Goal: Information Seeking & Learning: Learn about a topic

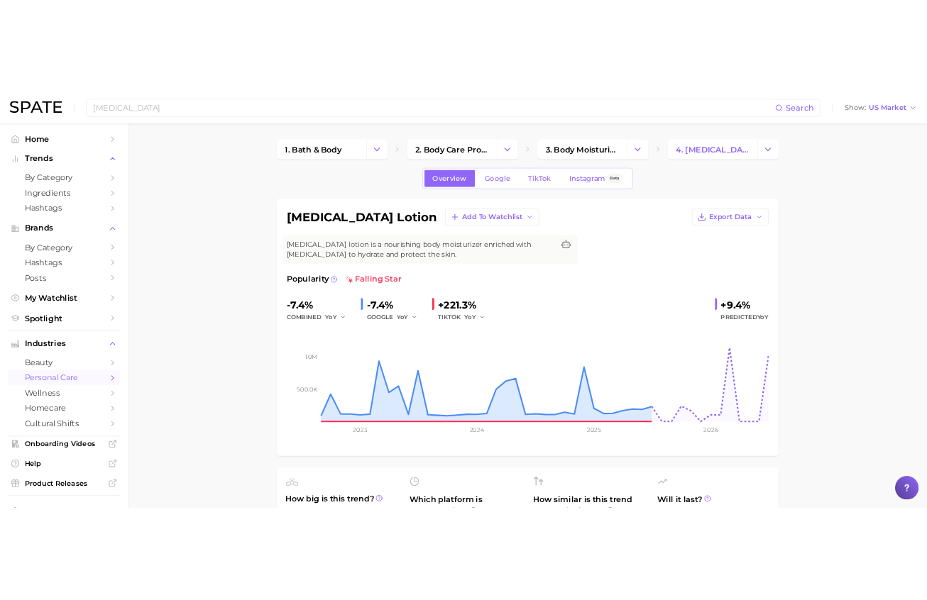
scroll to position [639, 0]
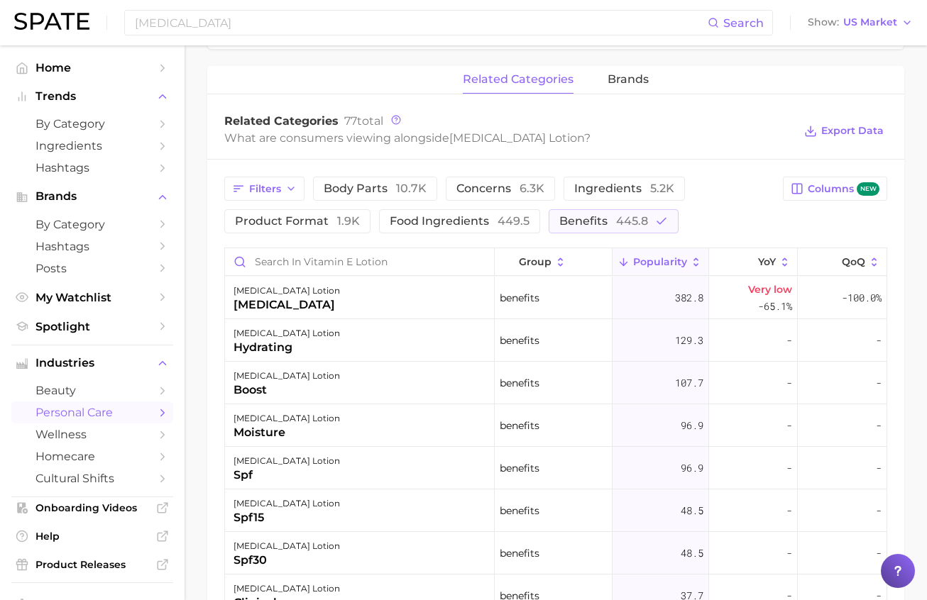
click at [317, 6] on div "[MEDICAL_DATA] Search Show US Market" at bounding box center [463, 22] width 898 height 45
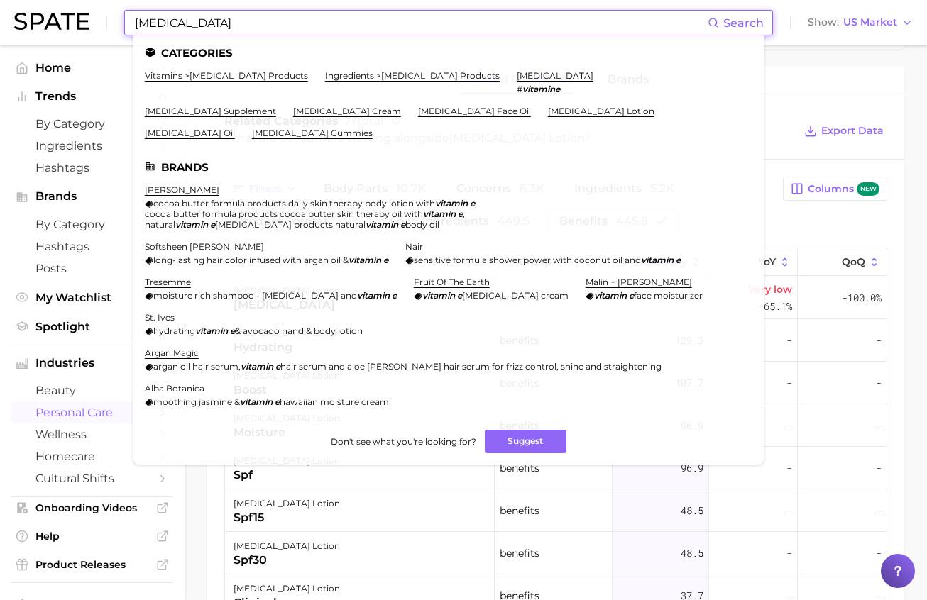
click at [317, 24] on input "[MEDICAL_DATA]" at bounding box center [420, 23] width 574 height 24
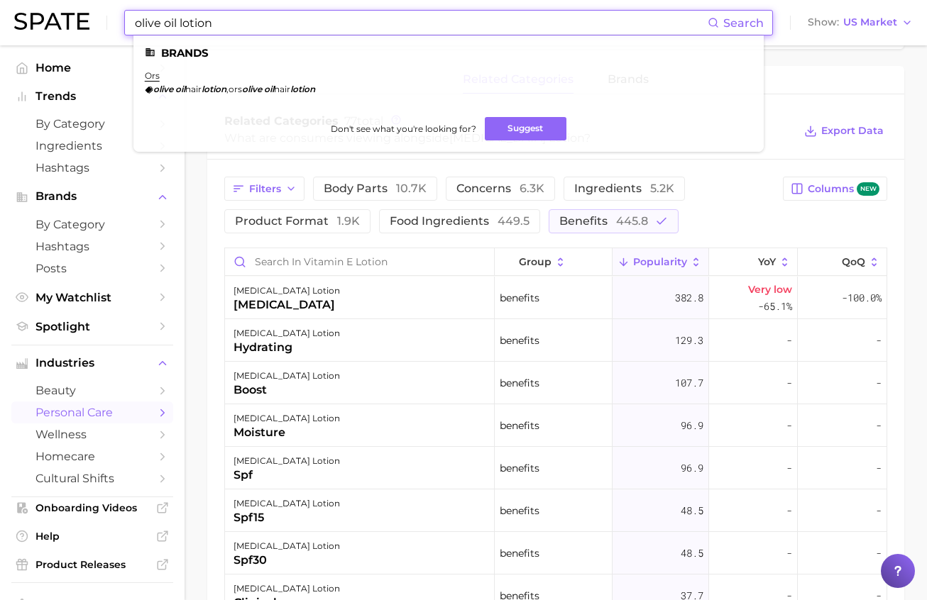
click at [210, 20] on input "olive oil lotion" at bounding box center [420, 23] width 574 height 24
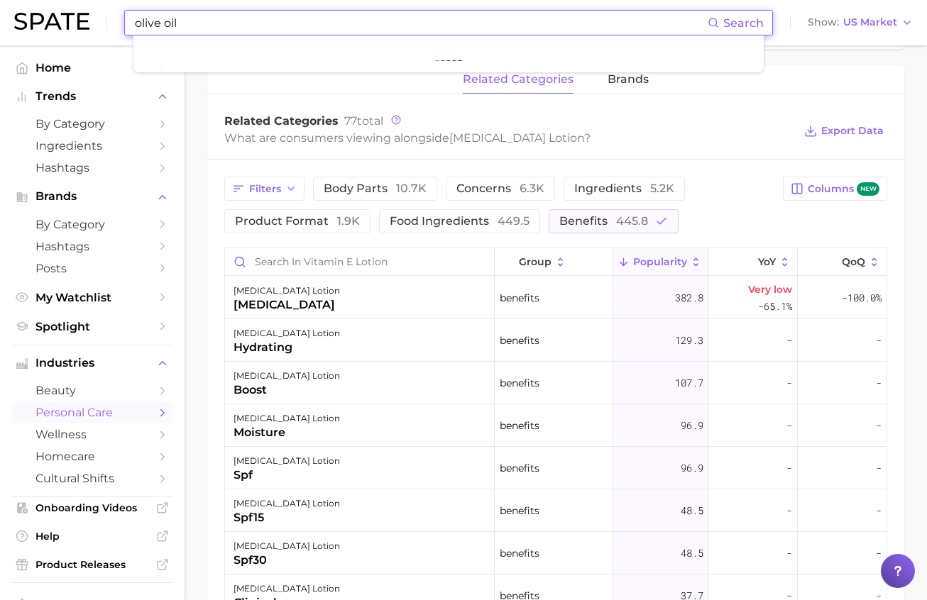
click at [507, 24] on input "olive oil" at bounding box center [420, 23] width 574 height 24
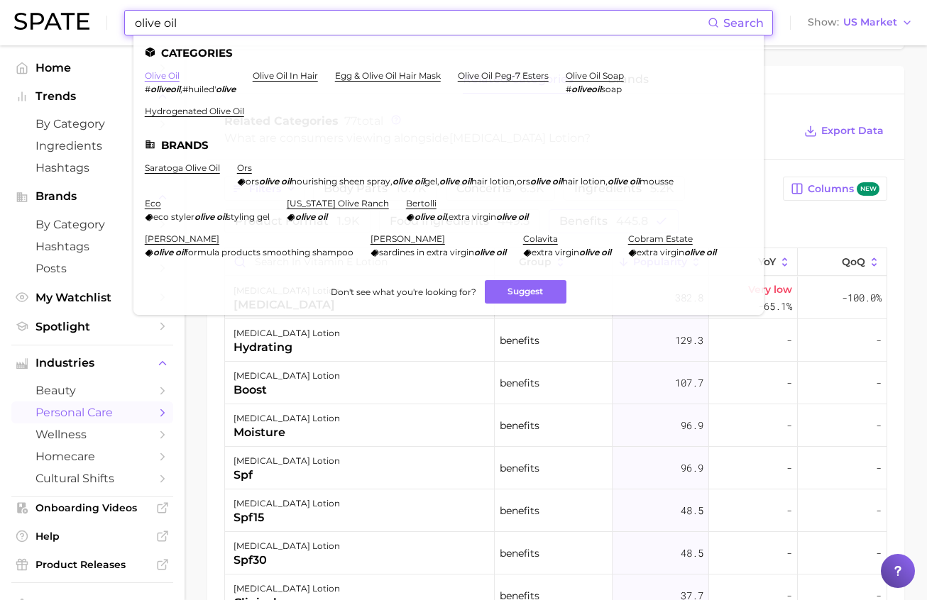
type input "olive oil"
click at [170, 72] on link "olive oil" at bounding box center [162, 75] width 35 height 11
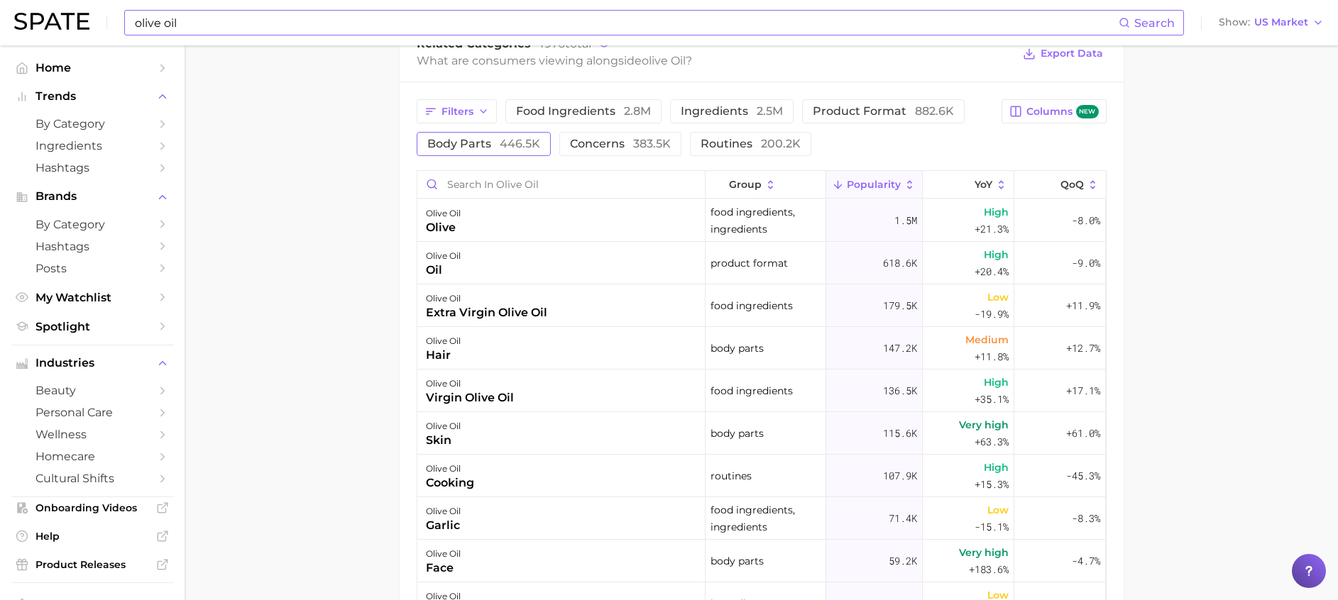
click at [492, 145] on span "body parts 446.5k" at bounding box center [483, 143] width 113 height 11
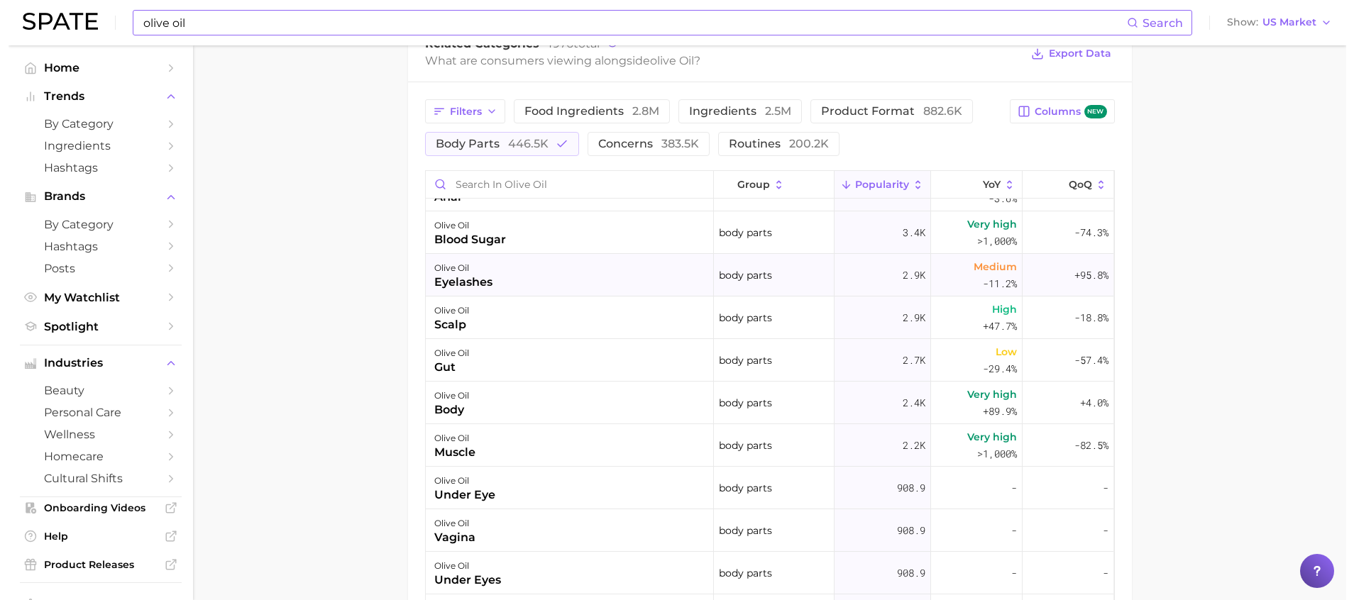
scroll to position [532, 0]
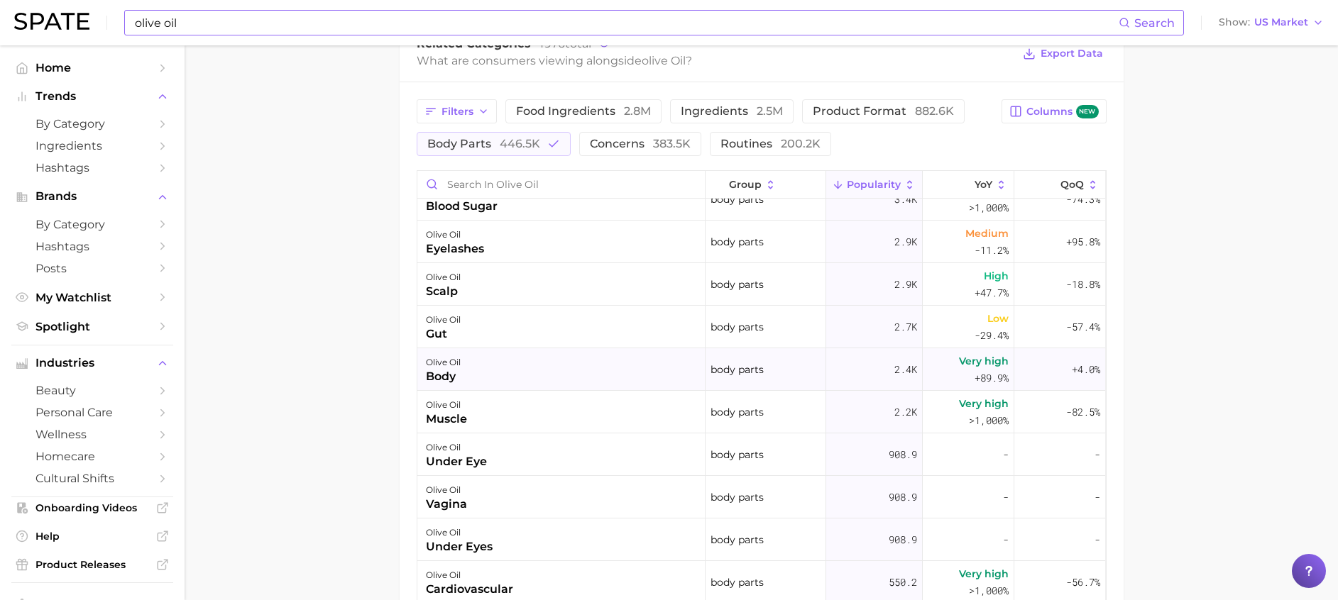
click at [512, 356] on div "olive oil body" at bounding box center [561, 369] width 288 height 43
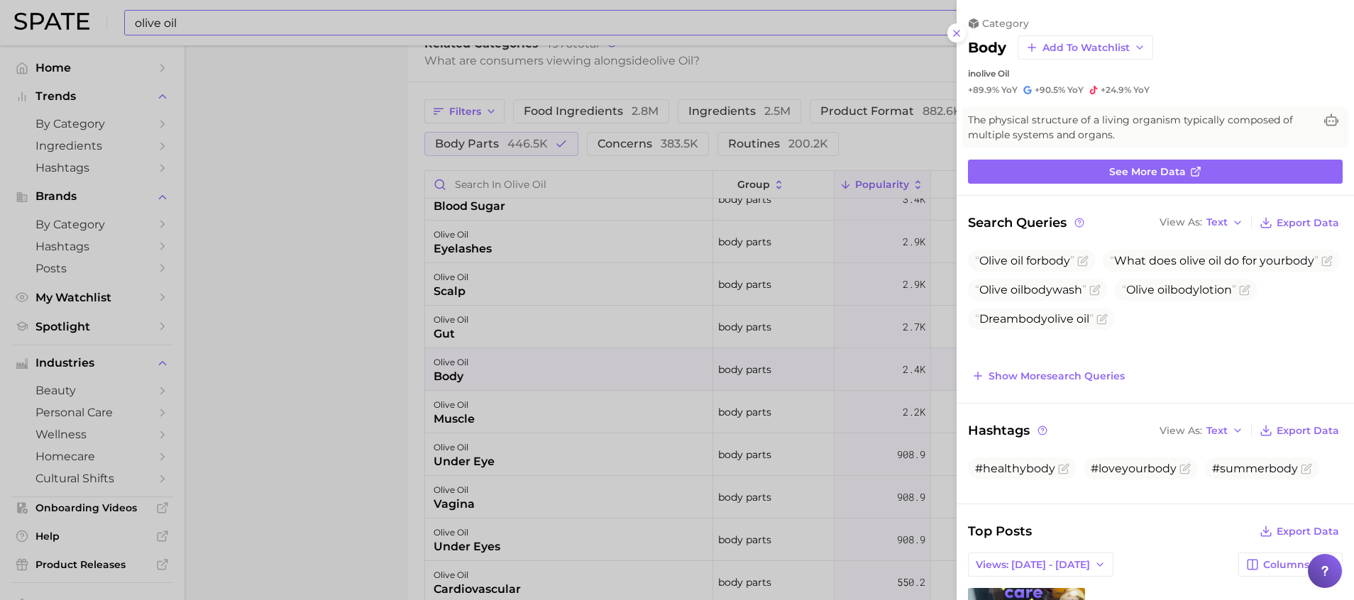
scroll to position [0, 0]
click at [1035, 372] on span "Show more search queries" at bounding box center [1057, 376] width 136 height 12
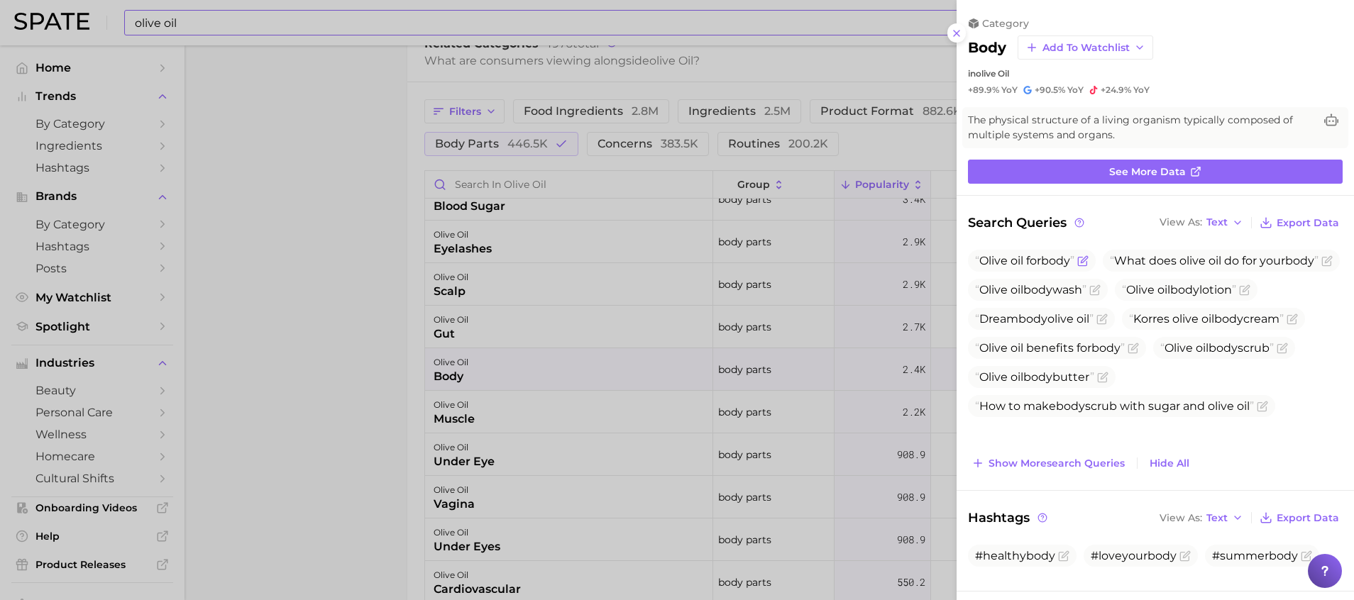
click at [1087, 262] on icon "Flag as miscategorized or irrelevant" at bounding box center [1084, 259] width 6 height 6
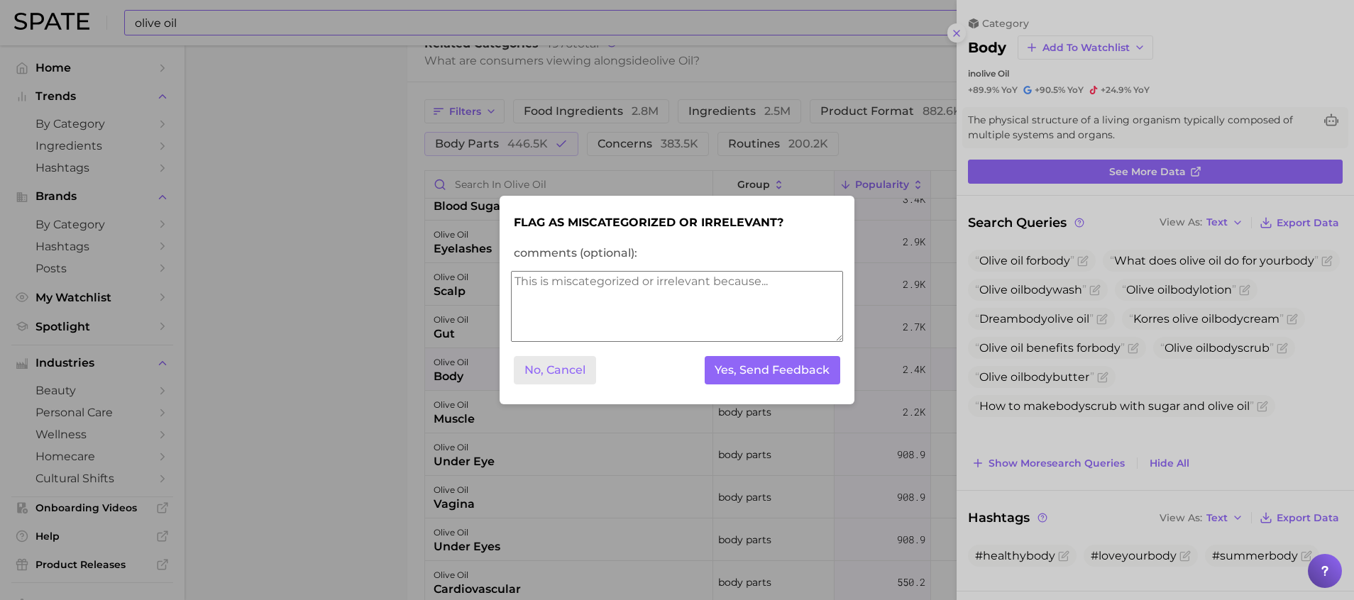
click at [557, 358] on button "No, Cancel" at bounding box center [555, 370] width 82 height 29
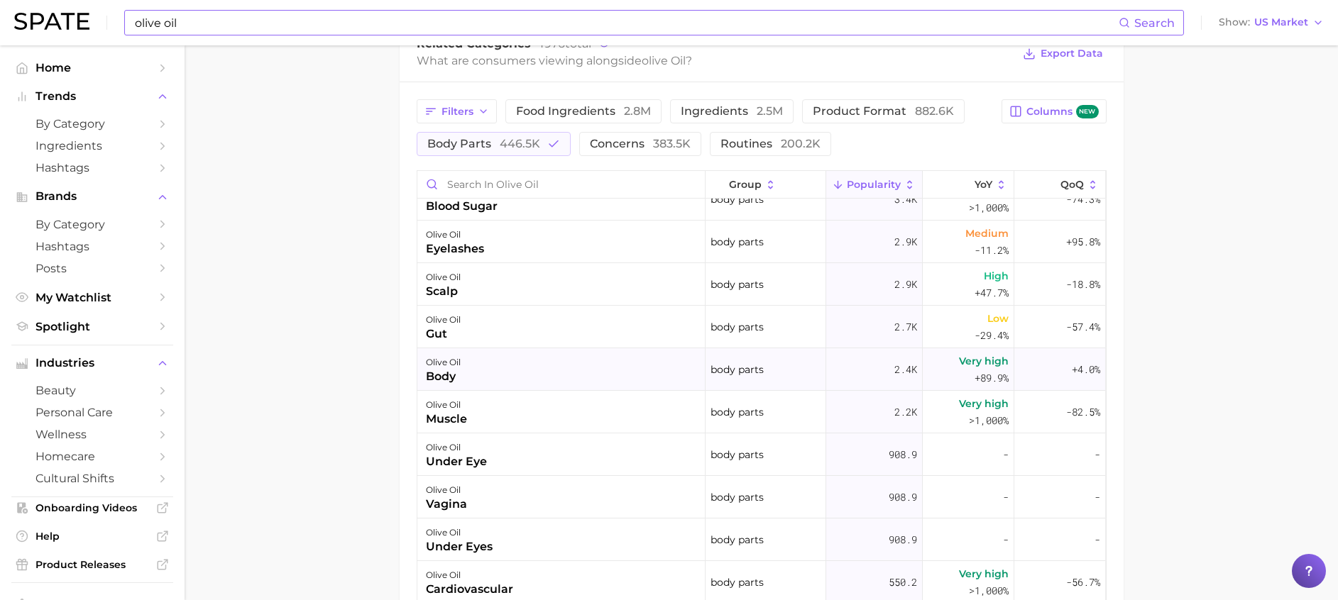
click at [572, 373] on div "olive oil body" at bounding box center [561, 369] width 288 height 43
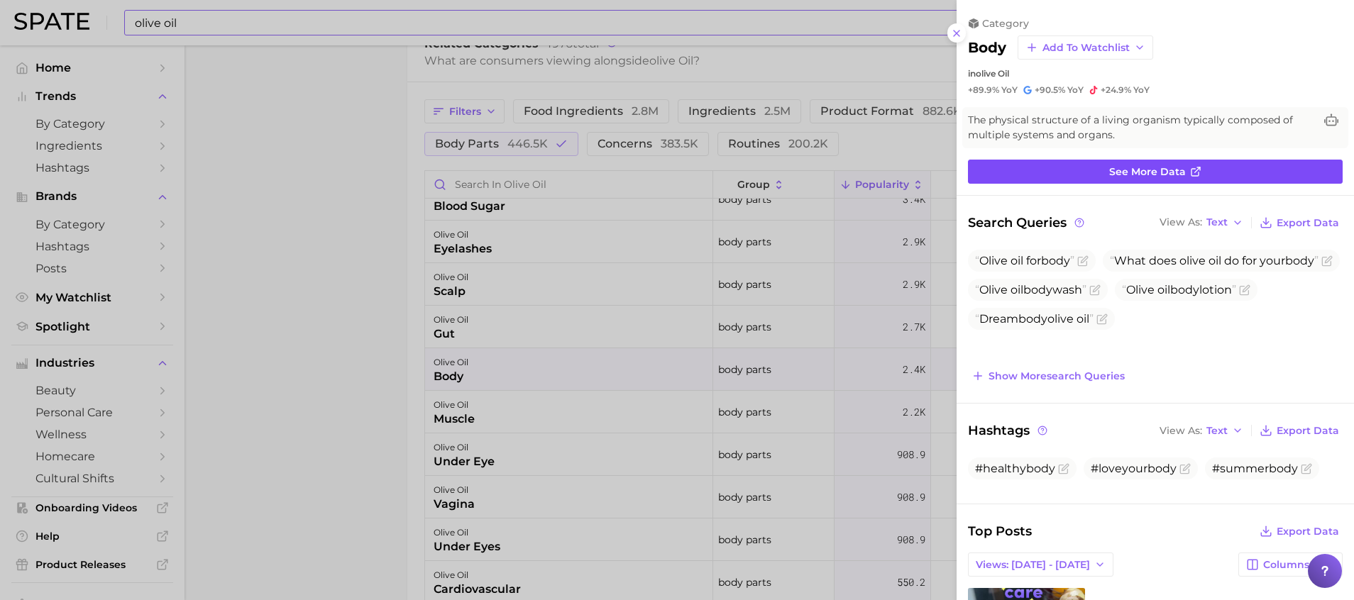
click at [1134, 173] on span "See more data" at bounding box center [1147, 172] width 77 height 12
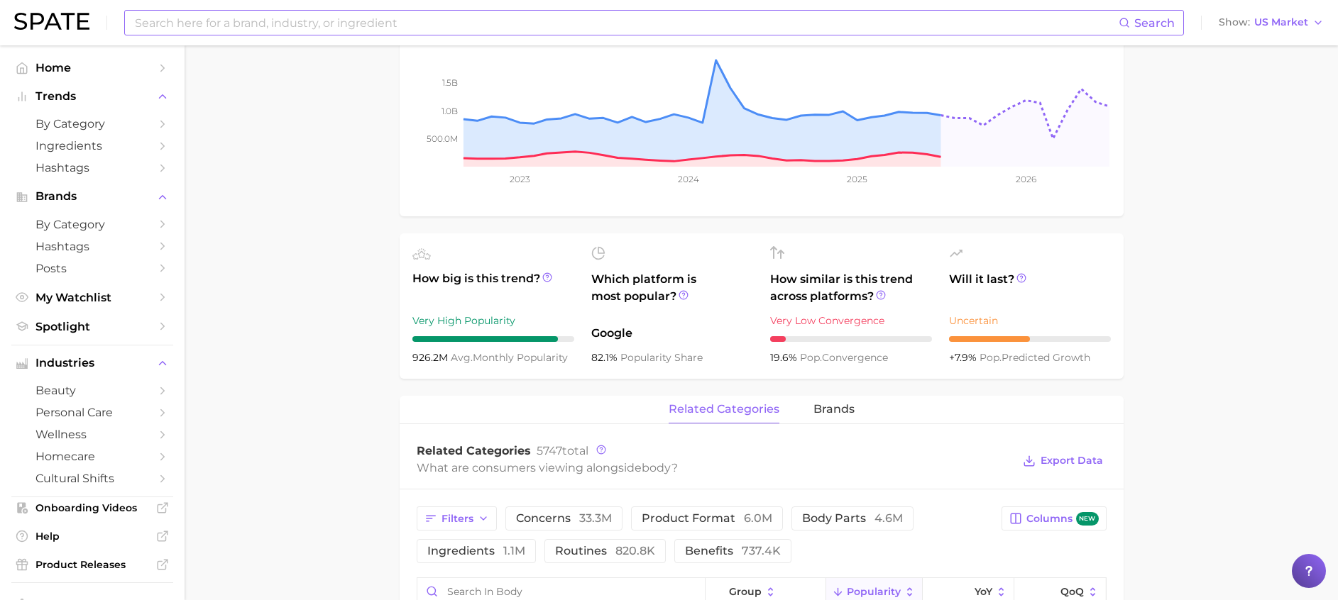
scroll to position [426, 0]
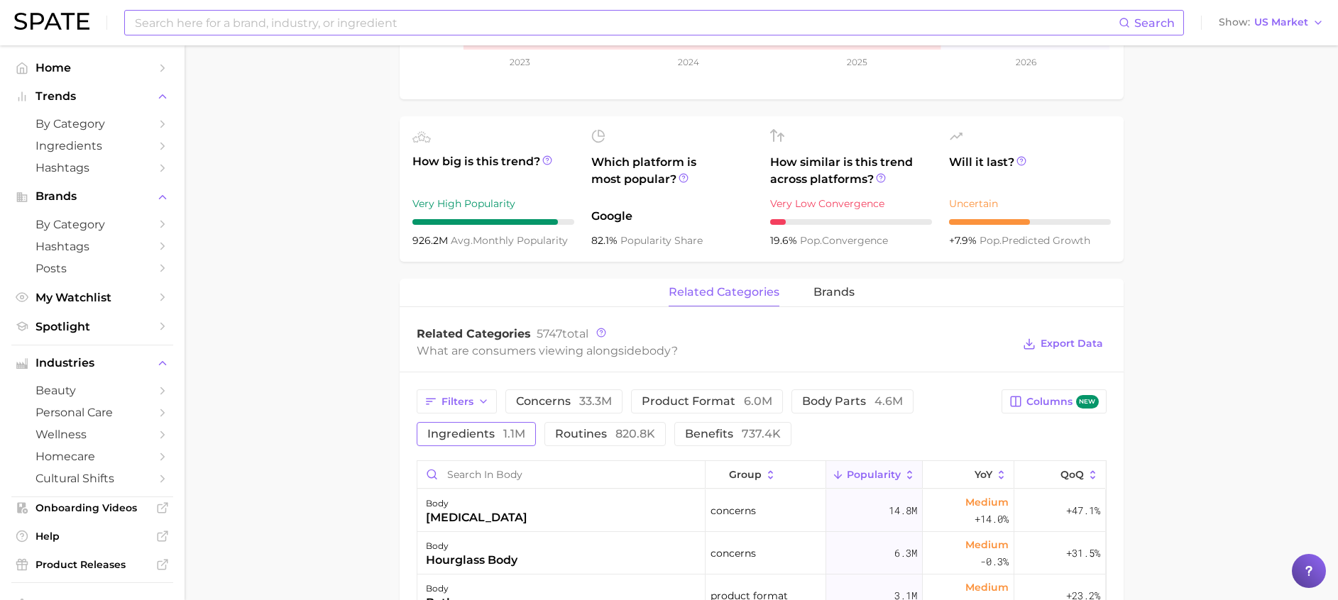
click at [492, 431] on span "ingredients 1.1m" at bounding box center [476, 434] width 98 height 11
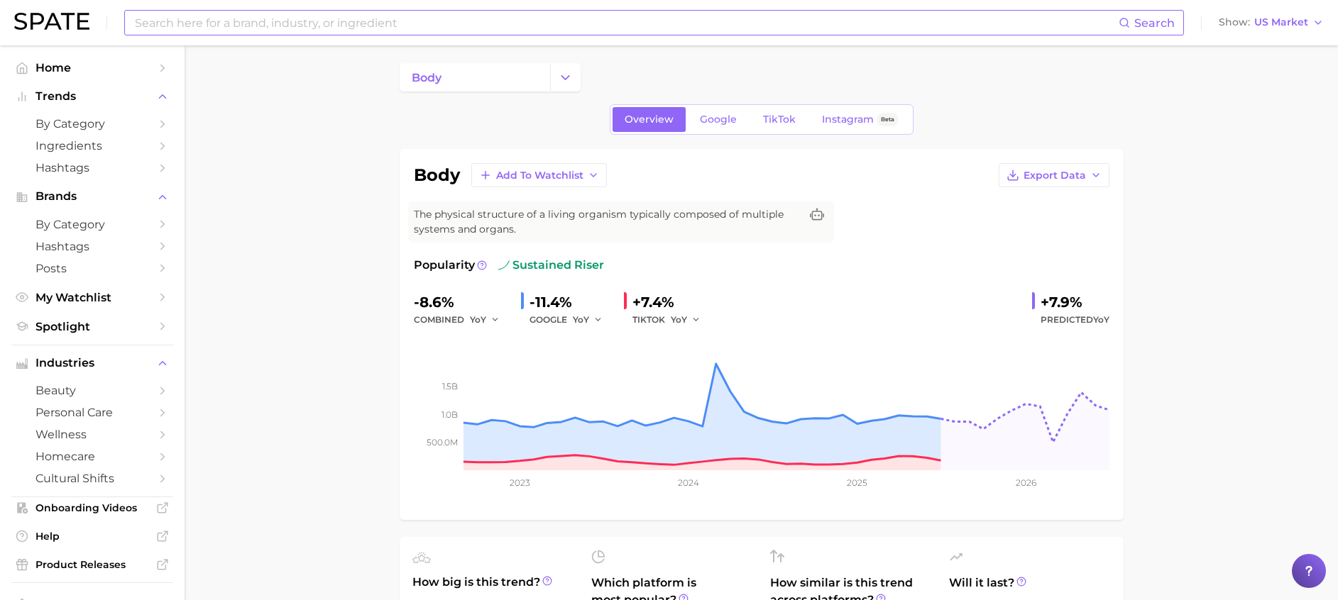
scroll to position [0, 0]
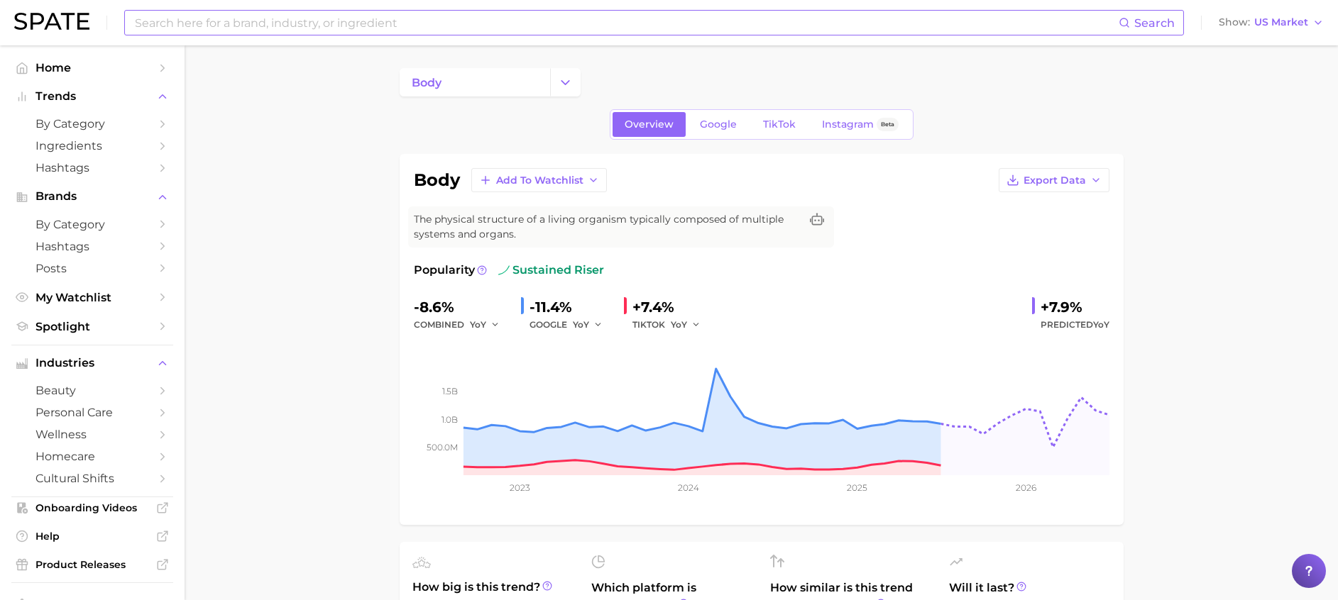
click at [550, 23] on input at bounding box center [625, 23] width 985 height 24
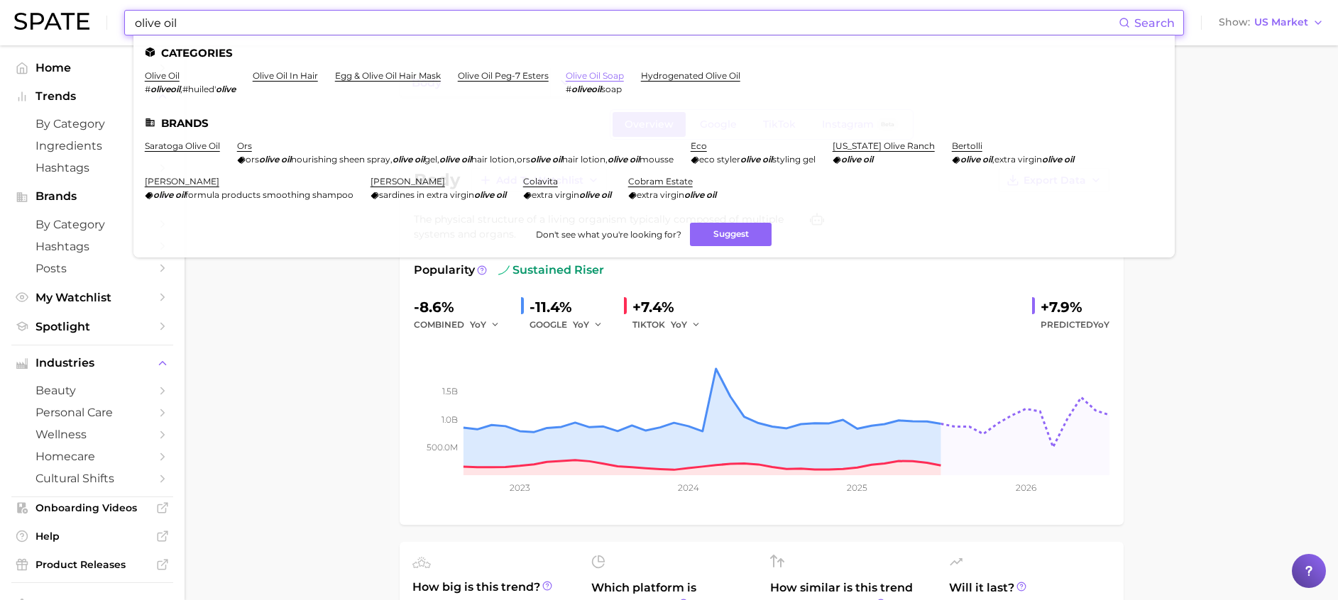
type input "olive oil"
click at [602, 72] on link "olive oil soap" at bounding box center [595, 75] width 58 height 11
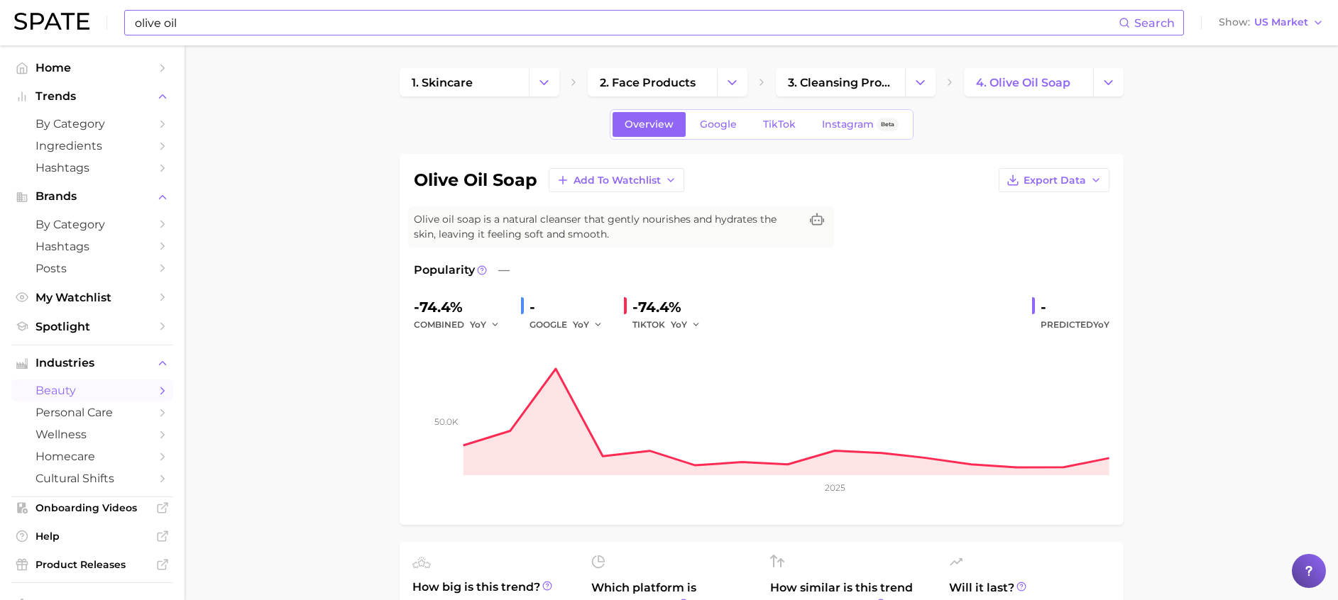
click at [351, 36] on div "olive oil Search Show US Market" at bounding box center [668, 22] width 1309 height 45
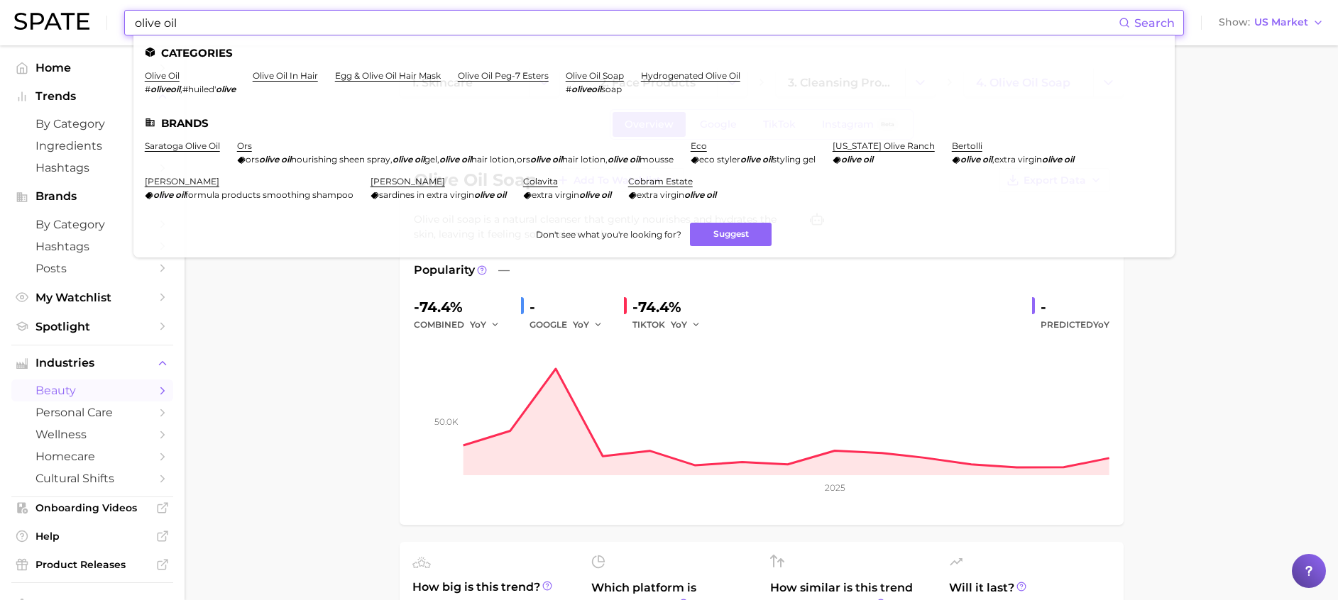
click at [353, 21] on input "olive oil" at bounding box center [625, 23] width 985 height 24
click at [151, 75] on link "olive oil" at bounding box center [162, 75] width 35 height 11
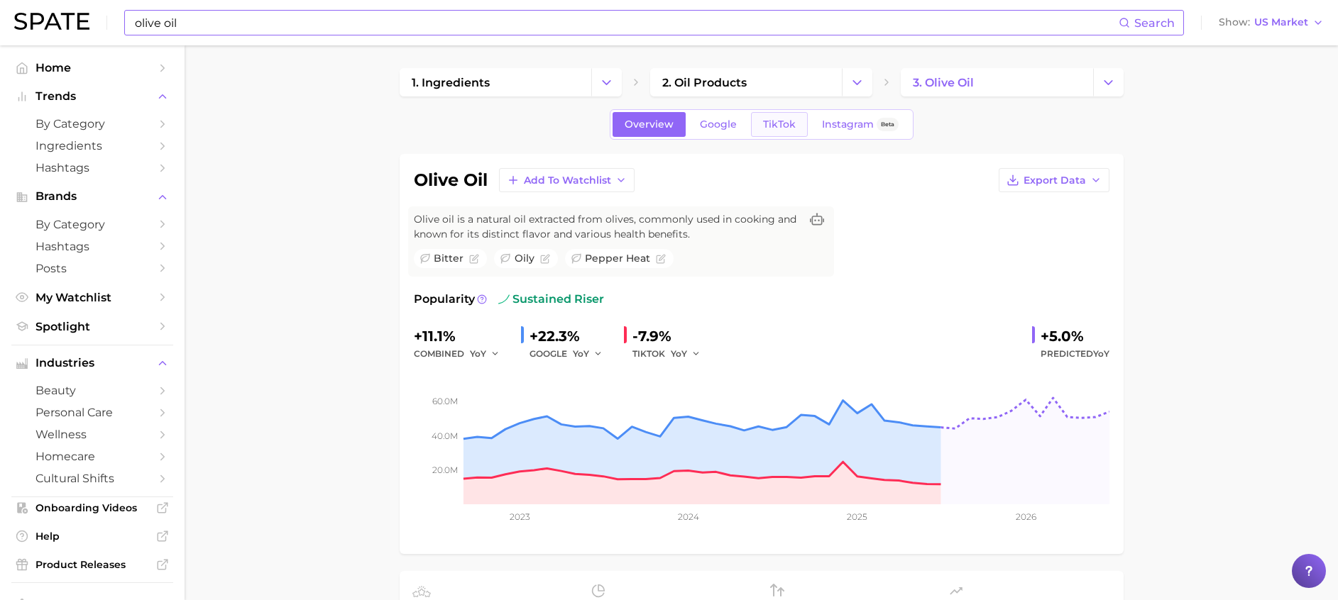
click at [771, 130] on span "TikTok" at bounding box center [779, 125] width 33 height 12
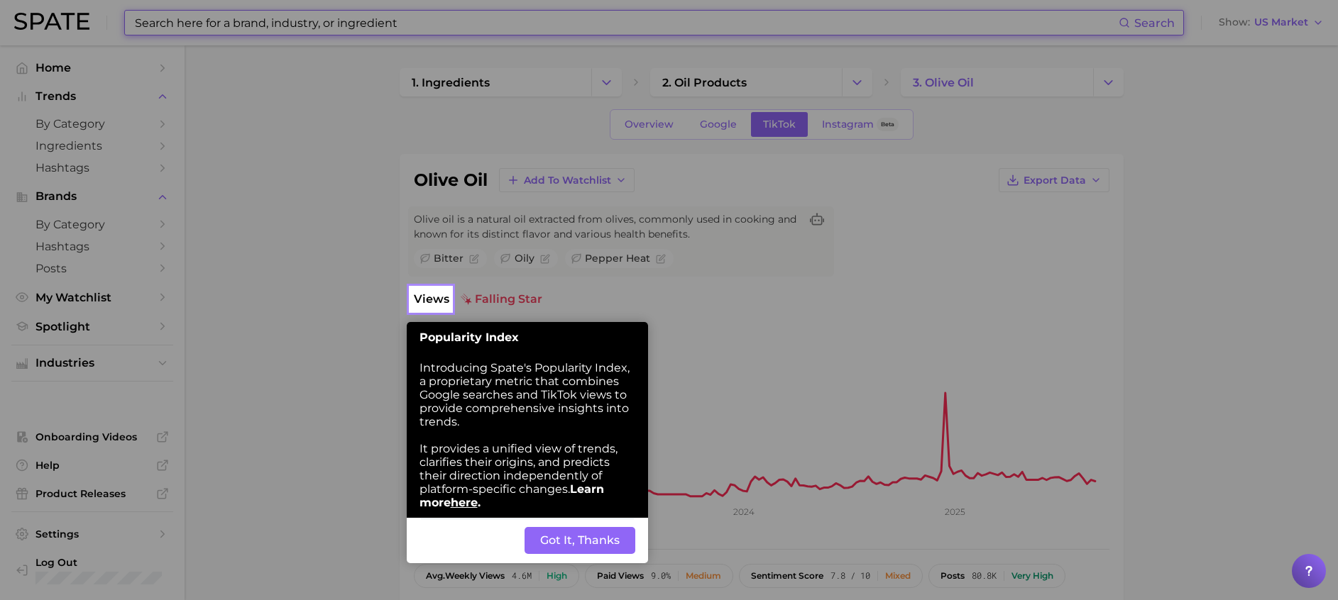
click at [612, 550] on button "Got It, Thanks" at bounding box center [579, 540] width 111 height 27
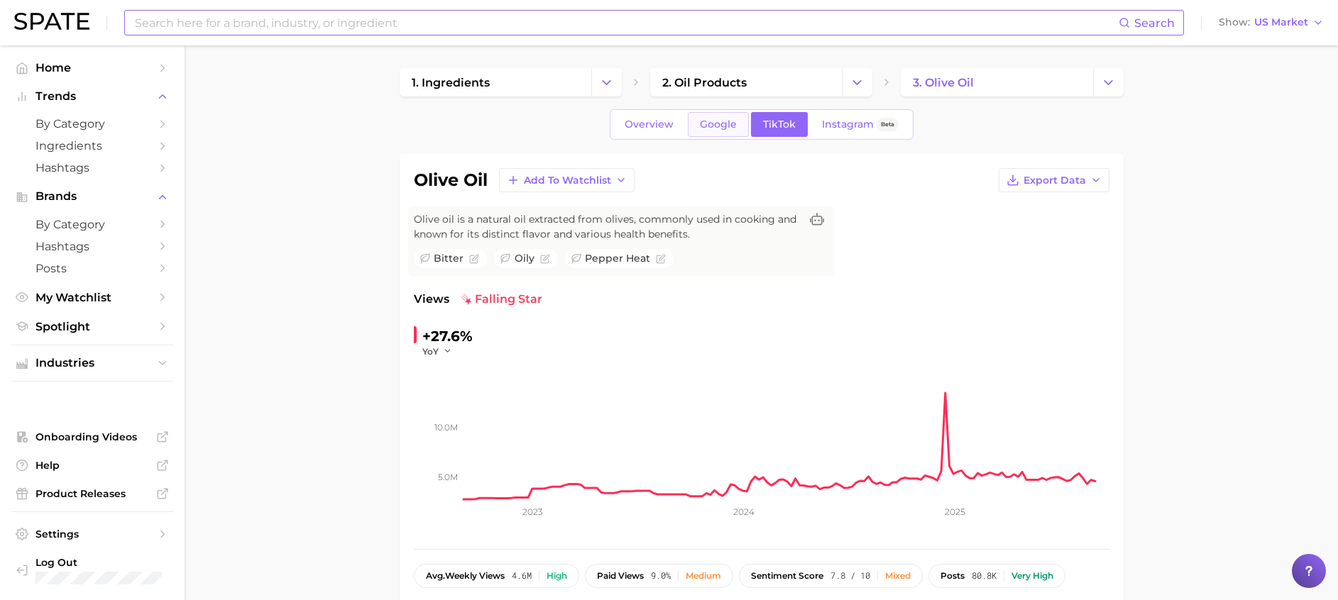
click at [701, 135] on link "Google" at bounding box center [718, 124] width 61 height 25
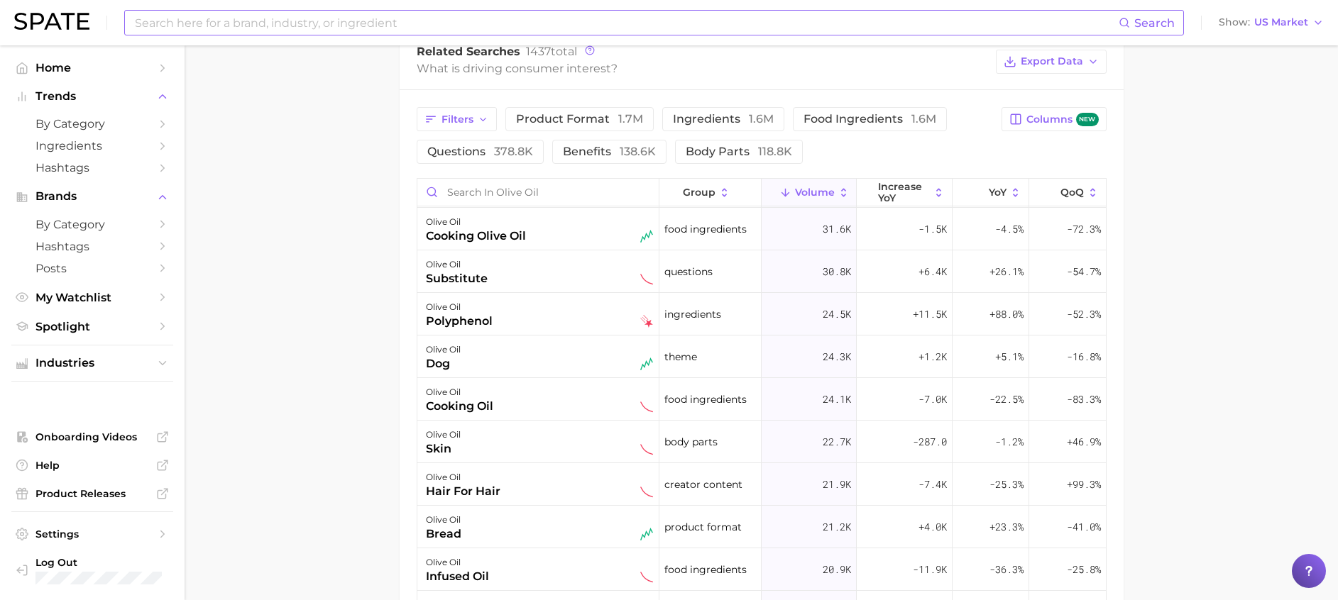
scroll to position [1171, 0]
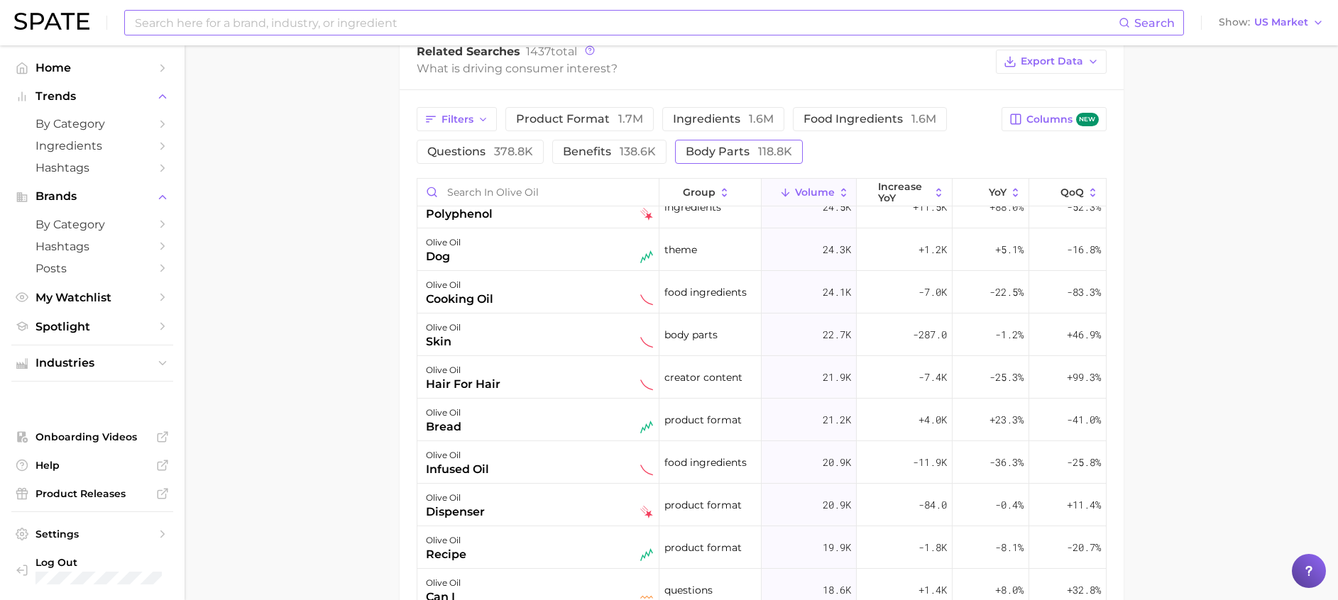
click at [758, 148] on span "118.8k" at bounding box center [775, 151] width 34 height 13
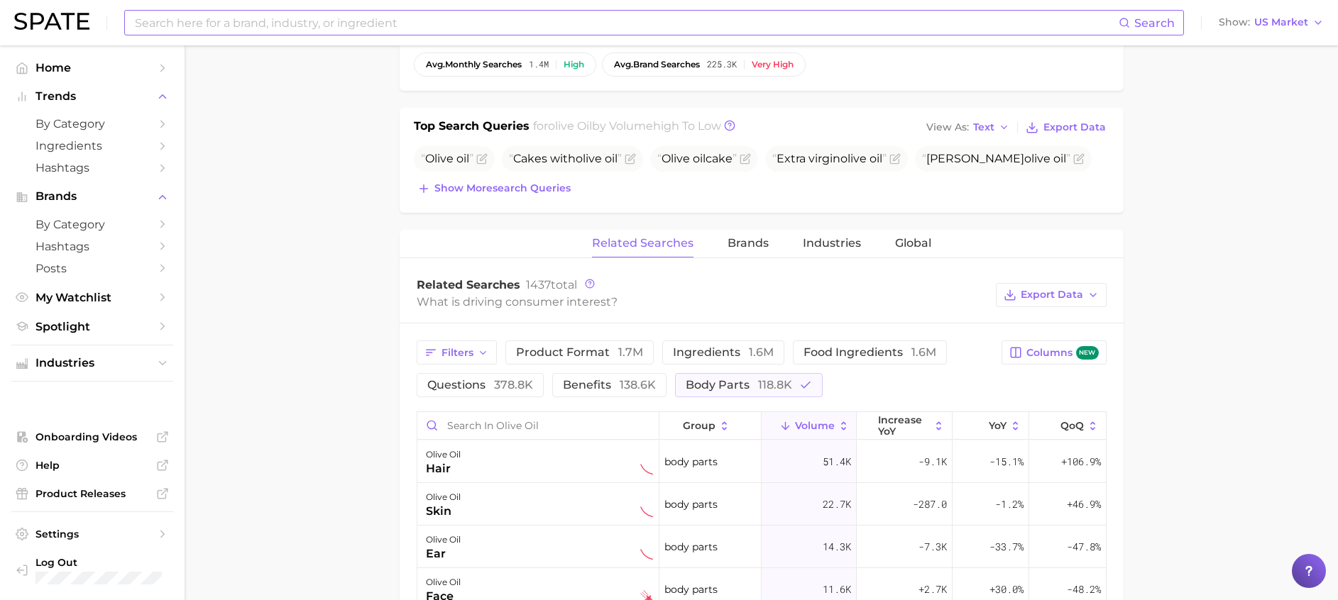
scroll to position [532, 0]
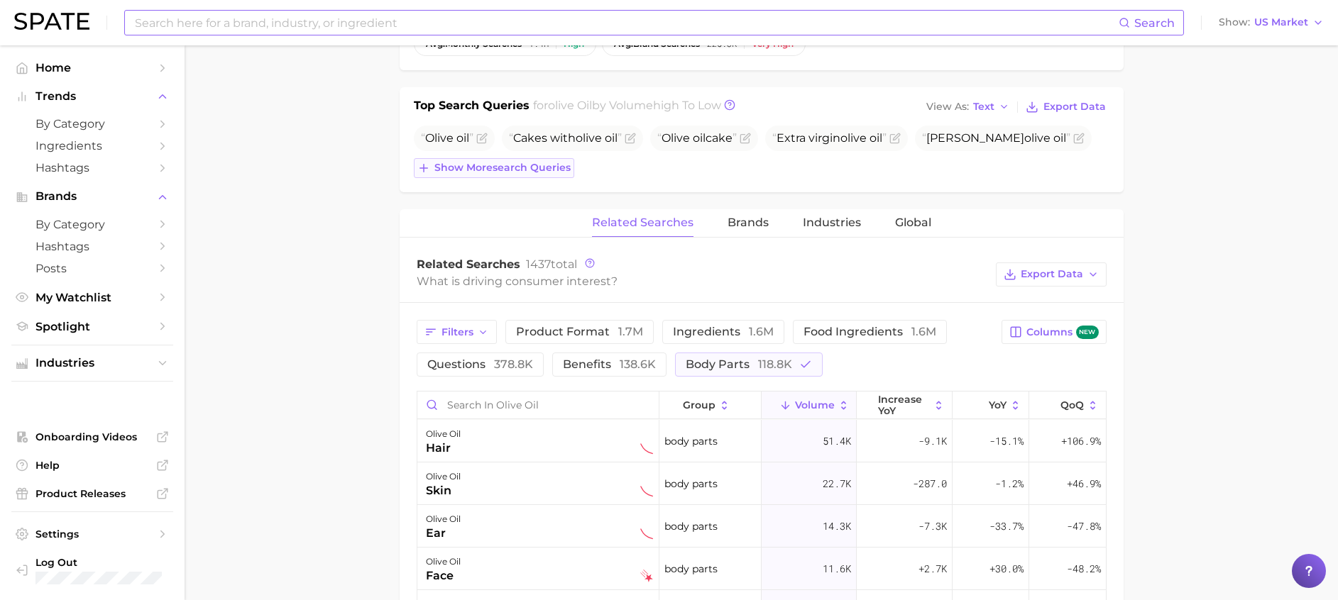
click at [570, 172] on span "Show more search queries" at bounding box center [502, 168] width 136 height 12
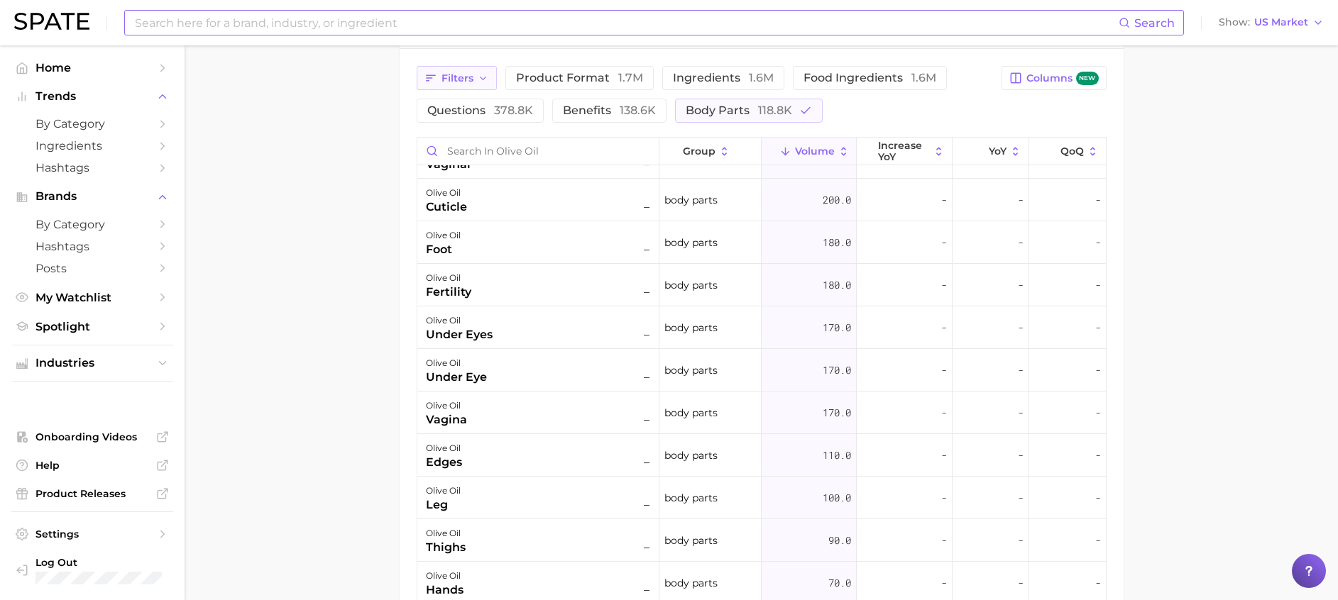
scroll to position [852, 0]
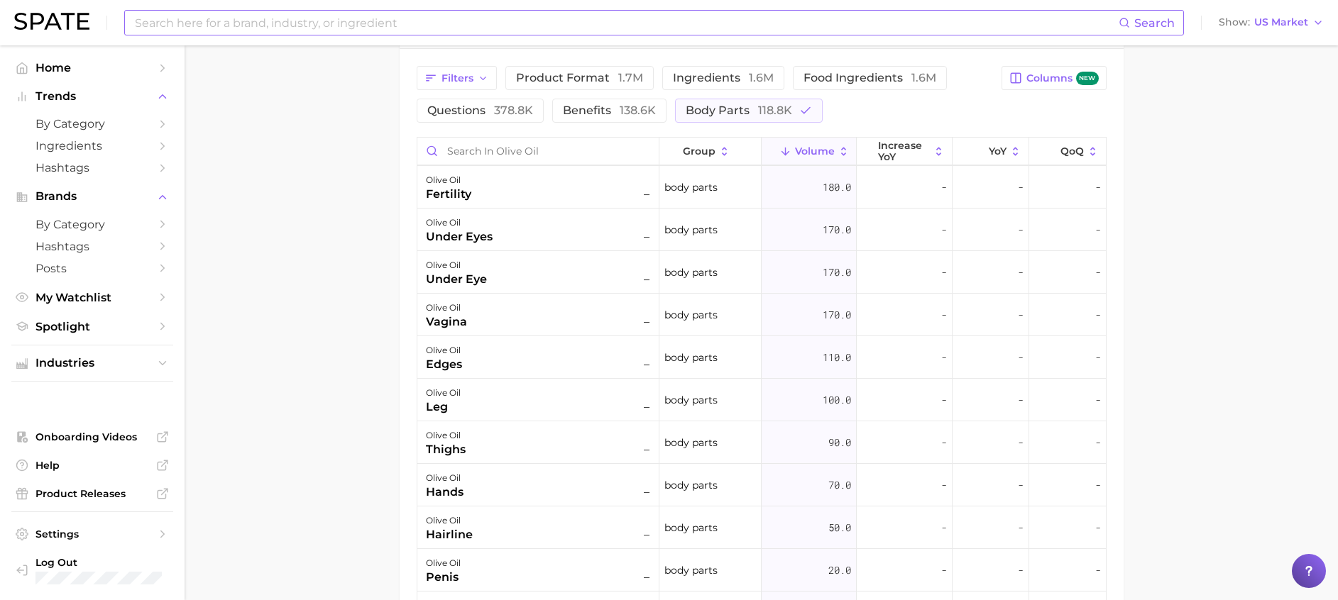
click at [274, 21] on input at bounding box center [625, 23] width 985 height 24
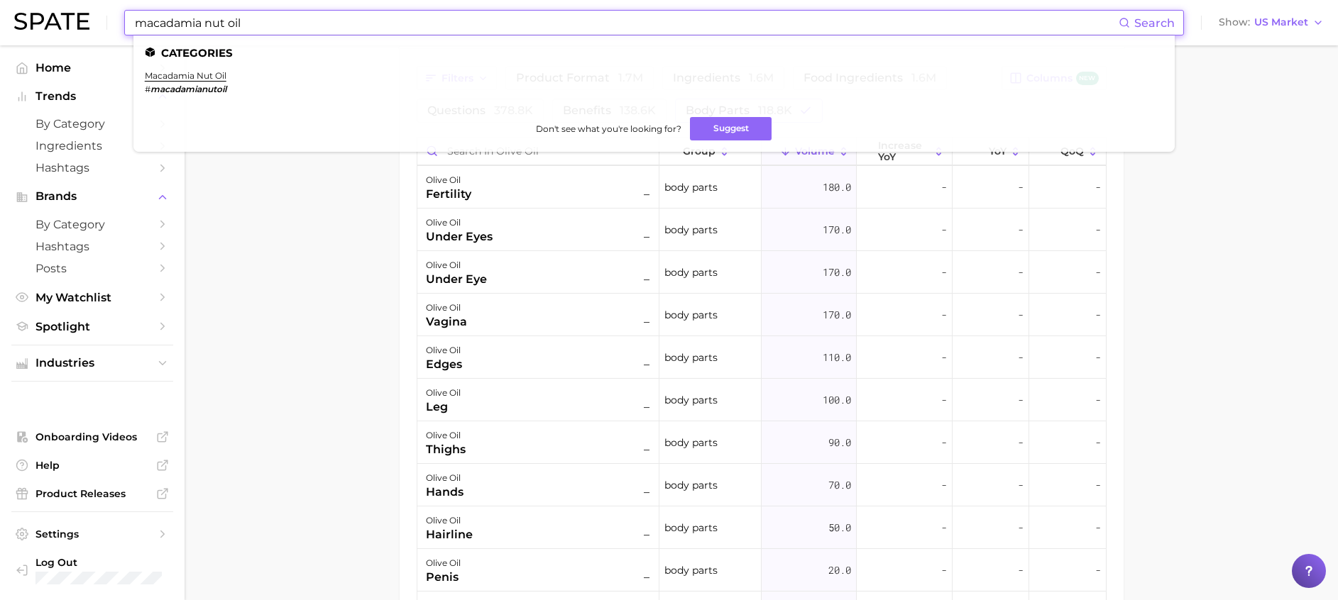
type input "macadamia nut oil"
click at [216, 70] on ul "Categories macadamia nut oil # macadamianutoil Don't see what you're looking fo…" at bounding box center [653, 93] width 1041 height 116
click at [231, 82] on ul "macadamia nut oil # macadamianutoil" at bounding box center [654, 87] width 1018 height 35
click at [224, 79] on link "macadamia nut oil" at bounding box center [186, 75] width 82 height 11
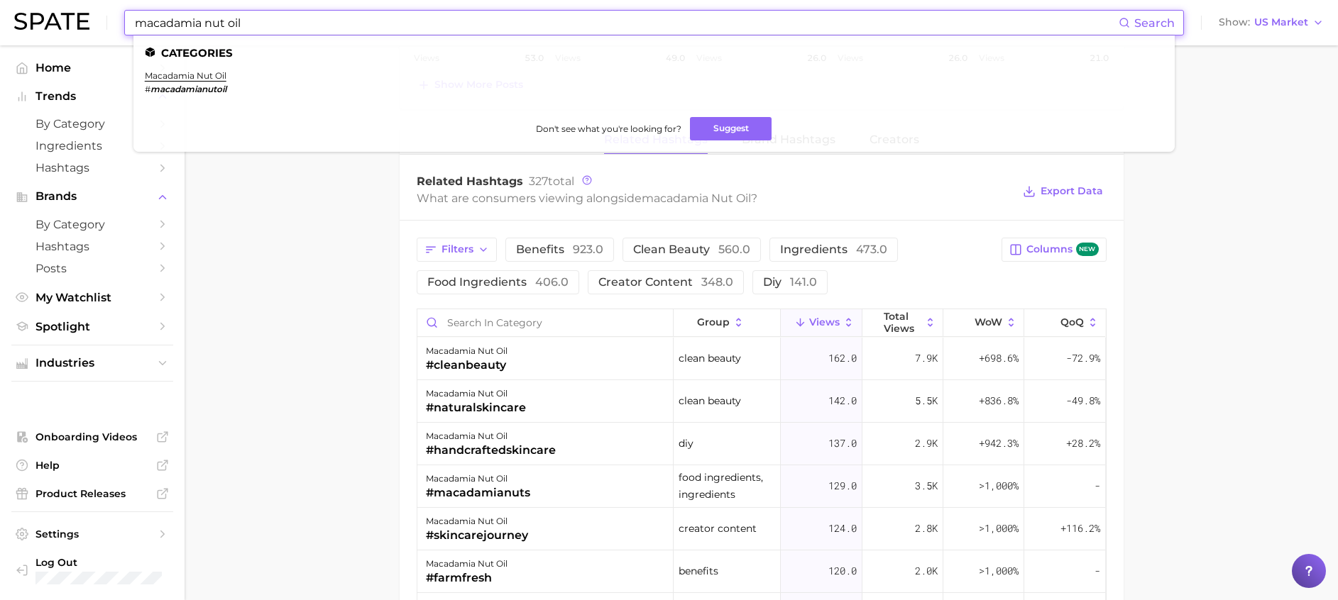
scroll to position [1277, 0]
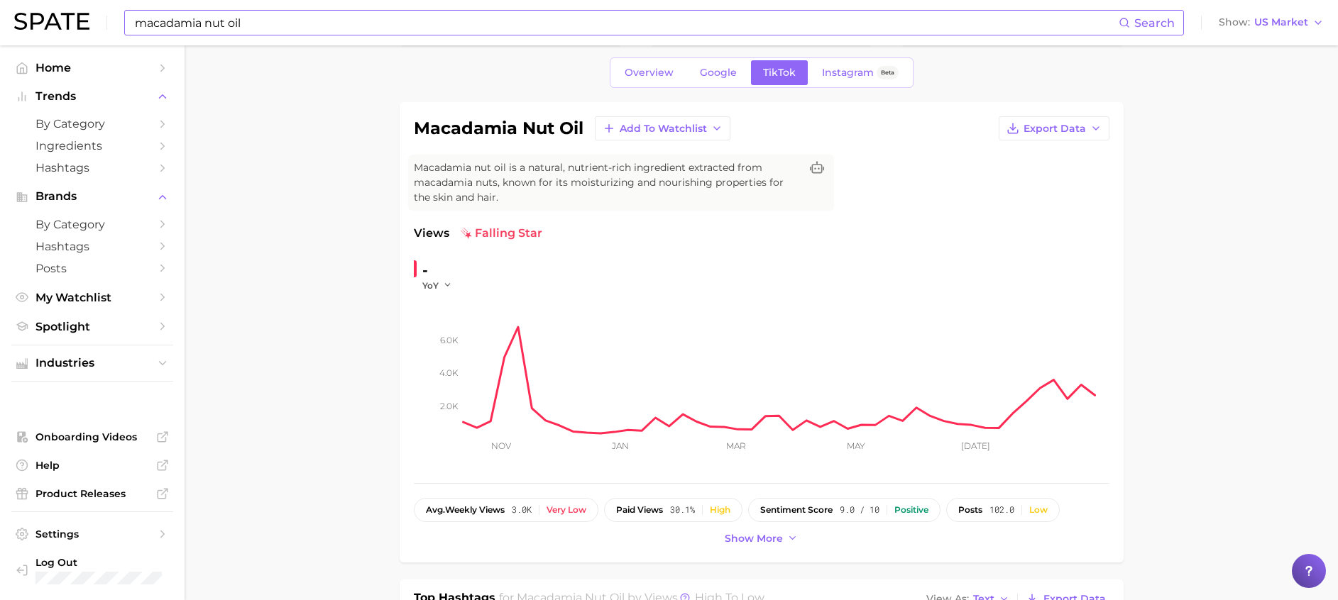
scroll to position [0, 0]
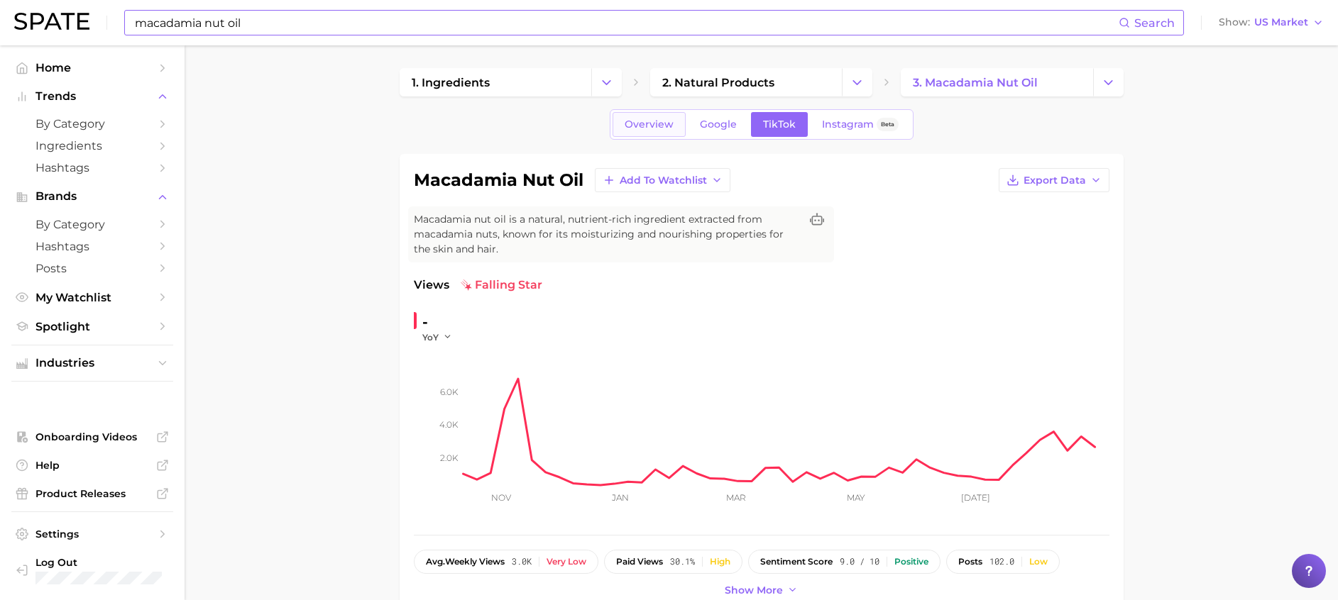
click at [635, 122] on span "Overview" at bounding box center [648, 125] width 49 height 12
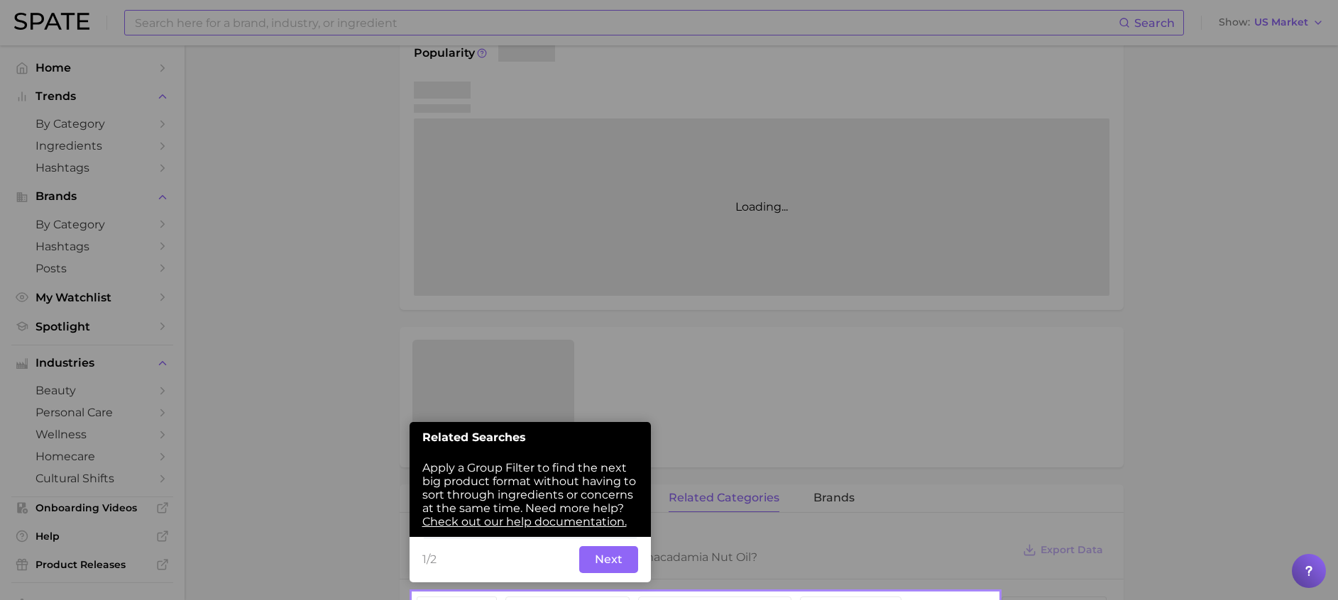
scroll to position [288, 0]
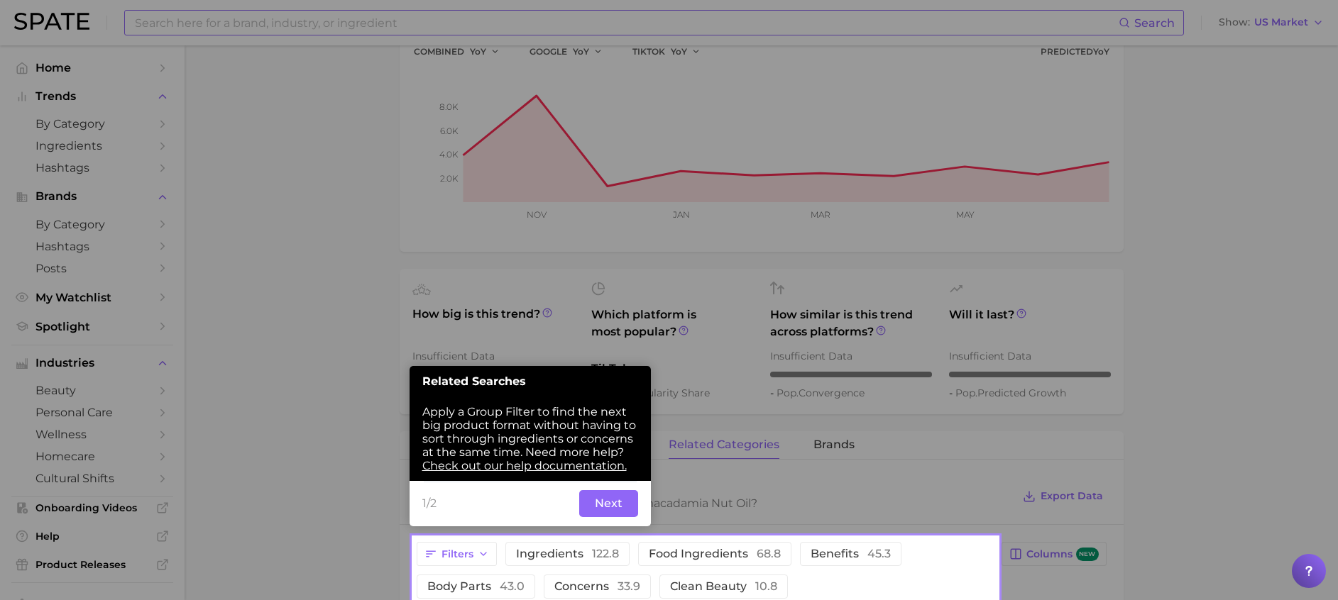
click at [585, 498] on button "Next" at bounding box center [608, 505] width 59 height 27
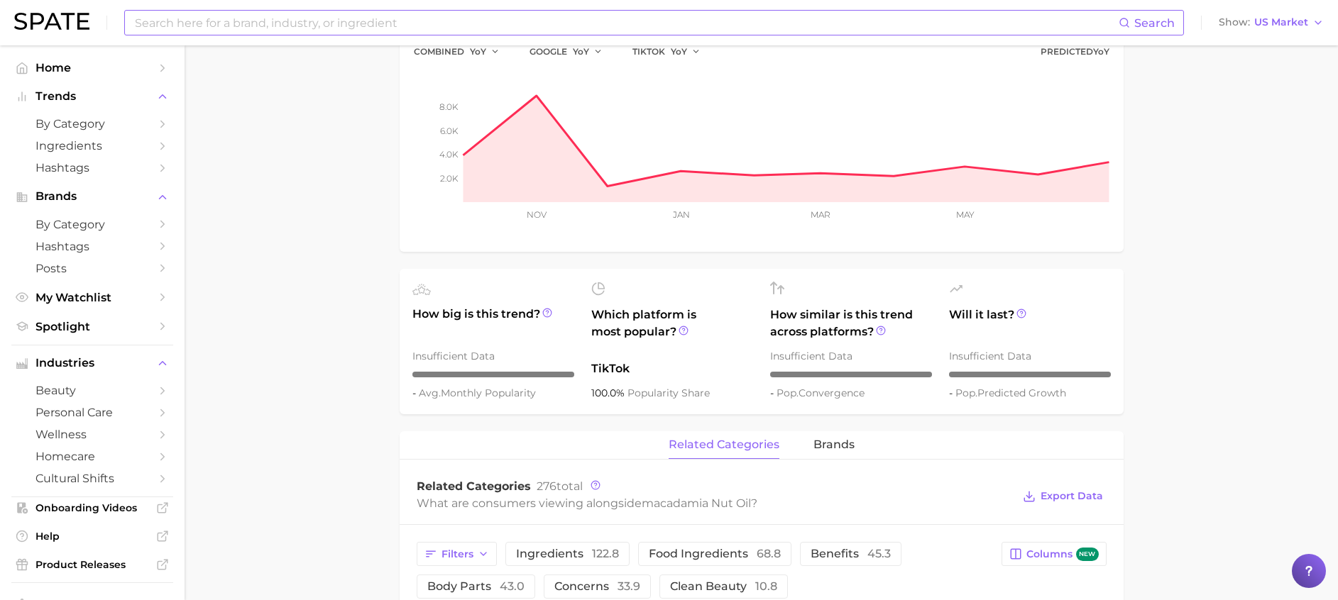
click at [304, 367] on main "1. ingredients 2. natural products 3. macadamia nut oil Overview Google TikTok …" at bounding box center [761, 529] width 1153 height 1544
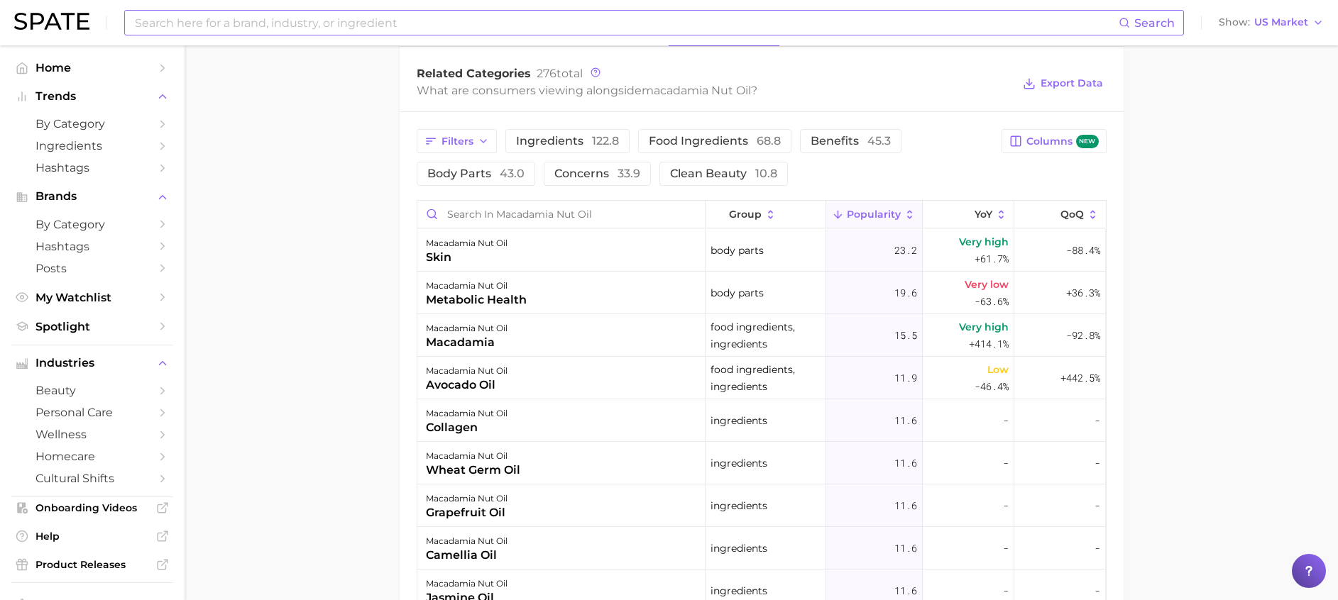
scroll to position [714, 0]
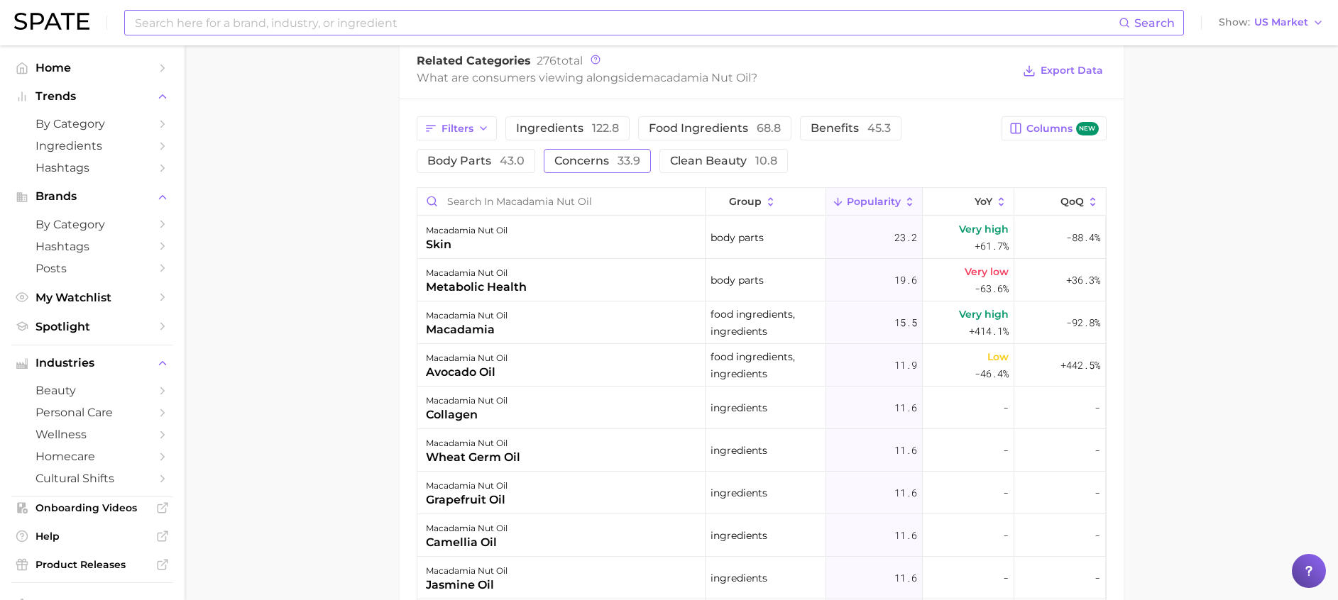
click at [590, 155] on span "concerns 33.9" at bounding box center [597, 160] width 86 height 11
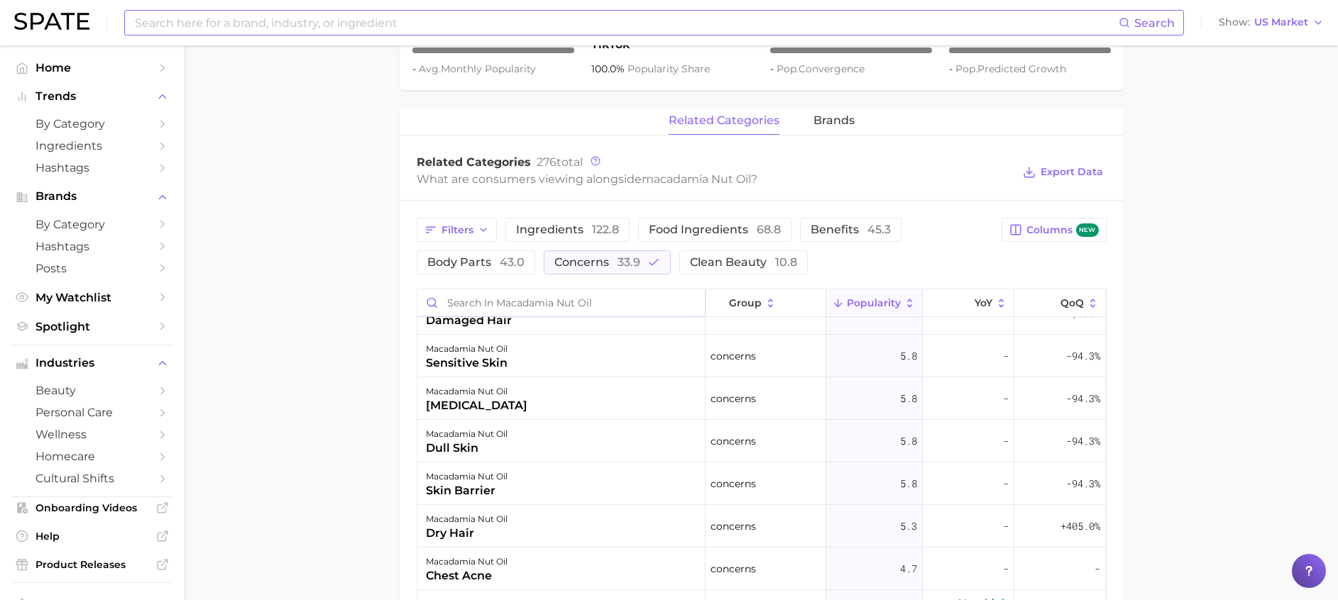
scroll to position [563, 0]
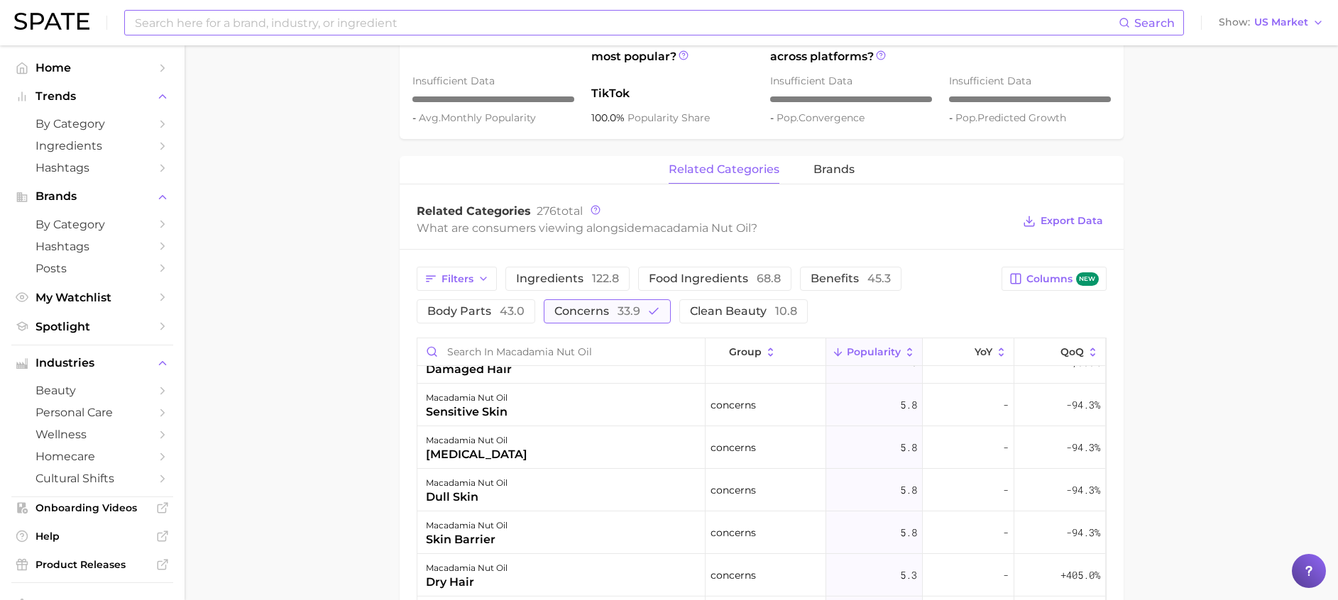
click at [624, 314] on span "33.9" at bounding box center [628, 310] width 23 height 13
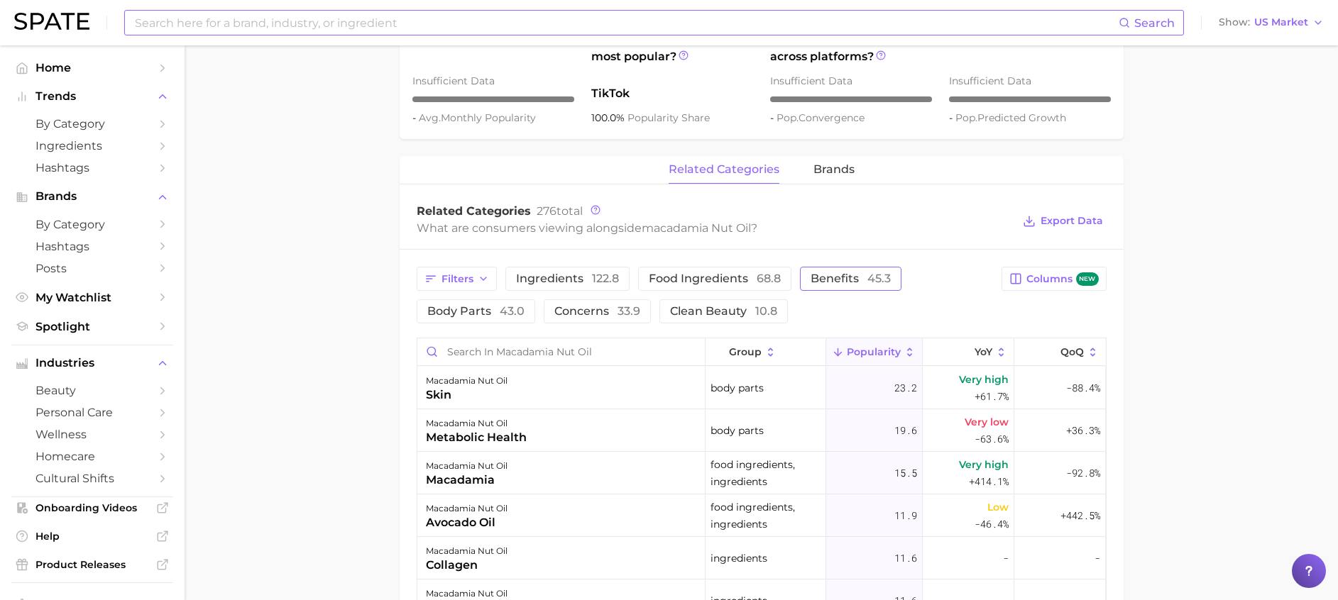
click at [814, 268] on button "benefits 45.3" at bounding box center [850, 279] width 101 height 24
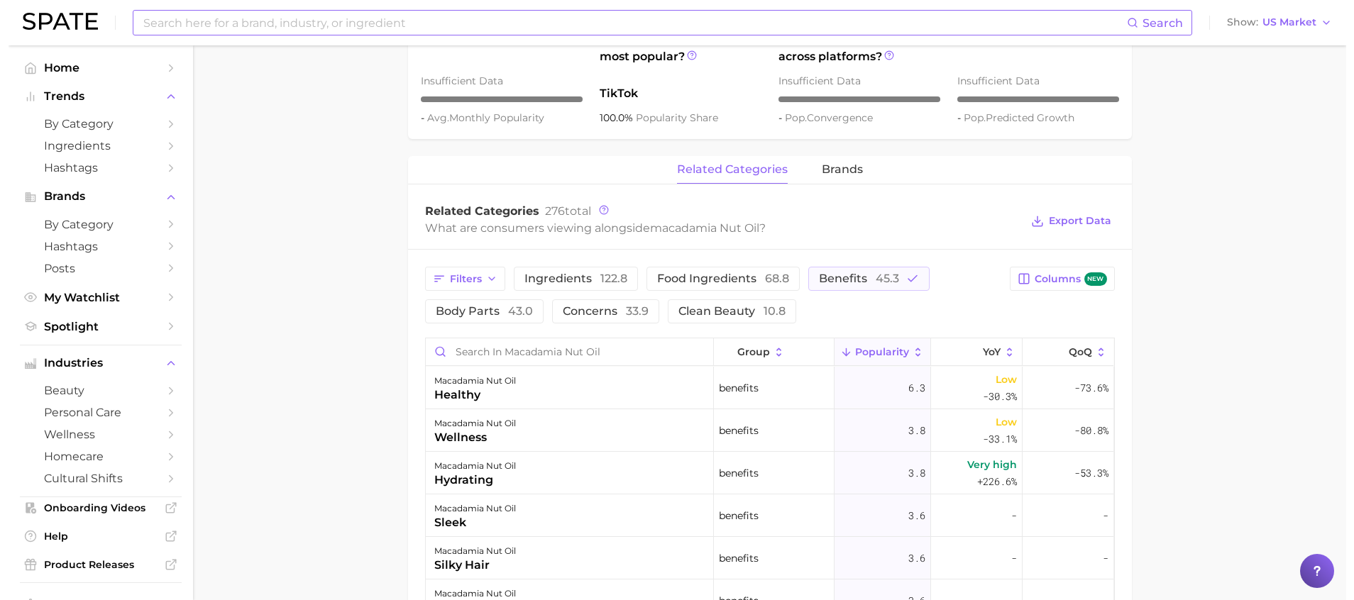
scroll to position [670, 0]
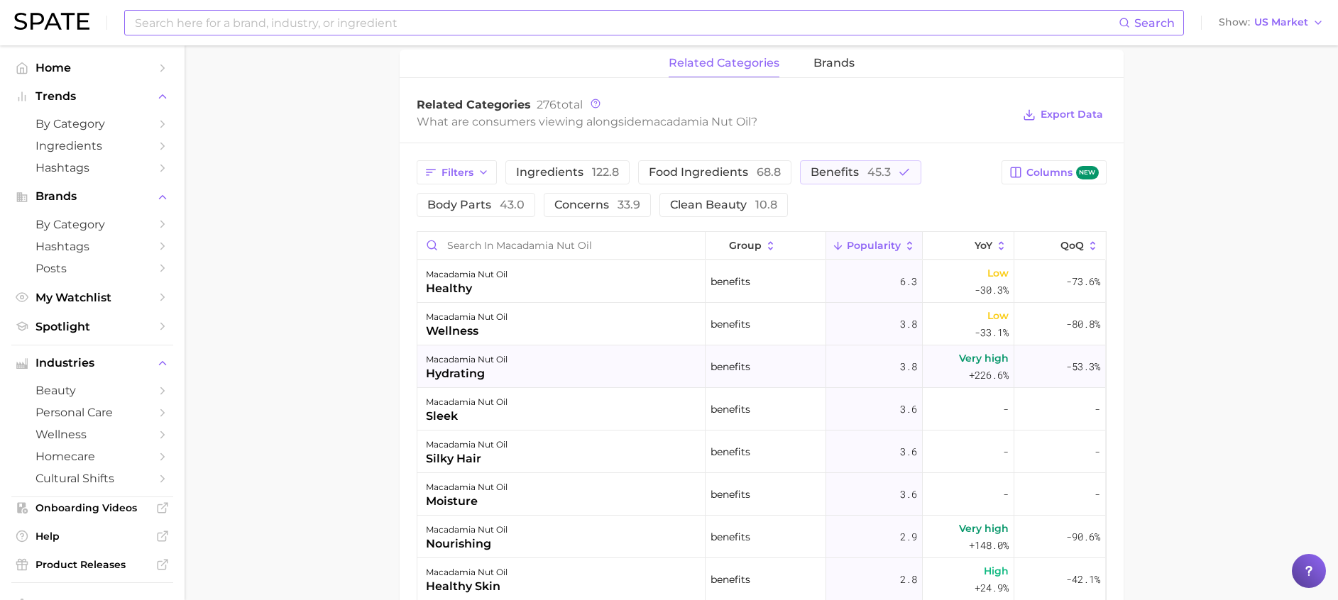
click at [531, 352] on div "macadamia nut oil hydrating" at bounding box center [561, 367] width 288 height 43
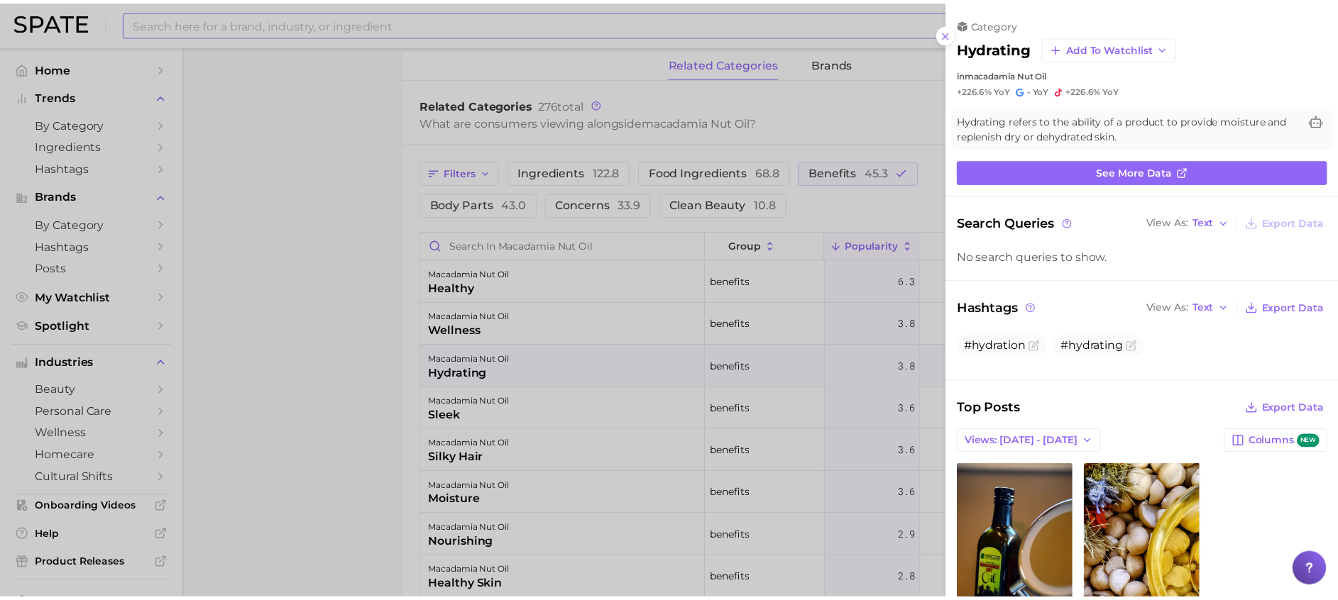
scroll to position [0, 0]
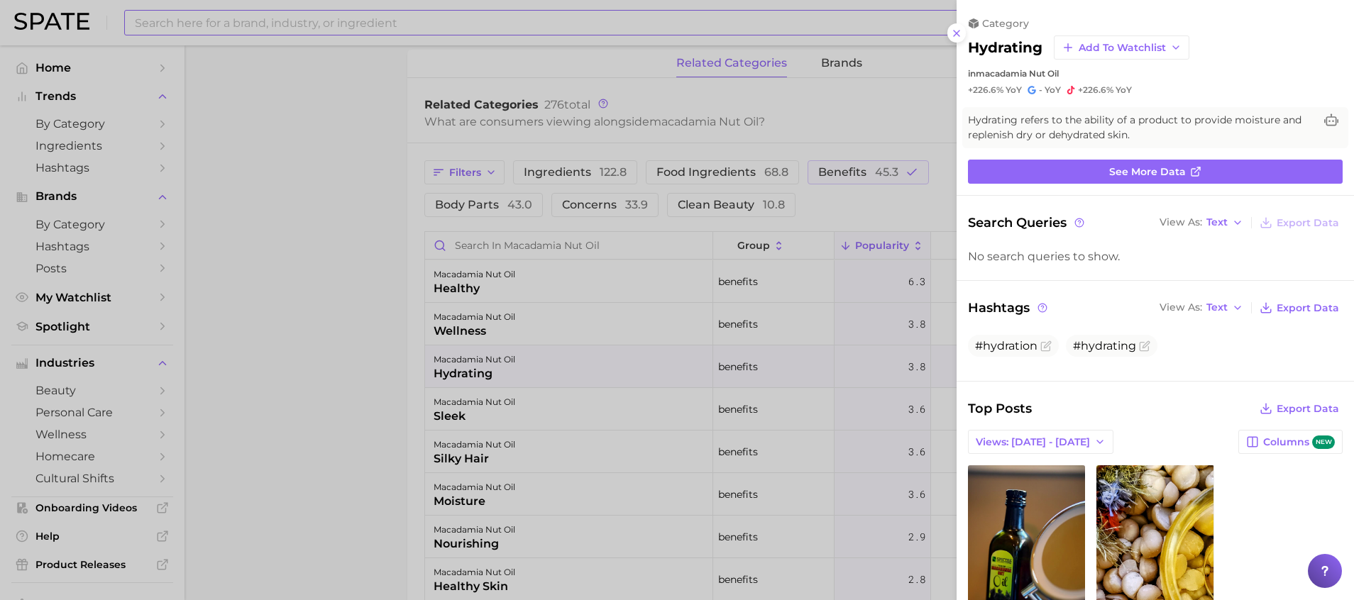
click at [328, 252] on div at bounding box center [677, 300] width 1354 height 600
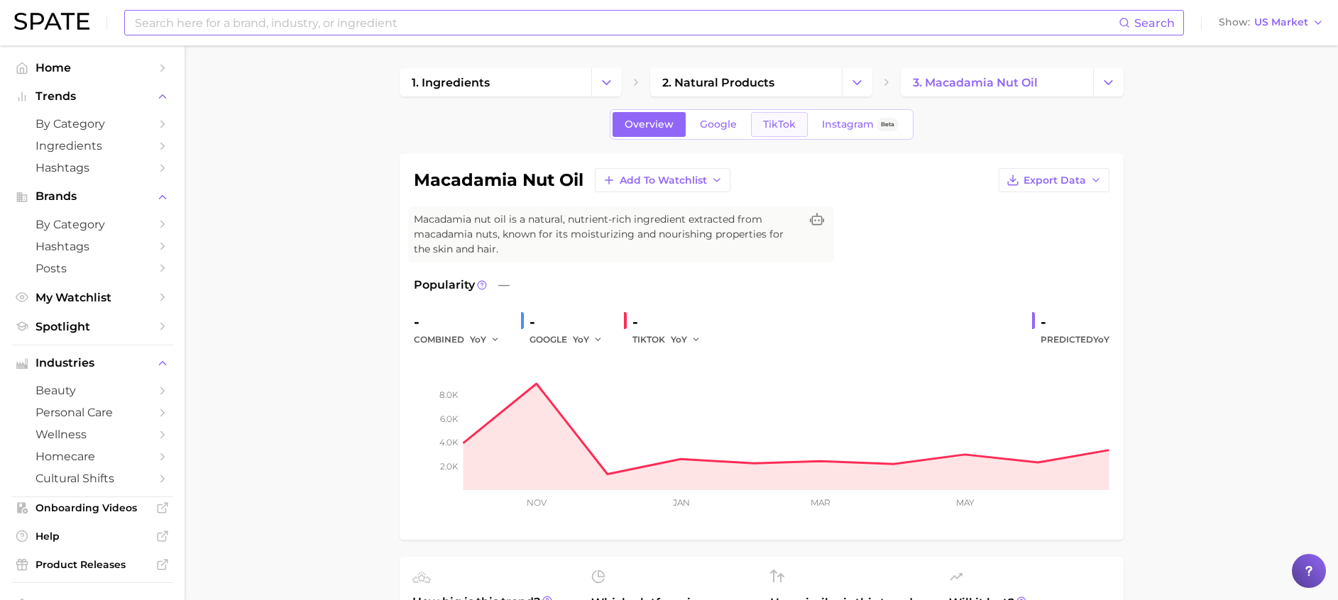
click at [751, 114] on link "TikTok" at bounding box center [779, 124] width 57 height 25
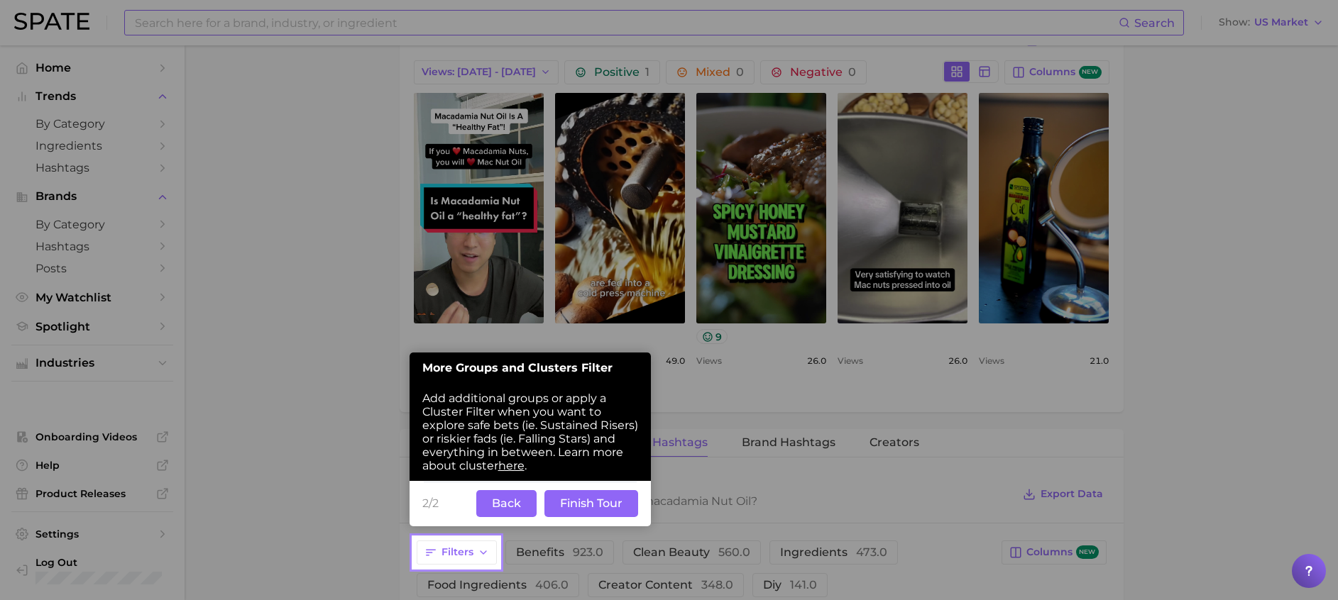
drag, startPoint x: 678, startPoint y: 508, endPoint x: 632, endPoint y: 505, distance: 45.6
click at [618, 506] on button "Finish Tour" at bounding box center [591, 503] width 94 height 27
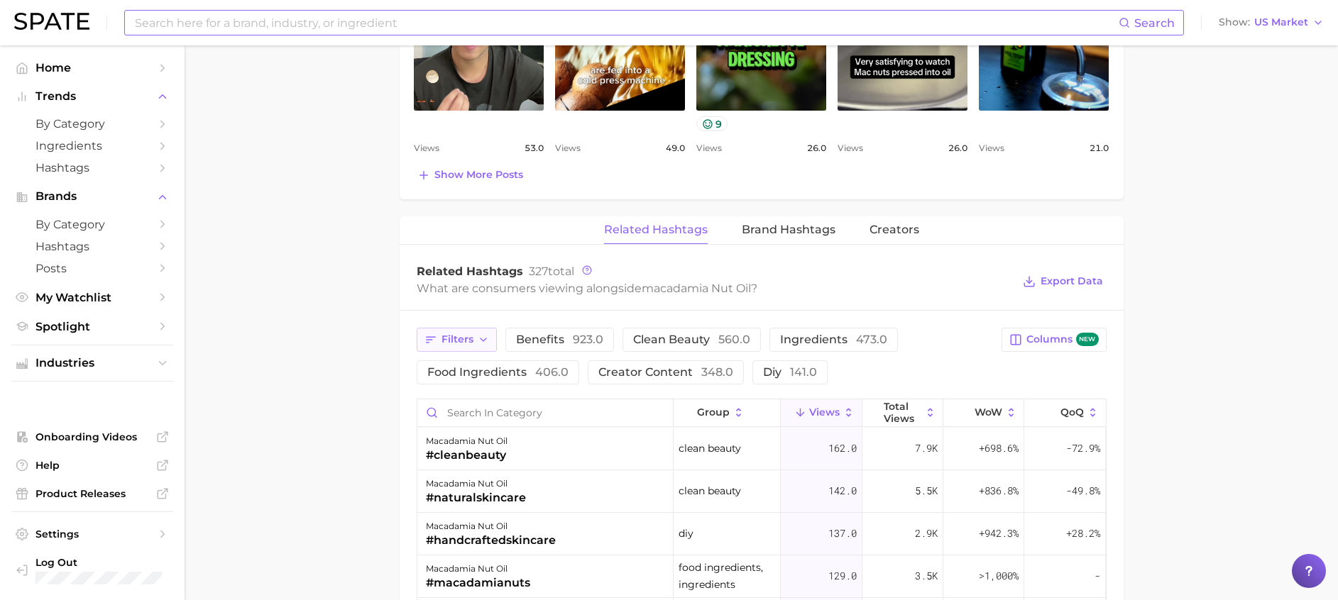
click at [468, 344] on span "Filters" at bounding box center [457, 340] width 32 height 12
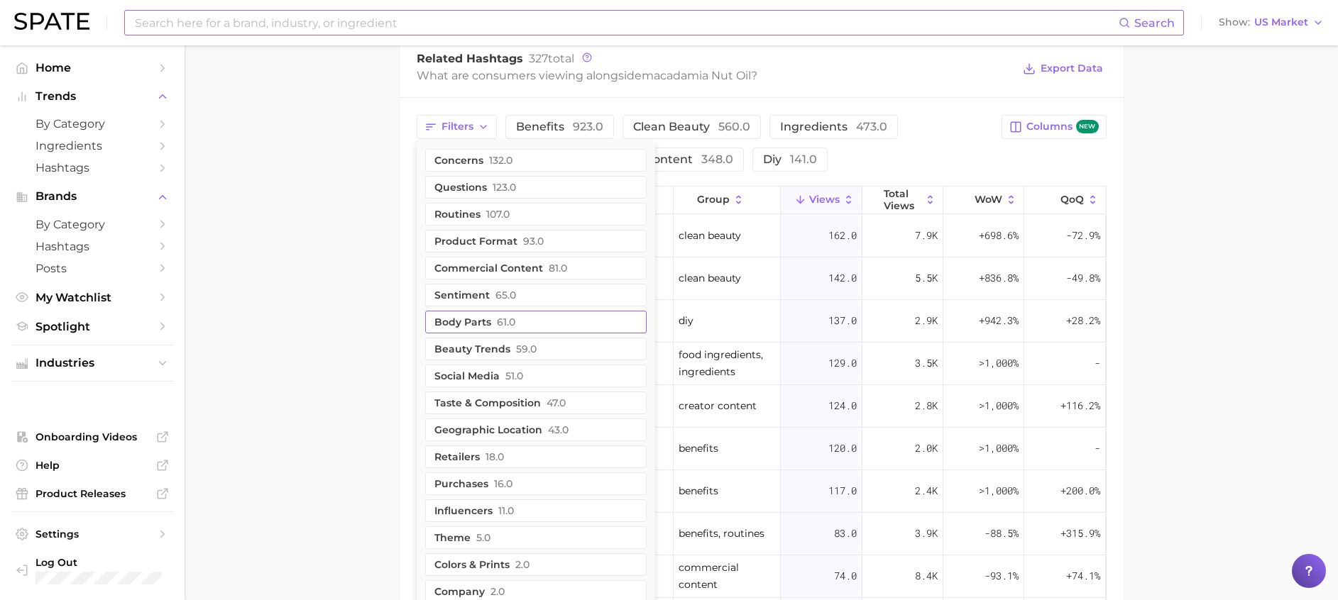
click at [487, 327] on button "body parts 61.0" at bounding box center [535, 322] width 221 height 23
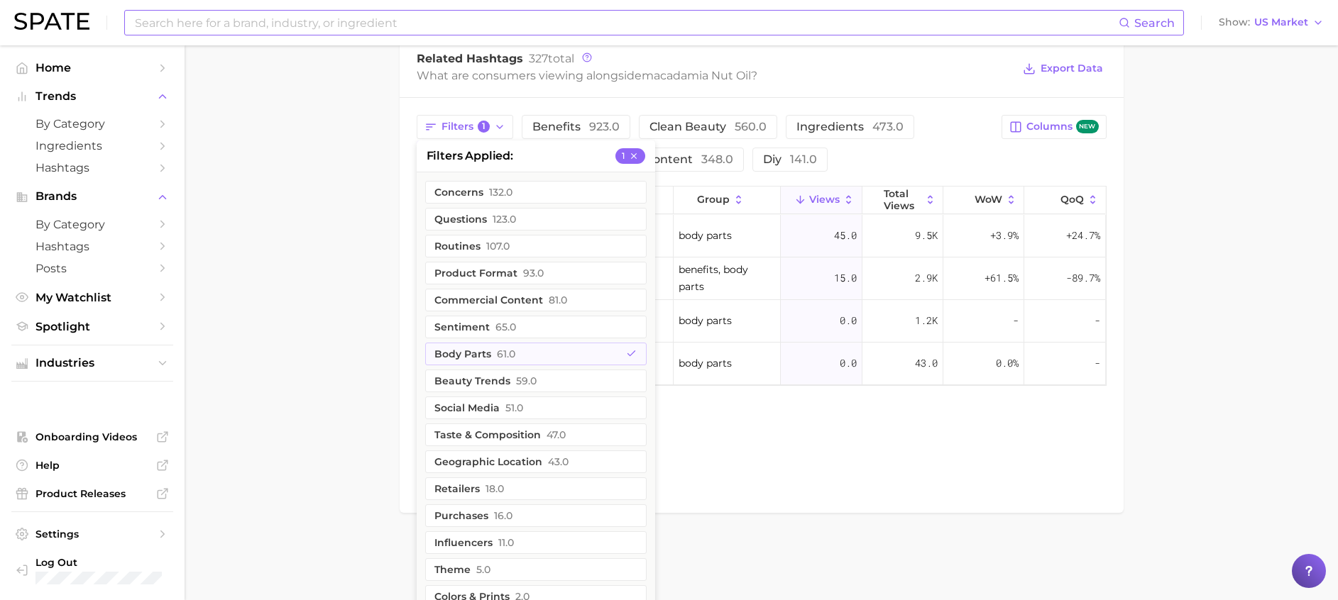
click at [793, 419] on div "Related Hashtags Brand Hashtags Creators Related Hashtags 327 total What are co…" at bounding box center [762, 259] width 724 height 510
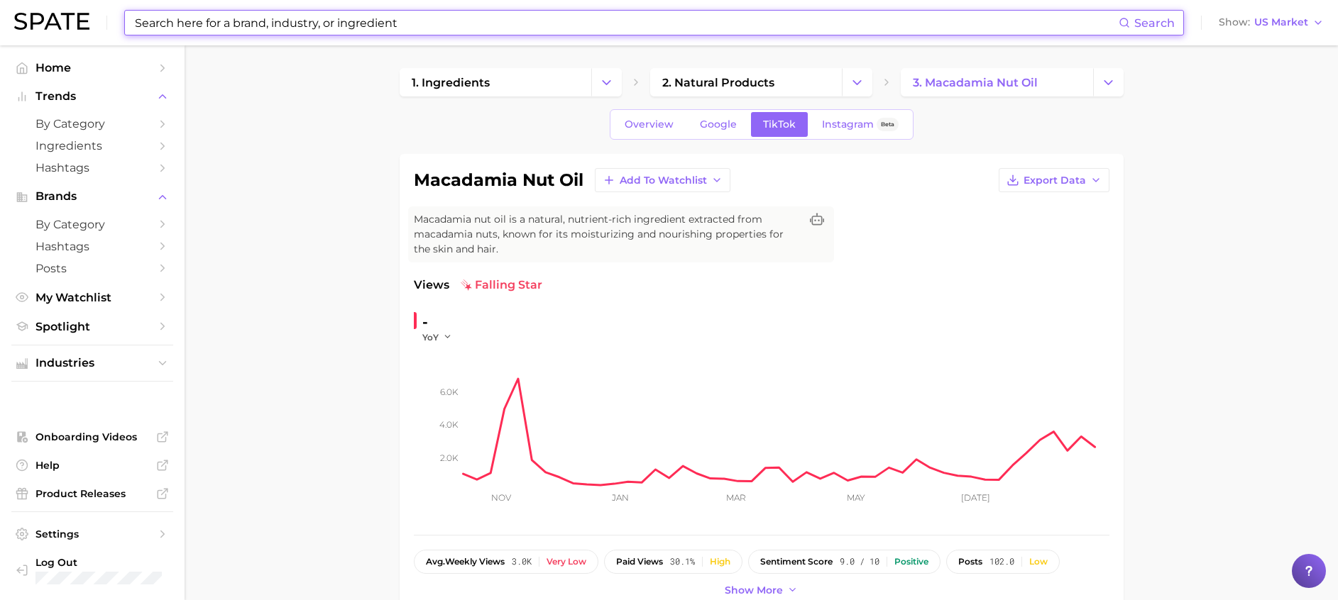
click at [361, 19] on input at bounding box center [625, 23] width 985 height 24
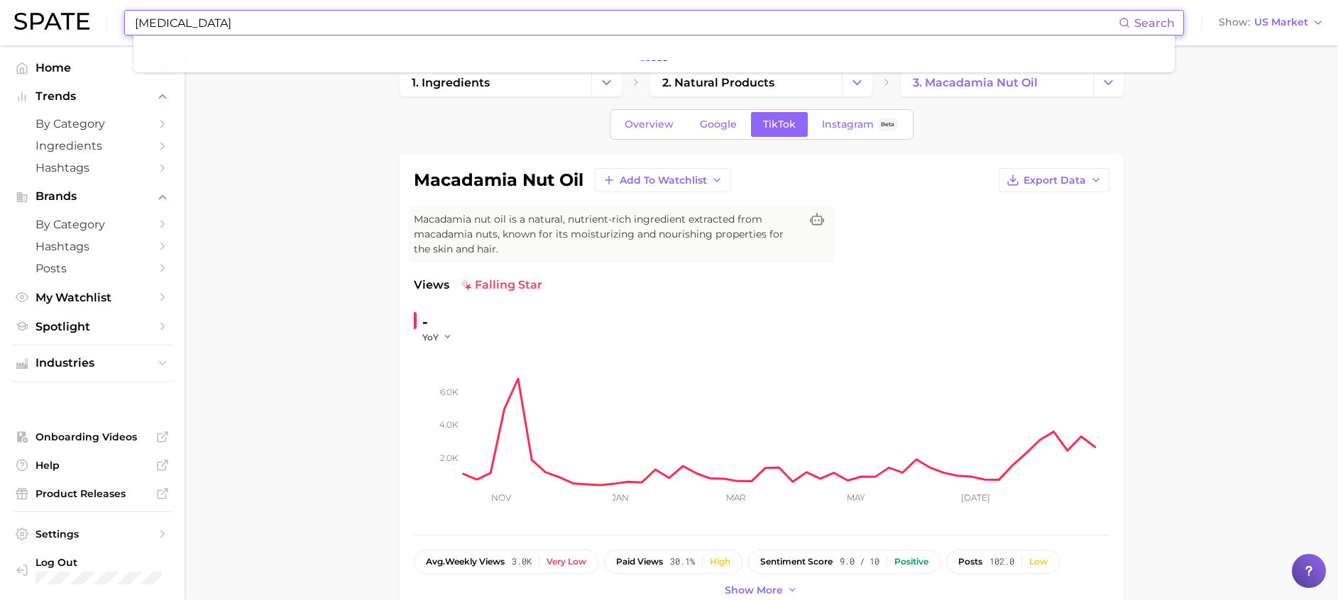
type input "vitamin e"
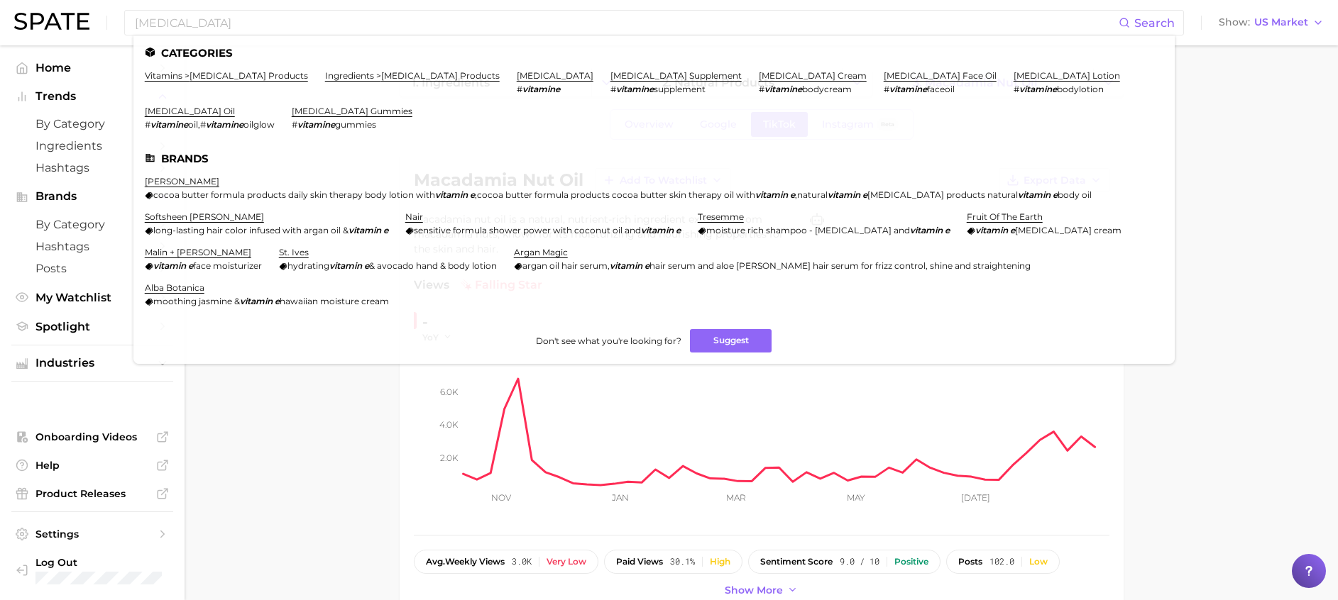
drag, startPoint x: 272, startPoint y: 524, endPoint x: 270, endPoint y: 515, distance: 8.8
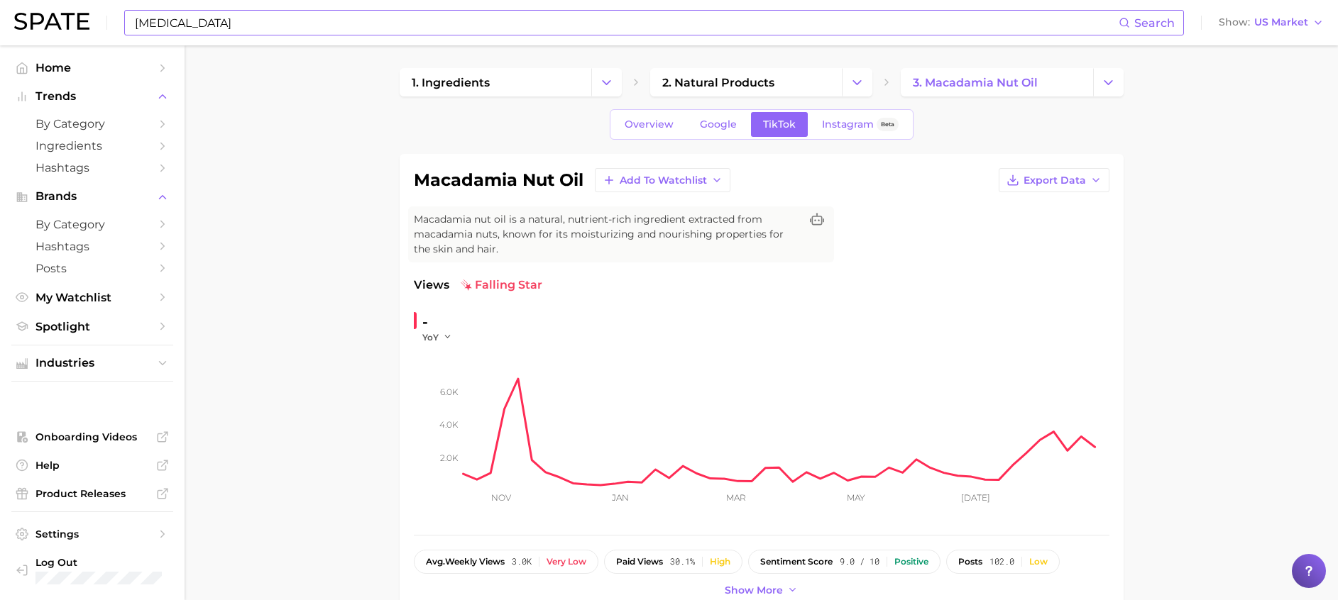
click at [238, 28] on input "vitamin e" at bounding box center [625, 23] width 985 height 24
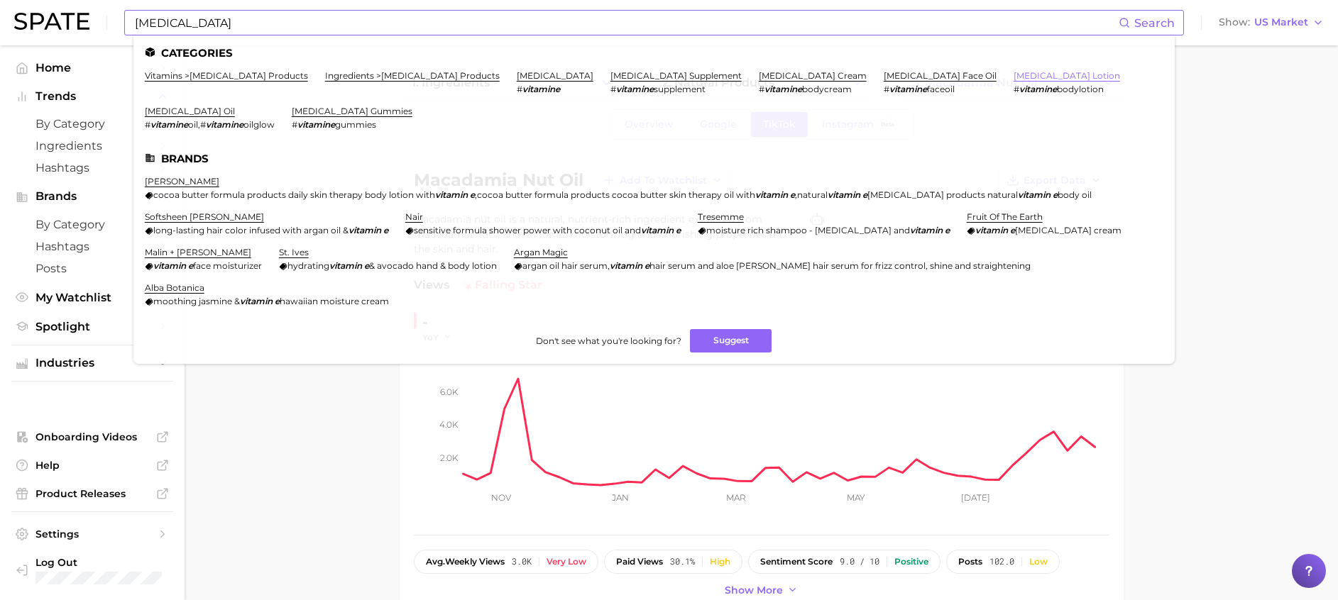
click at [1013, 72] on link "vitamin e lotion" at bounding box center [1066, 75] width 106 height 11
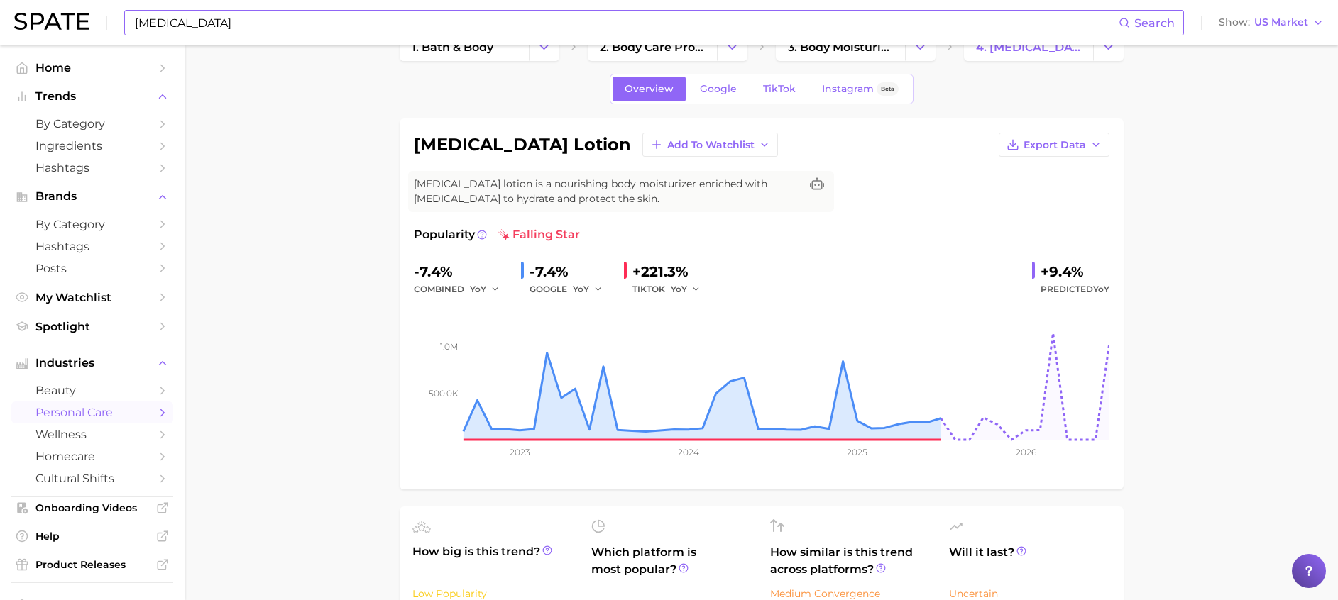
scroll to position [532, 0]
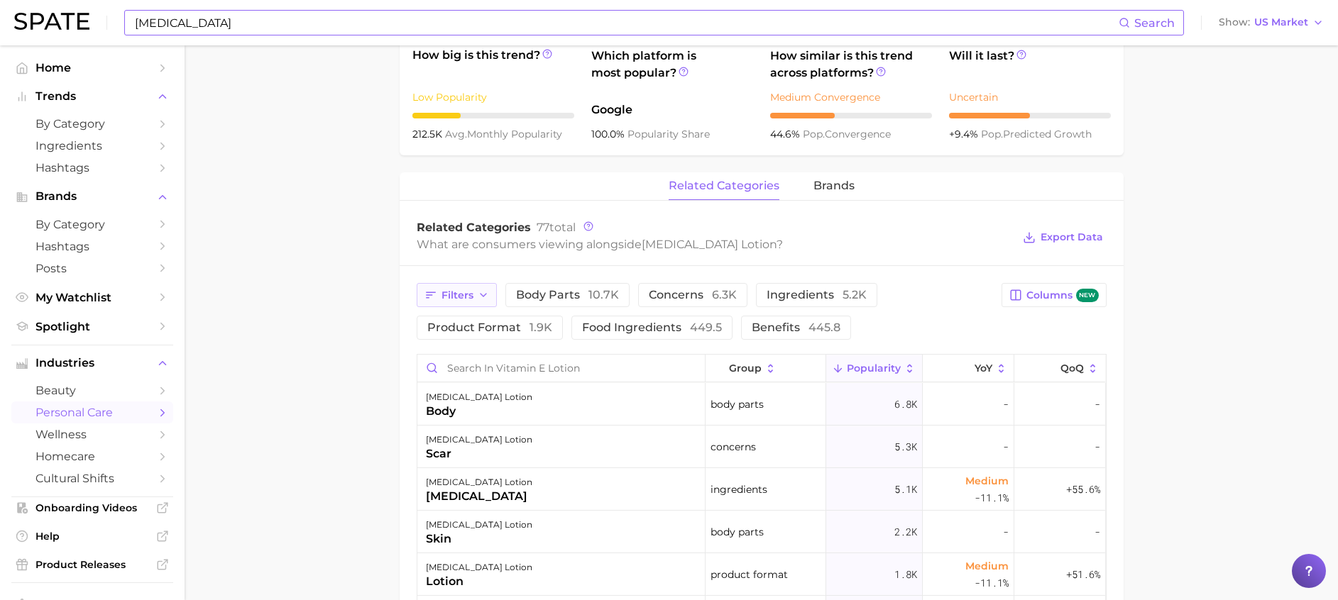
click at [463, 294] on span "Filters" at bounding box center [457, 296] width 32 height 12
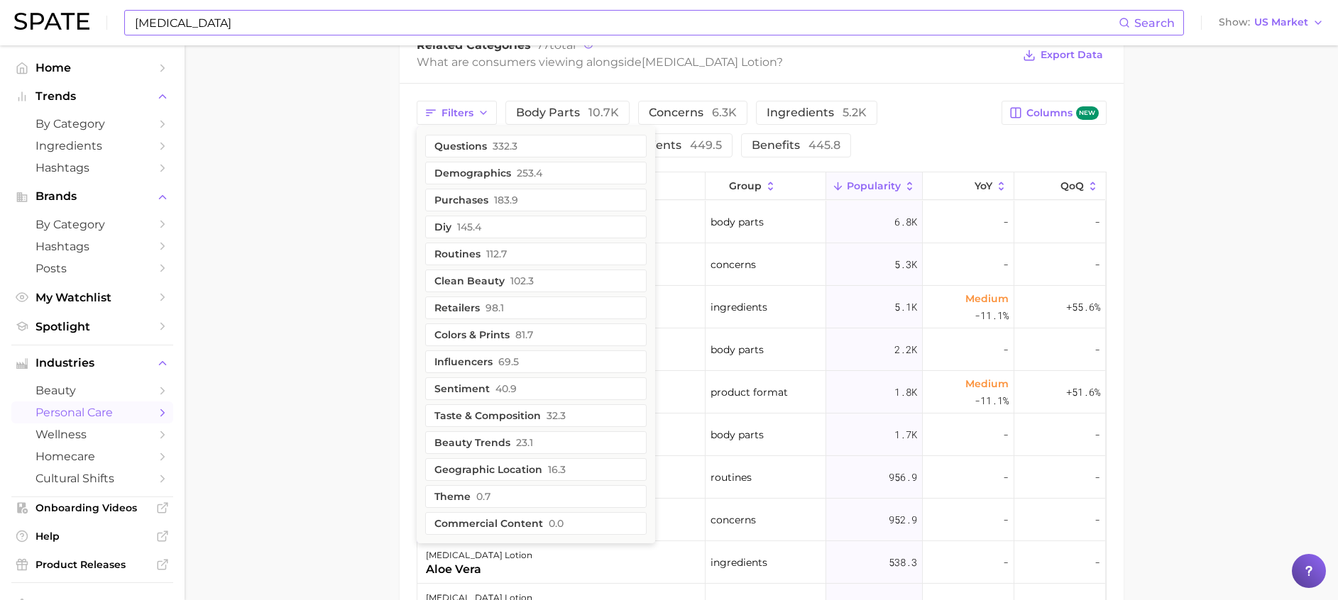
scroll to position [745, 0]
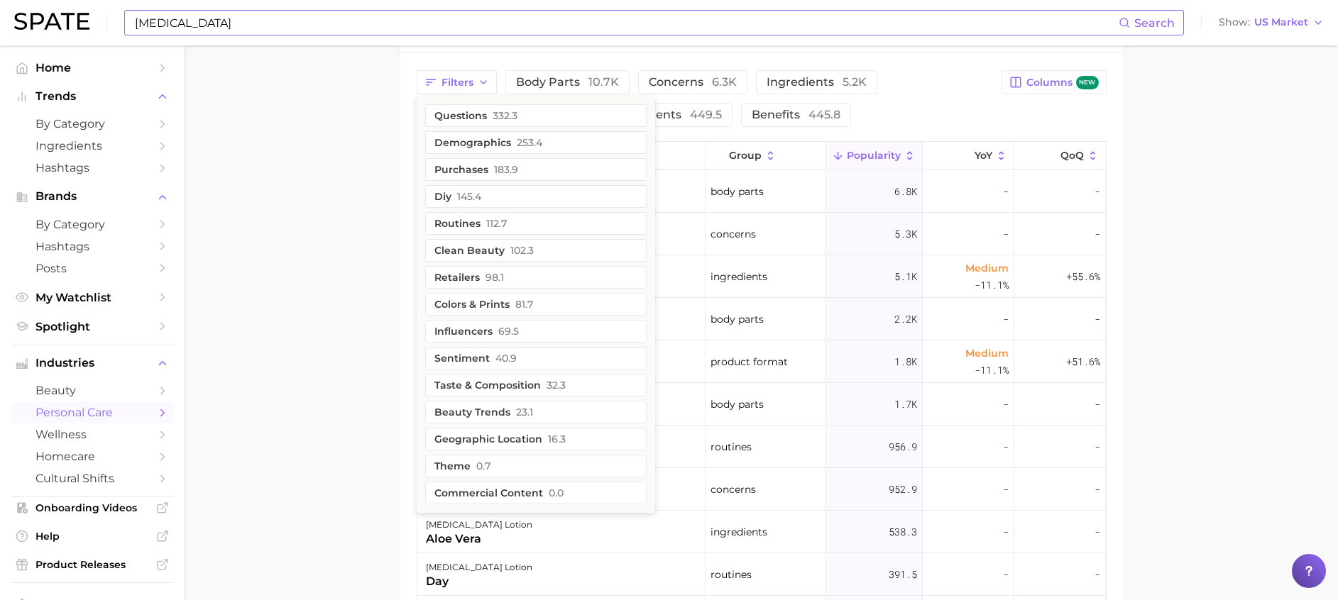
click at [353, 375] on main "1. bath & body 2. body care products 3. body moisturizing products 4. vitamin e…" at bounding box center [761, 64] width 1153 height 1529
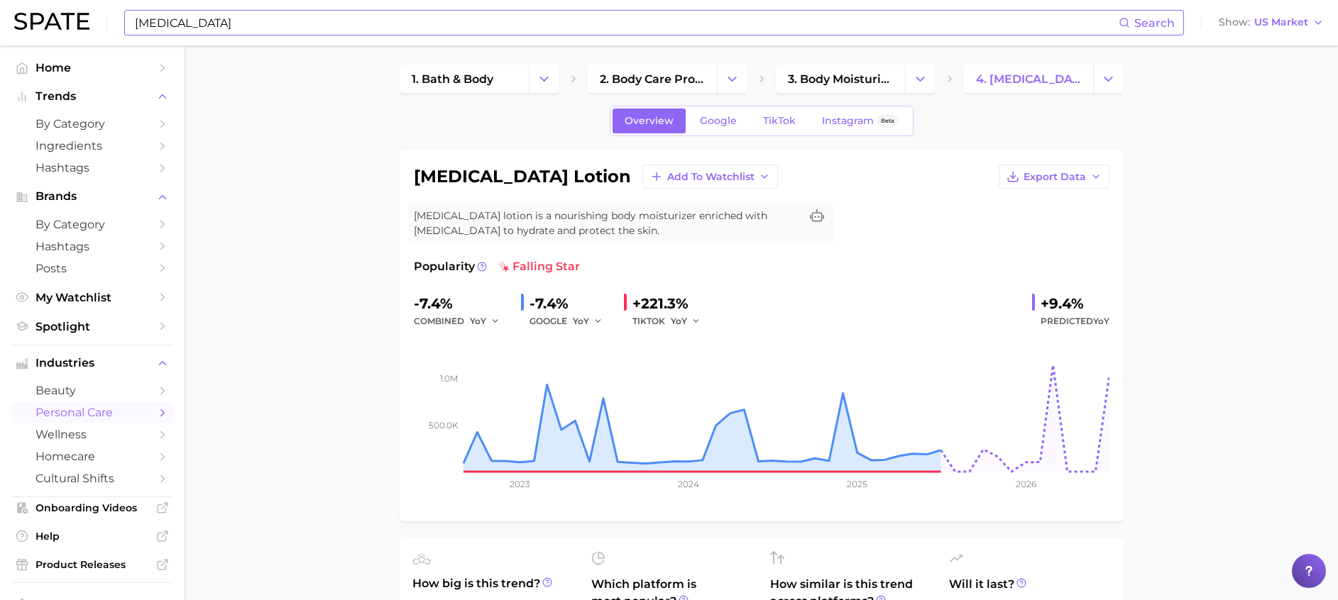
scroll to position [0, 0]
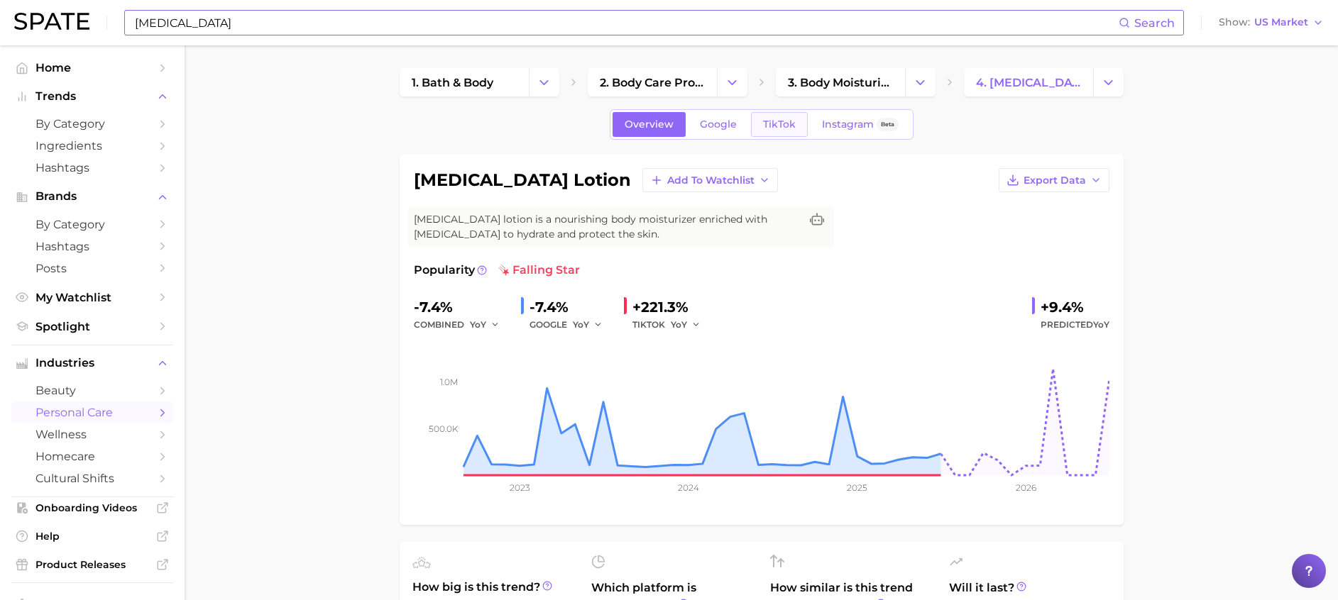
click at [763, 128] on span "TikTok" at bounding box center [779, 125] width 33 height 12
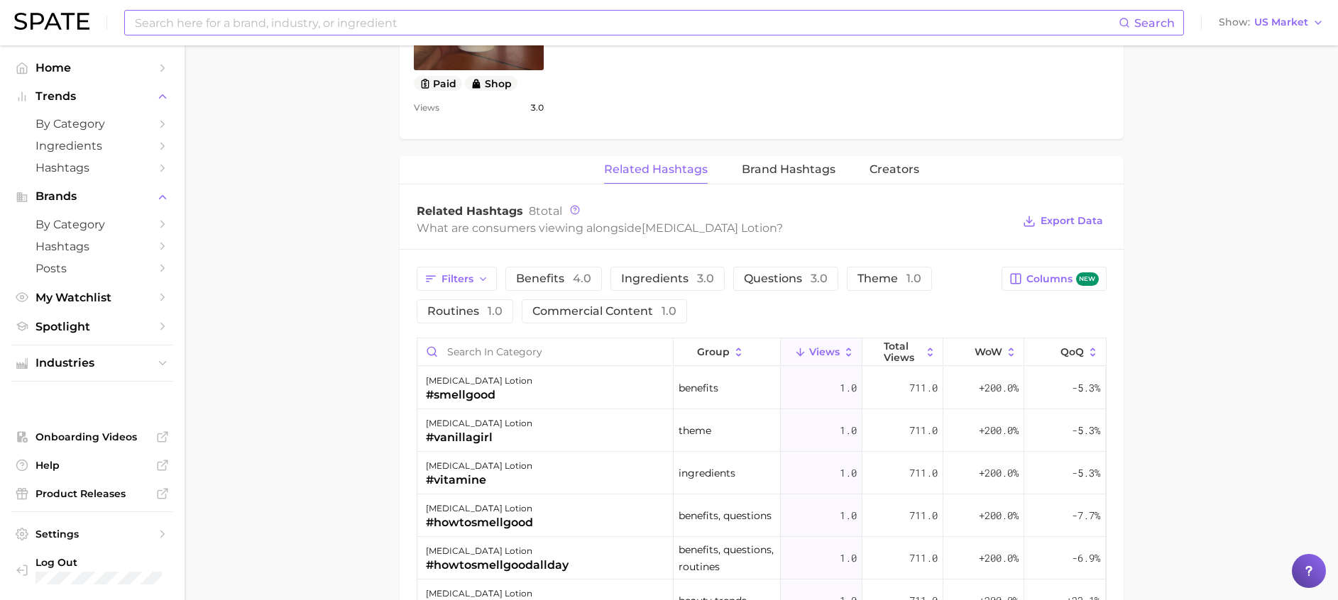
scroll to position [958, 0]
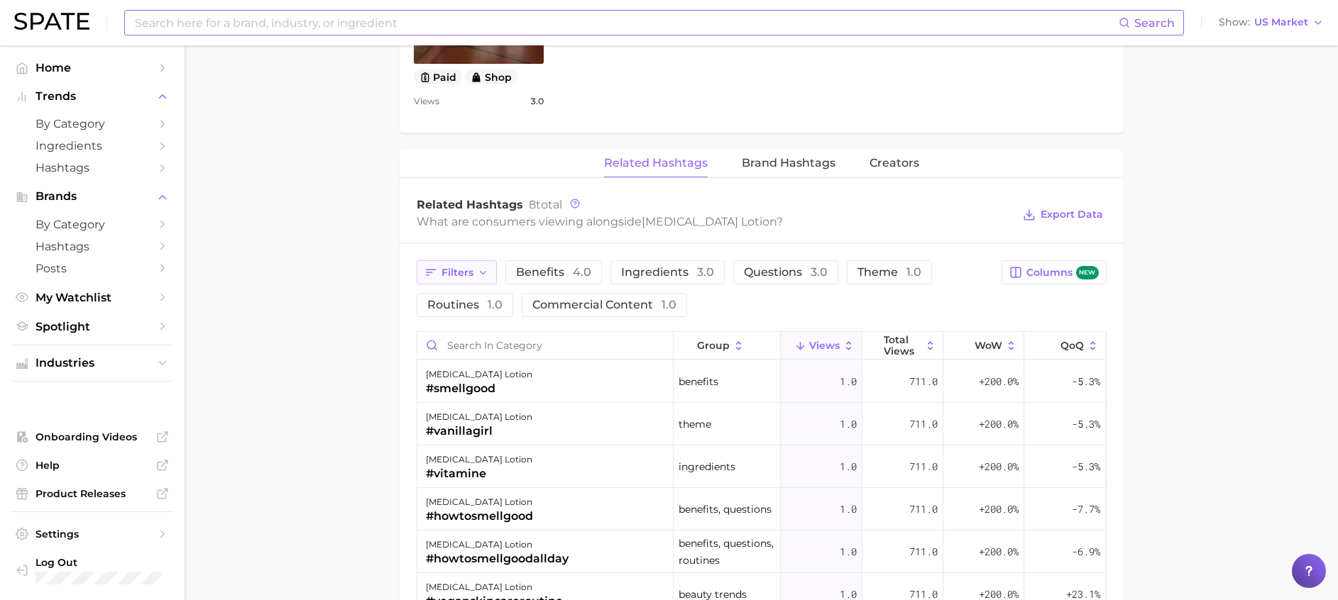
click at [429, 260] on button "Filters" at bounding box center [457, 272] width 80 height 24
click at [470, 275] on span "Filters" at bounding box center [457, 273] width 32 height 12
click at [474, 274] on button "Filters" at bounding box center [457, 272] width 80 height 24
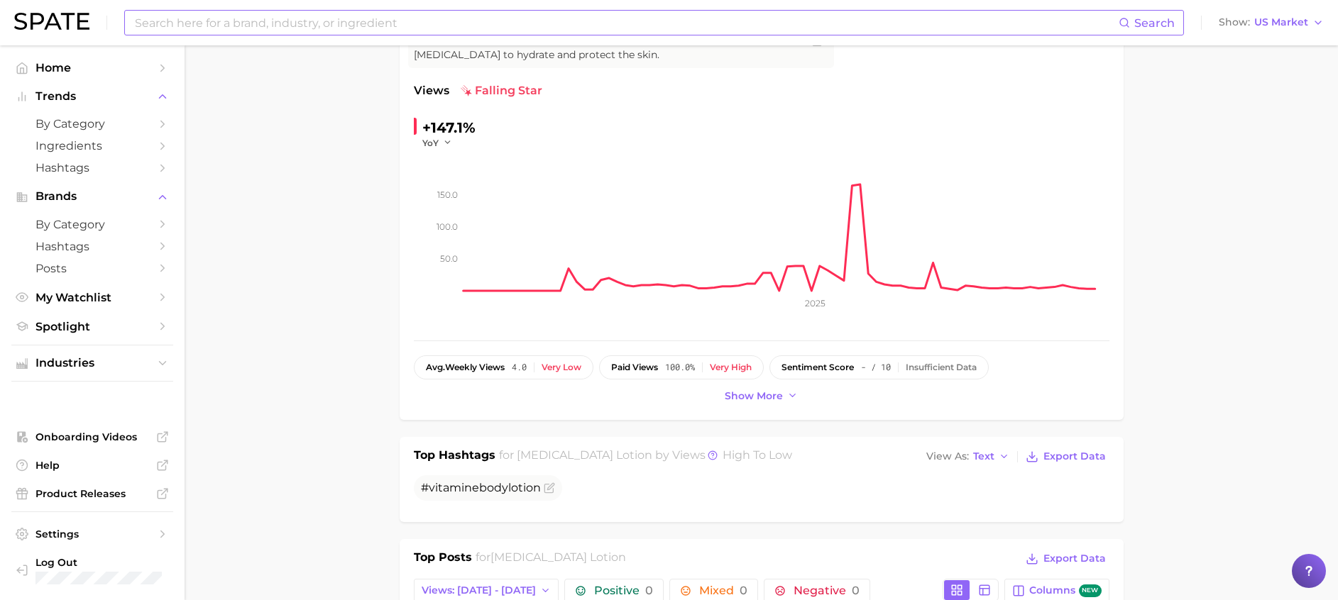
scroll to position [0, 0]
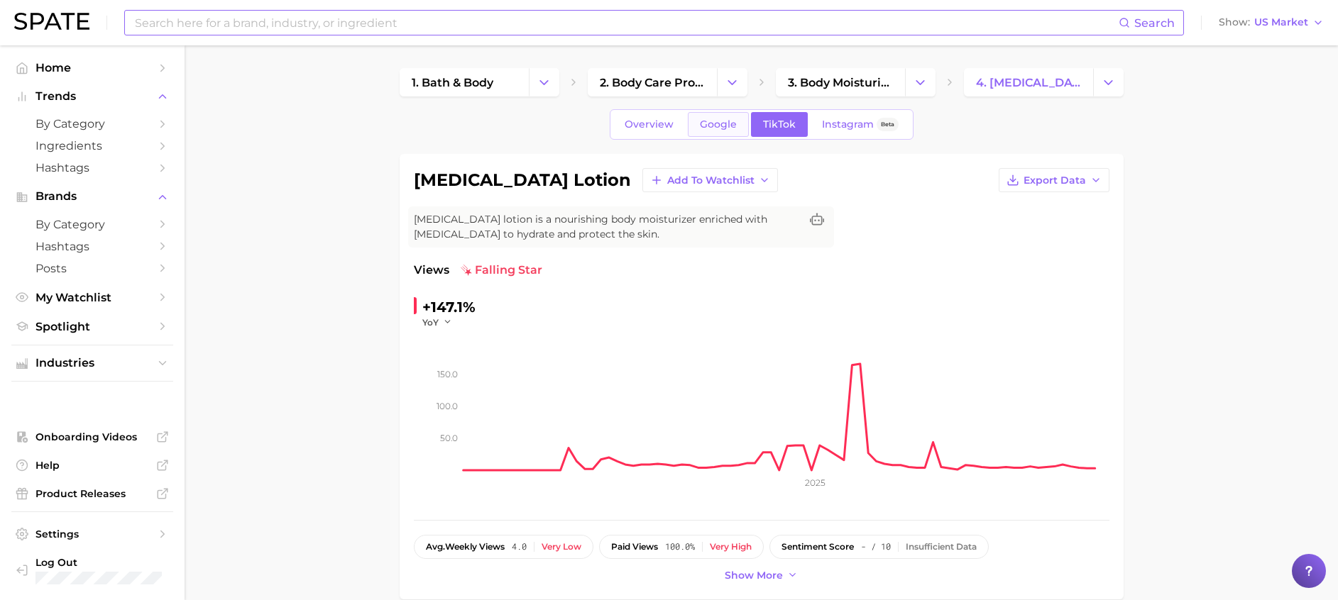
click at [700, 130] on span "Google" at bounding box center [718, 125] width 37 height 12
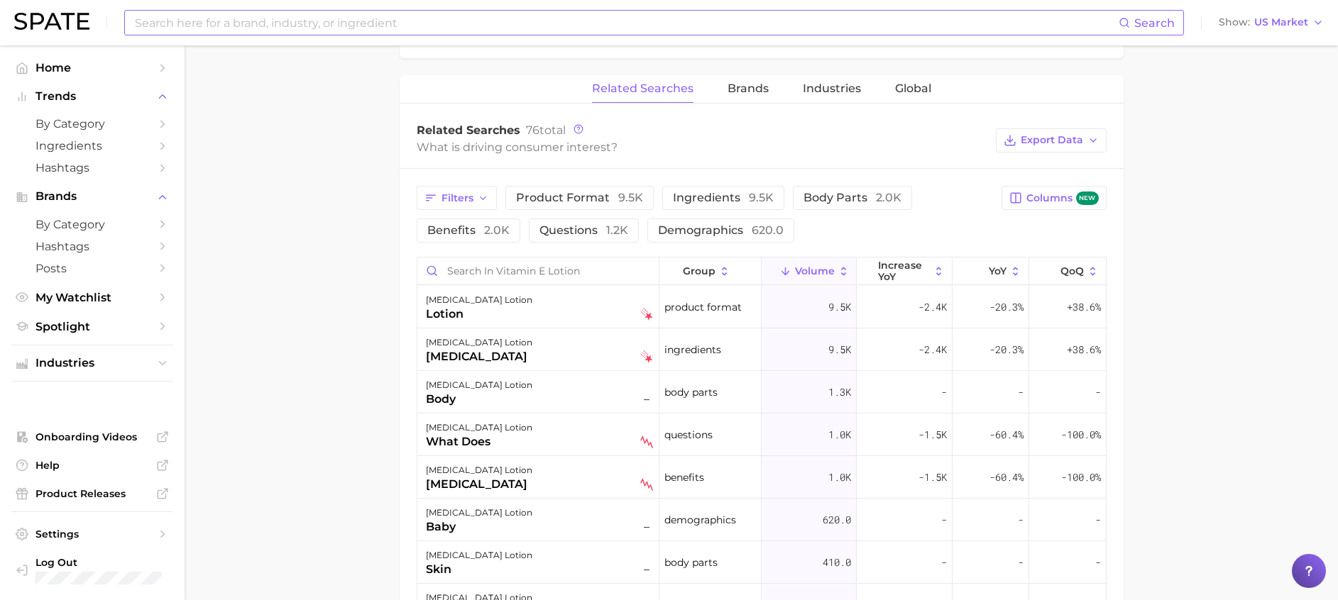
scroll to position [639, 0]
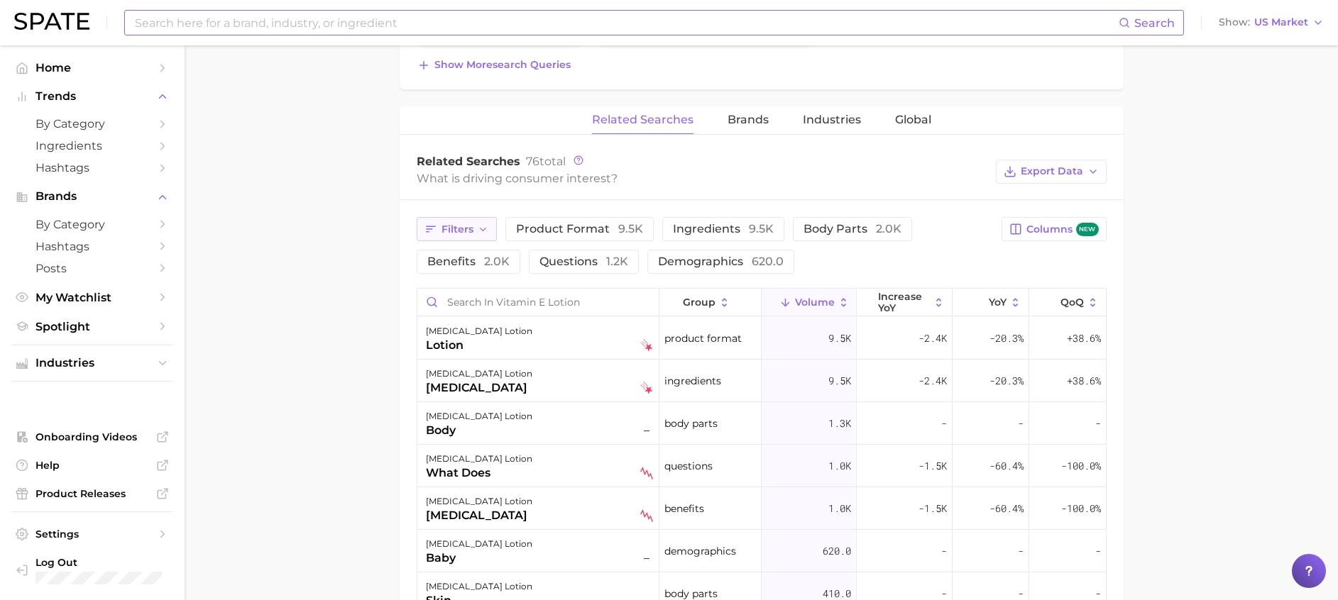
click at [467, 231] on span "Filters" at bounding box center [457, 230] width 32 height 12
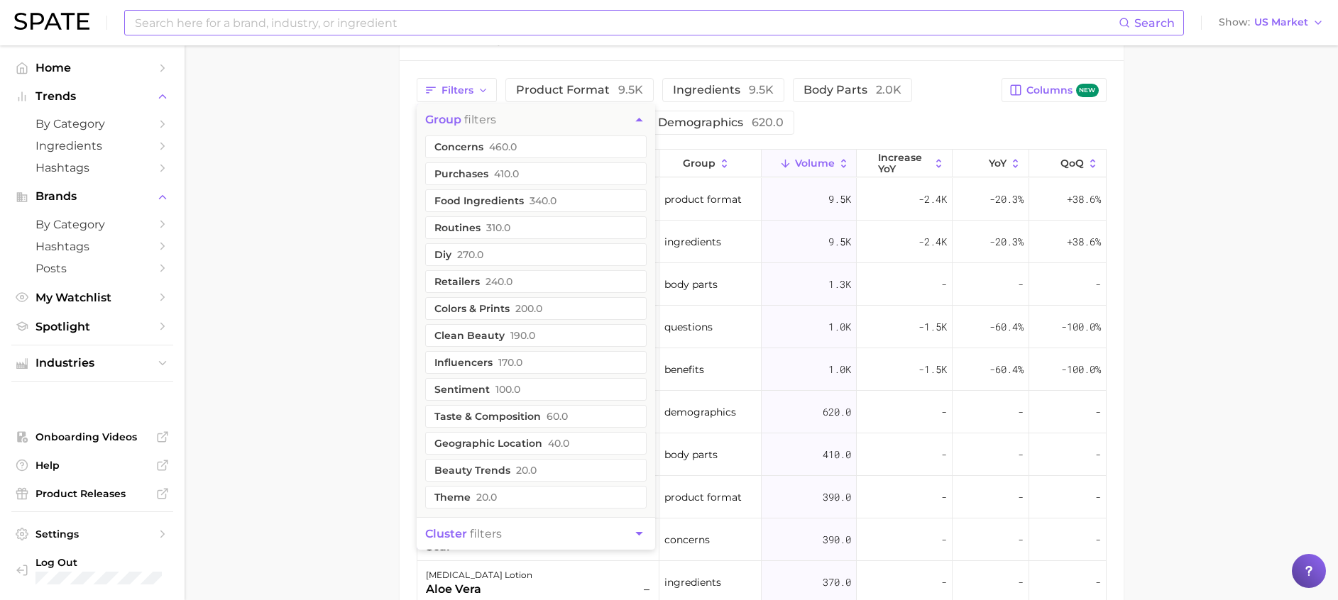
scroll to position [745, 0]
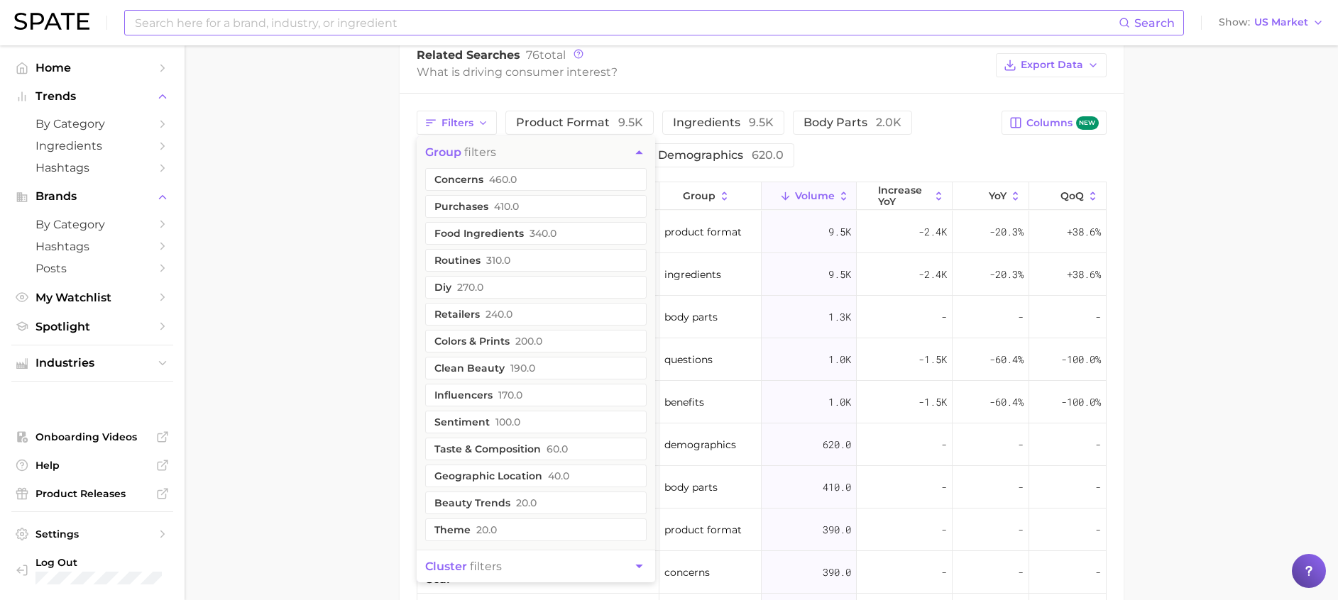
click at [272, 427] on main "1. bath & body 2. body care products 3. body moisturizing products 4. vitamin e…" at bounding box center [761, 85] width 1153 height 1570
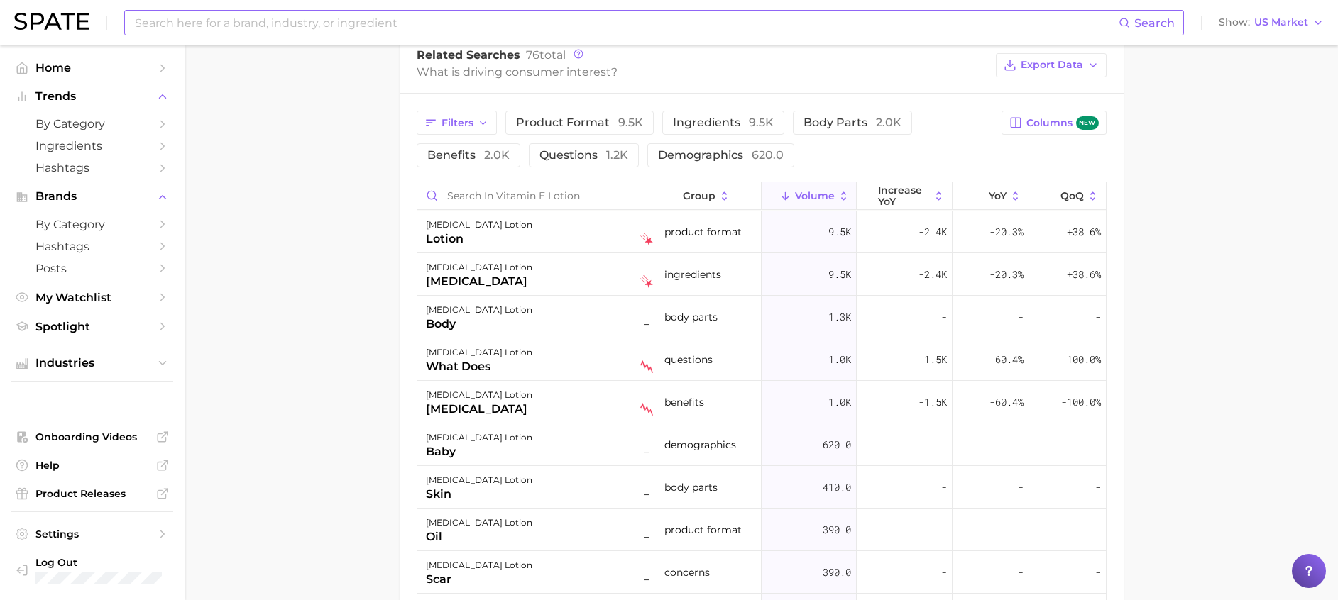
click at [1223, 142] on main "1. bath & body 2. body care products 3. body moisturizing products 4. vitamin e…" at bounding box center [761, 85] width 1153 height 1570
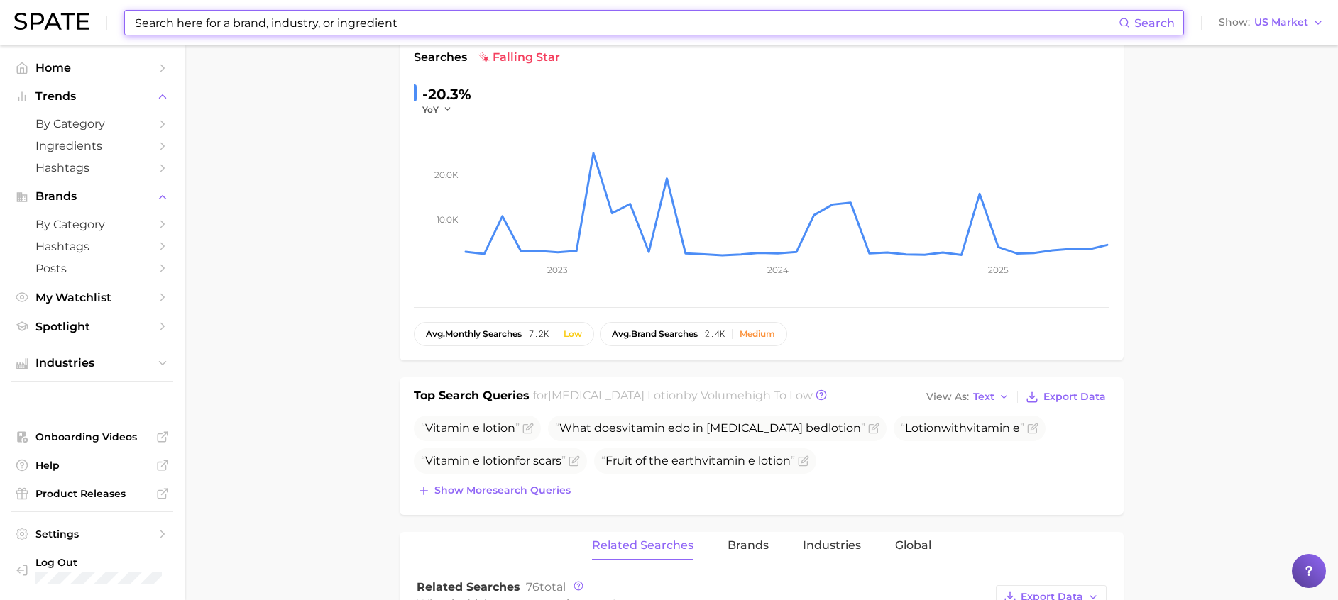
click at [299, 19] on input at bounding box center [625, 23] width 985 height 24
paste input "Tocopheryl Acetate"
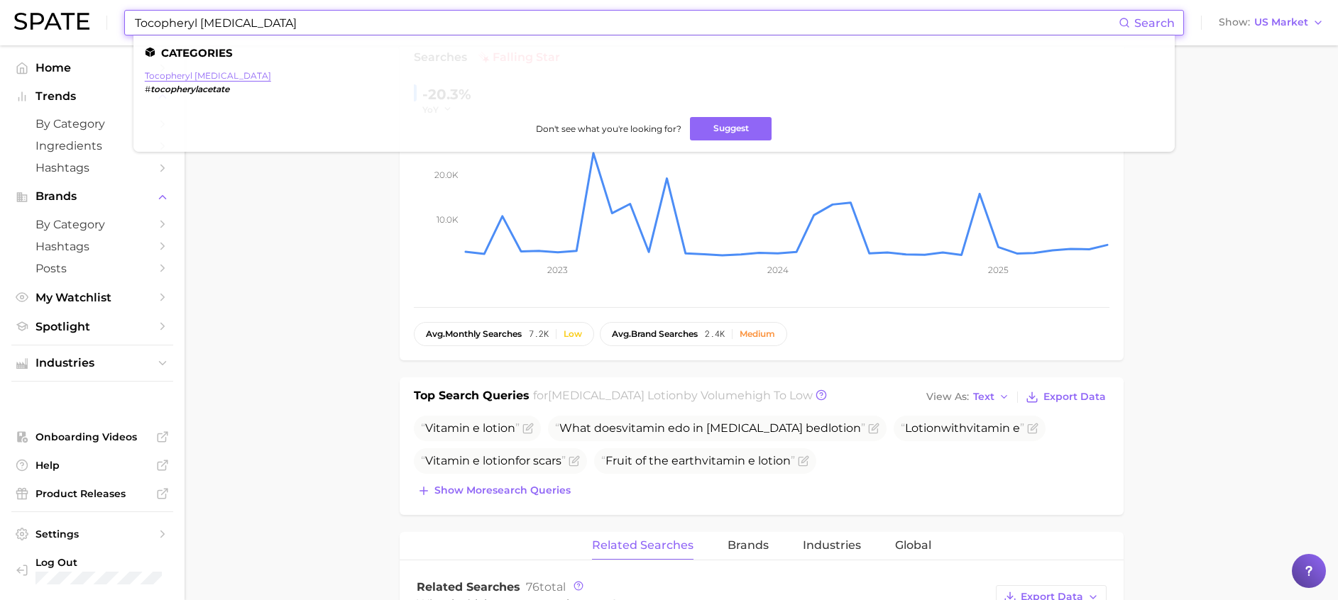
type input "Tocopheryl Acetate"
click at [199, 79] on link "tocopheryl acetate" at bounding box center [208, 75] width 126 height 11
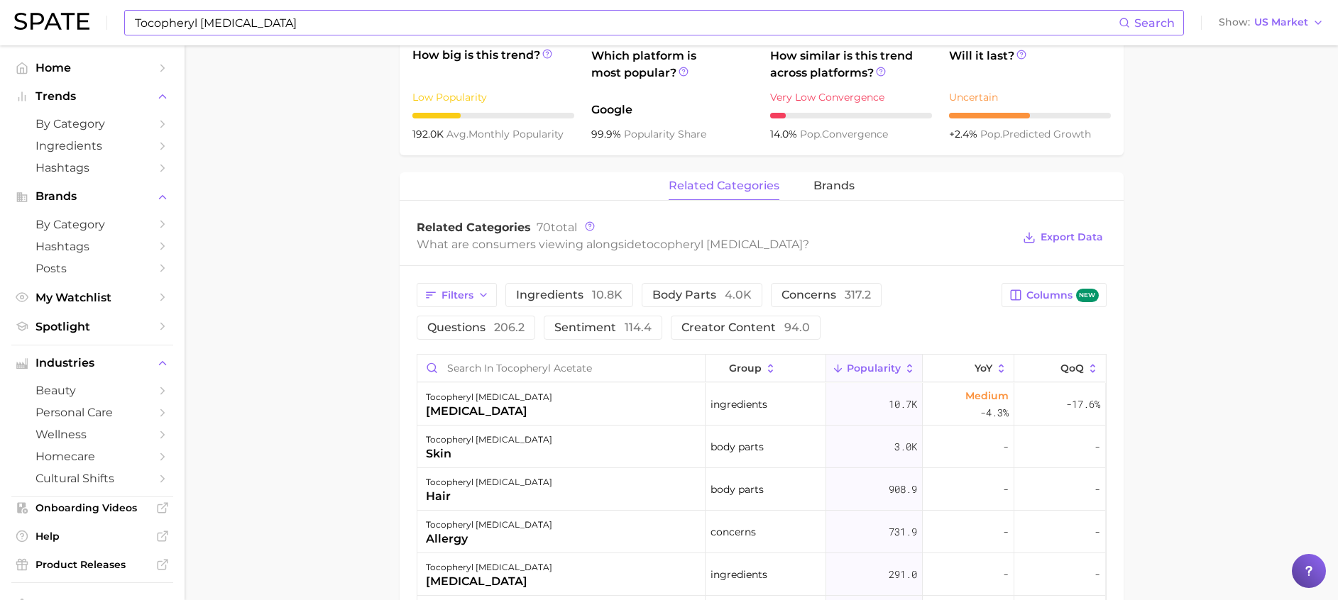
scroll to position [639, 0]
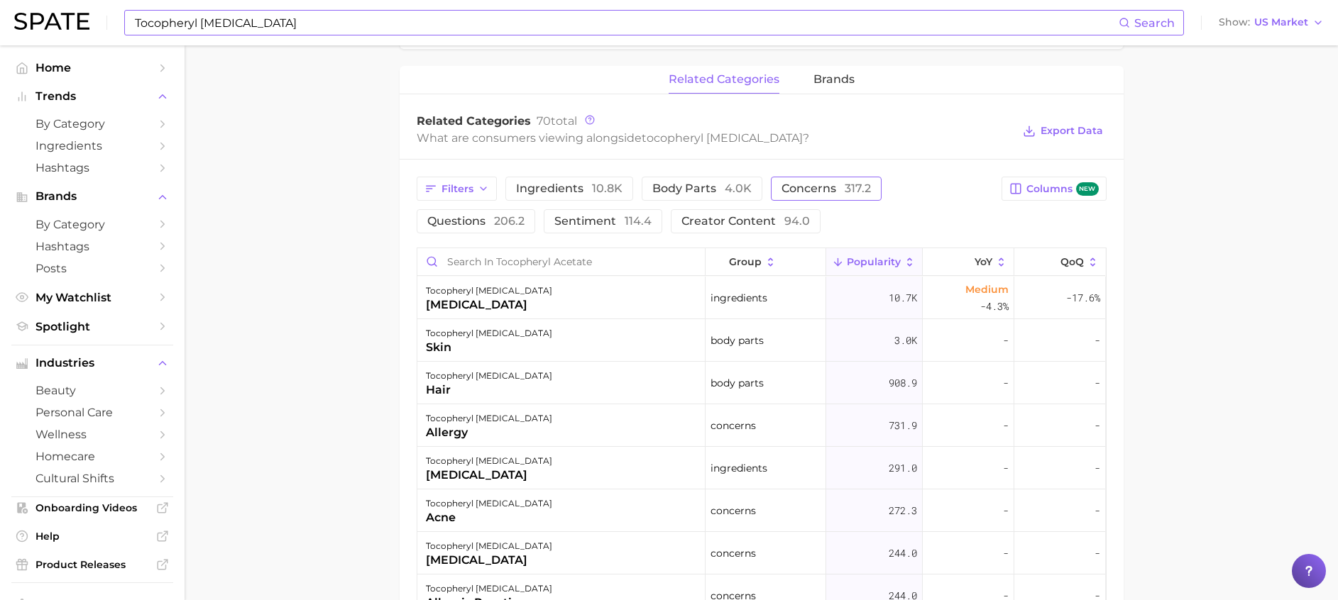
click at [813, 190] on span "concerns 317.2" at bounding box center [825, 188] width 89 height 11
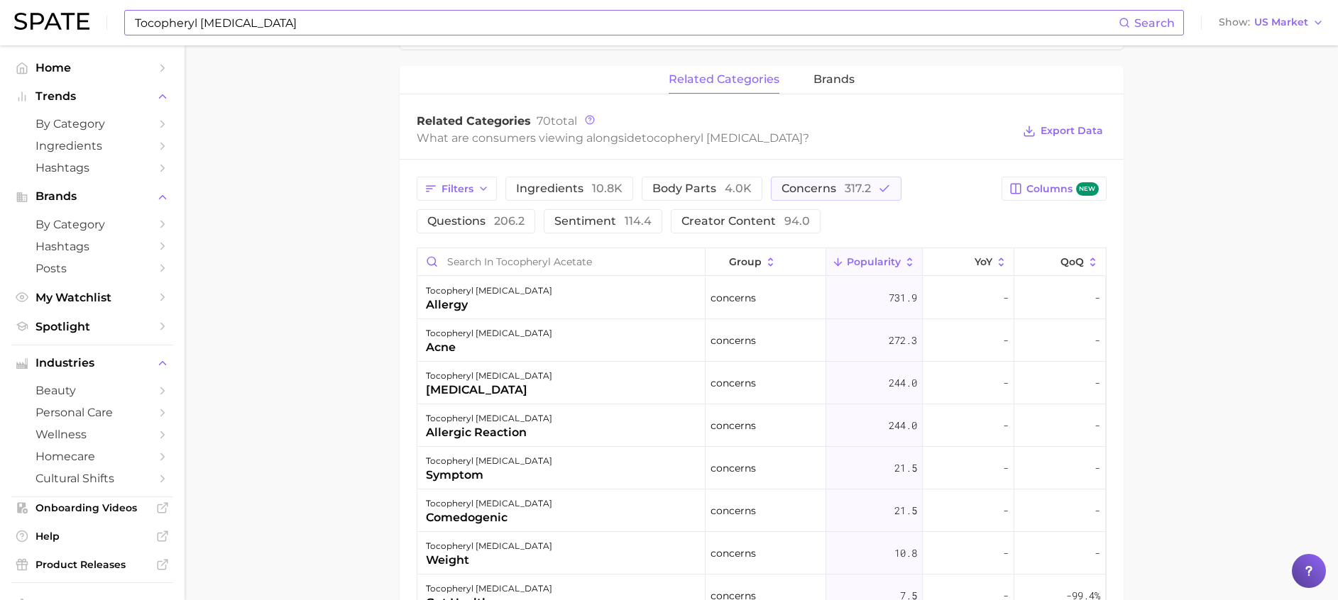
scroll to position [745, 0]
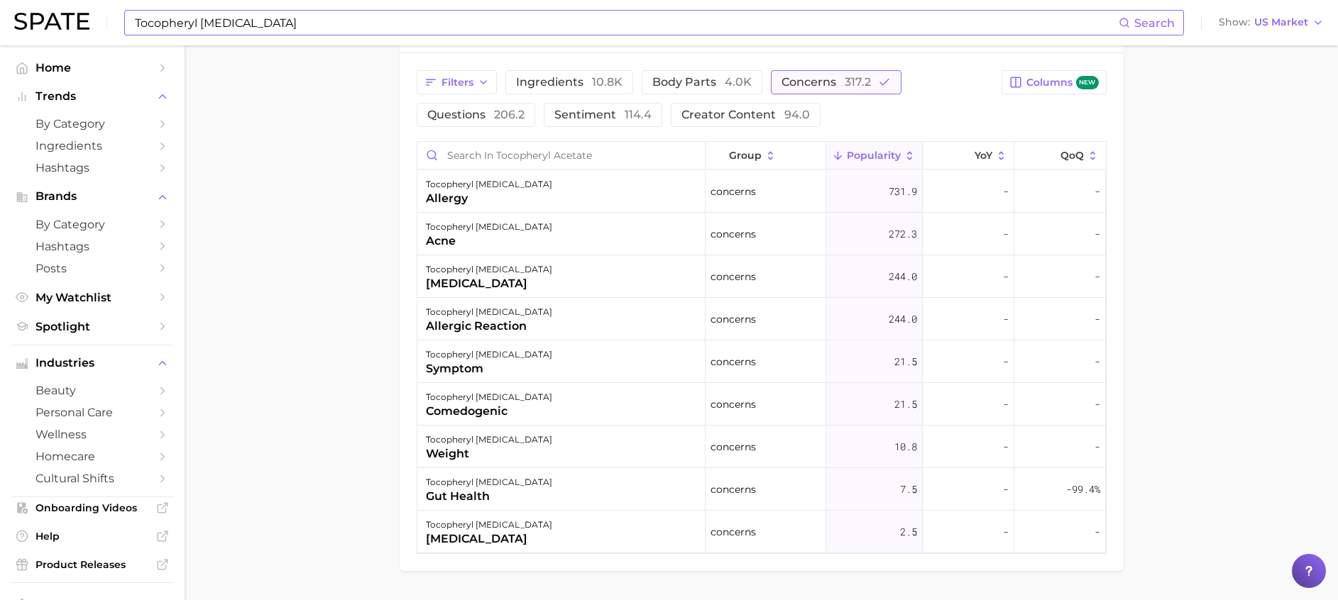
click at [820, 77] on span "concerns 317.2" at bounding box center [825, 82] width 89 height 11
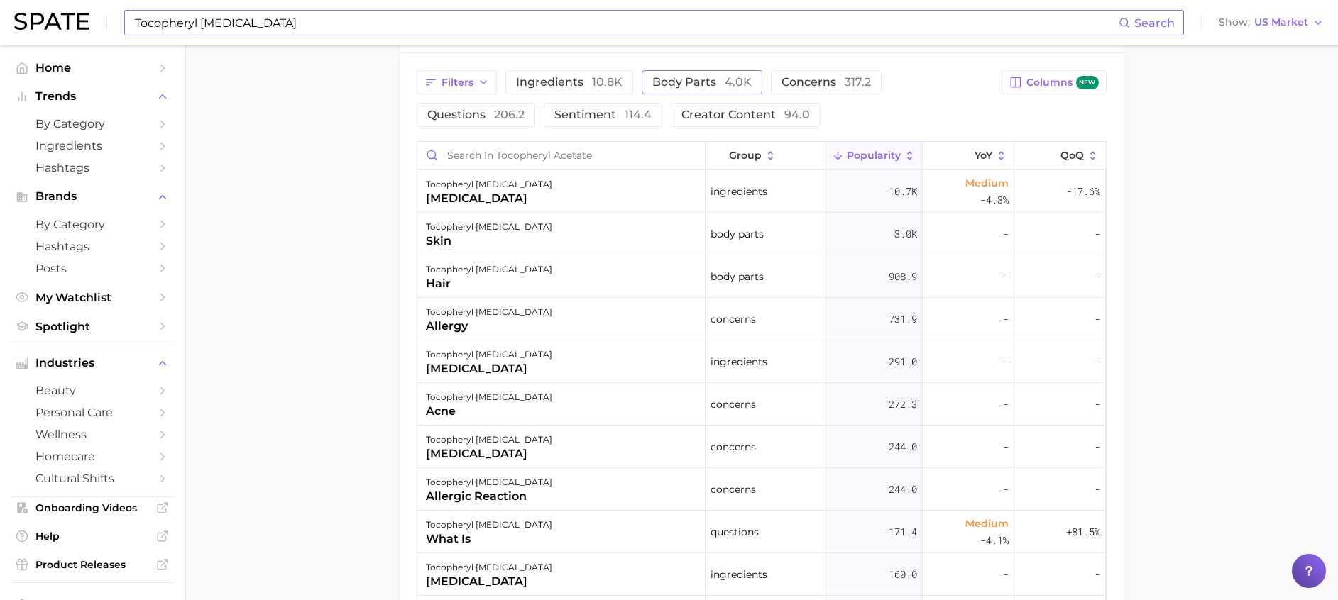
click at [660, 82] on span "body parts 4.0k" at bounding box center [701, 82] width 99 height 11
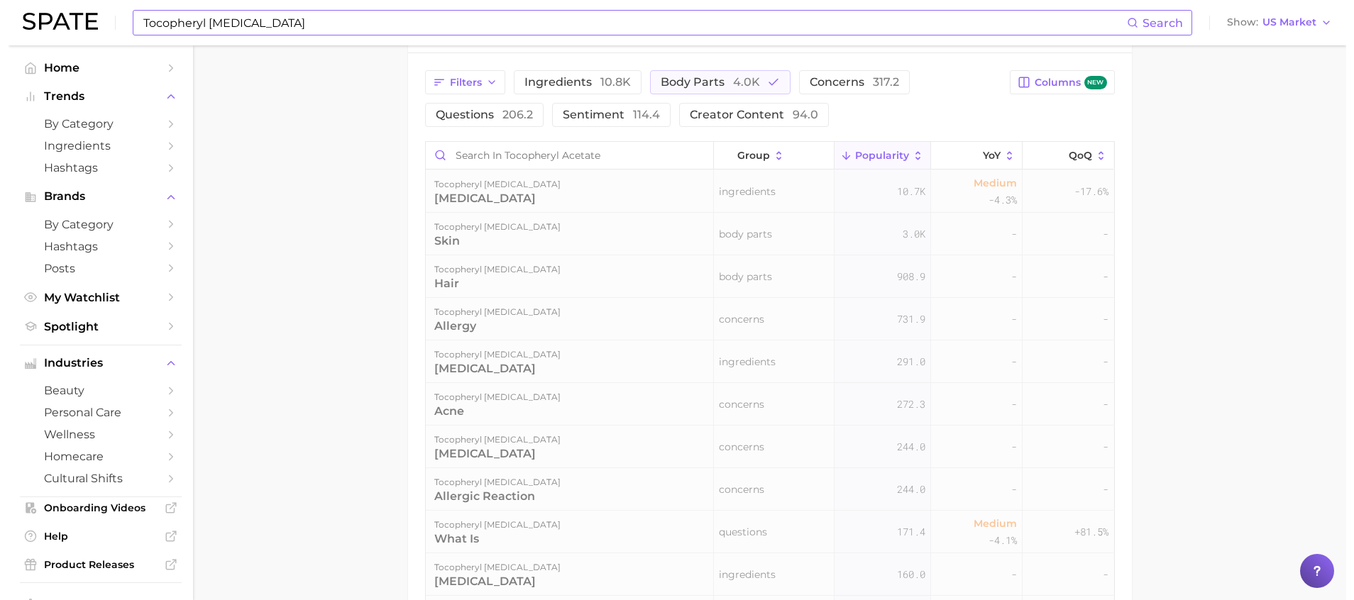
scroll to position [685, 0]
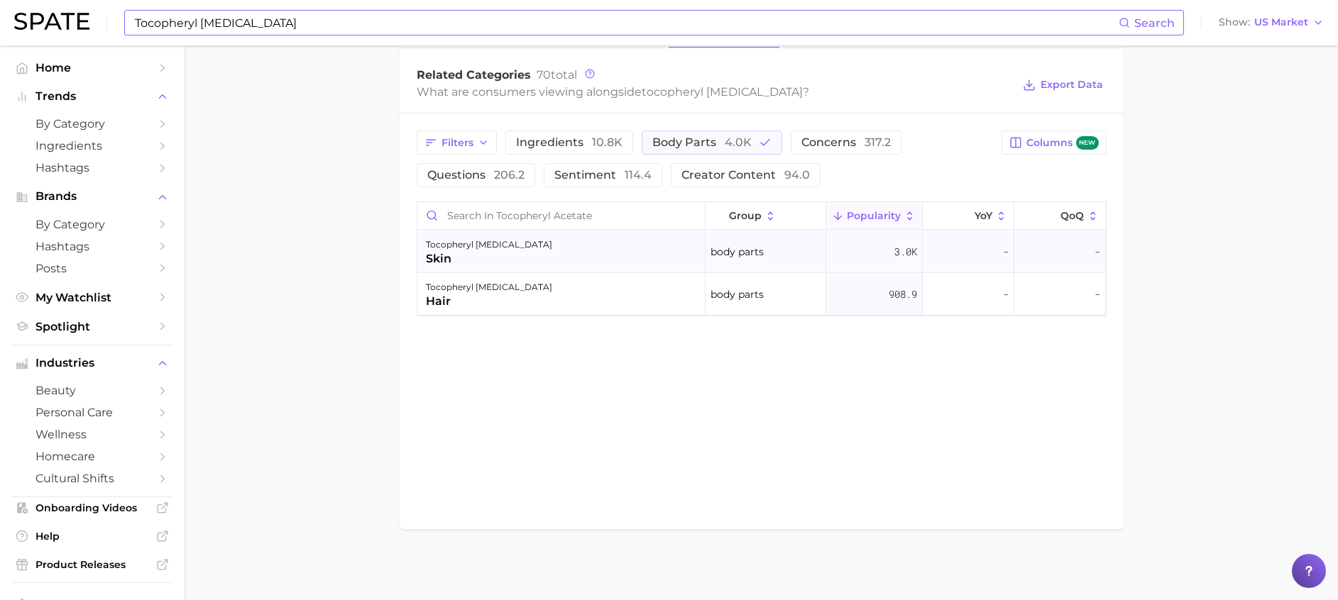
click at [534, 234] on div "tocopheryl acetate skin" at bounding box center [561, 252] width 288 height 43
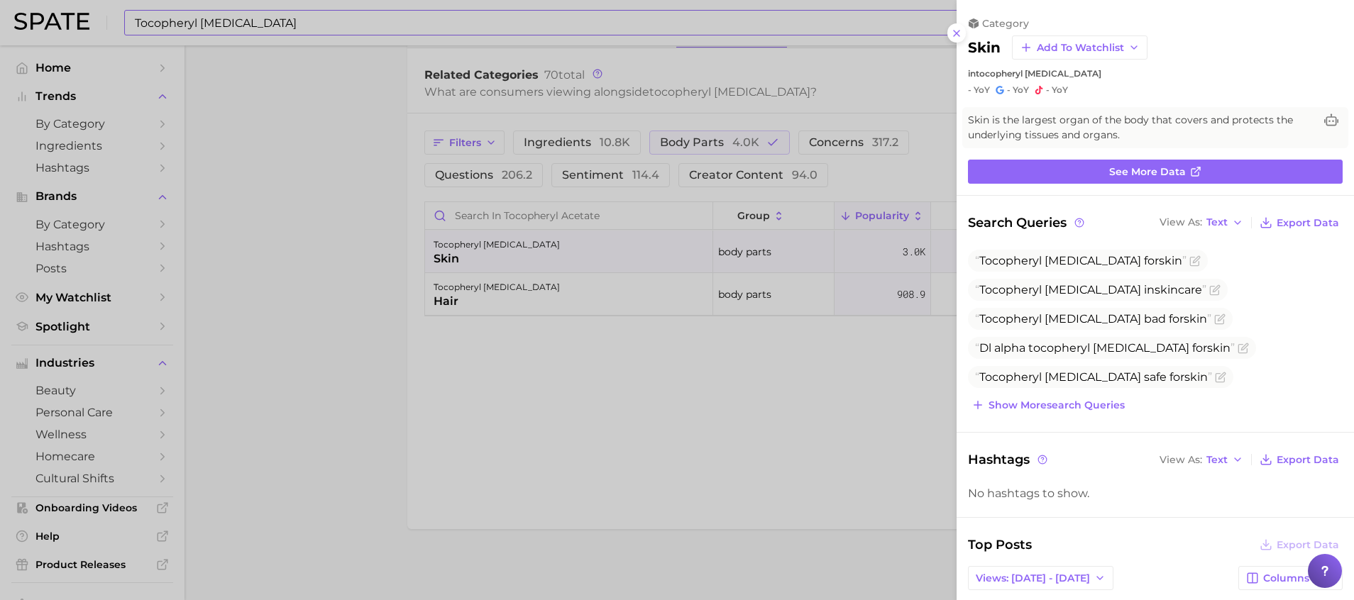
click at [1096, 417] on div "Search Queries View As Text Export Data Tocopheryl acetate for skin Tocopheryl …" at bounding box center [1155, 528] width 397 height 631
click at [1098, 412] on button "Show more search queries" at bounding box center [1048, 405] width 160 height 20
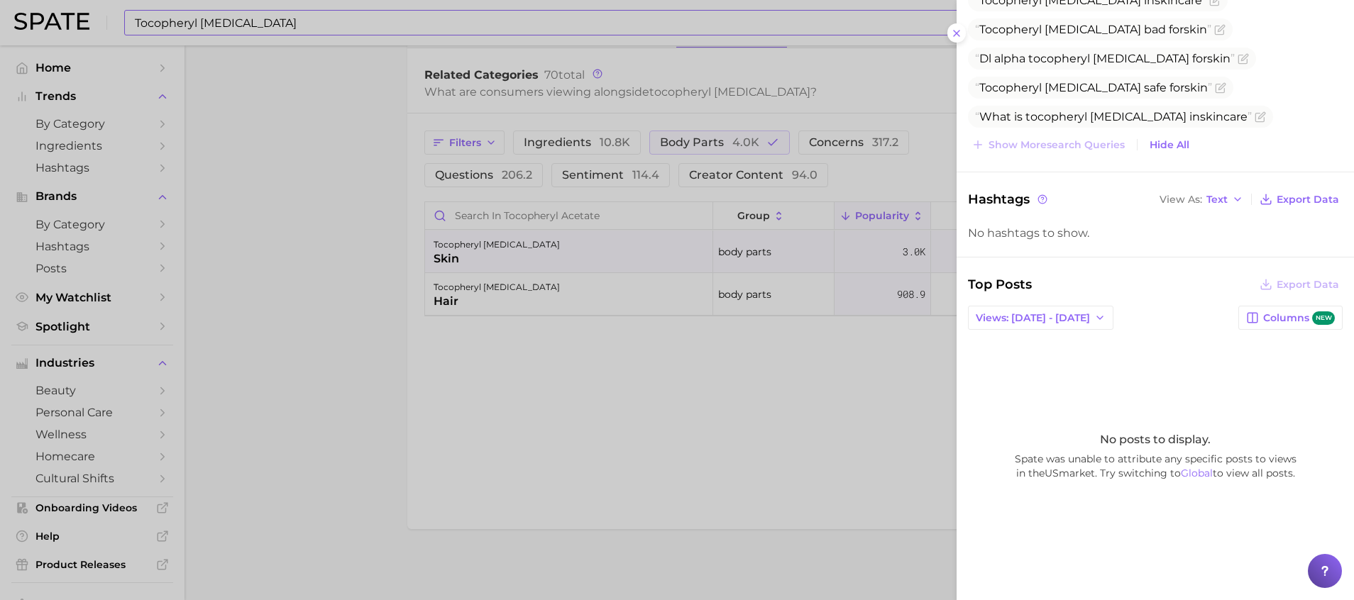
scroll to position [0, 0]
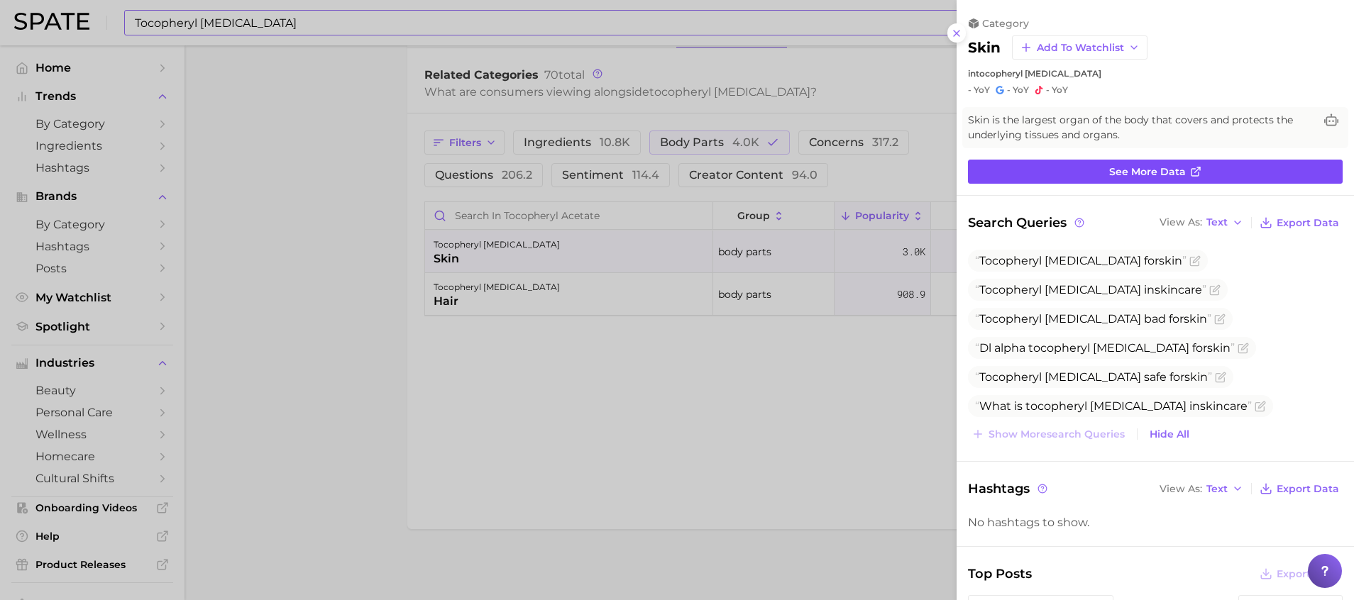
click at [1171, 167] on span "See more data" at bounding box center [1147, 172] width 77 height 12
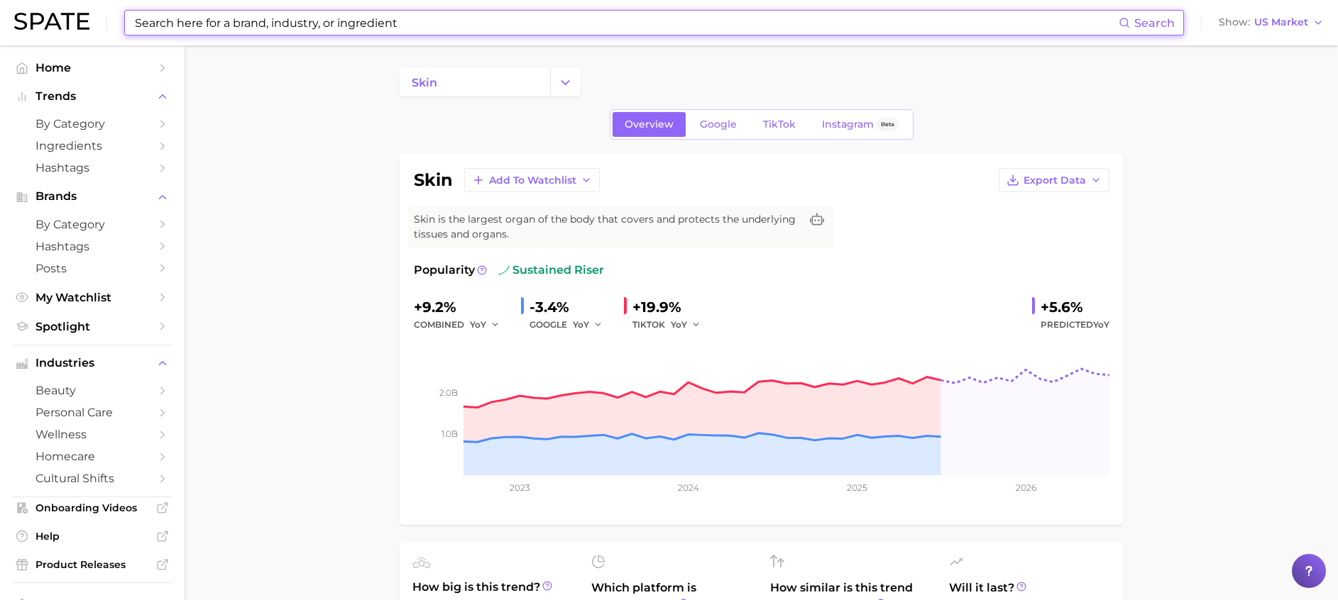
type input "Tocopheryl Acetate"
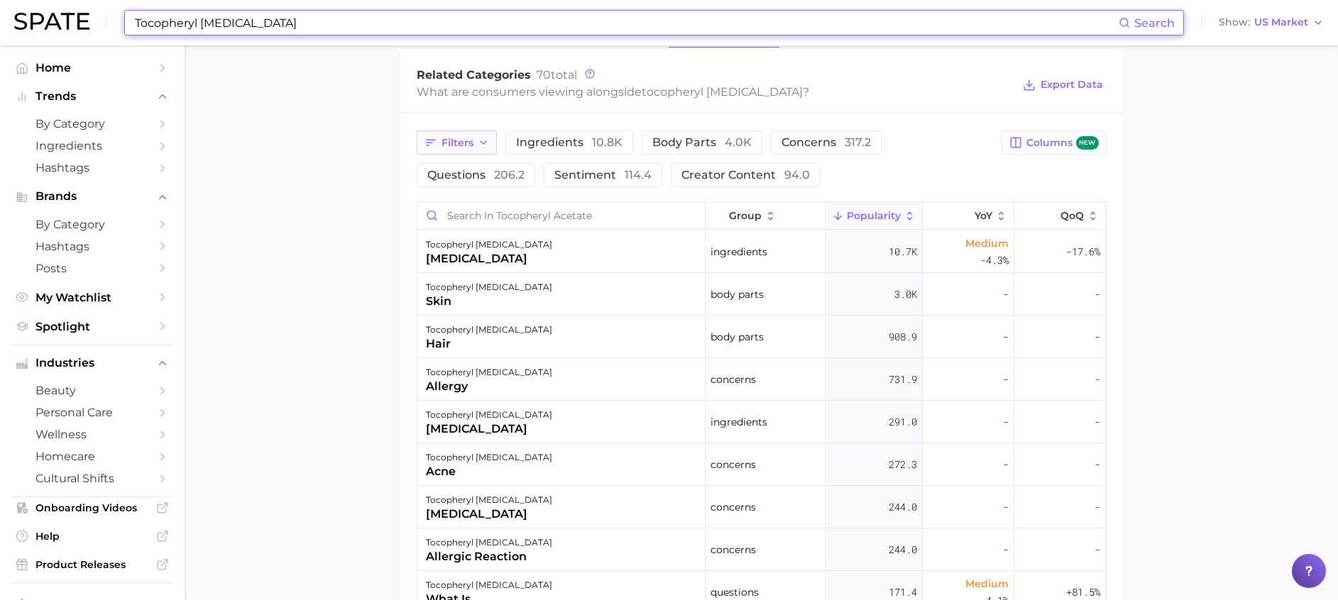
click at [439, 144] on button "Filters" at bounding box center [457, 143] width 80 height 24
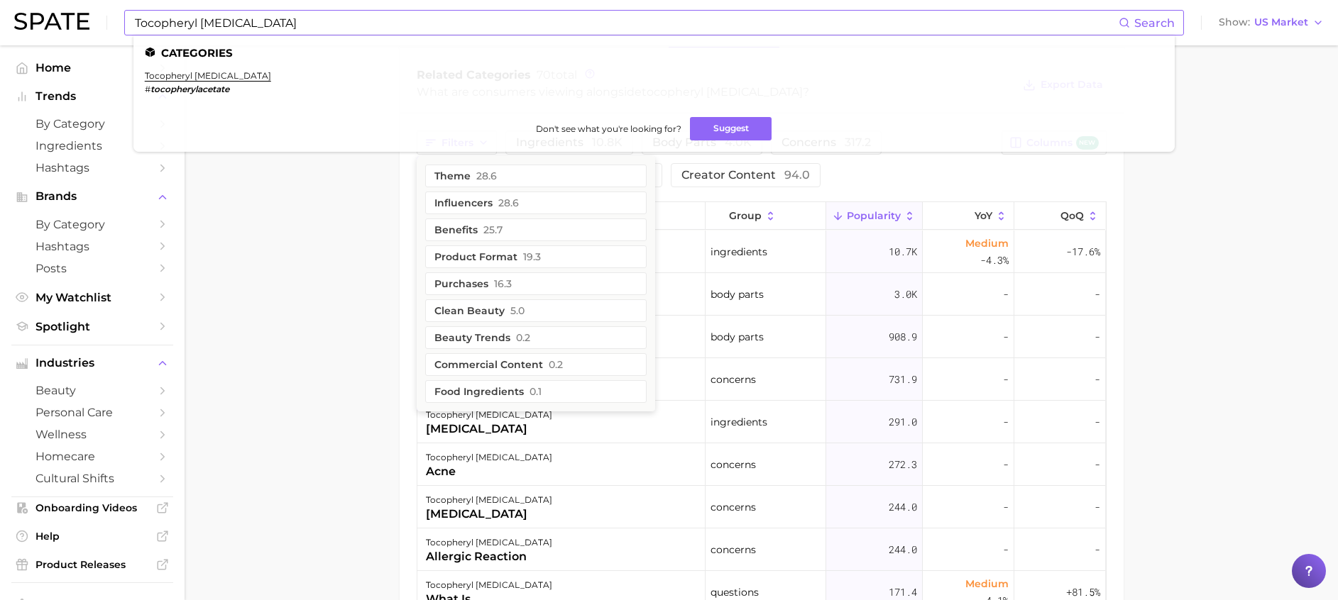
click at [372, 336] on main "1. ingredients 2. blended vitamins & minerals 3. tocopheryl acetate Overview Go…" at bounding box center [761, 125] width 1153 height 1529
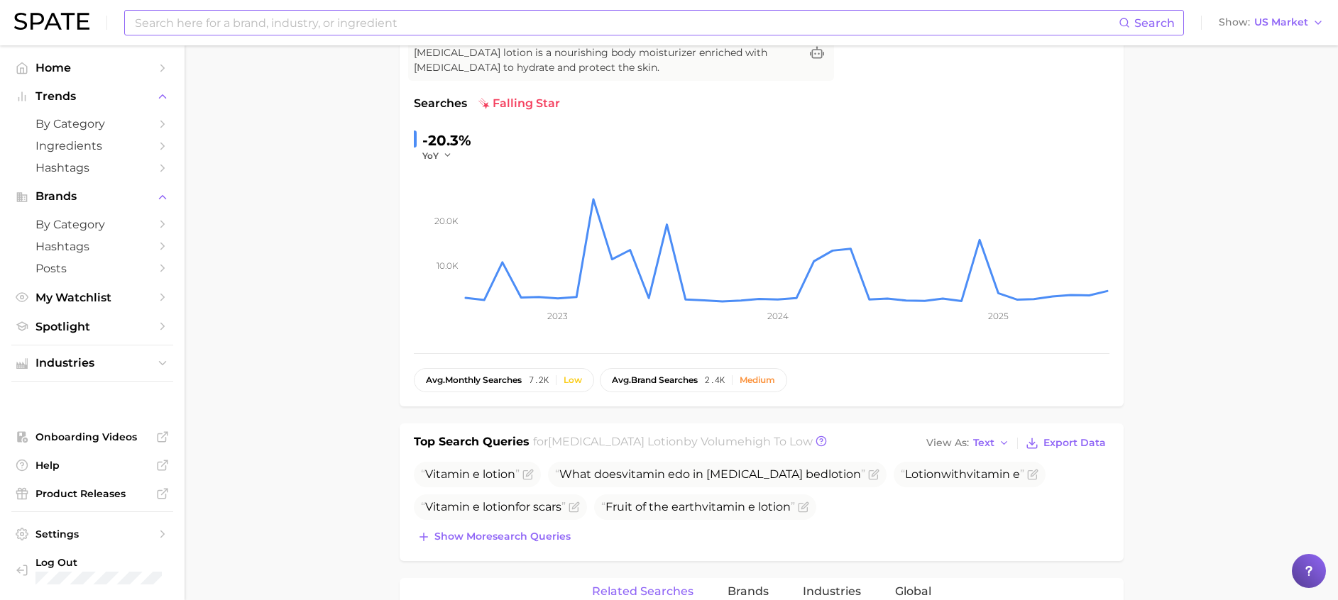
scroll to position [163, 0]
click at [327, 39] on div "Search Show US Market" at bounding box center [668, 22] width 1309 height 45
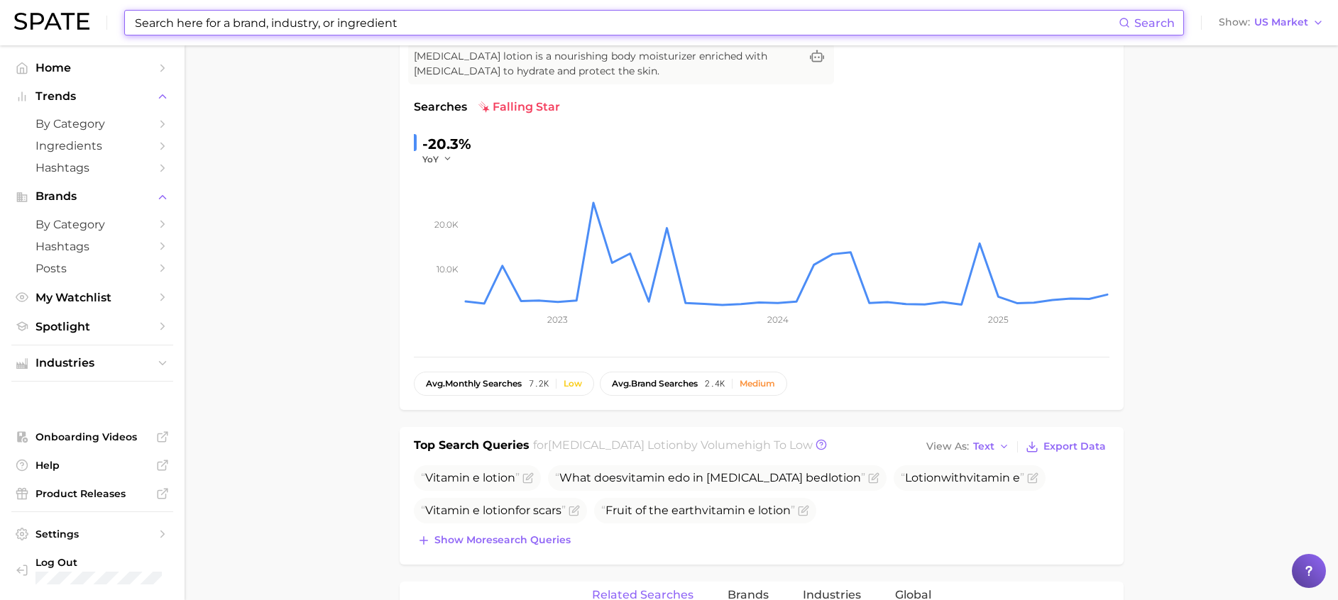
click at [334, 24] on input at bounding box center [625, 23] width 985 height 24
paste input "Tocopheryl Acetate"
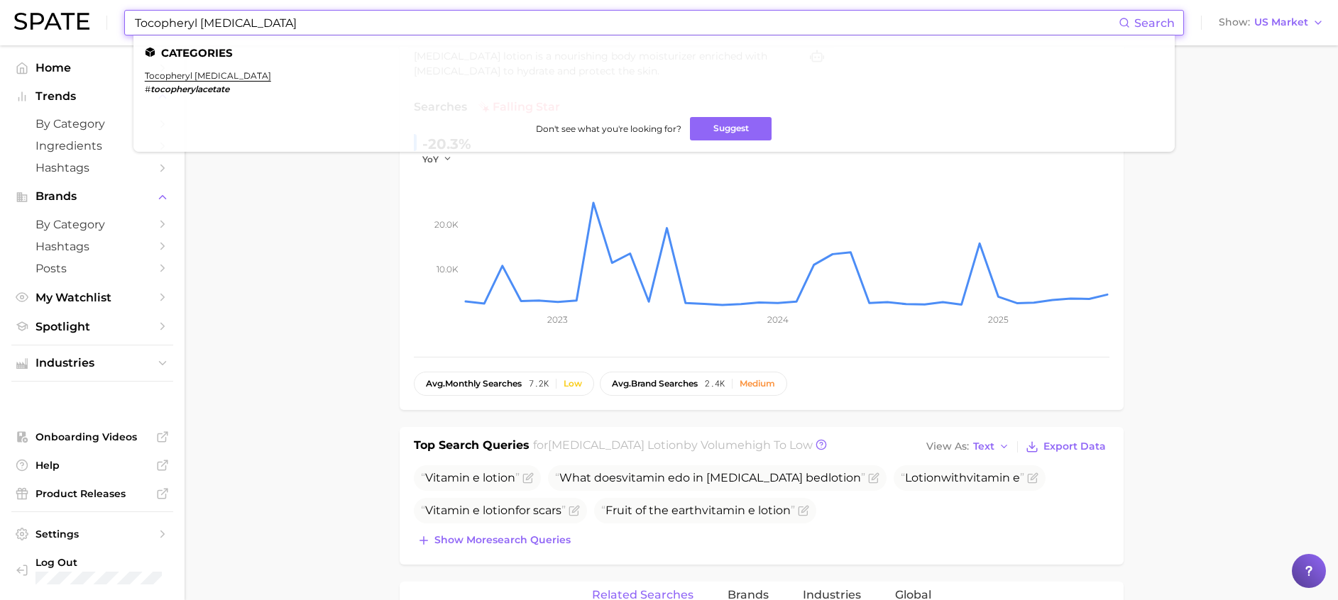
type input "Tocopheryl Acetate"
click at [205, 85] on em "tocopherylacetate" at bounding box center [189, 89] width 79 height 11
click at [207, 76] on link "tocopheryl acetate" at bounding box center [208, 75] width 126 height 11
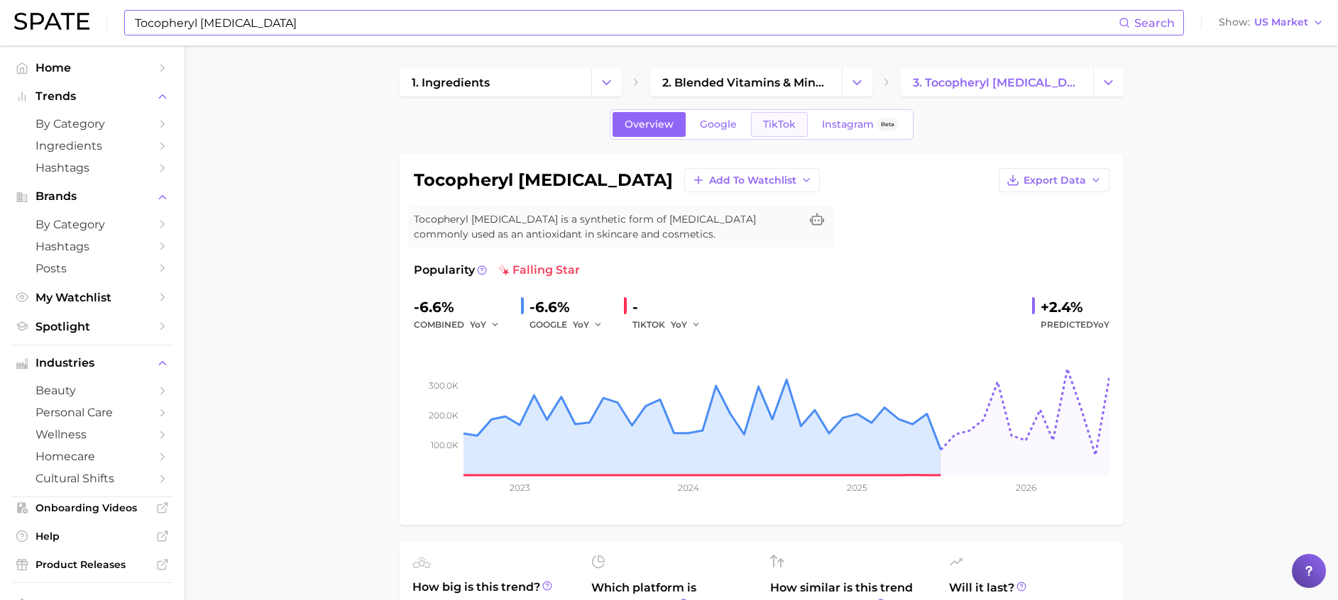
click at [781, 128] on span "TikTok" at bounding box center [779, 125] width 33 height 12
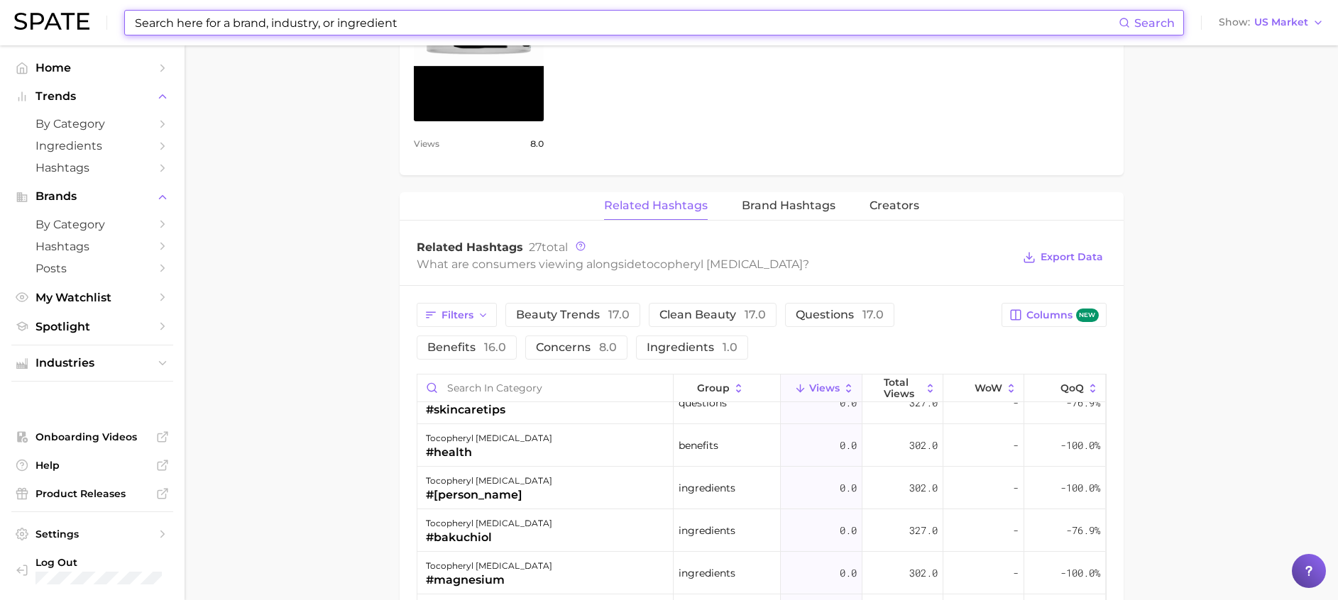
scroll to position [745, 0]
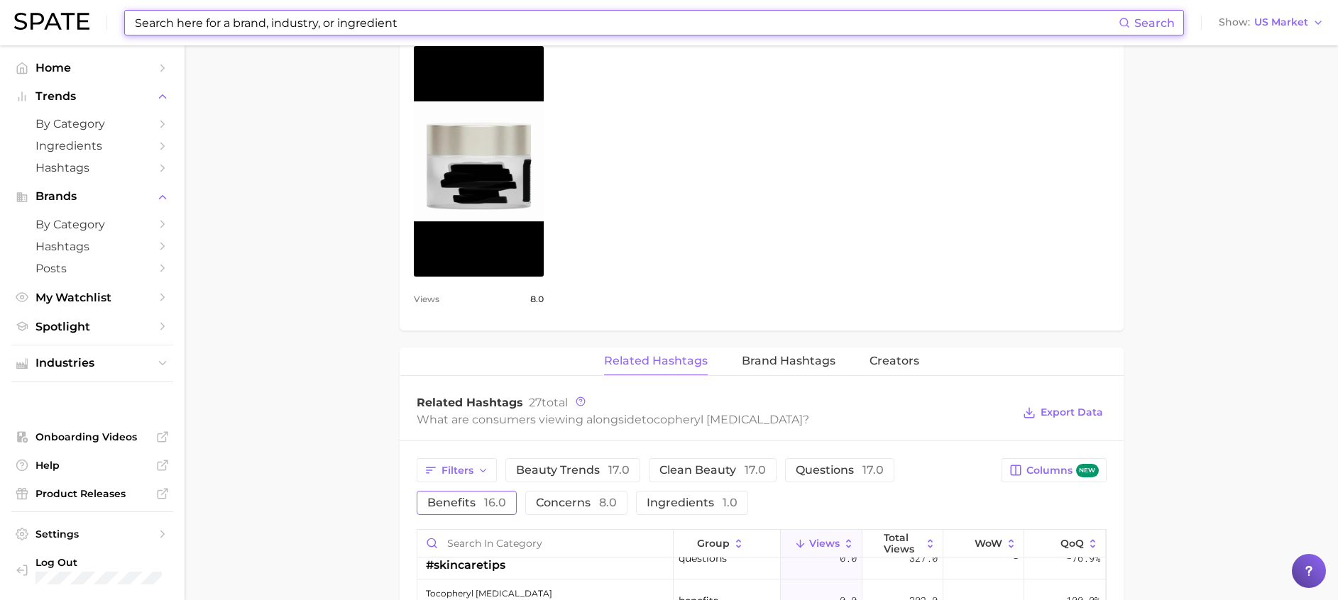
click at [479, 504] on span "benefits 16.0" at bounding box center [466, 502] width 79 height 11
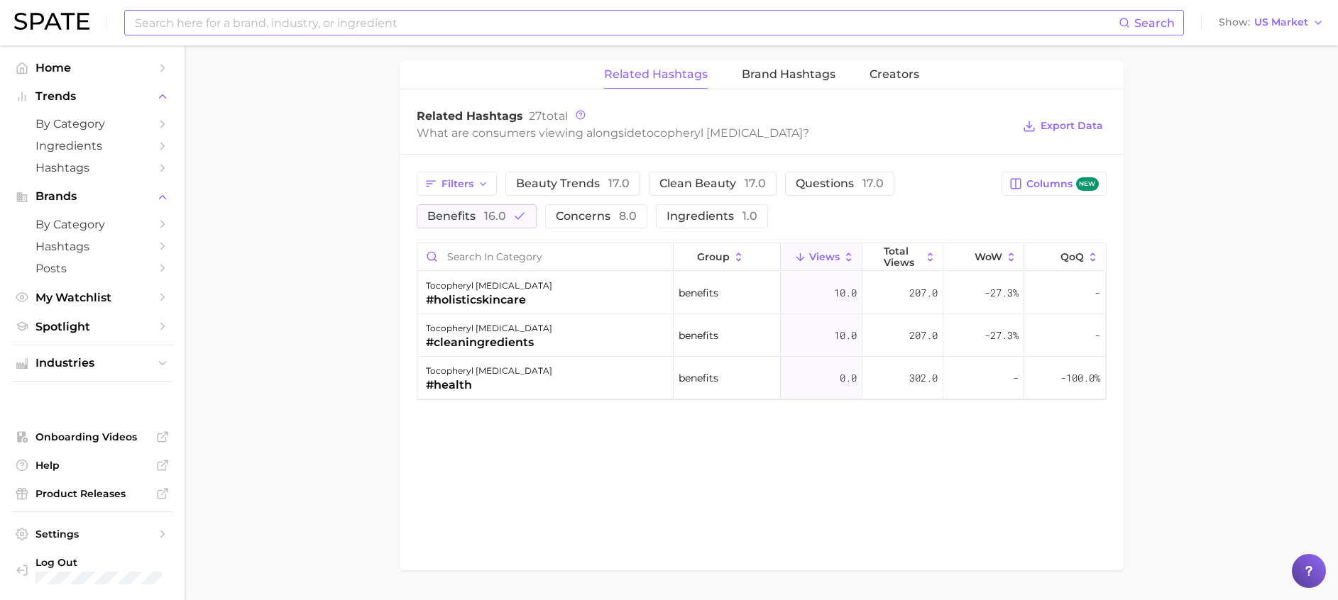
scroll to position [1064, 0]
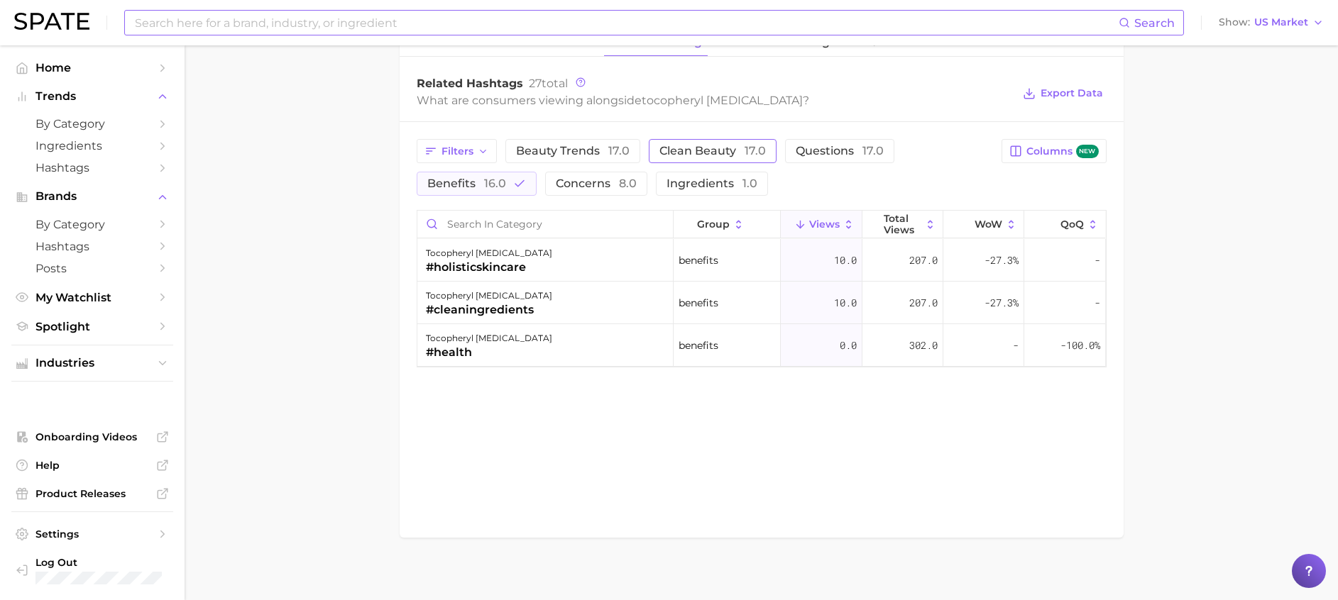
click at [685, 141] on button "clean beauty 17.0" at bounding box center [713, 151] width 128 height 24
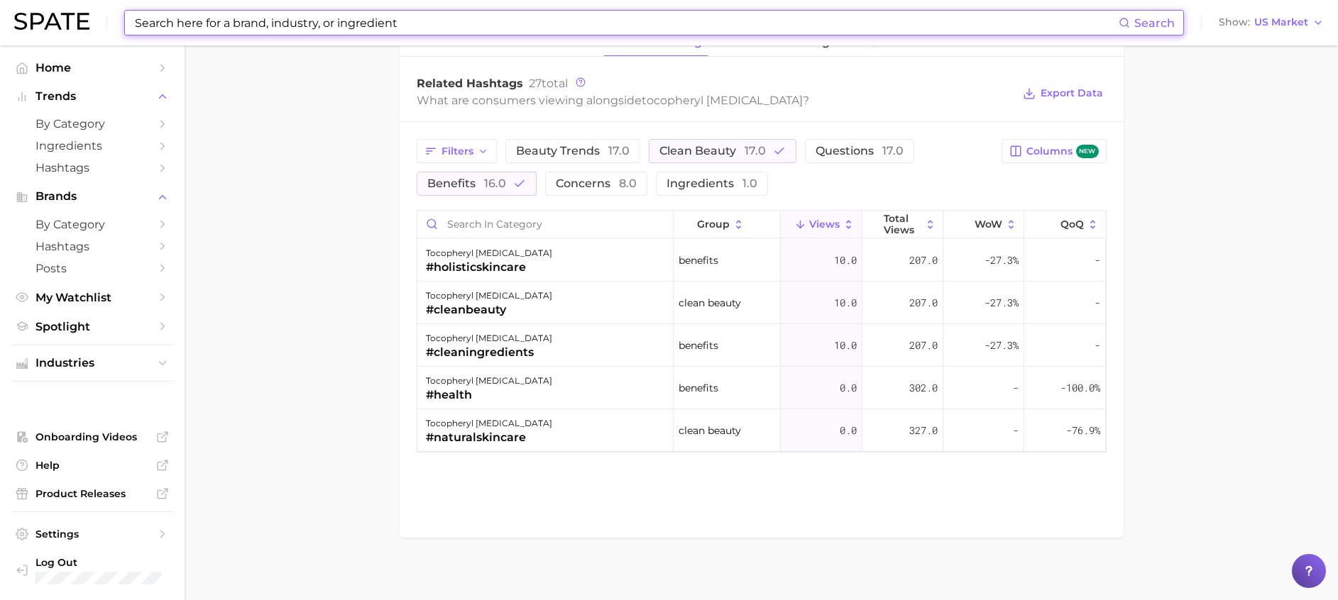
click at [378, 16] on input at bounding box center [625, 23] width 985 height 24
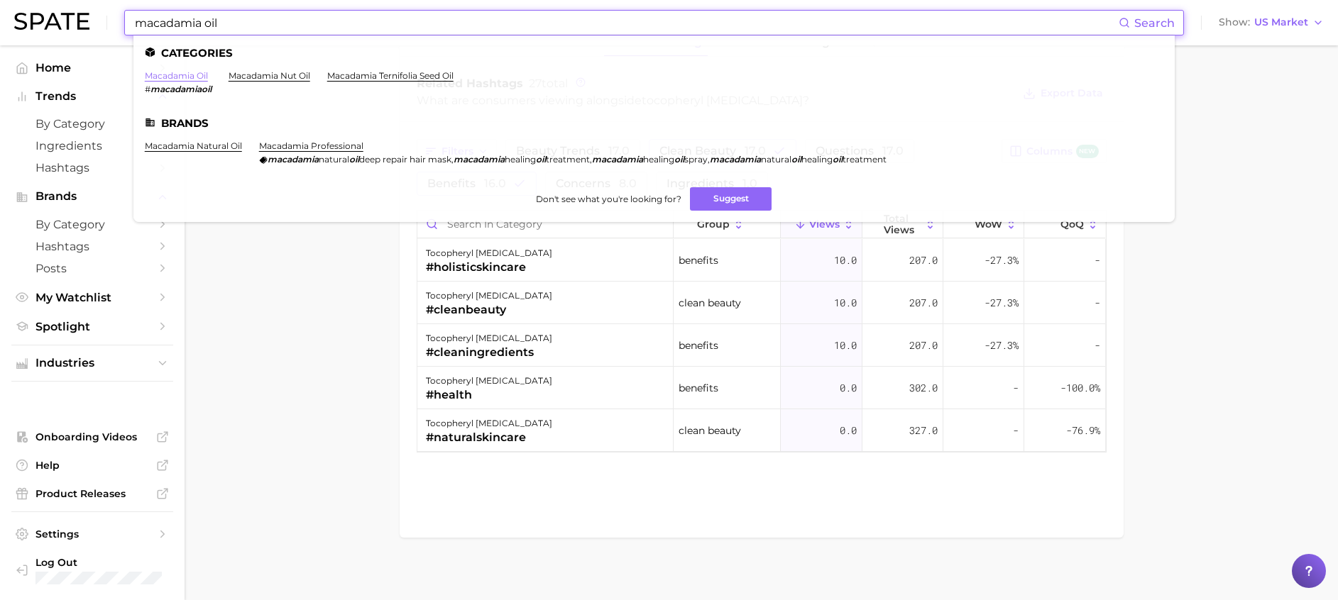
click at [204, 75] on link "macadamia oil" at bounding box center [176, 75] width 63 height 11
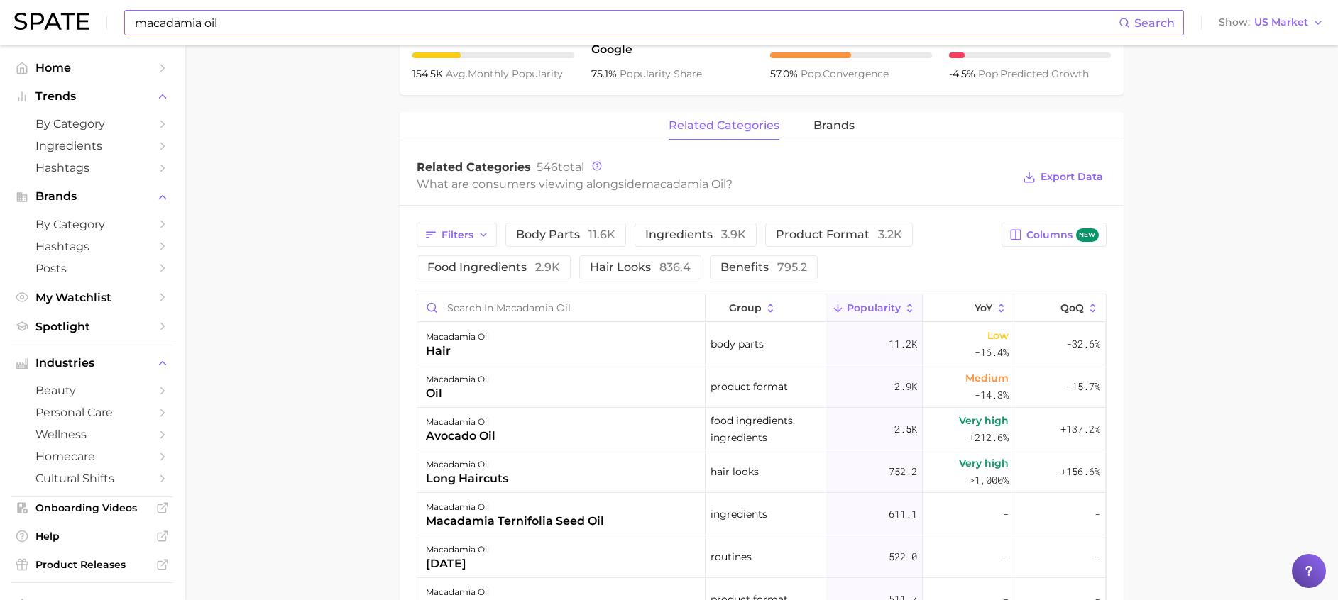
scroll to position [745, 0]
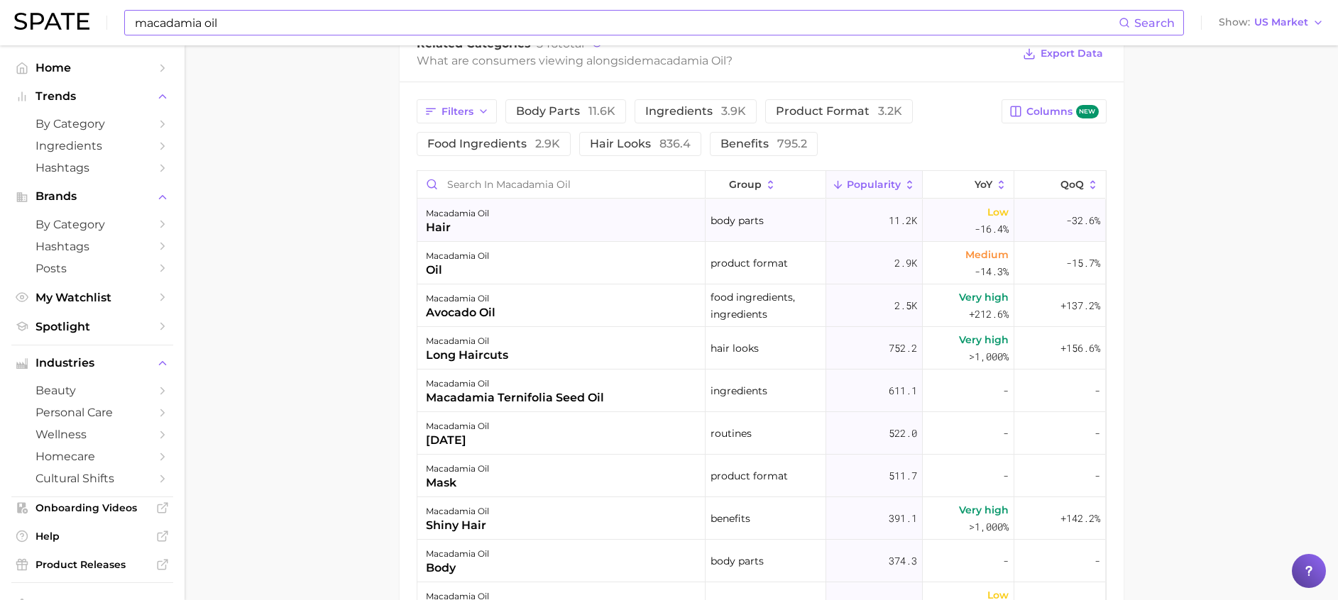
click at [776, 217] on div "body parts" at bounding box center [765, 220] width 121 height 43
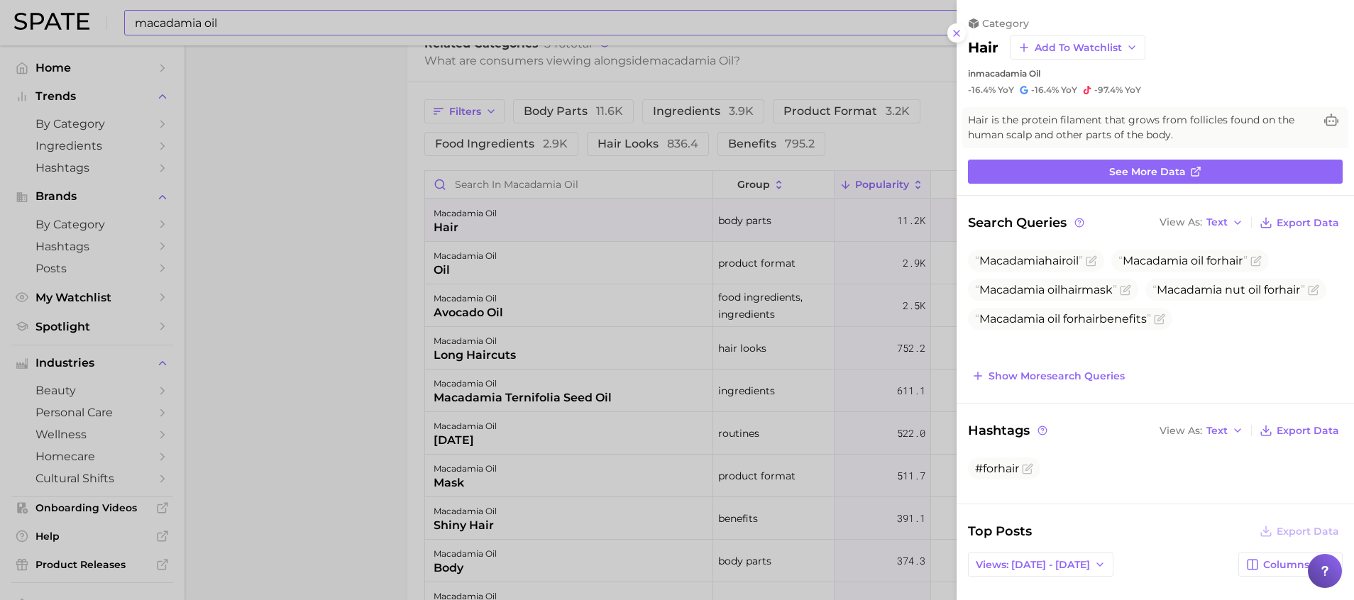
click at [366, 275] on div at bounding box center [677, 300] width 1354 height 600
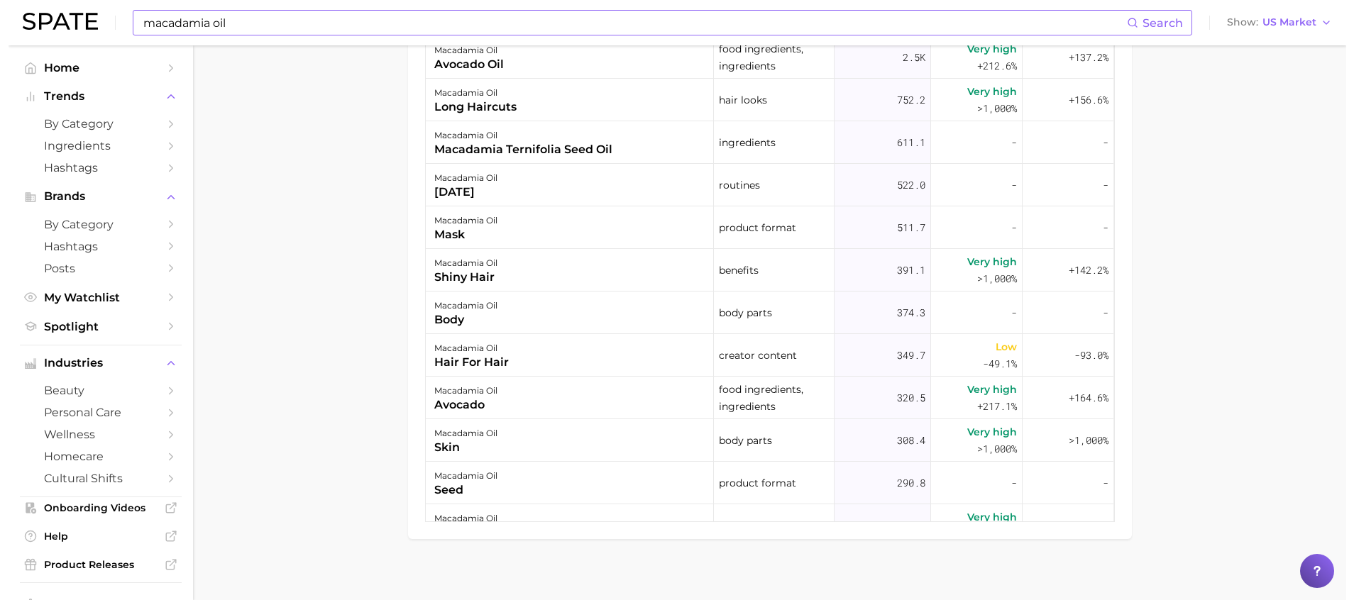
scroll to position [1003, 0]
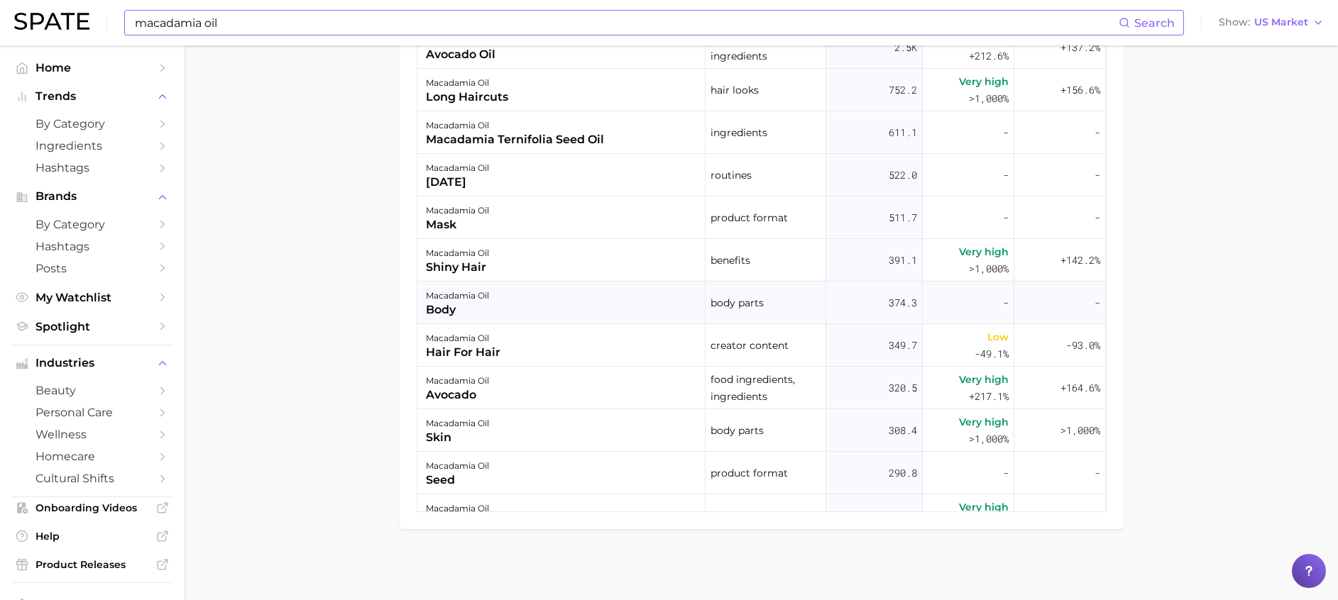
click at [739, 304] on span "body parts" at bounding box center [736, 302] width 53 height 17
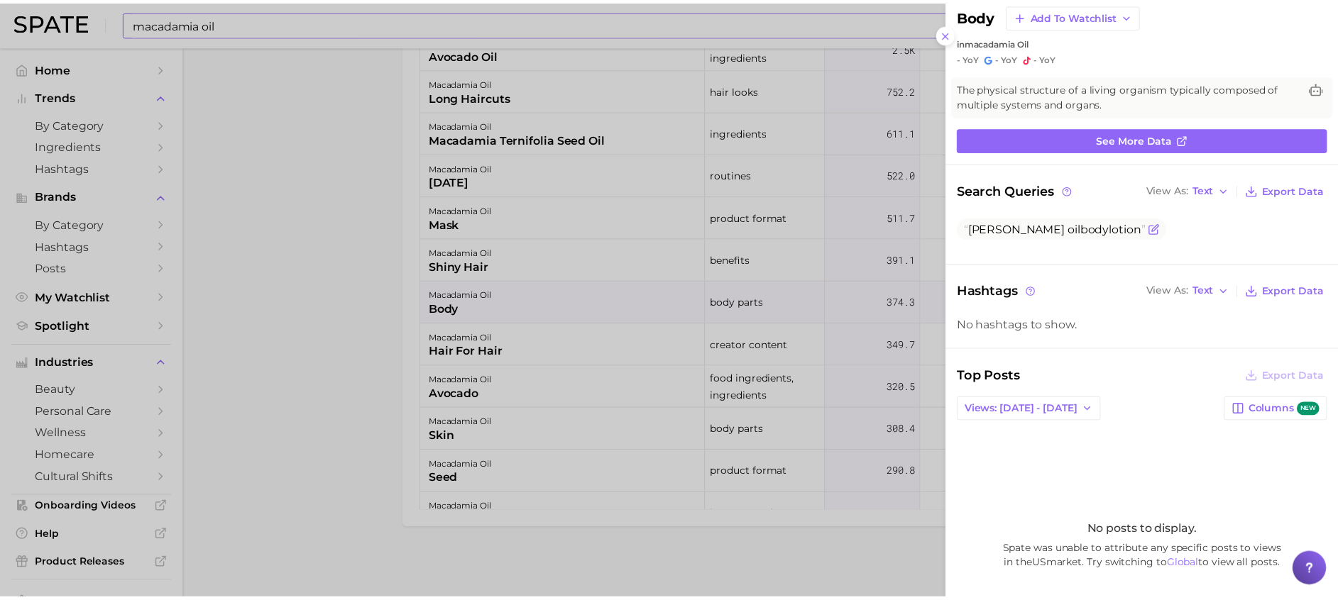
scroll to position [0, 0]
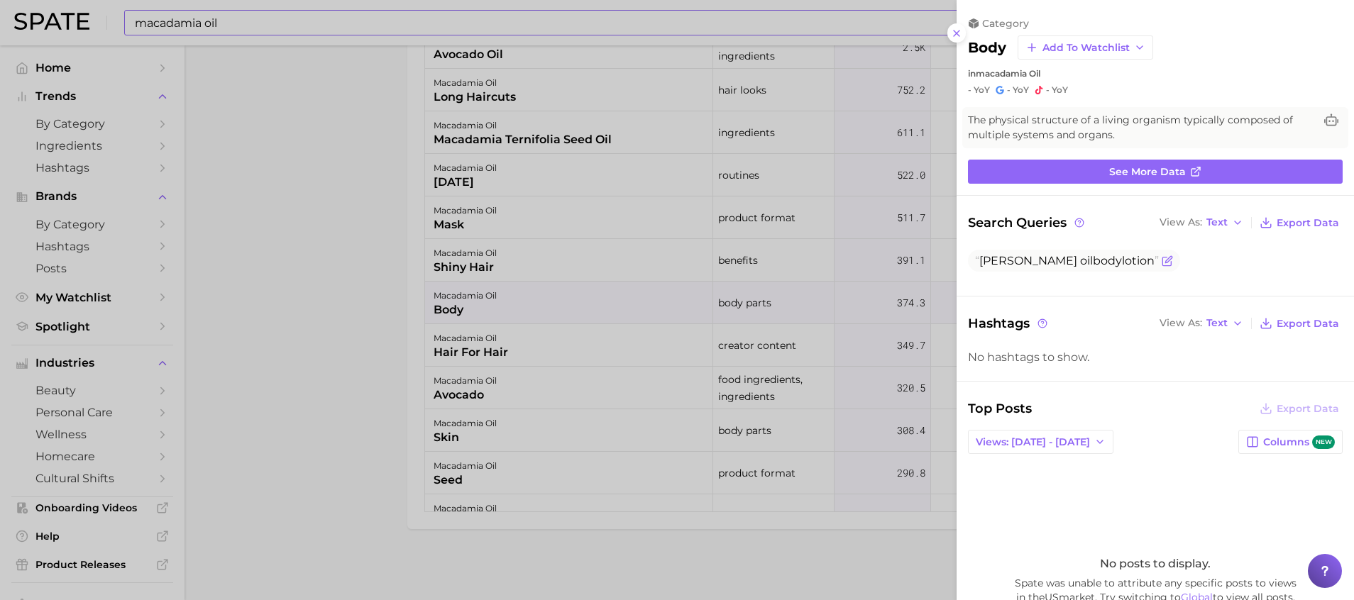
click at [1173, 255] on icon "Flag as miscategorized or irrelevant" at bounding box center [1167, 260] width 11 height 11
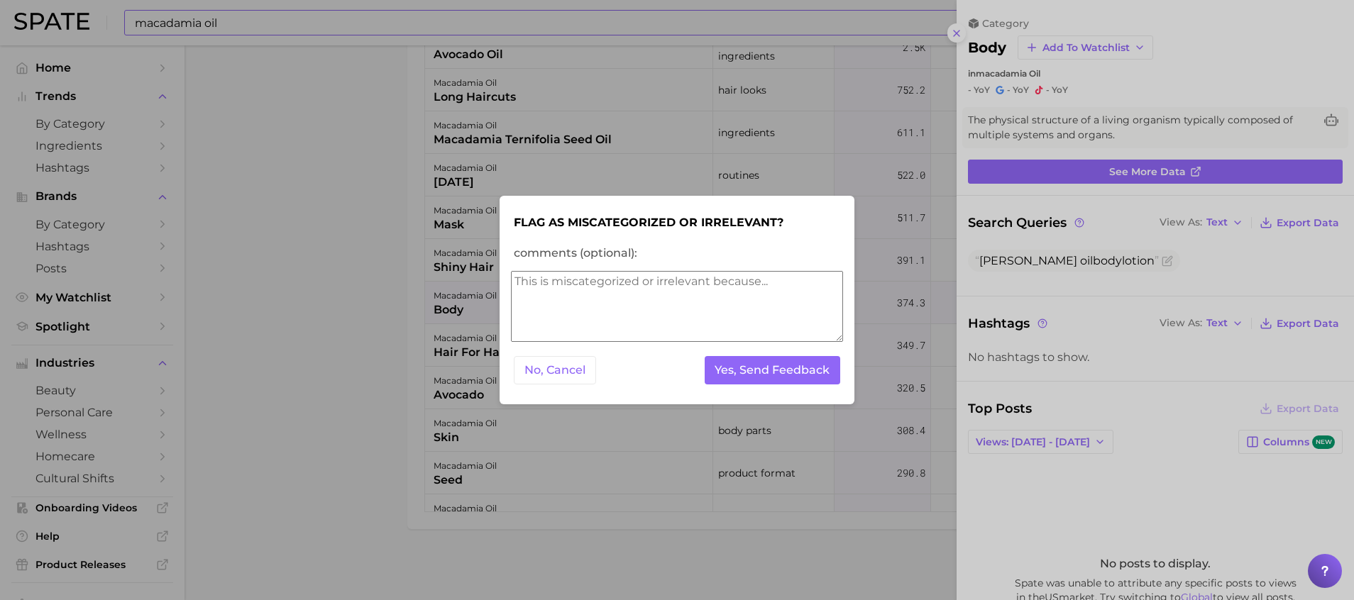
click at [843, 152] on div at bounding box center [677, 300] width 1354 height 600
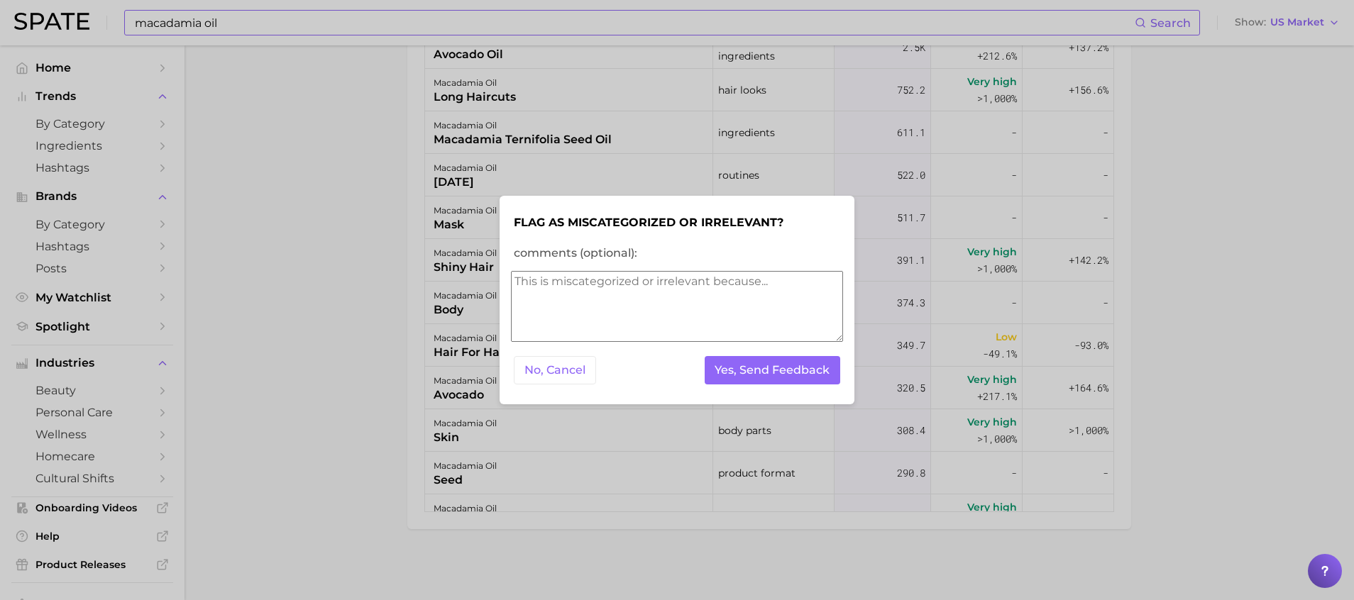
click at [1279, 163] on div at bounding box center [677, 300] width 1354 height 600
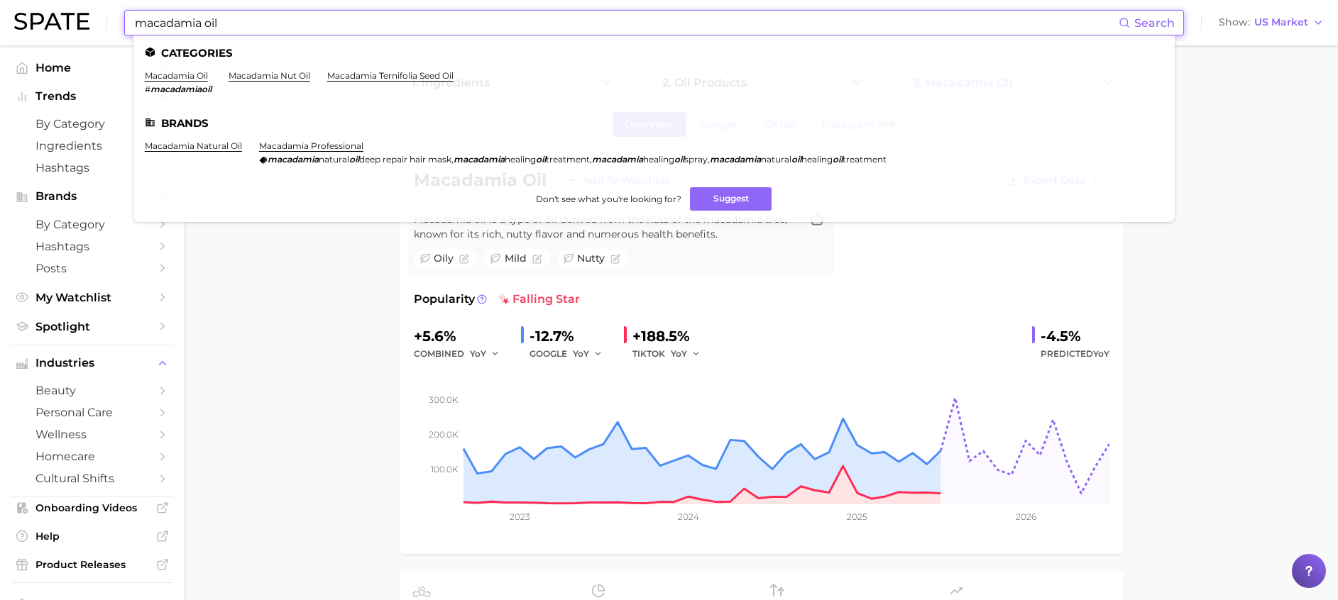
click at [206, 23] on input "macadamia oil" at bounding box center [625, 23] width 985 height 24
drag, startPoint x: 322, startPoint y: 23, endPoint x: -4, endPoint y: 26, distance: 326.4
click at [0, 26] on html "macadamia oil Search Categories macadamia oil # macadamiaoil macadamia nut oil …" at bounding box center [669, 300] width 1338 height 600
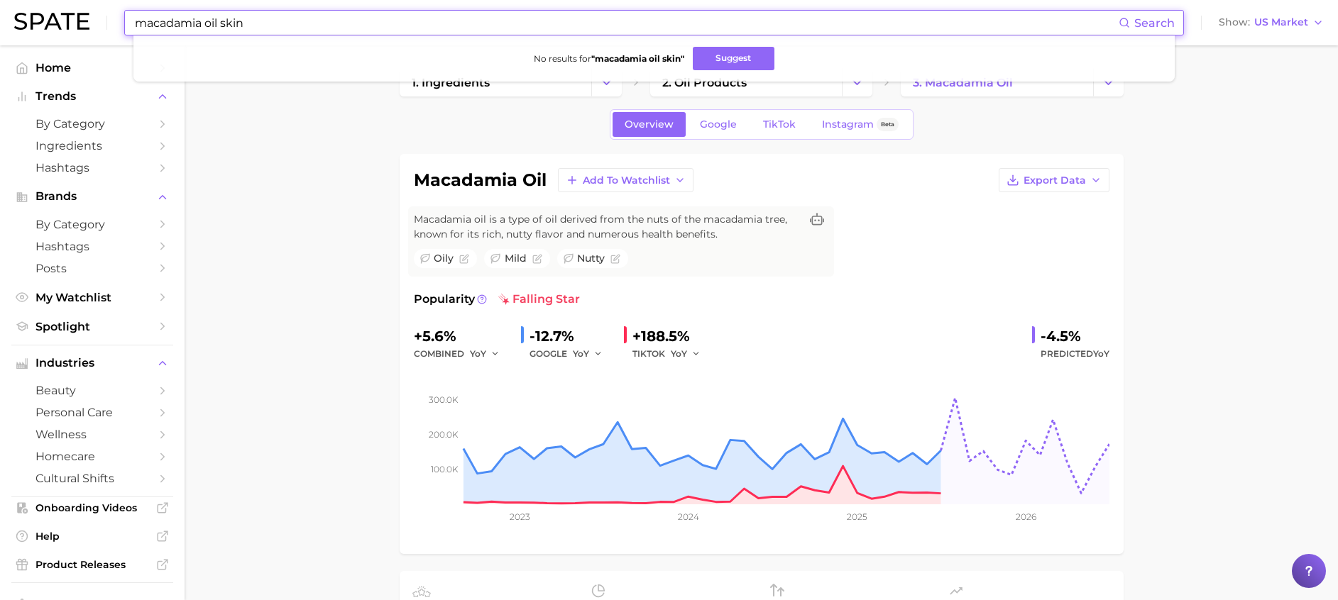
type input "l"
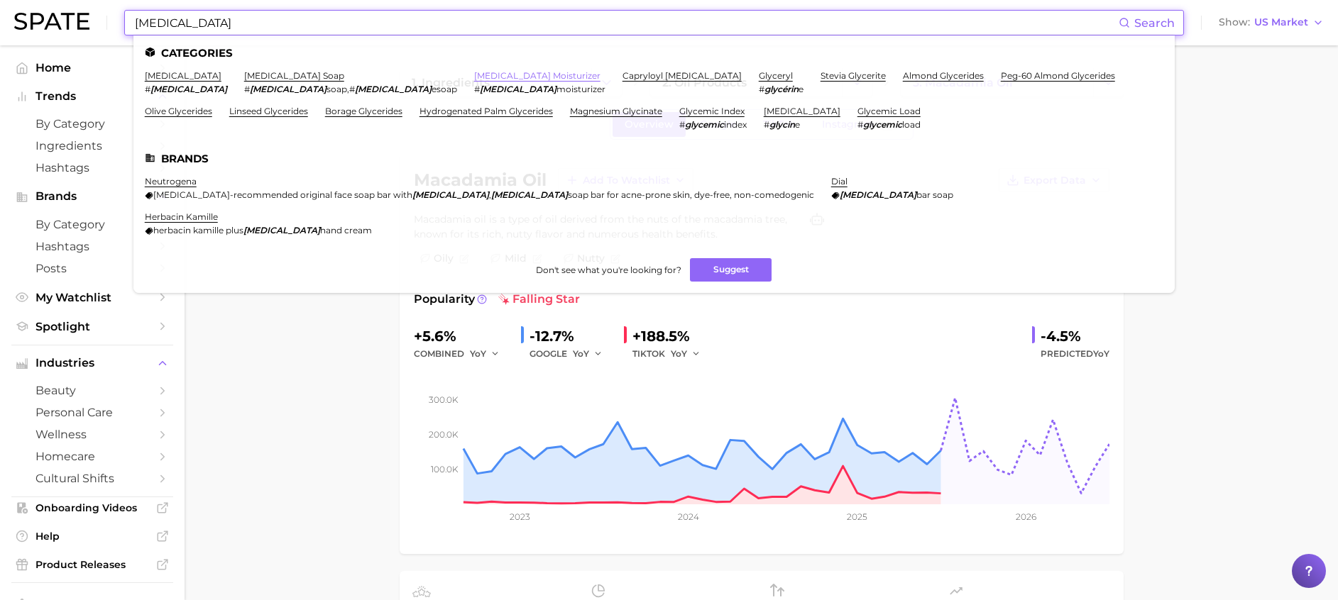
type input "glycerin"
click at [474, 75] on link "glycerin moisturizer" at bounding box center [537, 75] width 126 height 11
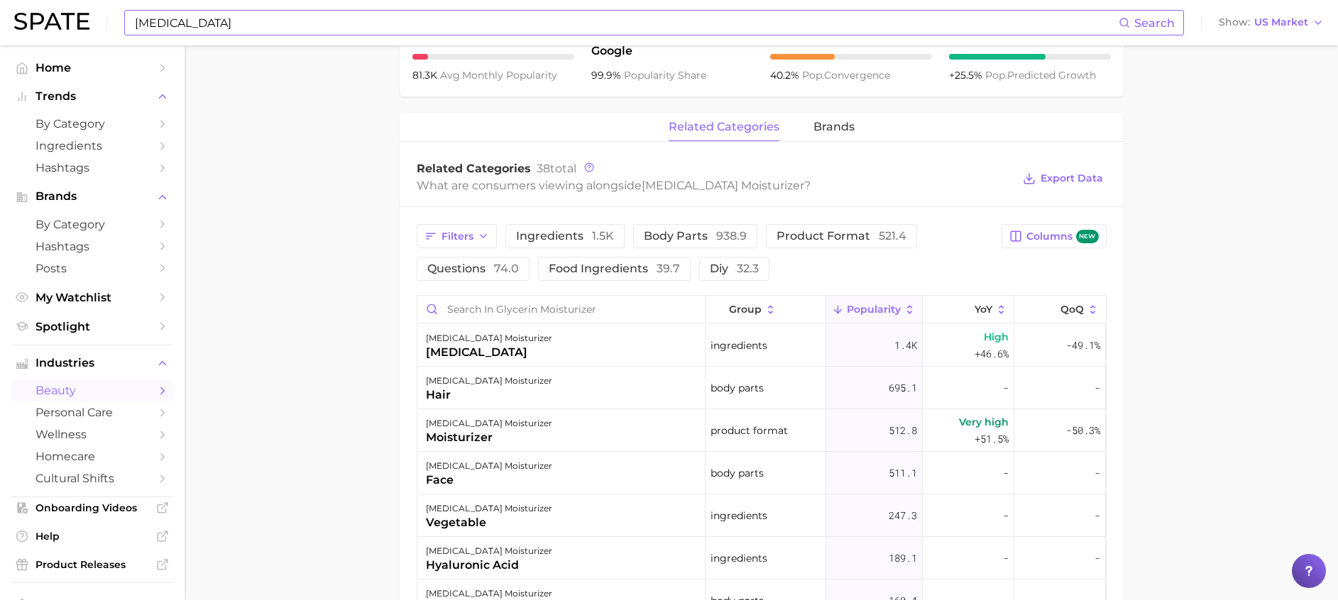
scroll to position [639, 0]
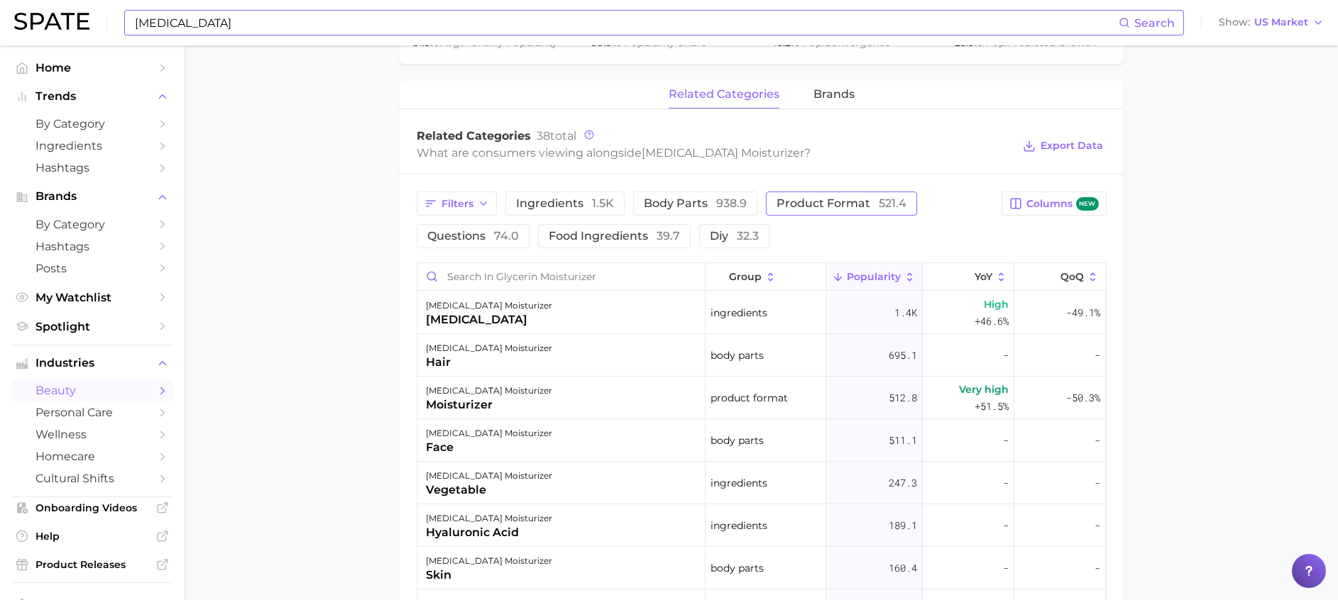
click at [796, 198] on span "product format 521.4" at bounding box center [841, 203] width 130 height 11
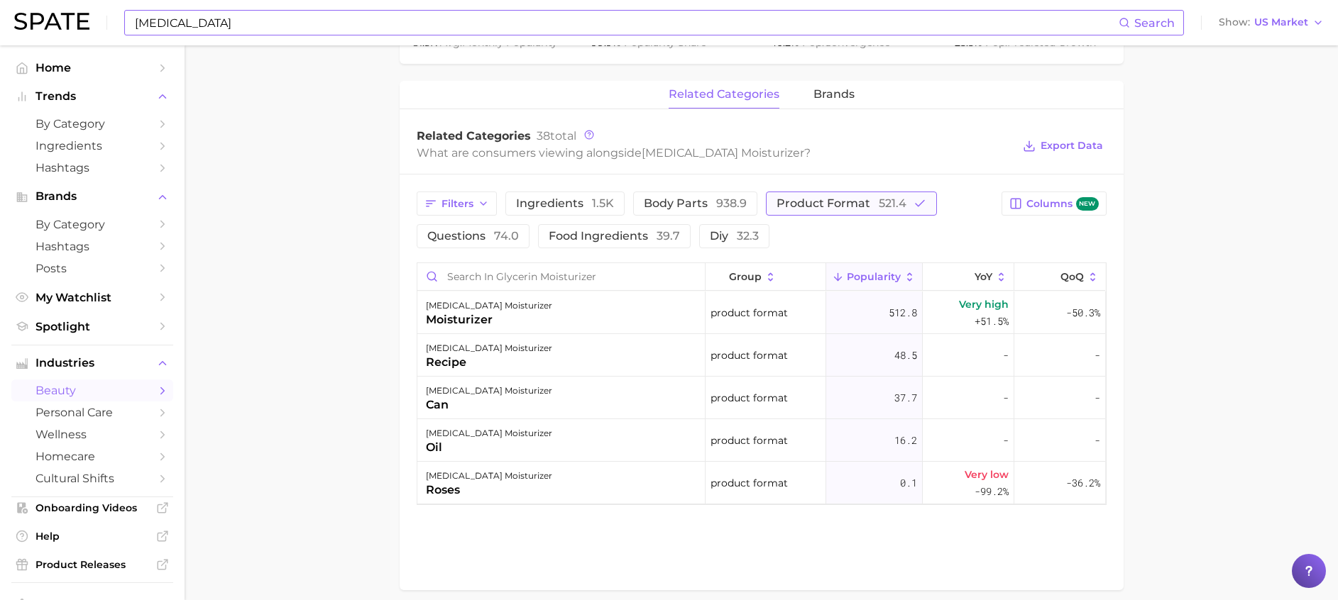
click at [796, 198] on span "product format 521.4" at bounding box center [841, 203] width 130 height 11
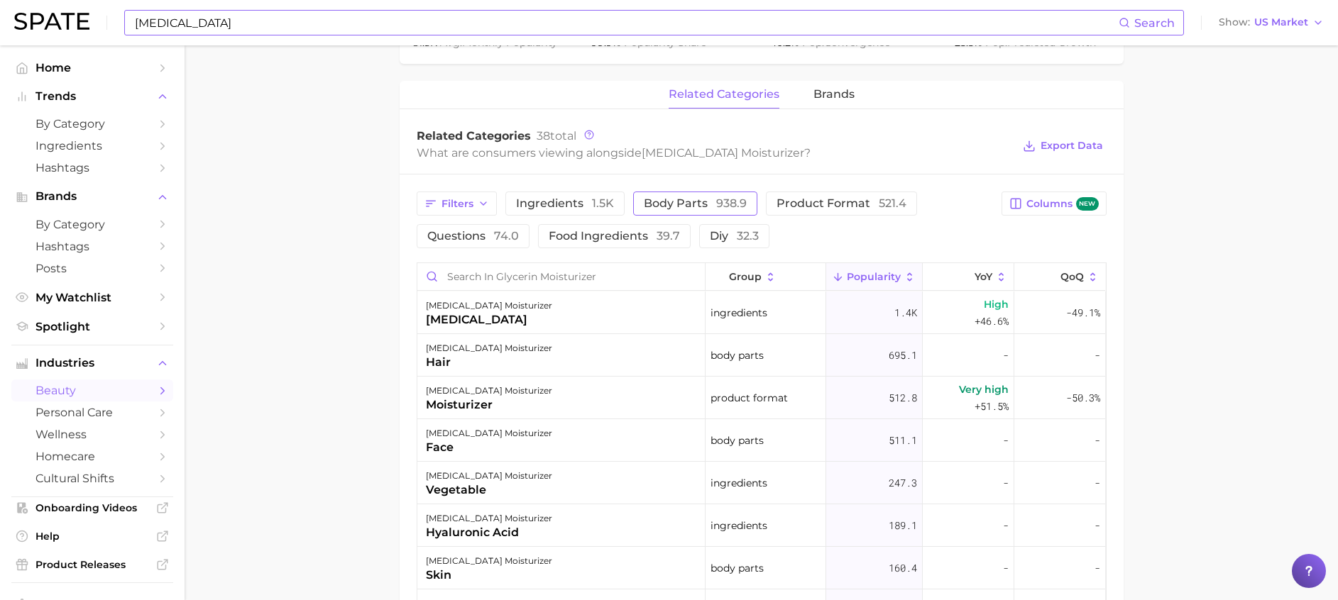
click at [680, 198] on span "body parts 938.9" at bounding box center [695, 203] width 103 height 11
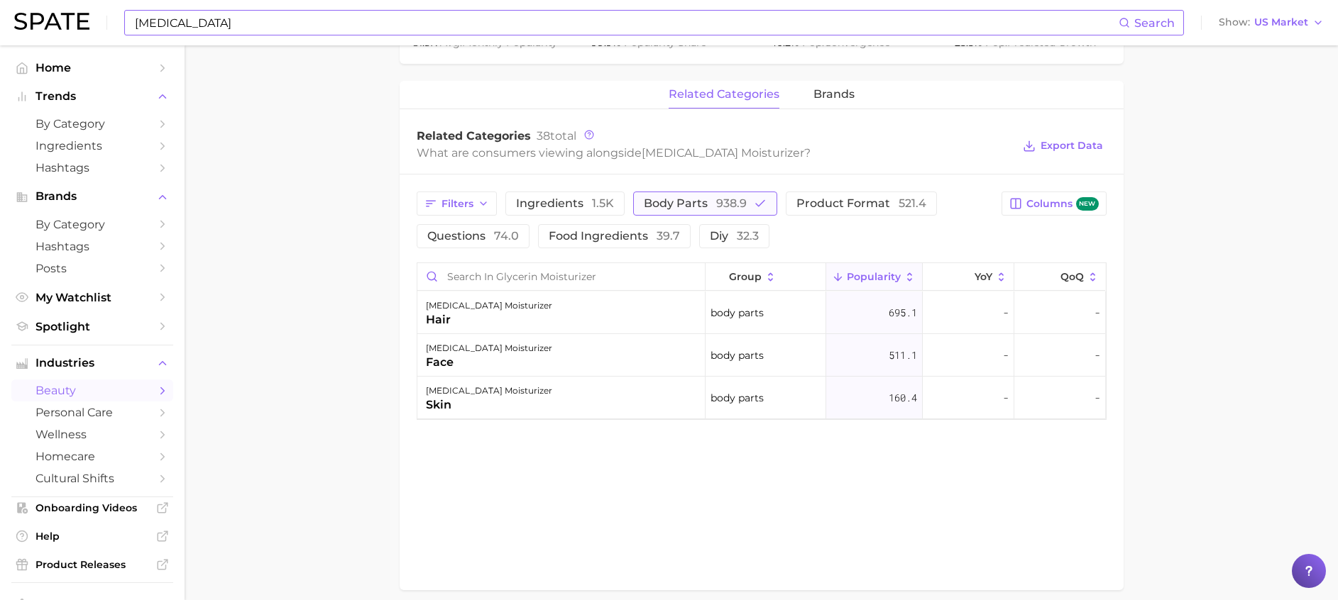
click at [680, 198] on span "body parts 938.9" at bounding box center [695, 203] width 103 height 11
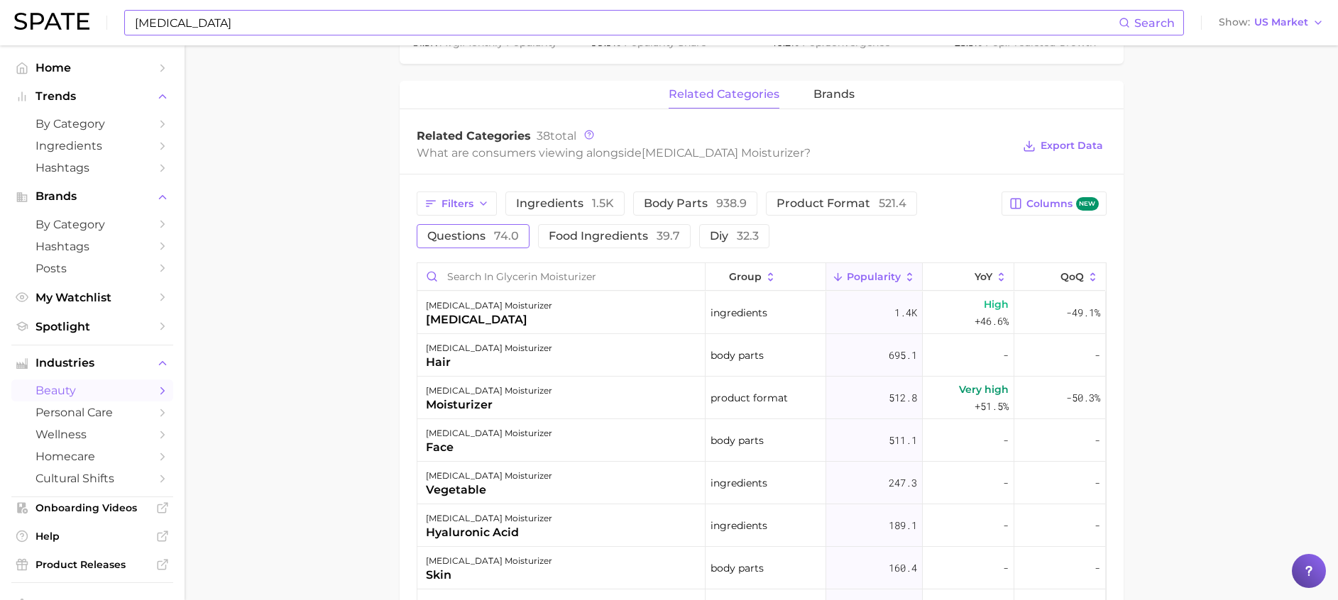
click at [466, 231] on span "questions 74.0" at bounding box center [473, 236] width 92 height 11
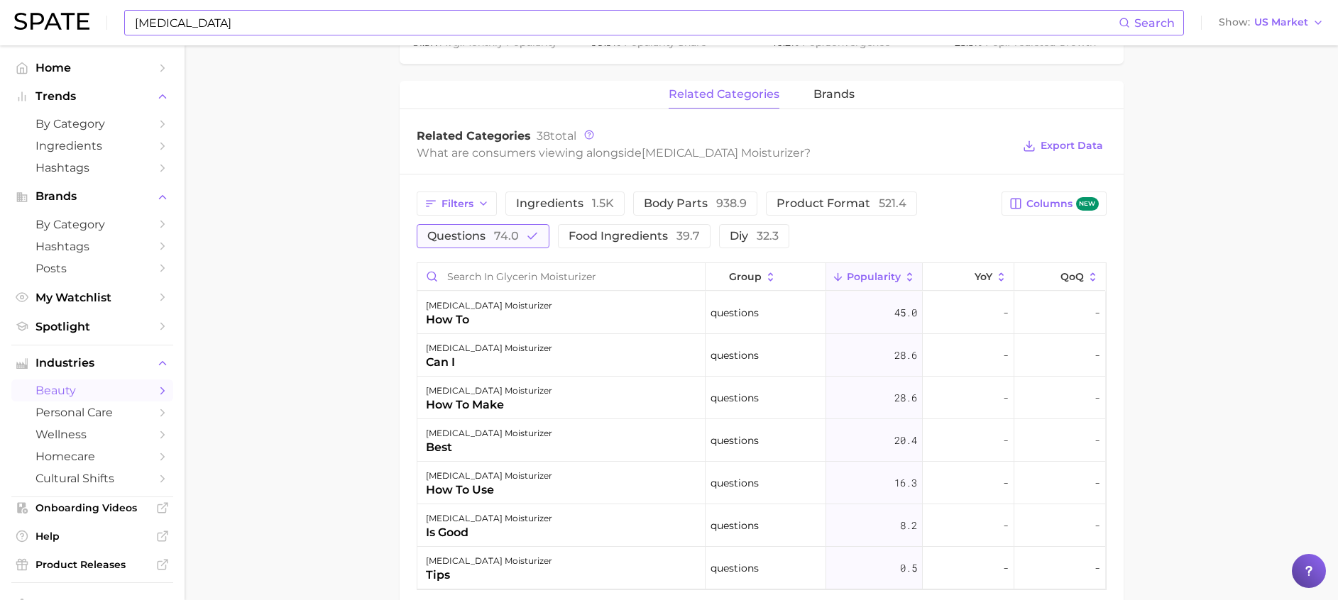
click at [470, 231] on span "questions 74.0" at bounding box center [473, 236] width 92 height 11
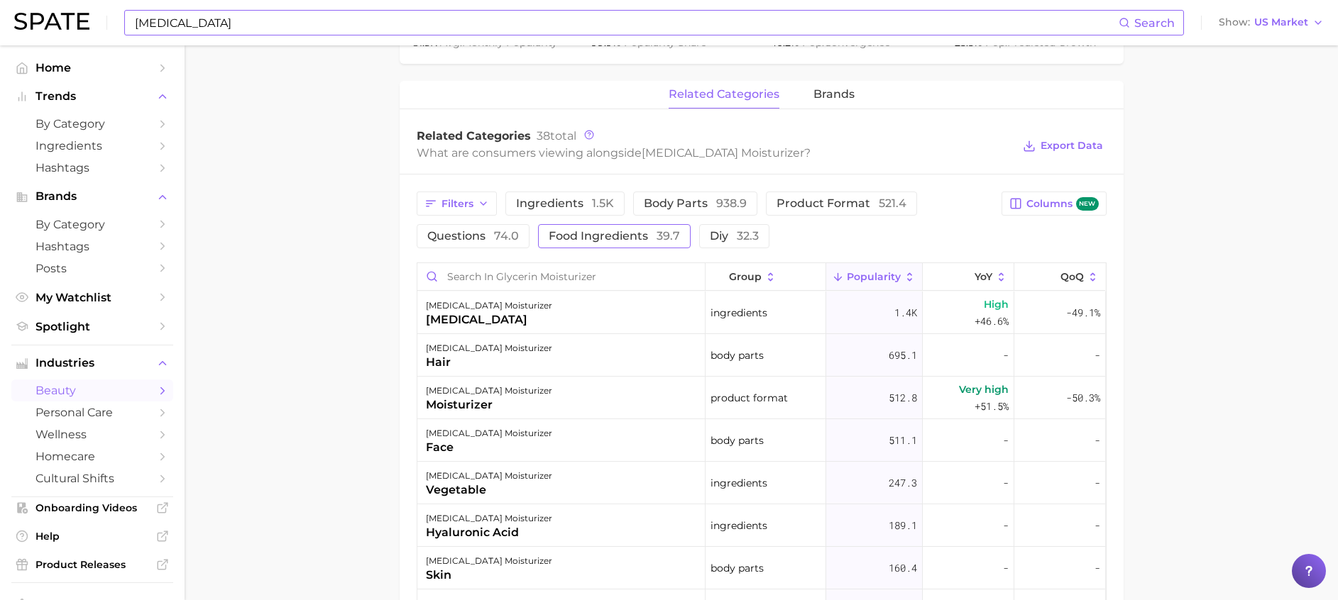
click at [602, 231] on span "food ingredients 39.7" at bounding box center [614, 236] width 131 height 11
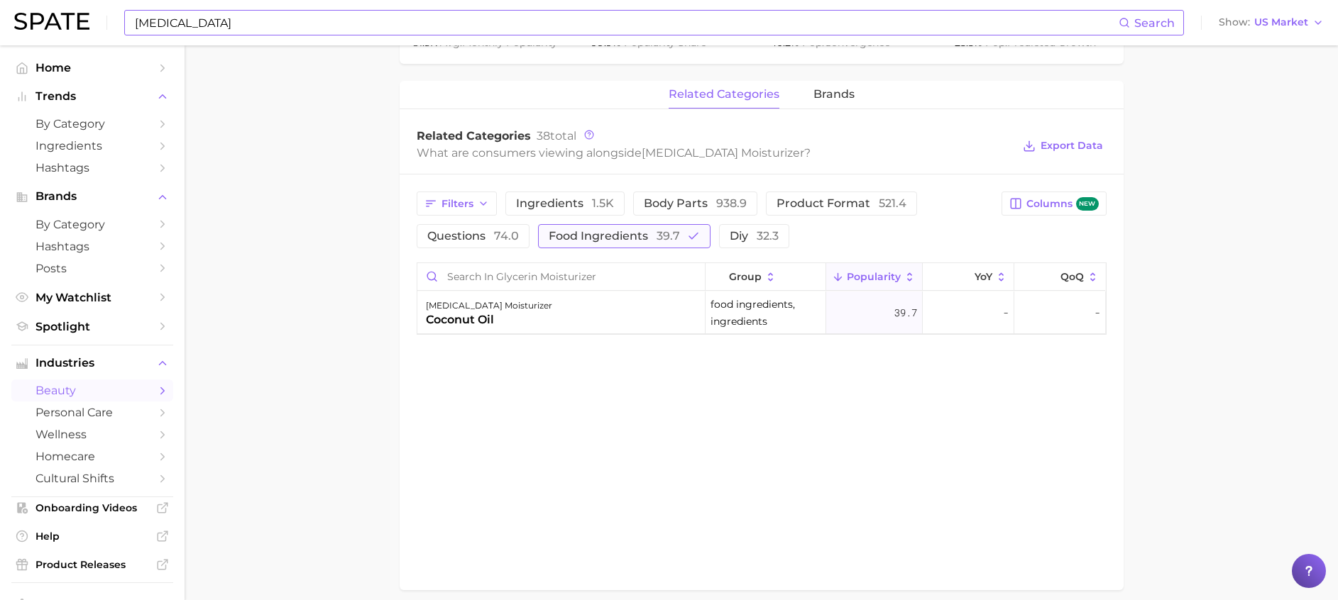
click at [602, 231] on span "food ingredients 39.7" at bounding box center [614, 236] width 131 height 11
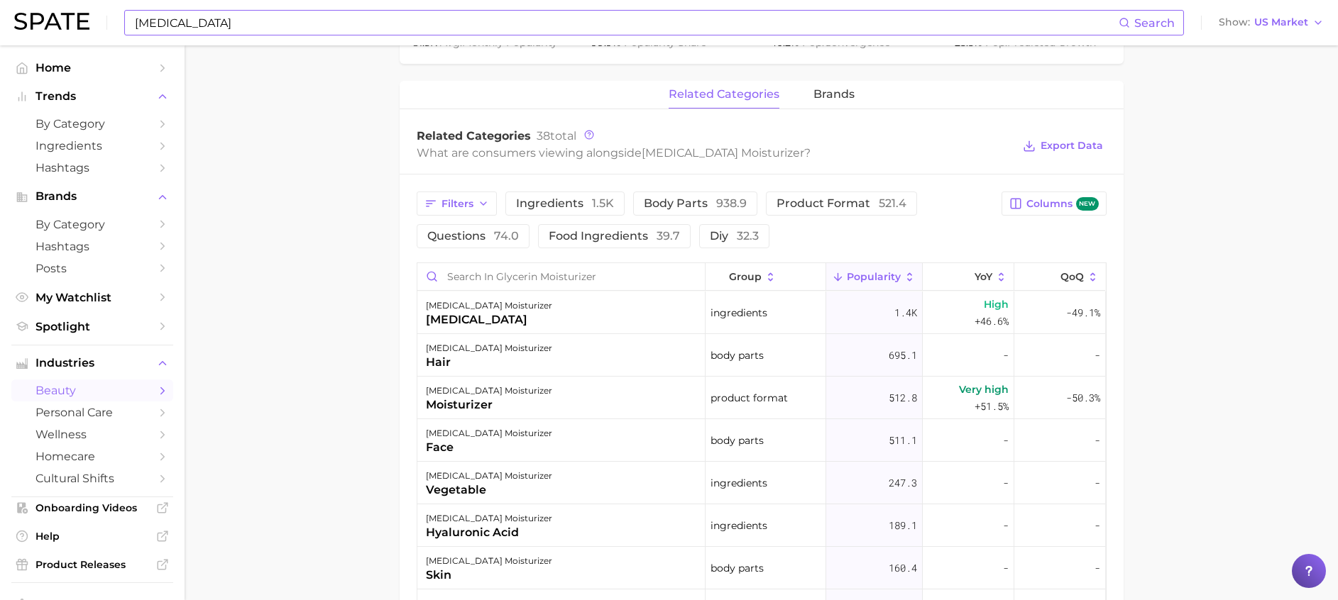
click at [547, 175] on div "Filters ingredients 1.5k body parts 938.9 product format 521.4 questions 74.0 f…" at bounding box center [762, 527] width 724 height 705
click at [546, 192] on button "ingredients 1.5k" at bounding box center [564, 204] width 119 height 24
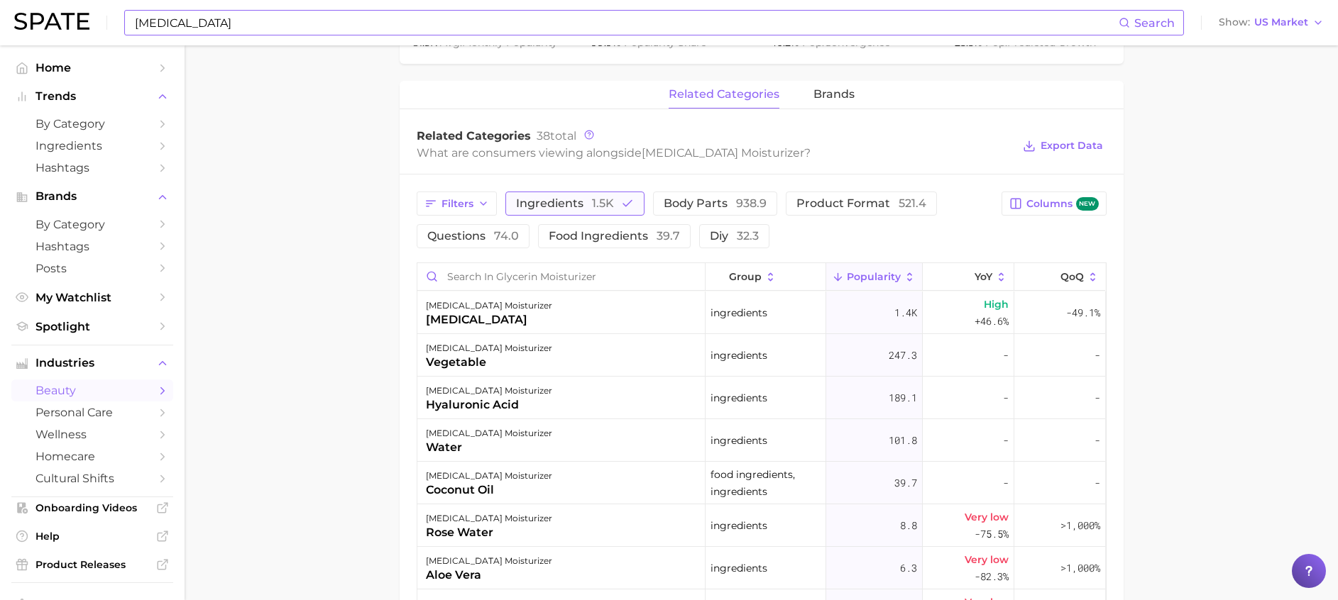
click at [527, 198] on span "ingredients 1.5k" at bounding box center [565, 203] width 98 height 11
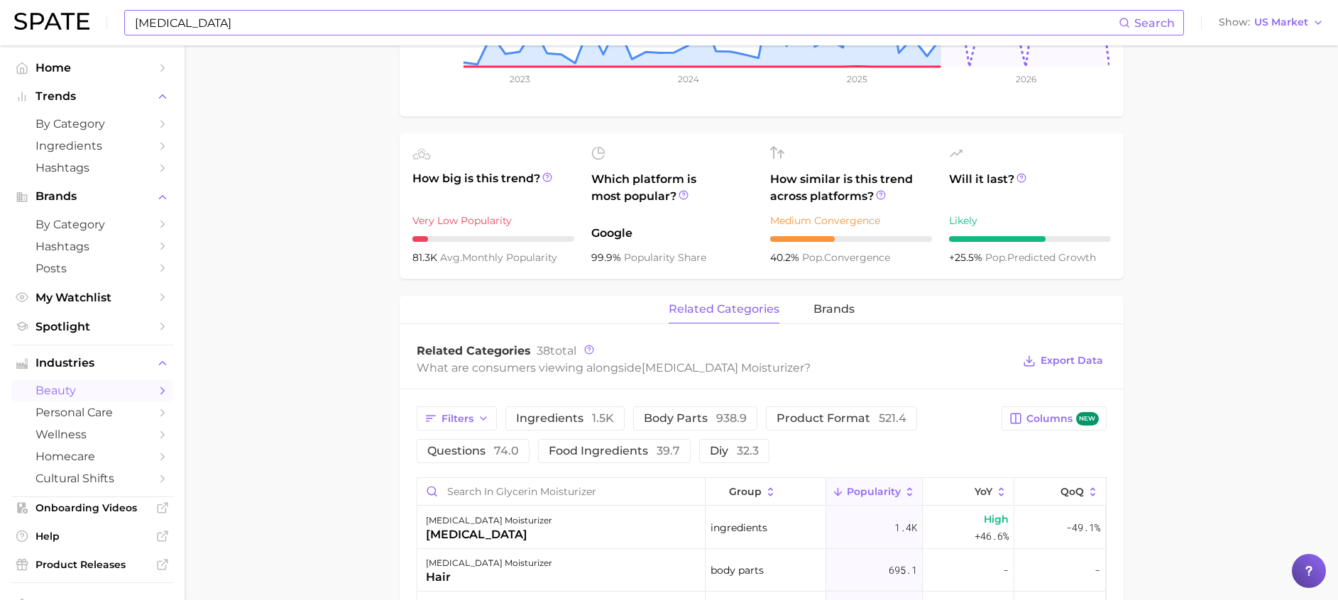
scroll to position [0, 0]
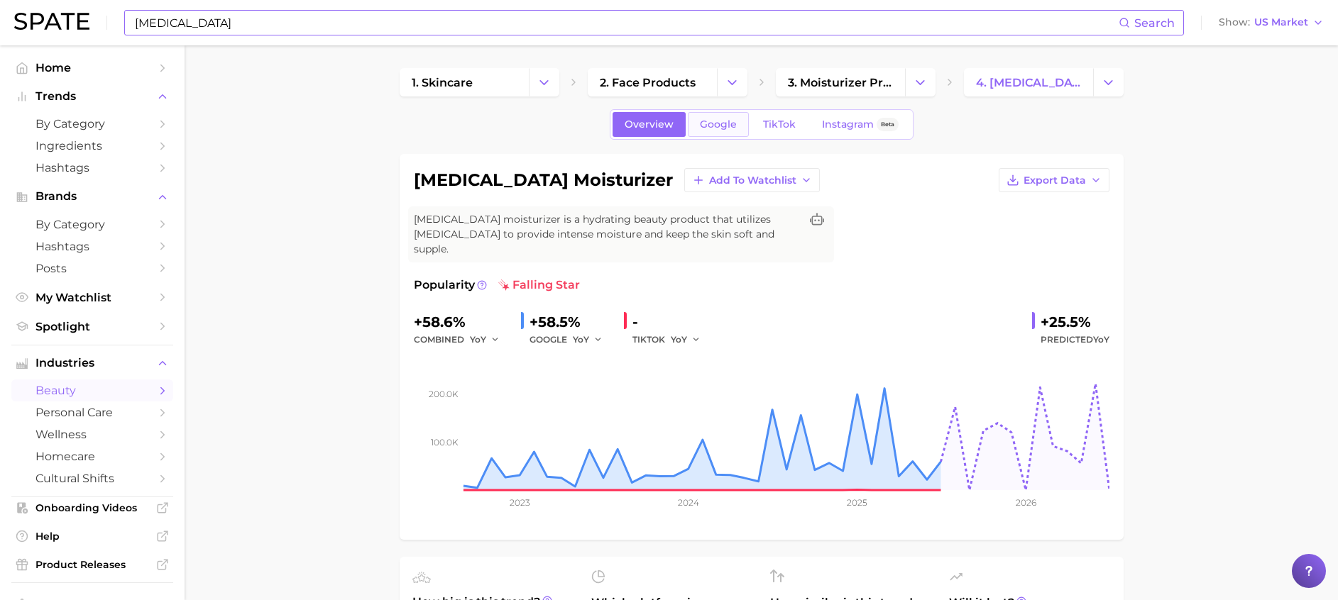
click at [733, 127] on span "Google" at bounding box center [718, 125] width 37 height 12
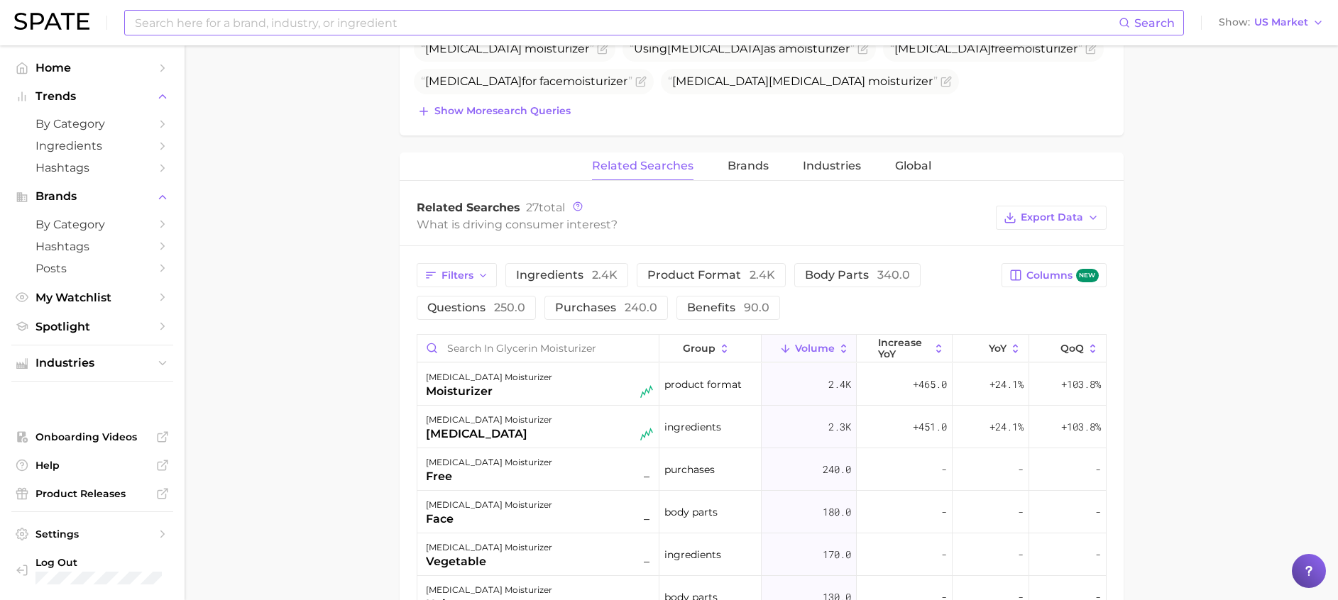
scroll to position [639, 0]
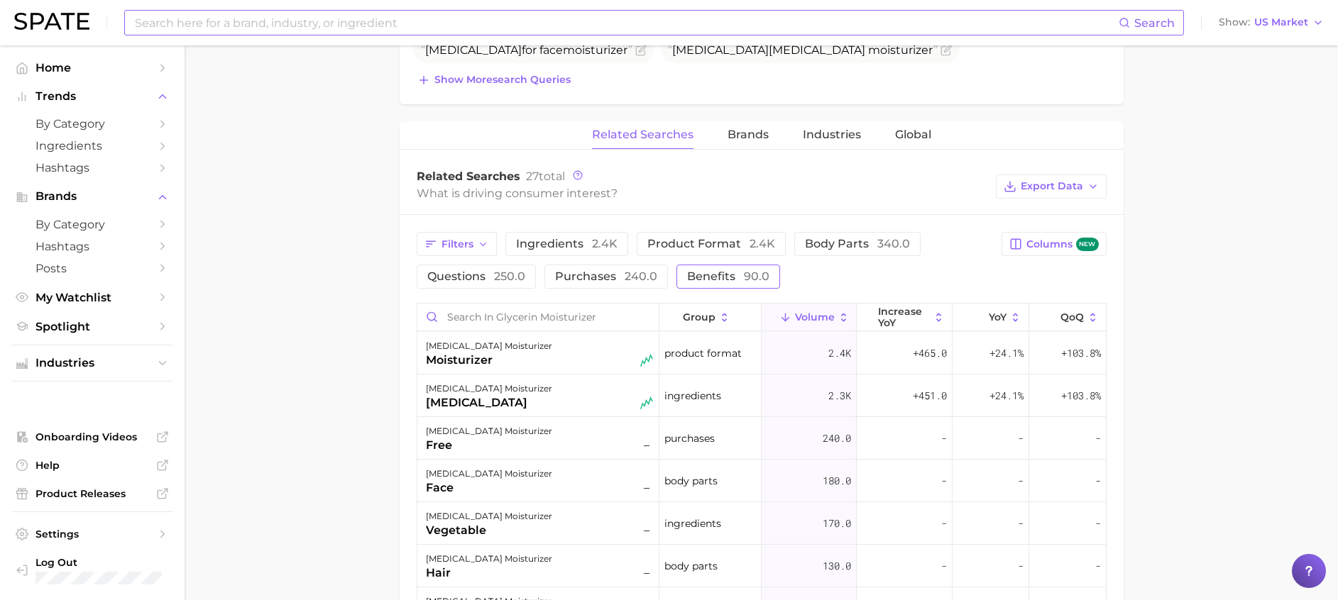
click at [698, 270] on span "benefits 90.0" at bounding box center [728, 276] width 82 height 13
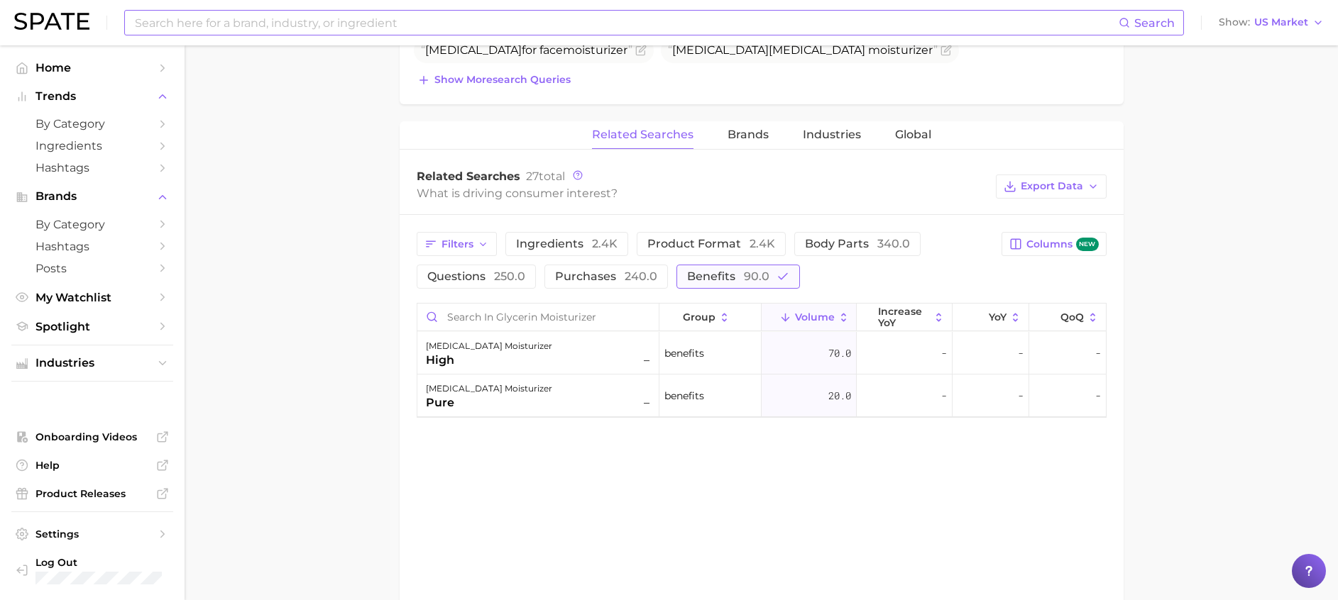
click at [768, 265] on button "benefits 90.0" at bounding box center [737, 277] width 123 height 24
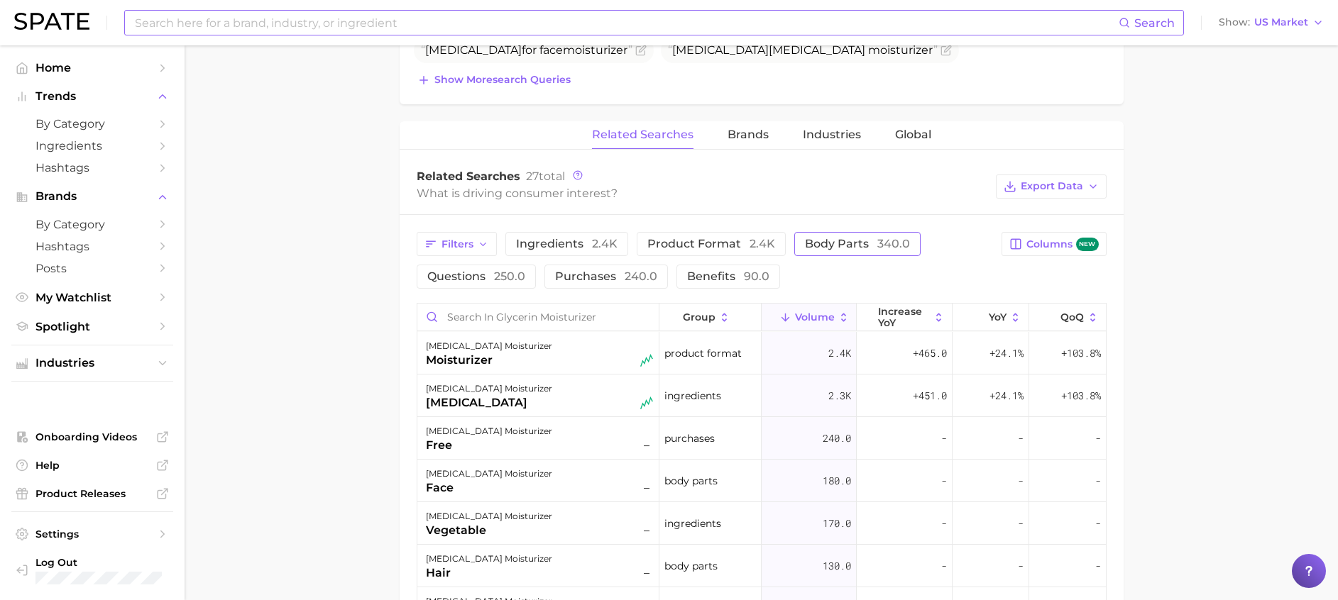
click at [842, 237] on span "body parts 340.0" at bounding box center [857, 243] width 105 height 13
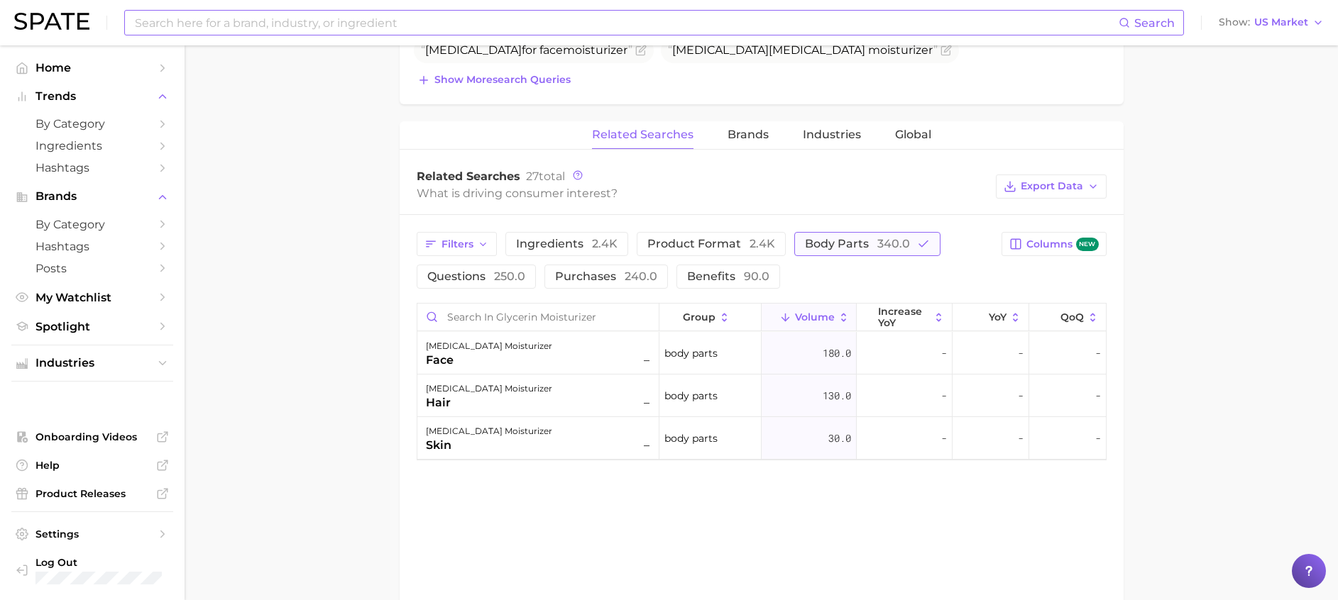
click at [842, 237] on span "body parts 340.0" at bounding box center [857, 243] width 105 height 13
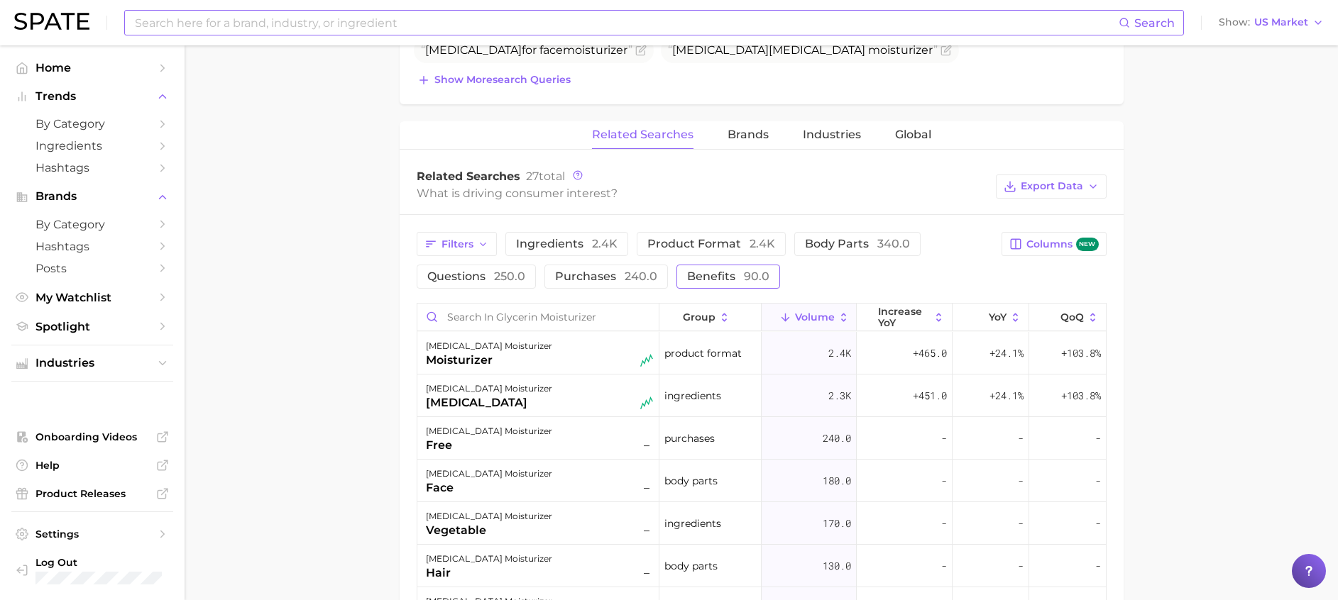
click at [745, 272] on button "benefits 90.0" at bounding box center [728, 277] width 104 height 24
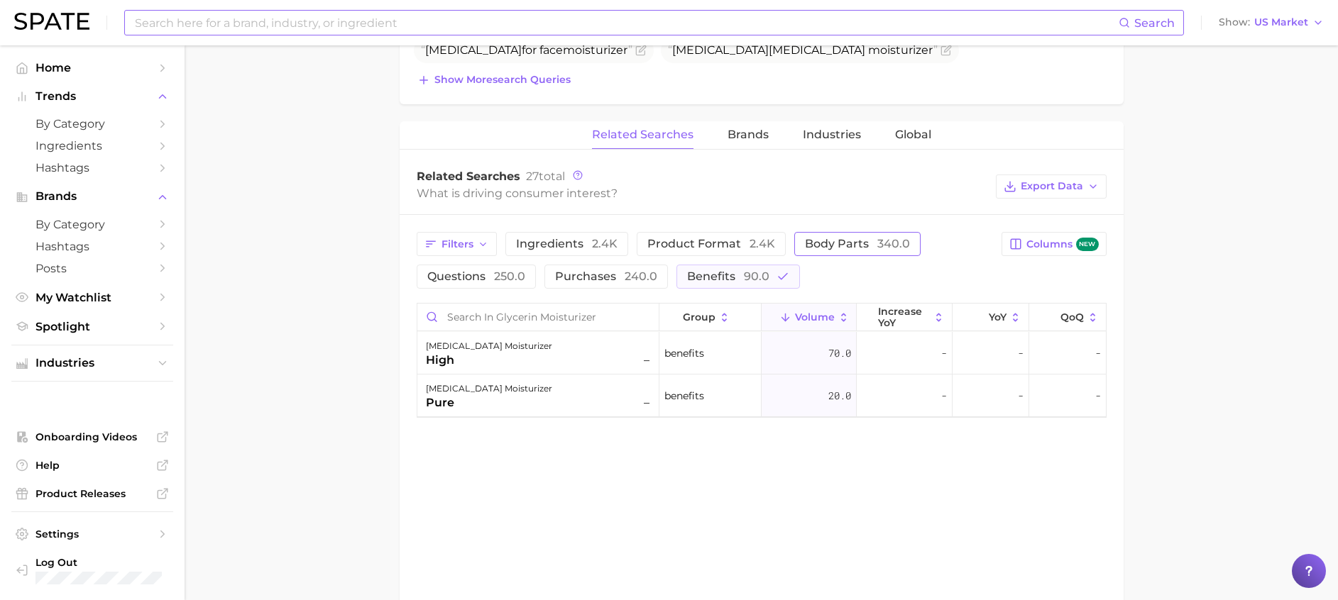
click at [832, 238] on button "body parts 340.0" at bounding box center [857, 244] width 126 height 24
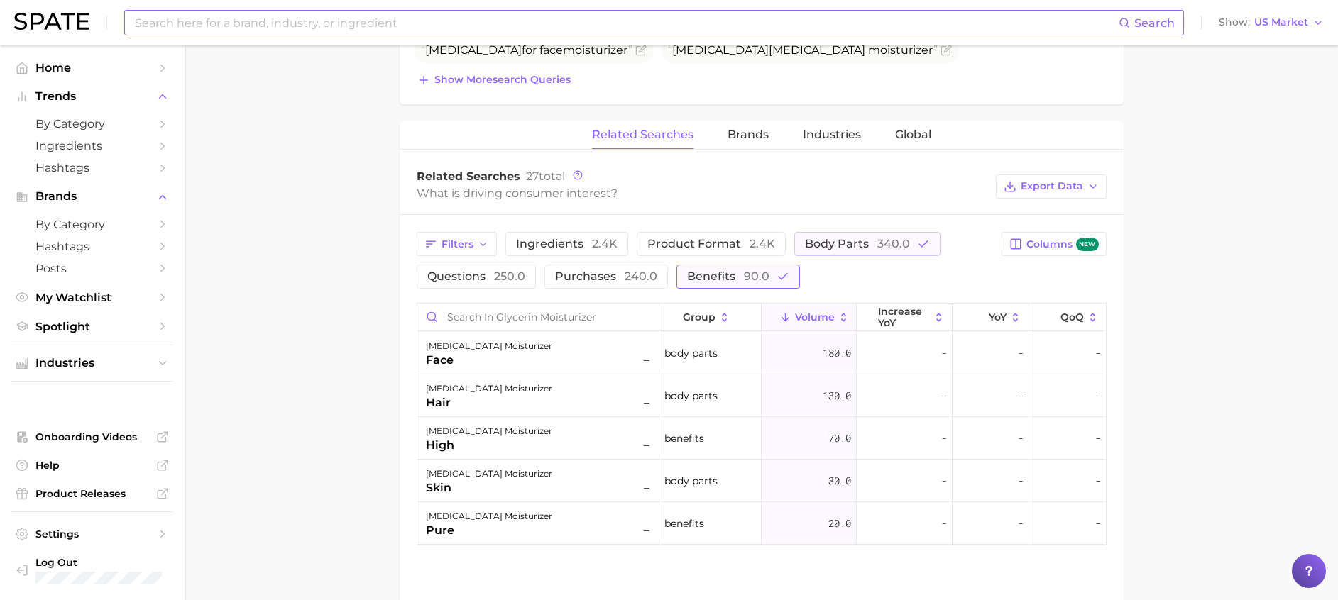
click at [748, 270] on span "90.0" at bounding box center [757, 276] width 26 height 13
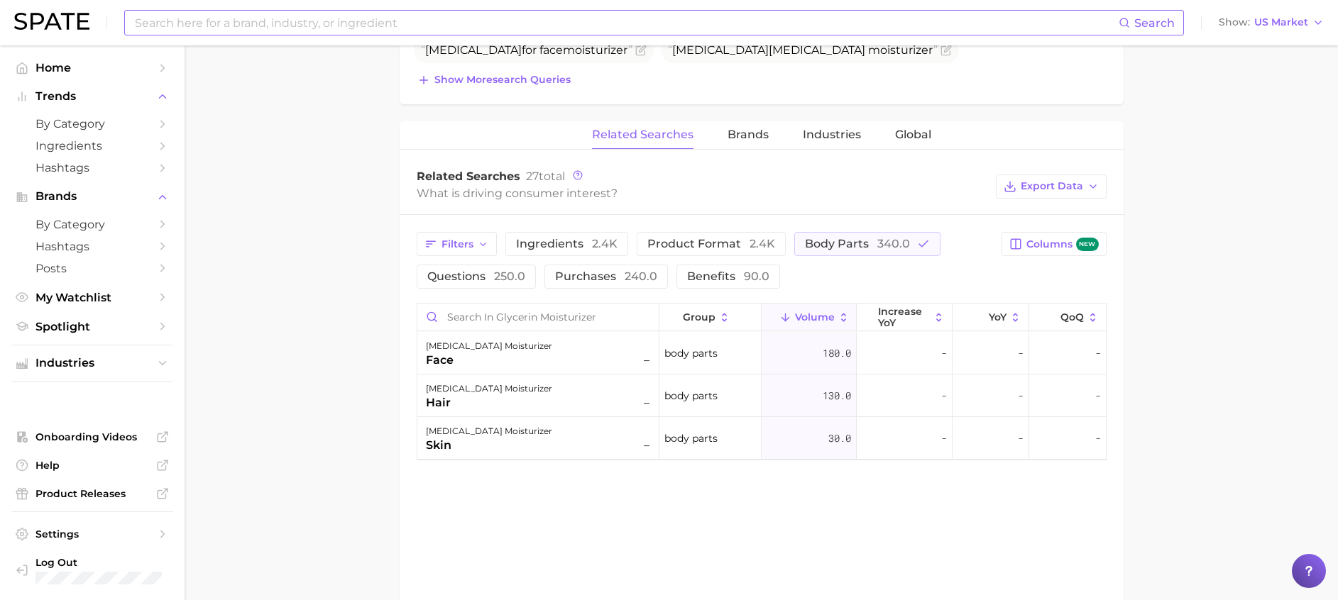
click at [830, 215] on div "Filters ingredients 2.4k product format 2.4k body parts 340.0 questions 250.0 p…" at bounding box center [762, 346] width 724 height 263
click at [818, 237] on span "body parts 340.0" at bounding box center [857, 243] width 105 height 13
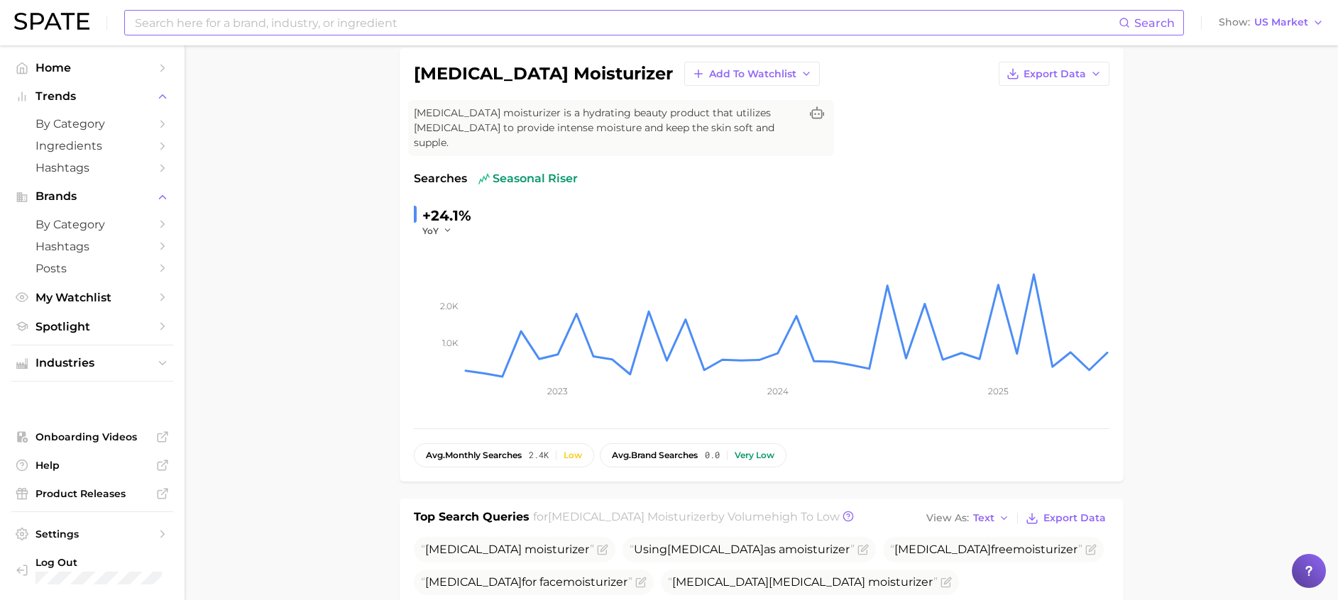
scroll to position [0, 0]
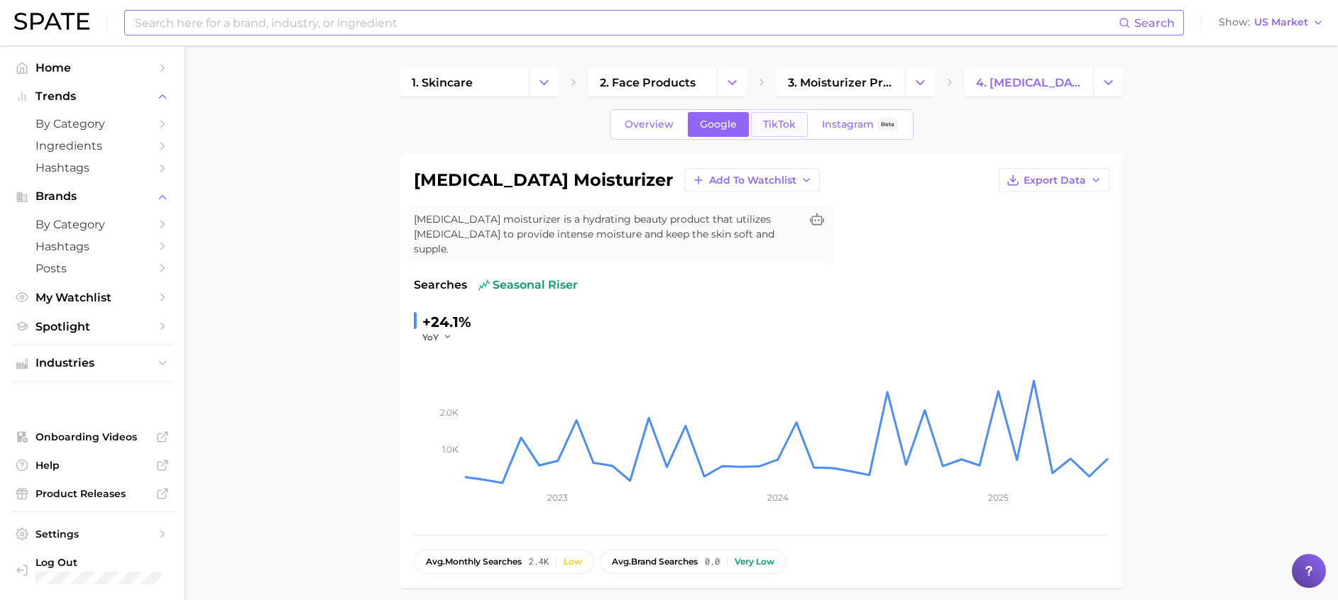
click at [789, 135] on link "TikTok" at bounding box center [779, 124] width 57 height 25
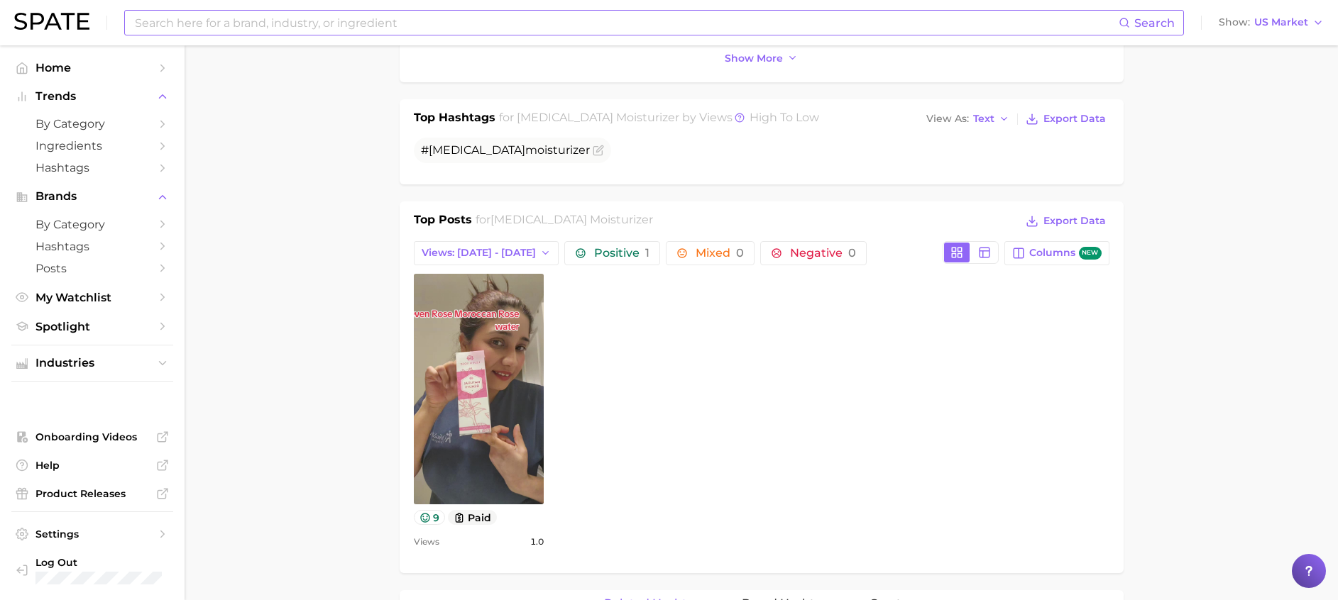
scroll to position [958, 0]
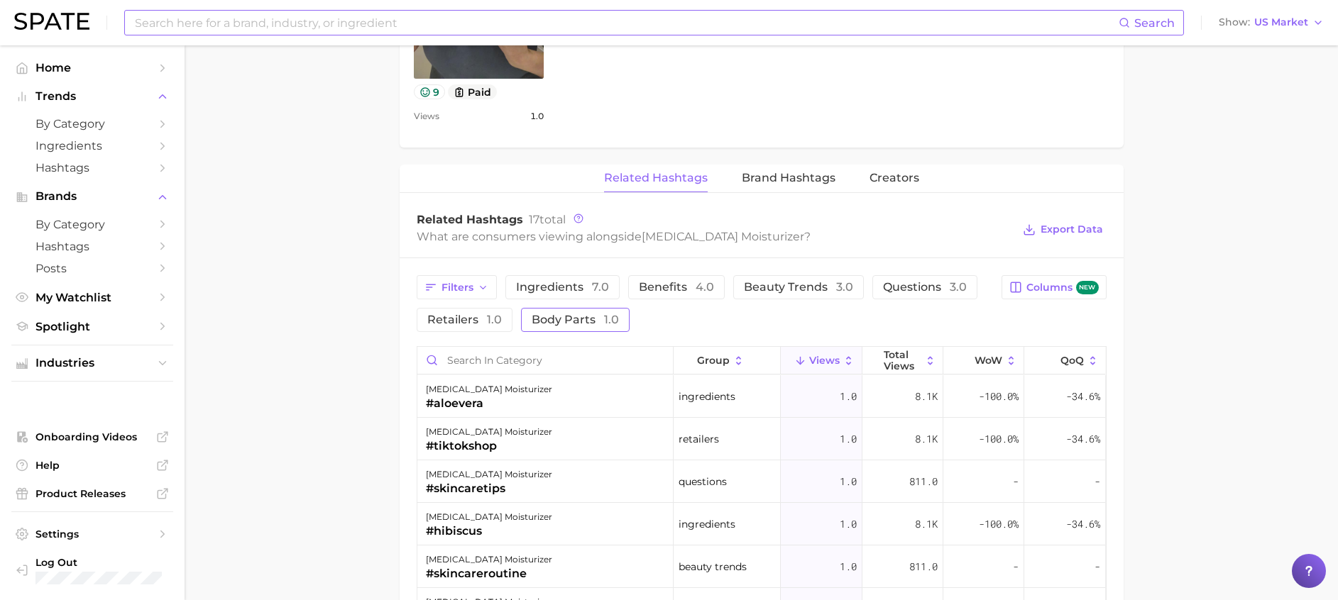
click at [573, 314] on span "body parts 1.0" at bounding box center [575, 319] width 87 height 11
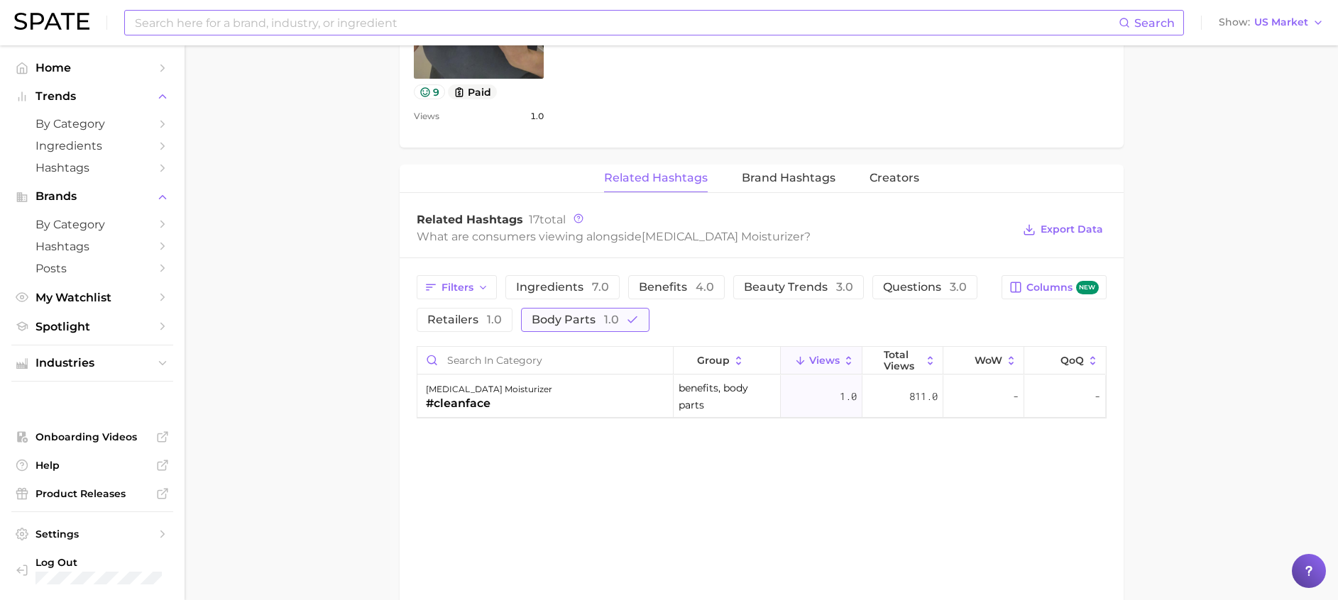
click at [573, 314] on span "body parts 1.0" at bounding box center [575, 319] width 87 height 11
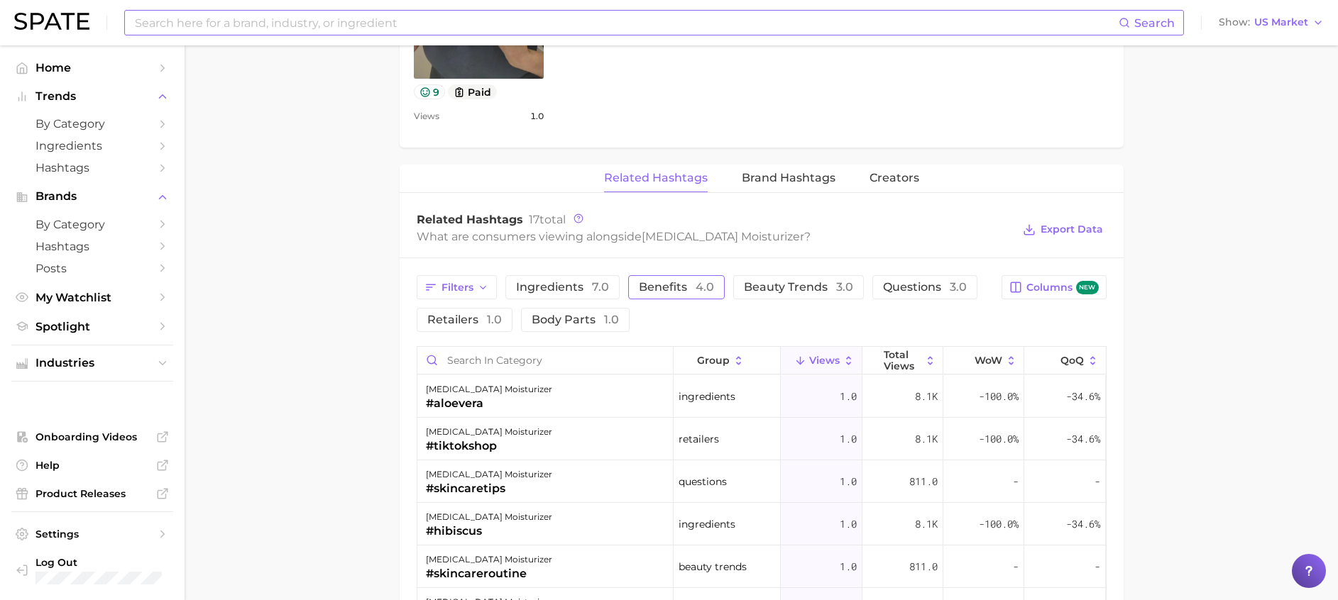
click at [666, 282] on span "benefits 4.0" at bounding box center [676, 287] width 75 height 11
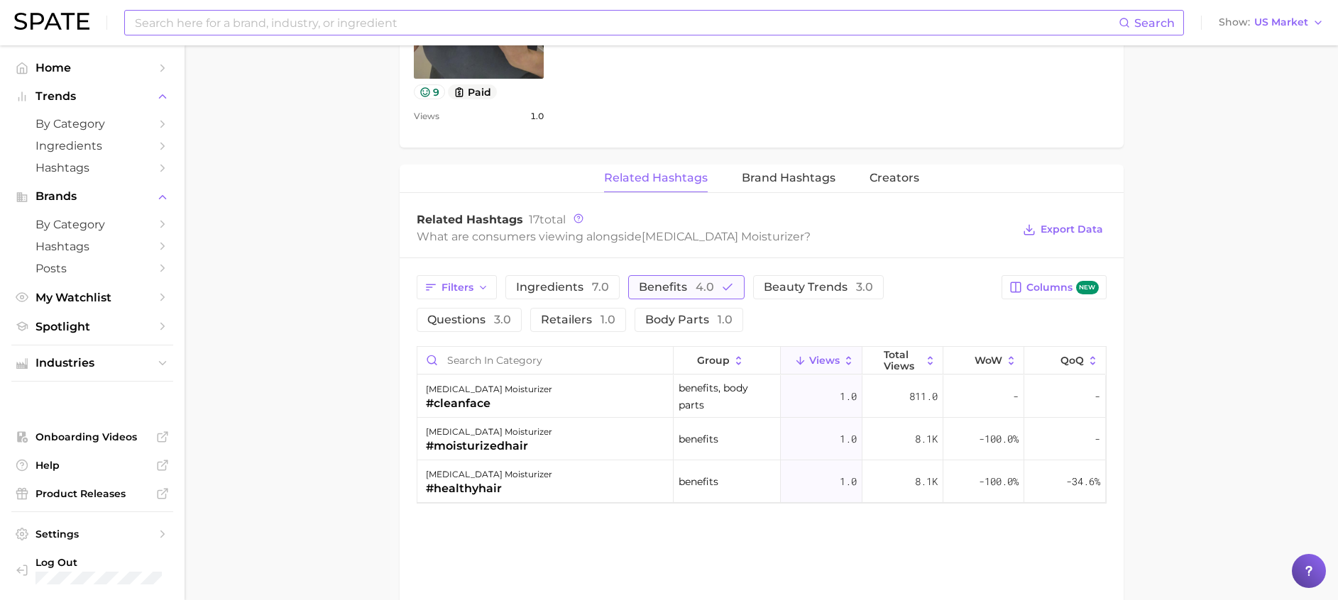
click at [666, 282] on span "benefits 4.0" at bounding box center [676, 287] width 75 height 11
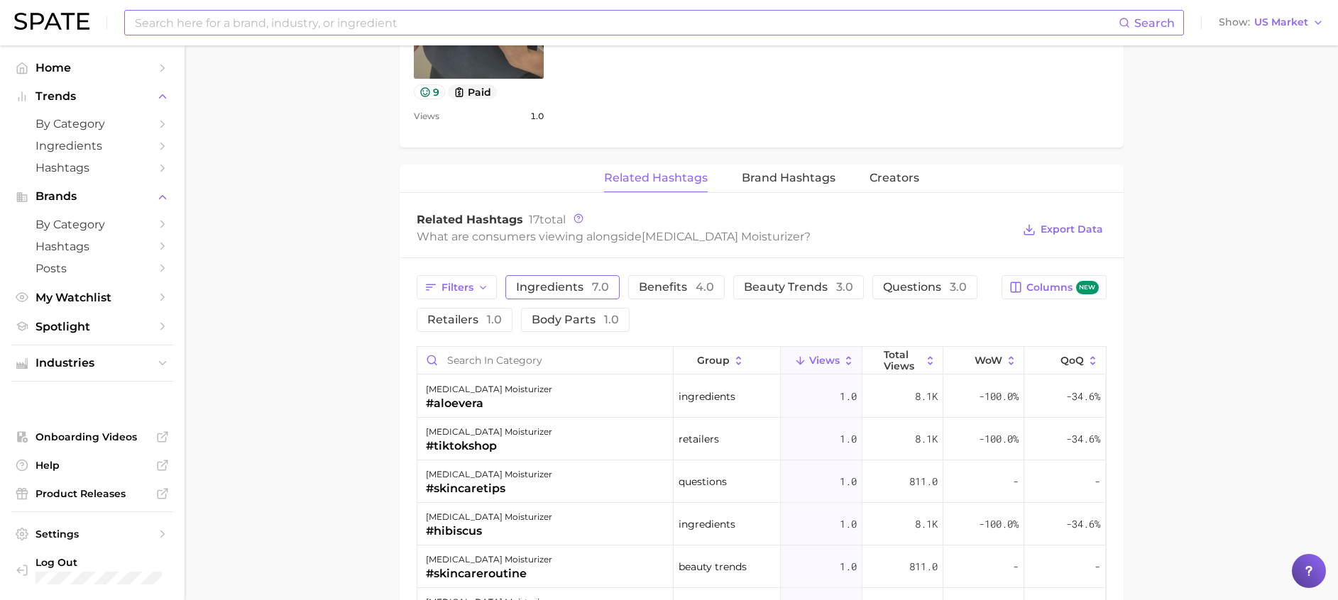
click at [568, 282] on span "ingredients 7.0" at bounding box center [562, 287] width 93 height 11
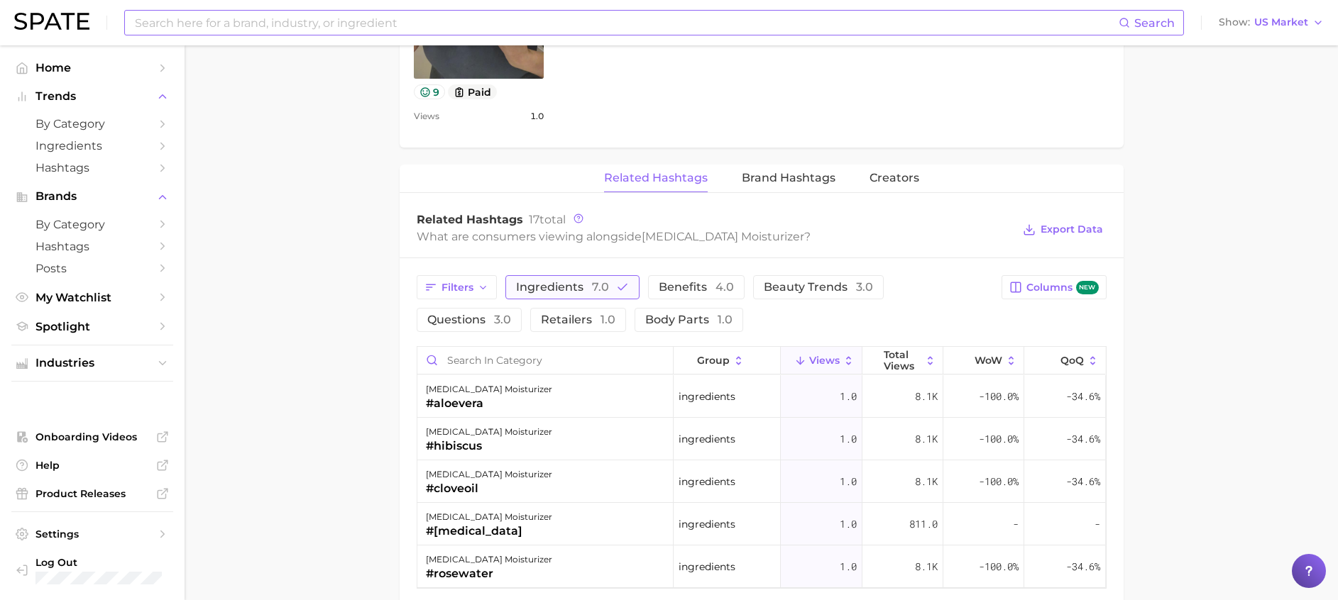
click at [568, 282] on span "ingredients 7.0" at bounding box center [562, 287] width 93 height 11
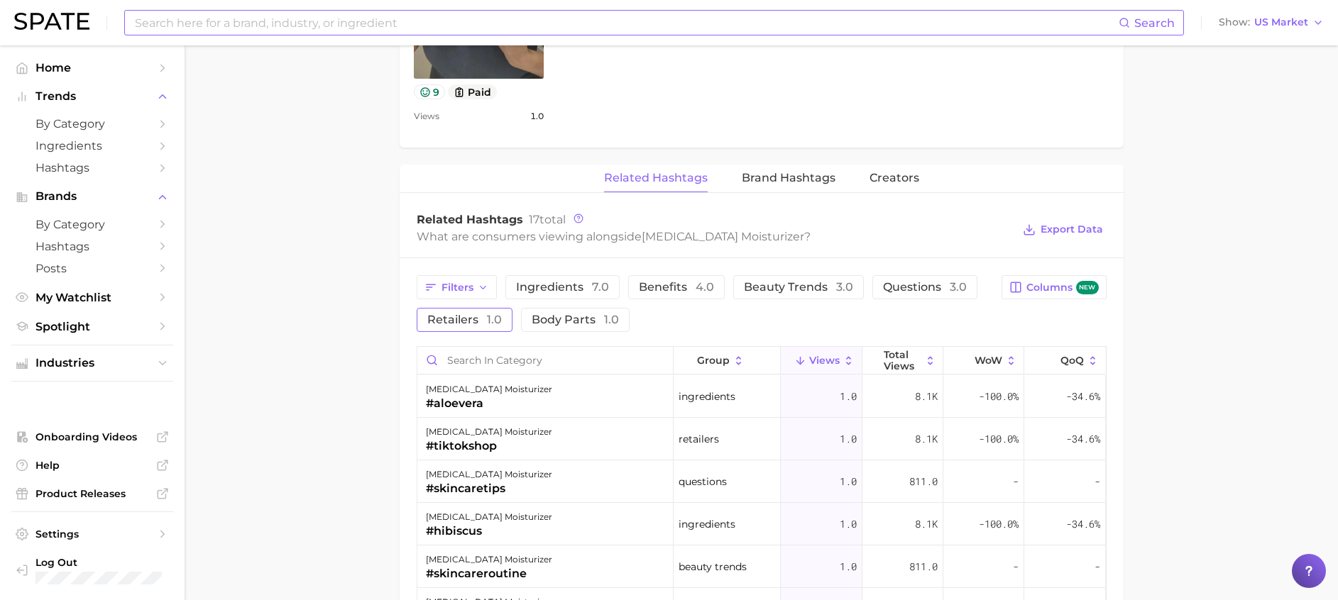
click at [439, 314] on span "retailers 1.0" at bounding box center [464, 319] width 75 height 11
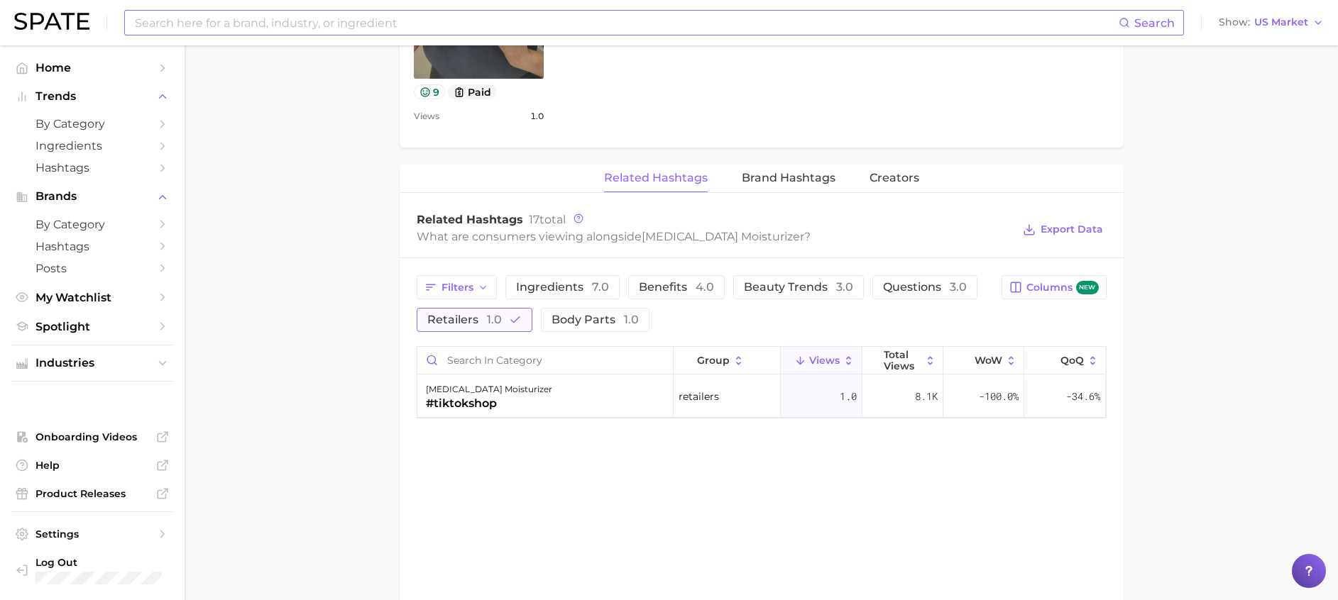
click at [439, 314] on span "retailers 1.0" at bounding box center [464, 319] width 75 height 11
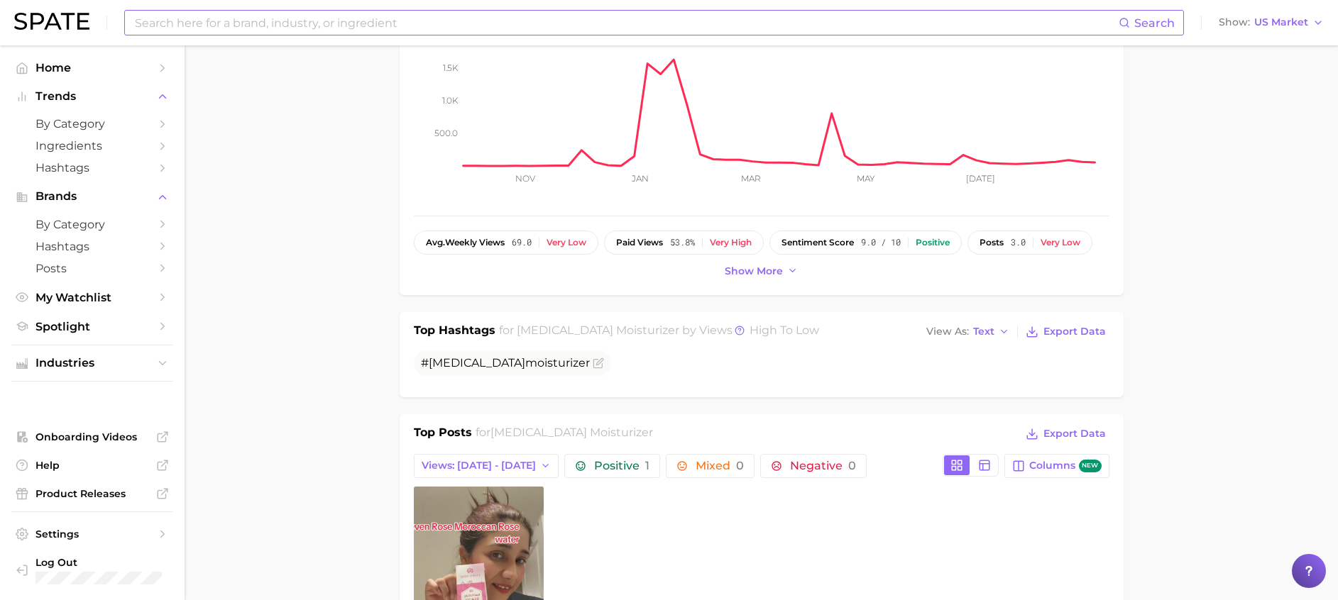
scroll to position [0, 0]
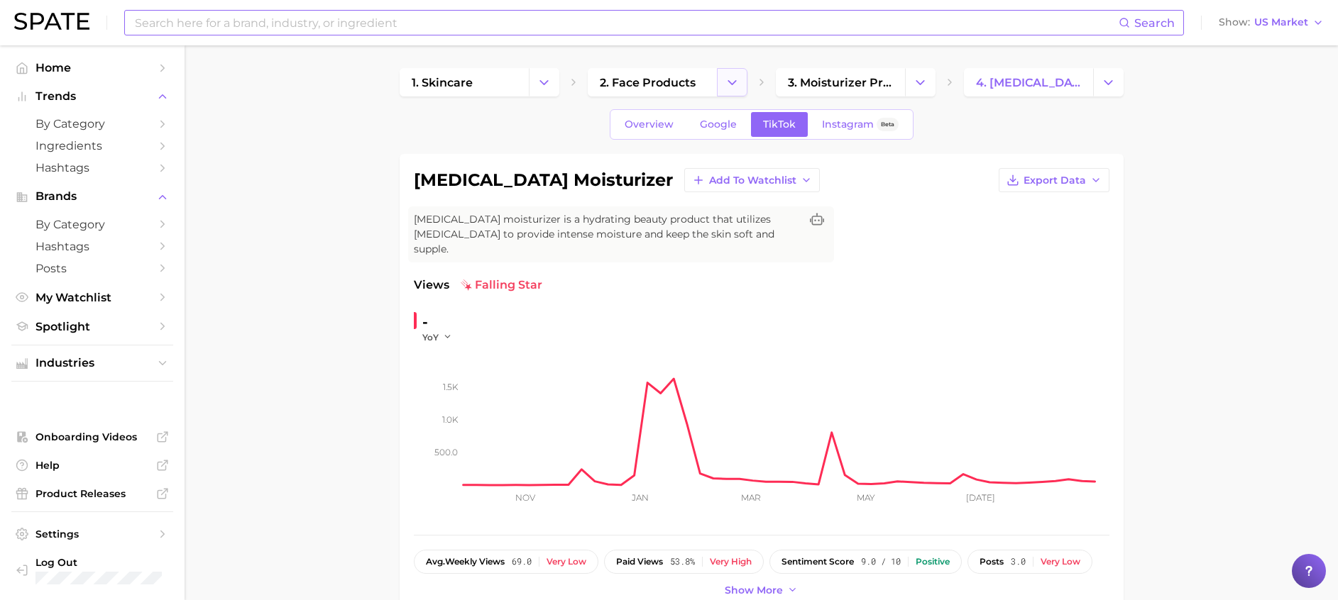
click at [723, 79] on button "Change Category" at bounding box center [732, 82] width 31 height 28
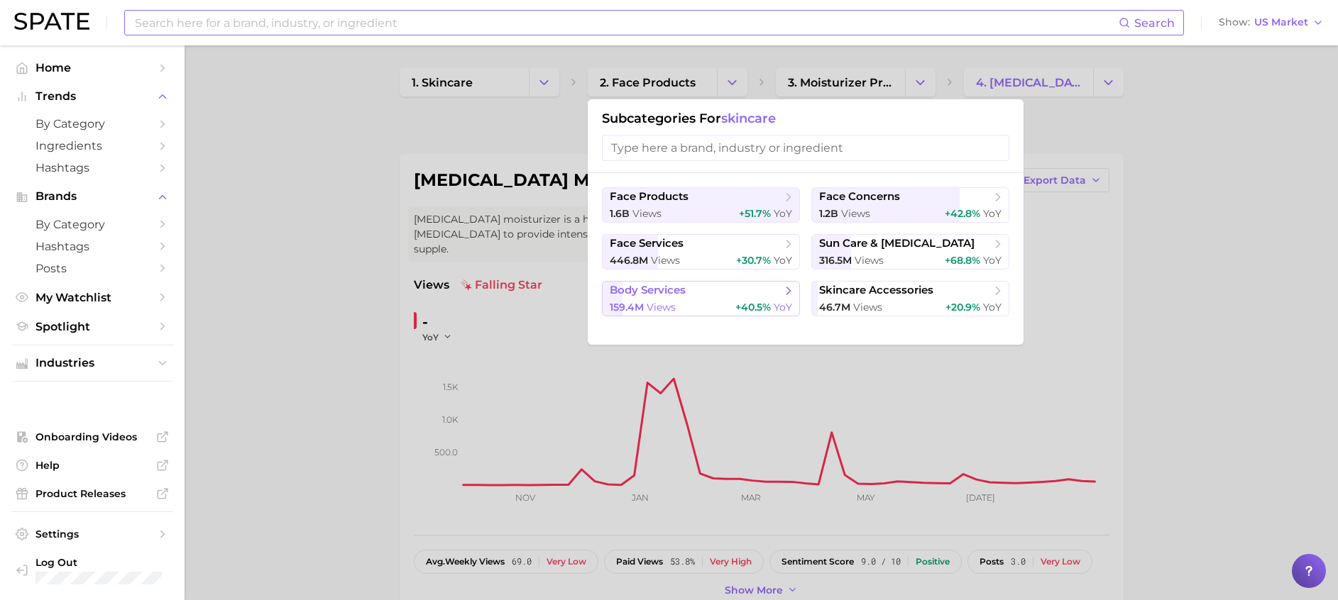
click at [698, 297] on span "body services" at bounding box center [696, 291] width 172 height 14
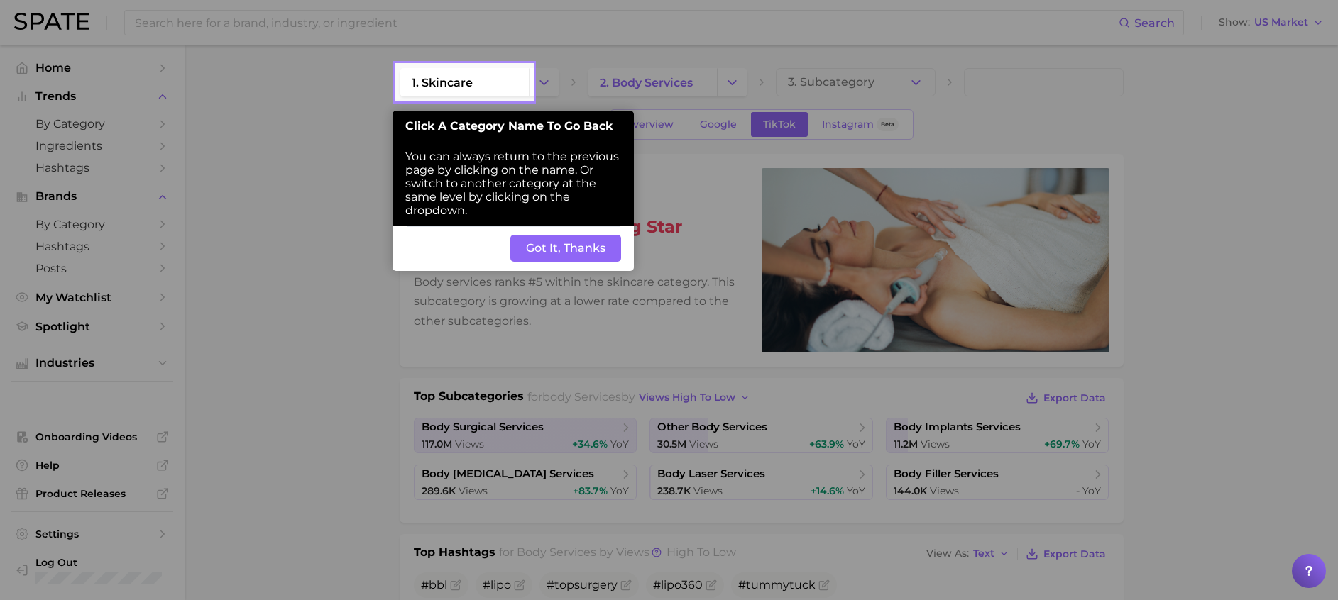
click at [531, 233] on div "Back Got It, Thanks" at bounding box center [512, 248] width 241 height 45
click at [536, 244] on button "Got It, Thanks" at bounding box center [565, 248] width 111 height 27
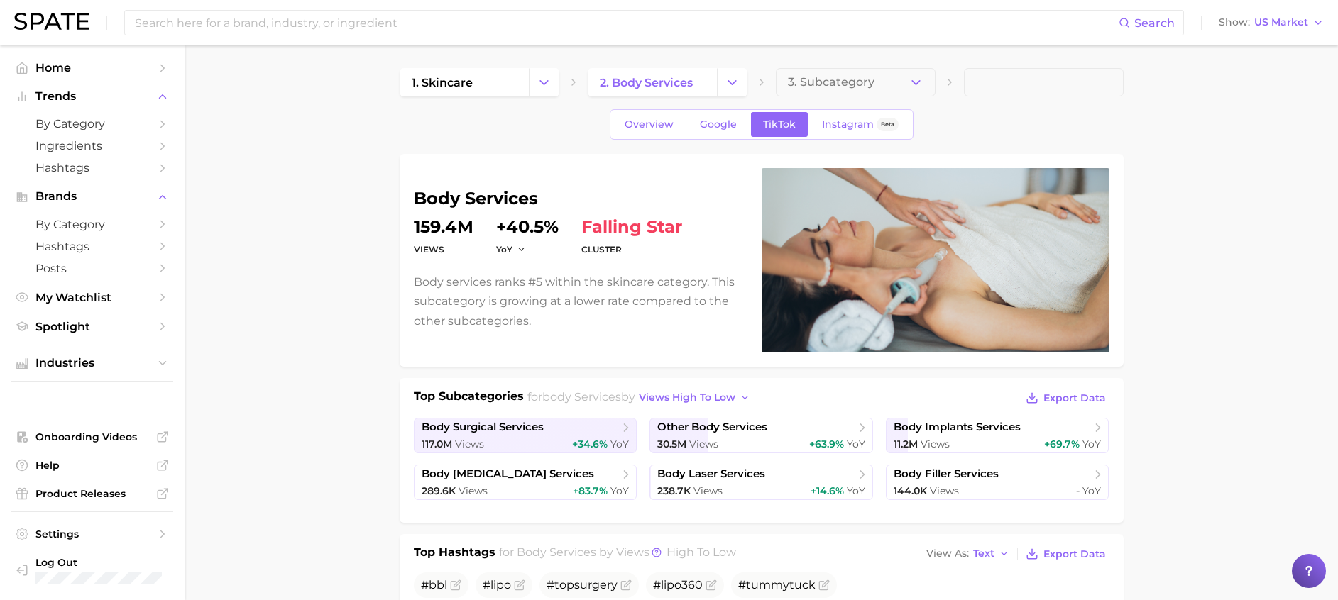
click at [903, 79] on button "3. Subcategory" at bounding box center [856, 82] width 160 height 28
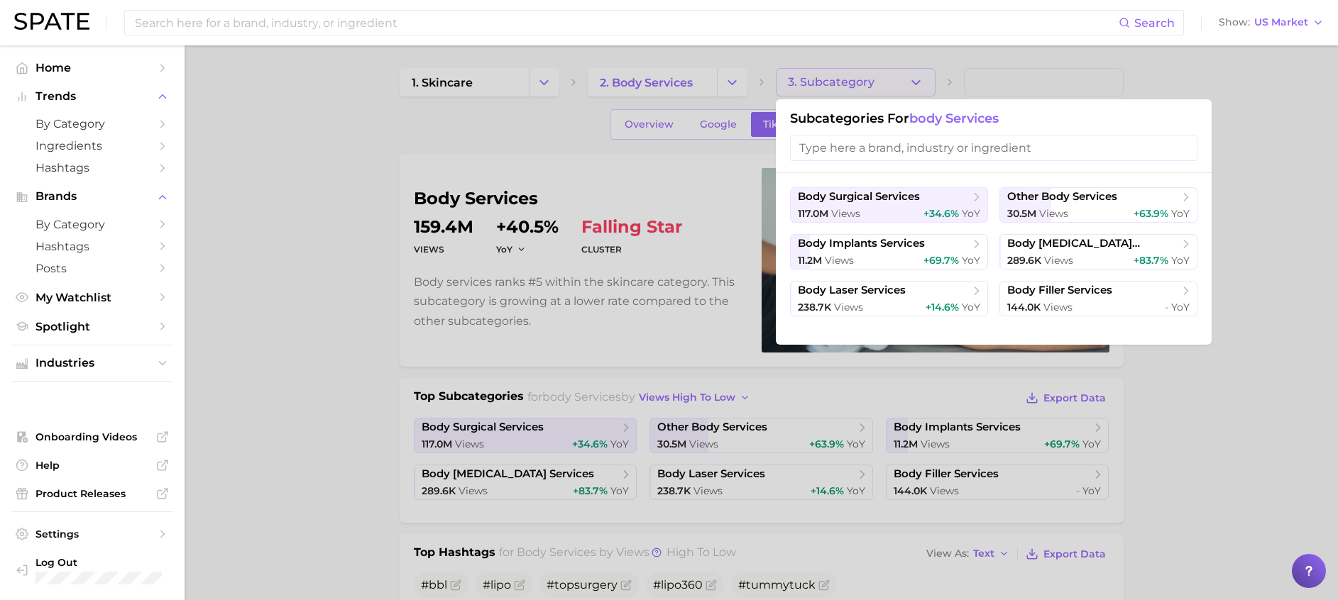
click at [1222, 417] on div at bounding box center [669, 300] width 1338 height 600
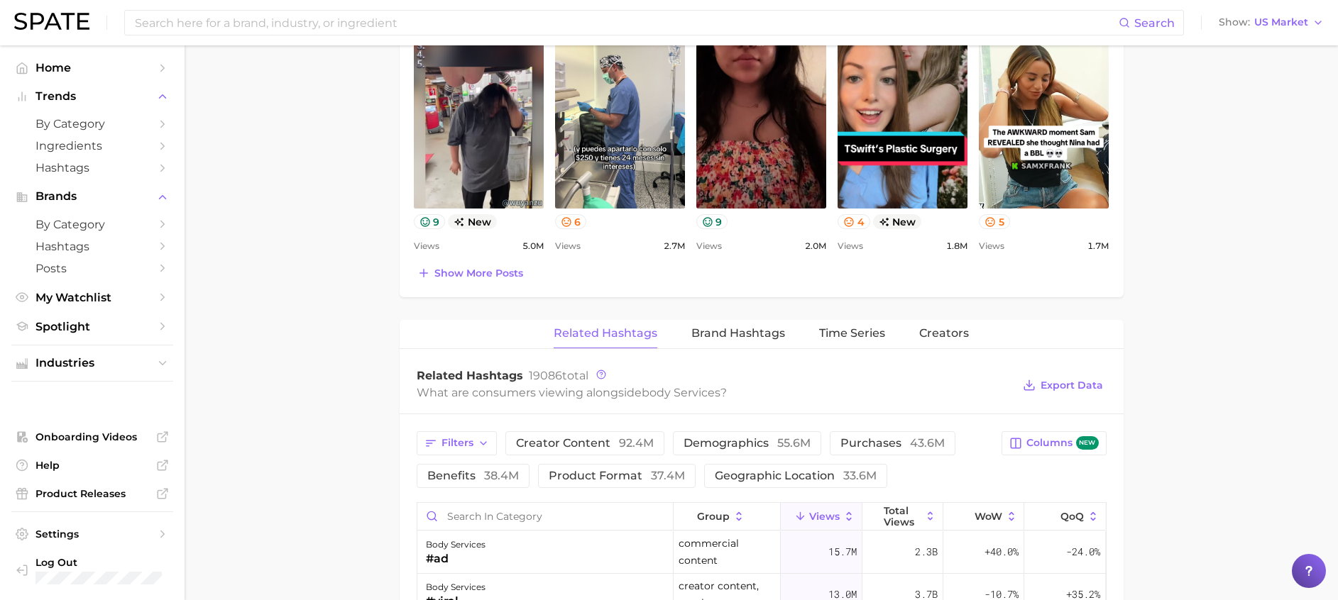
scroll to position [852, 0]
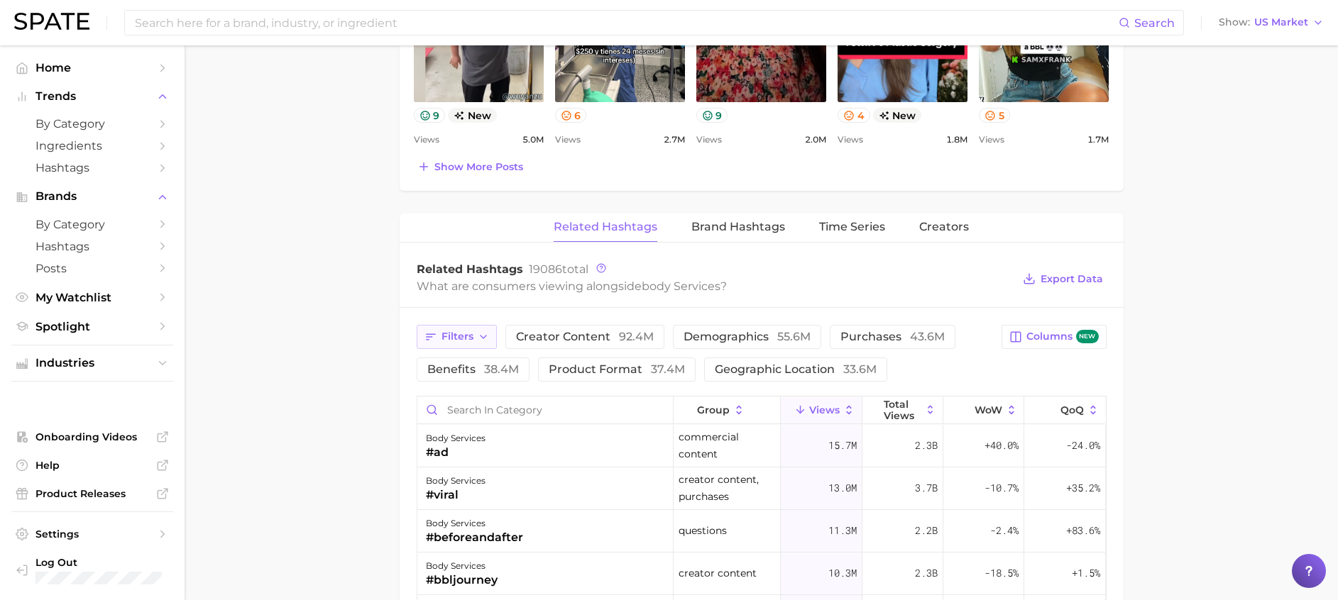
click at [478, 341] on icon "button" at bounding box center [483, 336] width 11 height 11
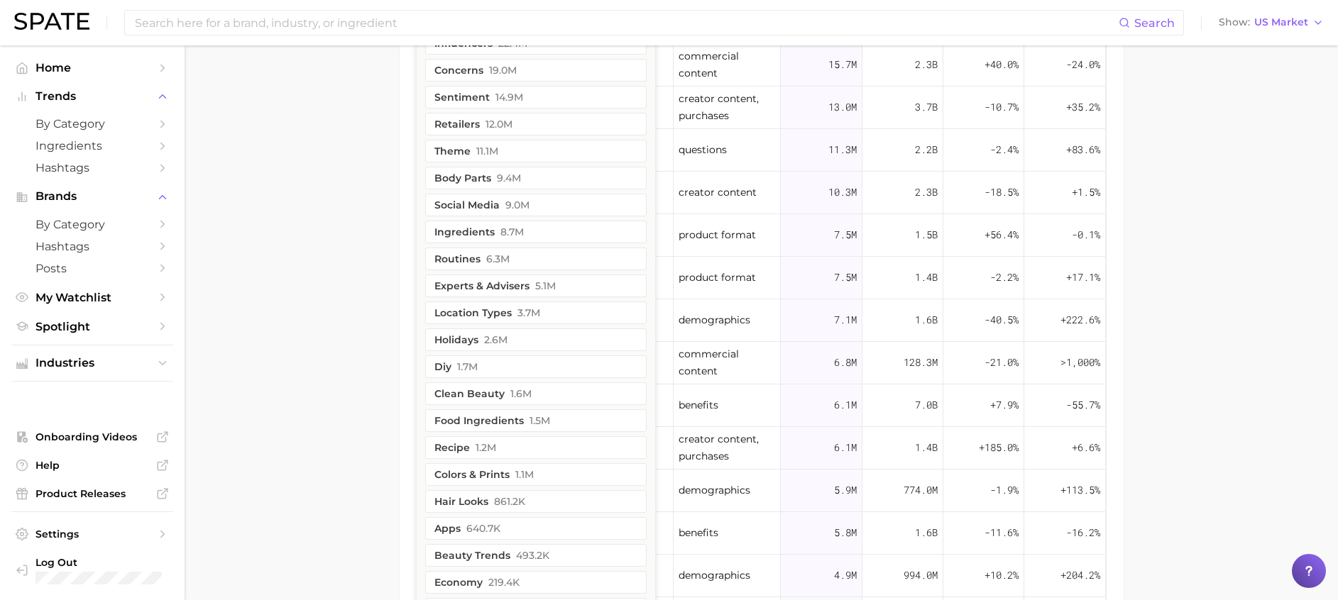
scroll to position [1277, 0]
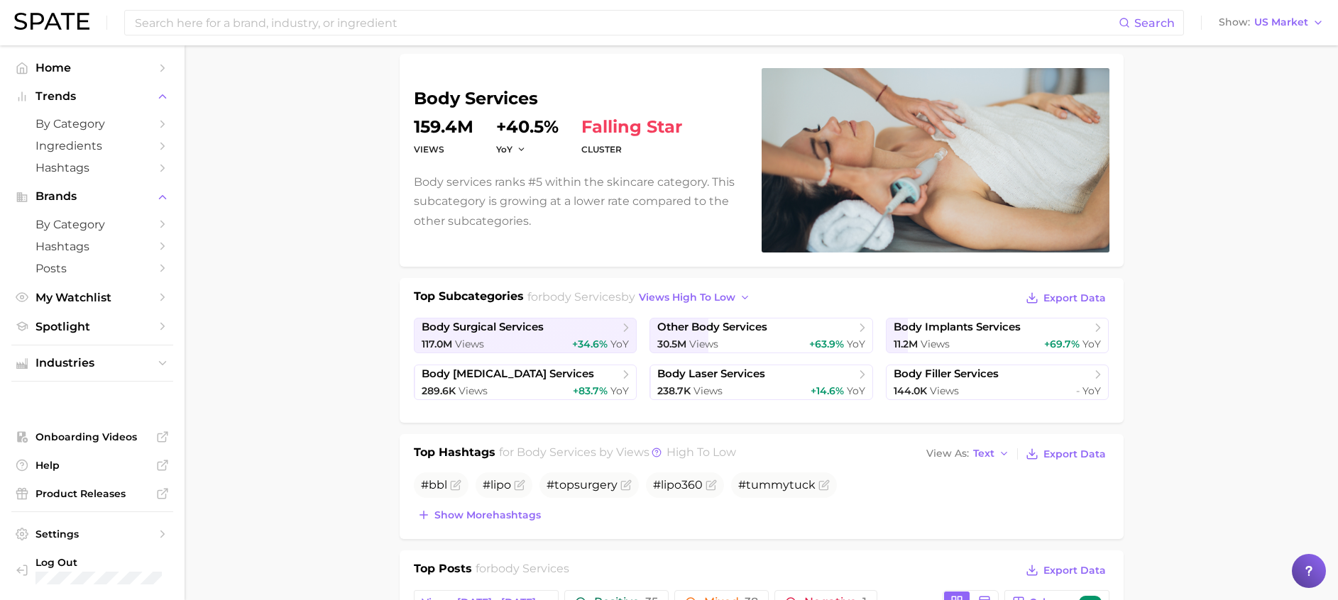
scroll to position [0, 0]
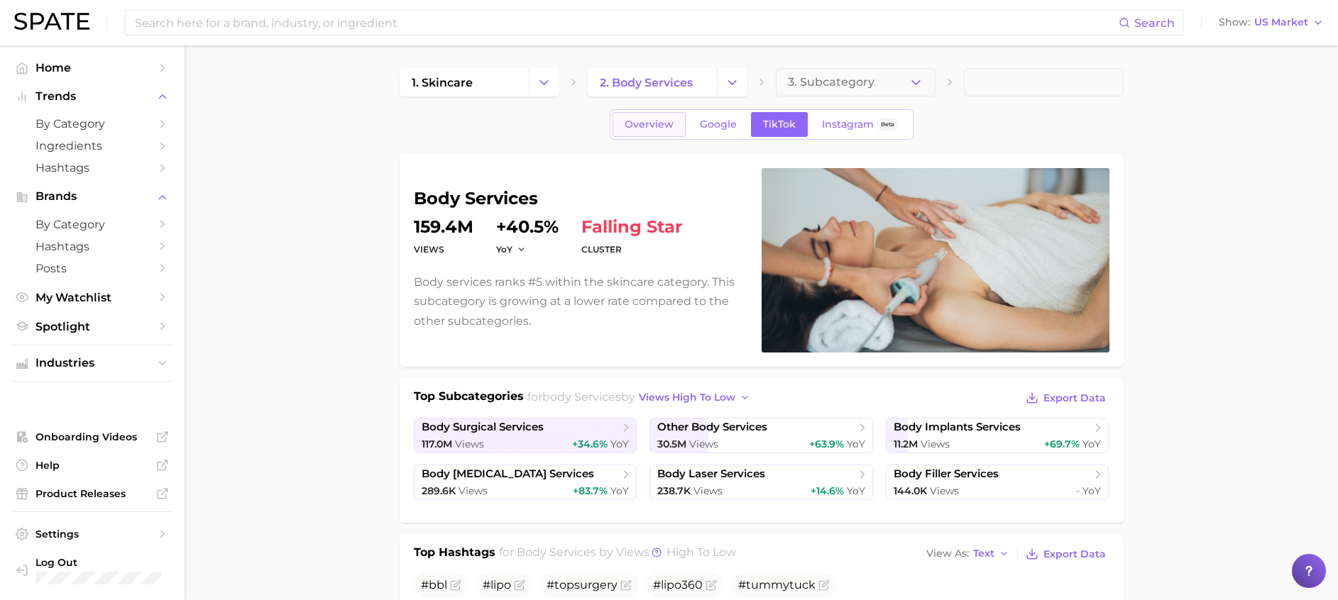
click at [659, 128] on span "Overview" at bounding box center [648, 125] width 49 height 12
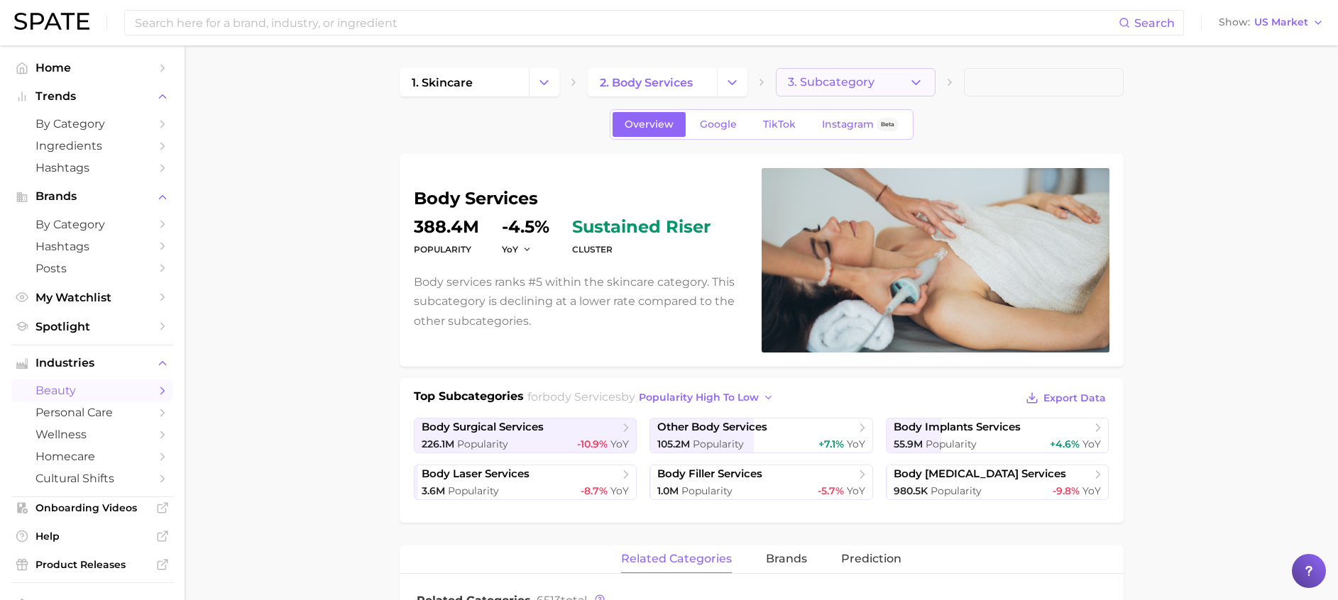
click at [920, 84] on icon "button" at bounding box center [915, 82] width 15 height 15
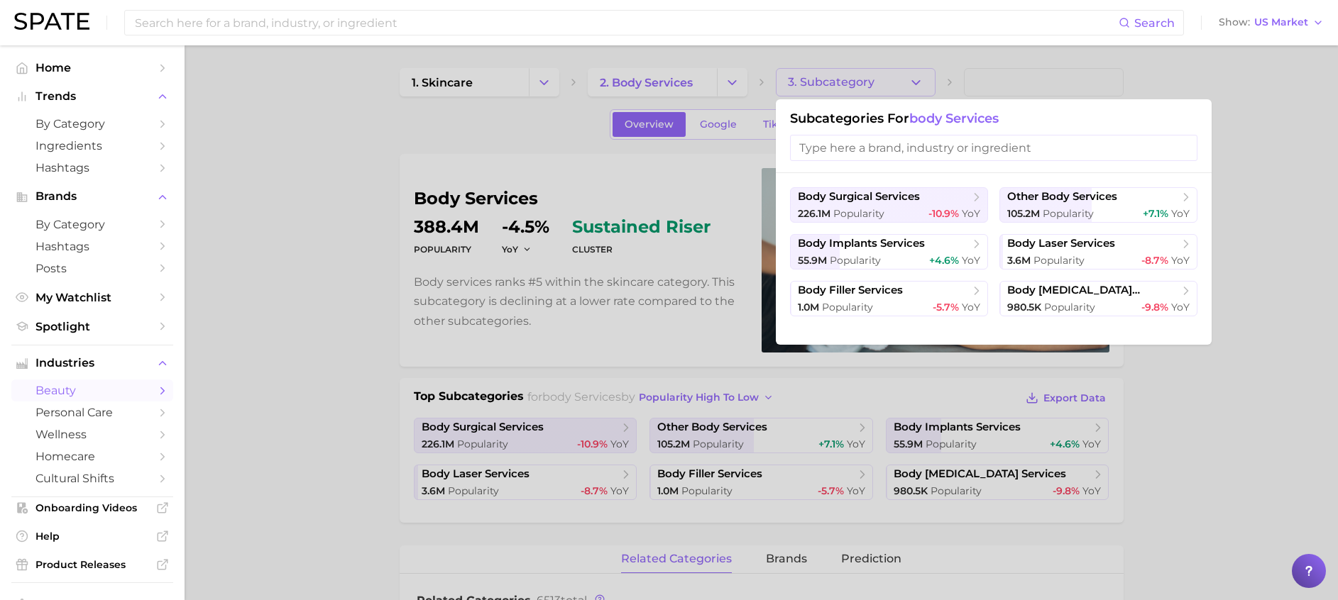
click at [920, 84] on div at bounding box center [669, 300] width 1338 height 600
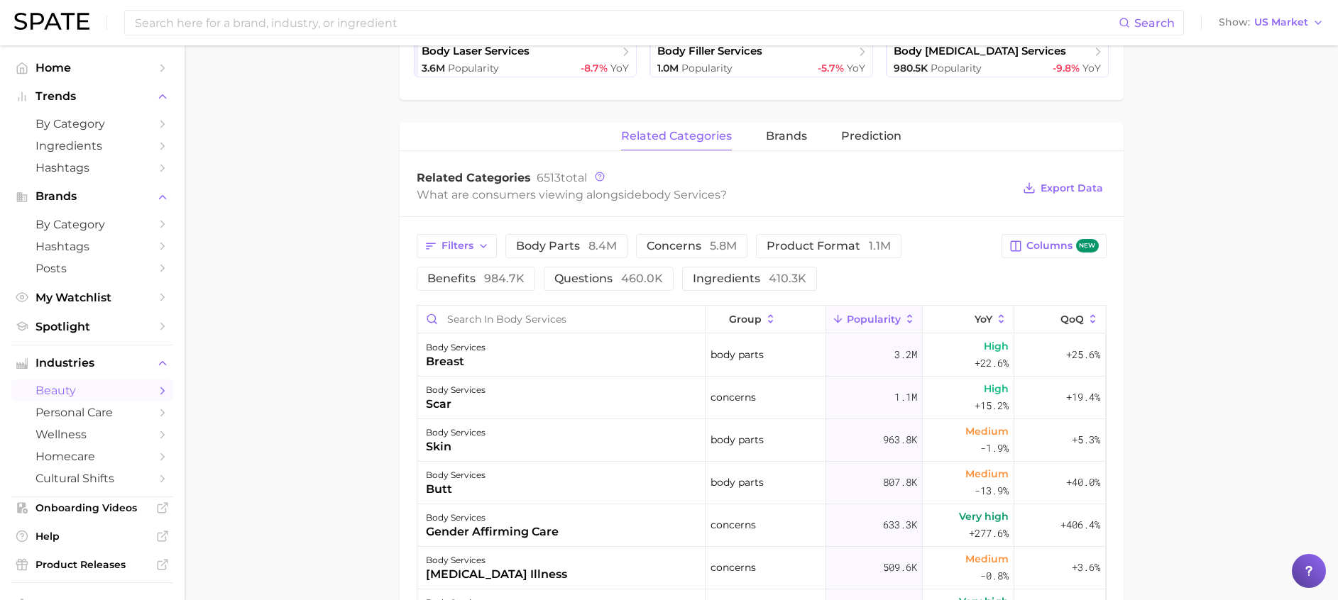
scroll to position [426, 0]
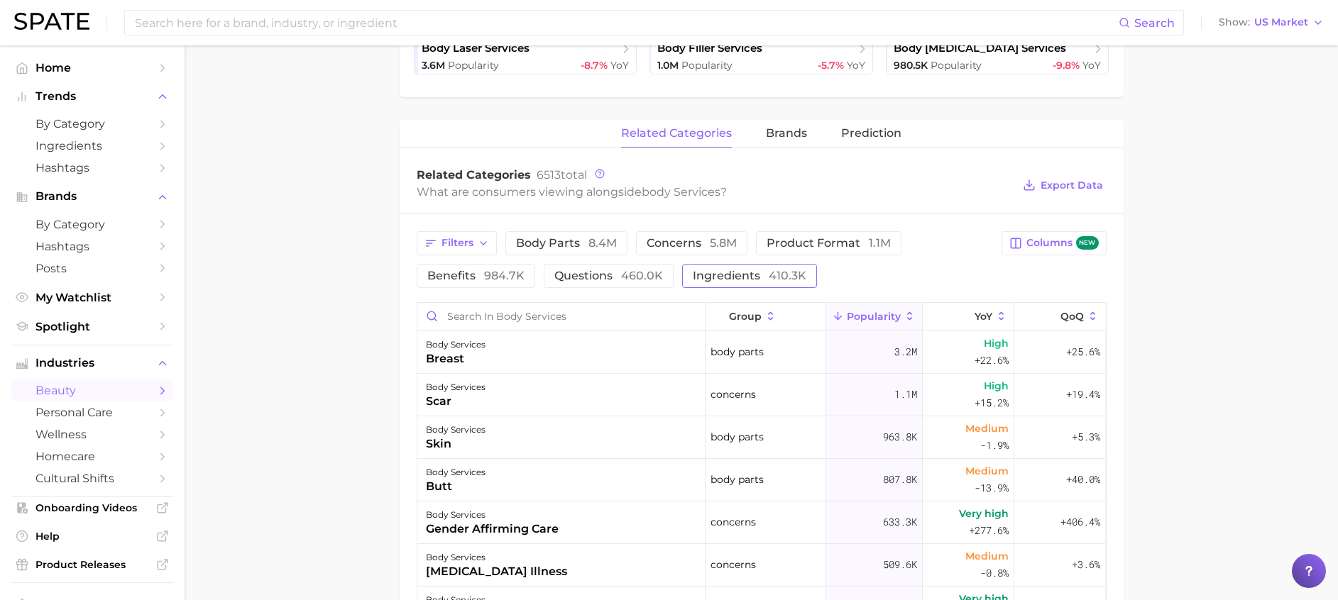
click at [740, 277] on span "ingredients 410.3k" at bounding box center [750, 275] width 114 height 11
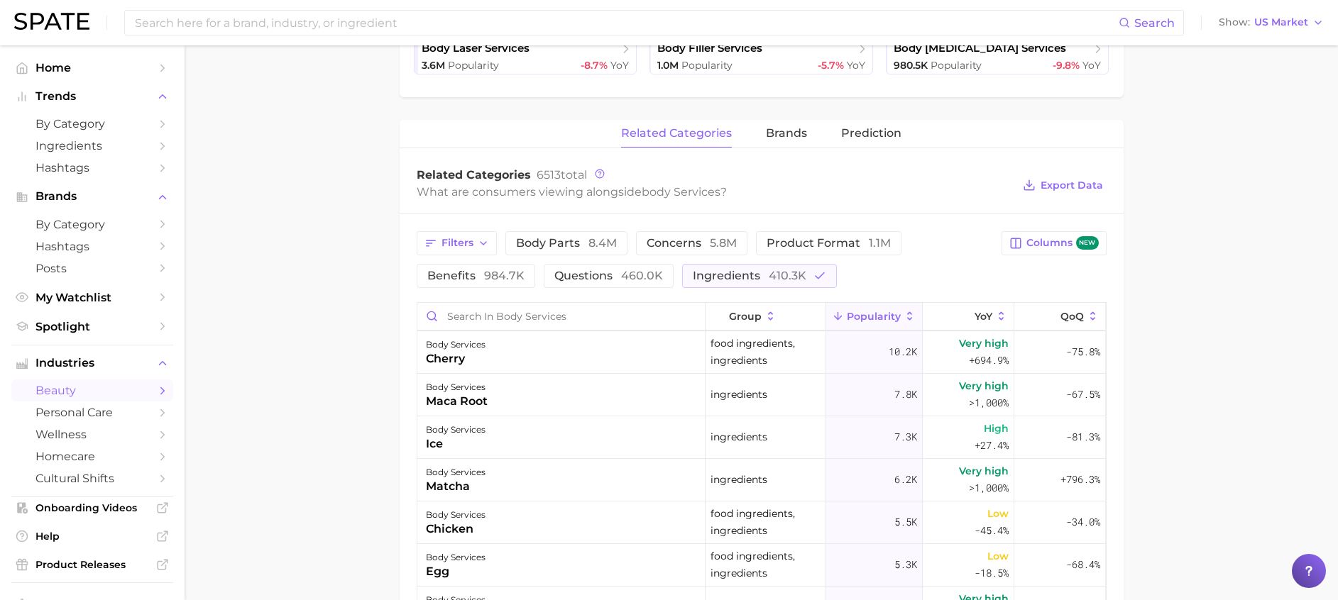
click at [265, 378] on main "1. skincare 2. body services 3. Subcategory Overview Google TikTok Instagram Be…" at bounding box center [761, 305] width 1153 height 1371
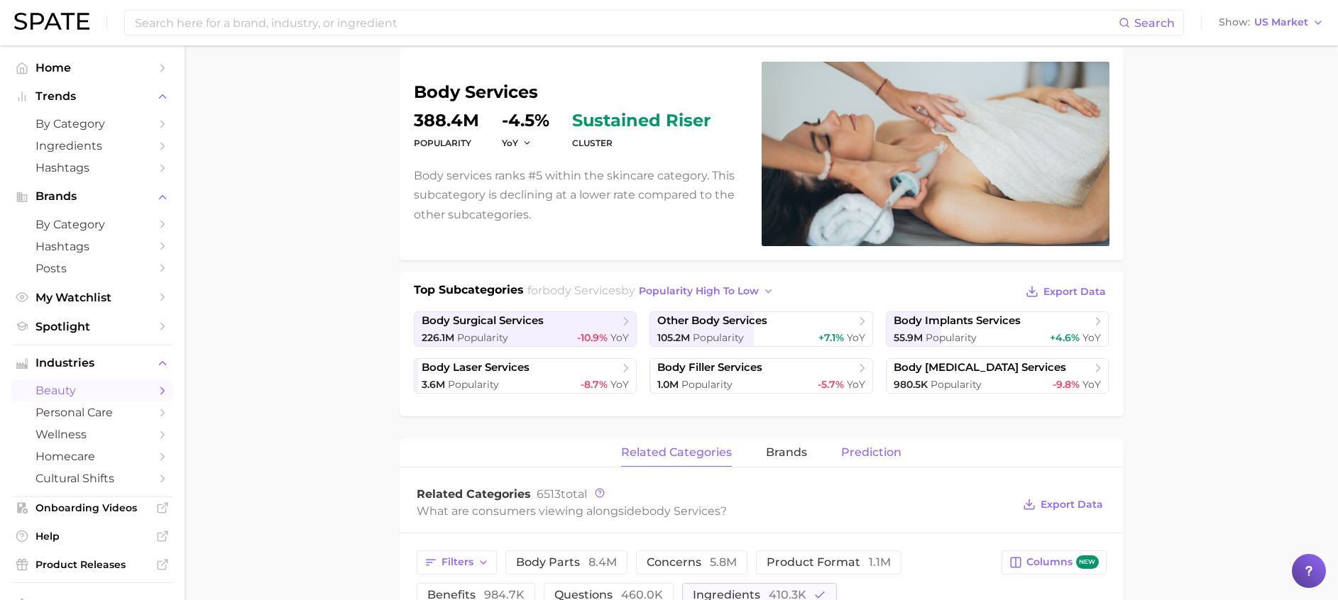
scroll to position [0, 0]
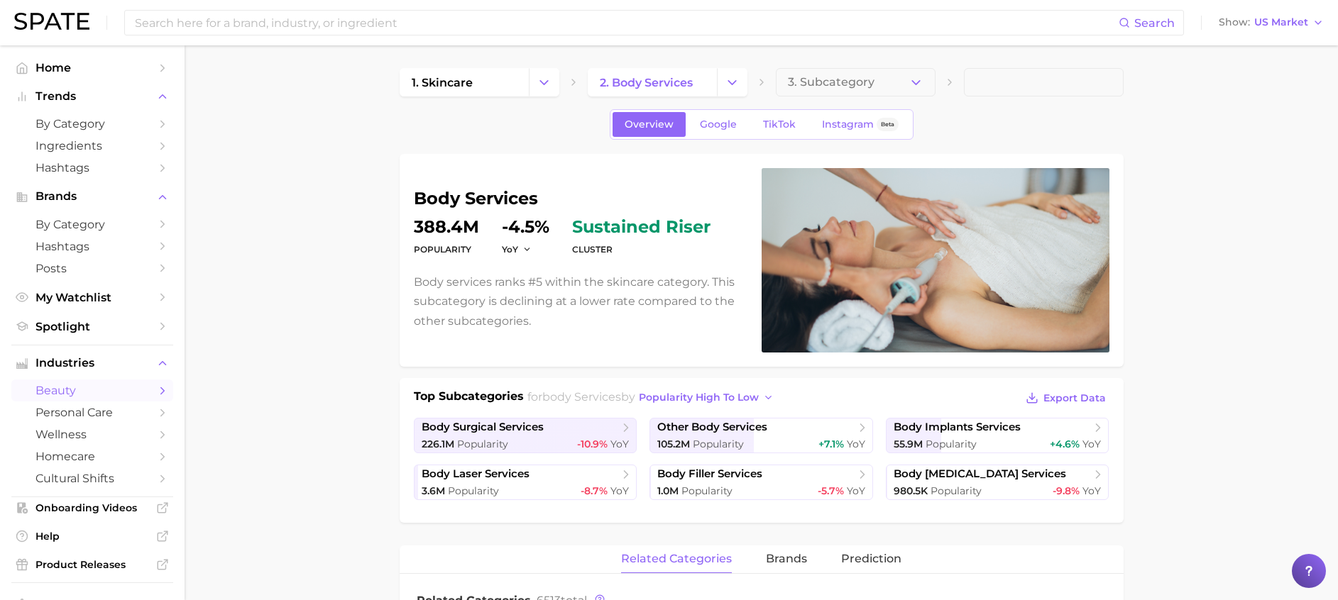
click at [1000, 72] on span at bounding box center [1044, 82] width 160 height 28
click at [189, 7] on div "Search Show US Market" at bounding box center [668, 22] width 1309 height 45
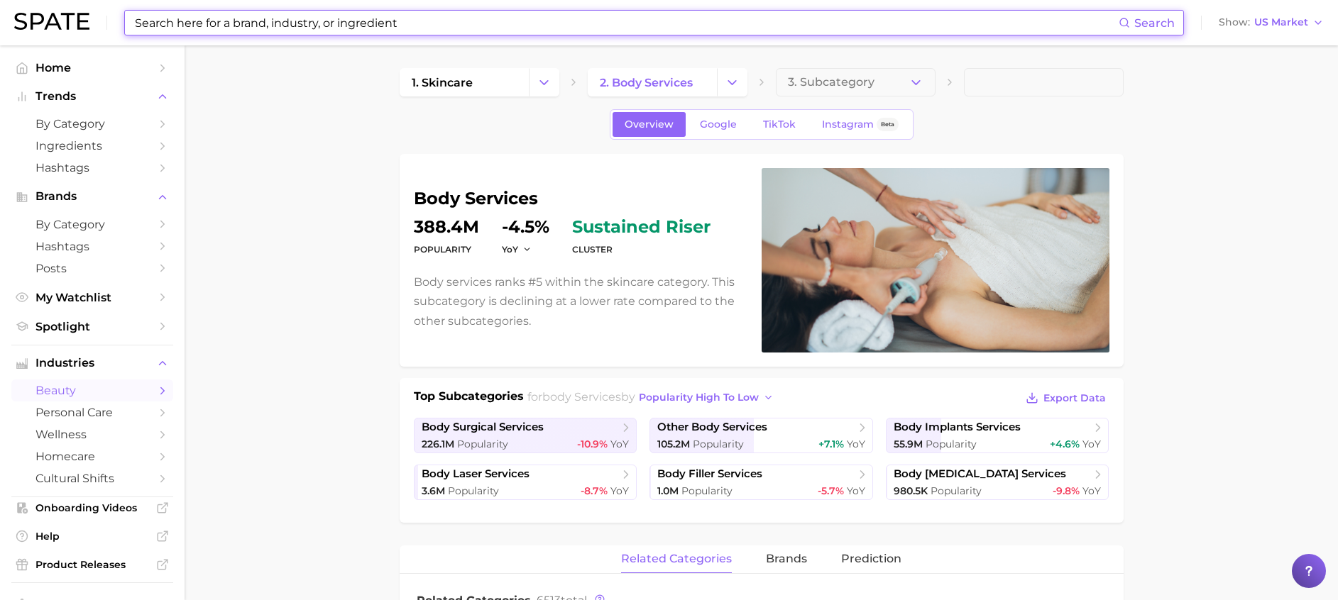
click at [189, 14] on input at bounding box center [625, 23] width 985 height 24
click at [1287, 33] on div "Search Show US Market" at bounding box center [668, 22] width 1309 height 45
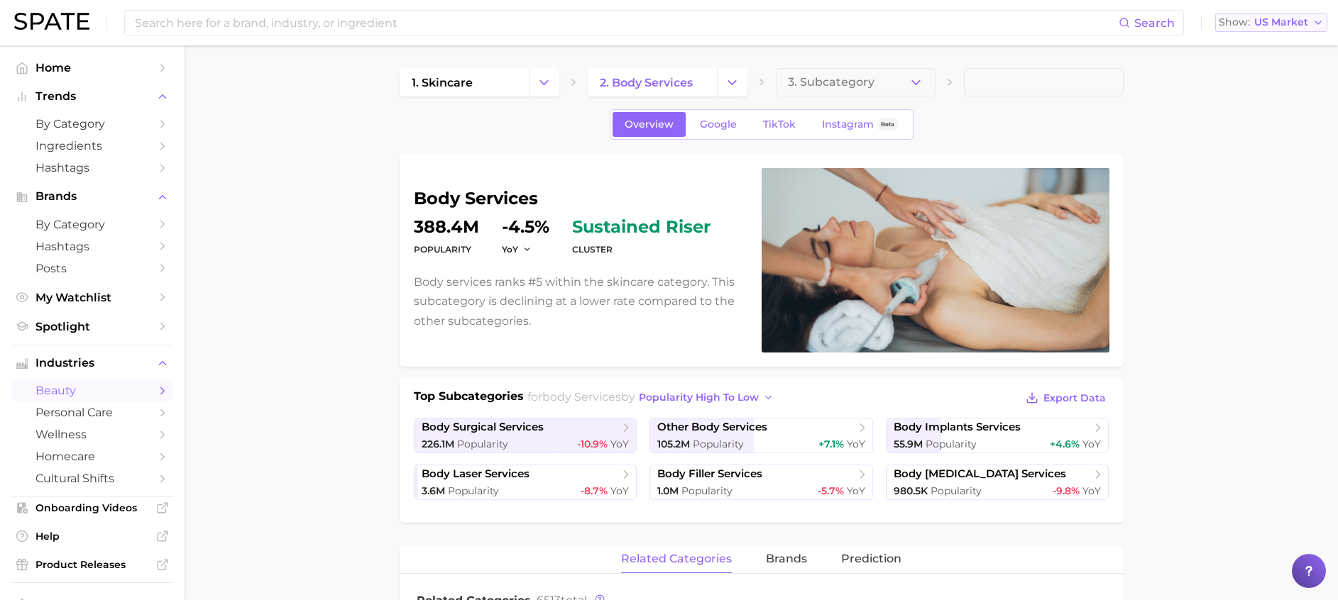
click at [1289, 15] on button "Show US Market" at bounding box center [1271, 22] width 112 height 18
click at [75, 128] on span "by Category" at bounding box center [92, 123] width 114 height 13
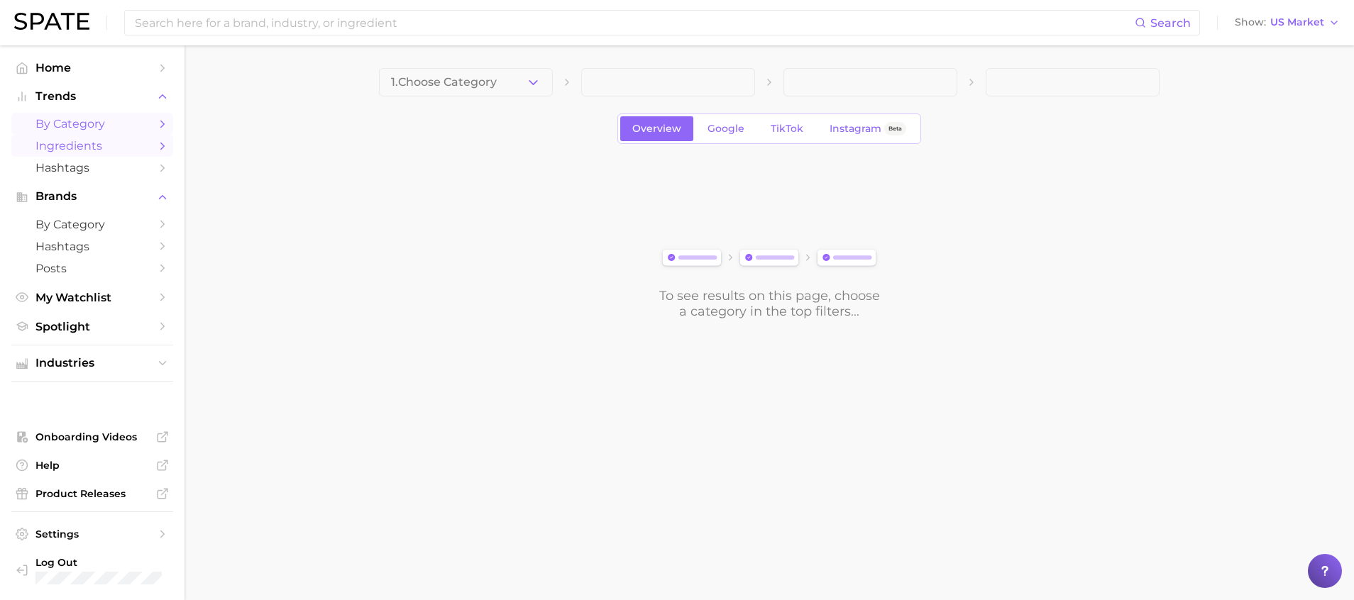
click at [78, 154] on link "Ingredients" at bounding box center [92, 146] width 162 height 22
click at [78, 170] on span "Hashtags" at bounding box center [92, 167] width 114 height 13
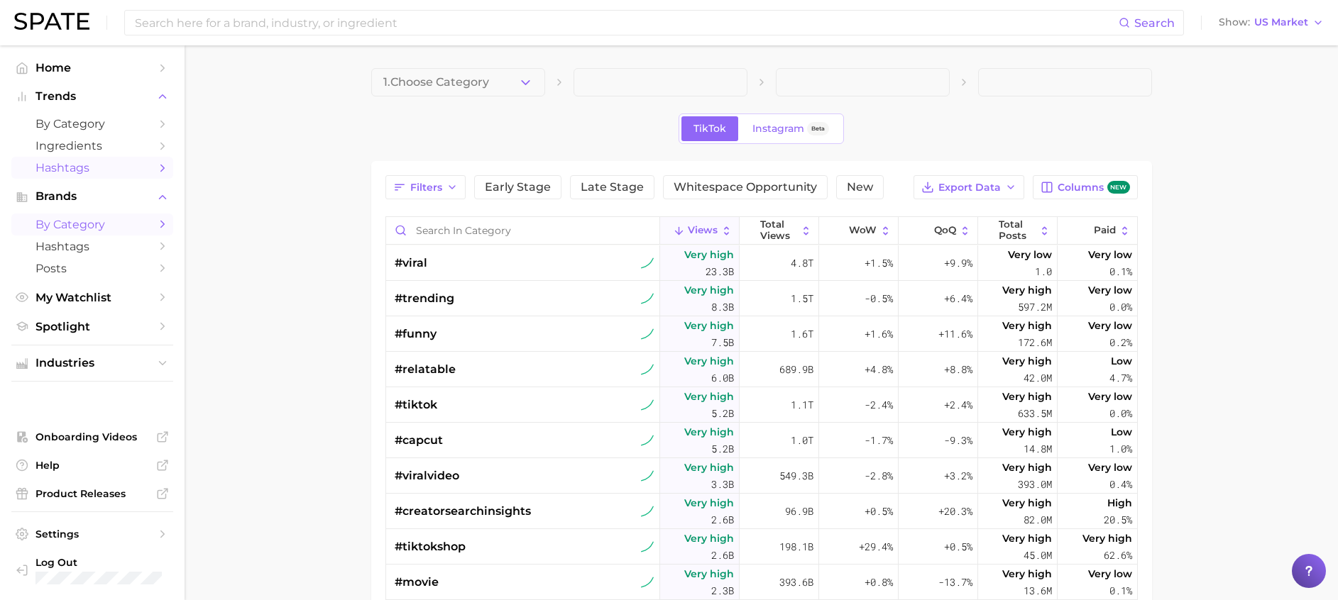
click at [90, 231] on link "by Category" at bounding box center [92, 225] width 162 height 22
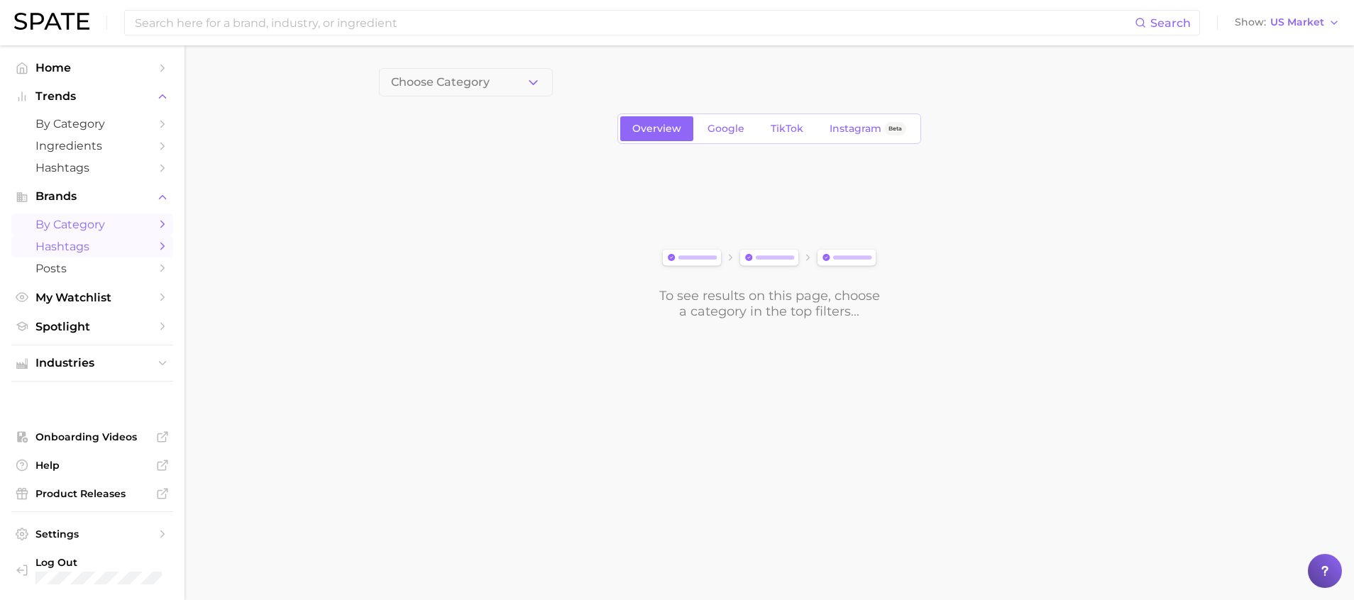
click at [90, 241] on span "Hashtags" at bounding box center [92, 246] width 114 height 13
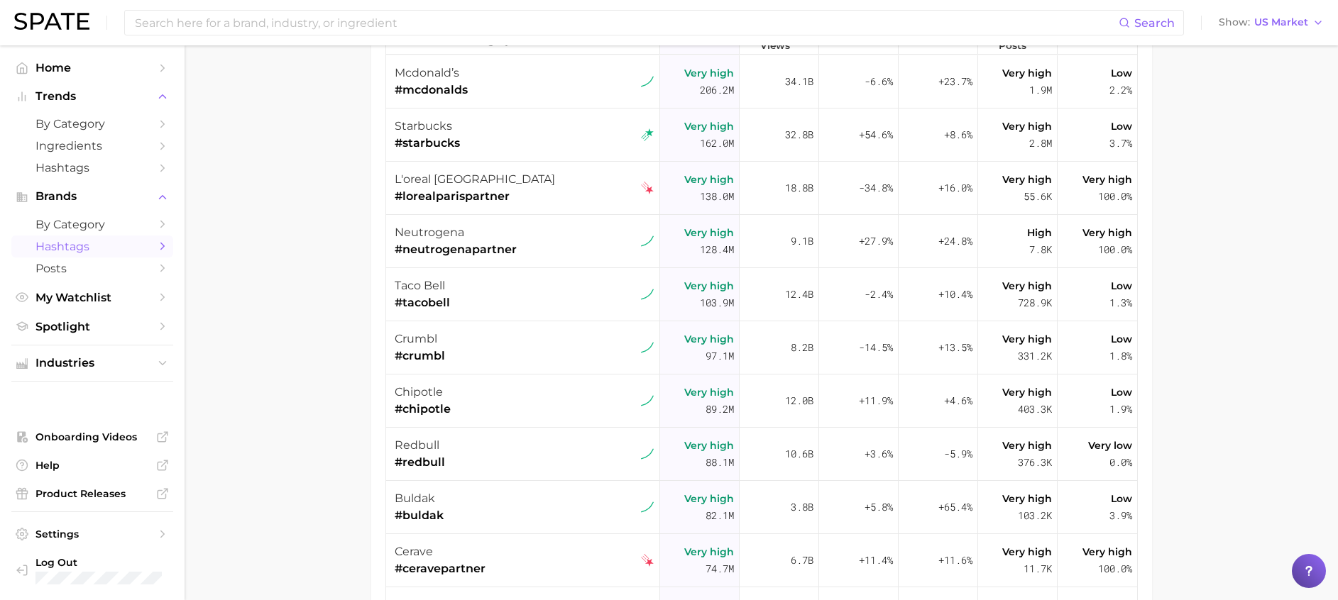
scroll to position [302, 0]
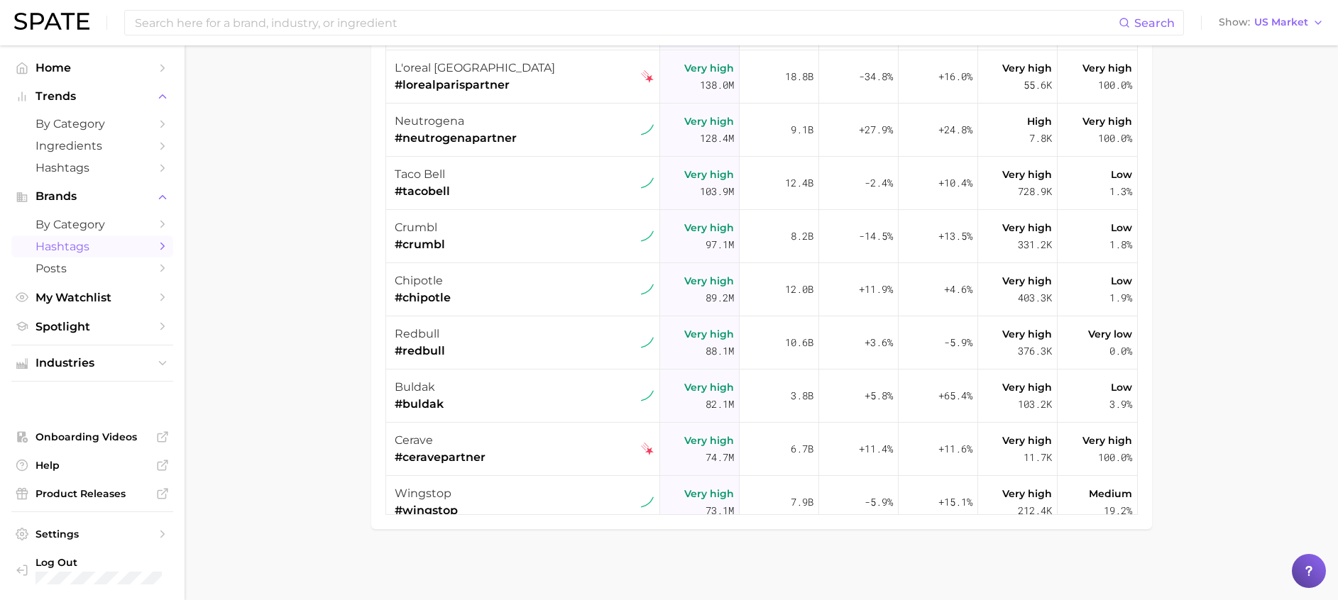
click at [47, 24] on img at bounding box center [51, 21] width 75 height 17
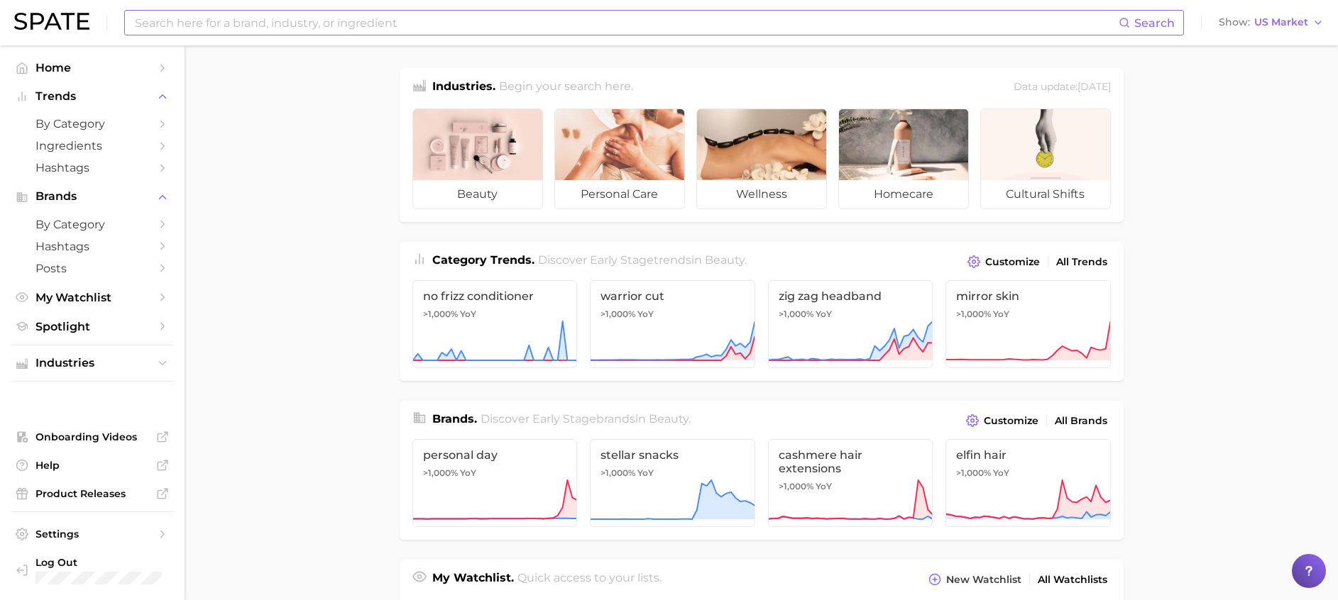
click at [260, 29] on input at bounding box center [625, 23] width 985 height 24
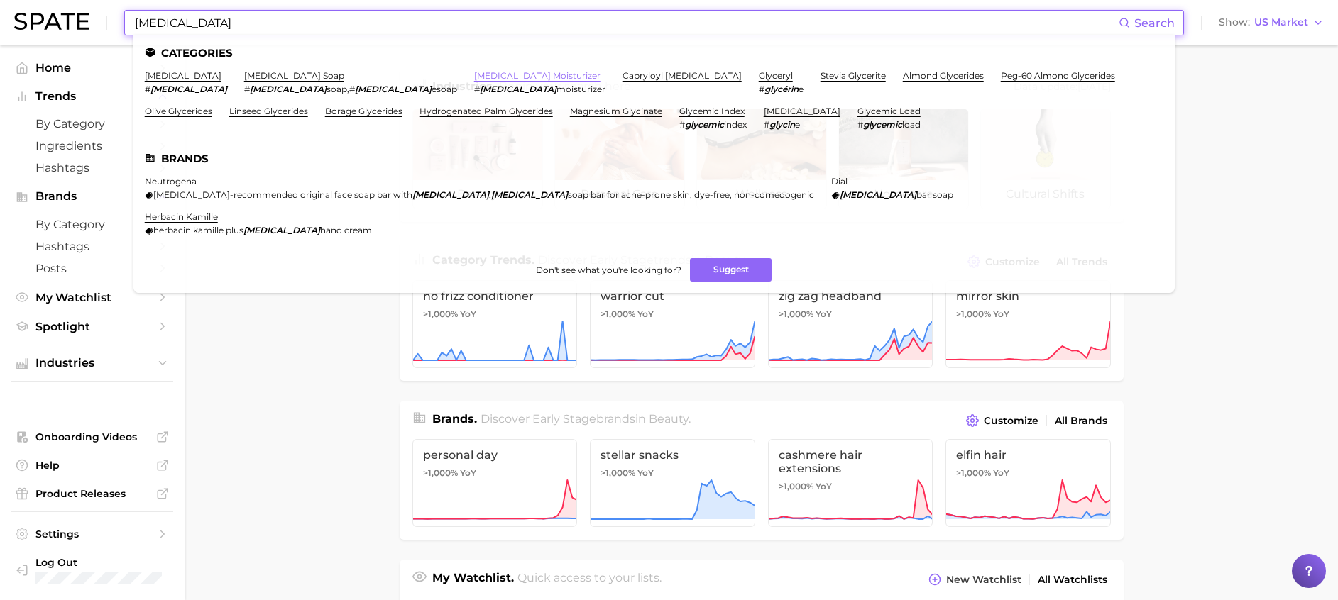
type input "glycerin"
click at [695, 258] on button "Suggest" at bounding box center [731, 269] width 82 height 23
click at [237, 23] on input "glycerin" at bounding box center [625, 23] width 985 height 24
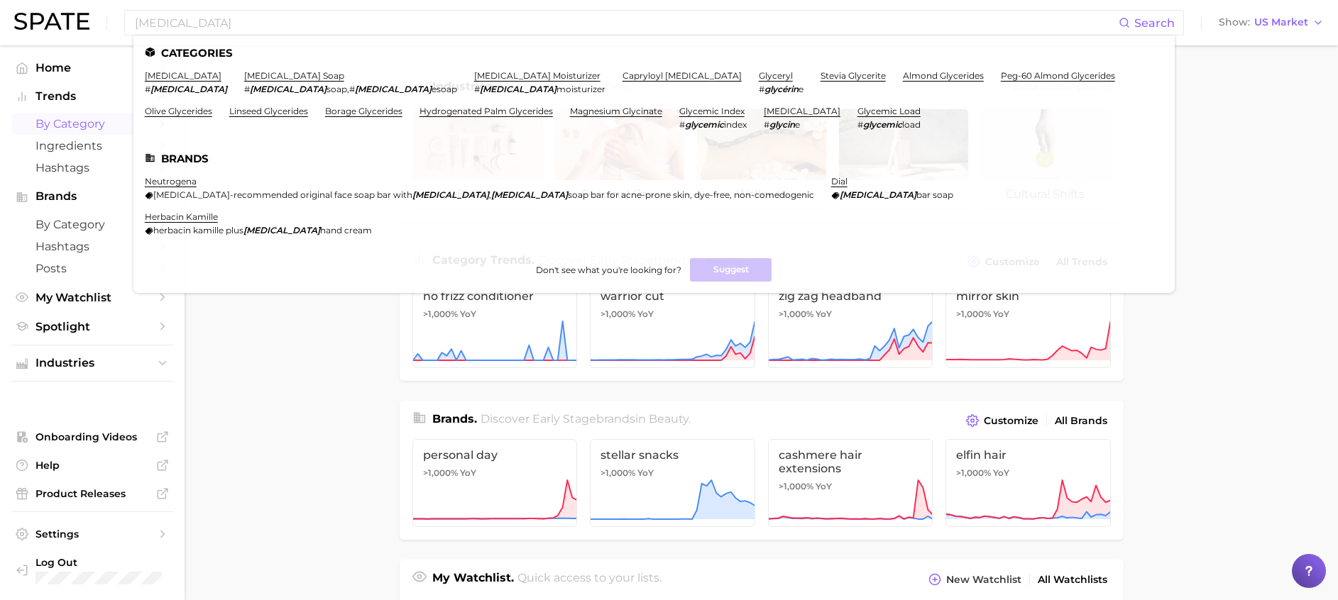
click at [75, 119] on span "by Category" at bounding box center [92, 123] width 114 height 13
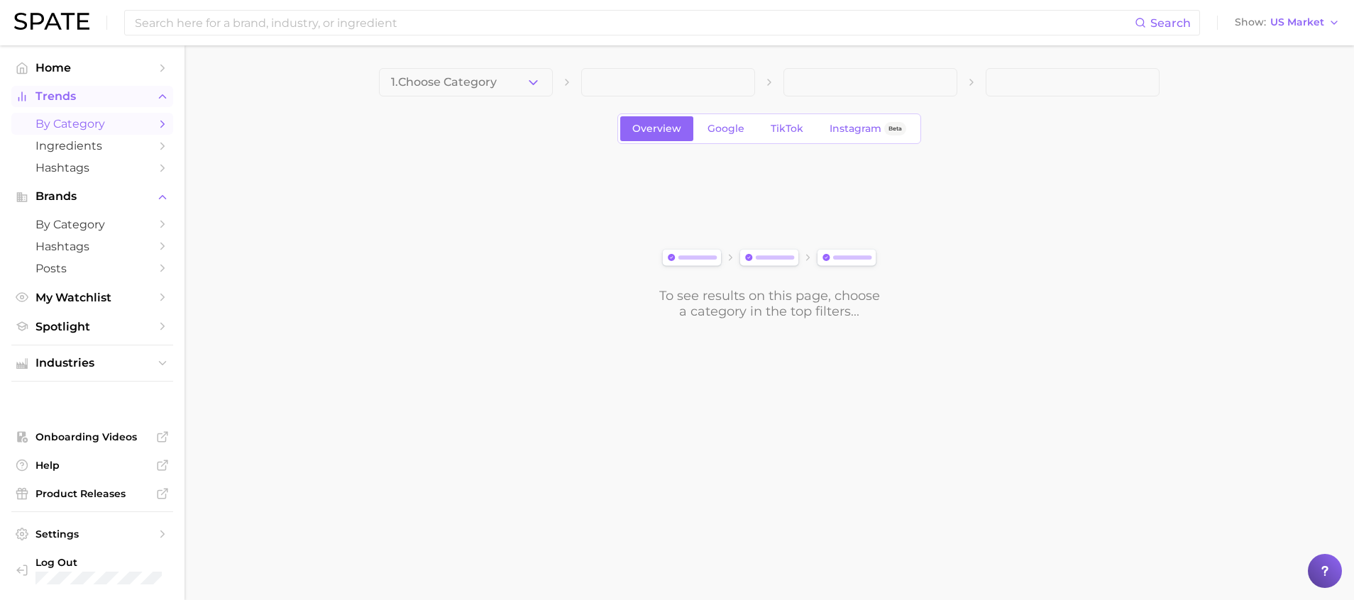
click at [74, 95] on span "Trends" at bounding box center [92, 96] width 114 height 13
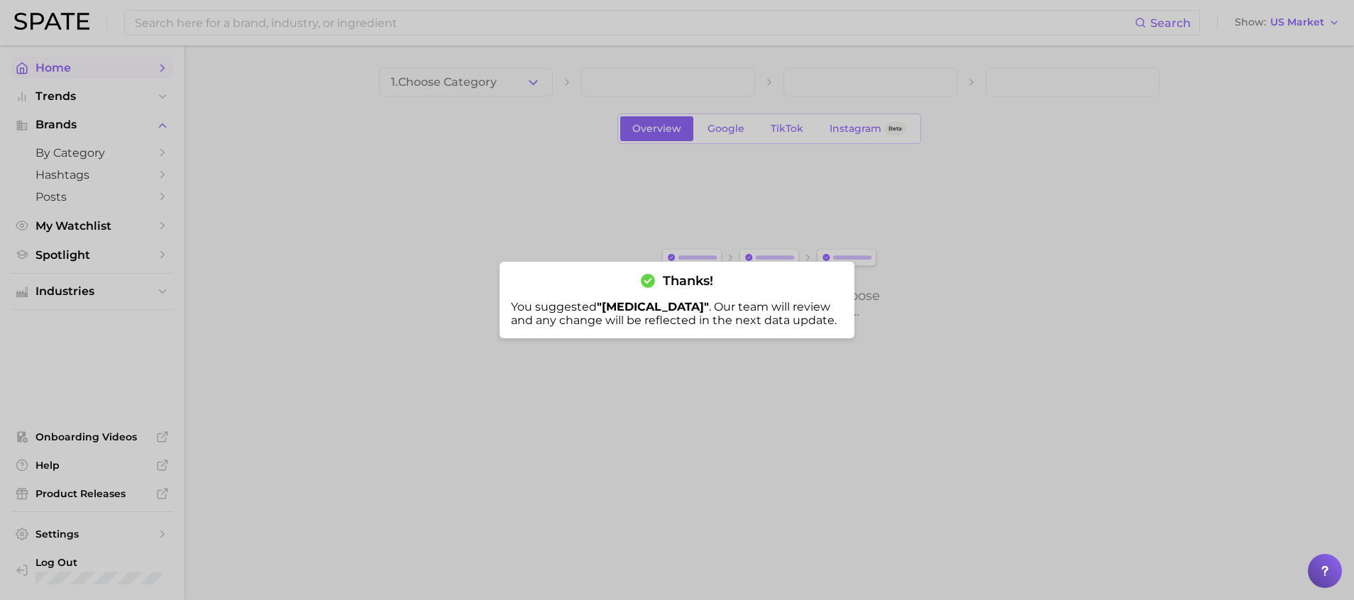
click at [51, 72] on div at bounding box center [677, 300] width 1354 height 600
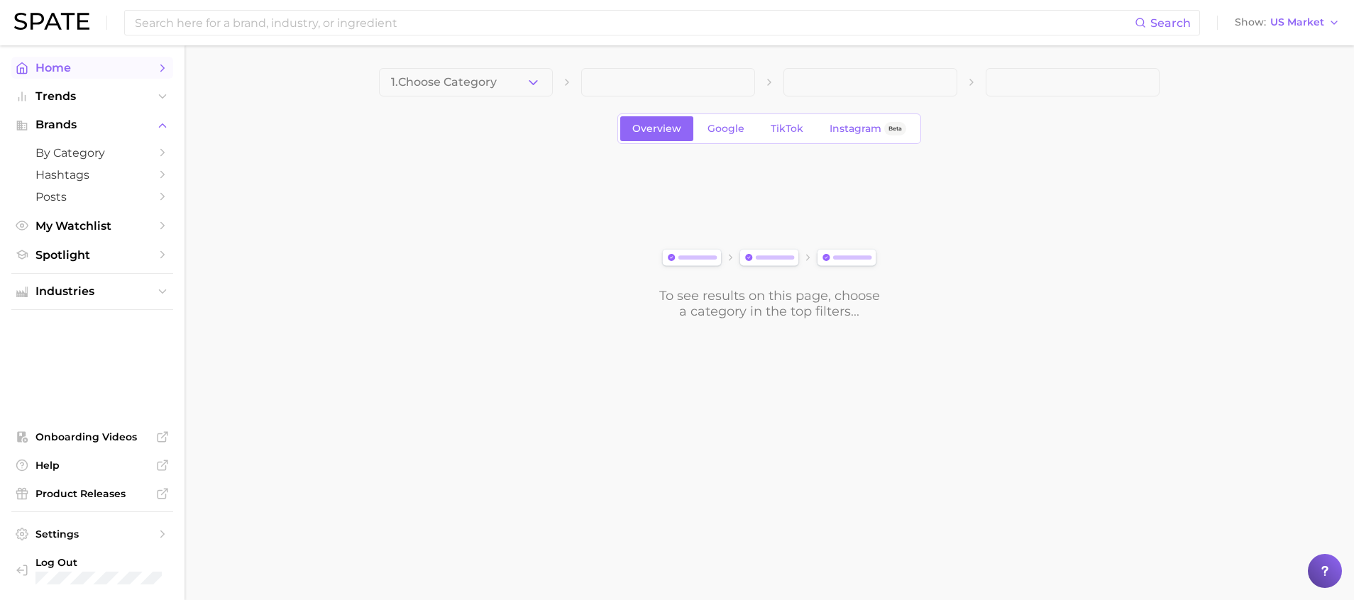
click at [51, 72] on span "Home" at bounding box center [92, 67] width 114 height 13
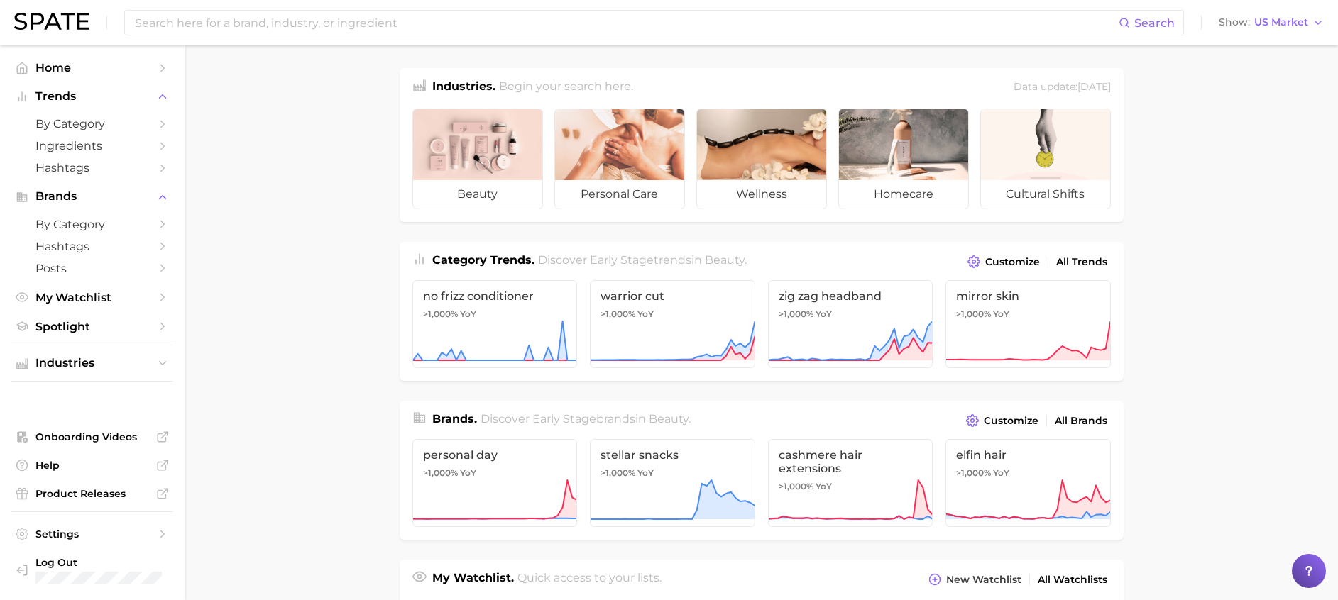
click at [176, 60] on nav "Home Trends by Category Ingredients Hashtags Brands by Category Hashtags Posts …" at bounding box center [92, 322] width 185 height 555
click at [174, 18] on input at bounding box center [625, 23] width 985 height 24
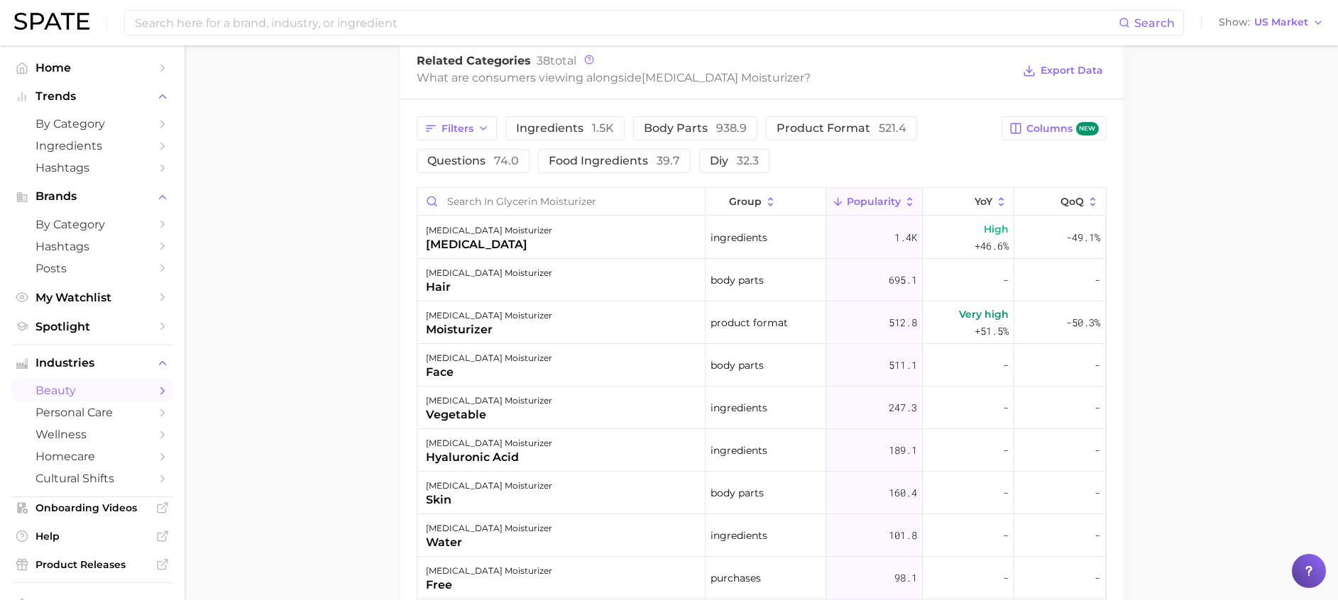
scroll to position [745, 0]
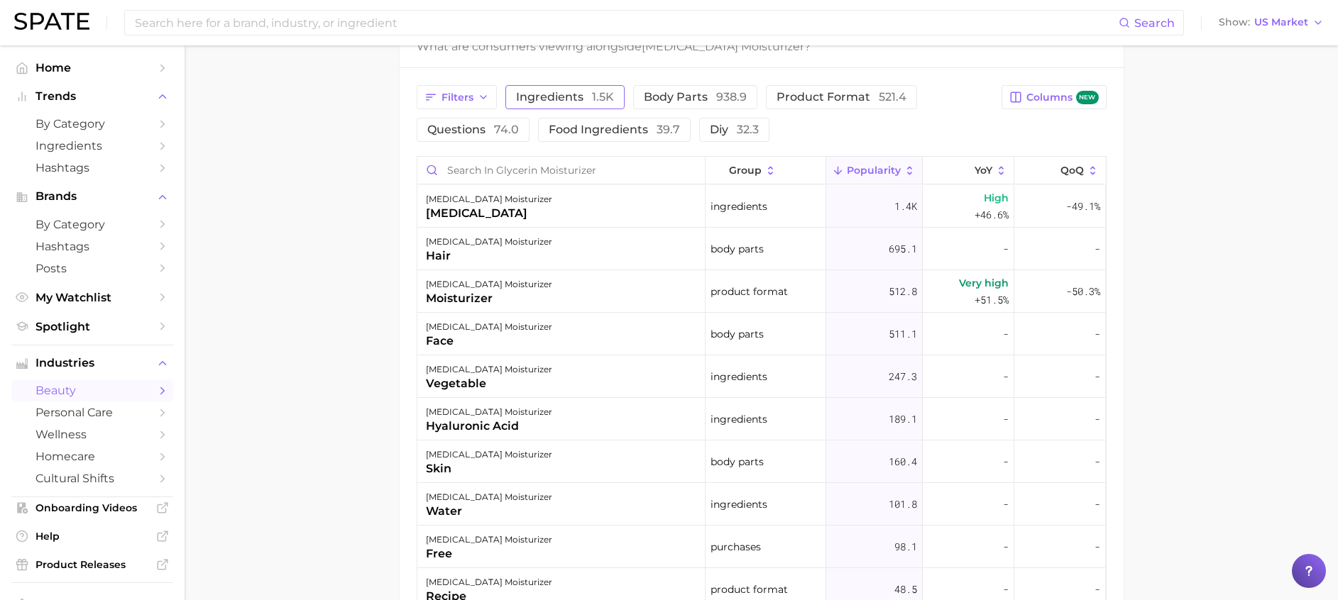
click at [609, 90] on span "1.5k" at bounding box center [603, 96] width 22 height 13
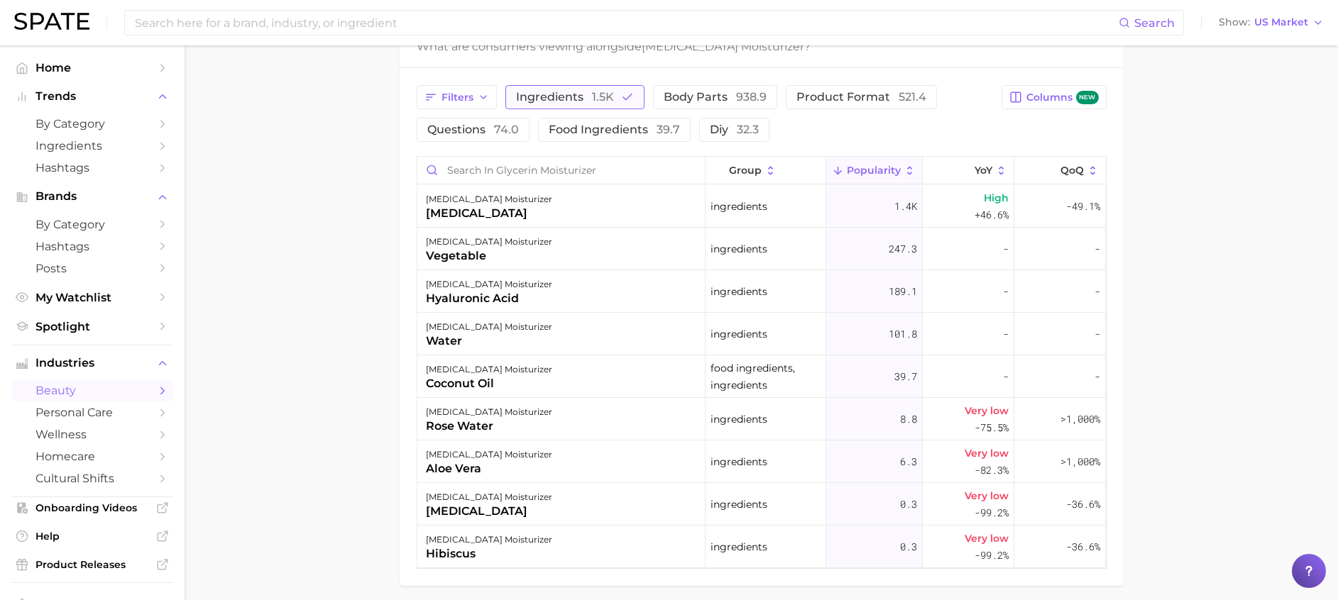
click at [605, 90] on span "1.5k" at bounding box center [603, 96] width 22 height 13
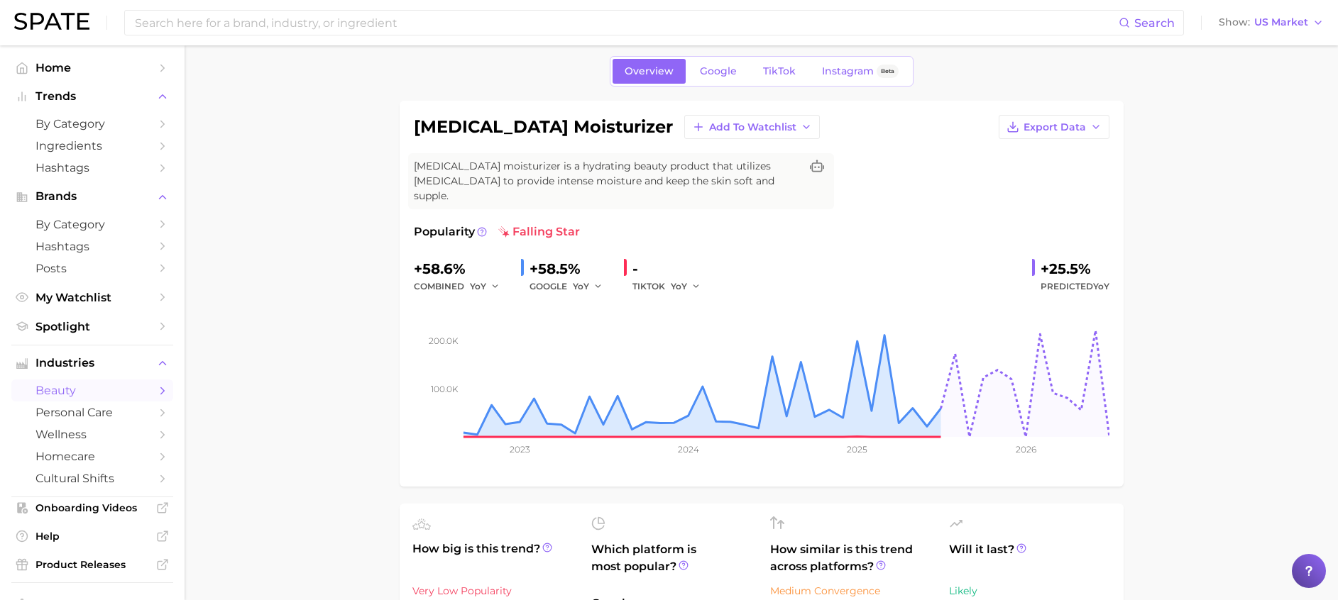
scroll to position [0, 0]
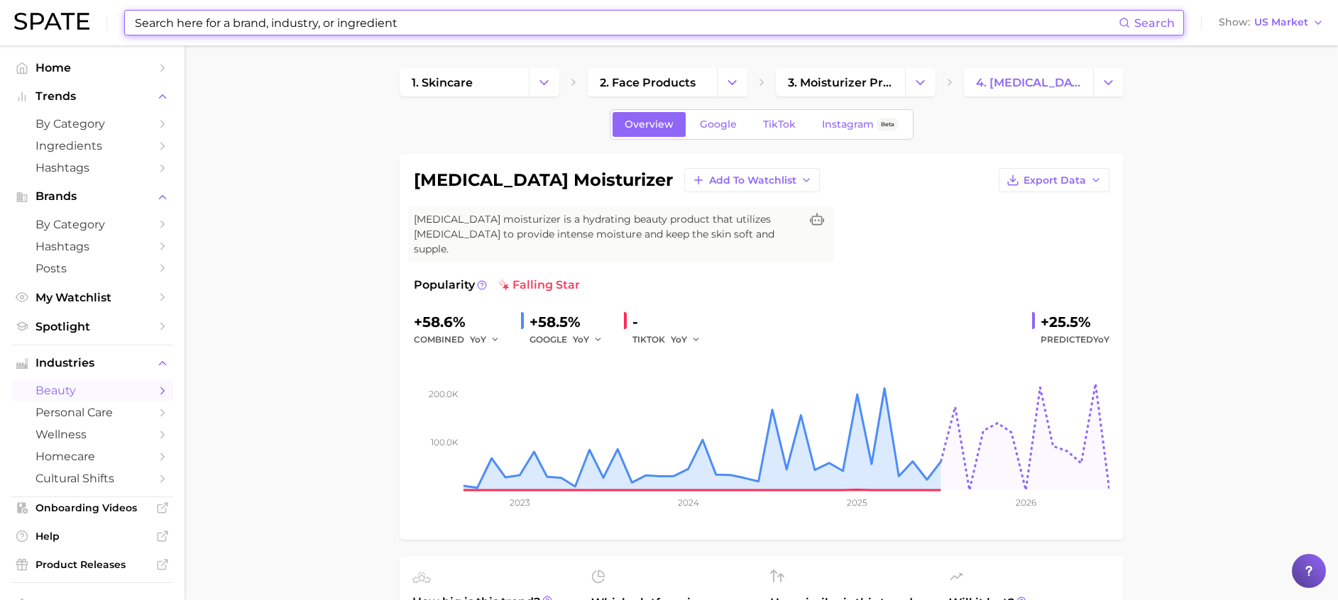
click at [274, 21] on input at bounding box center [625, 23] width 985 height 24
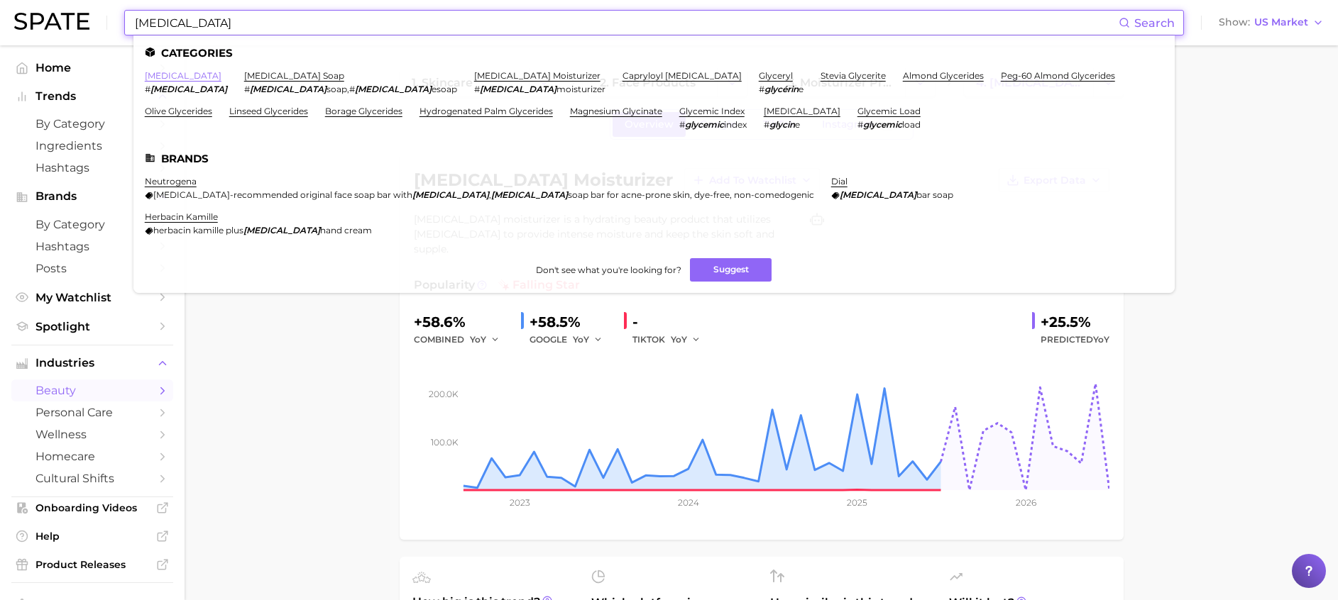
type input "glycerin"
click at [151, 71] on link "glycerin" at bounding box center [183, 75] width 77 height 11
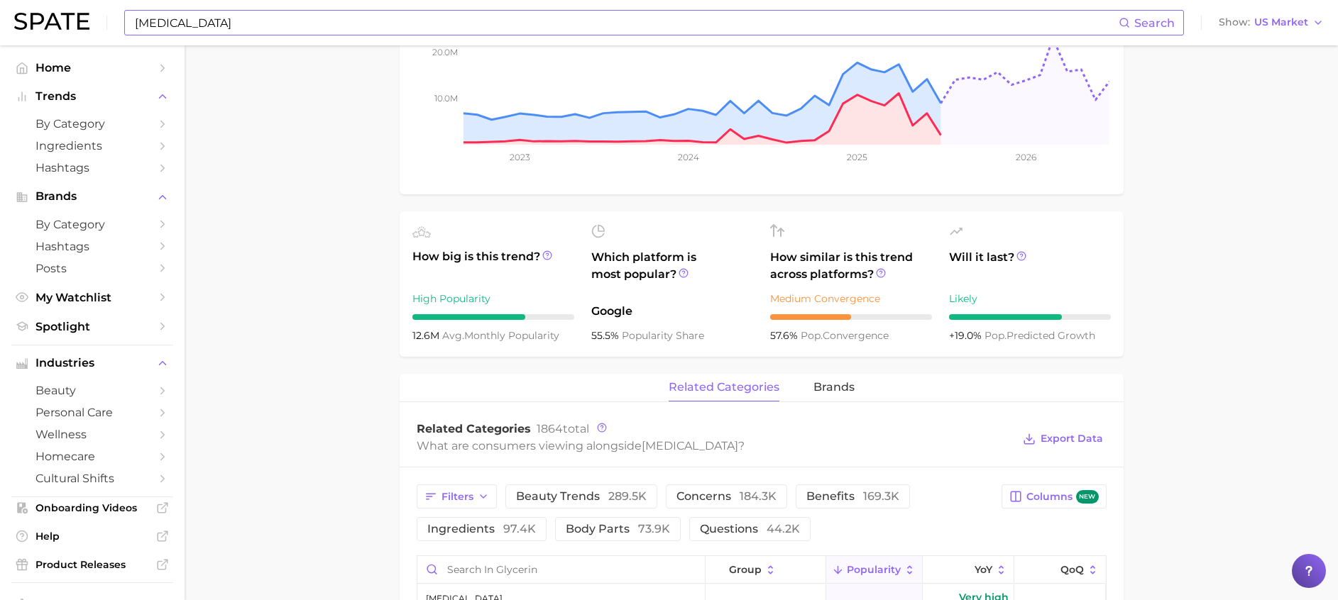
scroll to position [639, 0]
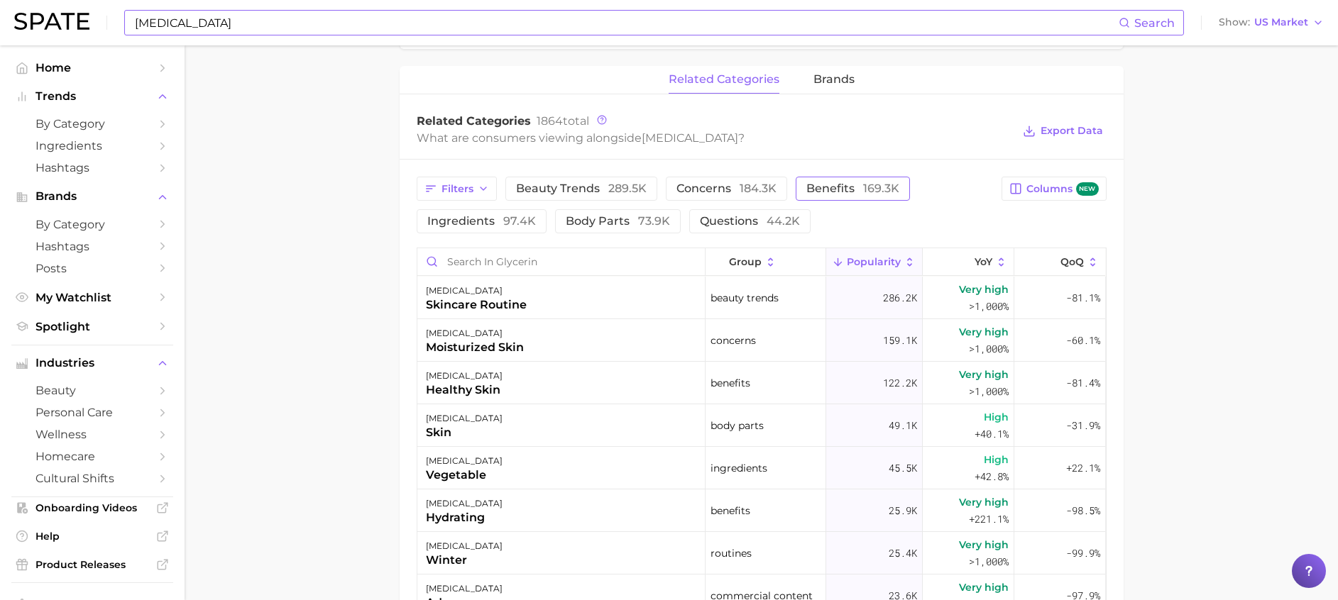
click at [835, 184] on span "benefits 169.3k" at bounding box center [852, 188] width 93 height 11
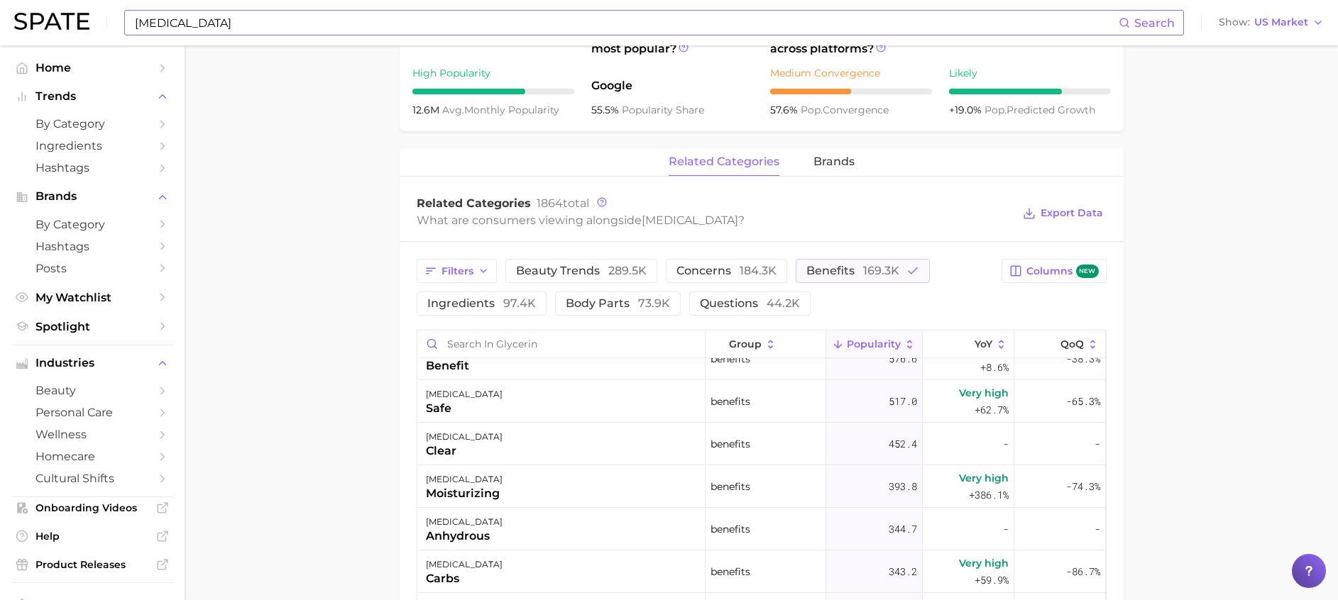
scroll to position [532, 0]
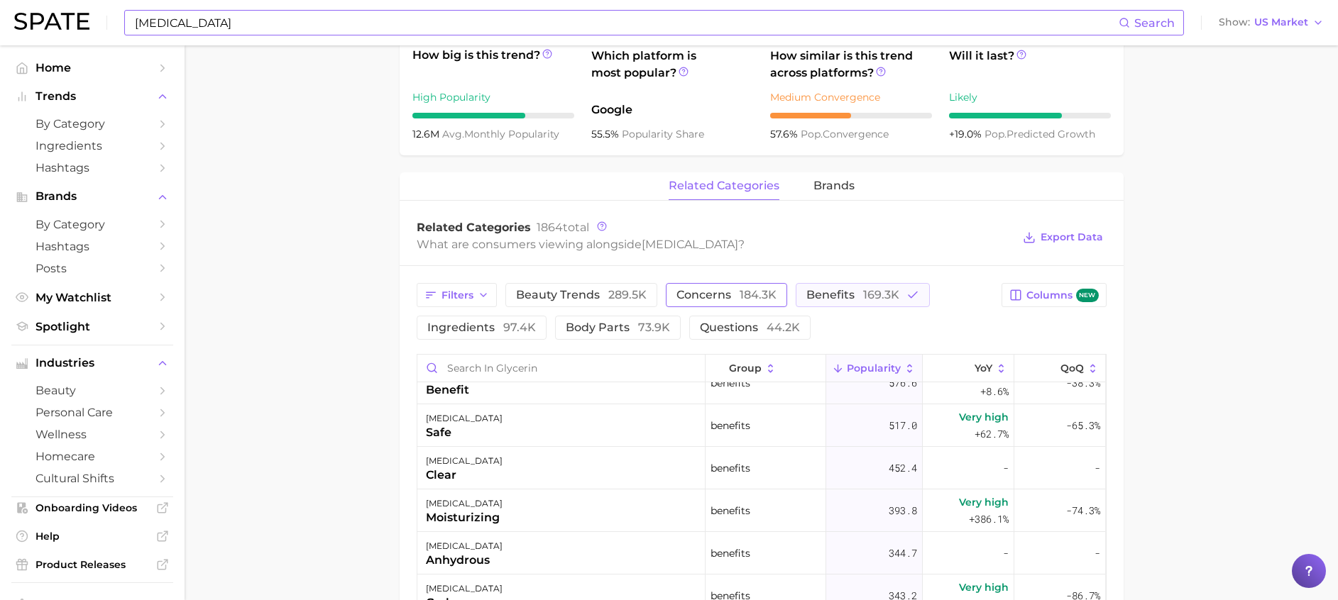
click at [734, 299] on span "concerns 184.3k" at bounding box center [726, 295] width 100 height 11
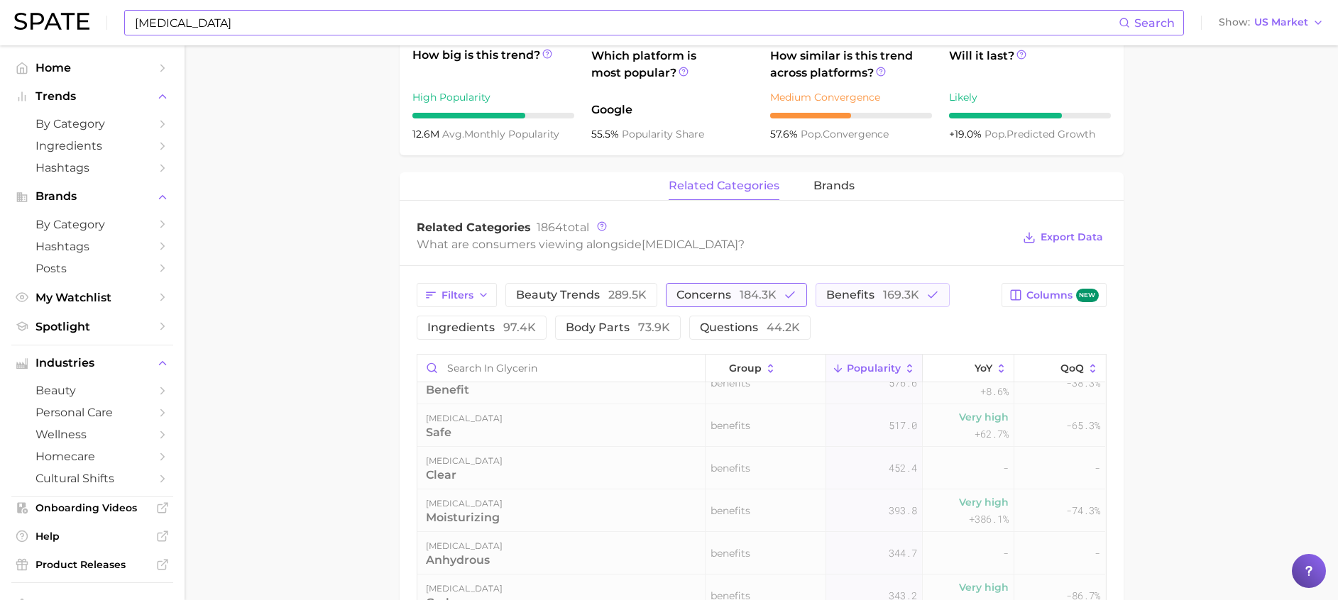
scroll to position [0, 0]
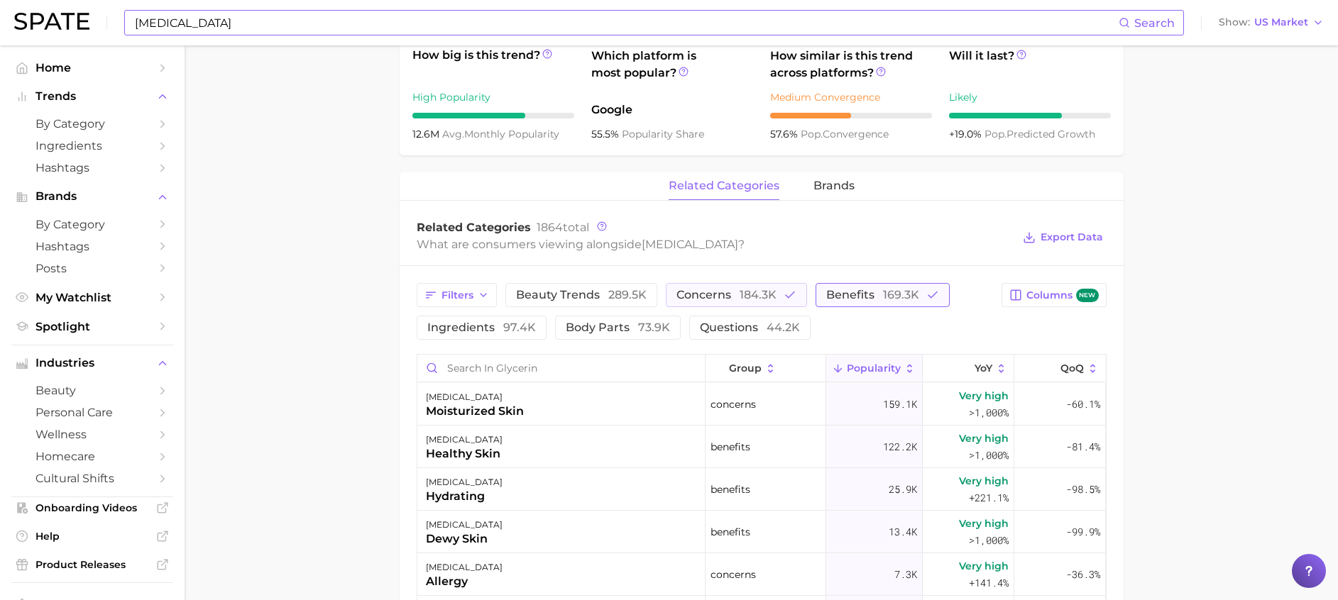
click at [891, 284] on button "benefits 169.3k" at bounding box center [882, 295] width 134 height 24
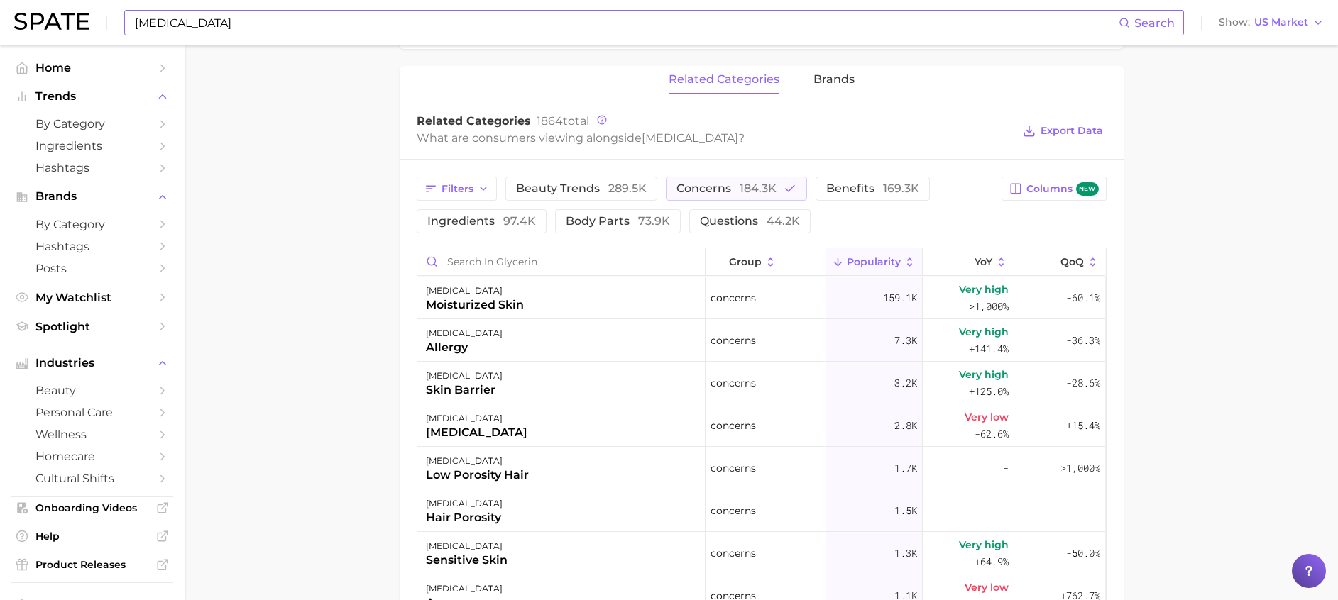
scroll to position [745, 0]
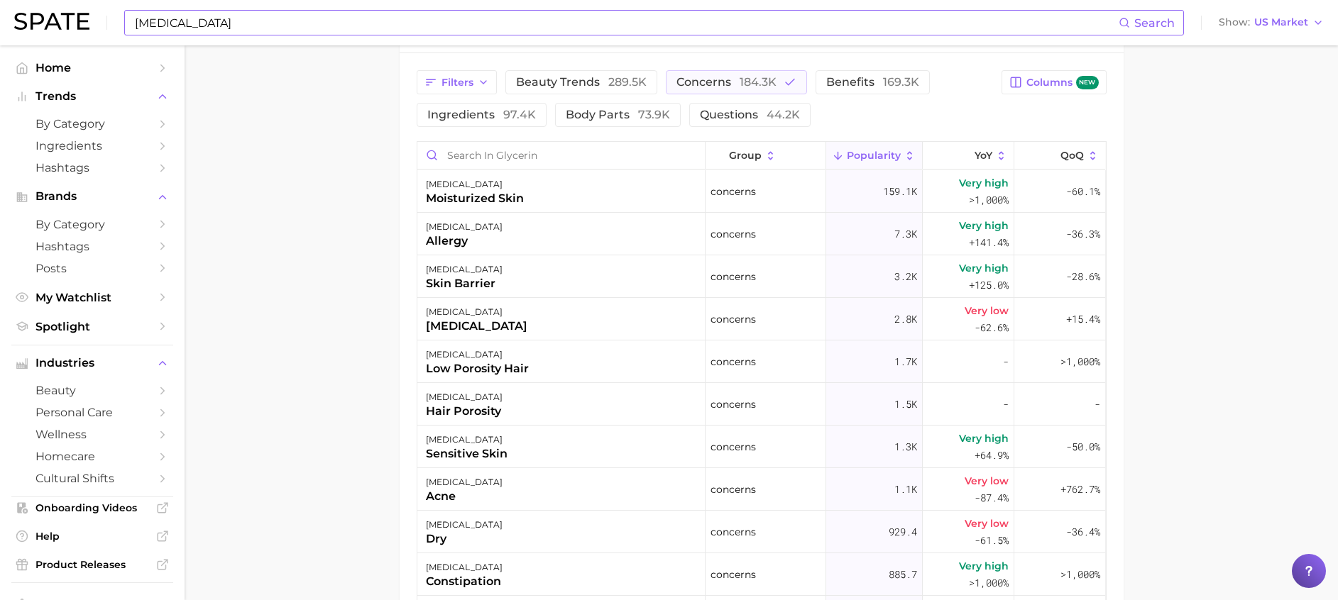
click at [268, 243] on main "1. ingredients 2. scientific products 3. glycerin Overview Google TikTok Instag…" at bounding box center [761, 64] width 1153 height 1529
click at [393, 241] on main "1. ingredients 2. scientific products 3. glycerin Overview Google TikTok Instag…" at bounding box center [761, 64] width 1153 height 1529
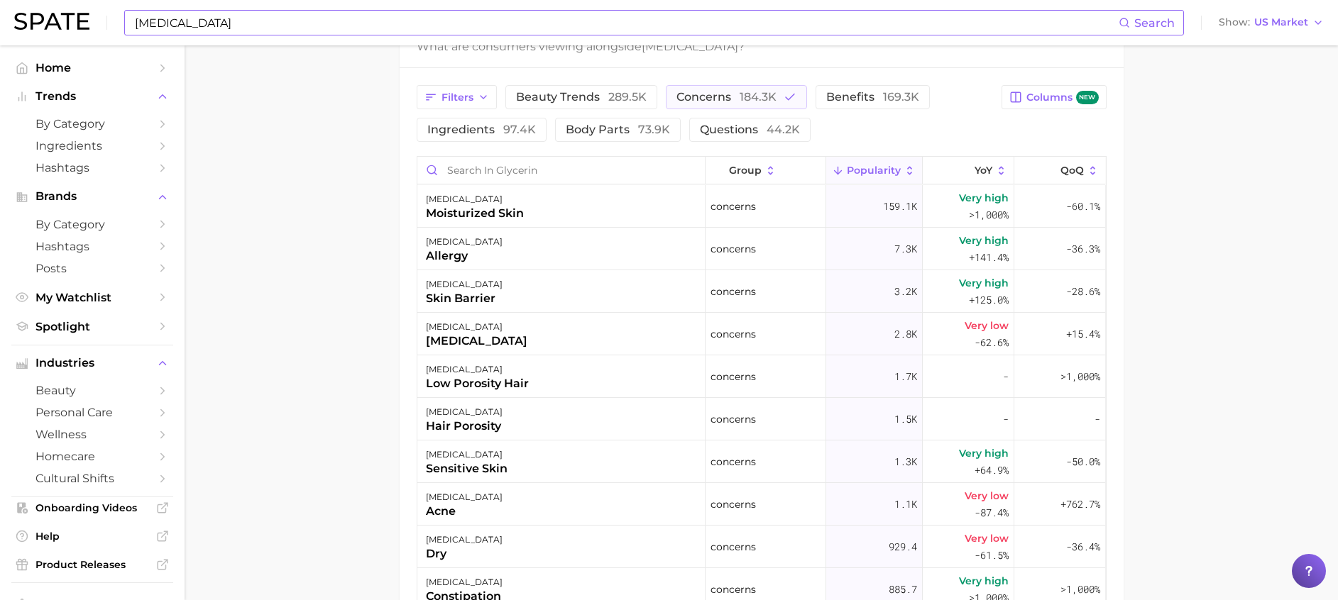
scroll to position [724, 0]
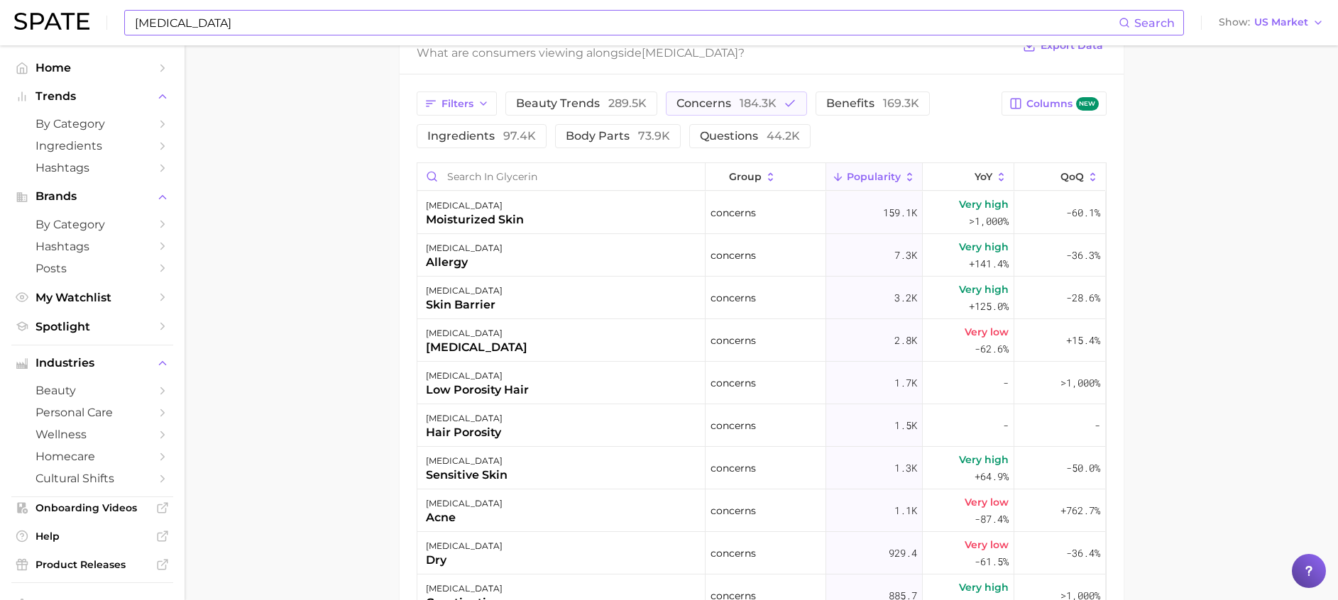
click at [287, 304] on main "1. ingredients 2. scientific products 3. glycerin Overview Google TikTok Instag…" at bounding box center [761, 86] width 1153 height 1529
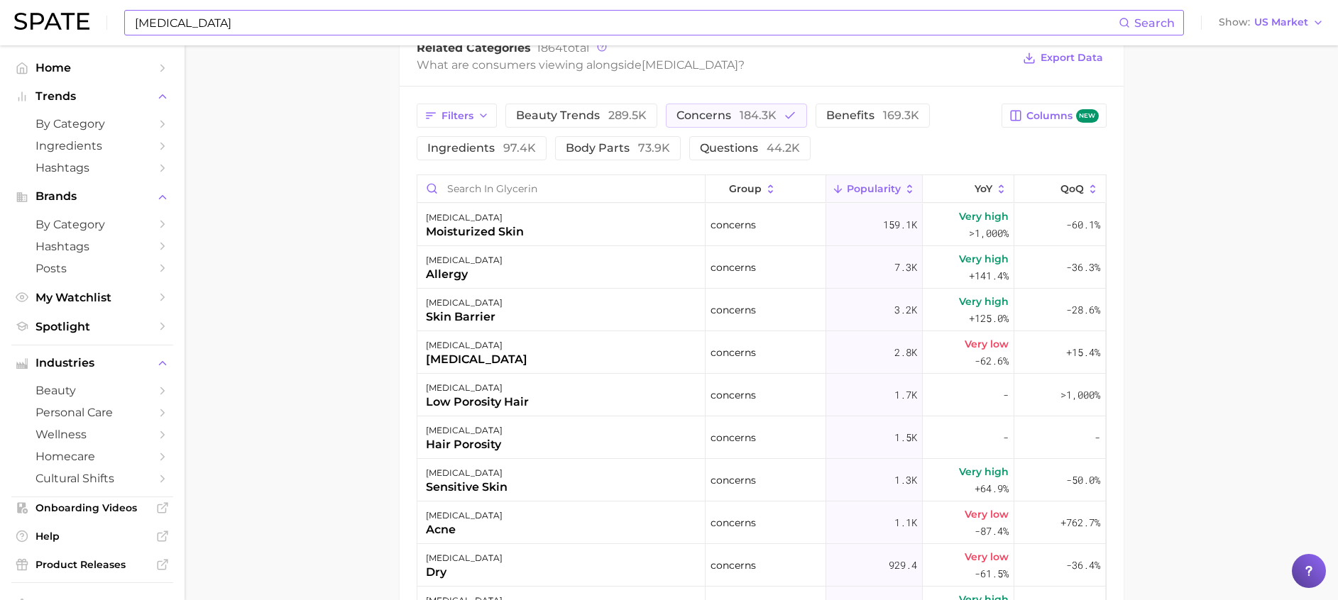
scroll to position [714, 0]
click at [262, 139] on main "1. ingredients 2. scientific products 3. glycerin Overview Google TikTok Instag…" at bounding box center [761, 96] width 1153 height 1529
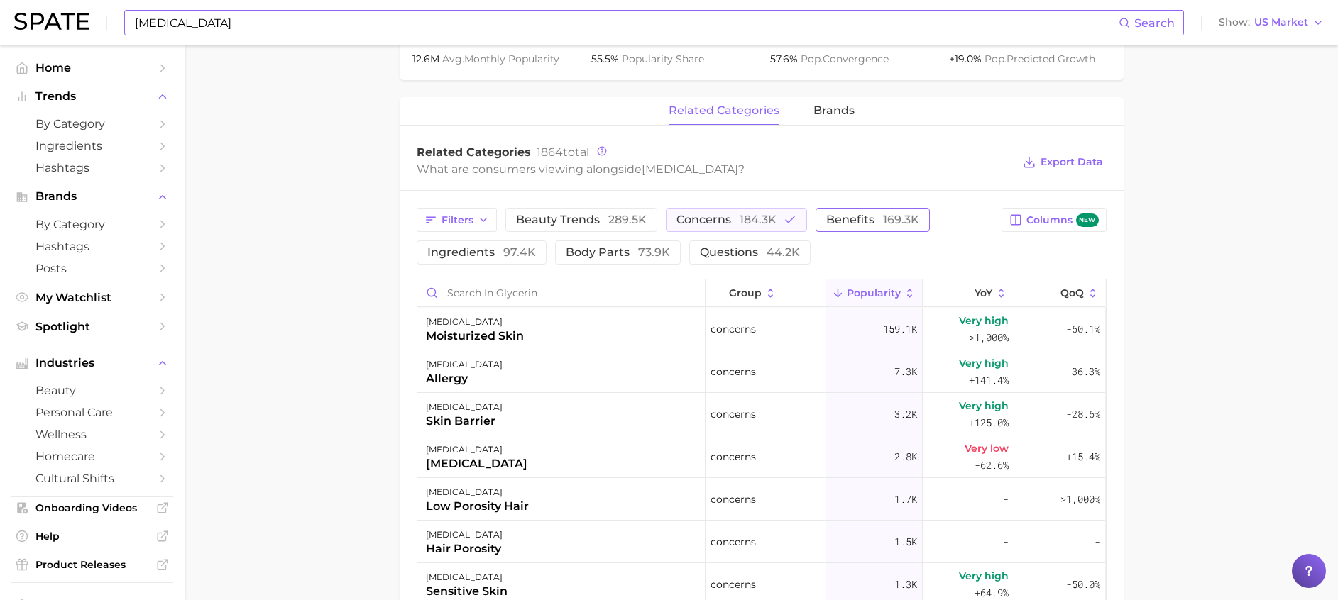
click at [822, 208] on button "benefits 169.3k" at bounding box center [872, 220] width 114 height 24
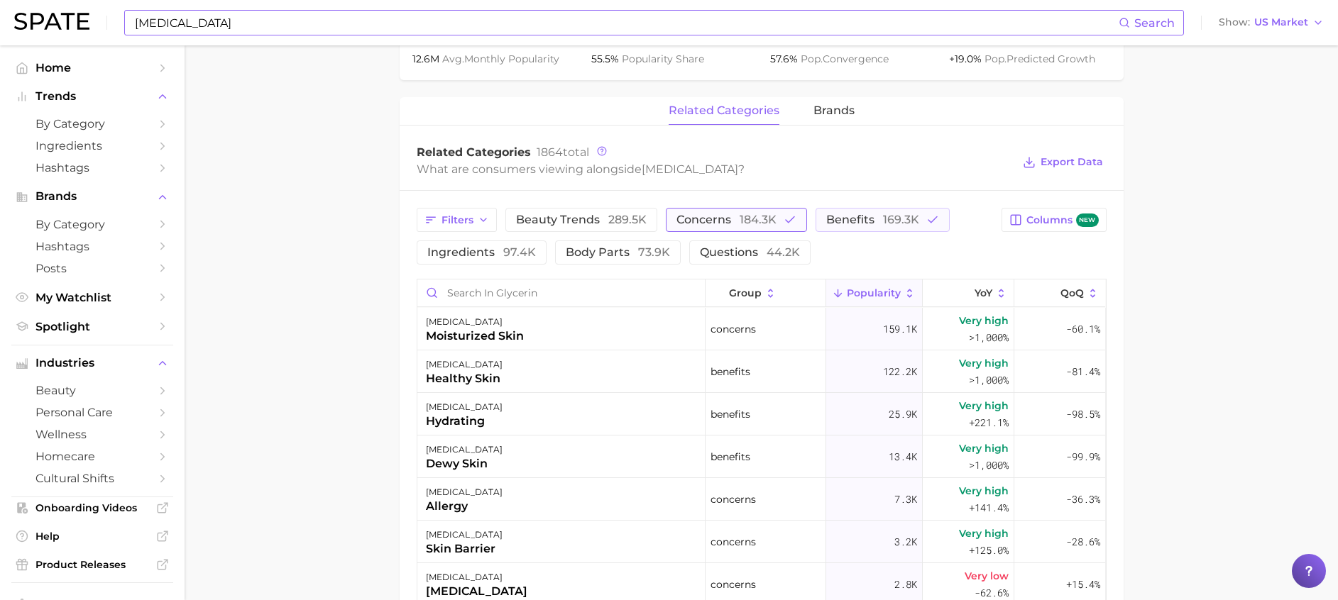
click at [778, 219] on button "concerns 184.3k" at bounding box center [736, 220] width 141 height 24
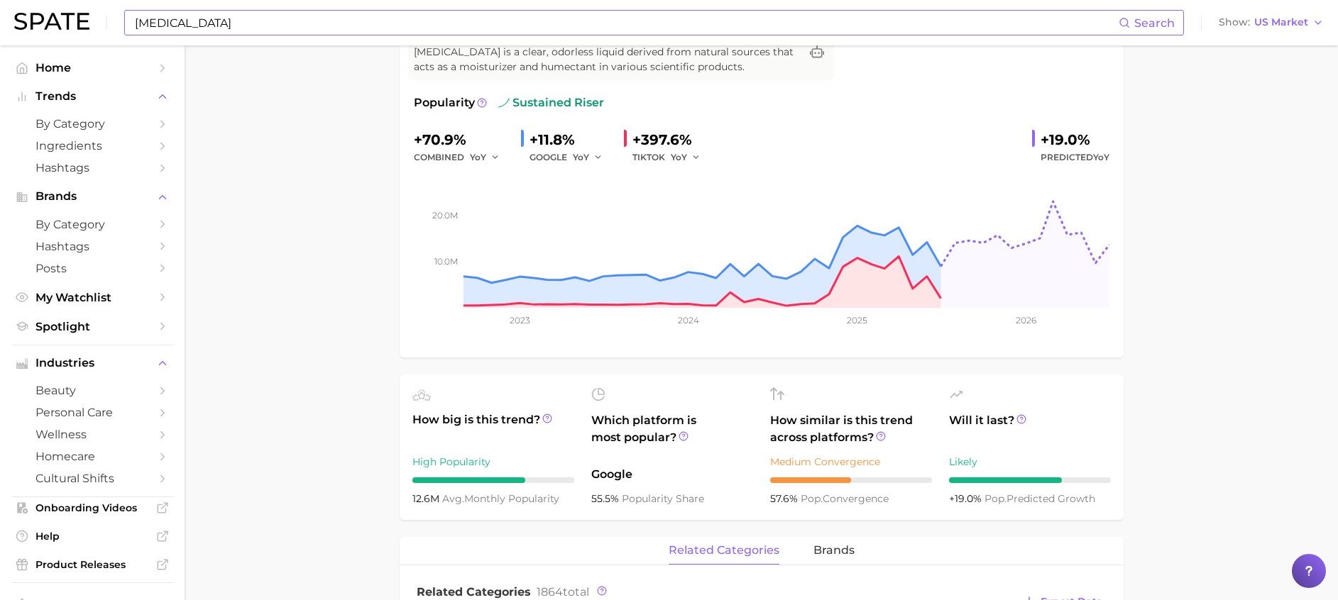
scroll to position [0, 0]
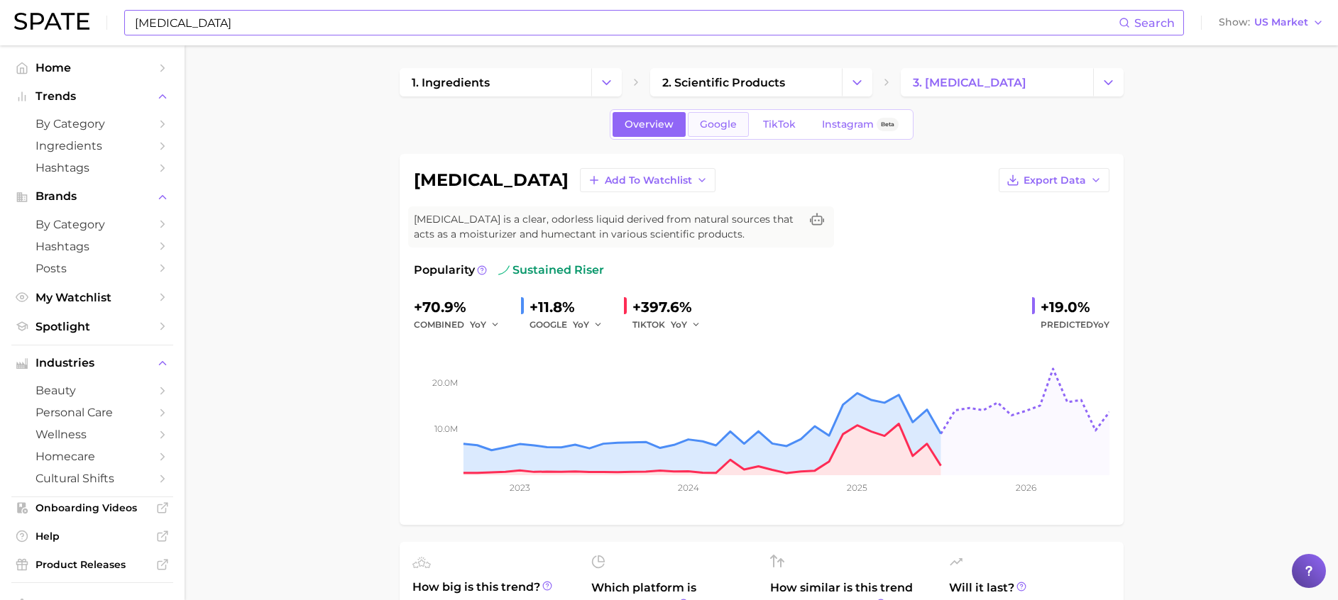
click at [699, 131] on link "Google" at bounding box center [718, 124] width 61 height 25
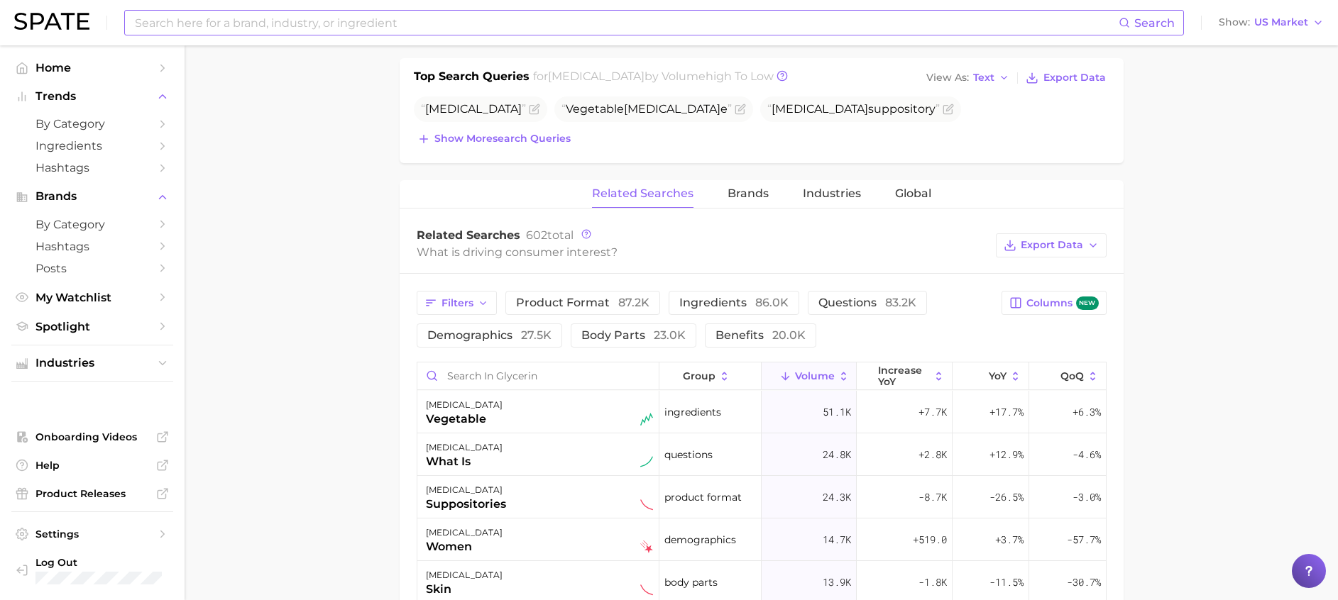
scroll to position [639, 0]
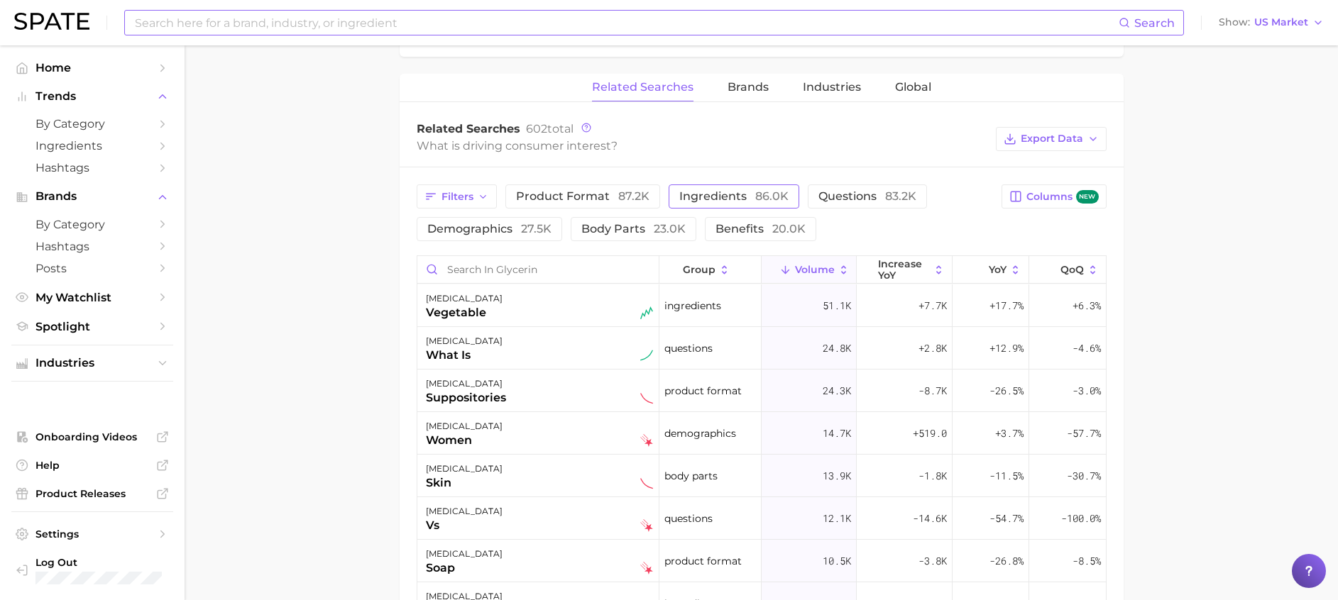
click at [734, 196] on span "ingredients 86.0k" at bounding box center [733, 195] width 109 height 13
click at [767, 223] on span "benefits 20.0k" at bounding box center [760, 228] width 90 height 13
click at [892, 260] on span "increase YoY" at bounding box center [904, 269] width 52 height 23
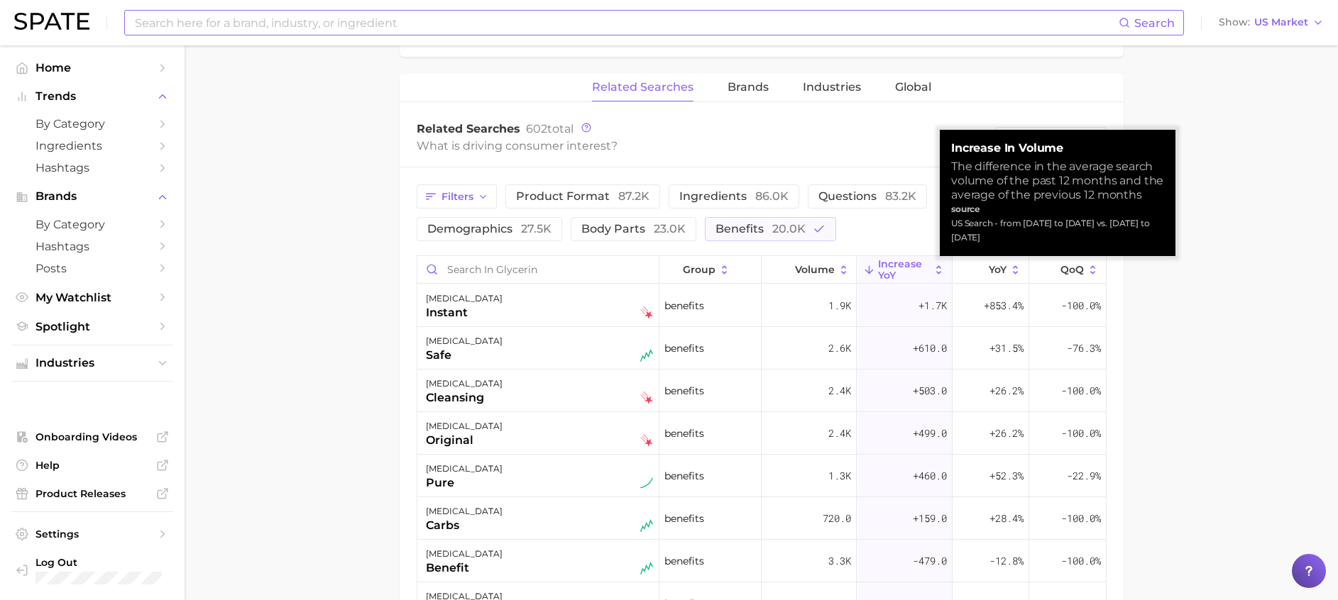
click at [892, 260] on span "increase YoY" at bounding box center [904, 269] width 52 height 23
click at [776, 259] on button "Volume" at bounding box center [808, 270] width 95 height 28
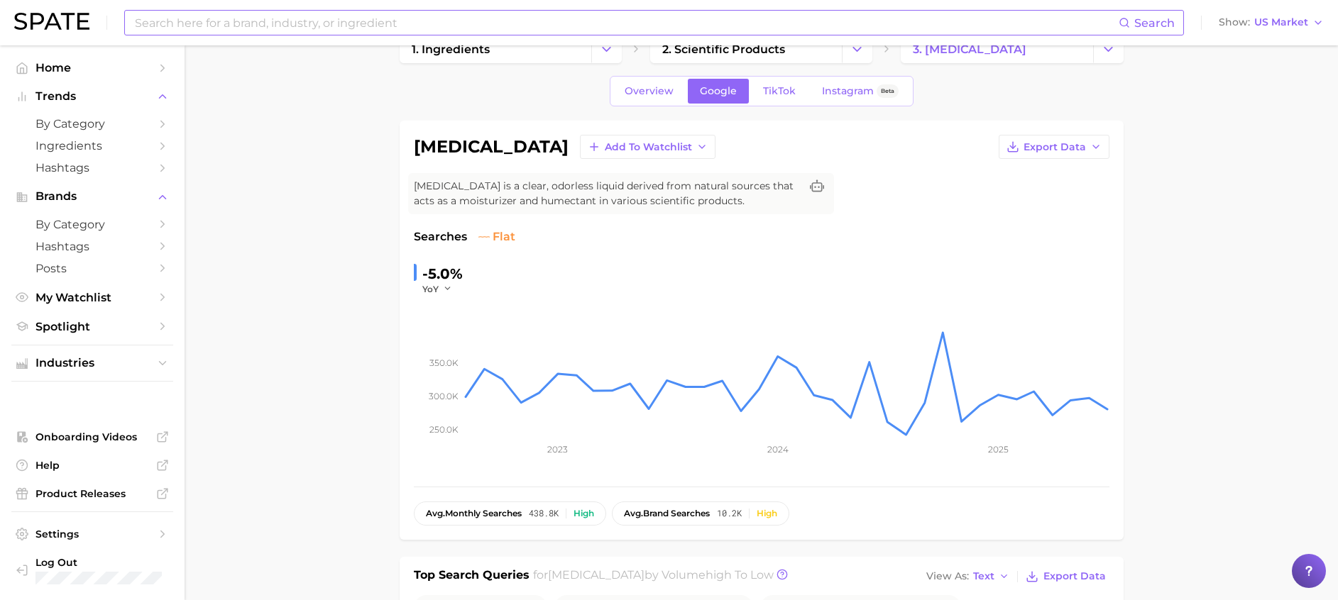
scroll to position [0, 0]
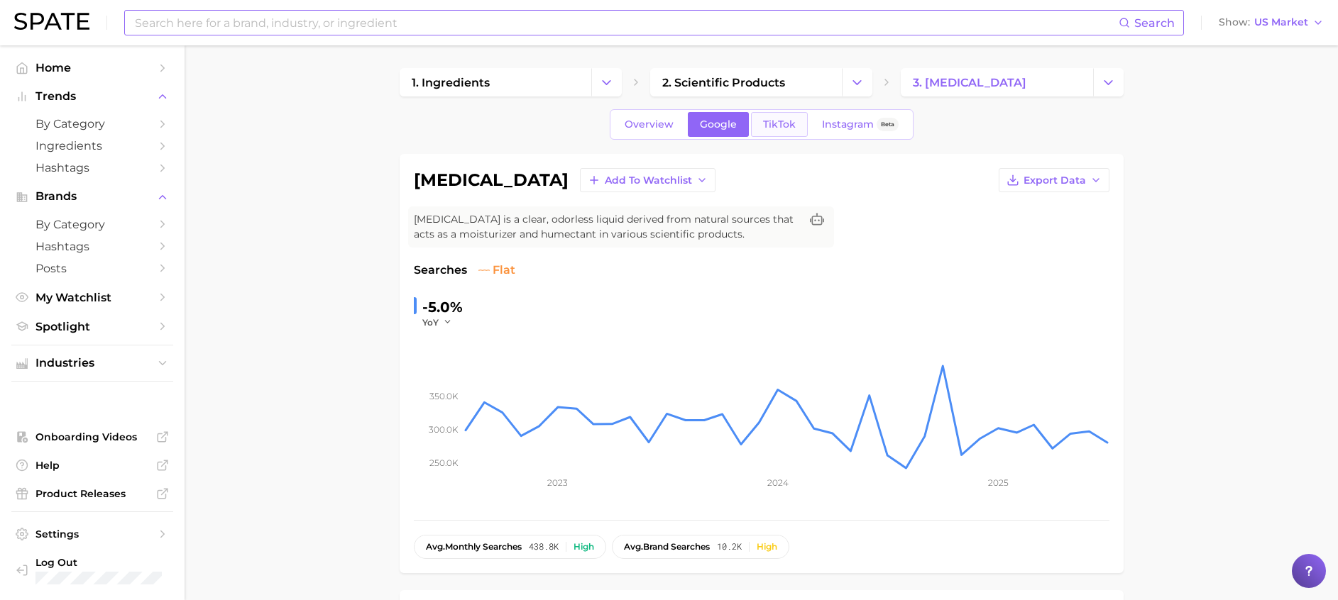
click at [751, 133] on link "TikTok" at bounding box center [779, 124] width 57 height 25
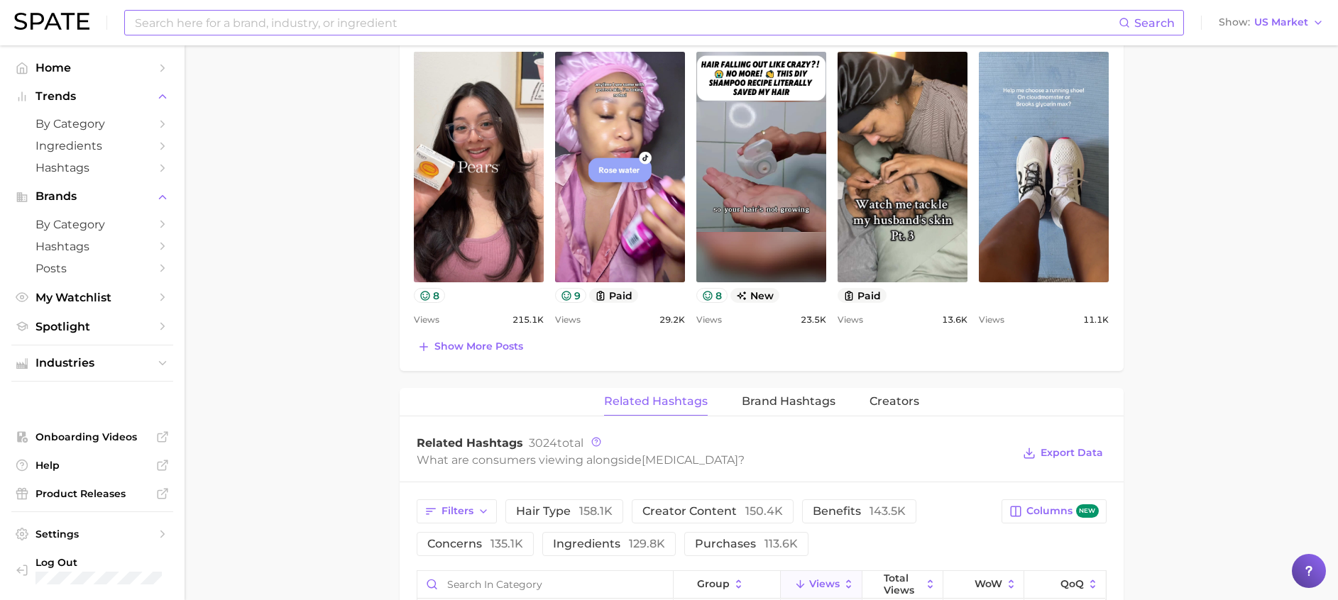
scroll to position [1064, 0]
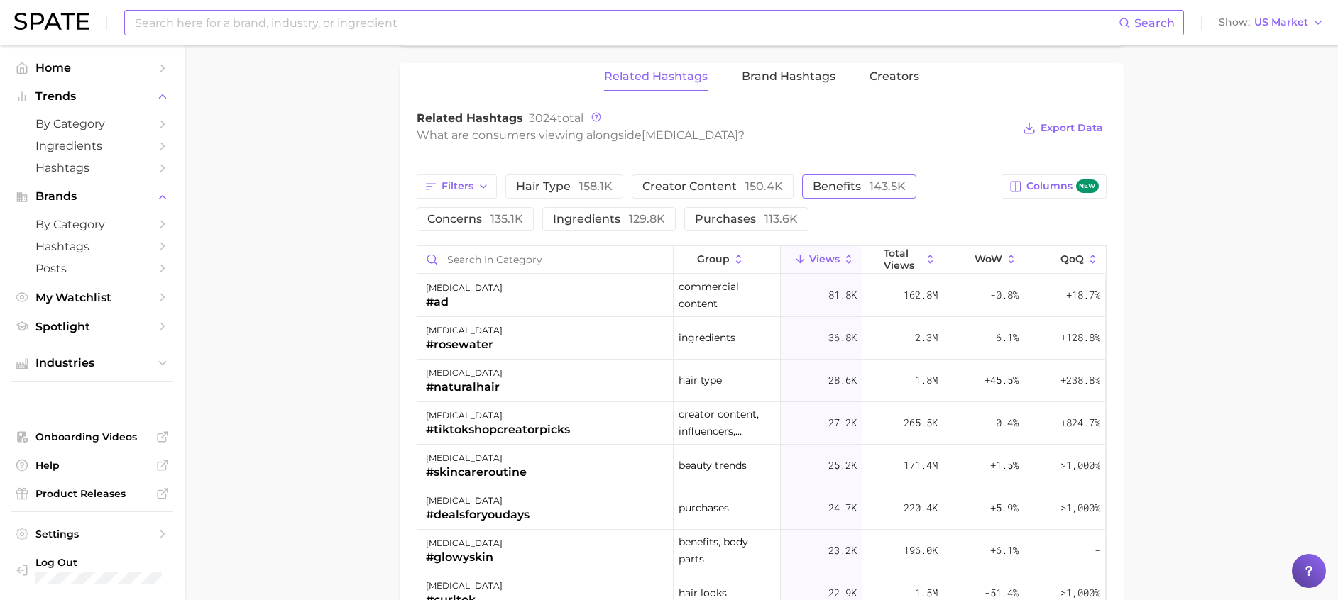
click at [843, 181] on span "benefits 143.5k" at bounding box center [859, 186] width 93 height 11
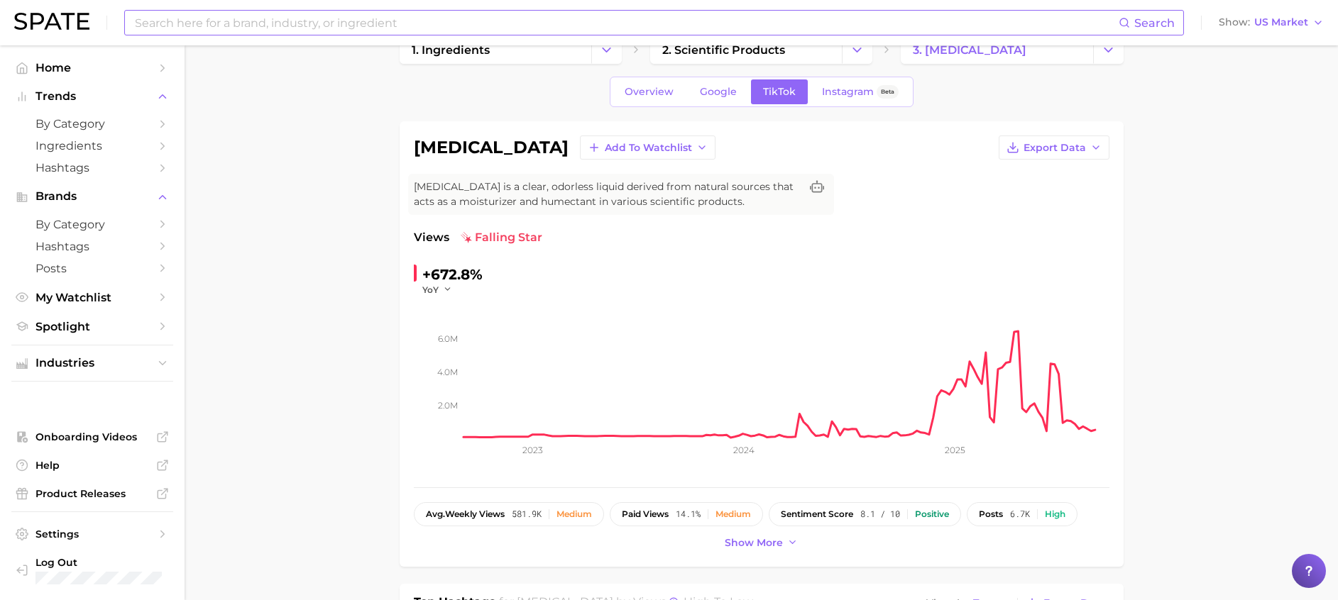
scroll to position [0, 0]
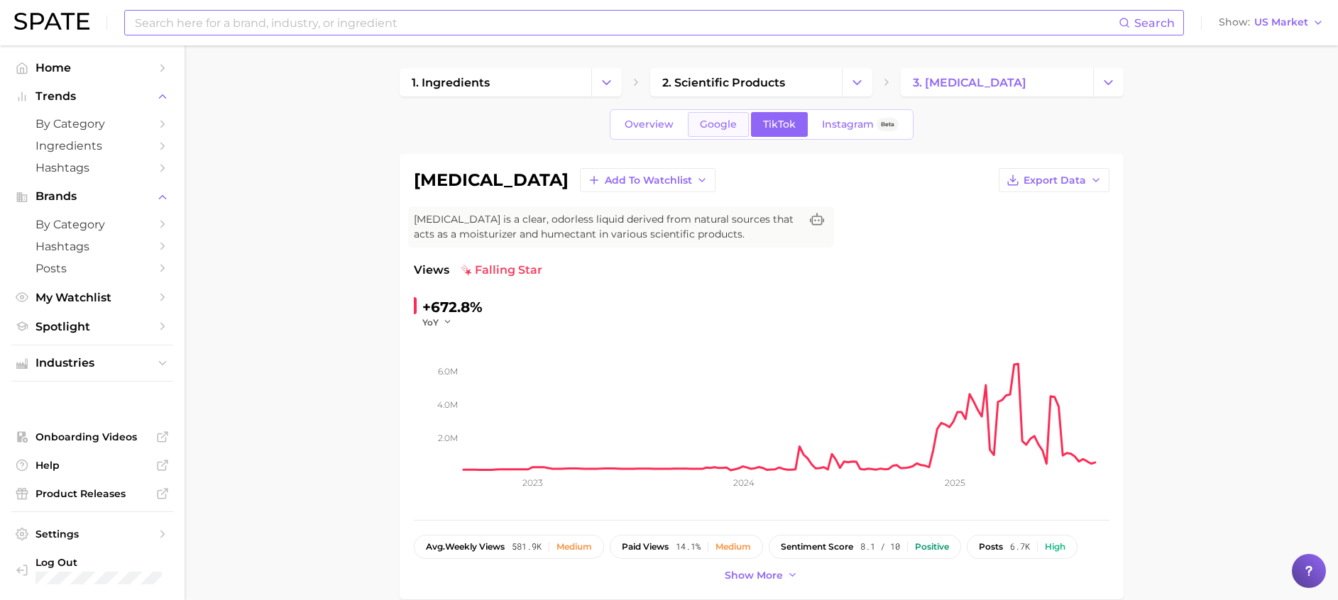
click at [715, 122] on span "Google" at bounding box center [718, 125] width 37 height 12
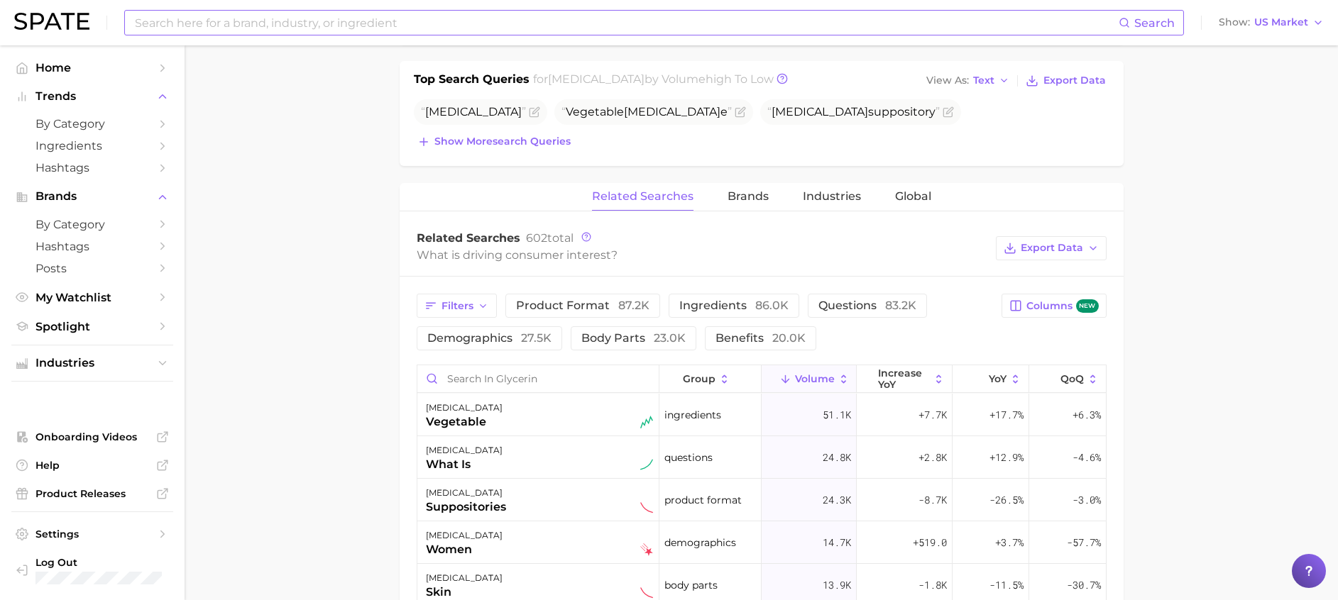
scroll to position [532, 0]
click at [633, 343] on button "body parts 23.0k" at bounding box center [634, 336] width 126 height 24
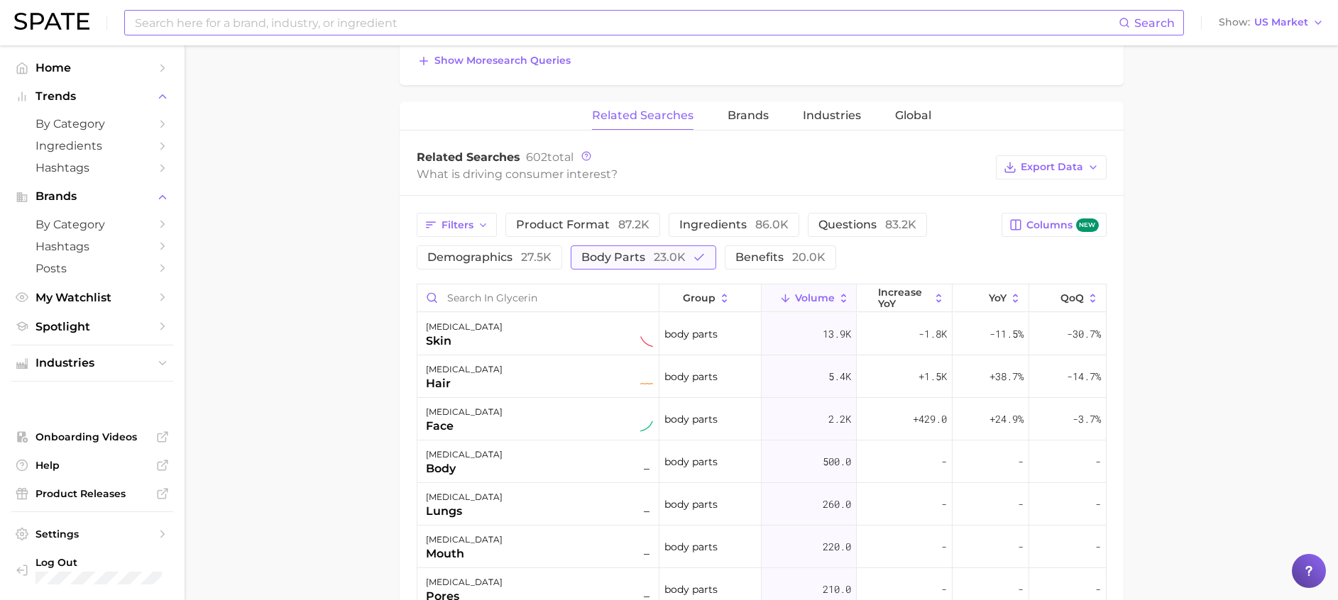
scroll to position [639, 0]
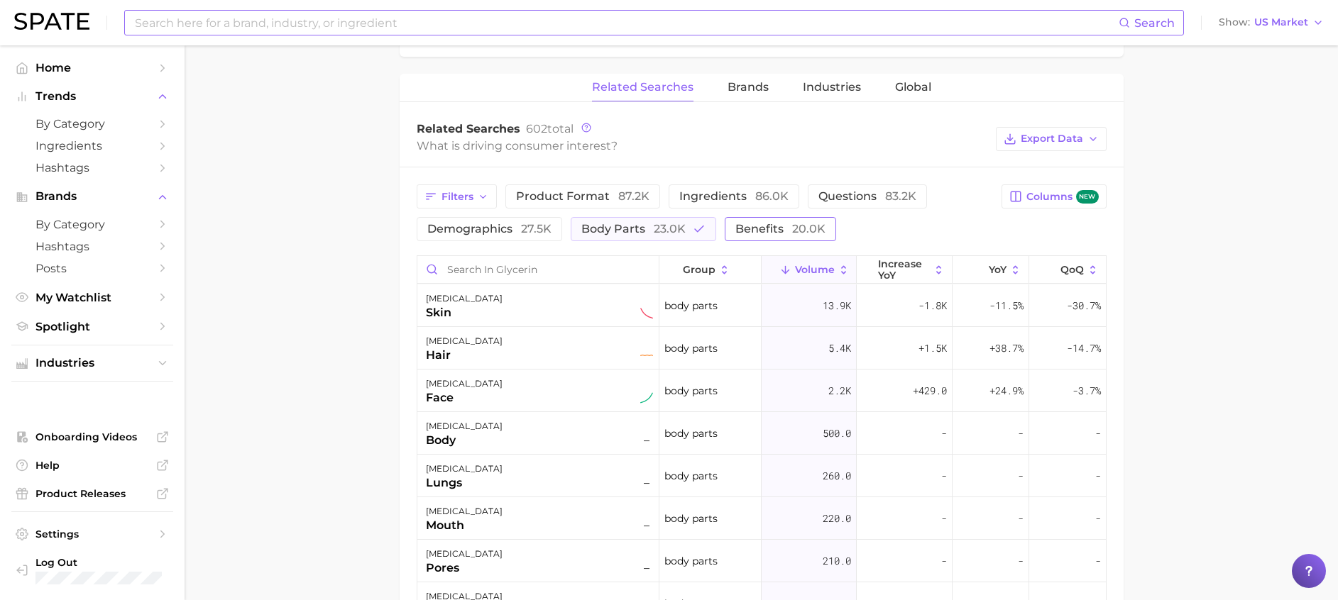
click at [797, 229] on span "20.0k" at bounding box center [808, 228] width 33 height 13
click at [641, 229] on span "body parts 23.0k" at bounding box center [633, 228] width 104 height 13
click at [766, 238] on button "benefits 20.0k" at bounding box center [770, 229] width 131 height 24
click at [747, 193] on span "ingredients 86.0k" at bounding box center [733, 195] width 109 height 13
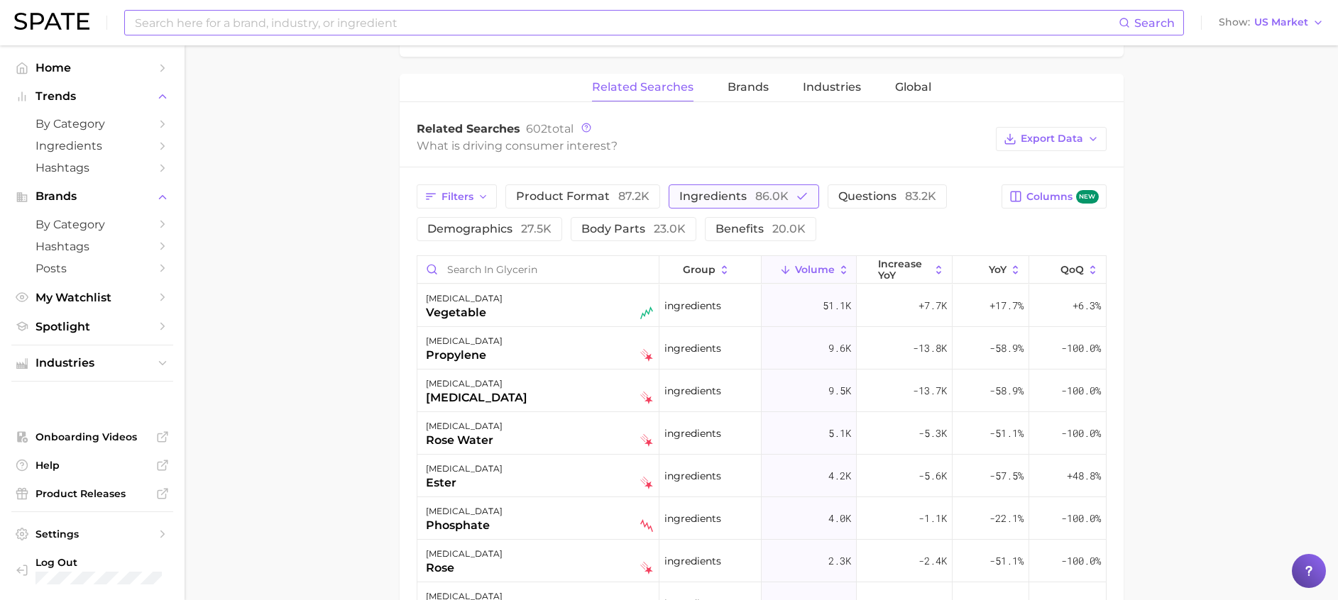
click at [734, 194] on span "ingredients 86.0k" at bounding box center [733, 195] width 109 height 13
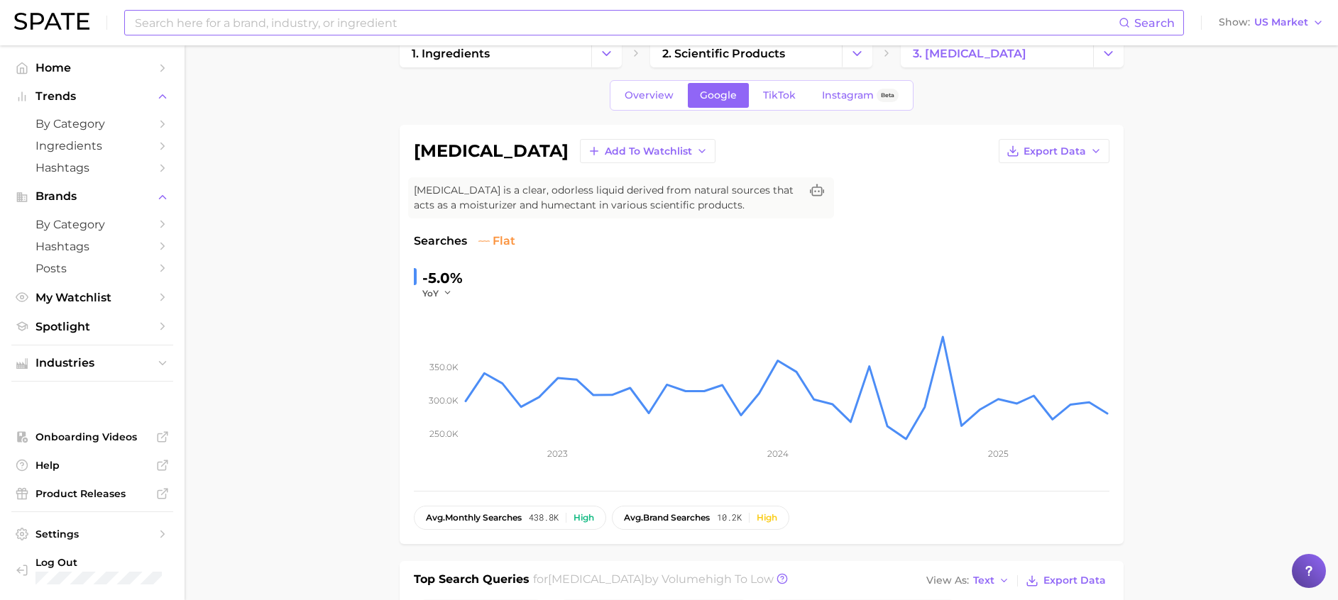
scroll to position [0, 0]
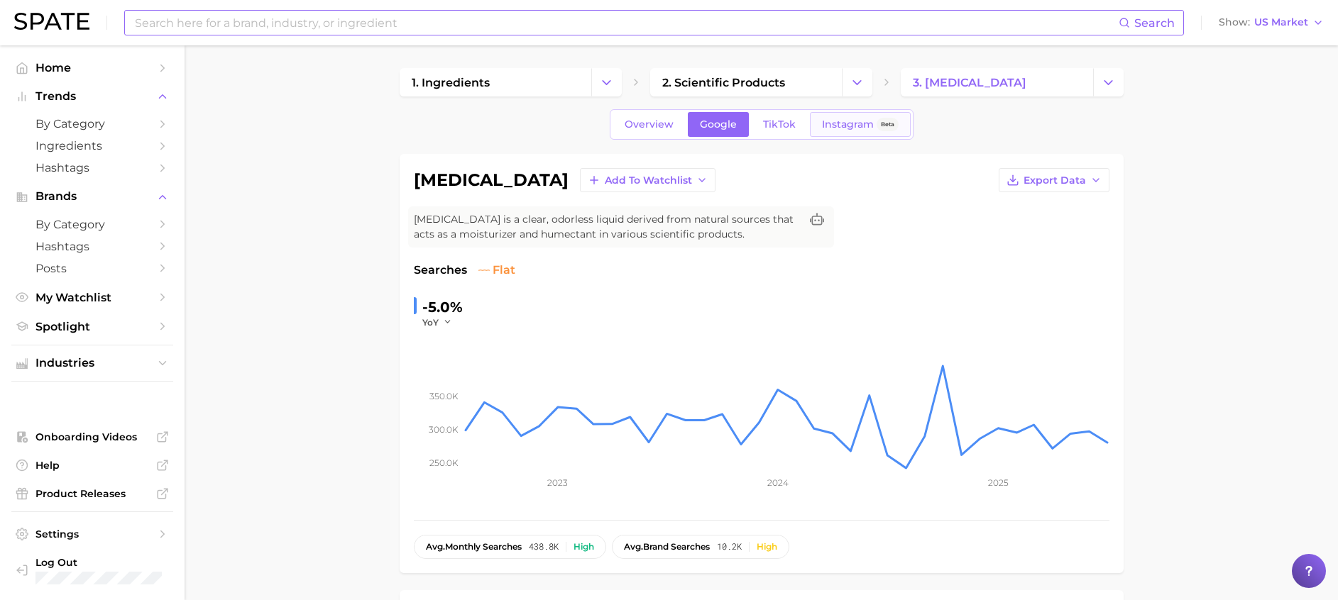
click at [842, 132] on link "Instagram Beta" at bounding box center [860, 124] width 101 height 25
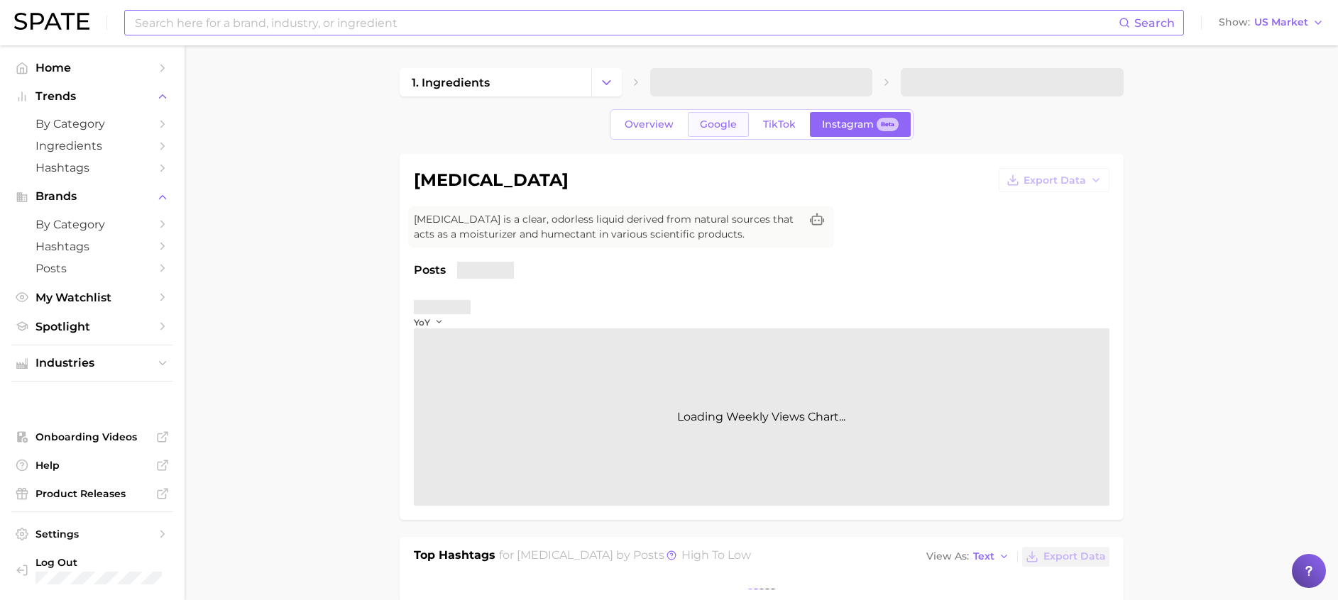
click at [734, 133] on link "Google" at bounding box center [718, 124] width 61 height 25
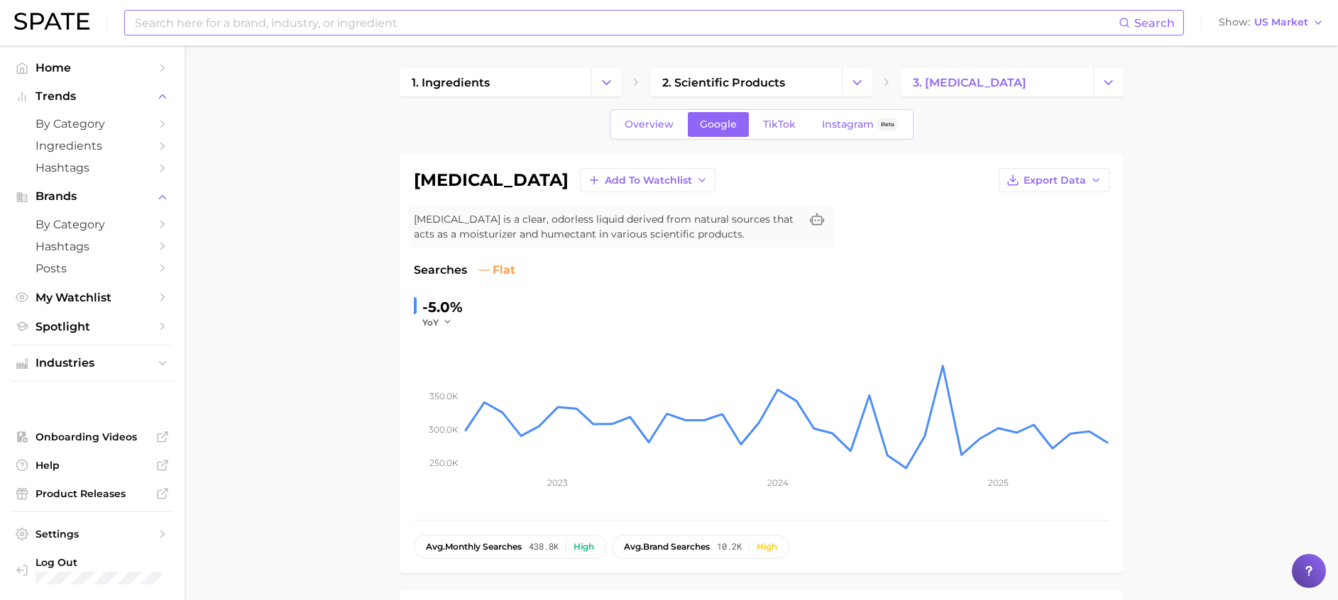
click at [773, 133] on link "TikTok" at bounding box center [779, 124] width 57 height 25
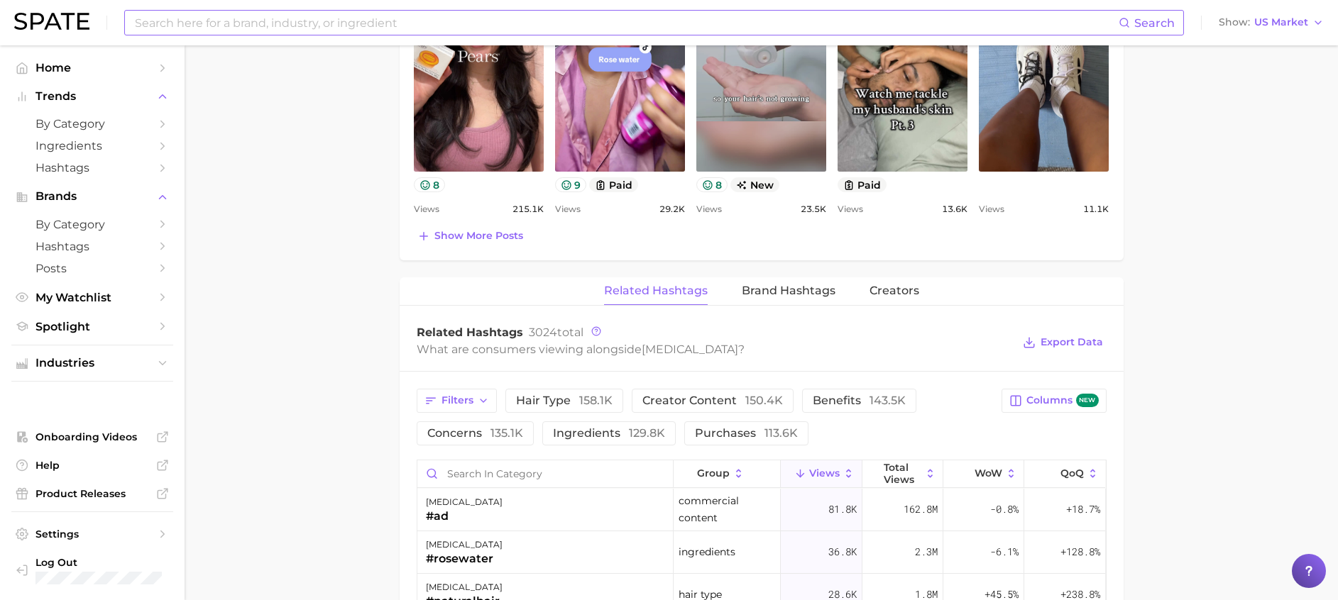
scroll to position [1064, 0]
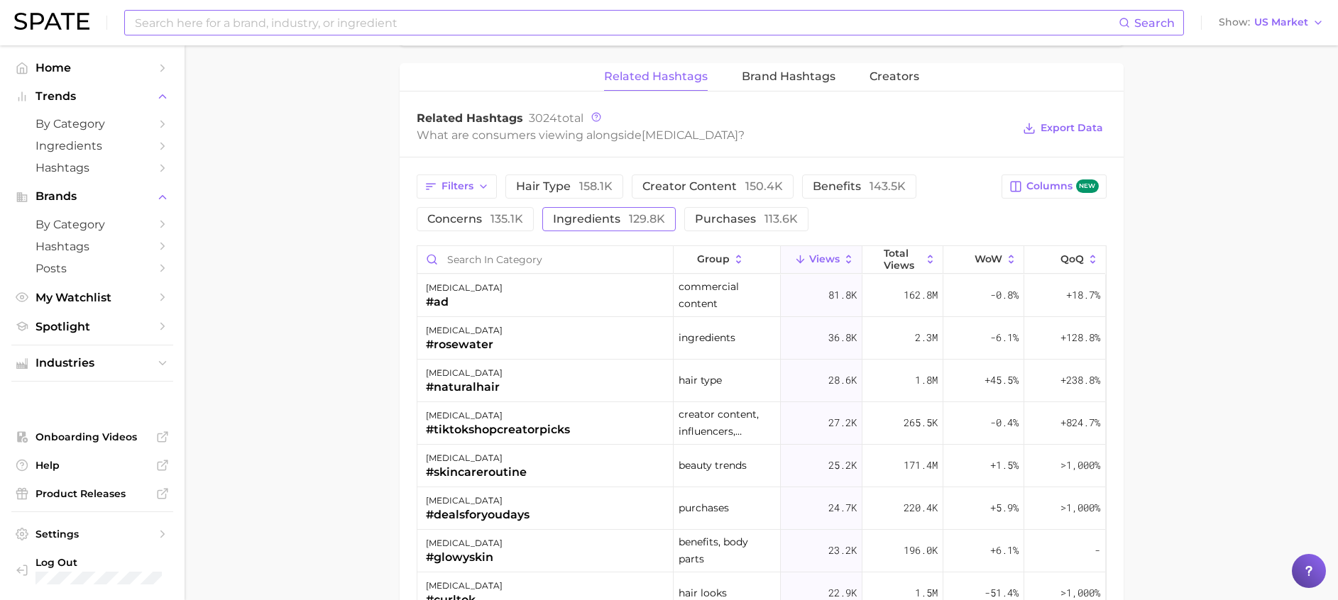
click at [632, 217] on span "129.8k" at bounding box center [647, 218] width 36 height 13
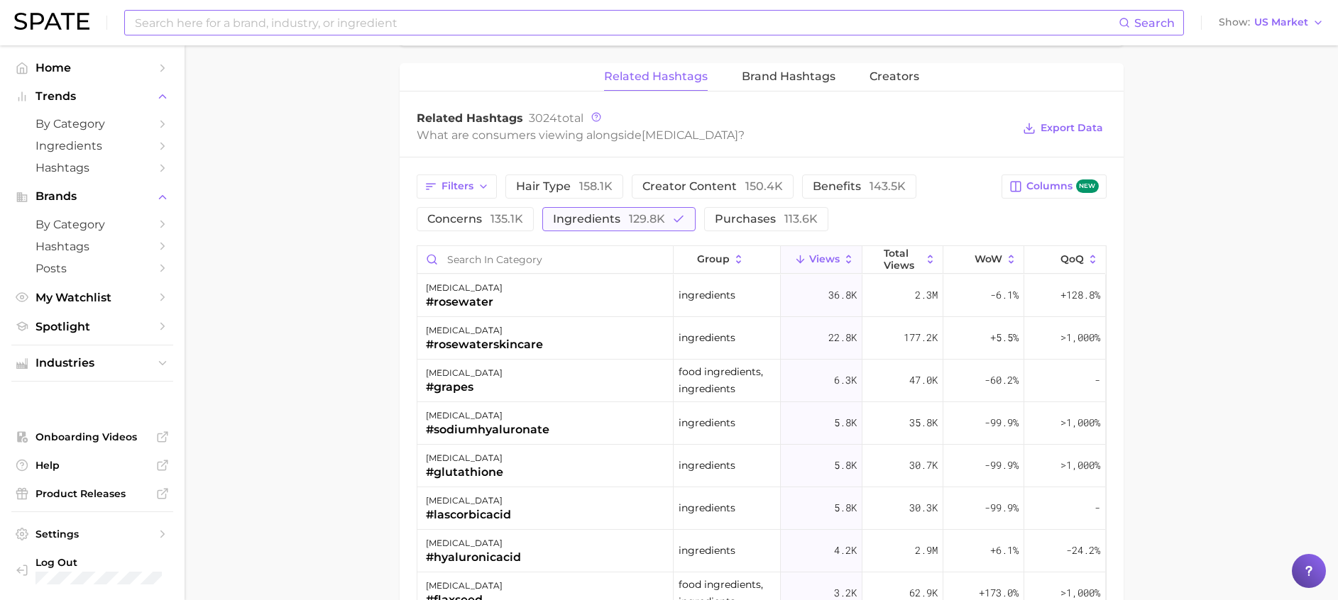
click at [632, 217] on span "129.8k" at bounding box center [647, 218] width 36 height 13
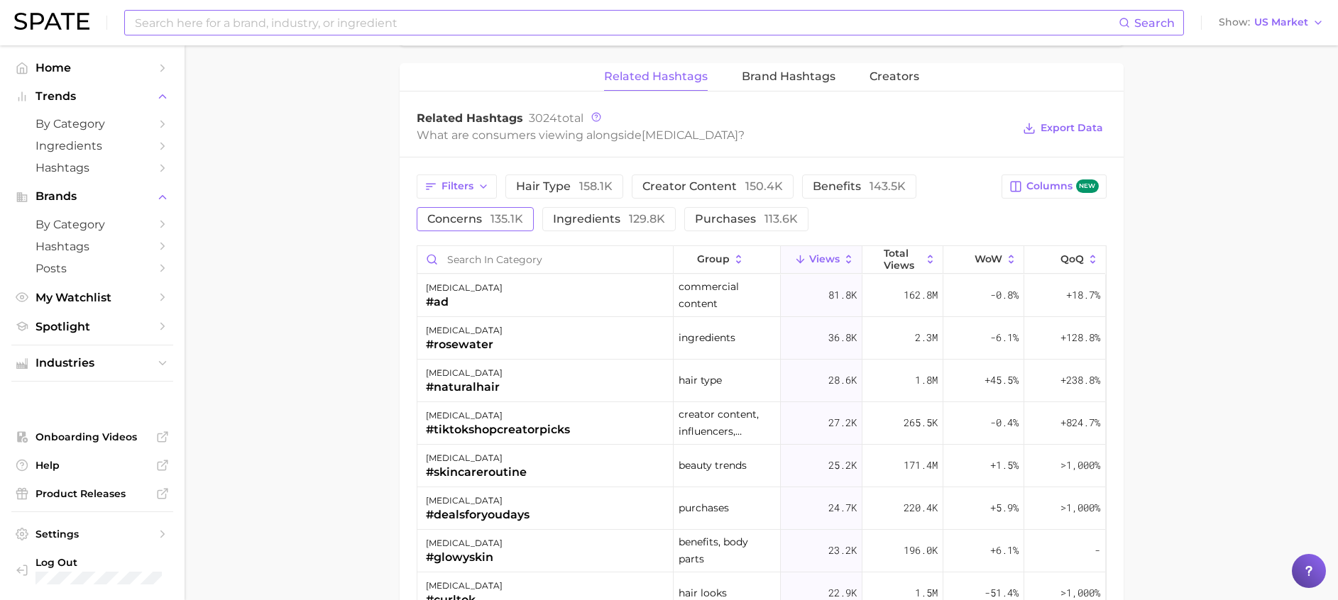
click at [491, 224] on span "135.1k" at bounding box center [506, 218] width 33 height 13
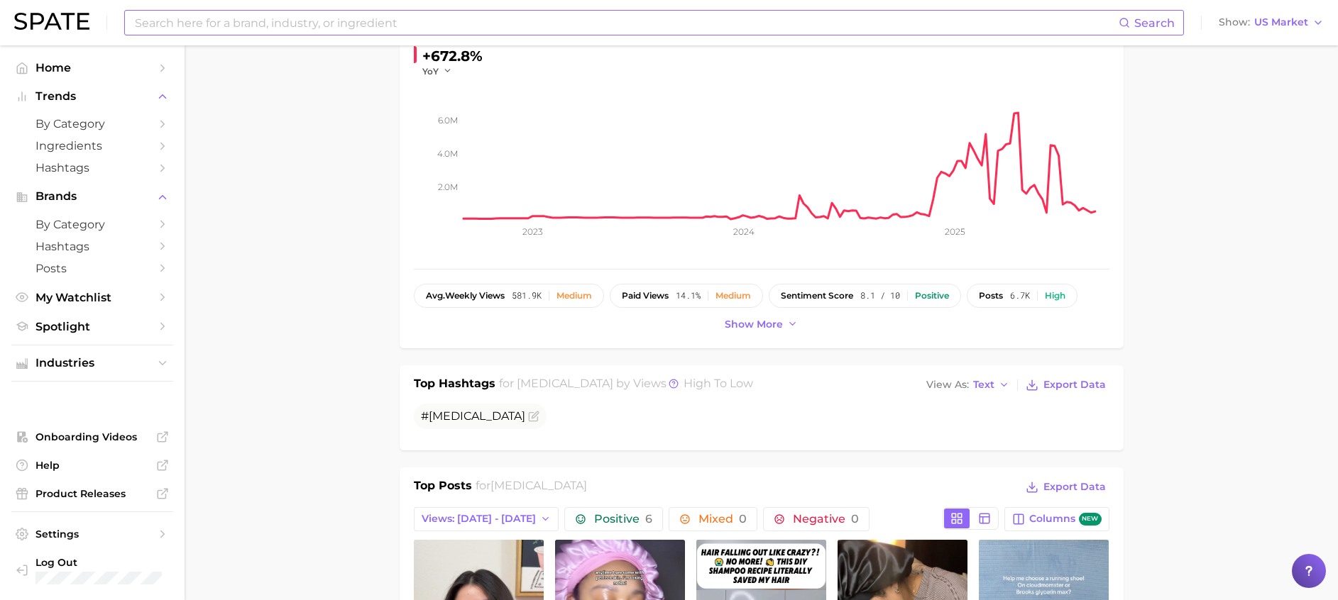
scroll to position [106, 0]
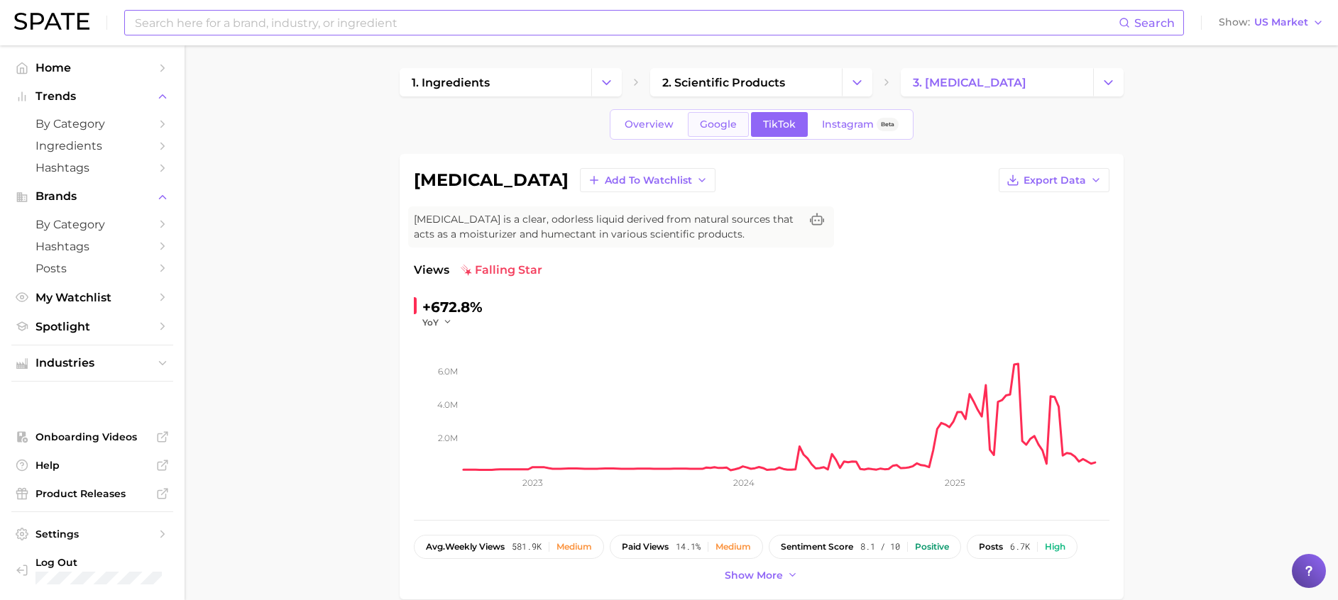
click at [720, 119] on span "Google" at bounding box center [718, 125] width 37 height 12
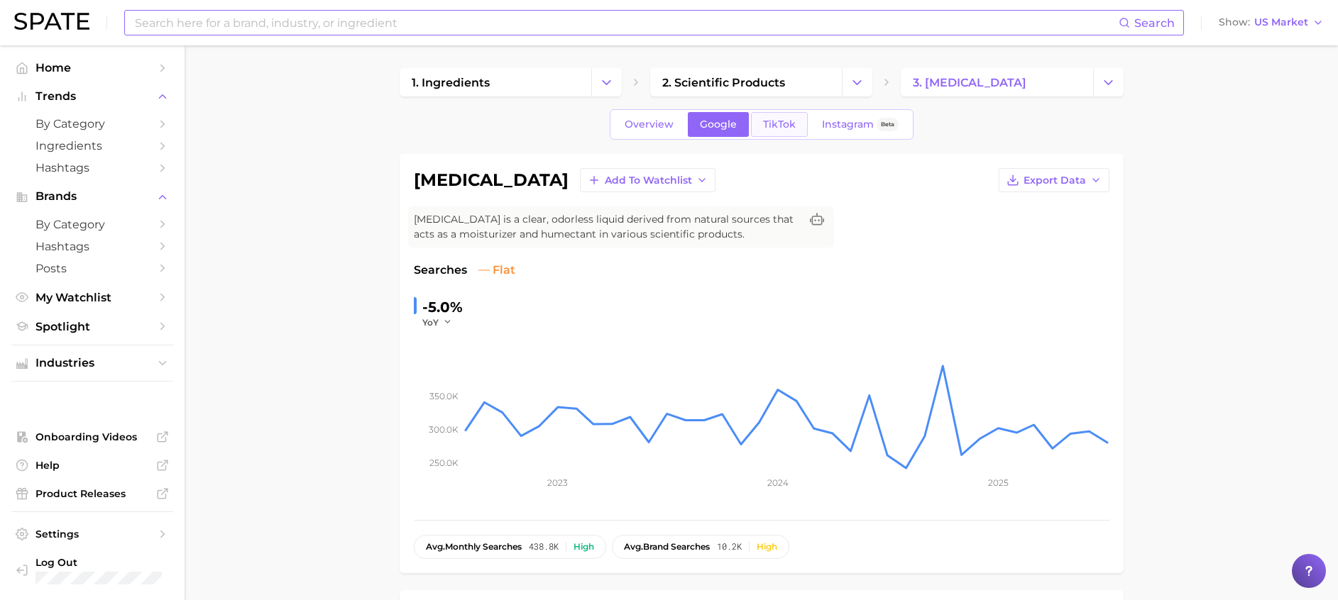
click at [781, 117] on link "TikTok" at bounding box center [779, 124] width 57 height 25
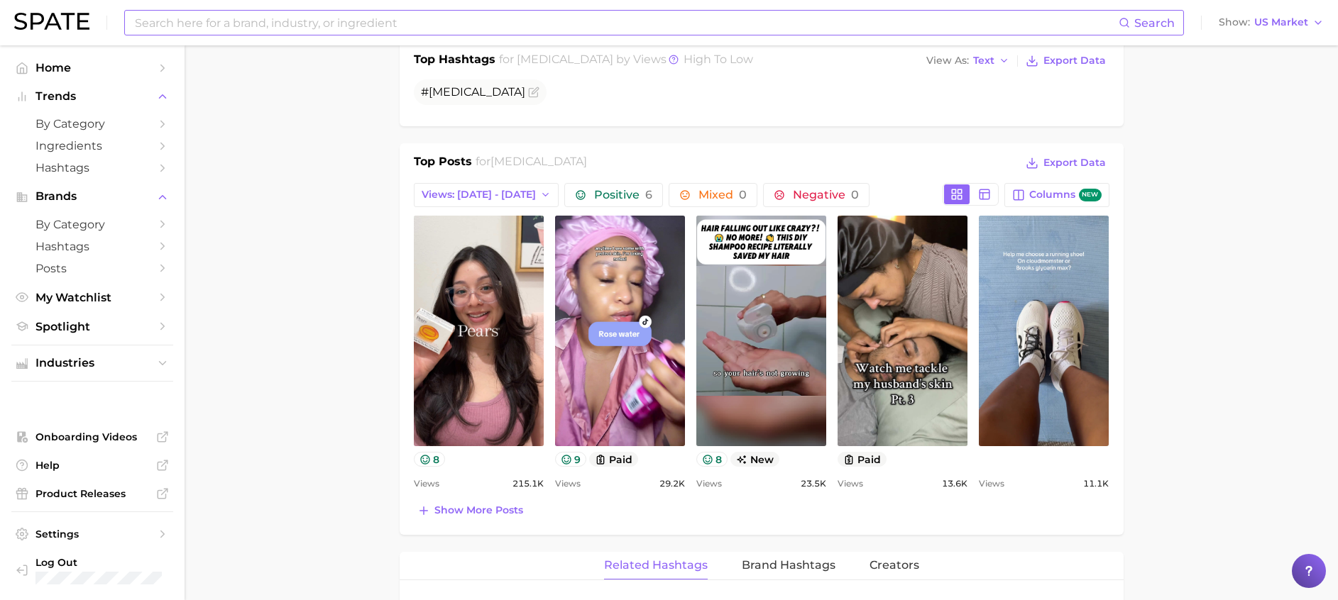
scroll to position [546, 0]
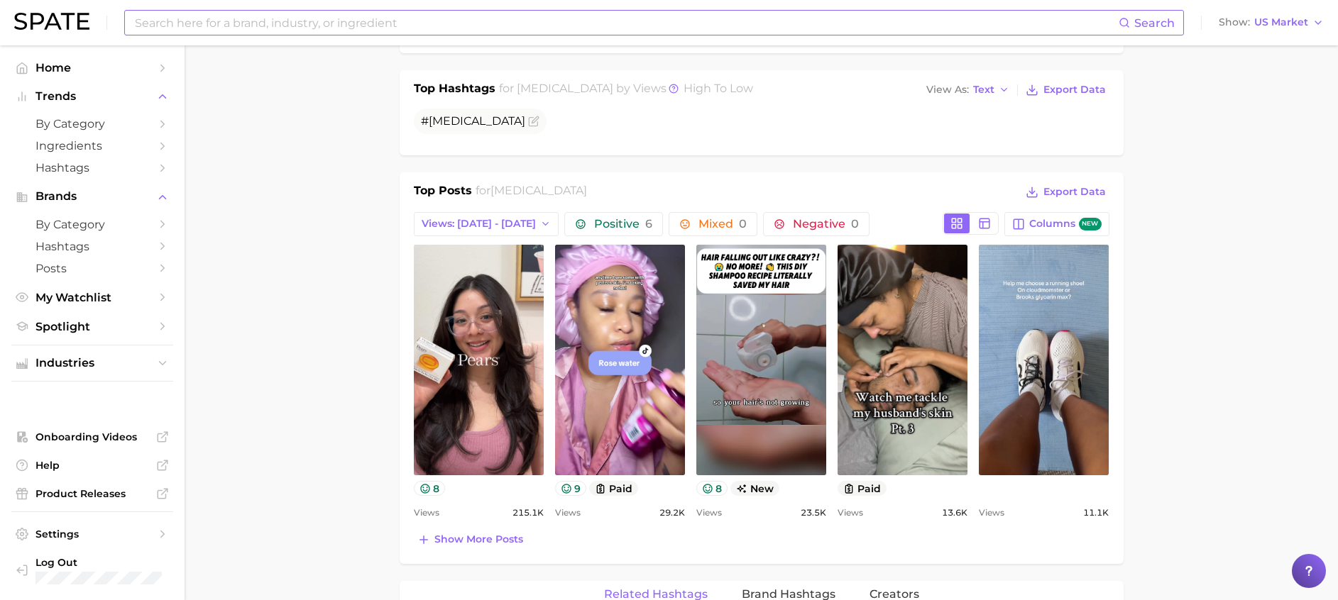
click at [1287, 269] on main "1. ingredients 2. scientific products 3. glycerin Overview Google TikTok Instag…" at bounding box center [761, 475] width 1153 height 1953
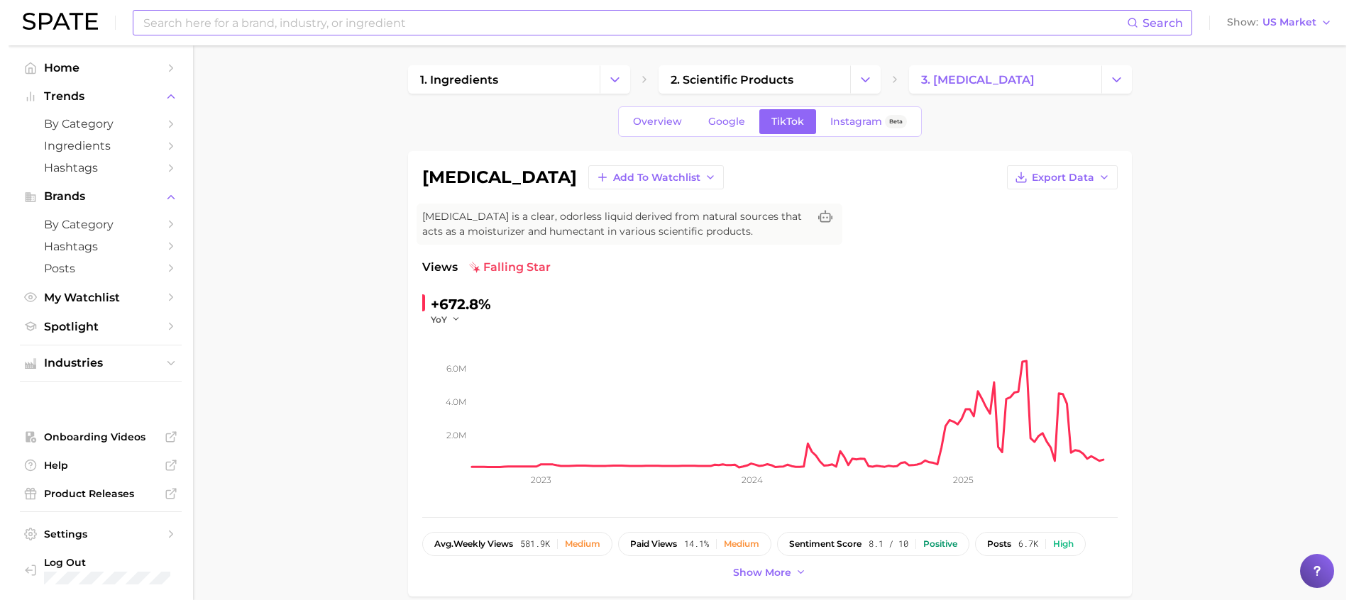
scroll to position [0, 0]
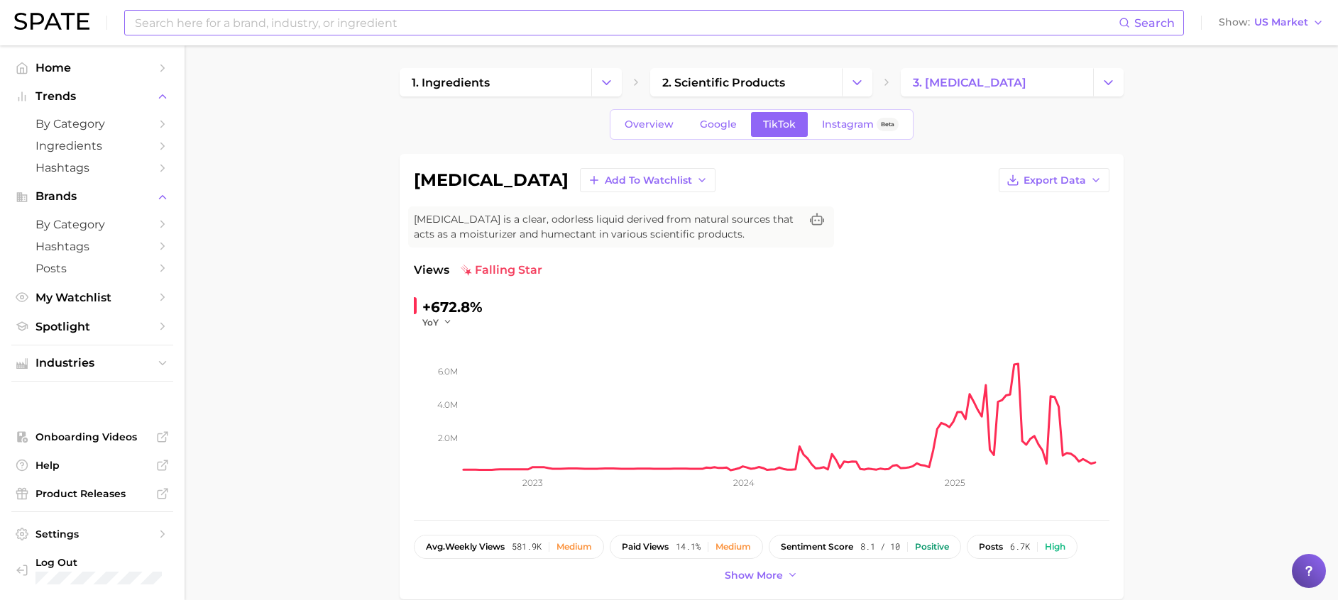
click at [57, 31] on link at bounding box center [51, 23] width 75 height 20
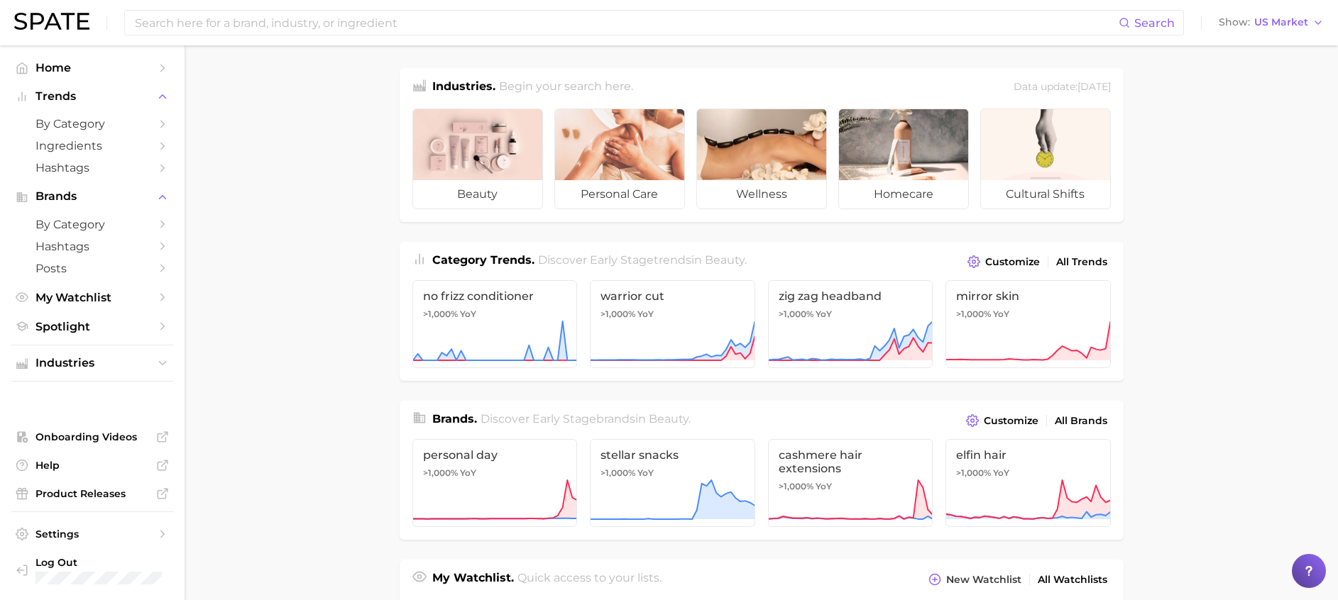
drag, startPoint x: 1260, startPoint y: 309, endPoint x: 910, endPoint y: 272, distance: 352.6
click at [1261, 309] on main "Industries. Begin your search here. Data update: July 27th, 2025 beauty persona…" at bounding box center [761, 588] width 1153 height 1086
click at [99, 356] on button "Industries" at bounding box center [92, 363] width 162 height 21
click at [92, 414] on span "personal care" at bounding box center [92, 412] width 114 height 13
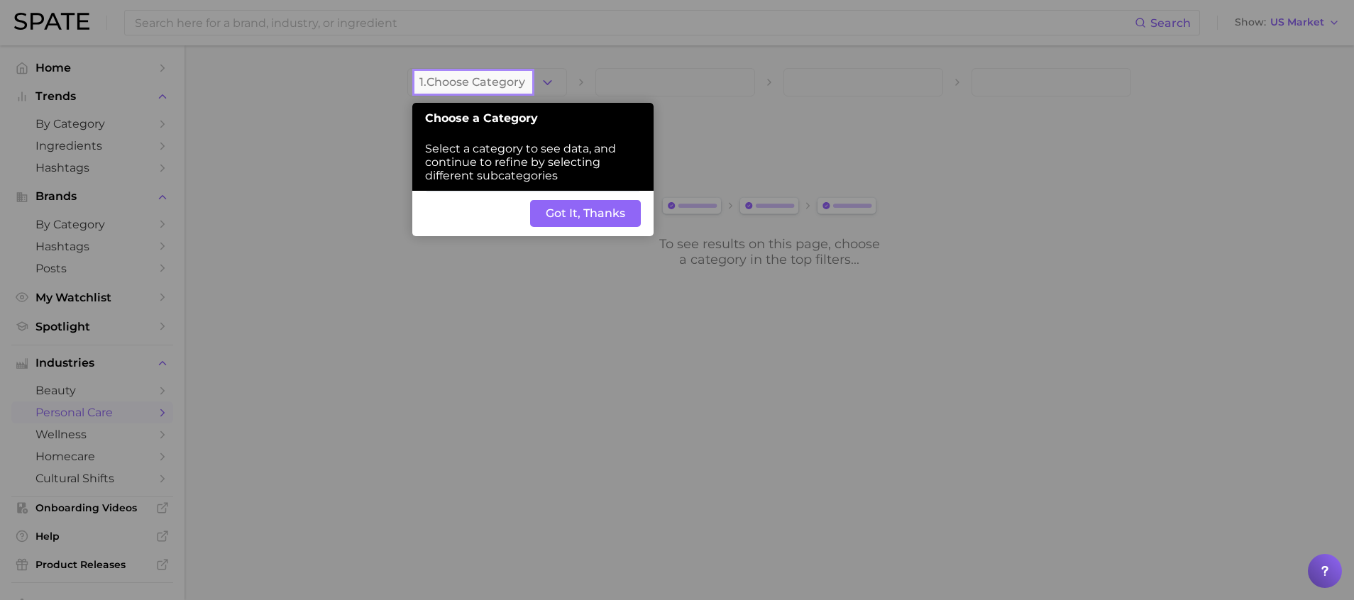
click at [592, 204] on button "Got It, Thanks" at bounding box center [585, 213] width 111 height 27
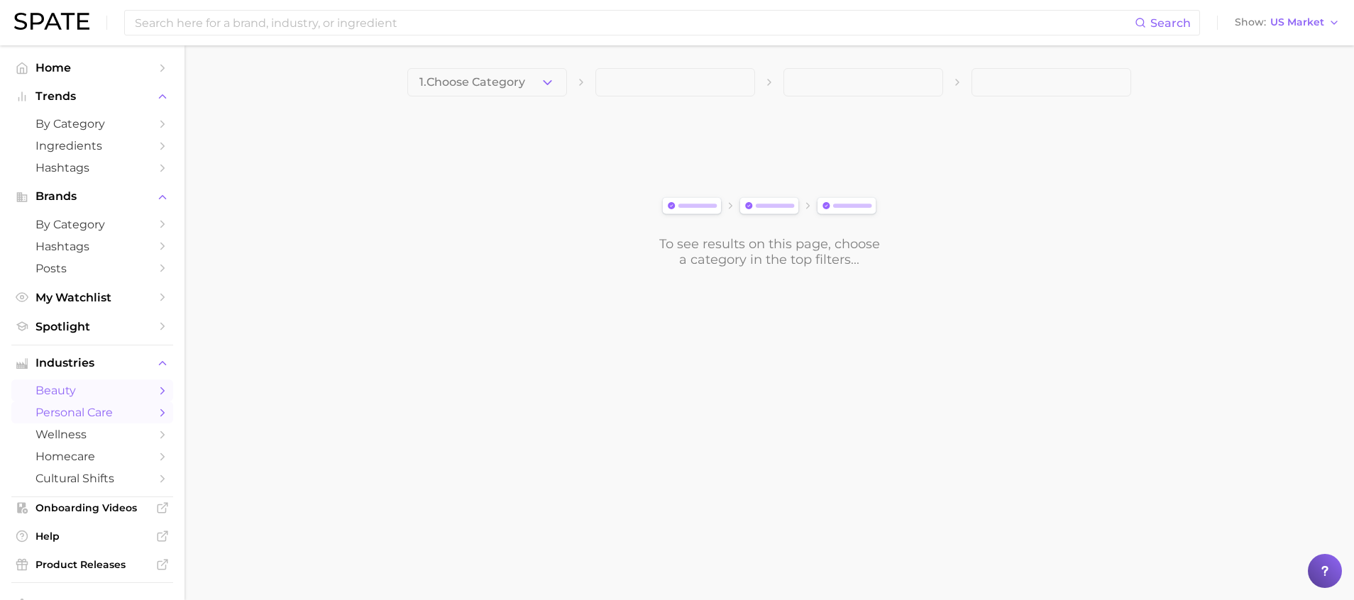
click at [67, 395] on span "beauty" at bounding box center [92, 390] width 114 height 13
click at [1255, 23] on span "Show" at bounding box center [1250, 22] width 31 height 8
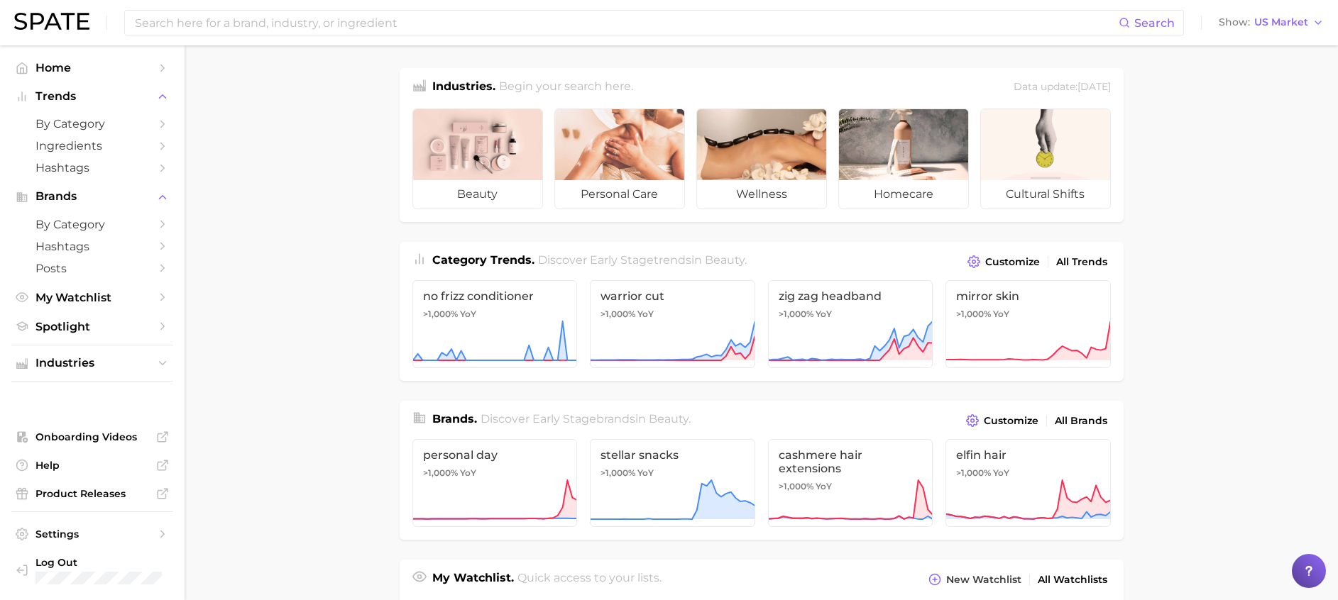
click at [17, 23] on img at bounding box center [51, 21] width 75 height 17
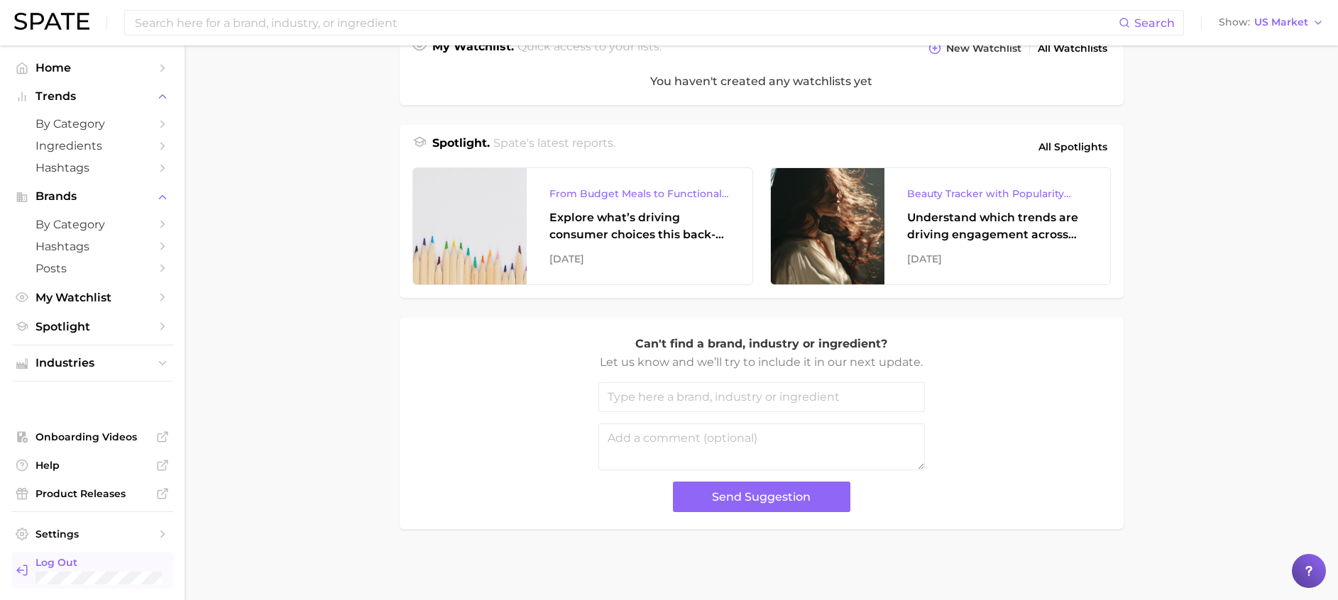
click at [85, 567] on span "Log Out" at bounding box center [98, 562] width 126 height 13
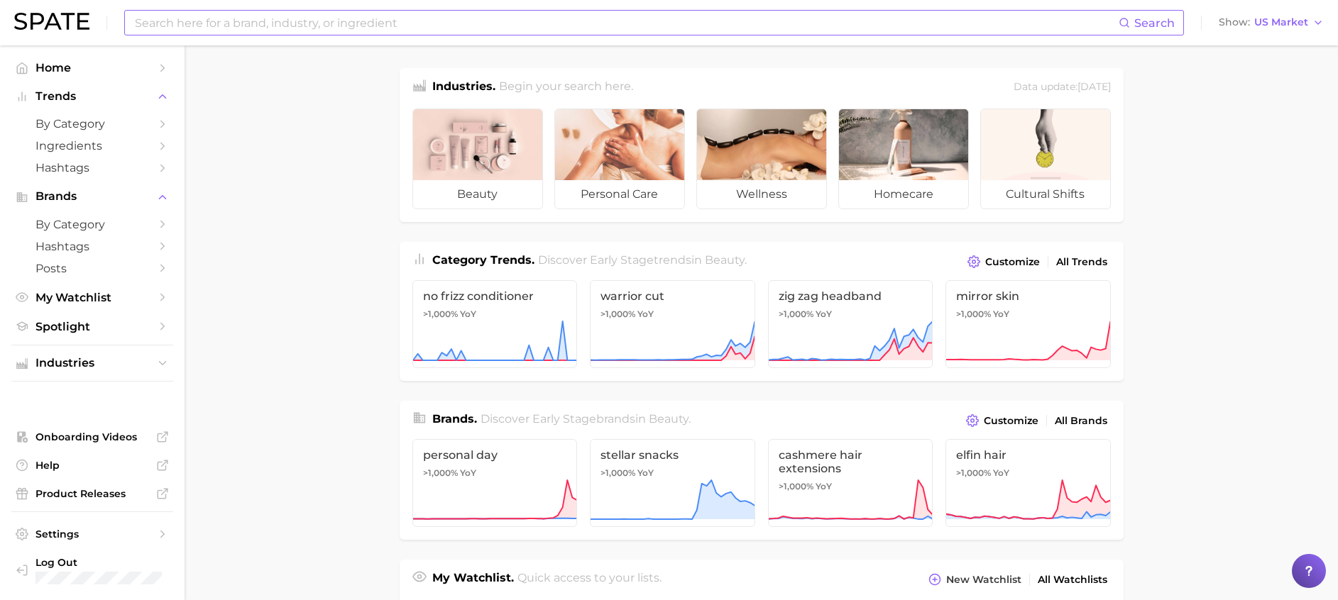
click at [547, 33] on input at bounding box center [625, 23] width 985 height 24
type input "body mist"
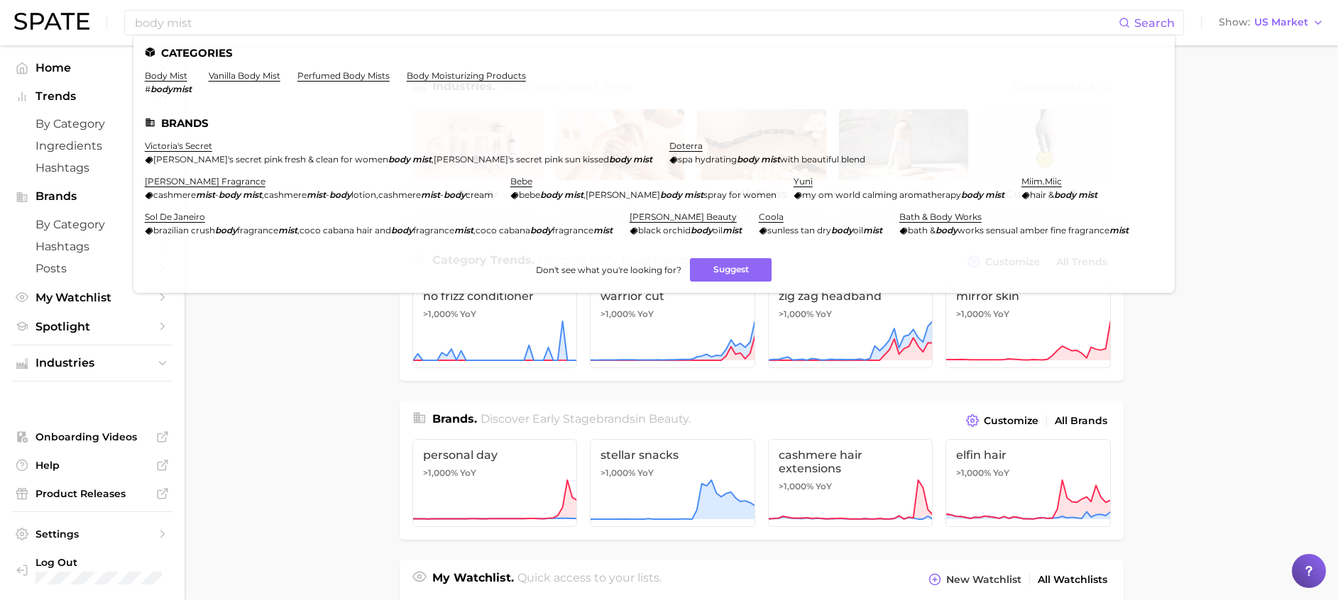
click at [252, 402] on main "Industries. Begin your search here. Data update: [DATE] beauty personal care we…" at bounding box center [761, 588] width 1153 height 1086
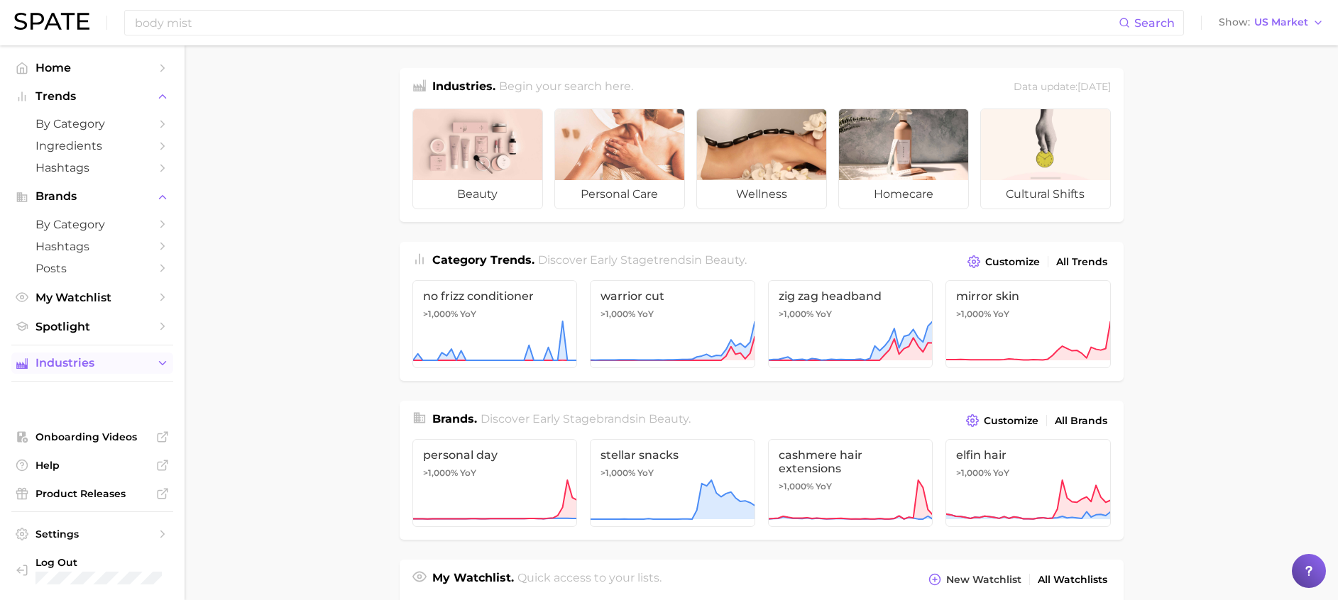
click at [101, 366] on span "Industries" at bounding box center [92, 363] width 114 height 13
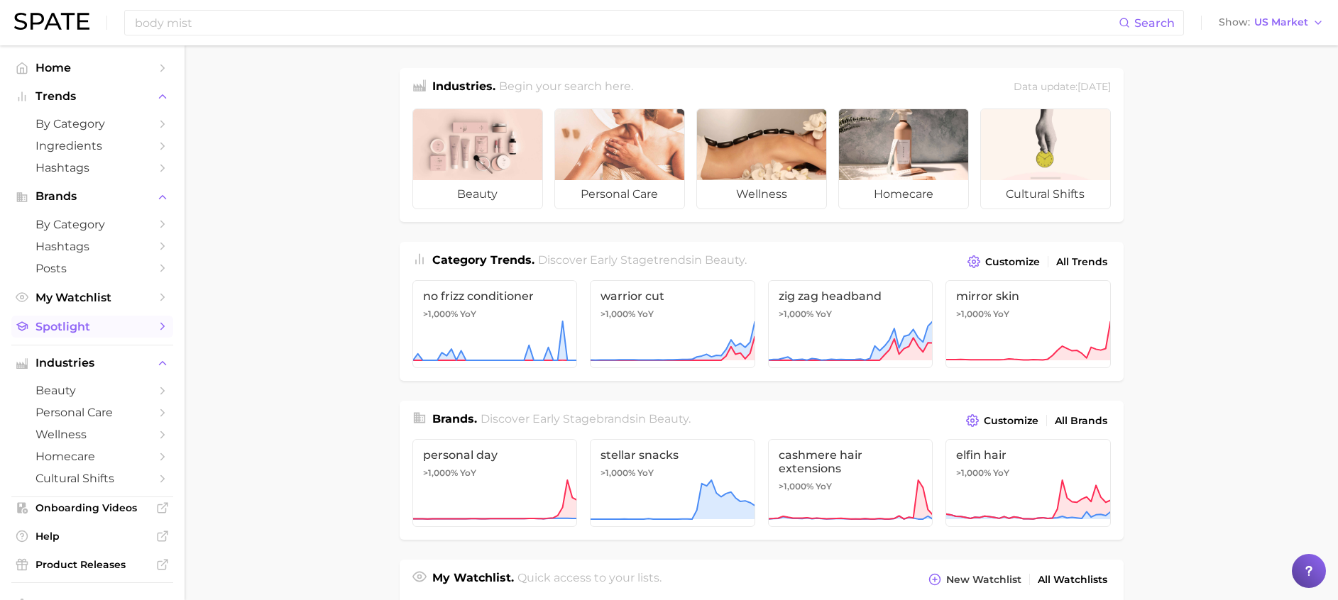
click at [105, 333] on span "Spotlight" at bounding box center [92, 326] width 114 height 13
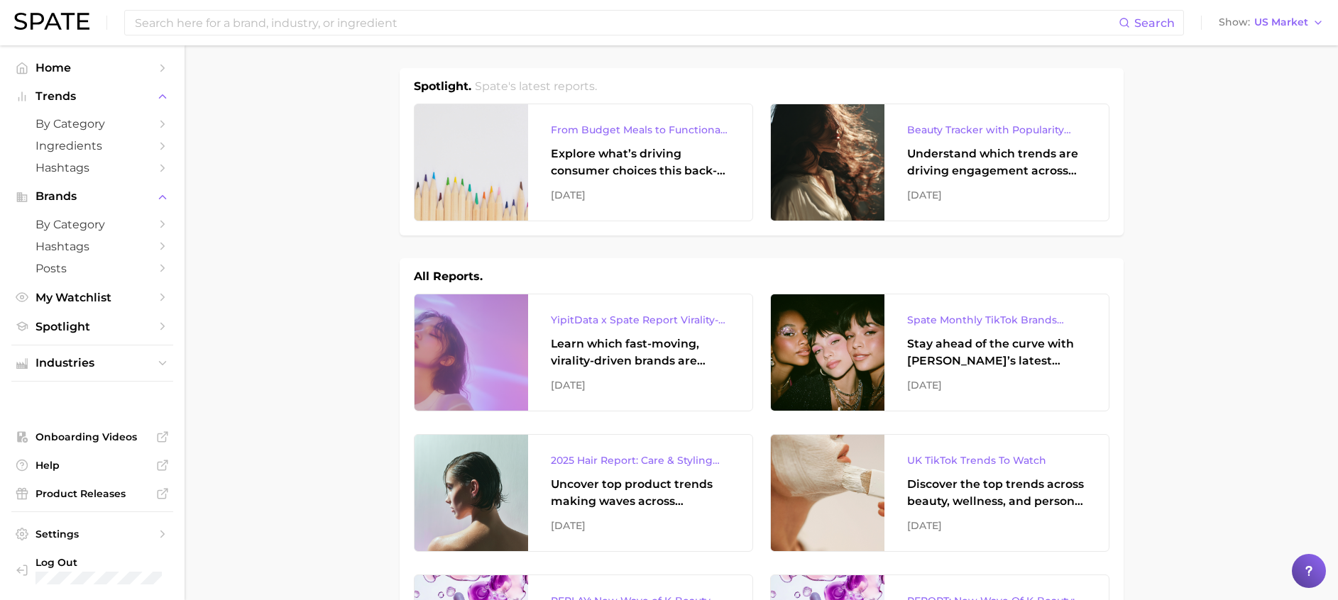
click at [96, 376] on ul "Industries" at bounding box center [92, 363] width 162 height 37
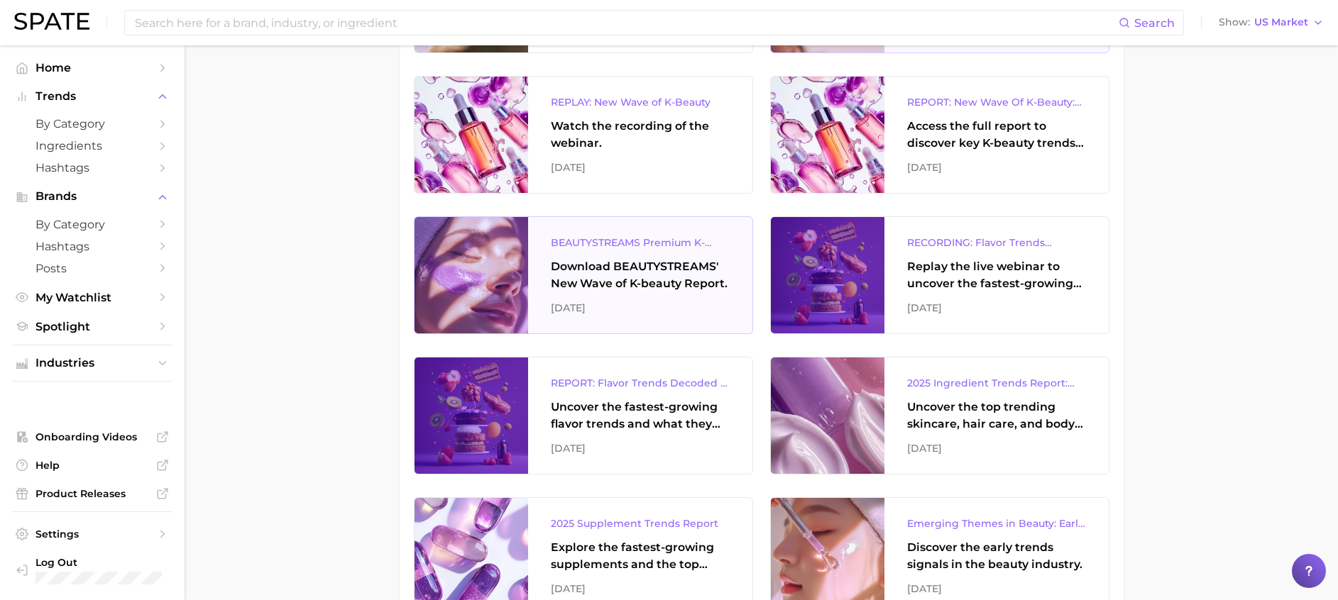
scroll to position [532, 0]
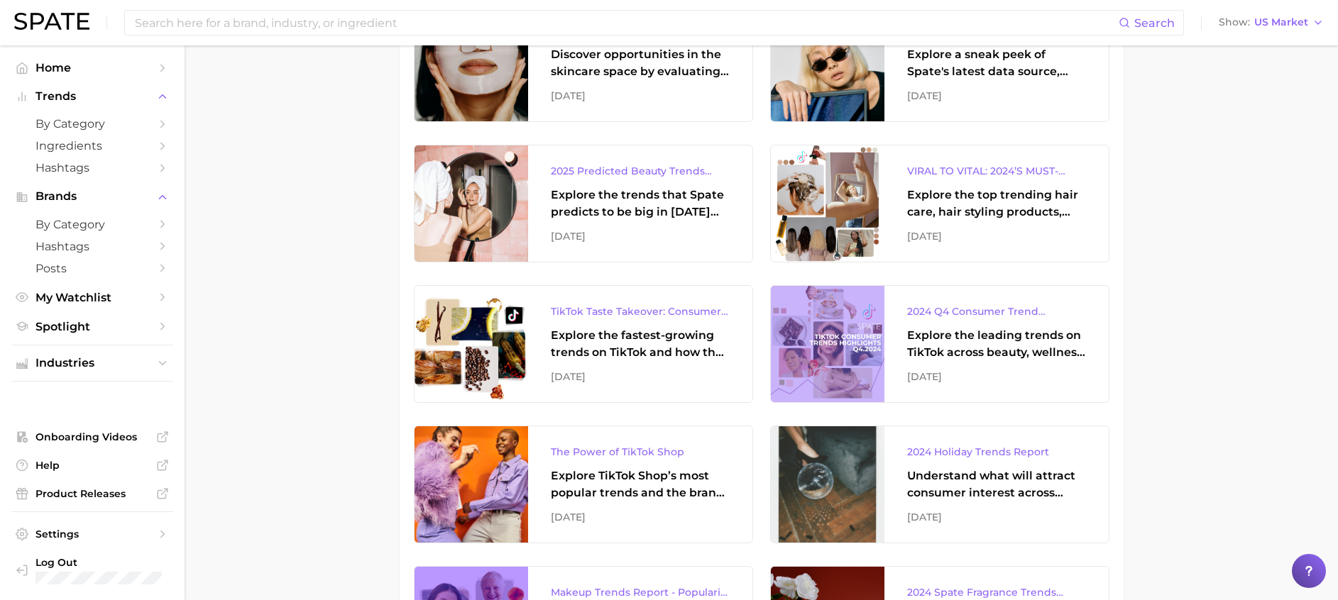
scroll to position [1703, 0]
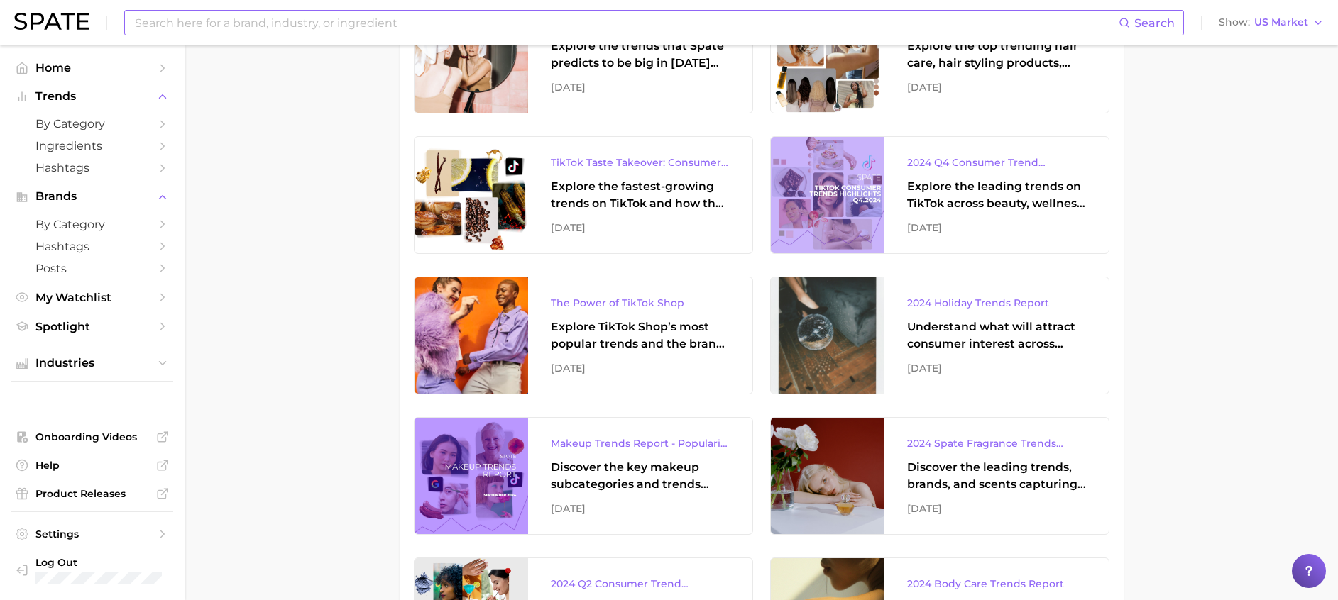
click at [282, 16] on input at bounding box center [625, 23] width 985 height 24
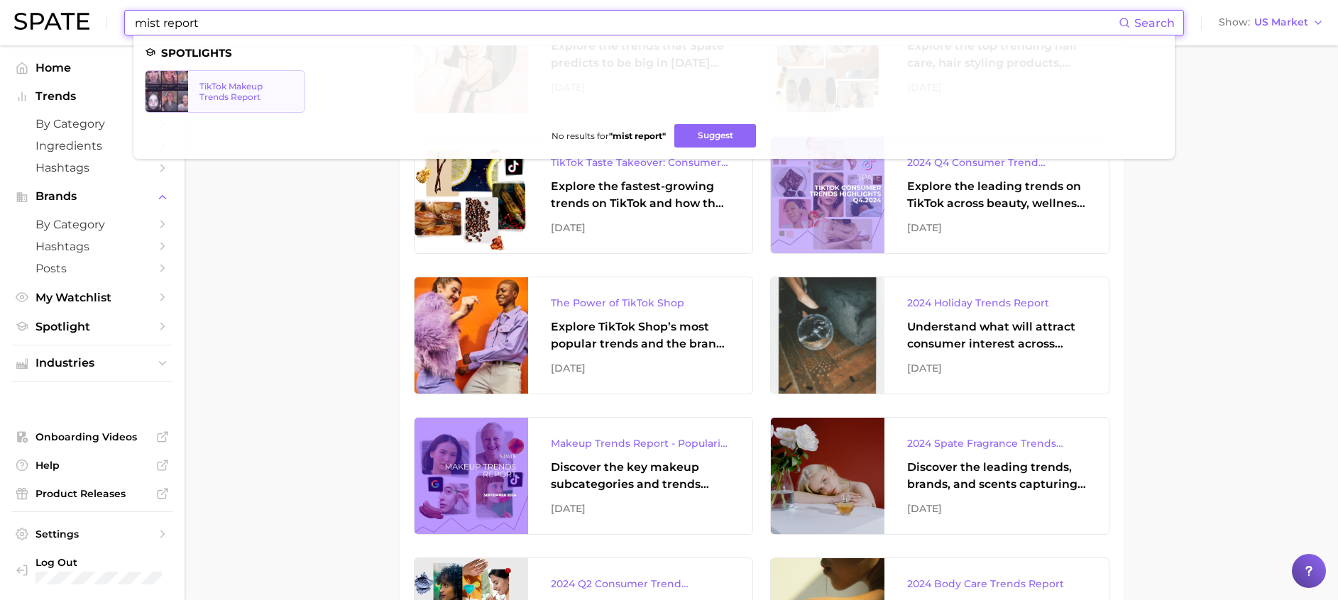
type input "mist report"
click at [237, 101] on div "TikTok Makeup Trends Report" at bounding box center [246, 91] width 94 height 21
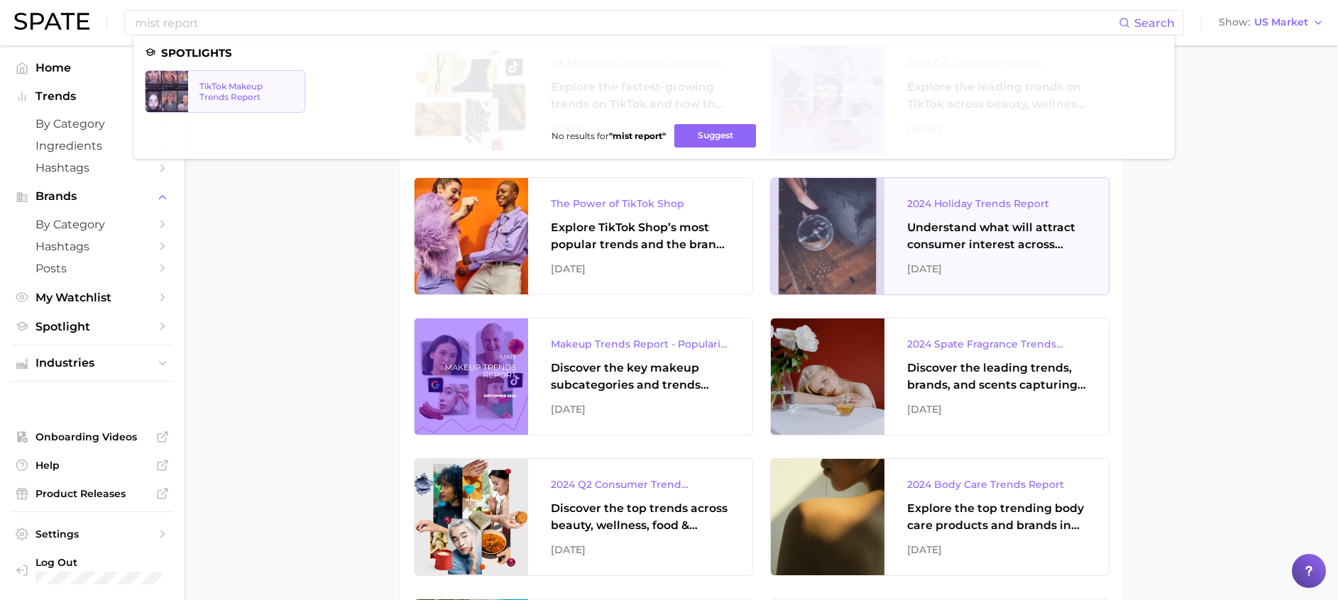
scroll to position [1916, 0]
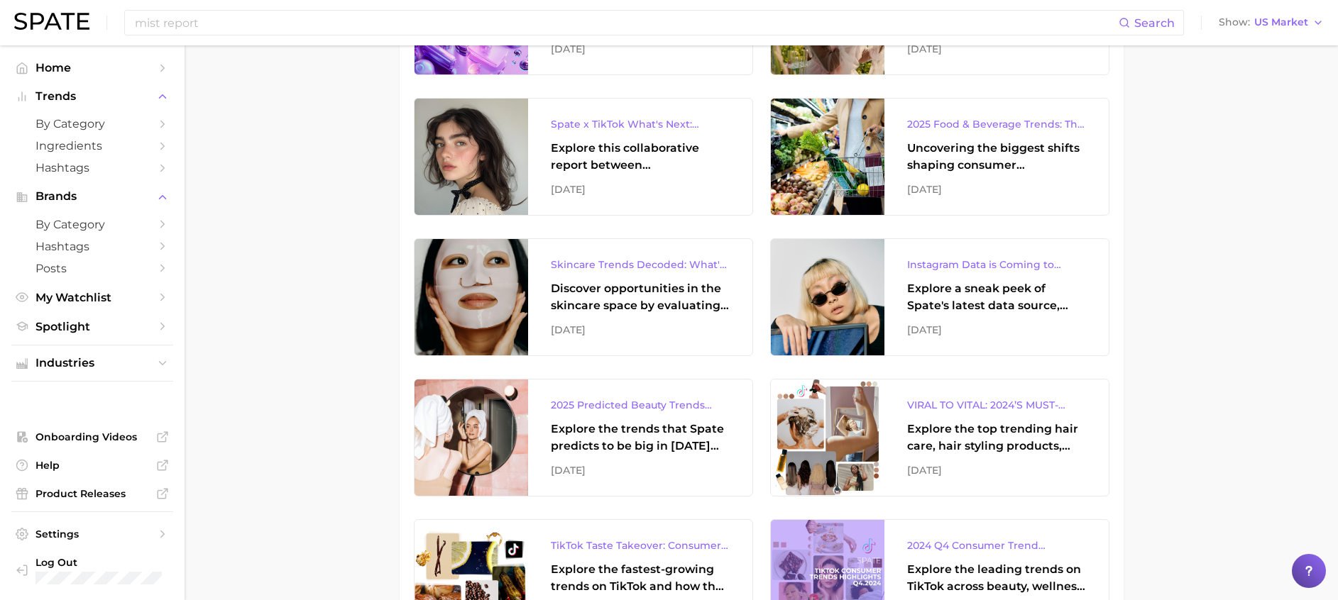
scroll to position [1384, 0]
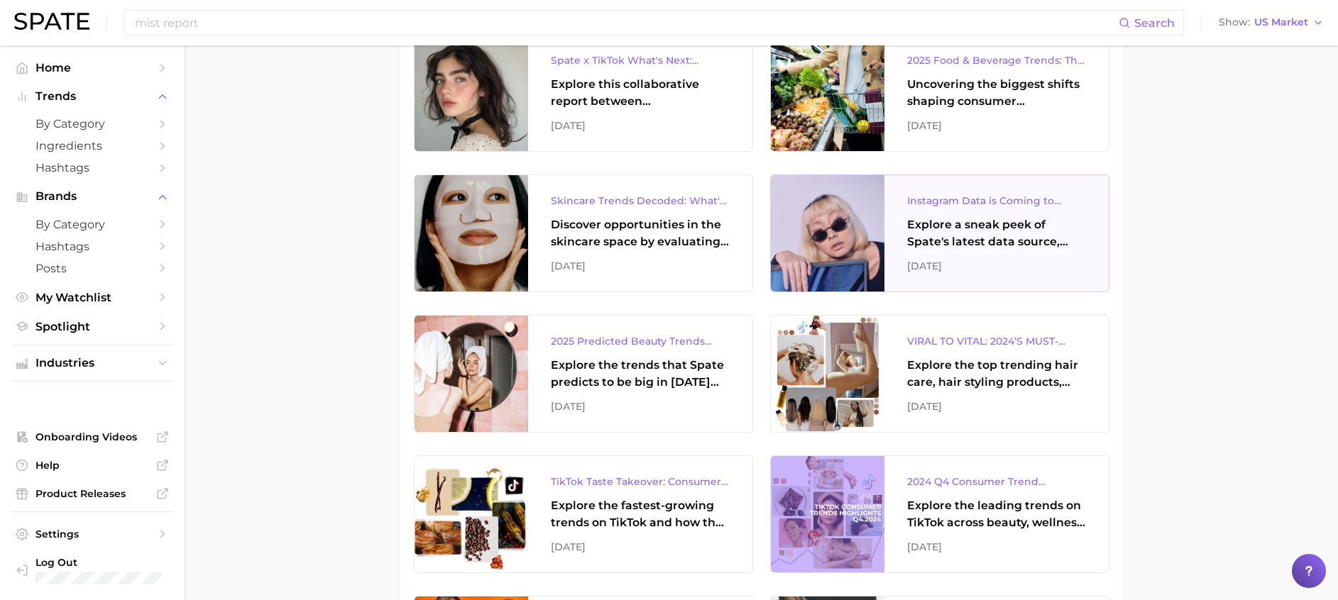
click at [1009, 229] on div "Explore a sneak peek of Spate's latest data source, Instagram, through this spo…" at bounding box center [996, 233] width 179 height 34
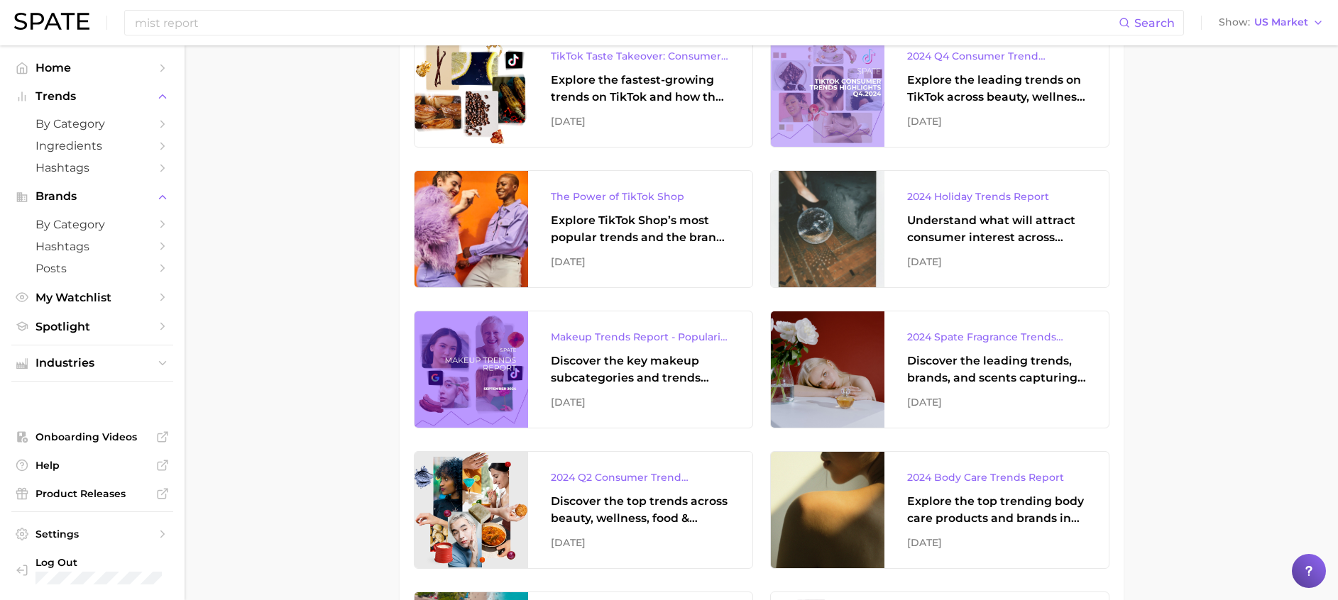
scroll to position [1171, 0]
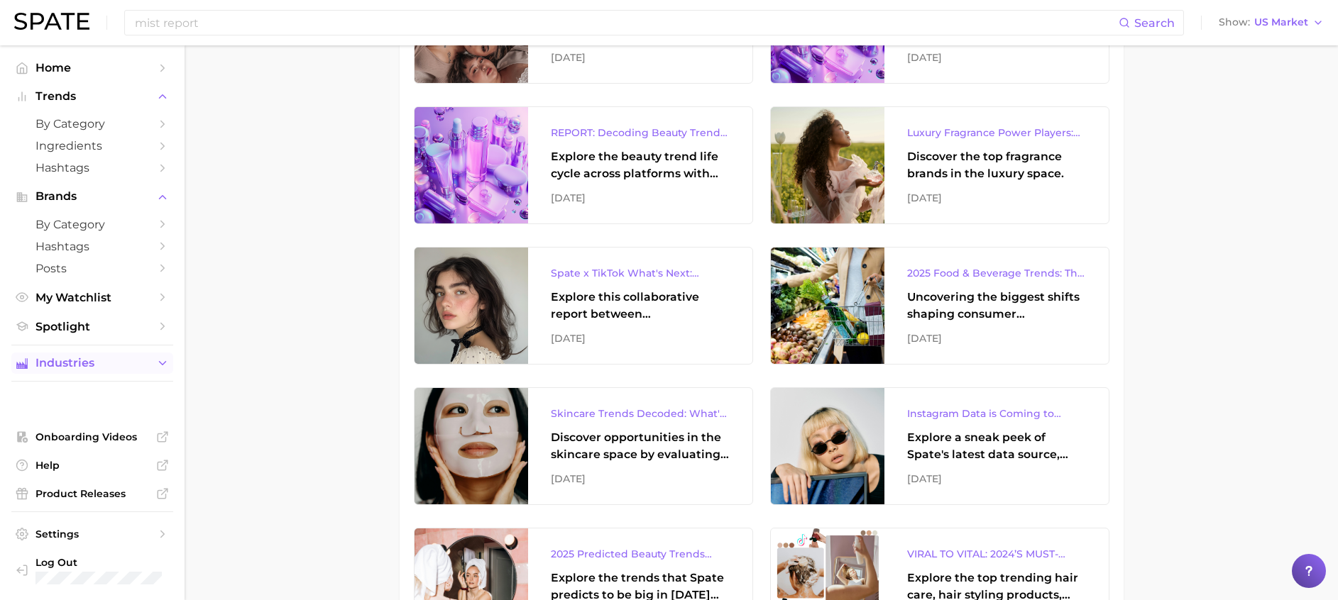
click at [97, 360] on span "Industries" at bounding box center [92, 363] width 114 height 13
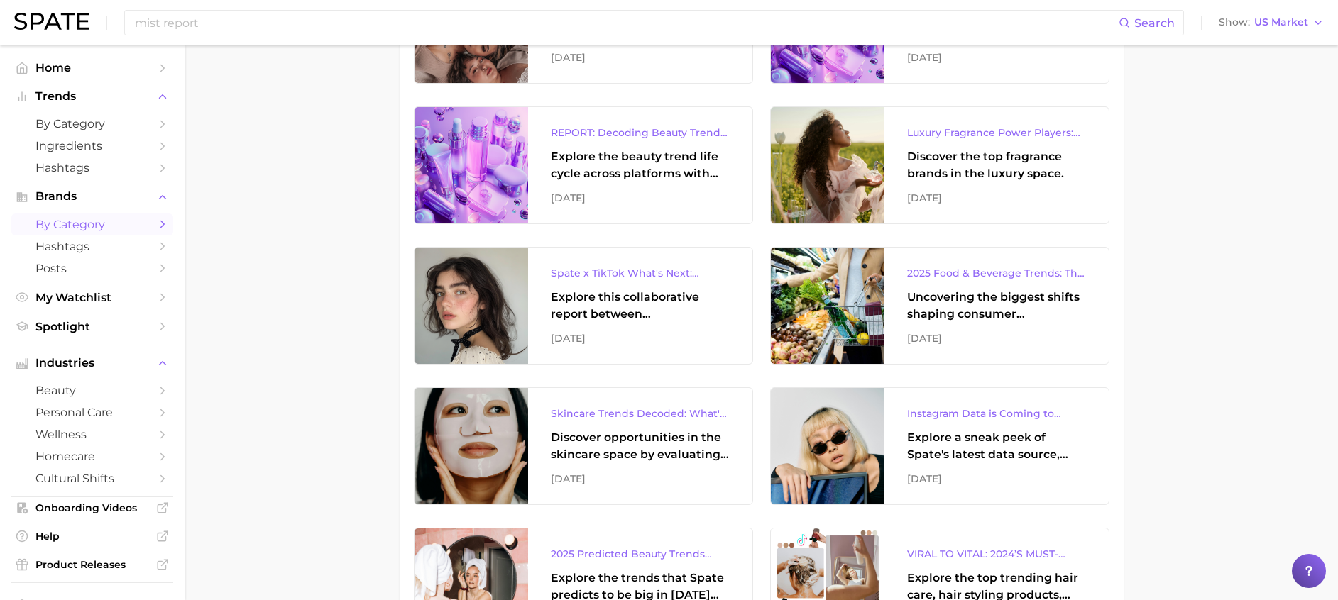
click at [116, 229] on span "by Category" at bounding box center [92, 224] width 114 height 13
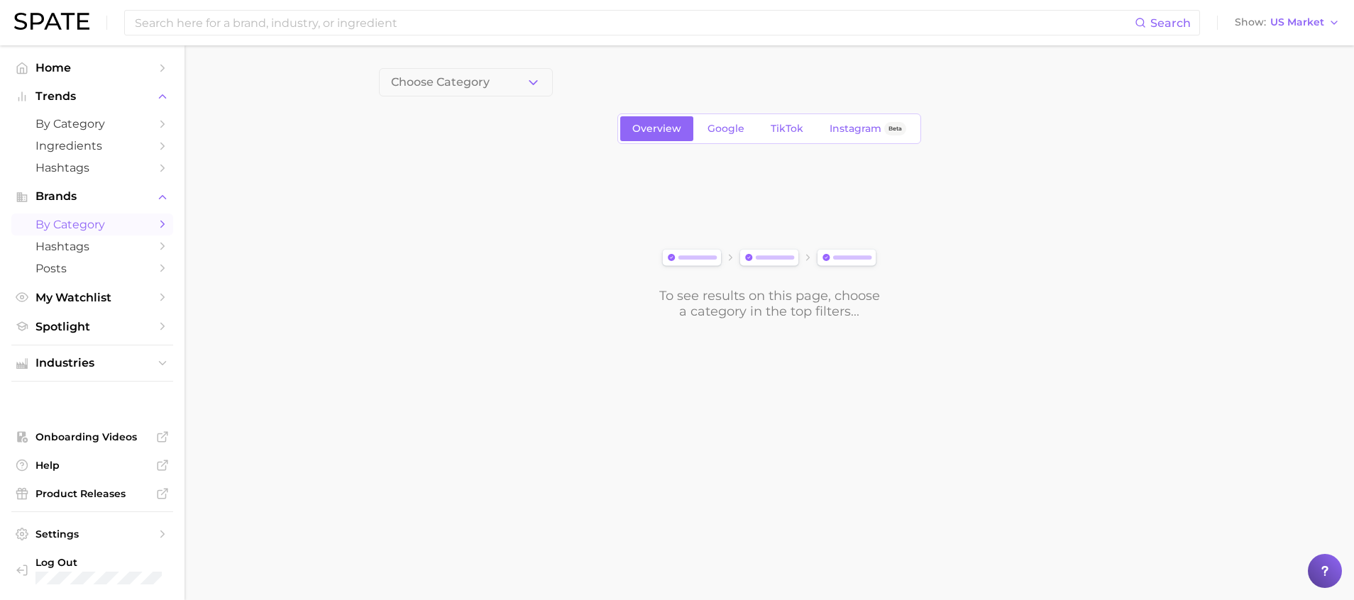
click at [111, 221] on span "by Category" at bounding box center [92, 224] width 114 height 13
click at [556, 16] on input at bounding box center [633, 23] width 1001 height 24
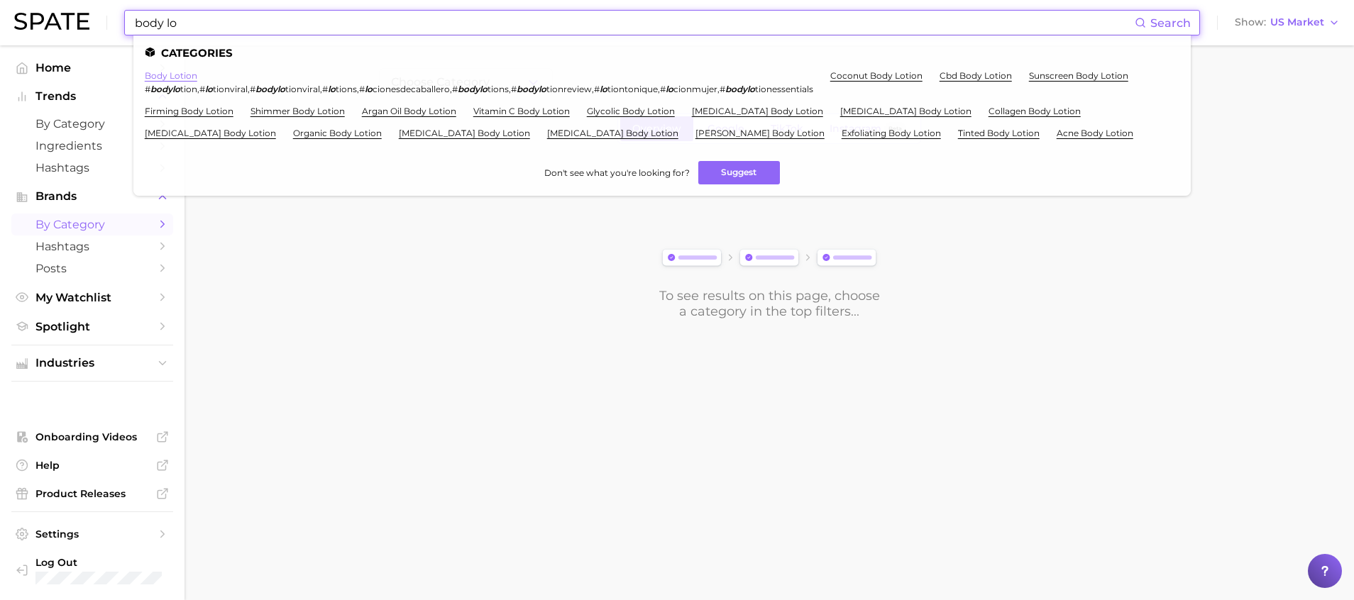
type input "body lo"
click at [181, 80] on link "body lotion" at bounding box center [171, 75] width 53 height 11
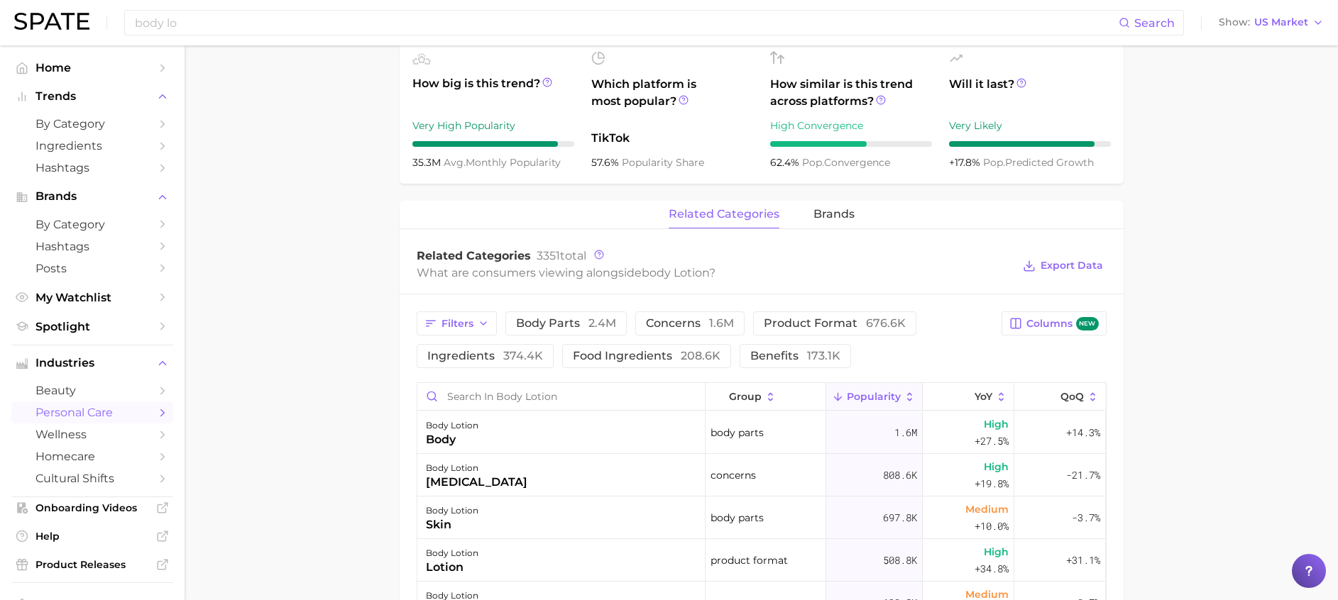
scroll to position [532, 0]
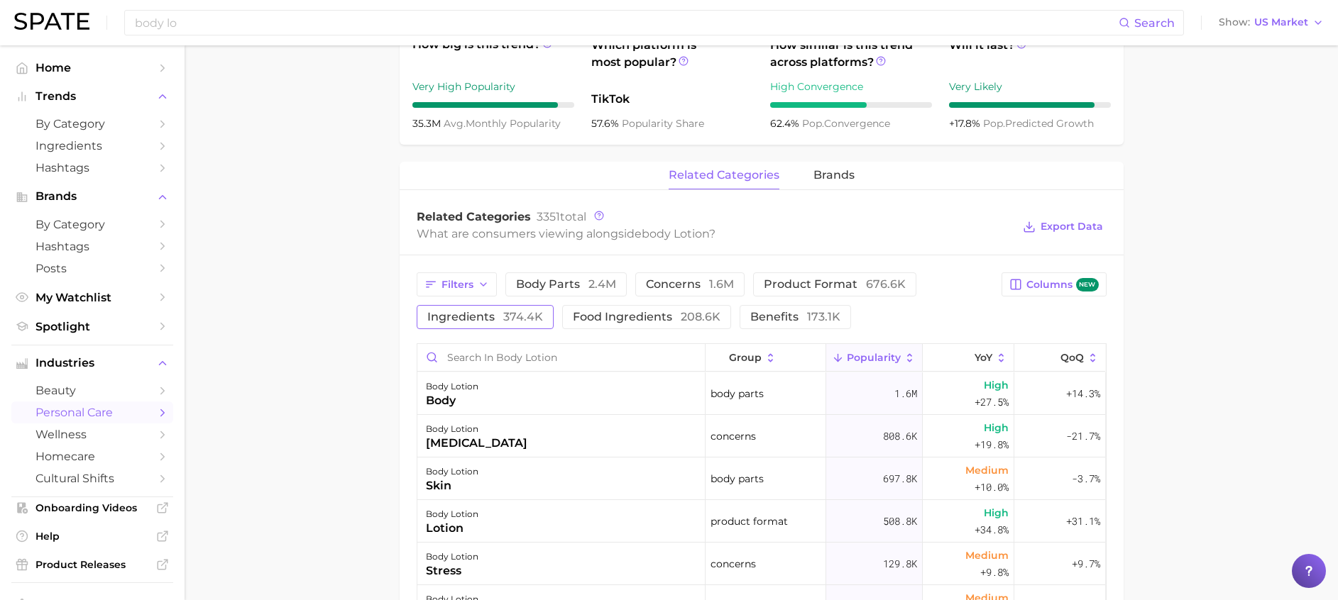
click at [503, 318] on span "374.4k" at bounding box center [523, 316] width 40 height 13
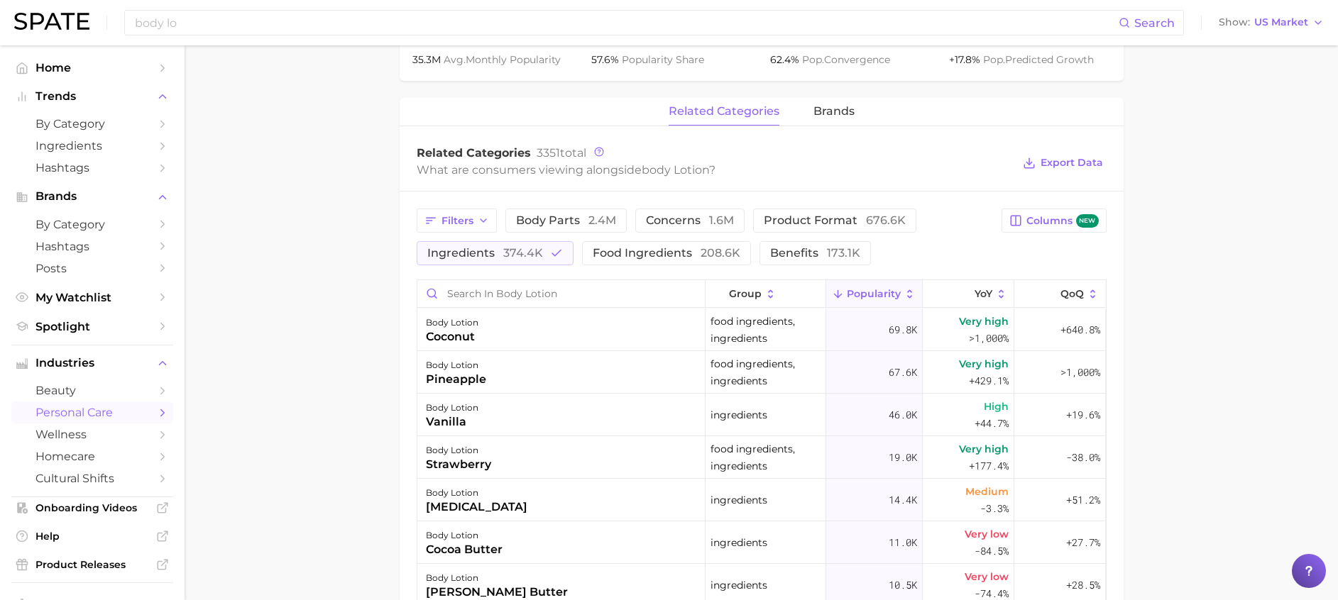
scroll to position [639, 0]
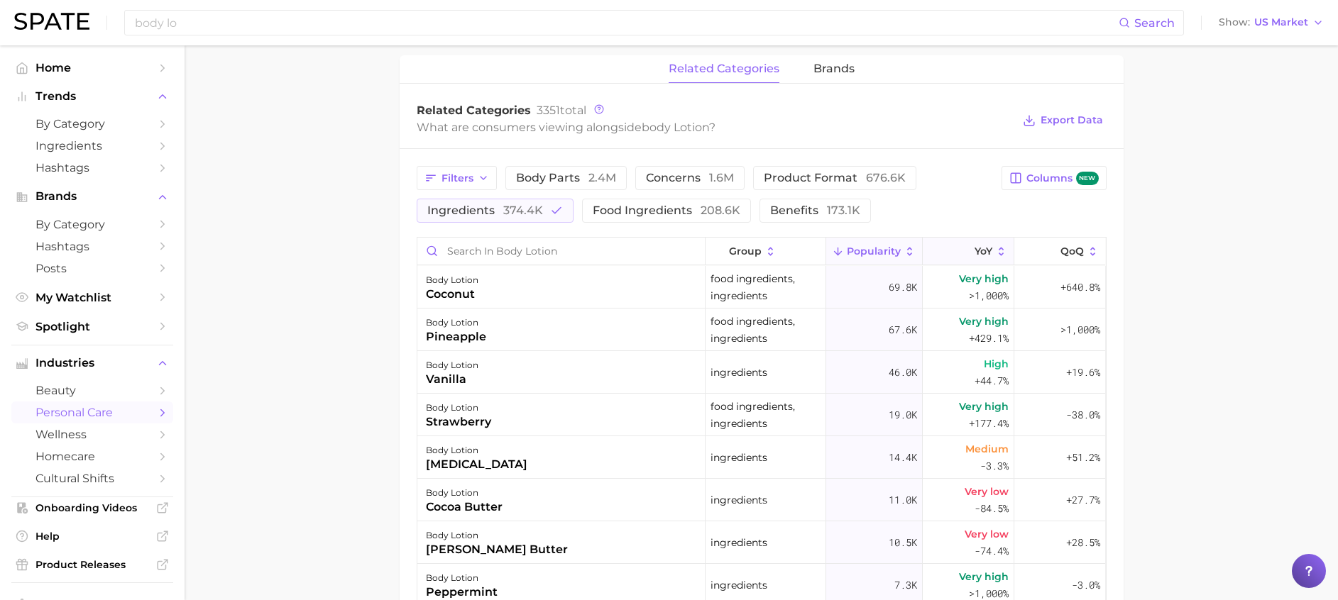
click at [959, 255] on icon at bounding box center [965, 252] width 13 height 13
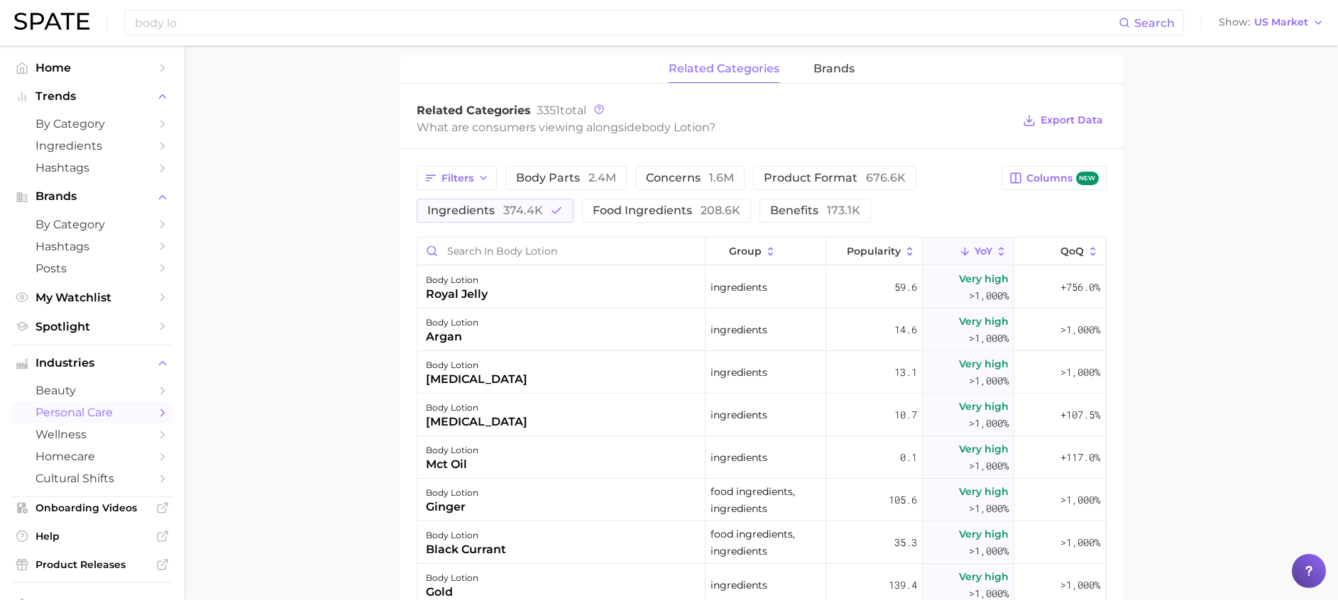
click at [1244, 289] on main "1. bath & body 2. body care products 3. body moisturizing products 4. body loti…" at bounding box center [761, 166] width 1153 height 1519
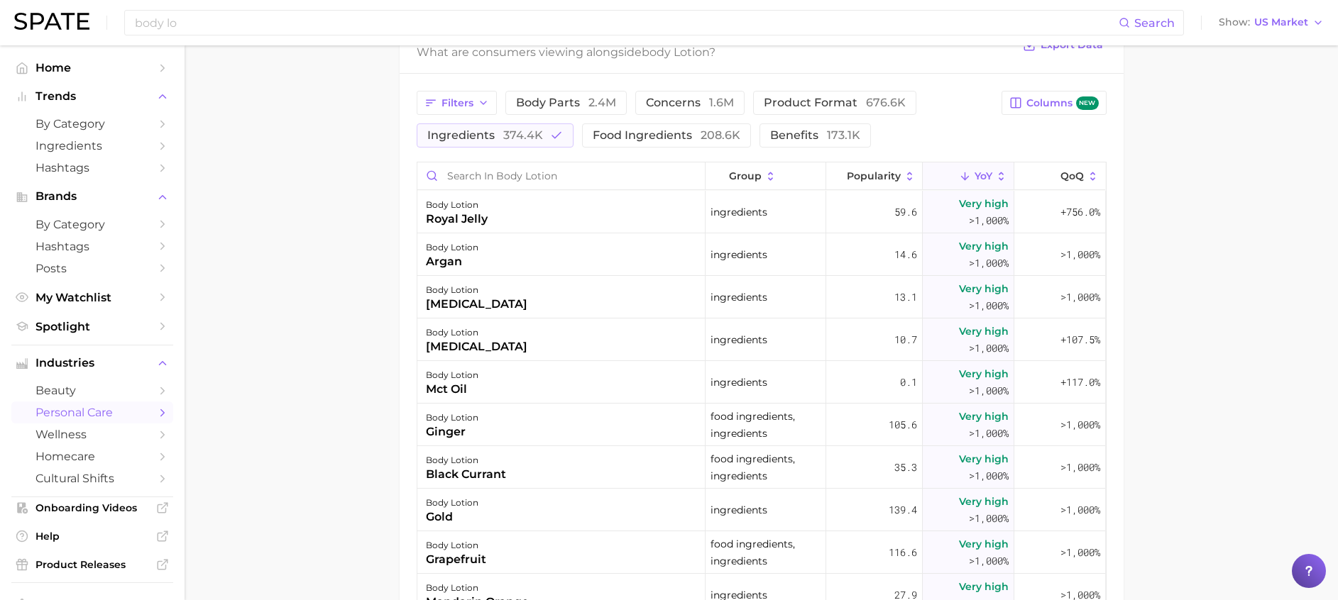
scroll to position [745, 0]
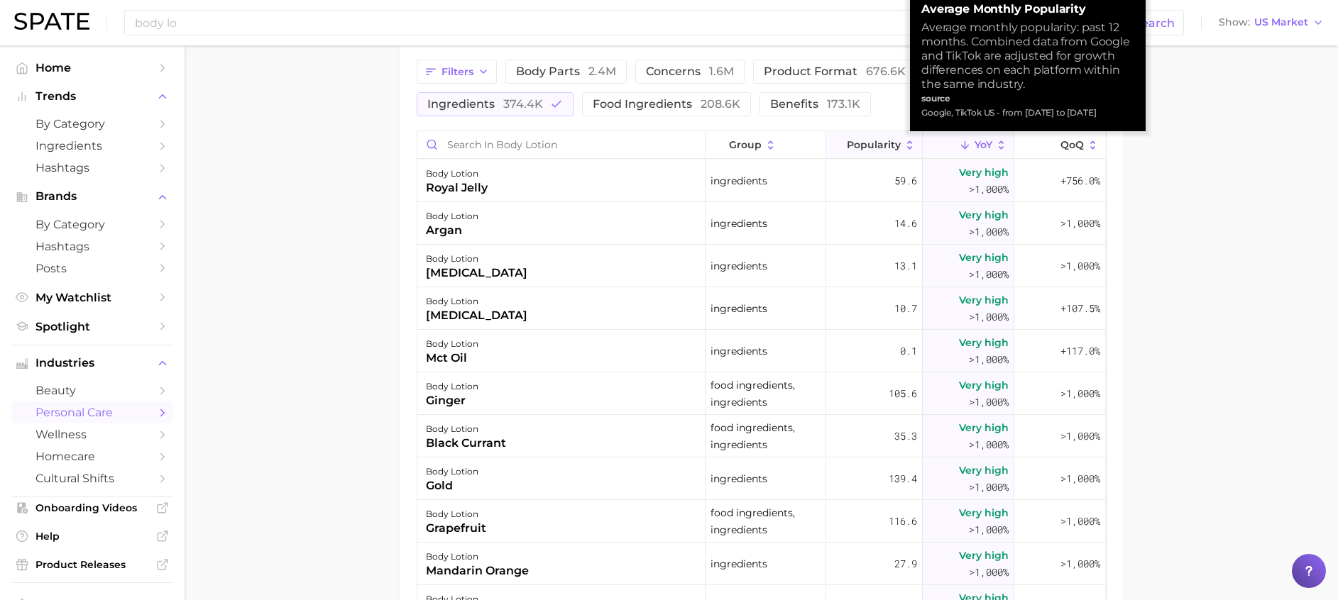
click at [859, 143] on span "Popularity" at bounding box center [874, 144] width 54 height 11
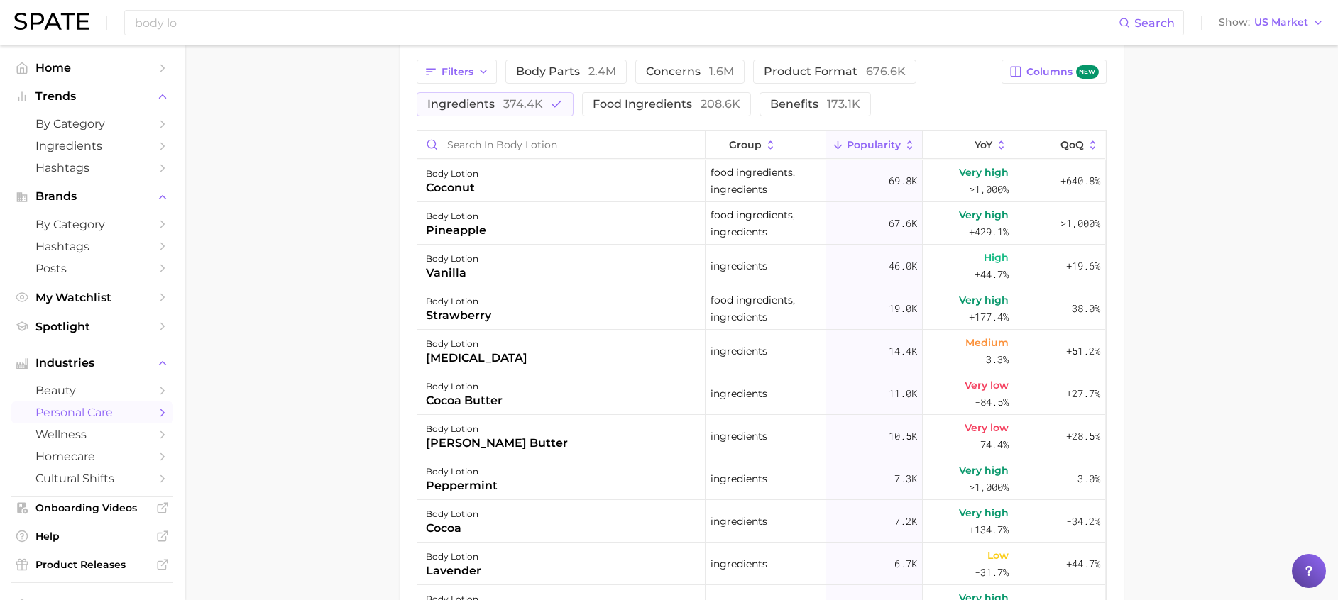
click at [1175, 182] on main "1. bath & body 2. body care products 3. body moisturizing products 4. body loti…" at bounding box center [761, 59] width 1153 height 1519
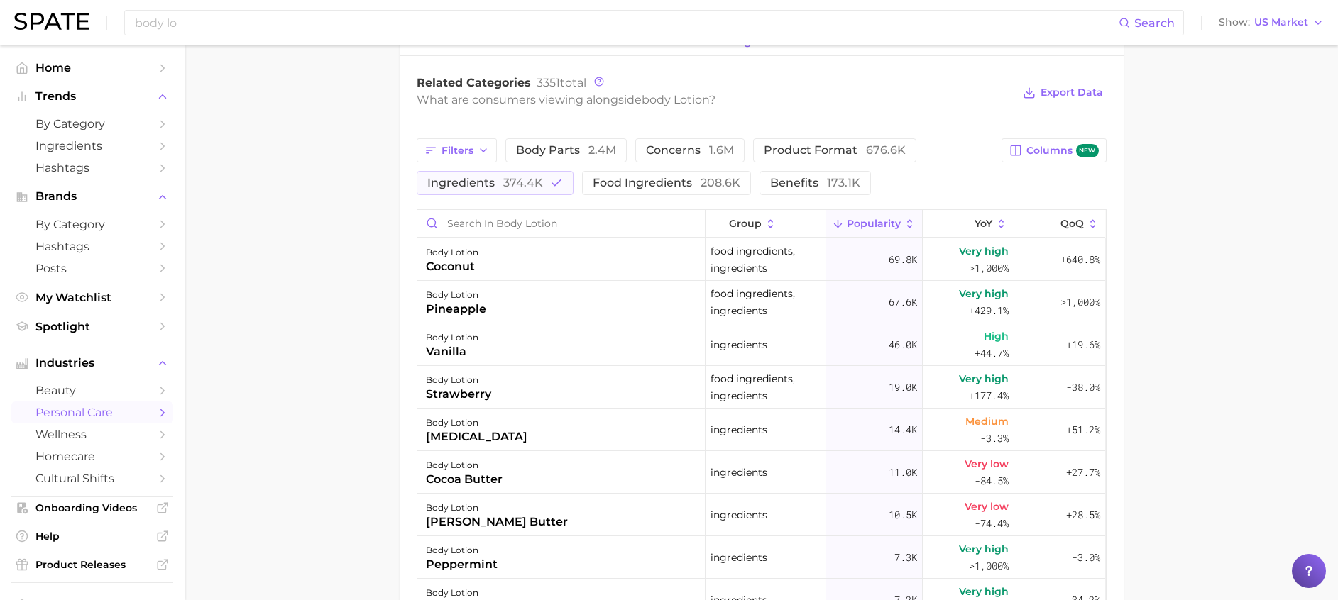
scroll to position [639, 0]
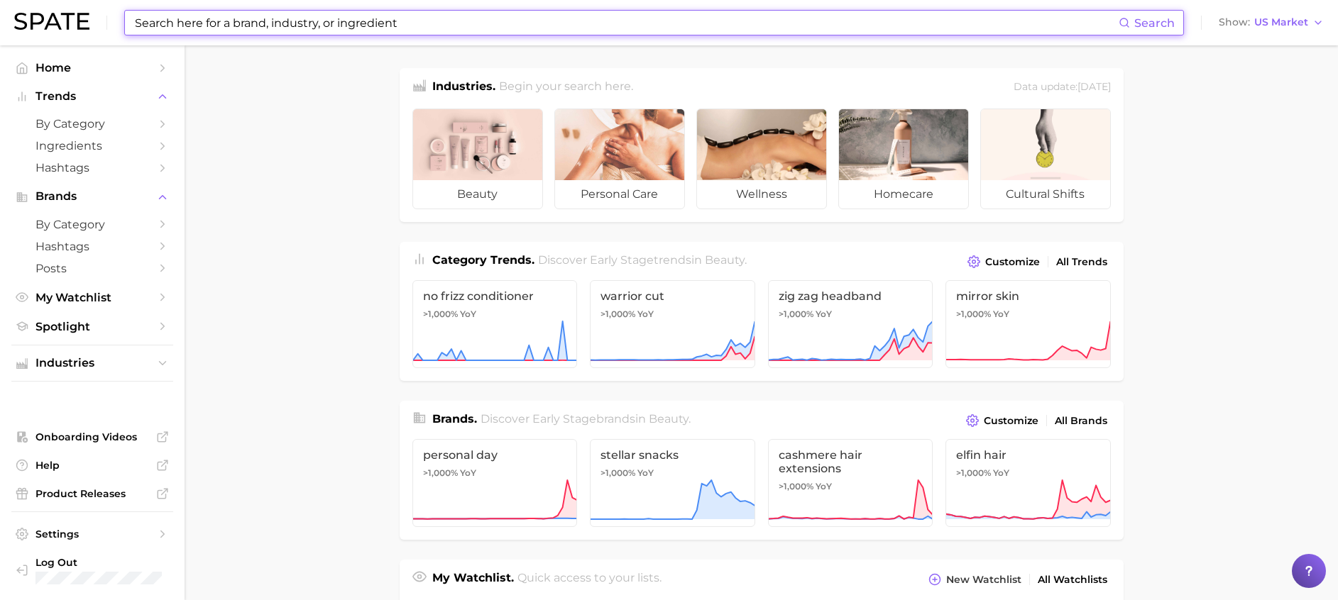
click at [253, 26] on input at bounding box center [625, 23] width 985 height 24
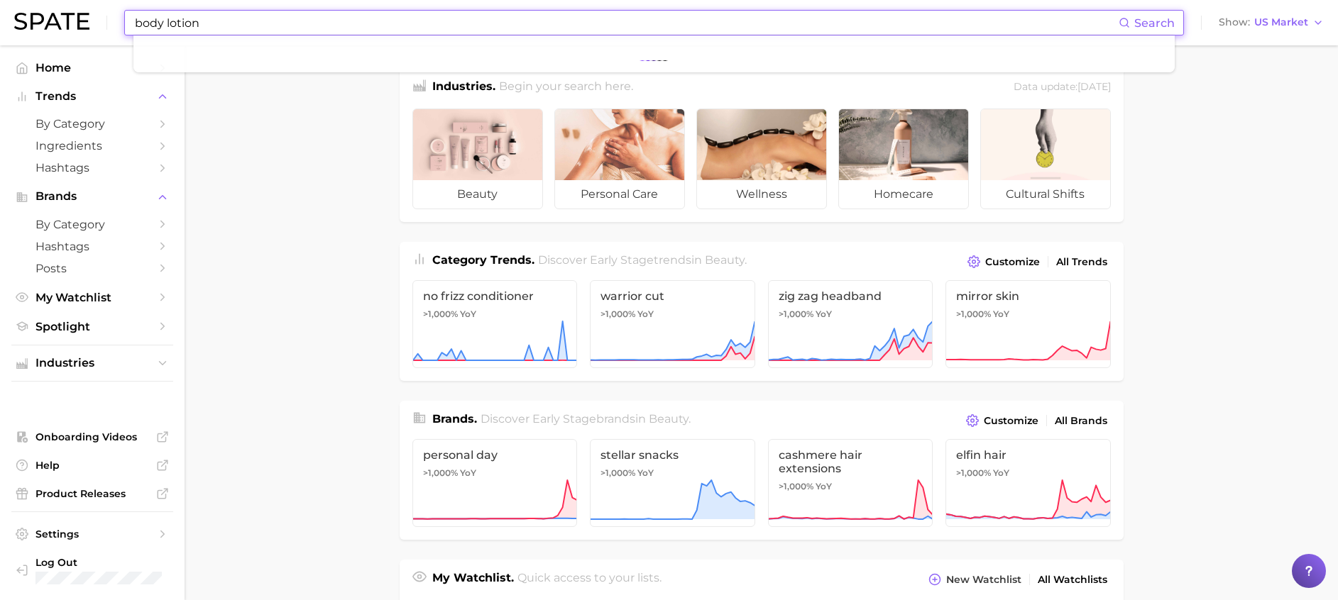
type input "body lotion"
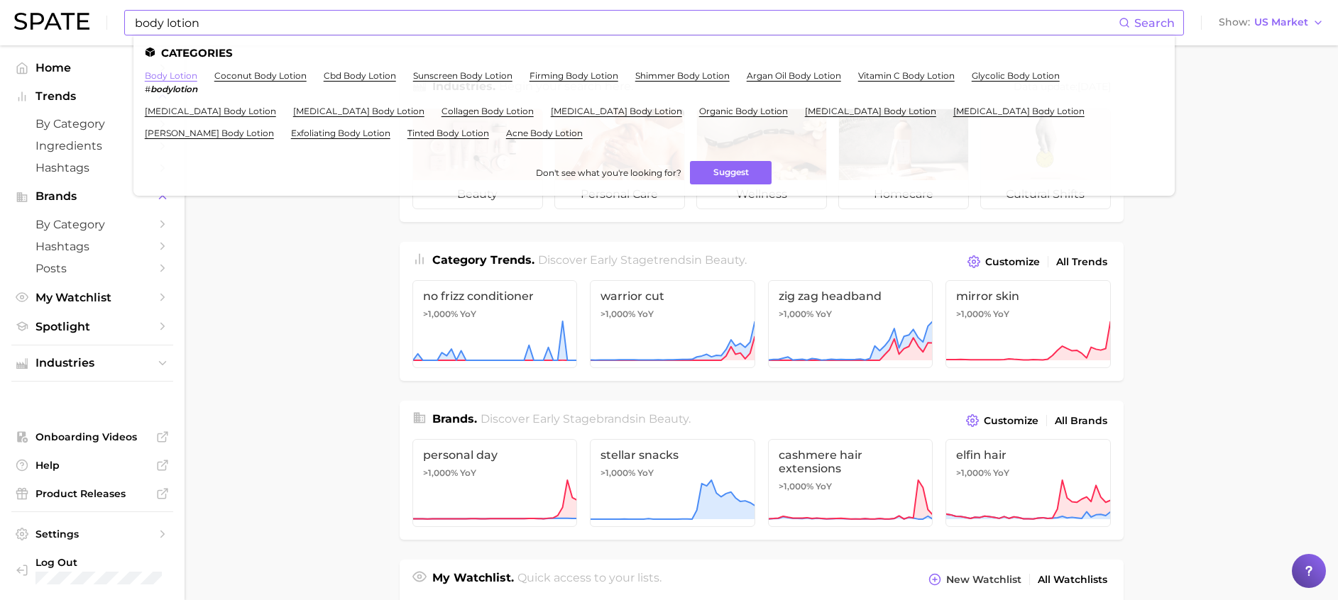
click at [170, 75] on link "body lotion" at bounding box center [171, 75] width 53 height 11
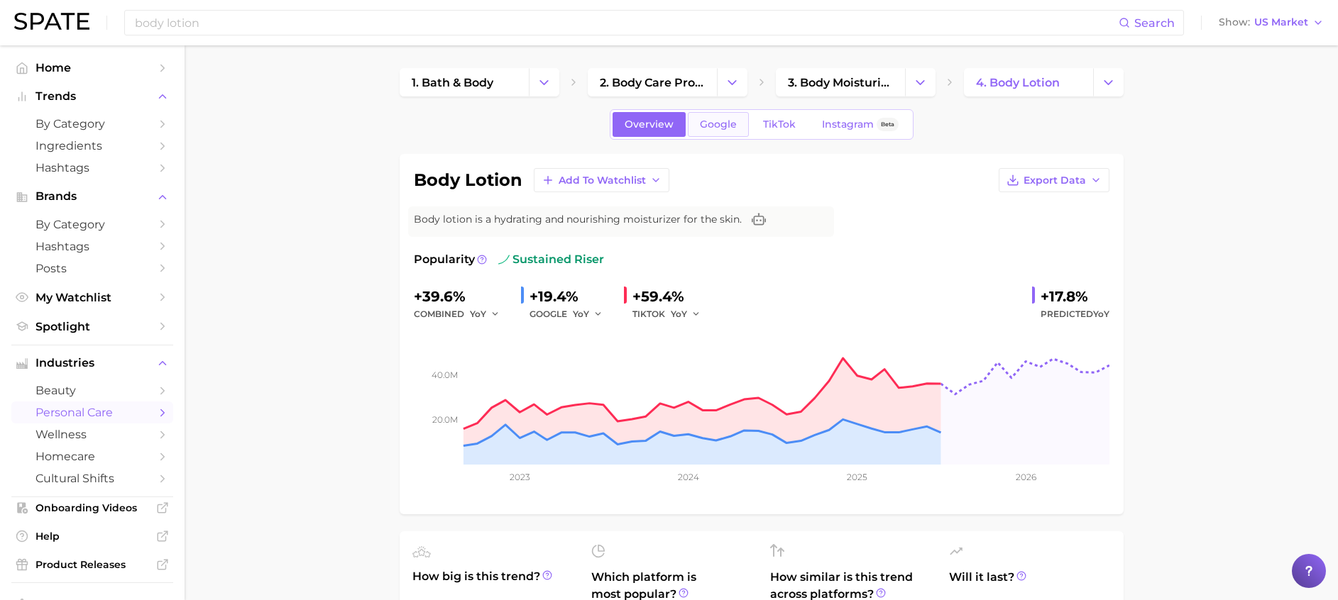
click at [717, 128] on span "Google" at bounding box center [718, 125] width 37 height 12
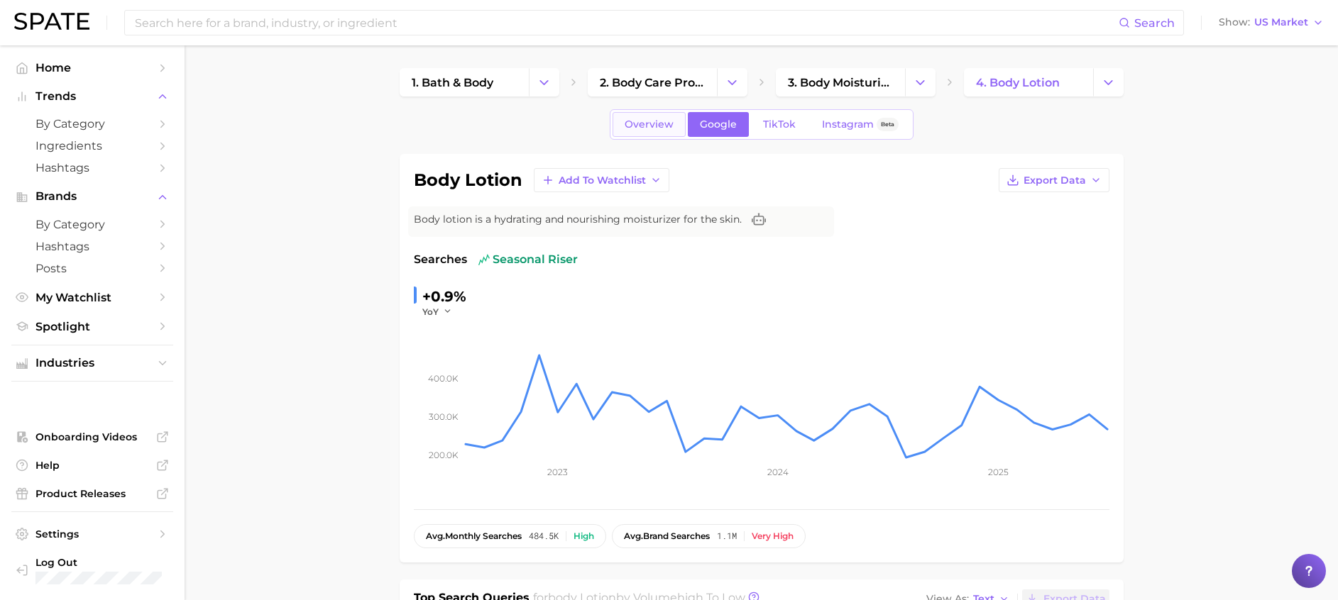
click at [628, 133] on link "Overview" at bounding box center [648, 124] width 73 height 25
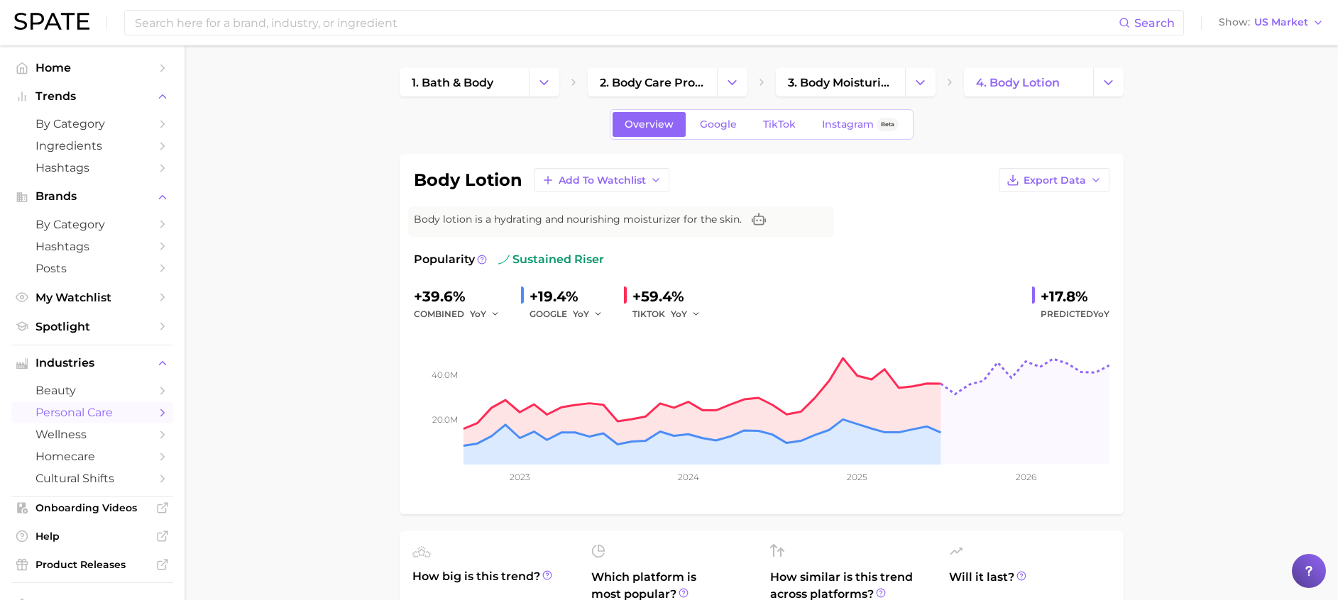
scroll to position [532, 0]
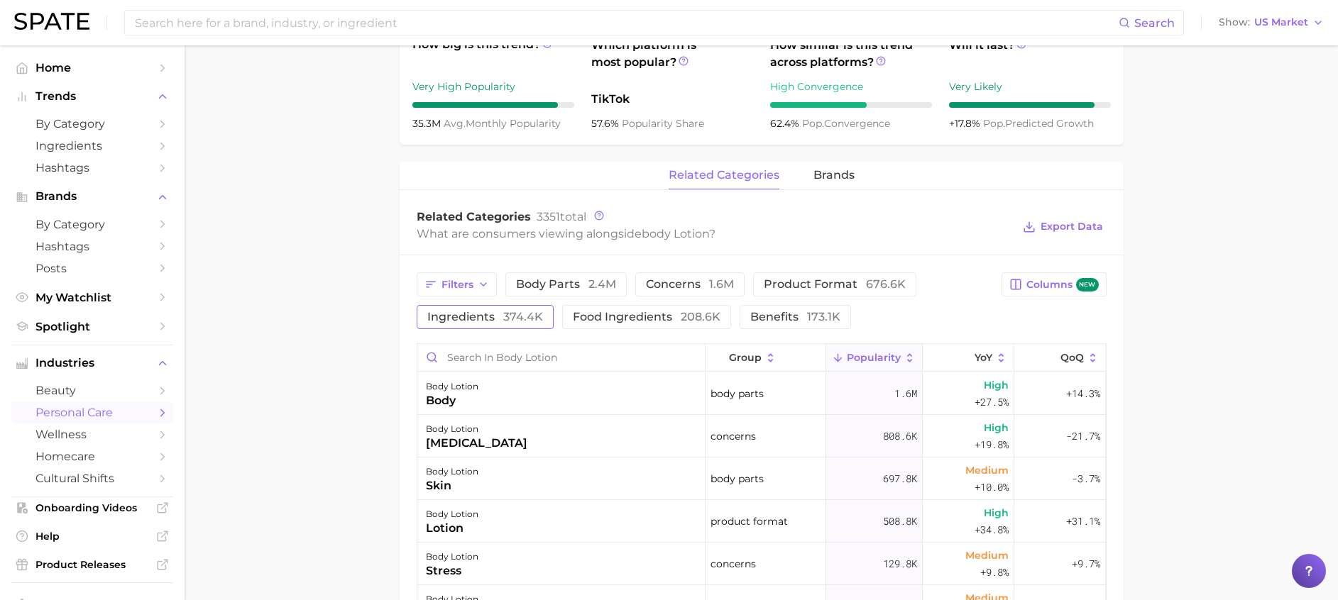
click at [483, 314] on span "ingredients 374.4k" at bounding box center [485, 317] width 116 height 11
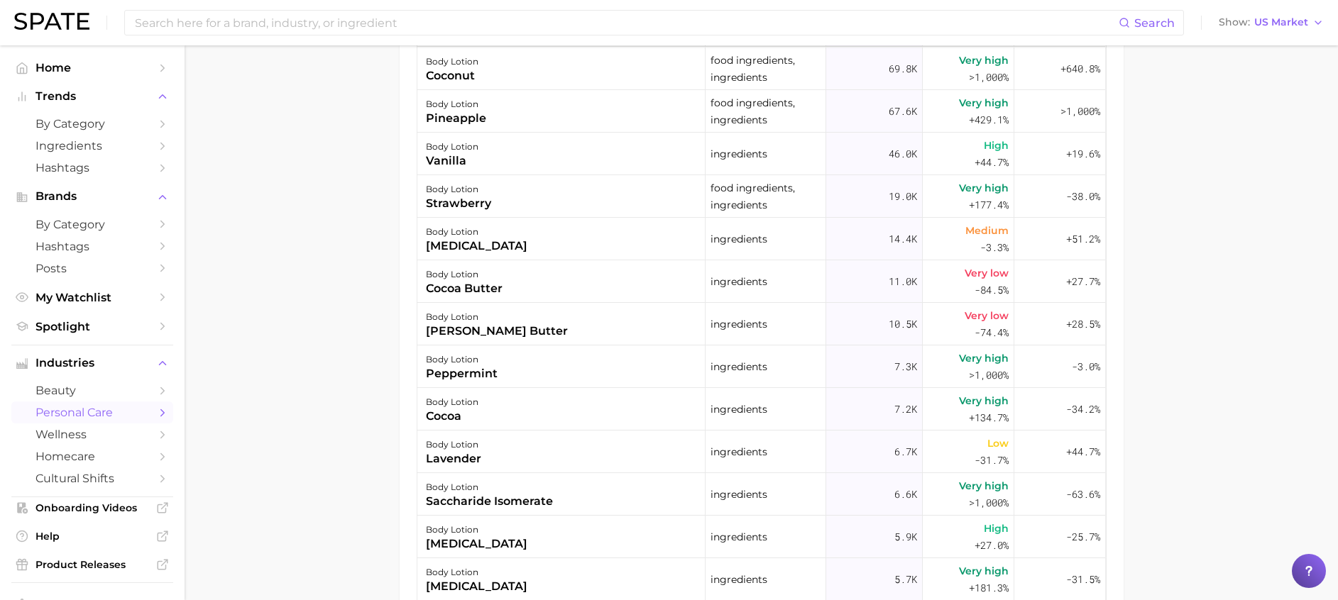
scroll to position [751, 0]
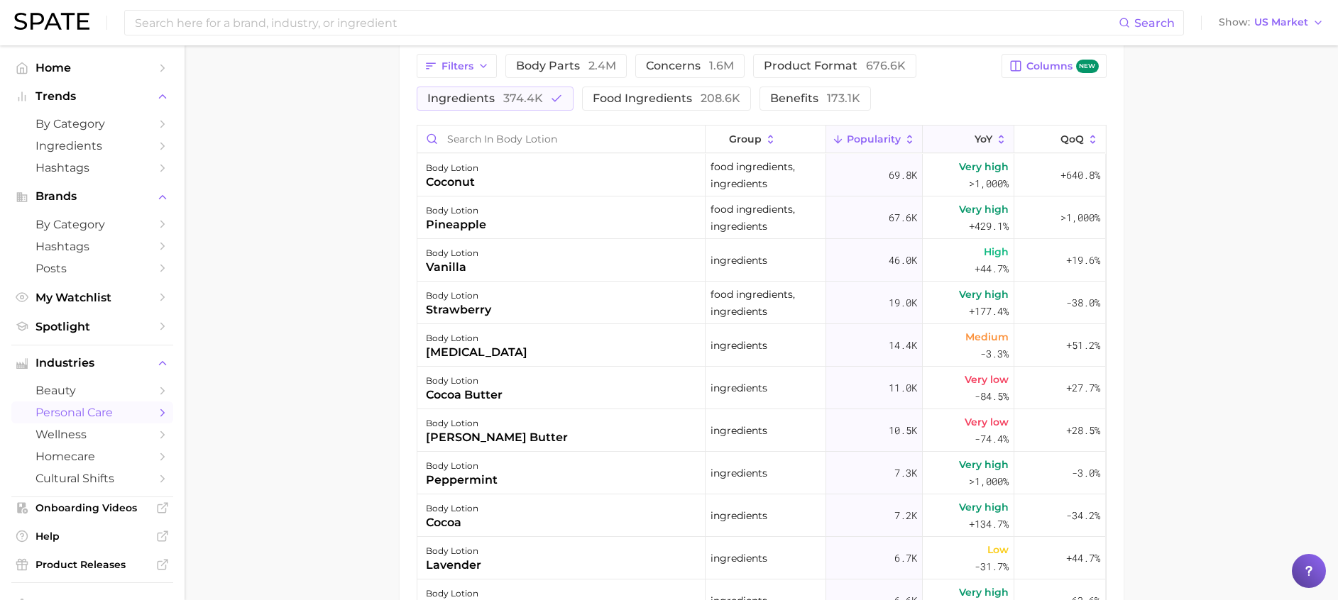
click at [957, 131] on button "YoY" at bounding box center [969, 140] width 92 height 28
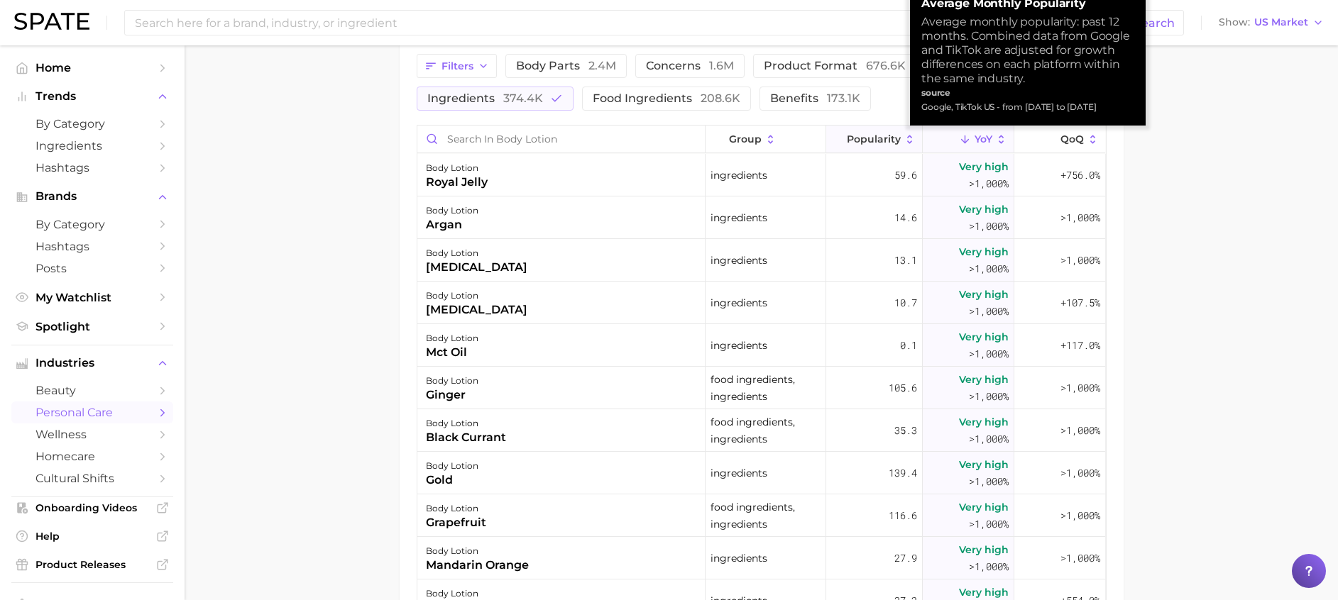
click at [887, 134] on span "Popularity" at bounding box center [874, 138] width 54 height 11
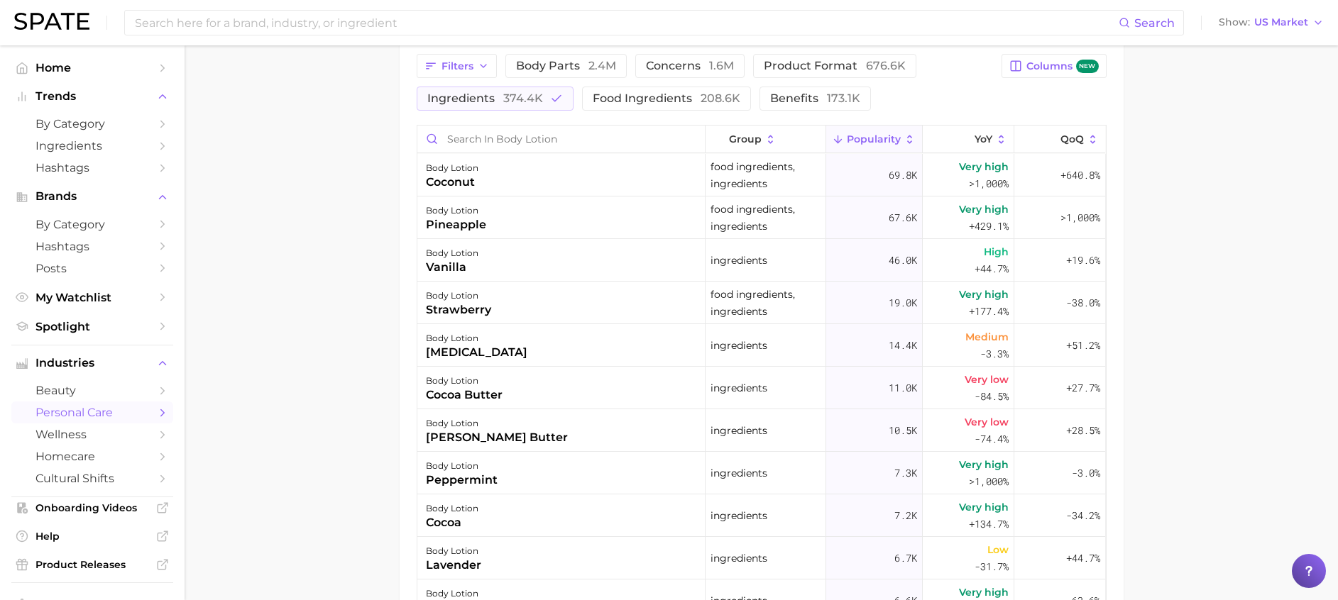
click at [1270, 267] on main "1. bath & body 2. body care products 3. body moisturizing products 4. body loti…" at bounding box center [761, 54] width 1153 height 1519
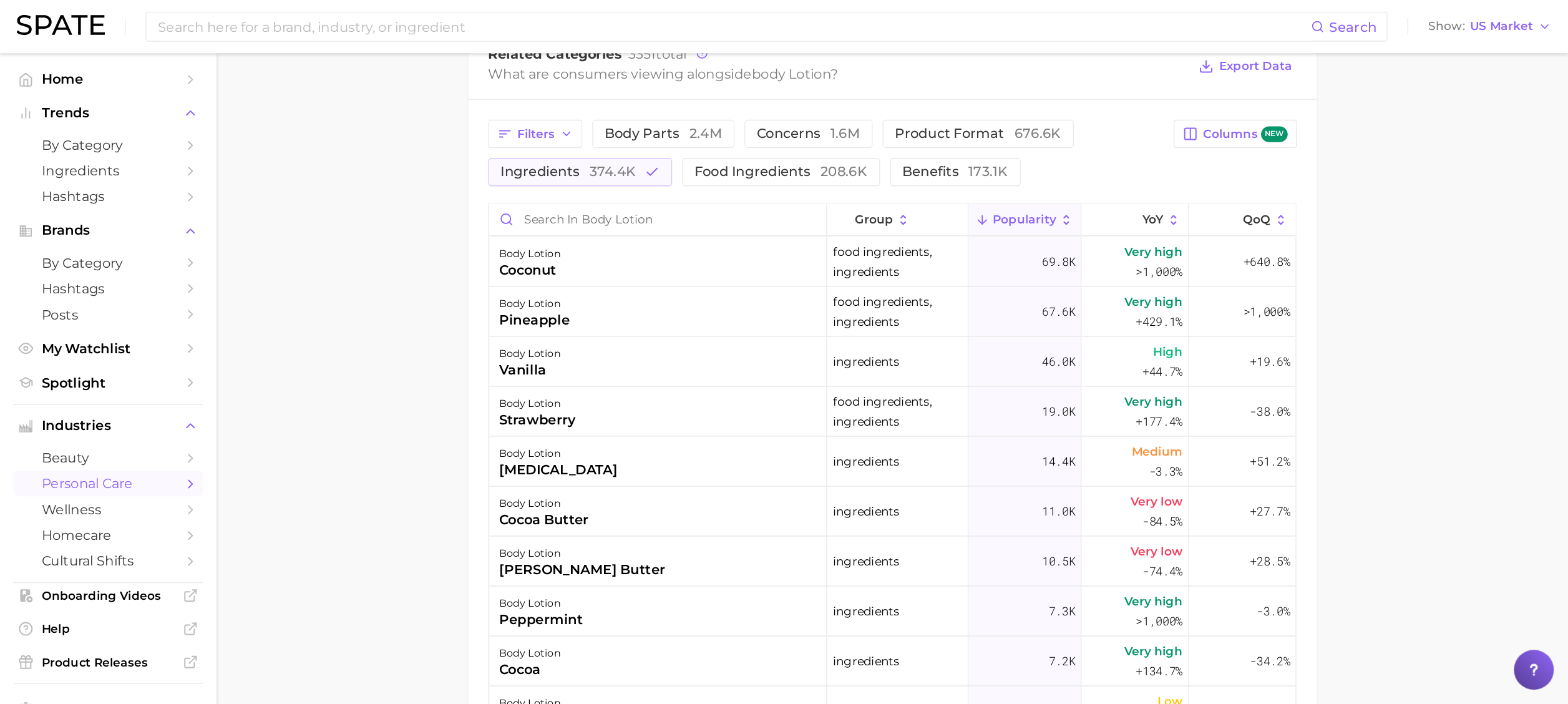
scroll to position [619, 0]
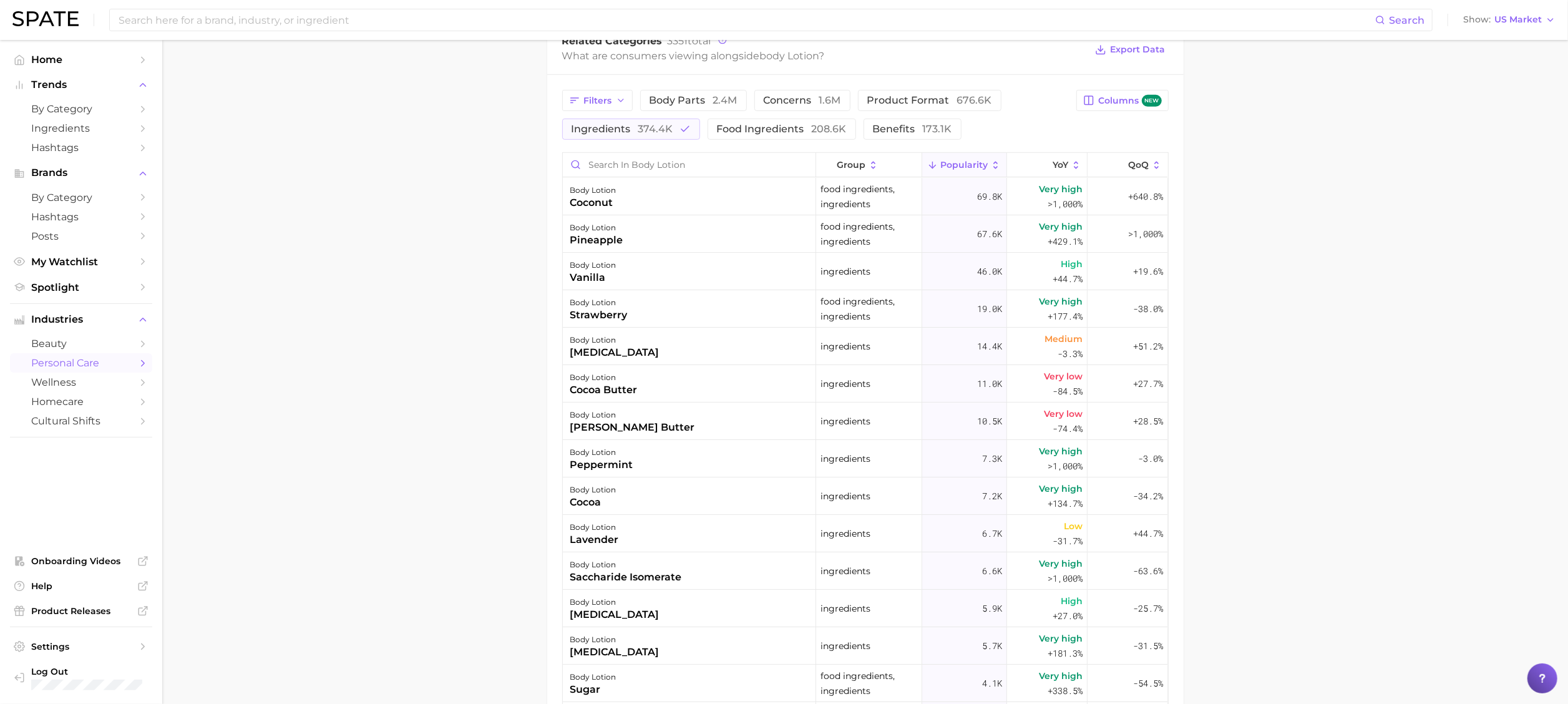
drag, startPoint x: 1112, startPoint y: 4, endPoint x: 465, endPoint y: 216, distance: 680.8
click at [462, 216] on main "1. bath & body 2. body care products 3. body moisturizing products 4. body loti…" at bounding box center [865, 178] width 1406 height 1513
click at [1176, 240] on main "1. bath & body 2. body care products 3. body moisturizing products 4. body loti…" at bounding box center [865, 178] width 1406 height 1513
drag, startPoint x: 1351, startPoint y: 438, endPoint x: 1275, endPoint y: 470, distance: 82.5
click at [1176, 438] on main "1. bath & body 2. body care products 3. body moisturizing products 4. body loti…" at bounding box center [865, 178] width 1406 height 1513
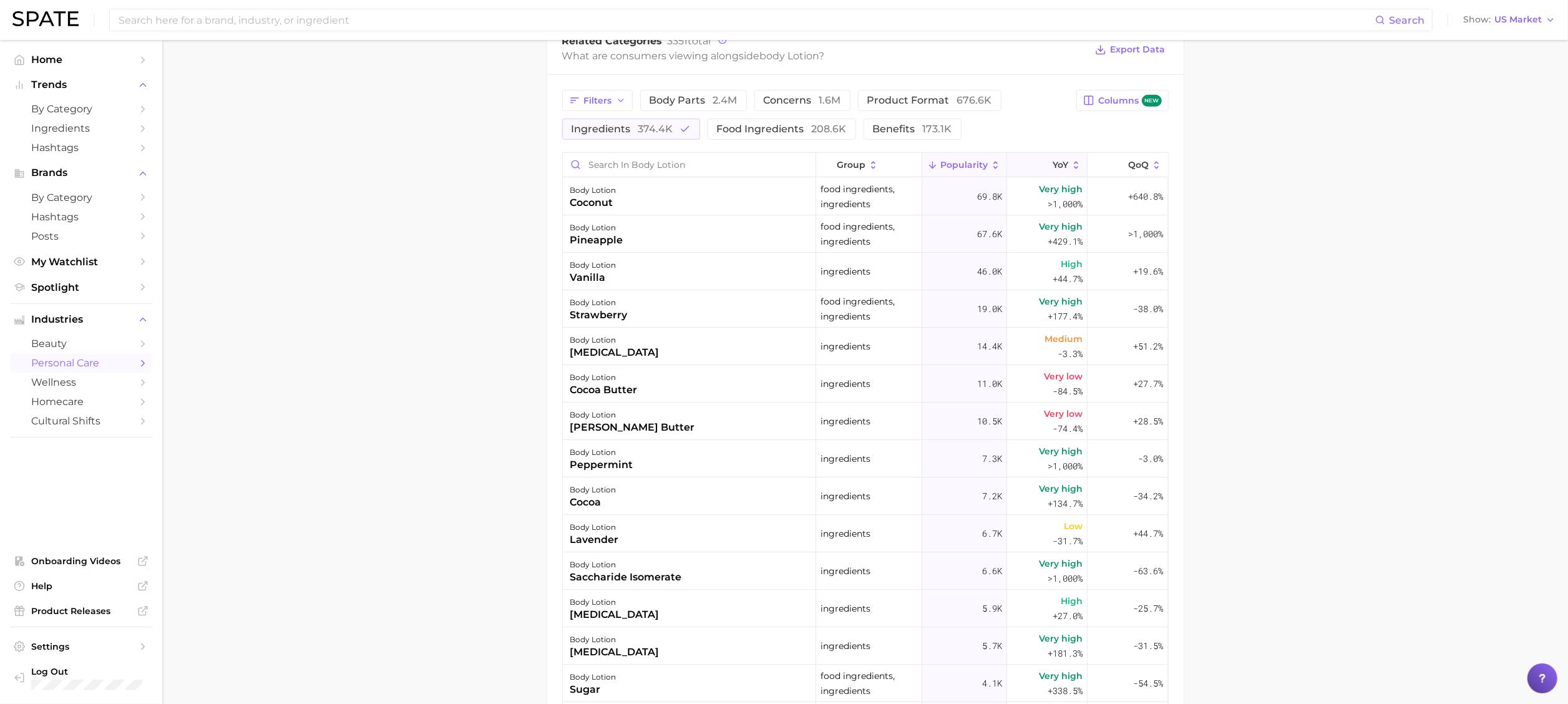
click at [1053, 170] on span "YoY" at bounding box center [1061, 165] width 16 height 10
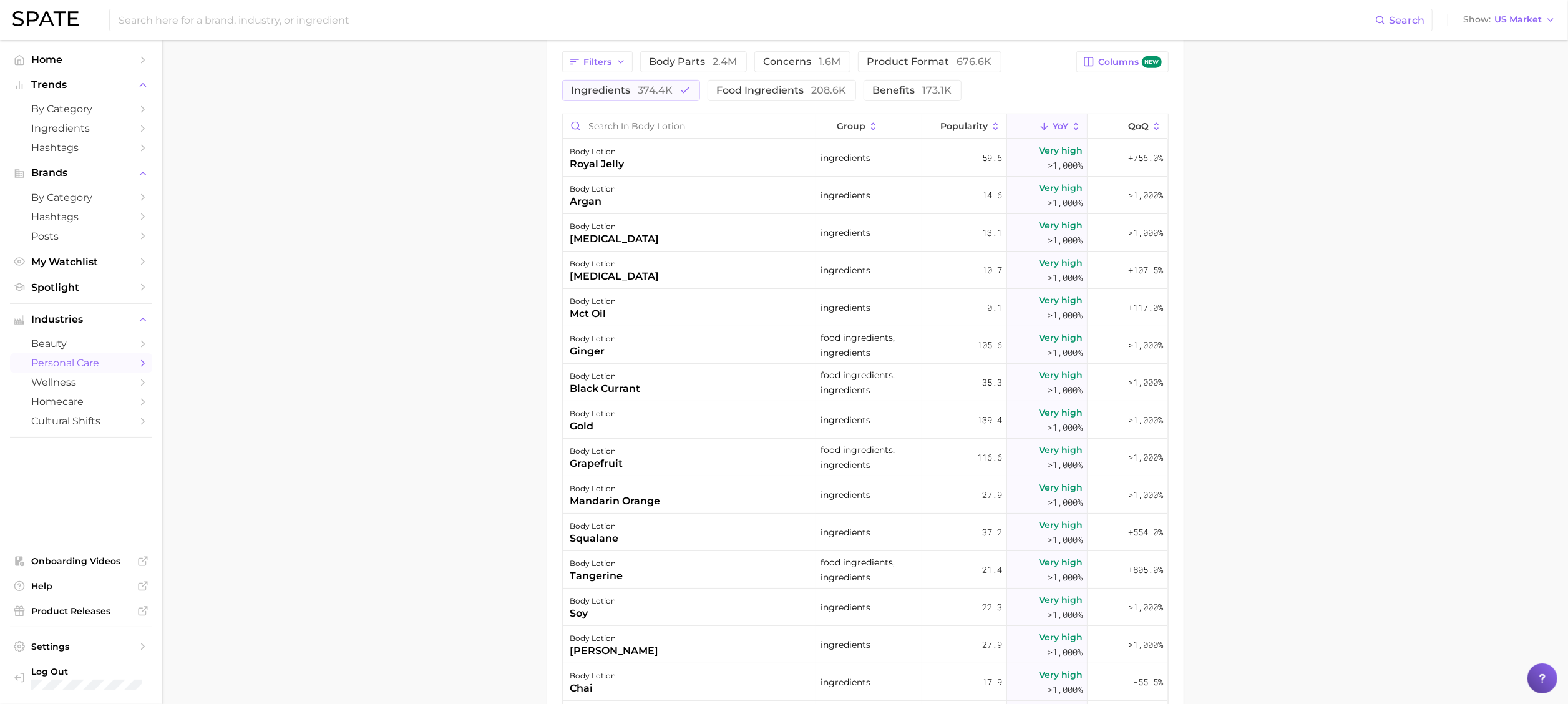
scroll to position [475, 0]
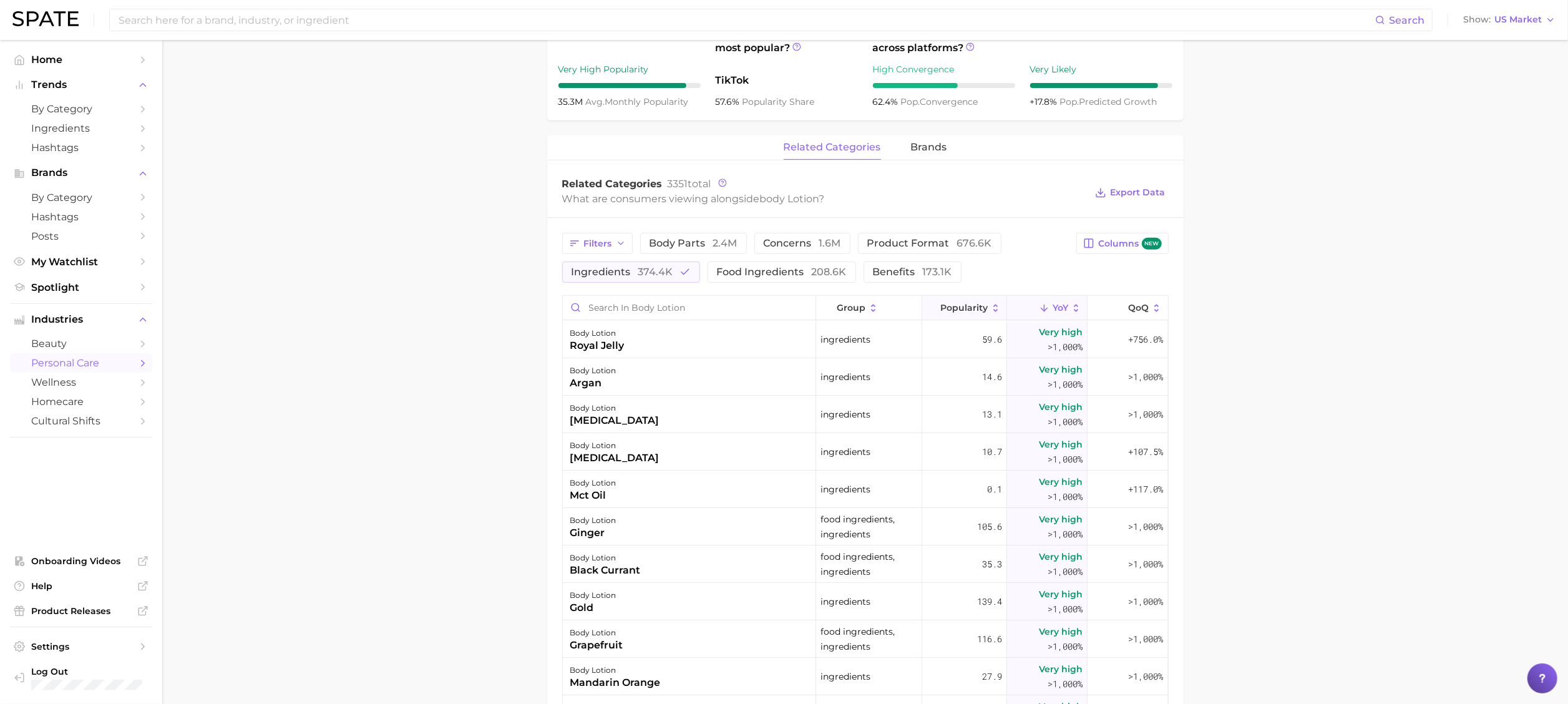
click at [940, 309] on span "Popularity" at bounding box center [964, 307] width 47 height 10
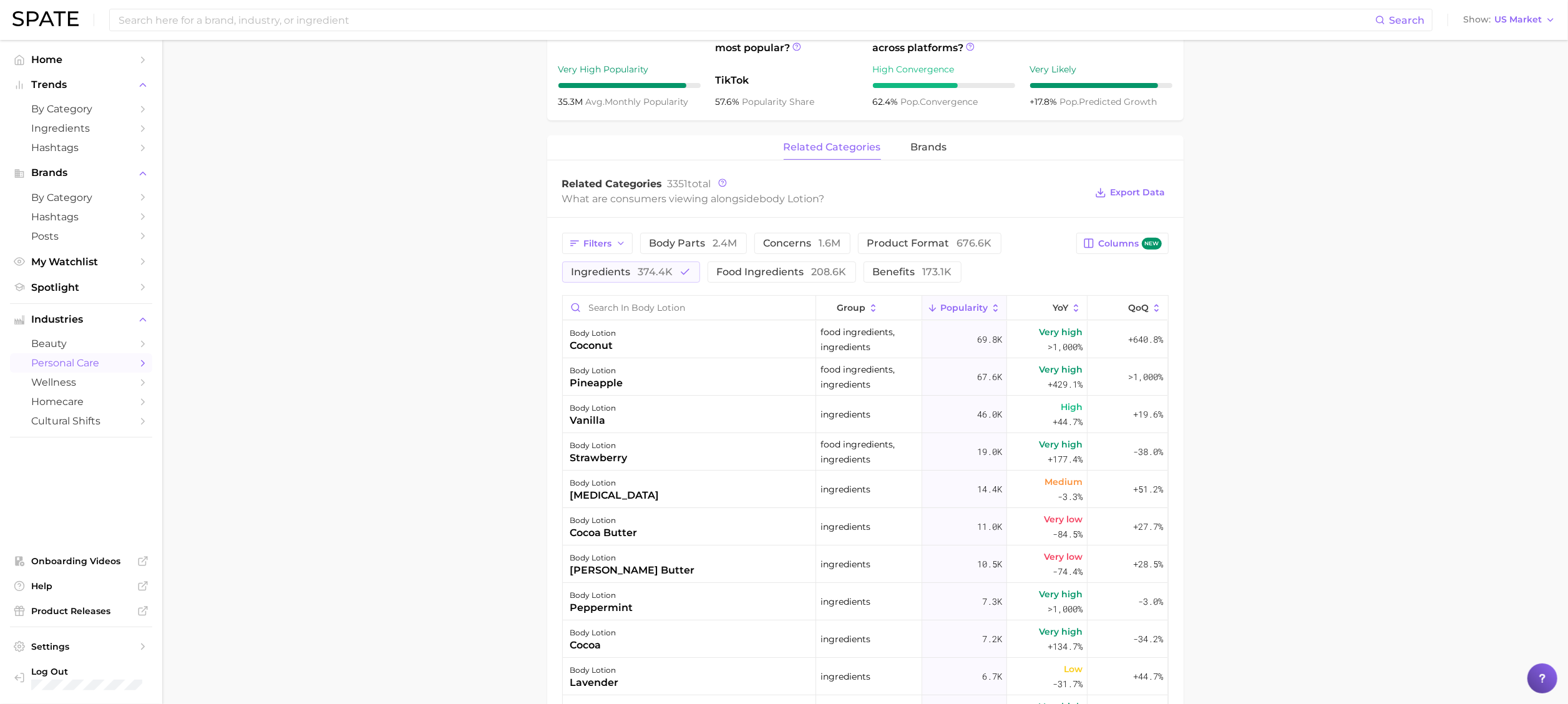
click at [1176, 378] on main "1. bath & body 2. body care products 3. body moisturizing products 4. body loti…" at bounding box center [865, 320] width 1406 height 1513
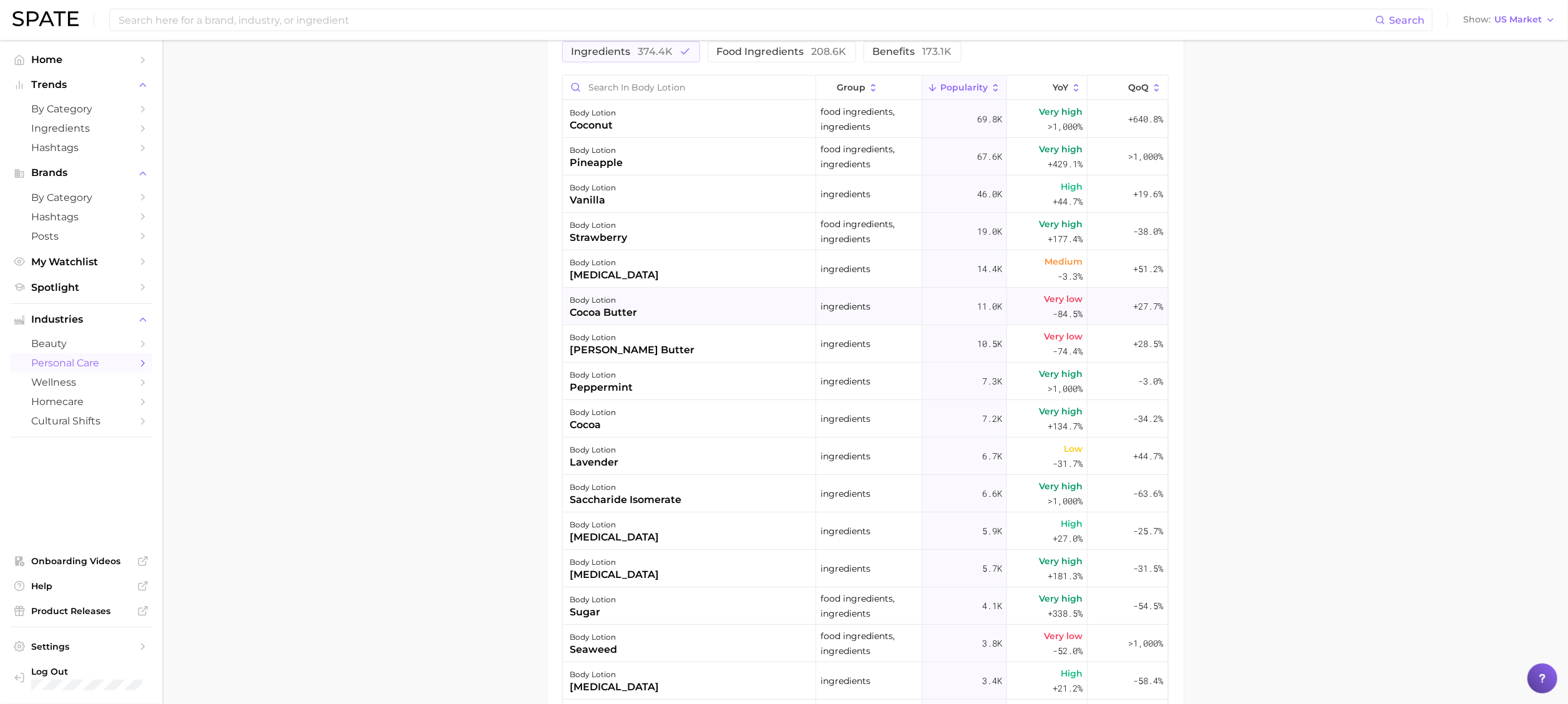
scroll to position [0, 0]
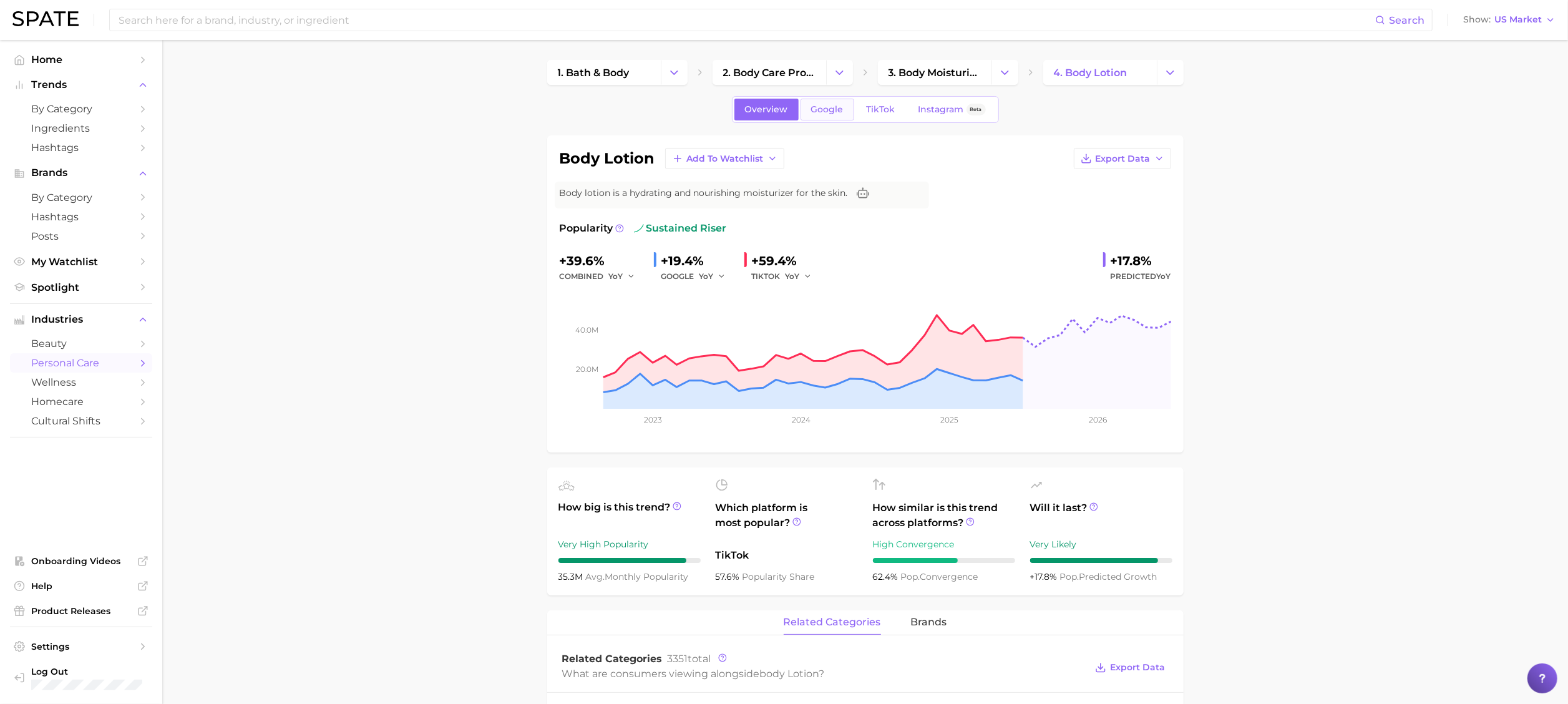
click at [836, 108] on span "Google" at bounding box center [828, 110] width 33 height 11
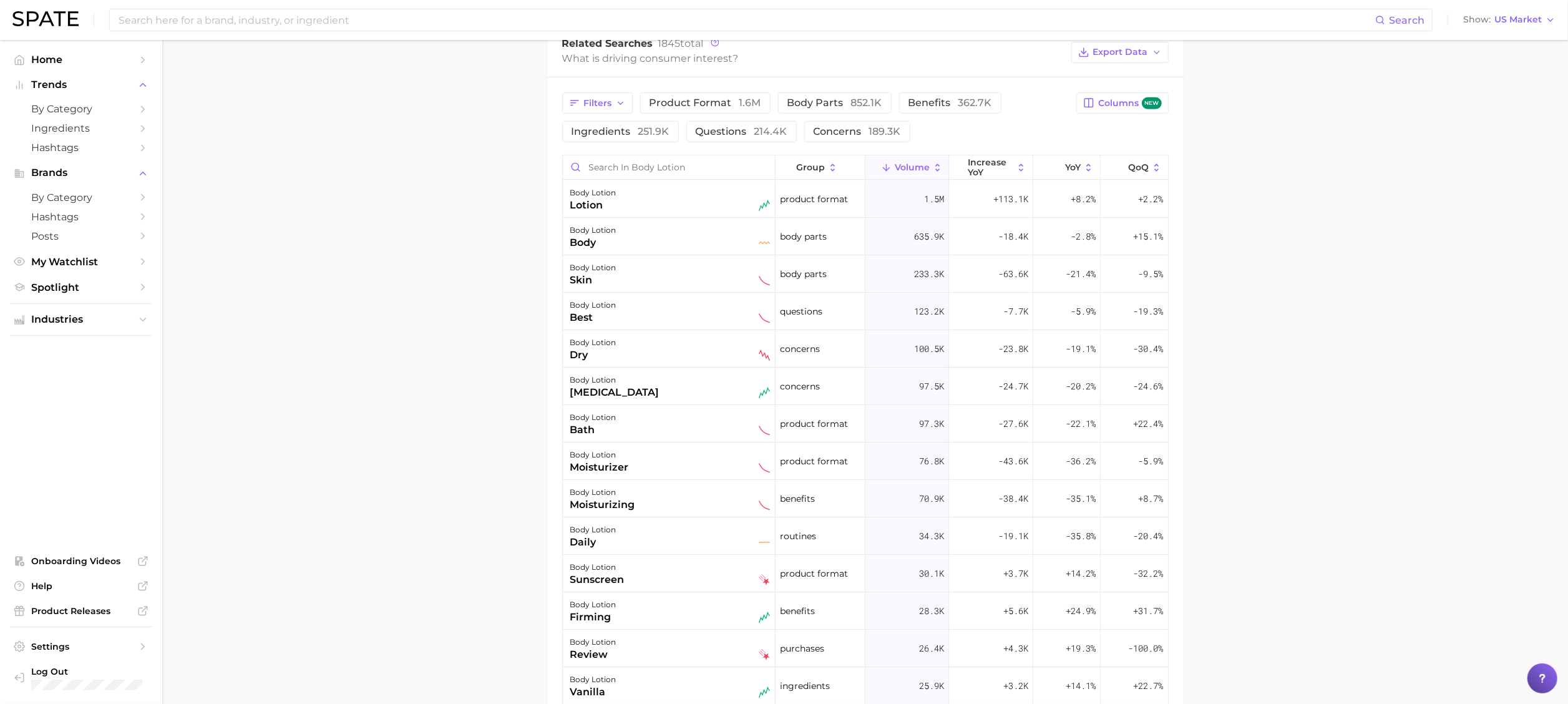
scroll to position [625, 0]
click at [672, 130] on button "ingredients 251.9k" at bounding box center [620, 130] width 117 height 21
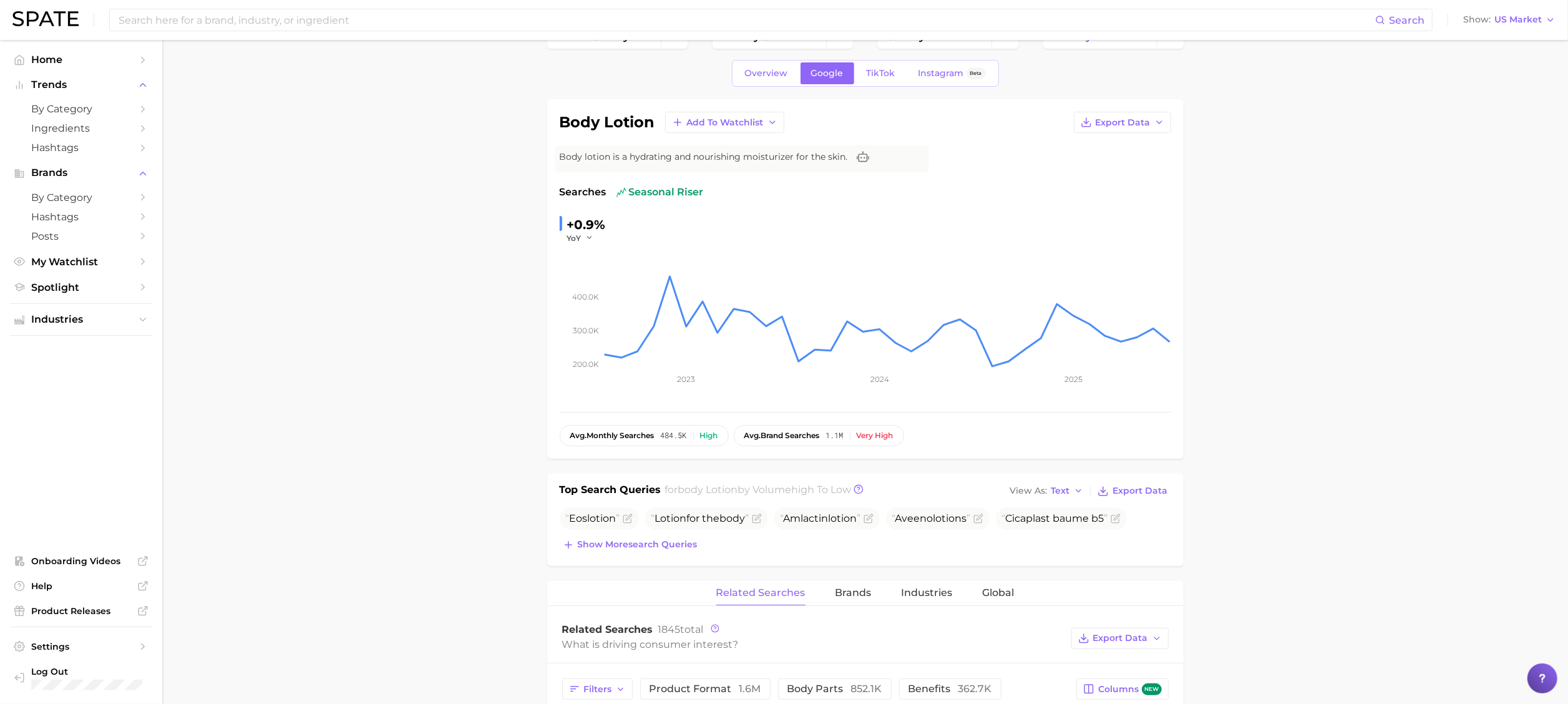
scroll to position [0, 0]
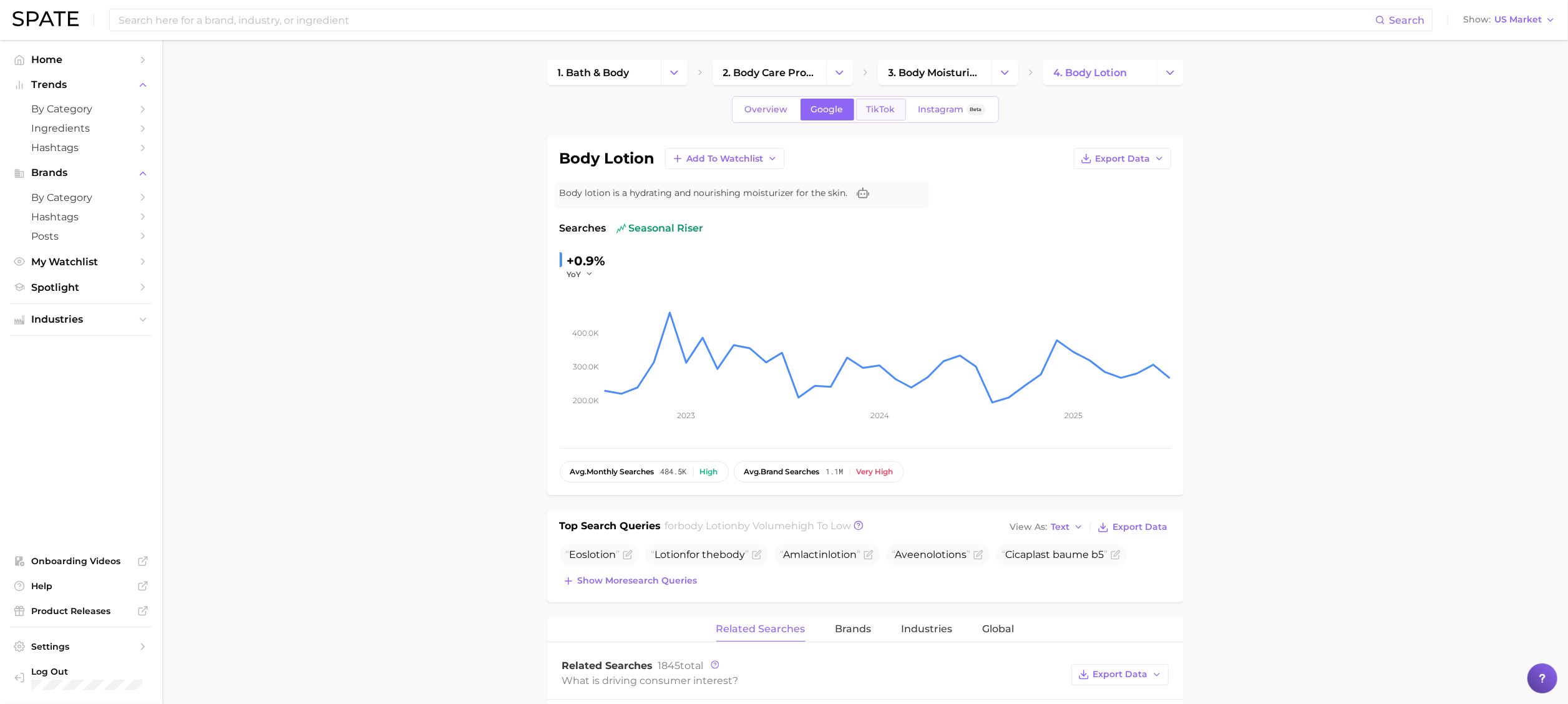
click at [867, 115] on span "TikTok" at bounding box center [881, 110] width 29 height 11
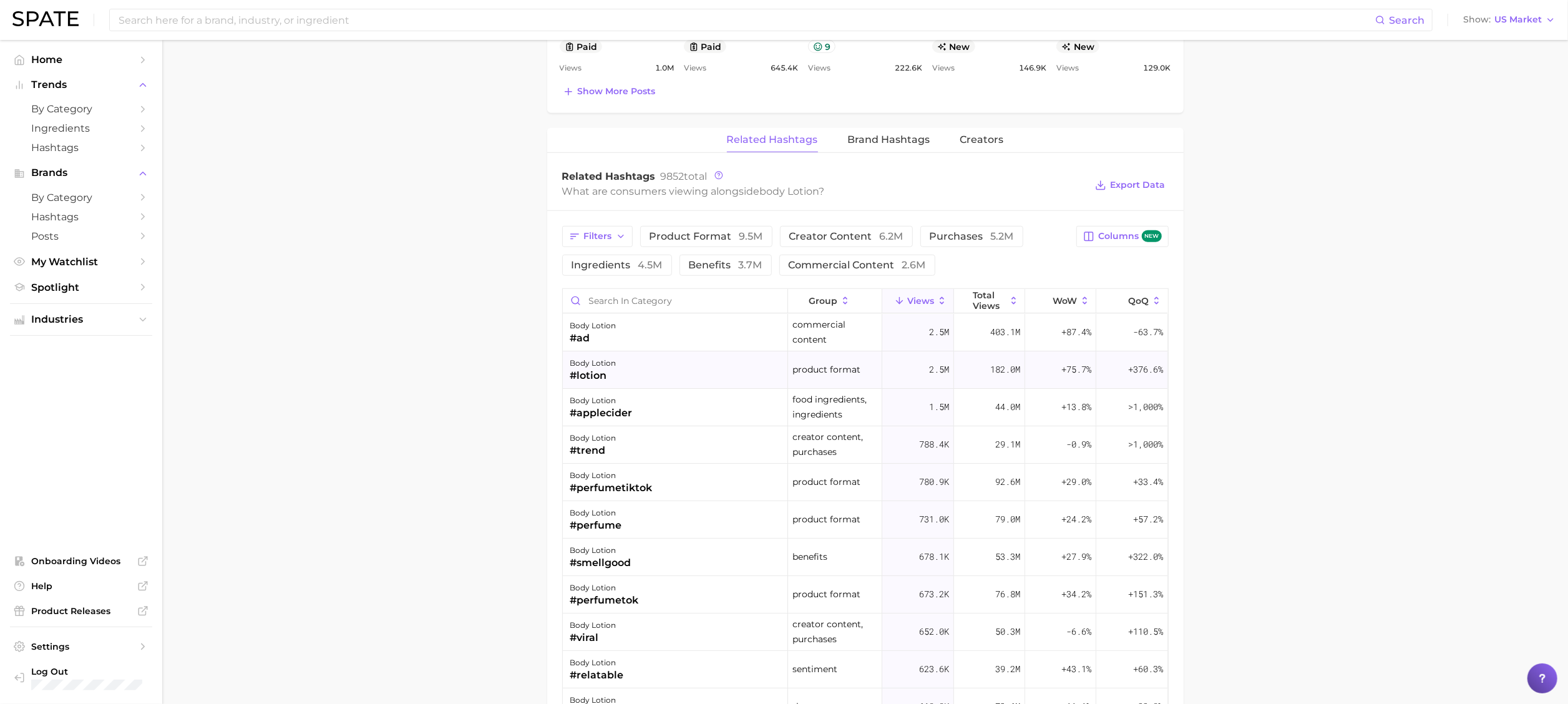
scroll to position [874, 0]
click at [587, 255] on button "ingredients 4.5m" at bounding box center [616, 263] width 110 height 21
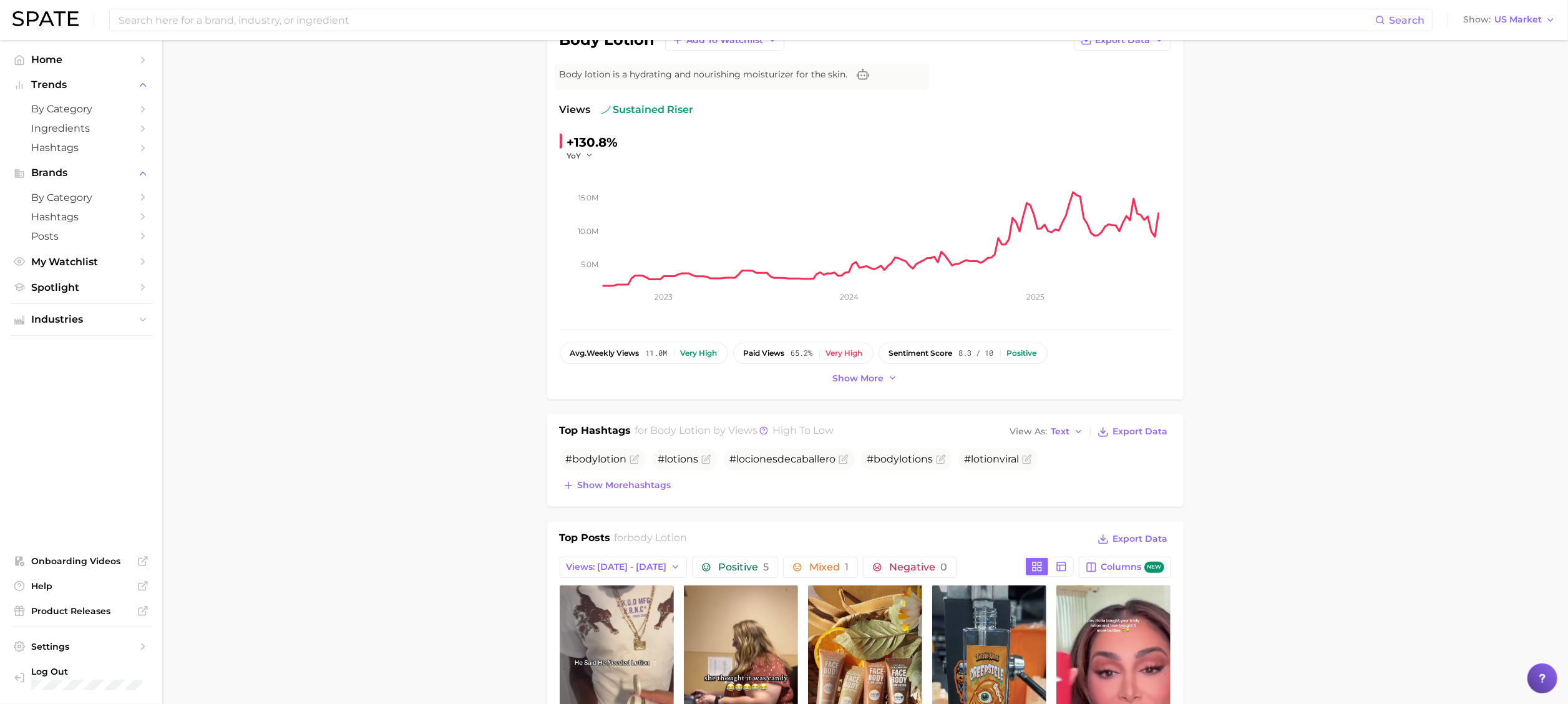
scroll to position [0, 0]
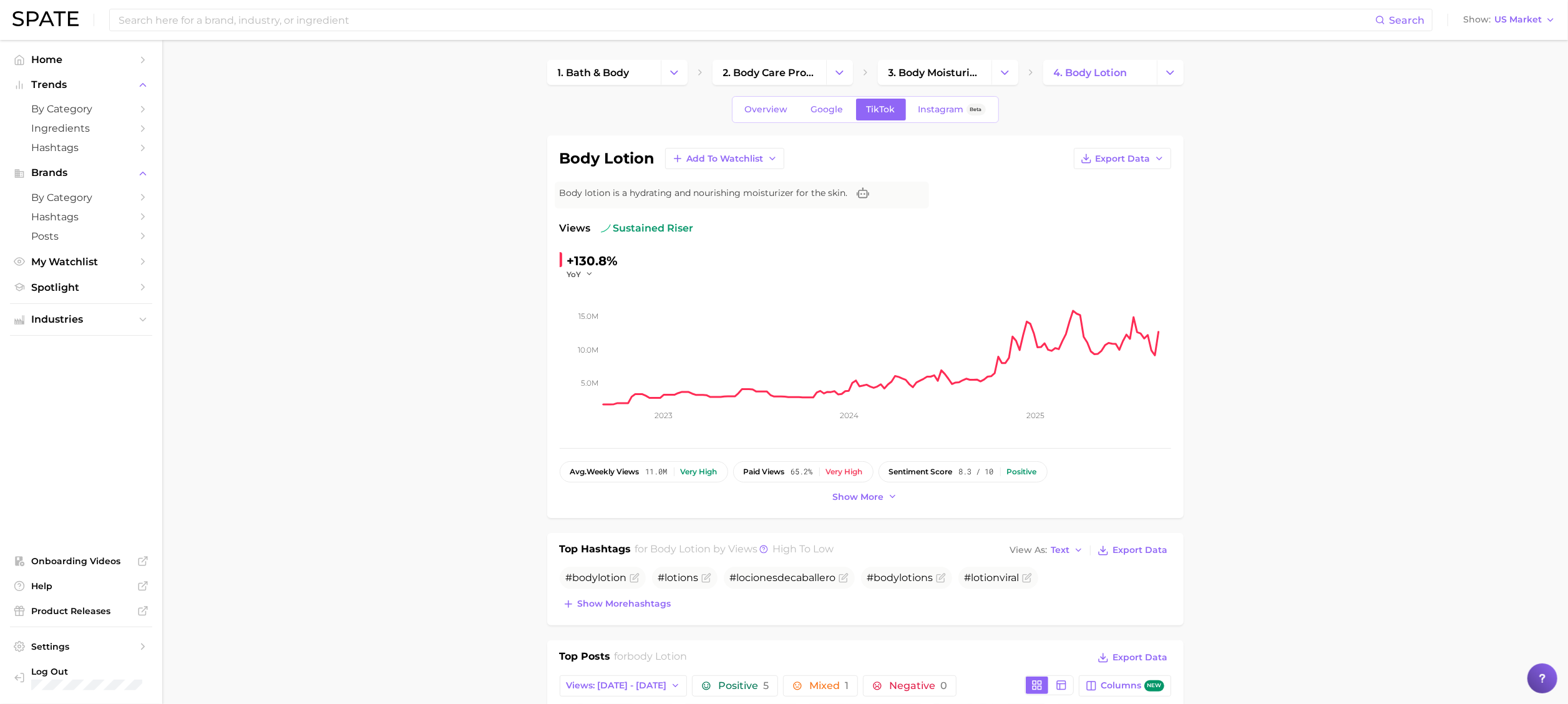
click at [839, 115] on link "Google" at bounding box center [827, 109] width 54 height 22
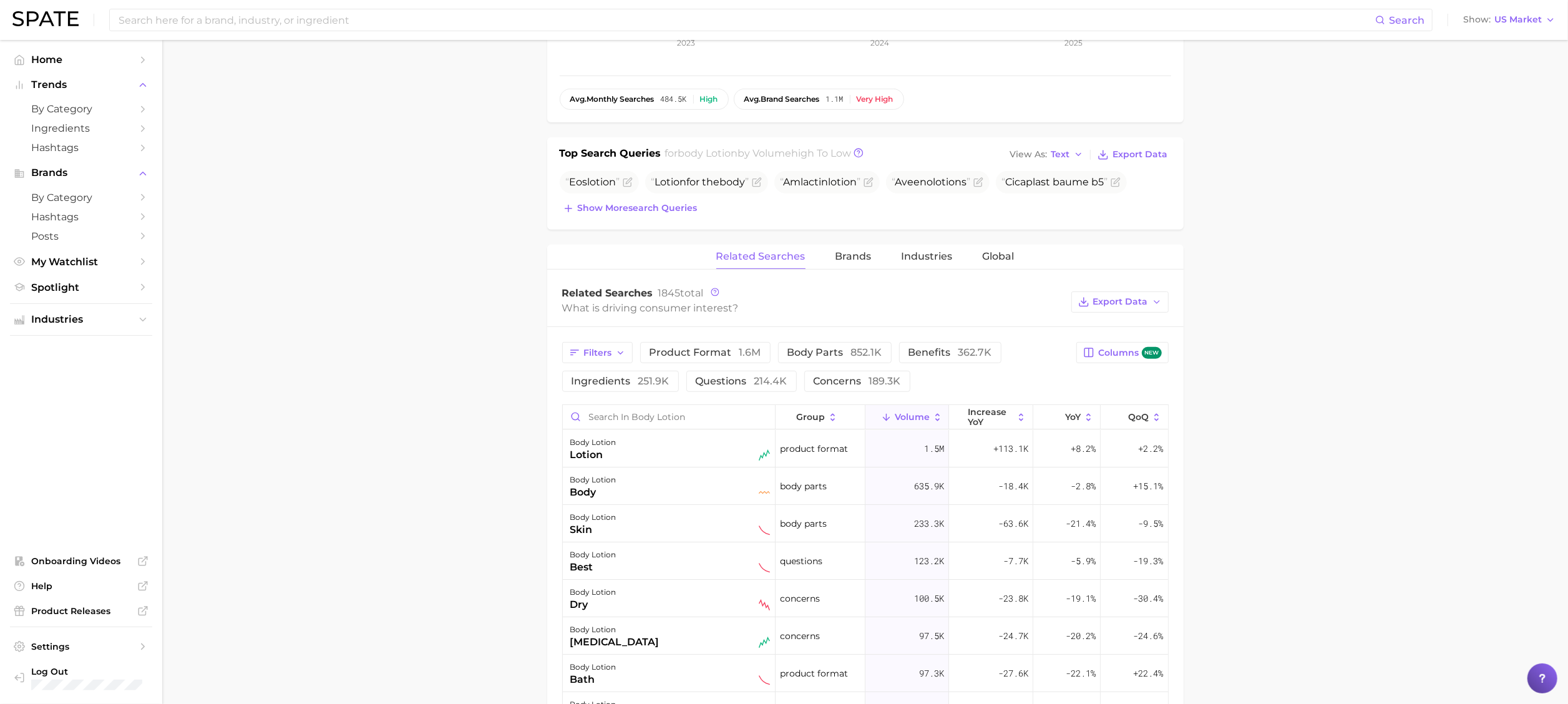
scroll to position [375, 0]
click at [622, 209] on span "Show more search queries" at bounding box center [638, 207] width 120 height 11
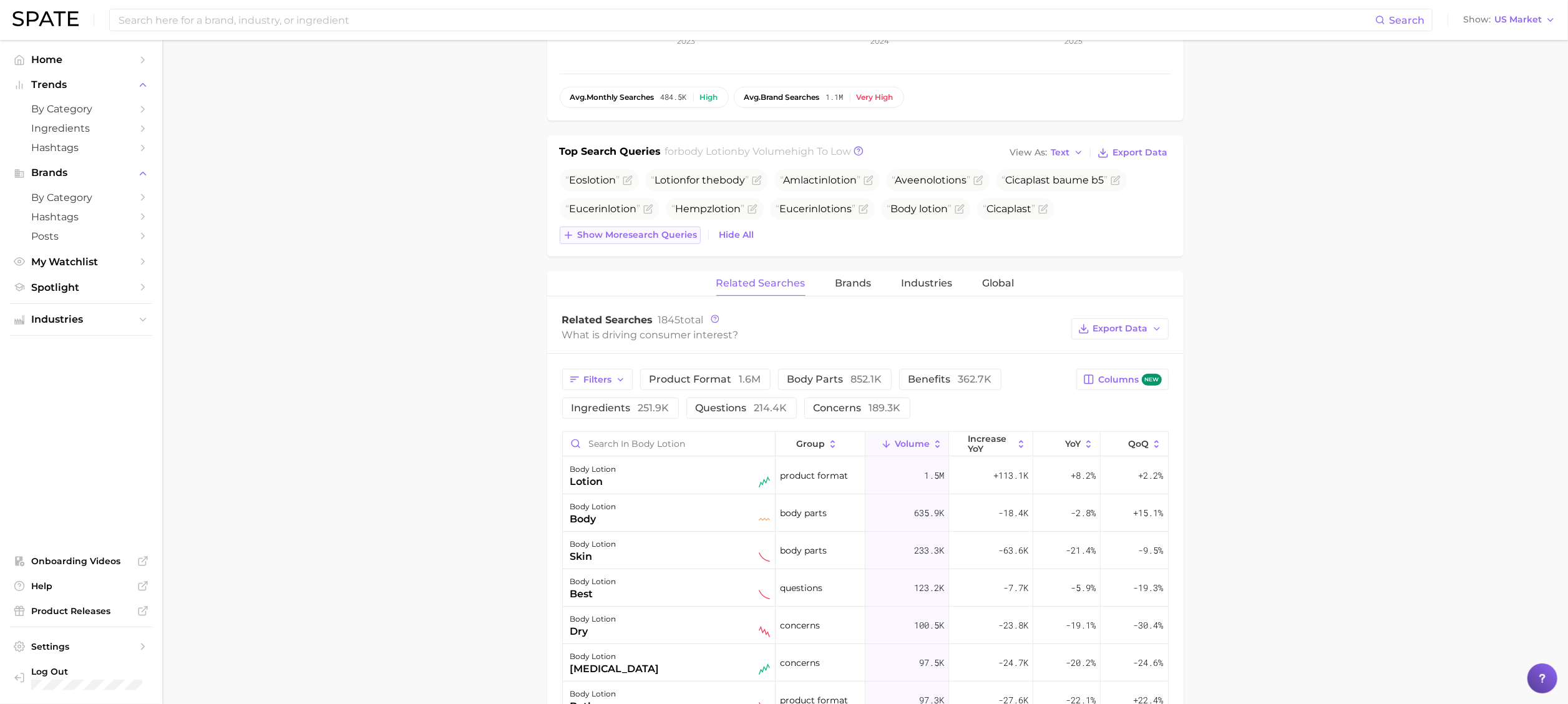
click at [599, 229] on button "Show more search queries" at bounding box center [631, 236] width 141 height 18
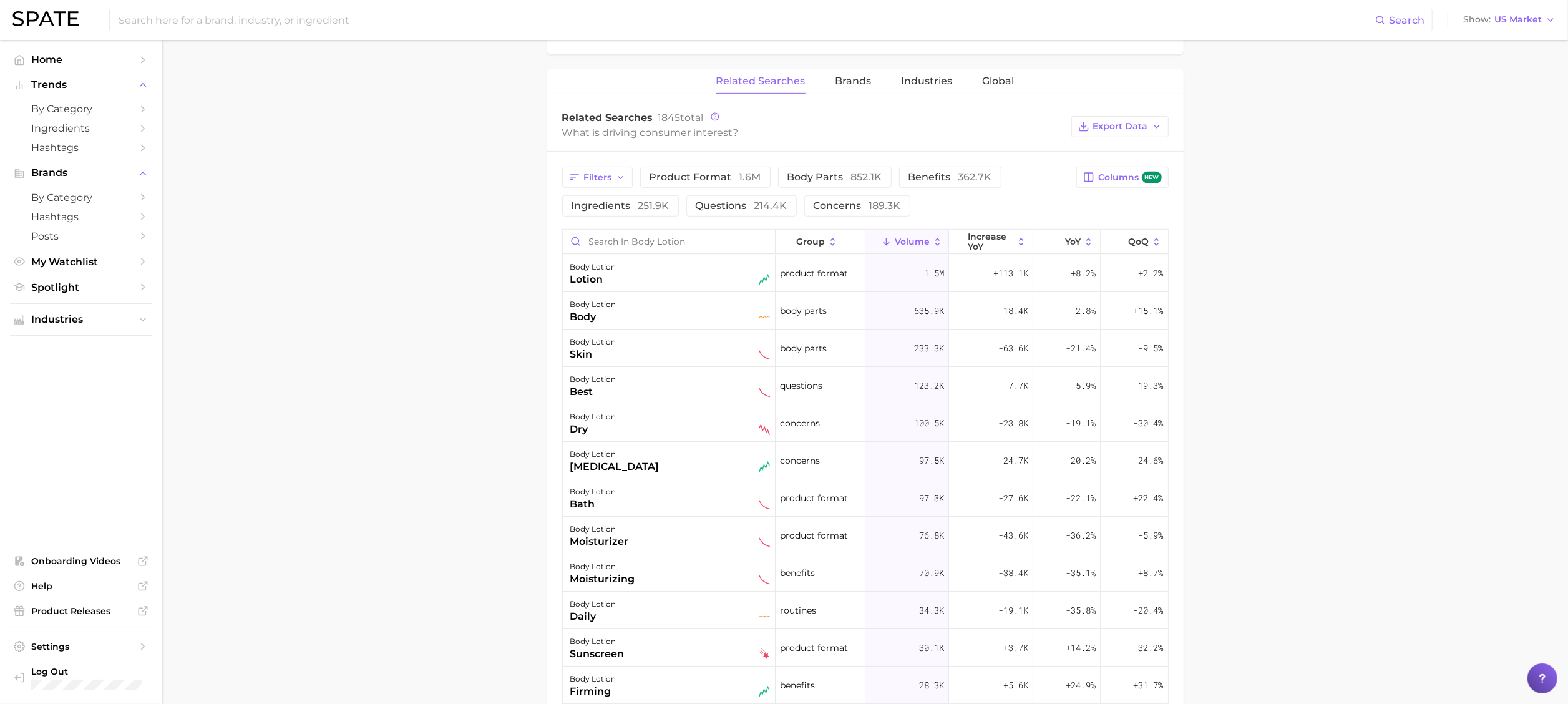
scroll to position [625, 0]
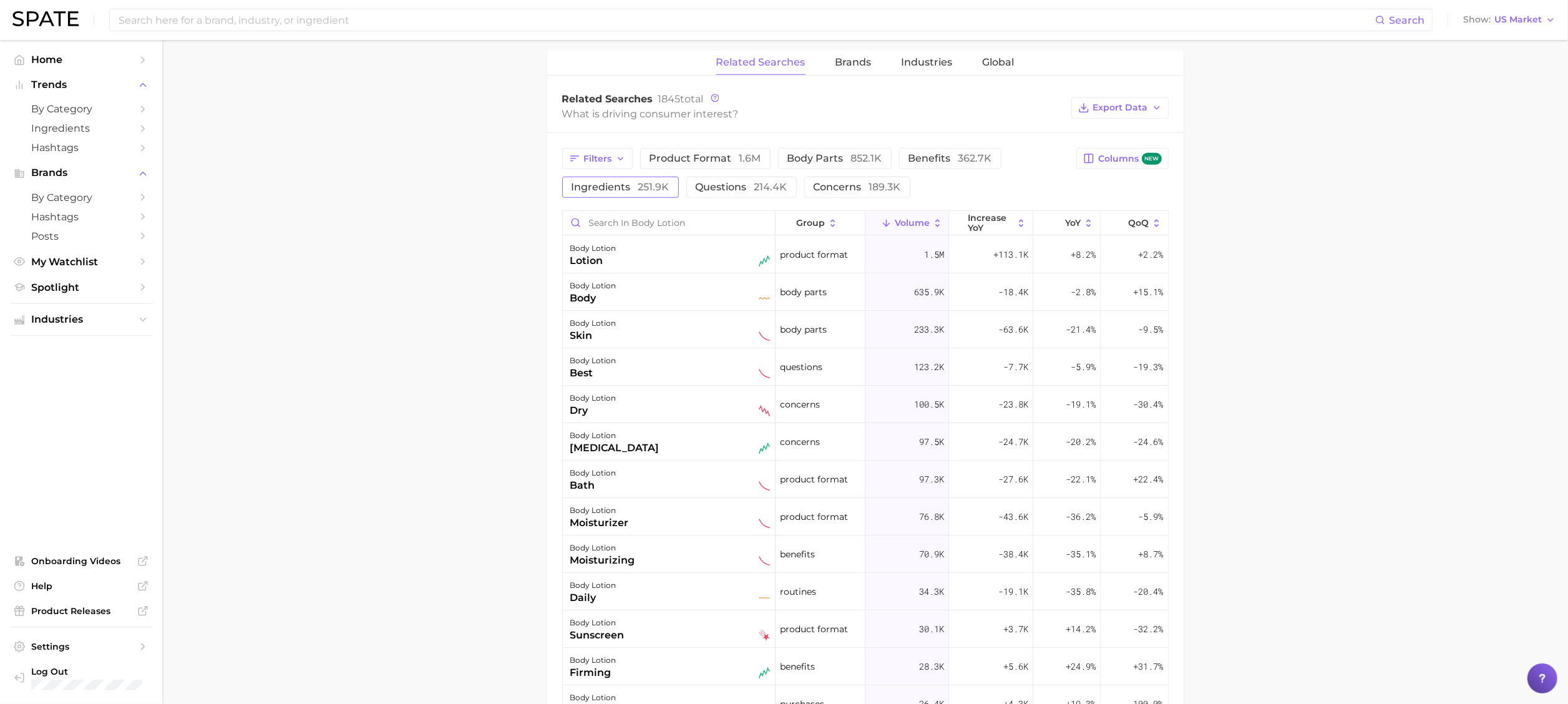
click at [608, 188] on span "ingredients 251.9k" at bounding box center [620, 187] width 98 height 11
click at [970, 225] on span "increase YoY" at bounding box center [991, 223] width 46 height 20
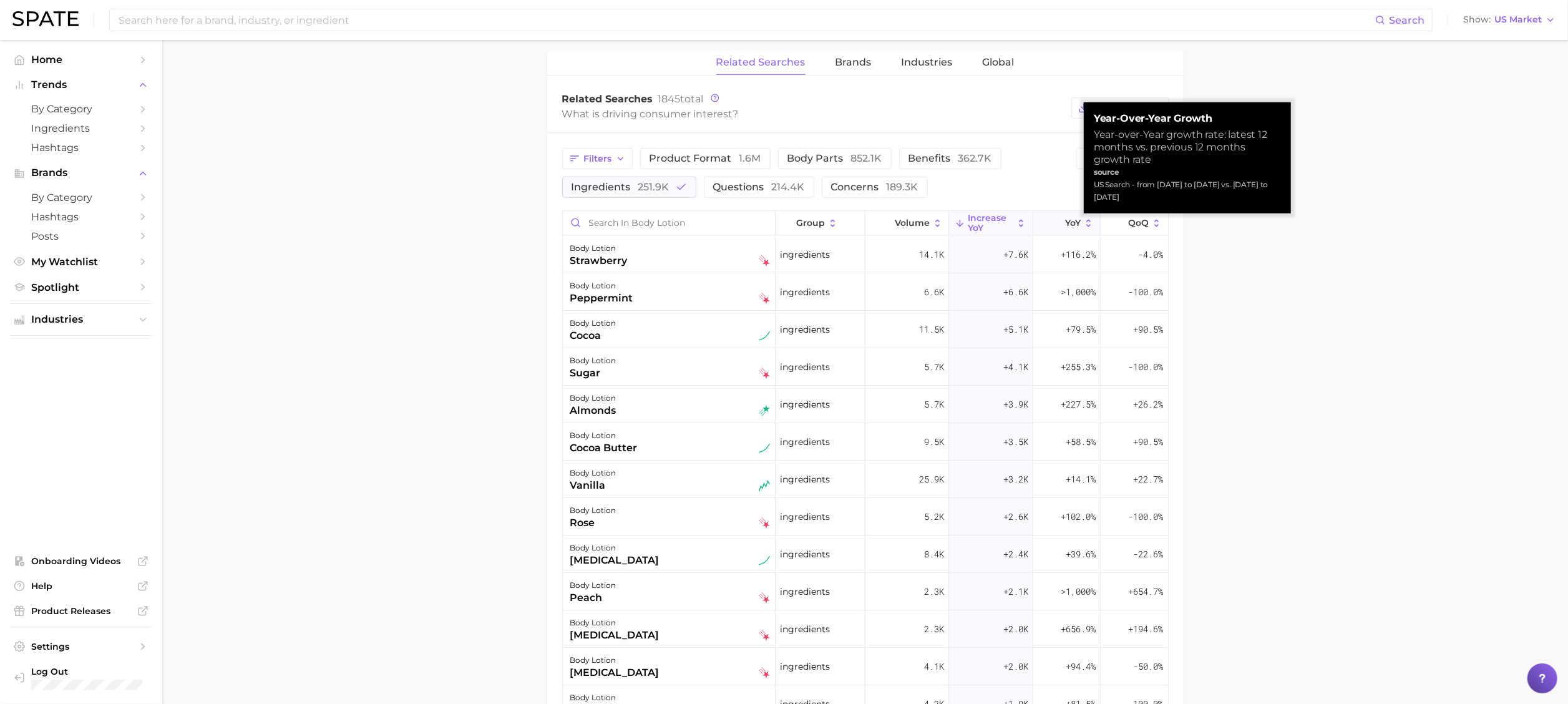
click at [1052, 223] on icon at bounding box center [1057, 224] width 11 height 11
click at [1176, 277] on main "1. bath & body 2. body care products 3. body moisturizing products 4. body loti…" at bounding box center [865, 204] width 1406 height 1577
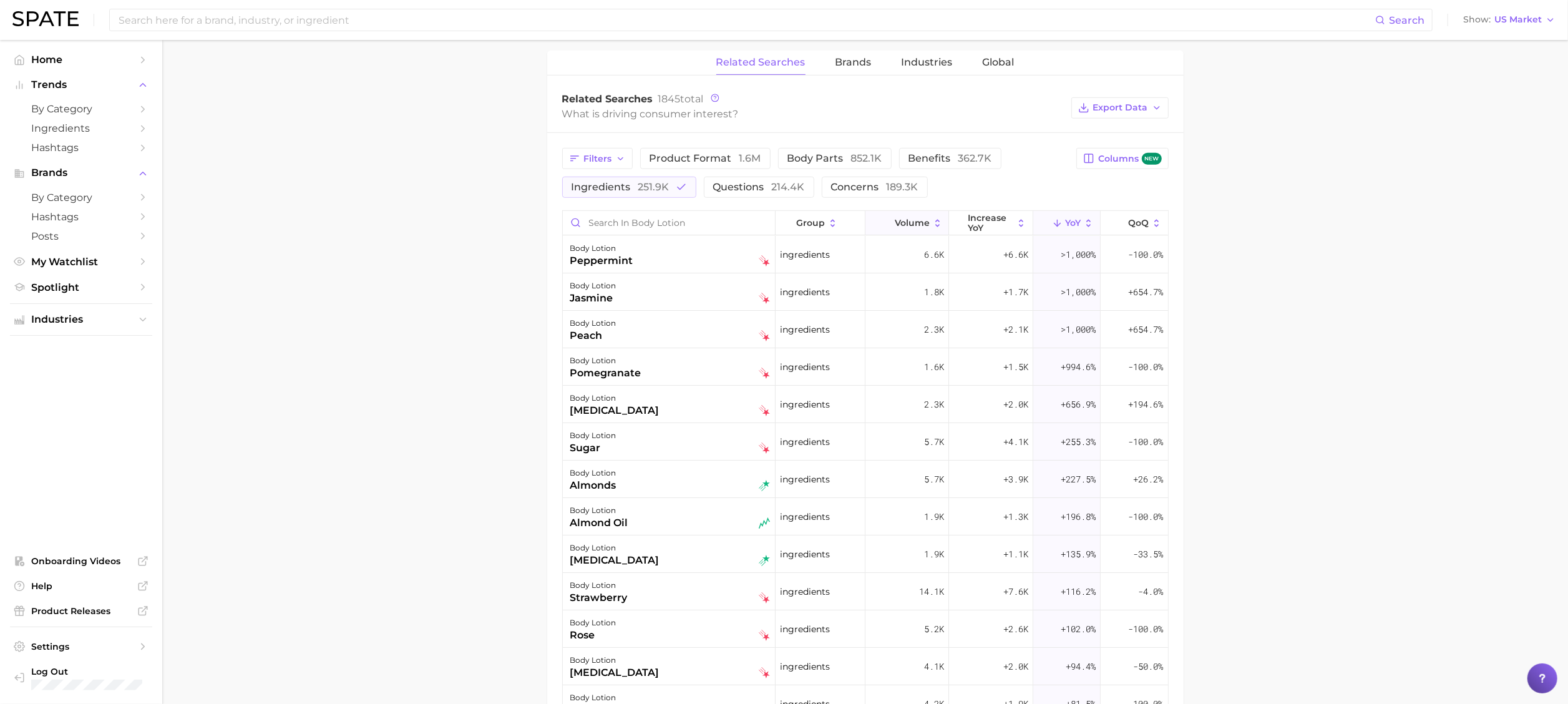
click at [895, 227] on span "Volume" at bounding box center [913, 223] width 35 height 10
click at [1176, 250] on main "1. bath & body 2. body care products 3. body moisturizing products 4. body loti…" at bounding box center [865, 204] width 1406 height 1577
click at [1176, 480] on main "1. bath & body 2. body care products 3. body moisturizing products 4. body loti…" at bounding box center [865, 204] width 1406 height 1577
click at [237, 477] on main "1. bath & body 2. body care products 3. body moisturizing products 4. body loti…" at bounding box center [865, 204] width 1406 height 1577
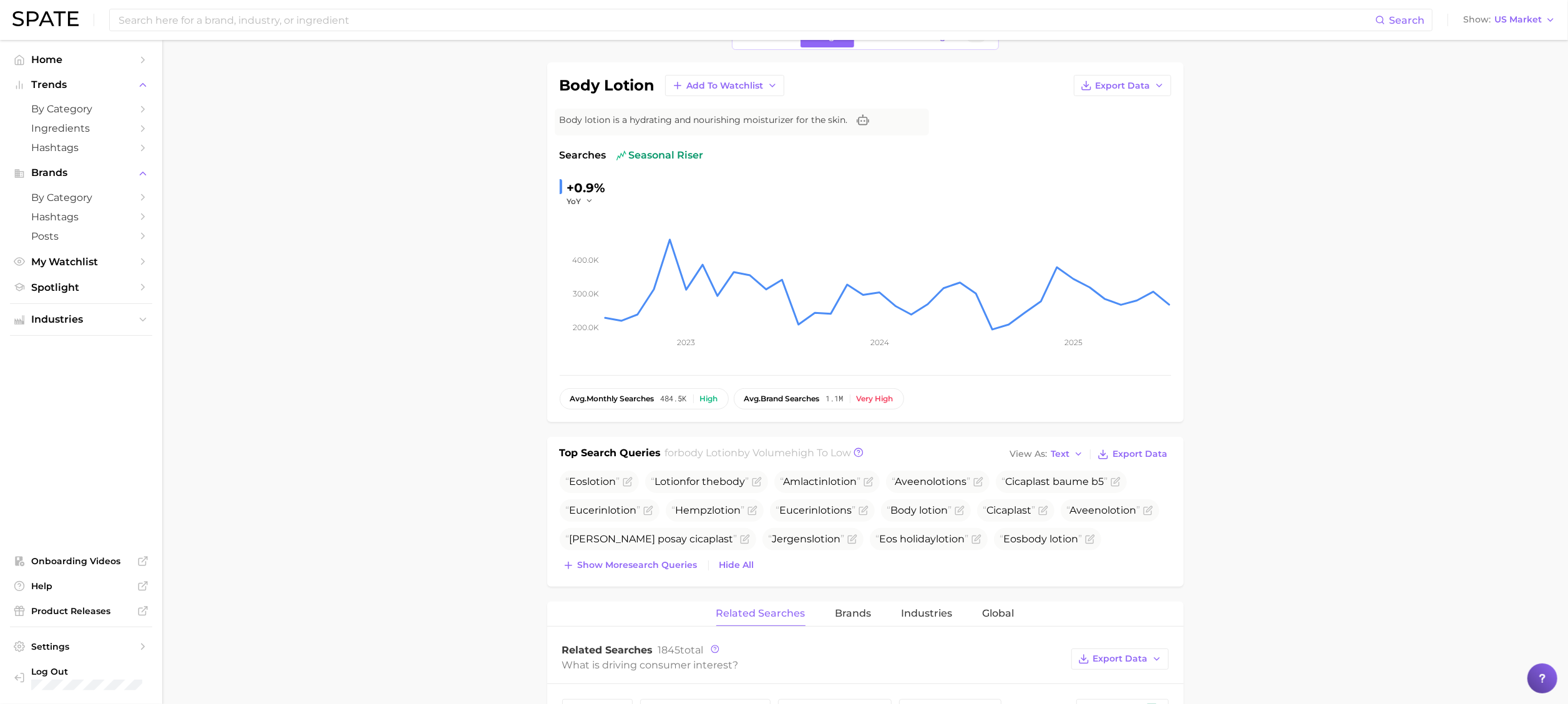
scroll to position [0, 0]
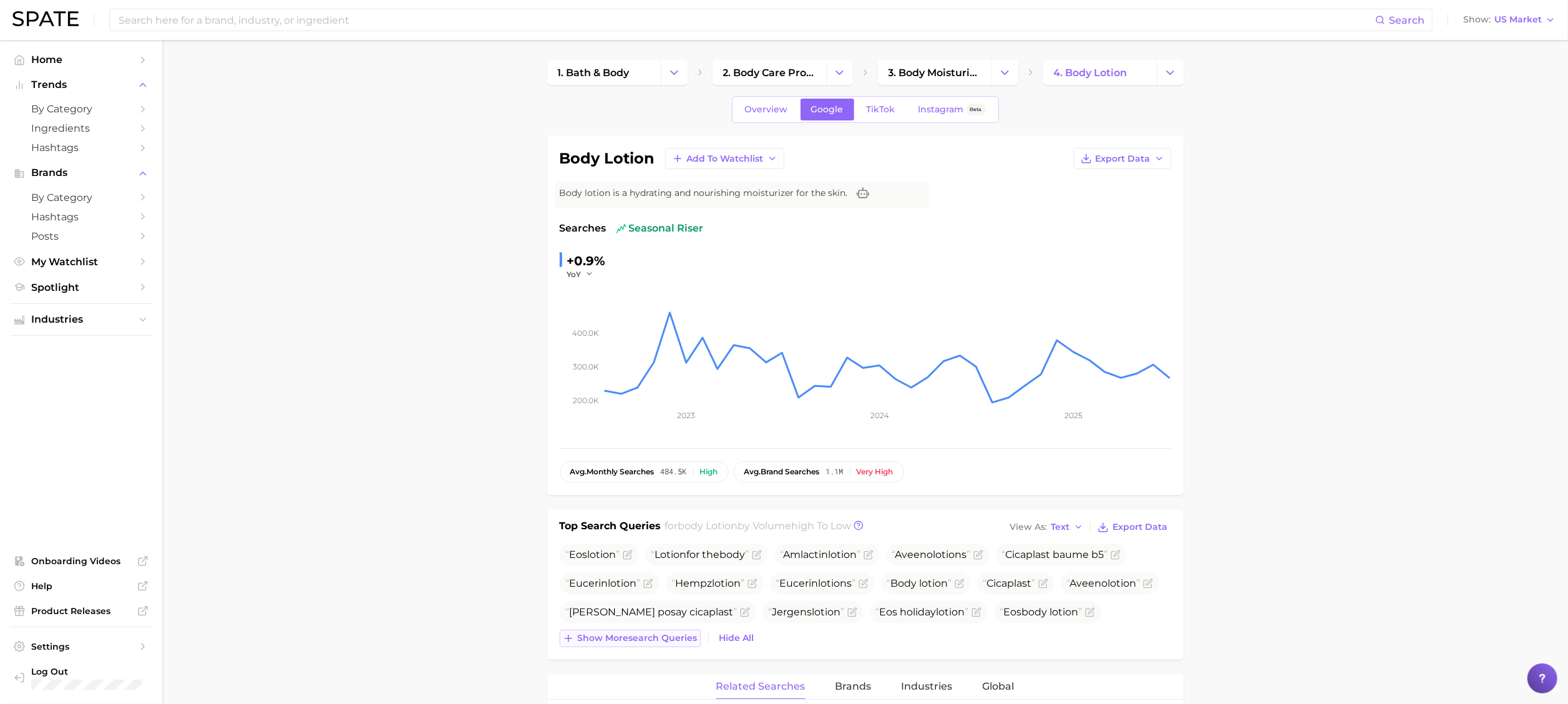
click at [662, 528] on span "Show more search queries" at bounding box center [638, 639] width 120 height 11
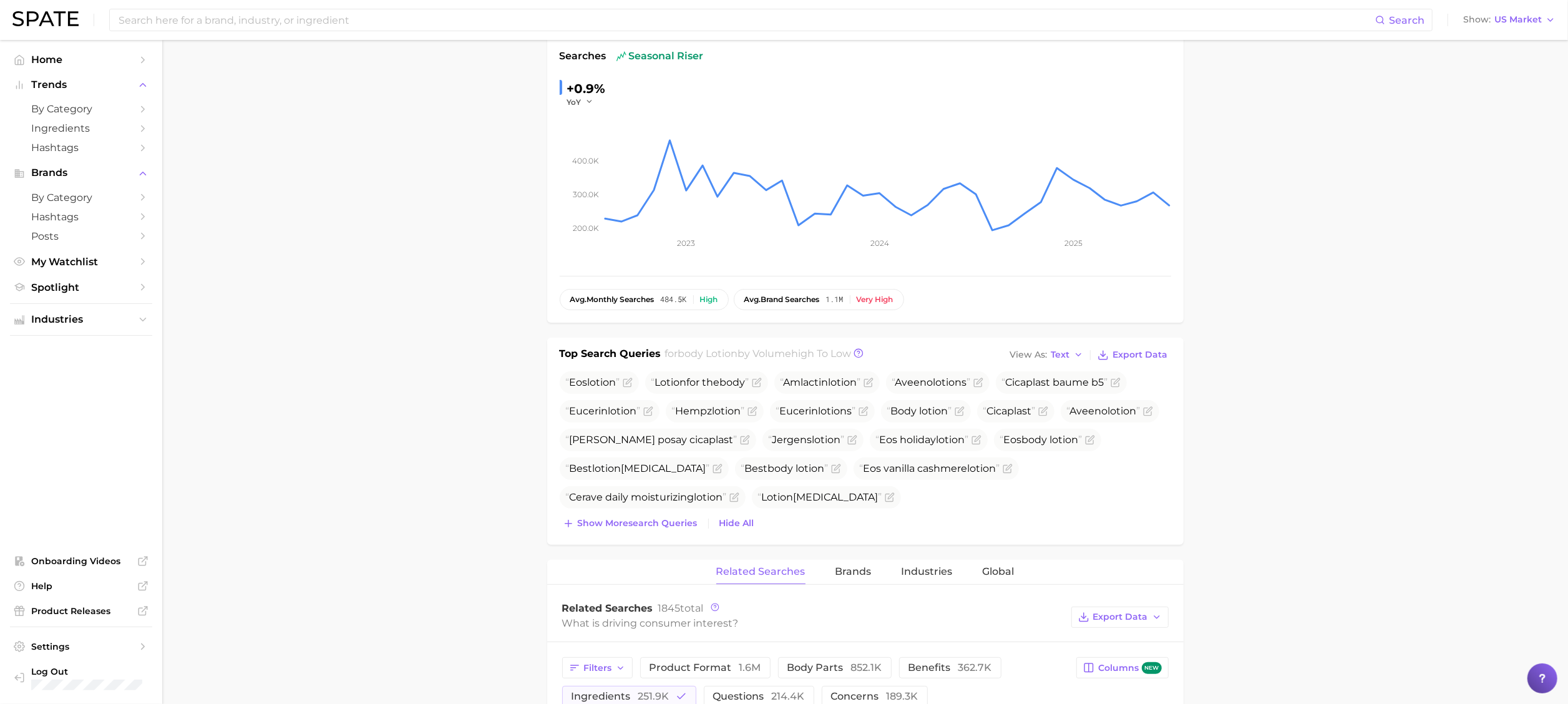
scroll to position [250, 0]
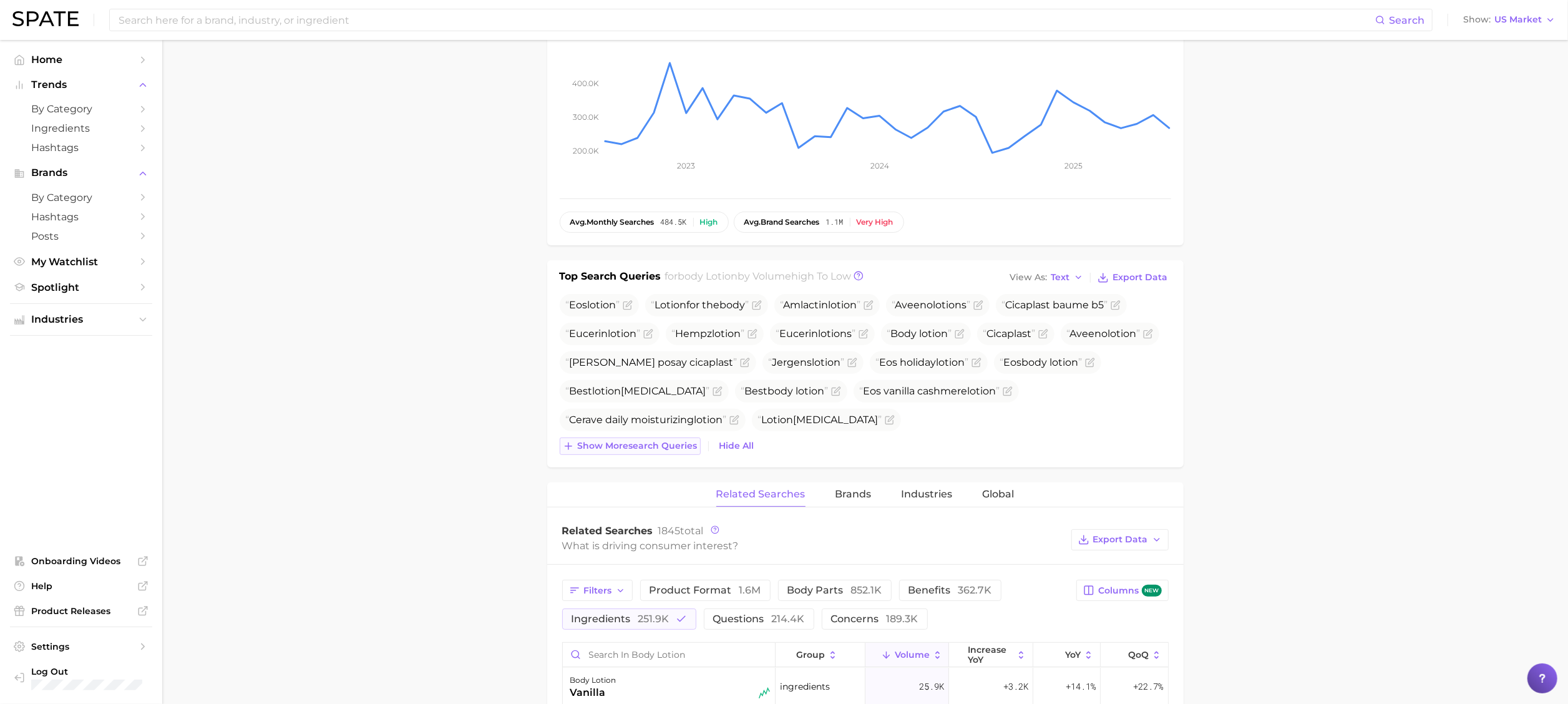
click at [638, 451] on span "Show more search queries" at bounding box center [638, 446] width 120 height 11
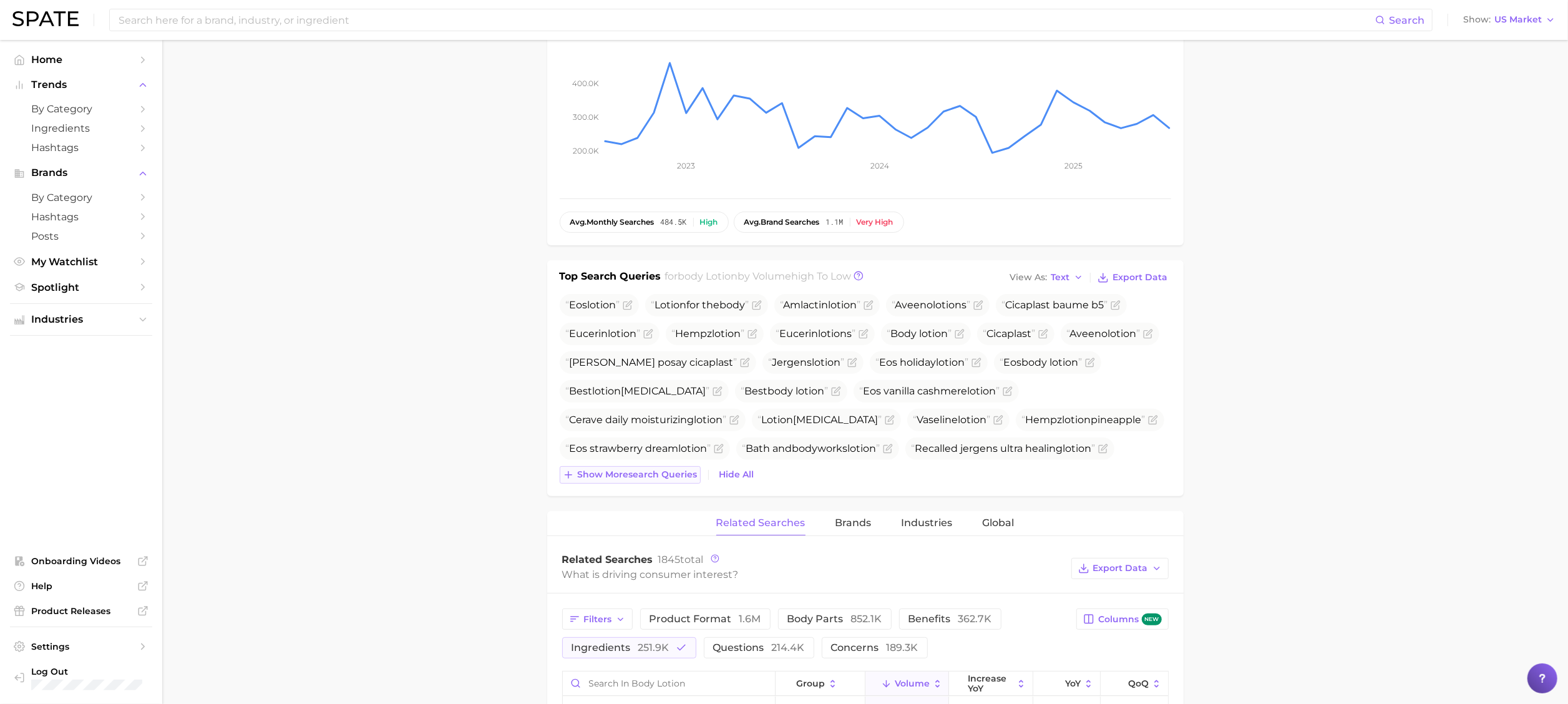
click at [632, 475] on span "Show more search queries" at bounding box center [638, 475] width 120 height 11
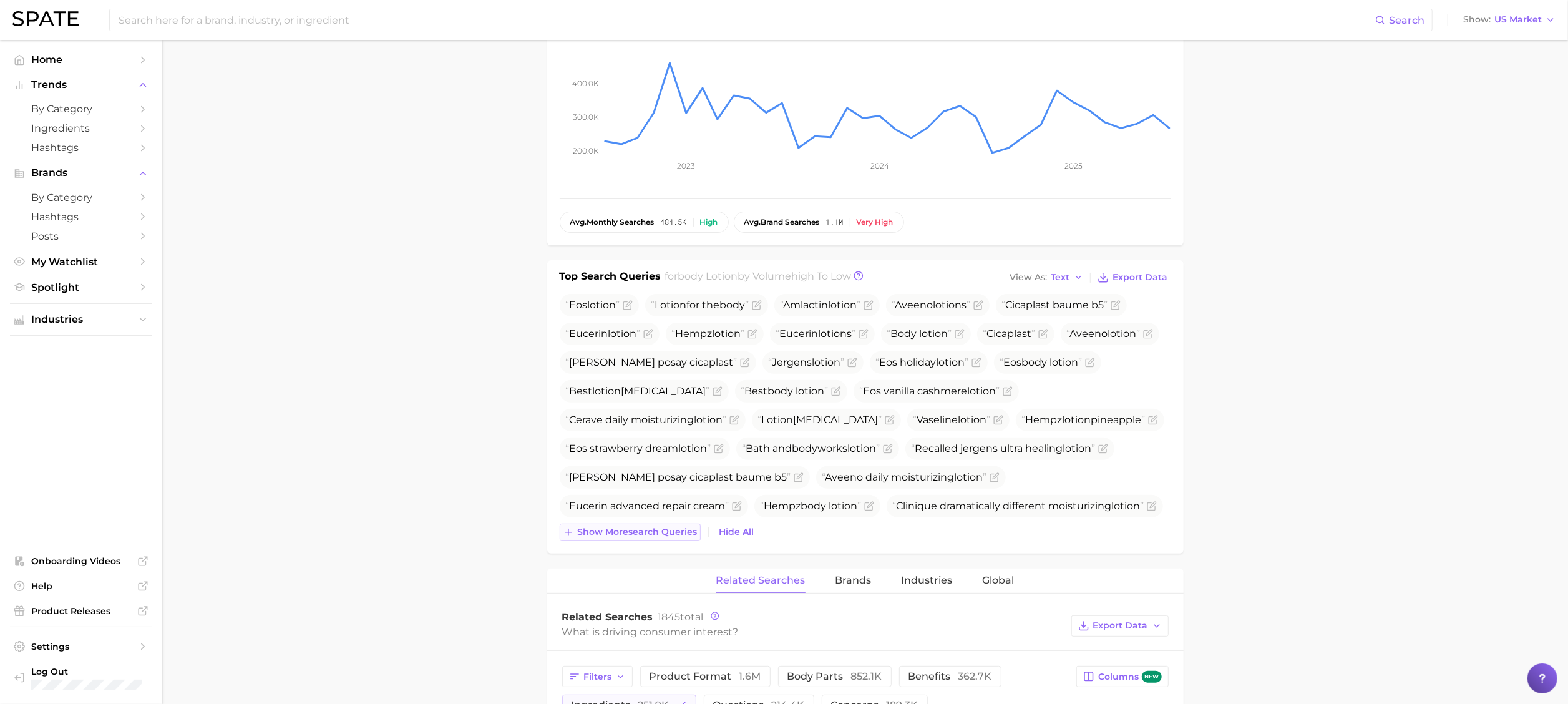
click at [635, 528] on span "Show more search queries" at bounding box center [638, 532] width 120 height 11
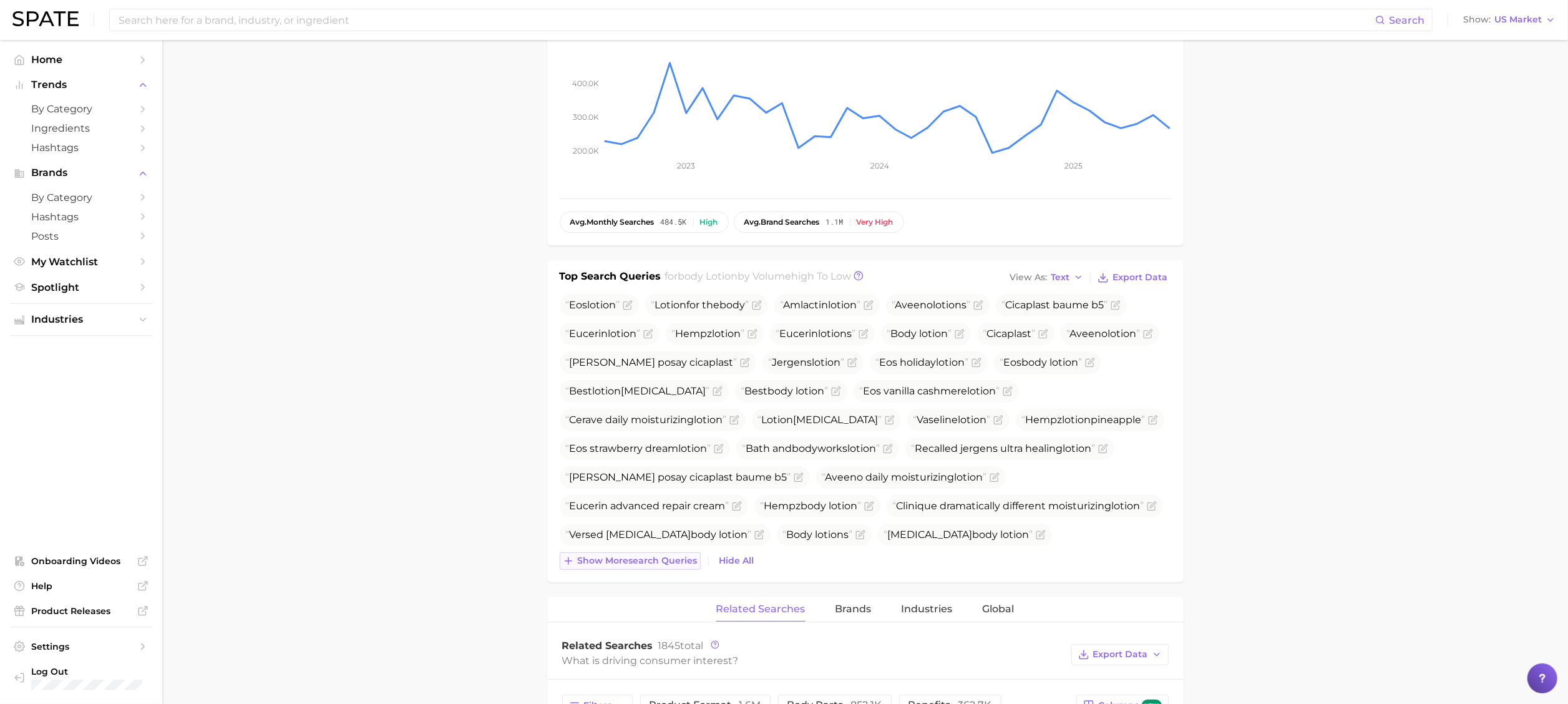
click at [635, 528] on span "Show more search queries" at bounding box center [638, 561] width 120 height 11
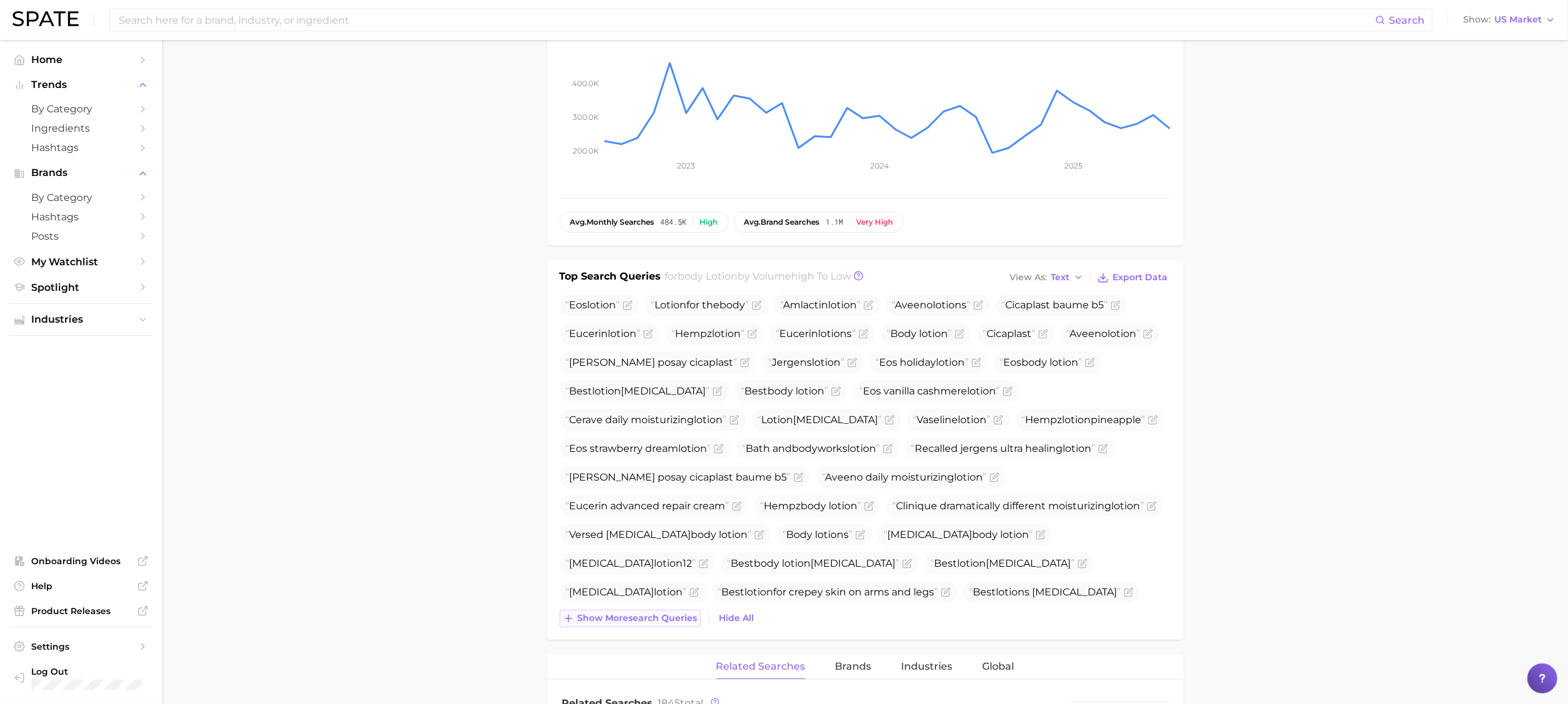
click at [634, 528] on button "Show more search queries" at bounding box center [631, 619] width 141 height 18
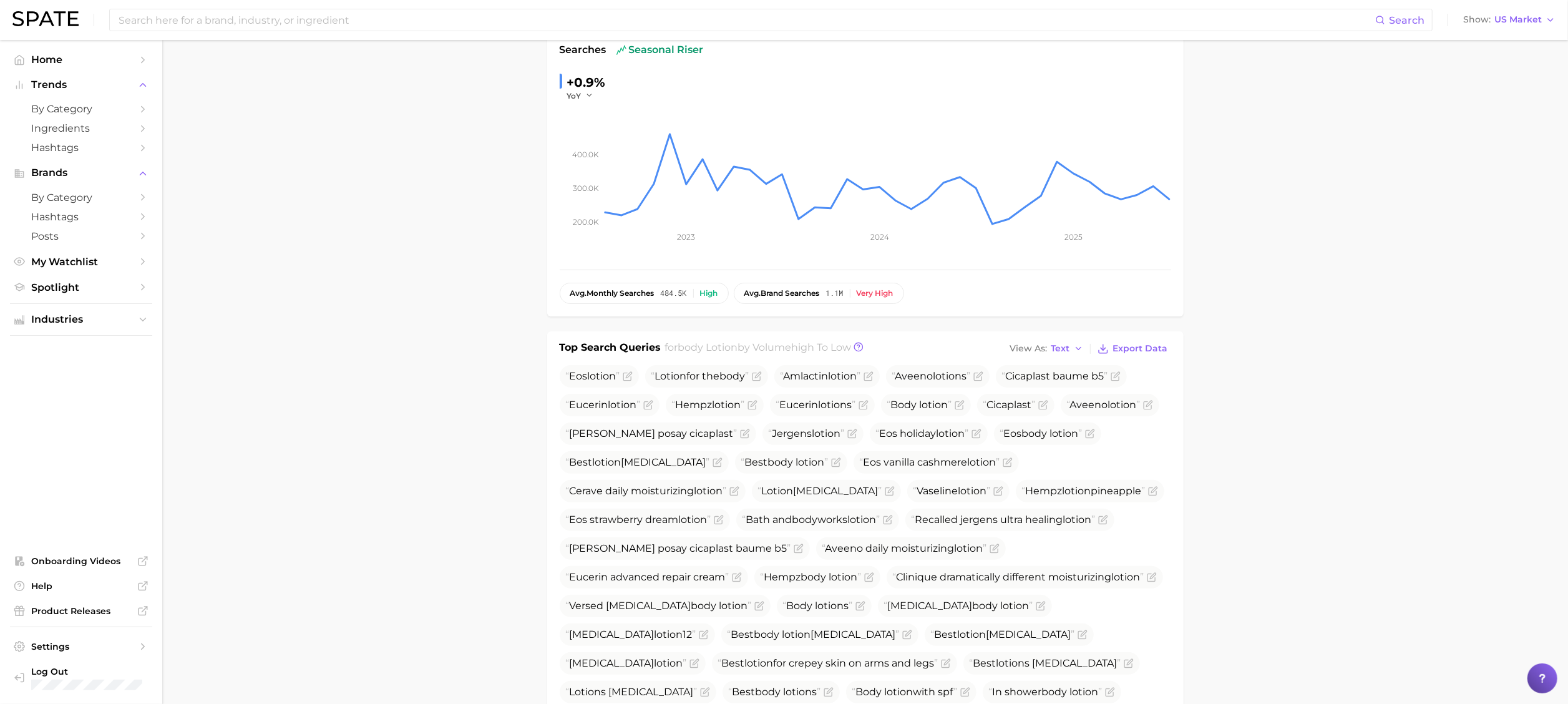
scroll to position [0, 0]
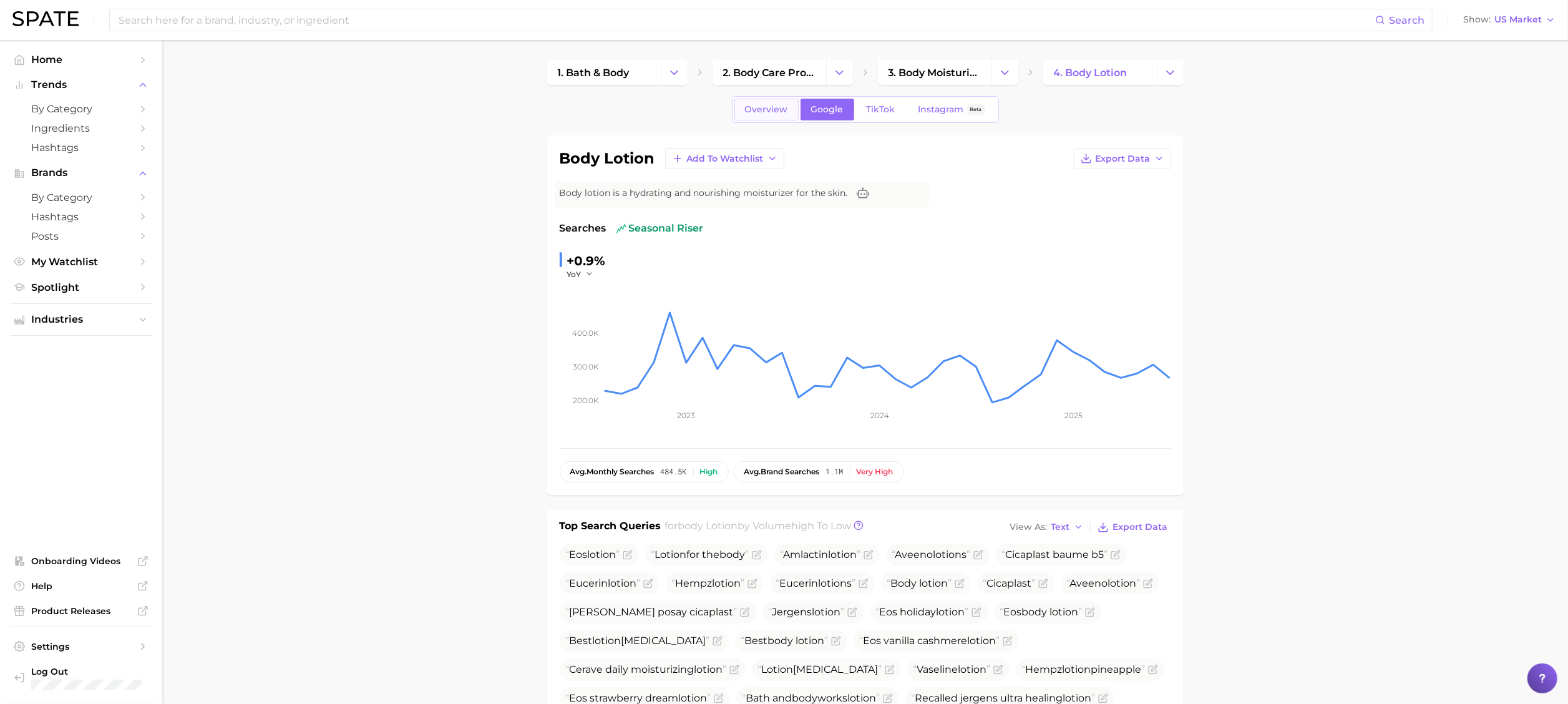
click at [747, 118] on link "Overview" at bounding box center [766, 109] width 64 height 22
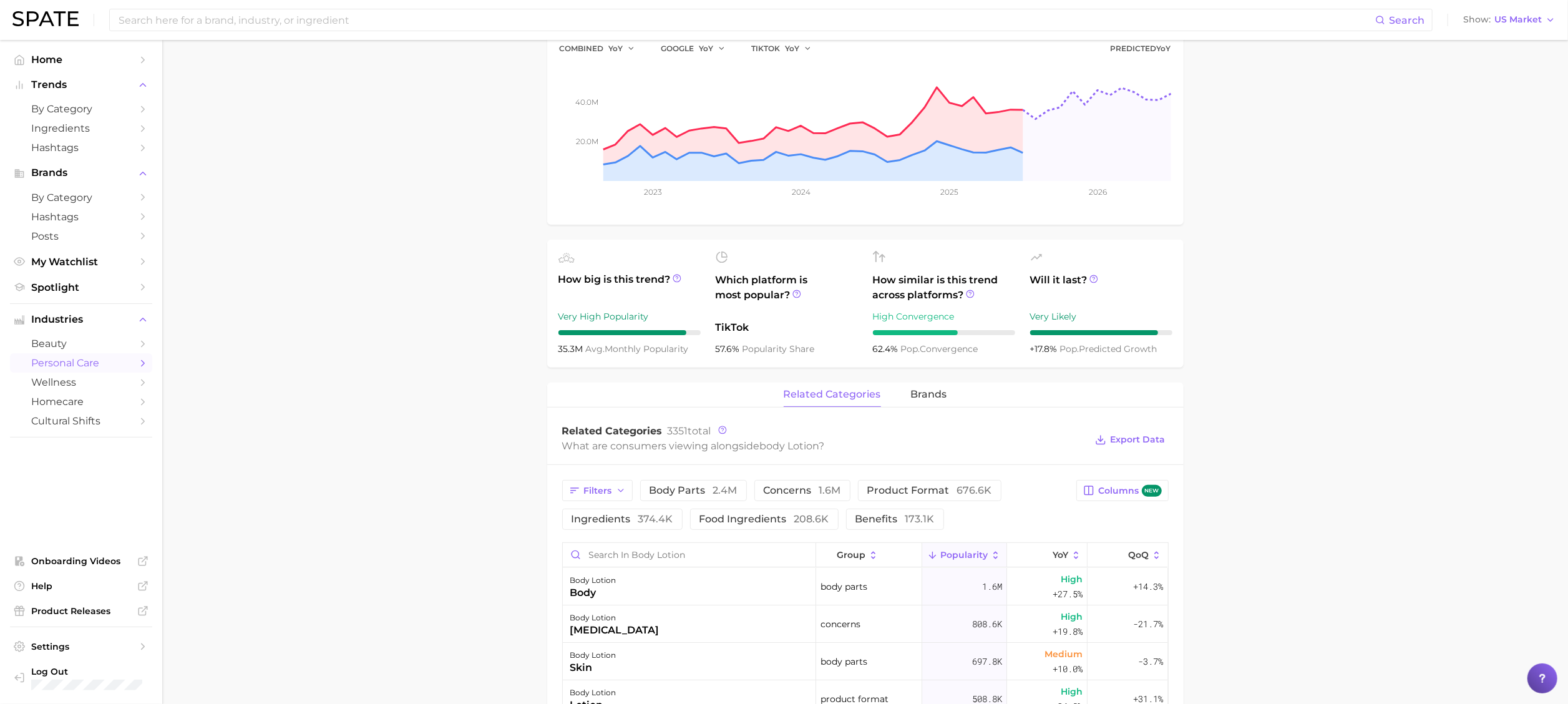
scroll to position [500, 0]
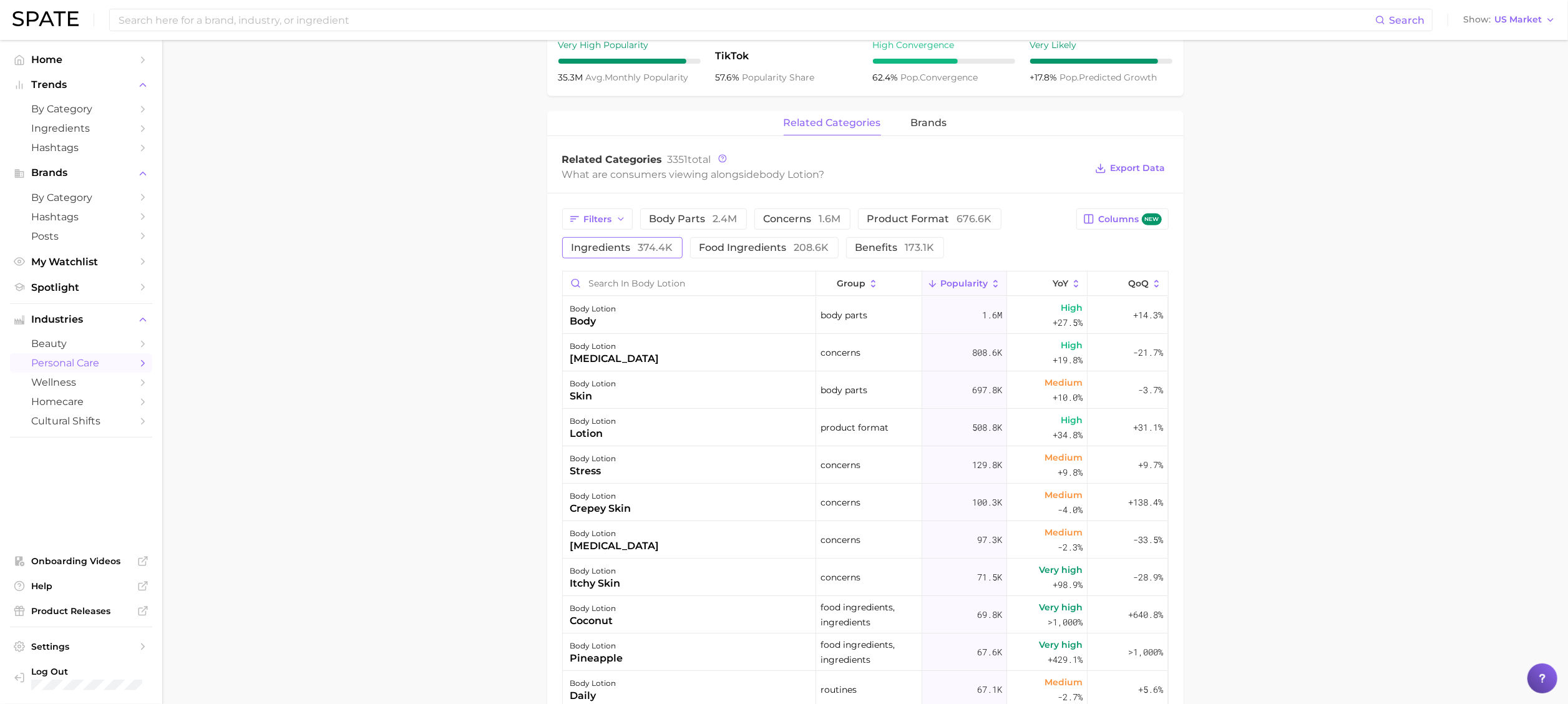
click at [667, 245] on span "374.4k" at bounding box center [656, 247] width 35 height 11
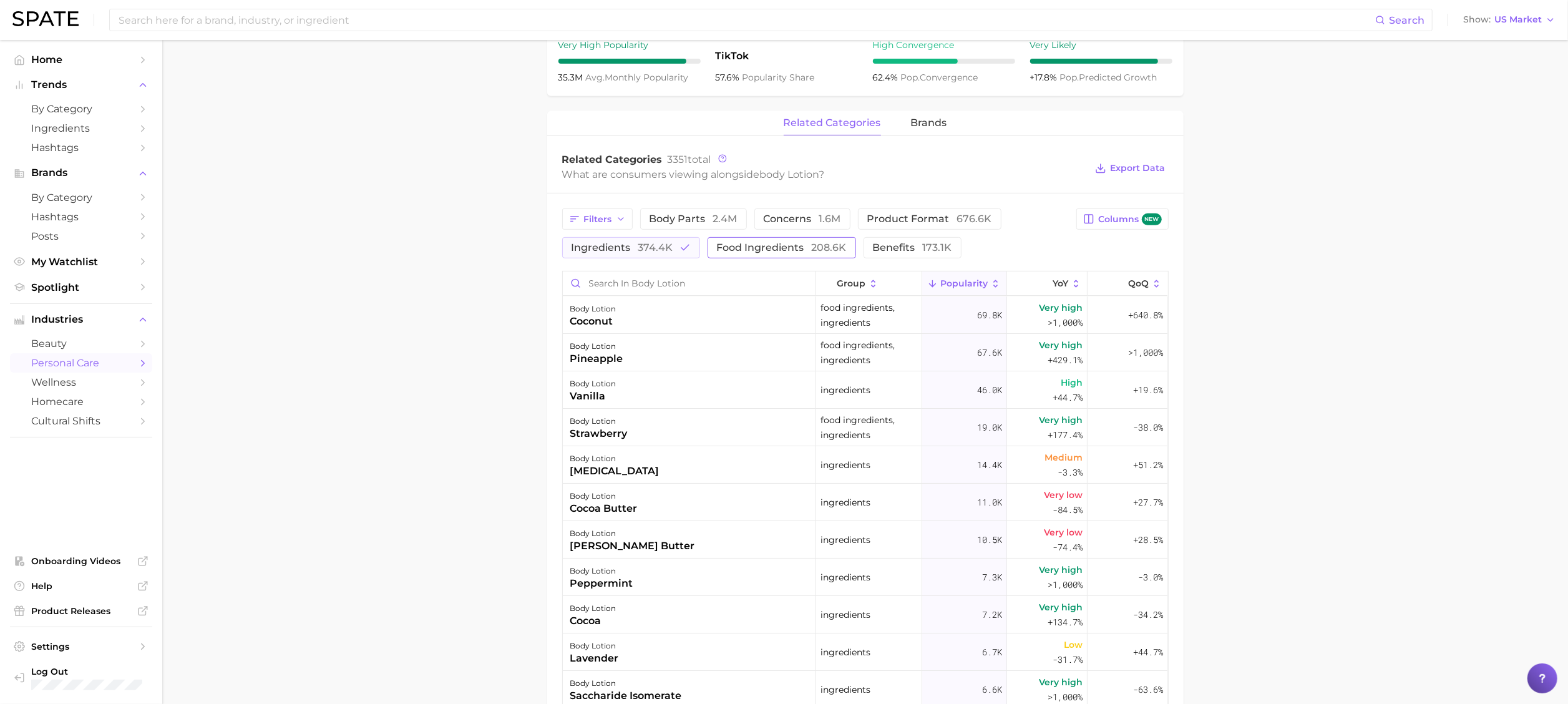
click at [822, 245] on span "208.6k" at bounding box center [829, 247] width 35 height 11
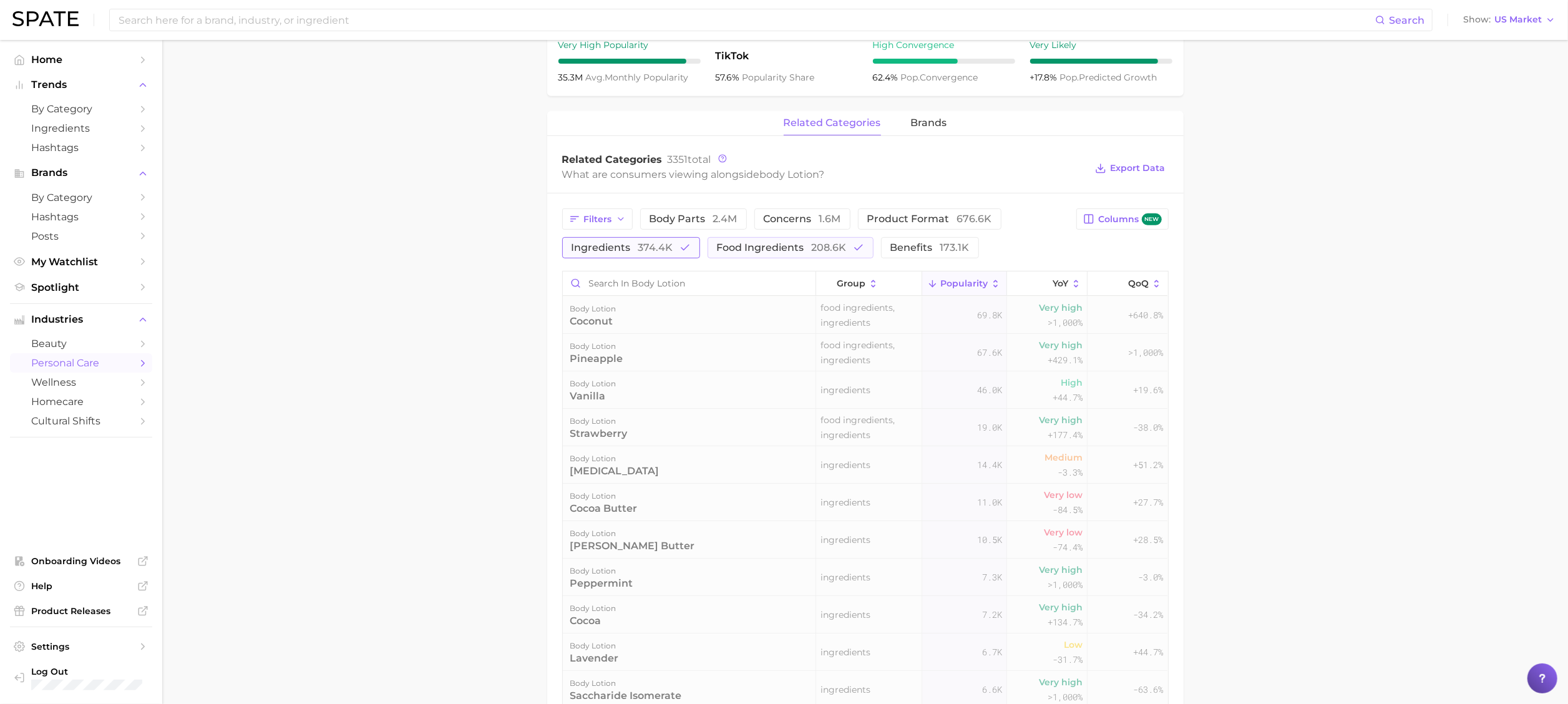
click at [658, 246] on span "374.4k" at bounding box center [656, 247] width 35 height 11
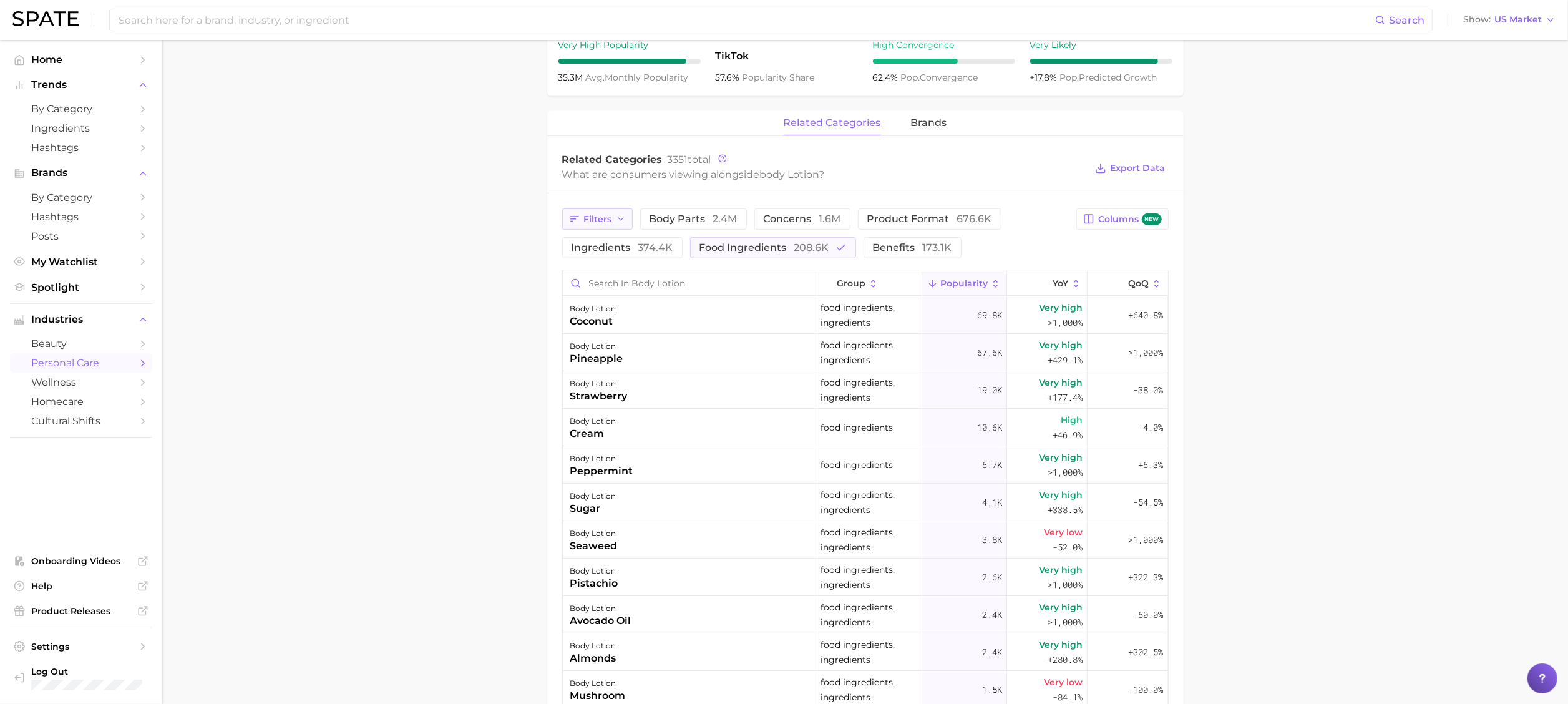
click at [590, 223] on span "Filters" at bounding box center [598, 219] width 28 height 11
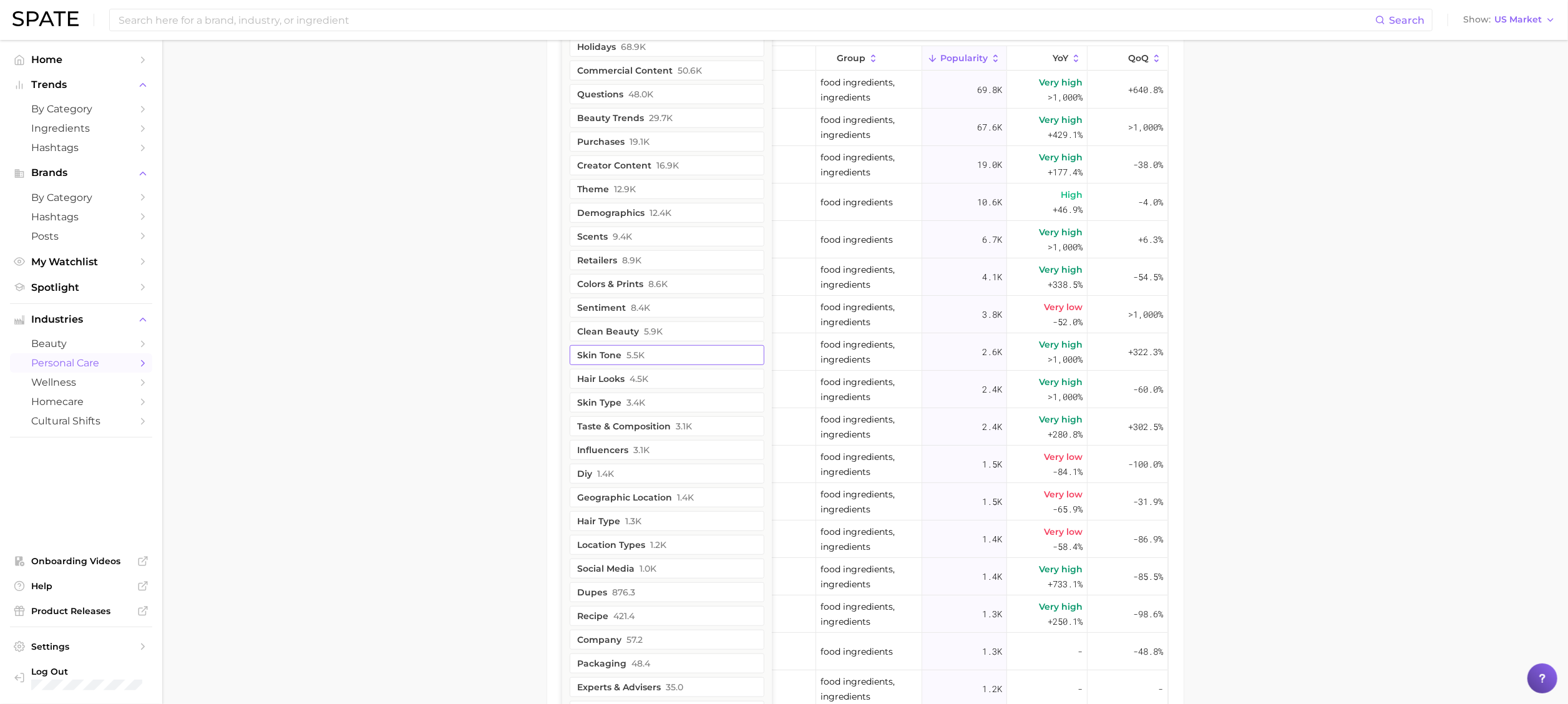
scroll to position [600, 0]
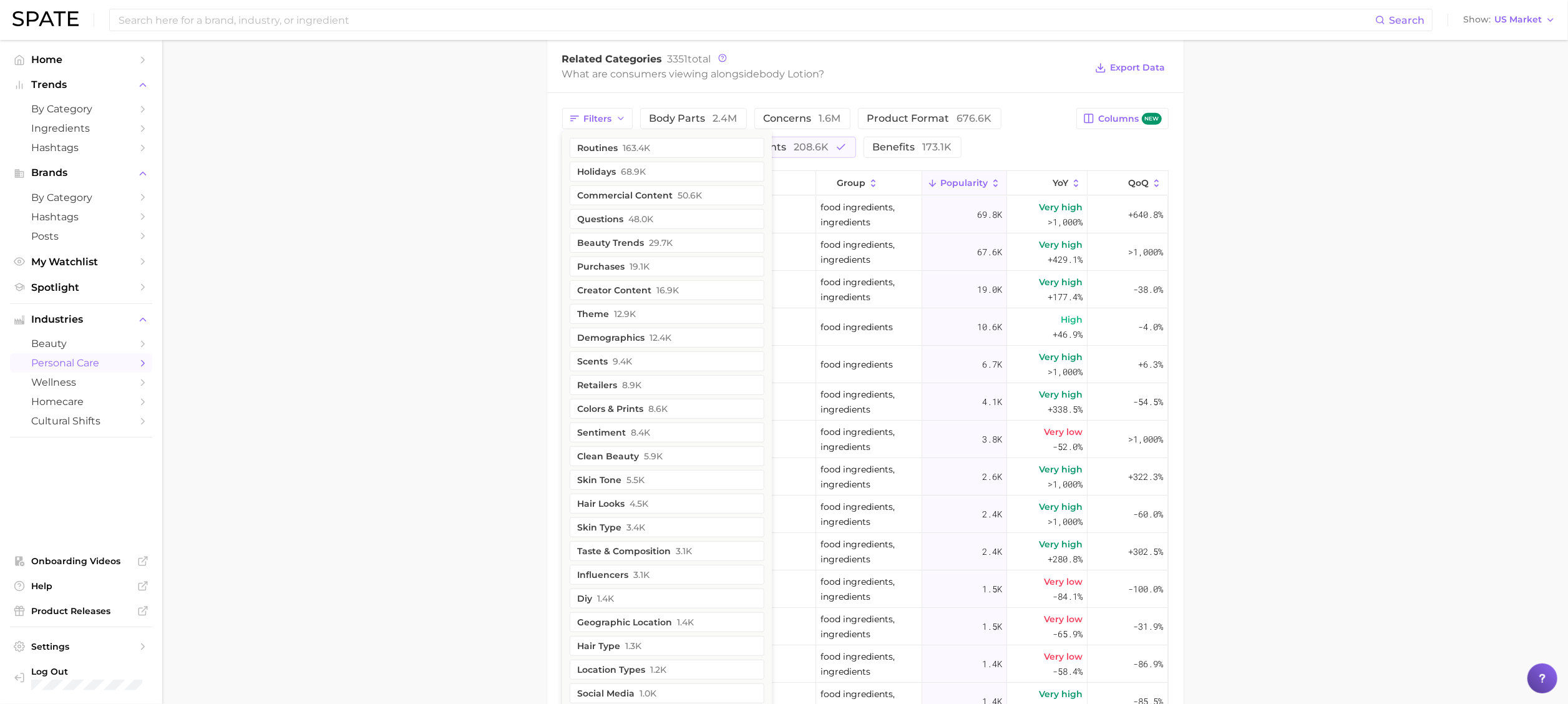
click at [473, 275] on main "1. bath & body 2. body care products 3. body moisturizing products 4. body loti…" at bounding box center [865, 195] width 1406 height 1513
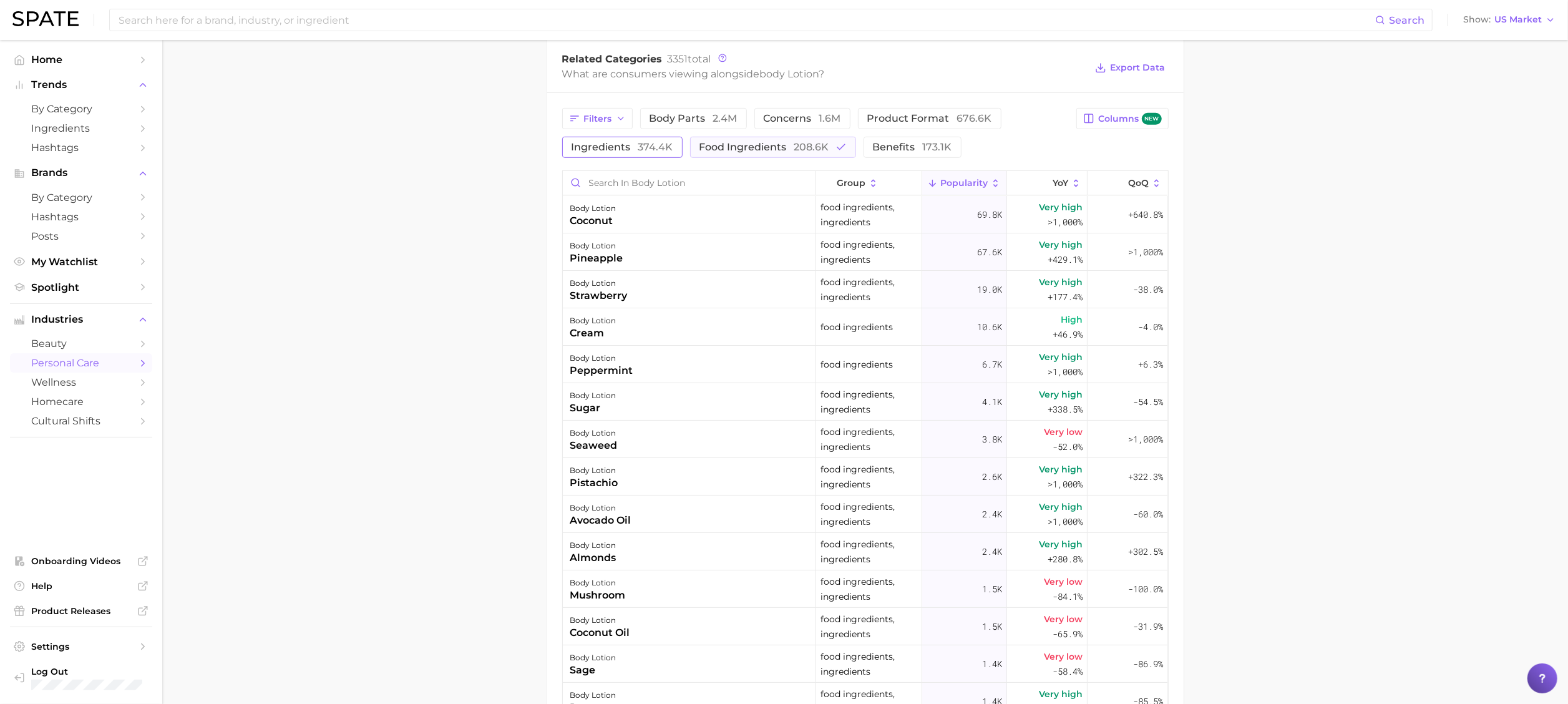
click at [673, 150] on button "ingredients 374.4k" at bounding box center [622, 147] width 120 height 21
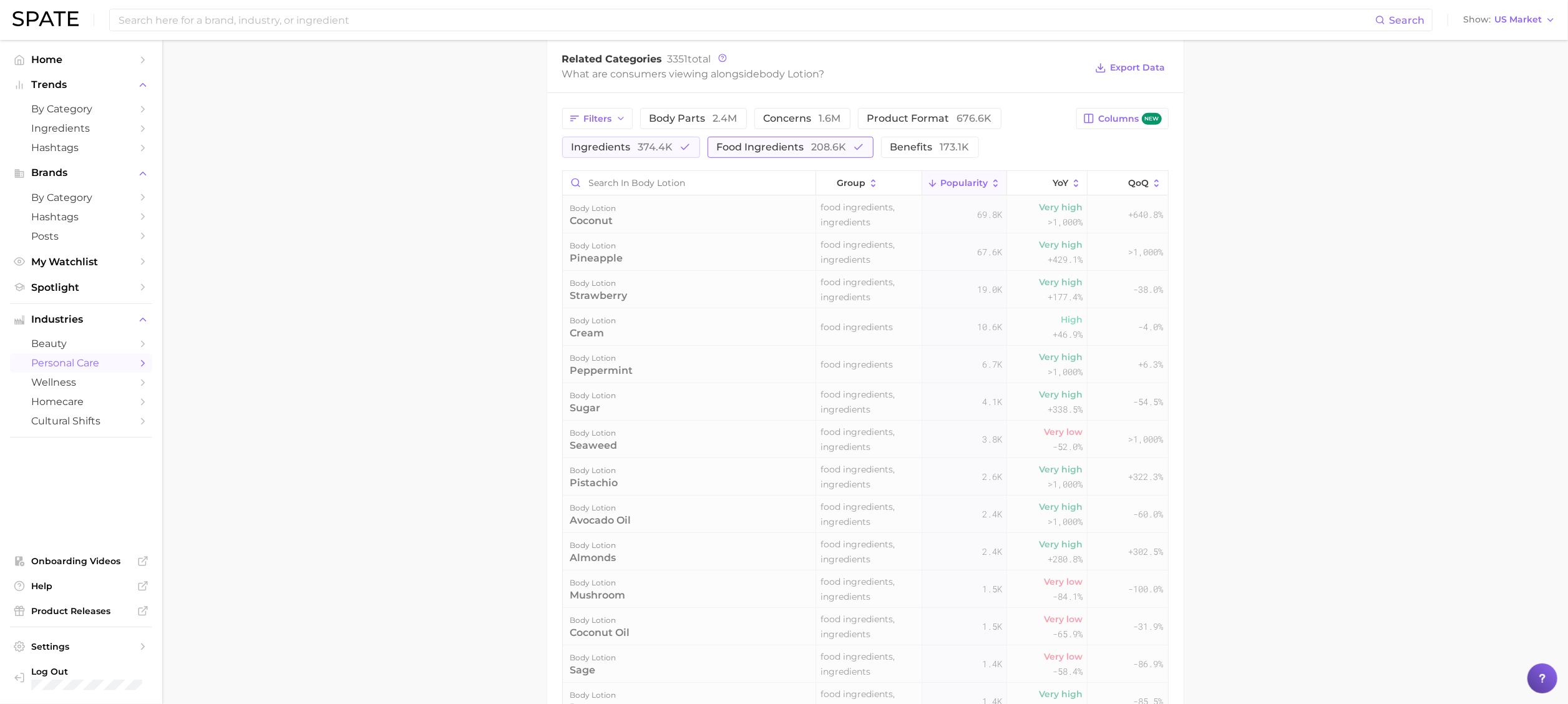
click at [727, 143] on button "food ingredients 208.6k" at bounding box center [791, 147] width 166 height 21
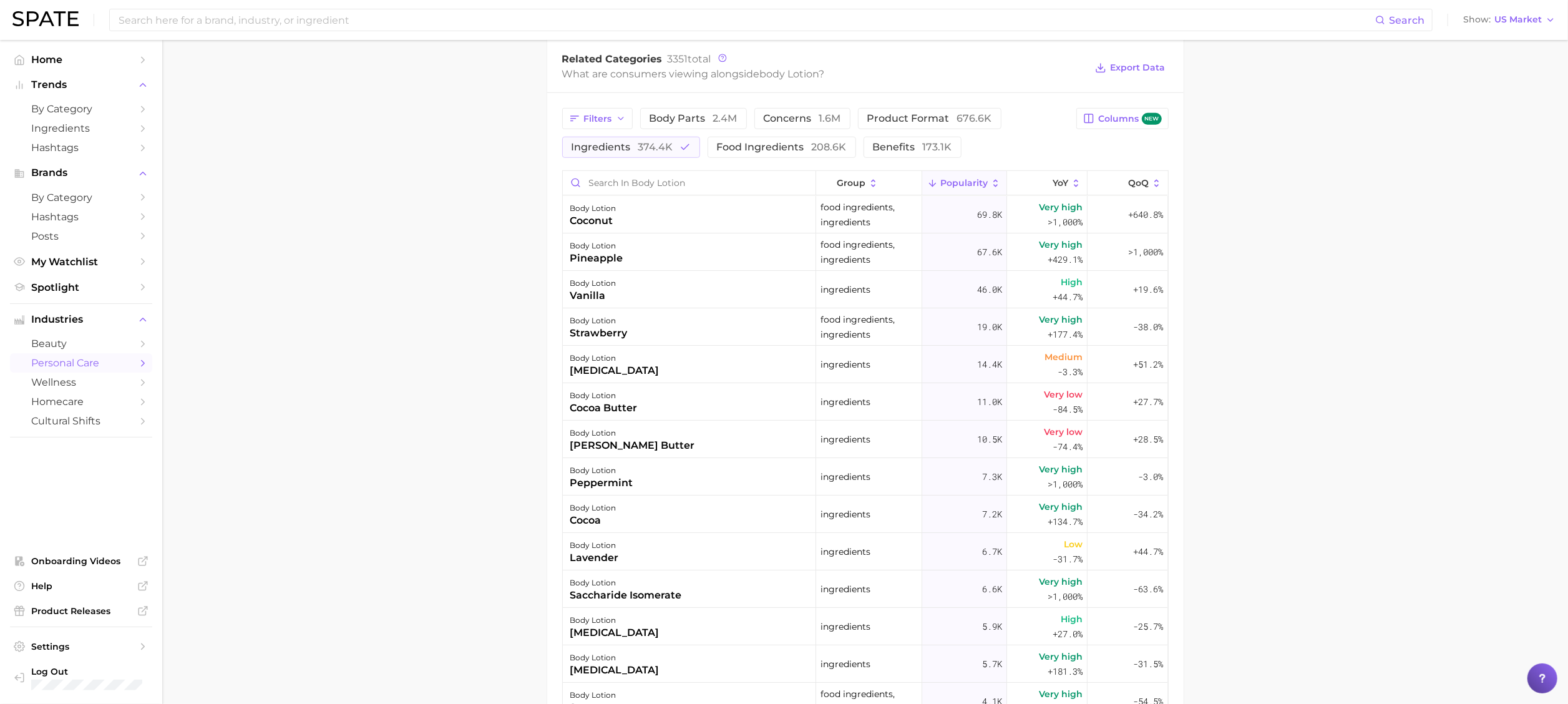
click at [1176, 191] on main "1. bath & body 2. body care products 3. body moisturizing products 4. body loti…" at bounding box center [865, 195] width 1406 height 1513
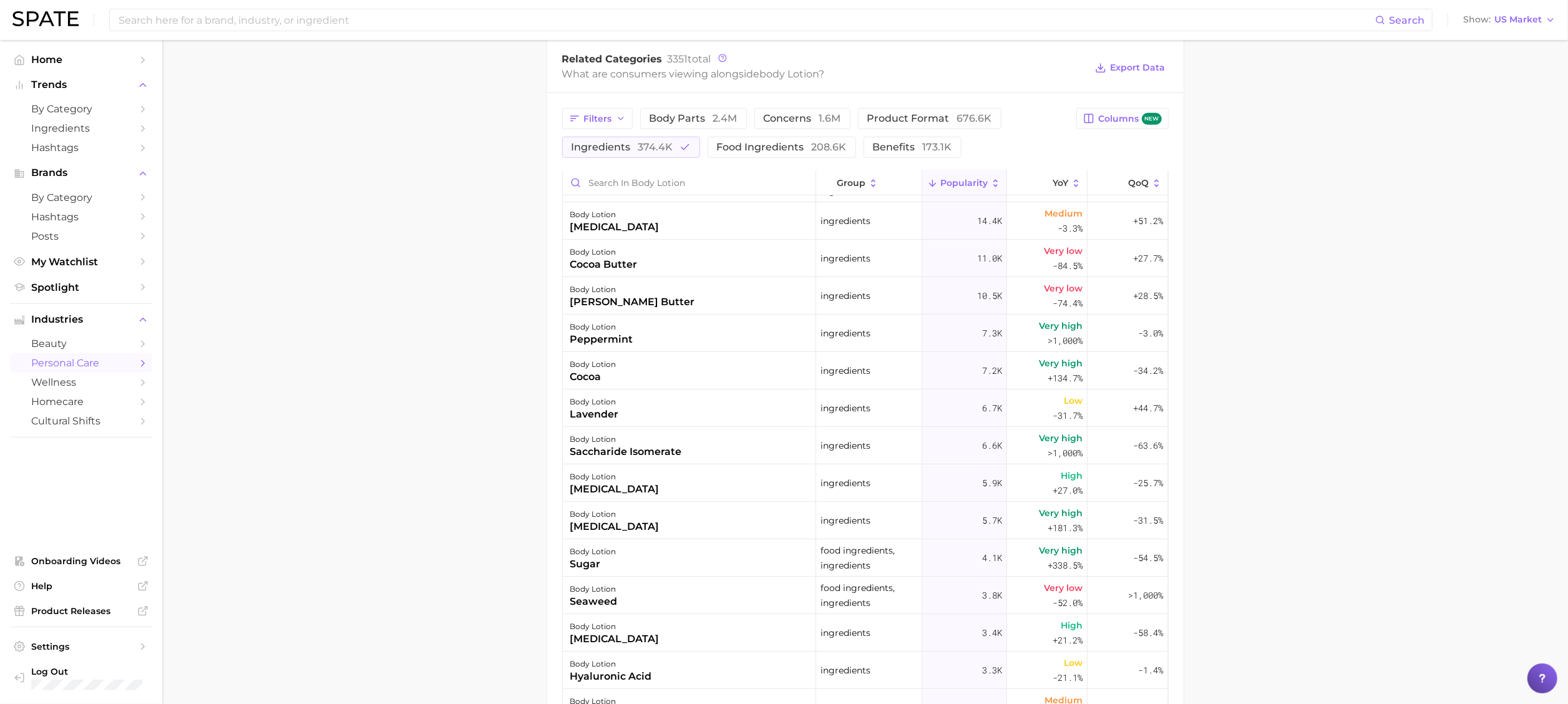
scroll to position [250, 0]
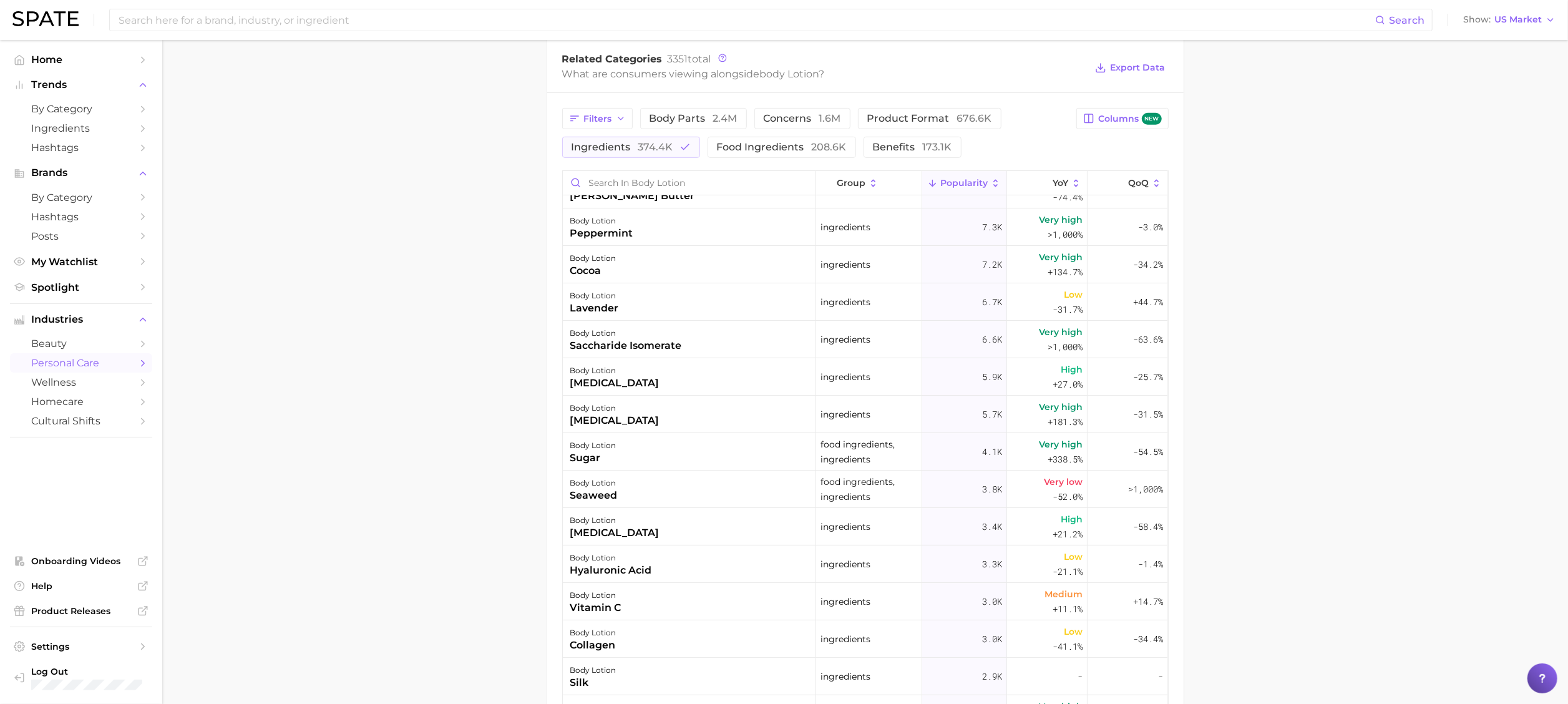
click at [1176, 379] on main "1. bath & body 2. body care products 3. body moisturizing products 4. body loti…" at bounding box center [865, 195] width 1406 height 1513
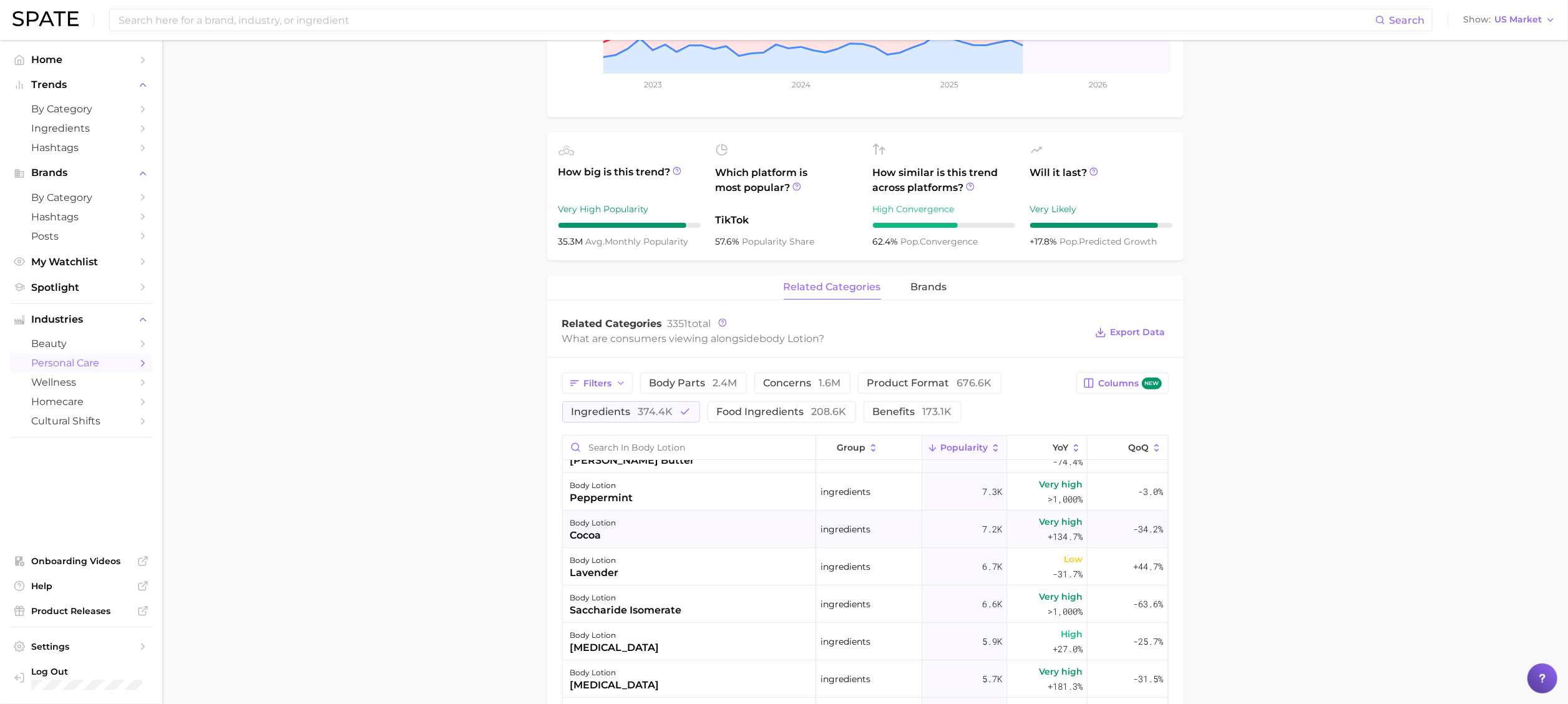
scroll to position [350, 0]
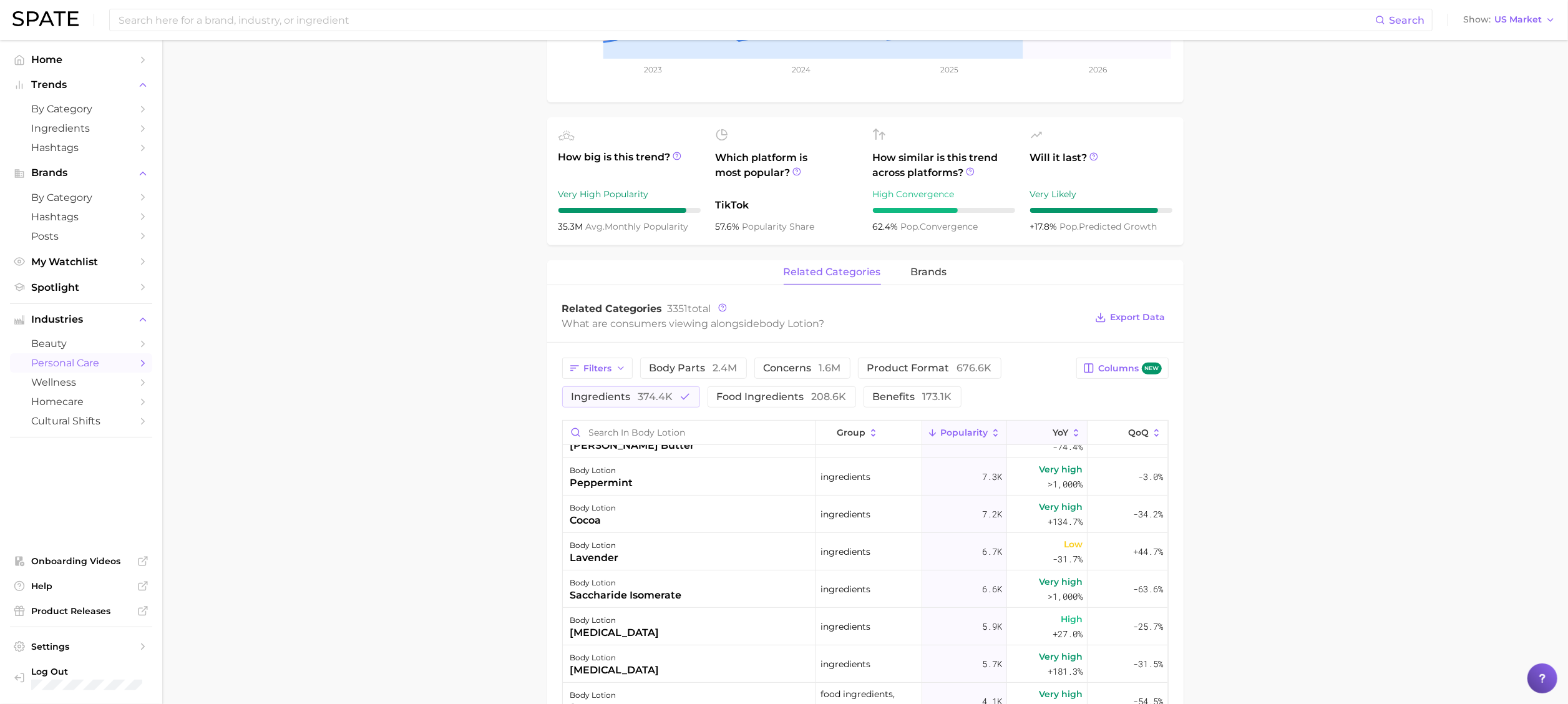
click at [1039, 433] on icon at bounding box center [1045, 433] width 11 height 11
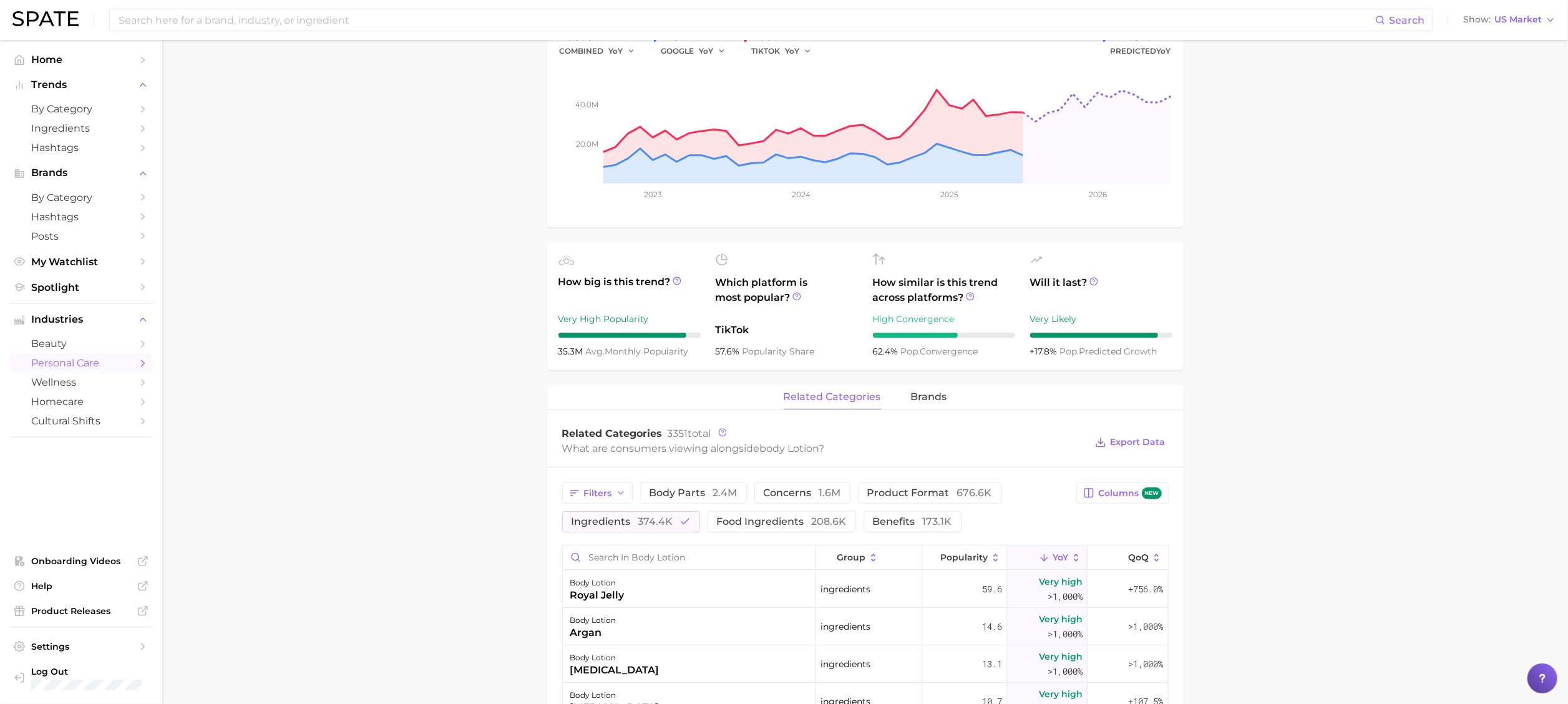
scroll to position [0, 0]
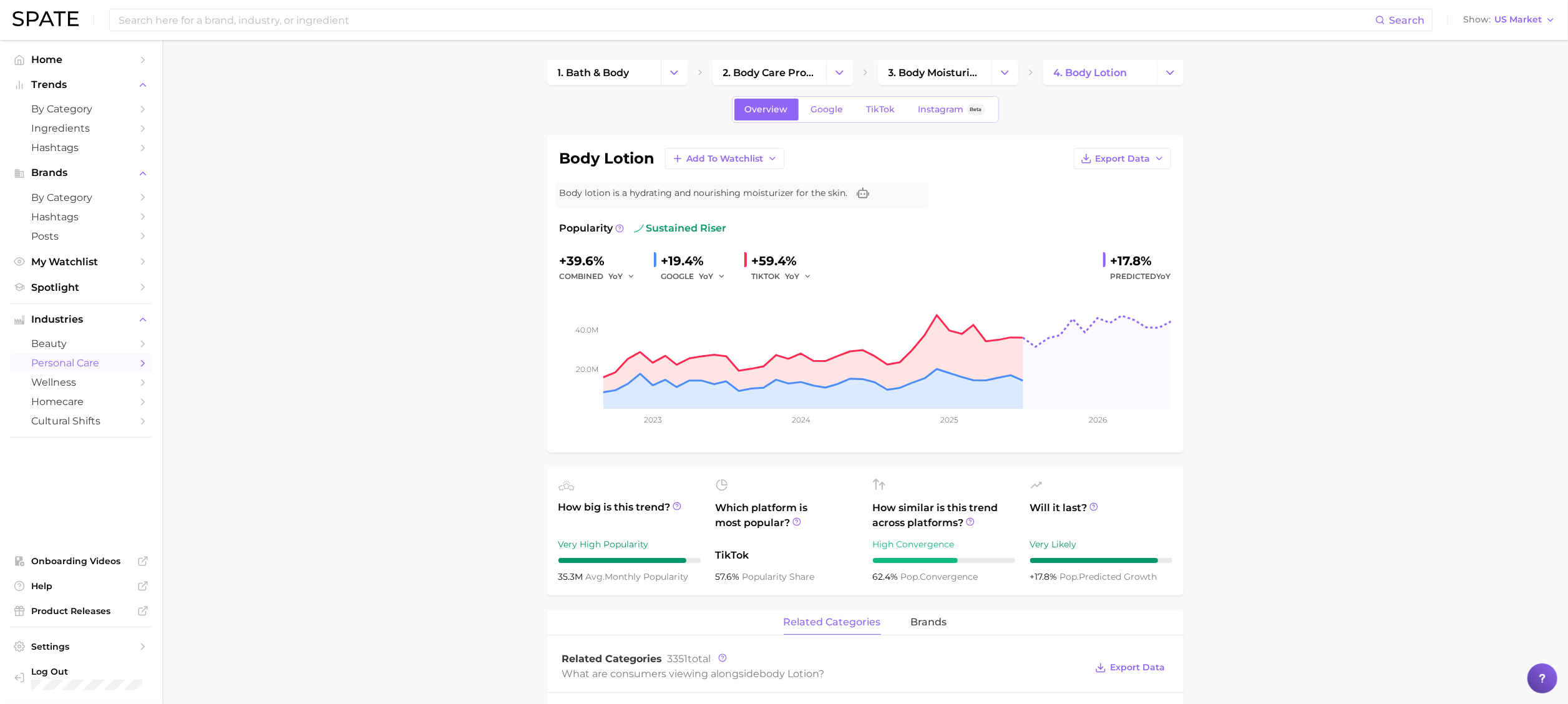
drag, startPoint x: 251, startPoint y: 465, endPoint x: 258, endPoint y: 462, distance: 7.6
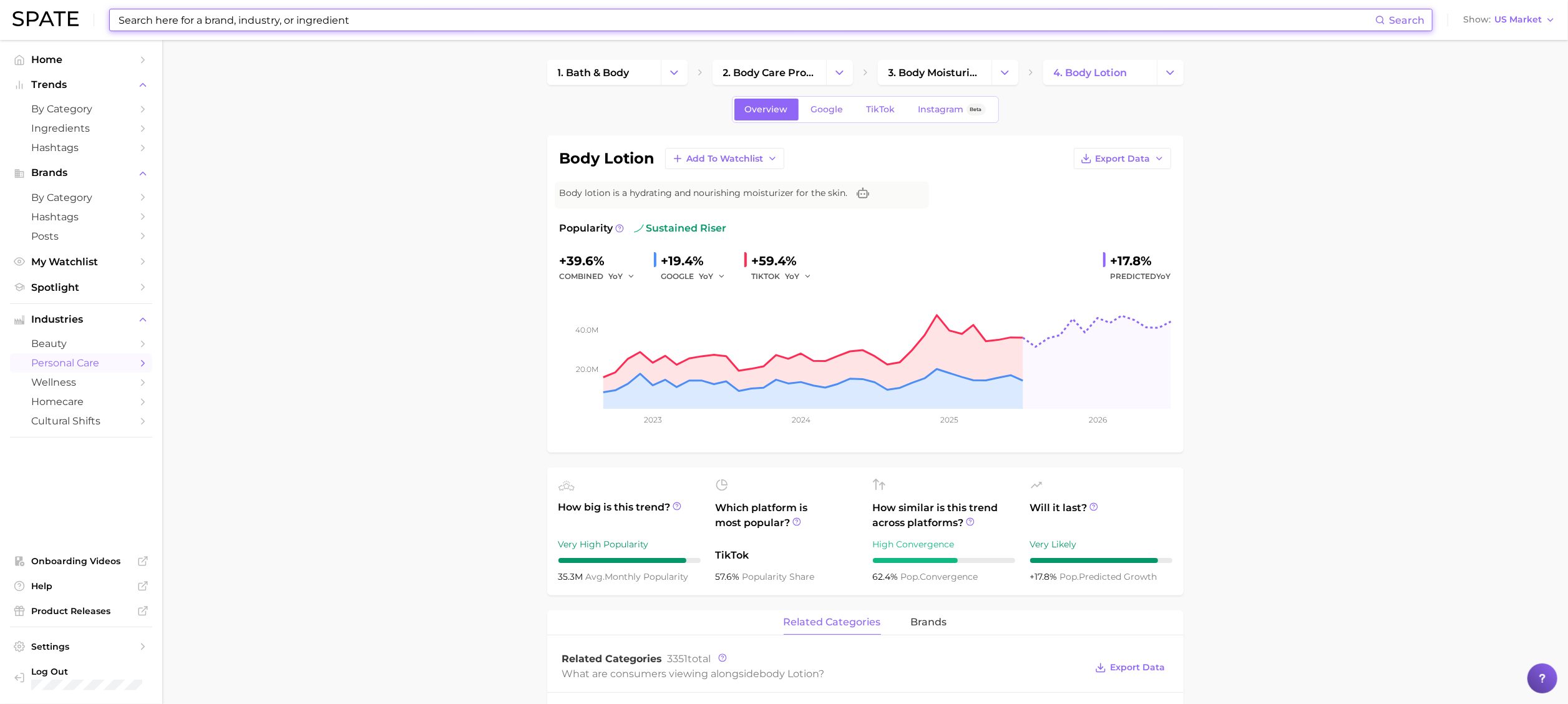
click at [244, 11] on input at bounding box center [746, 20] width 1258 height 21
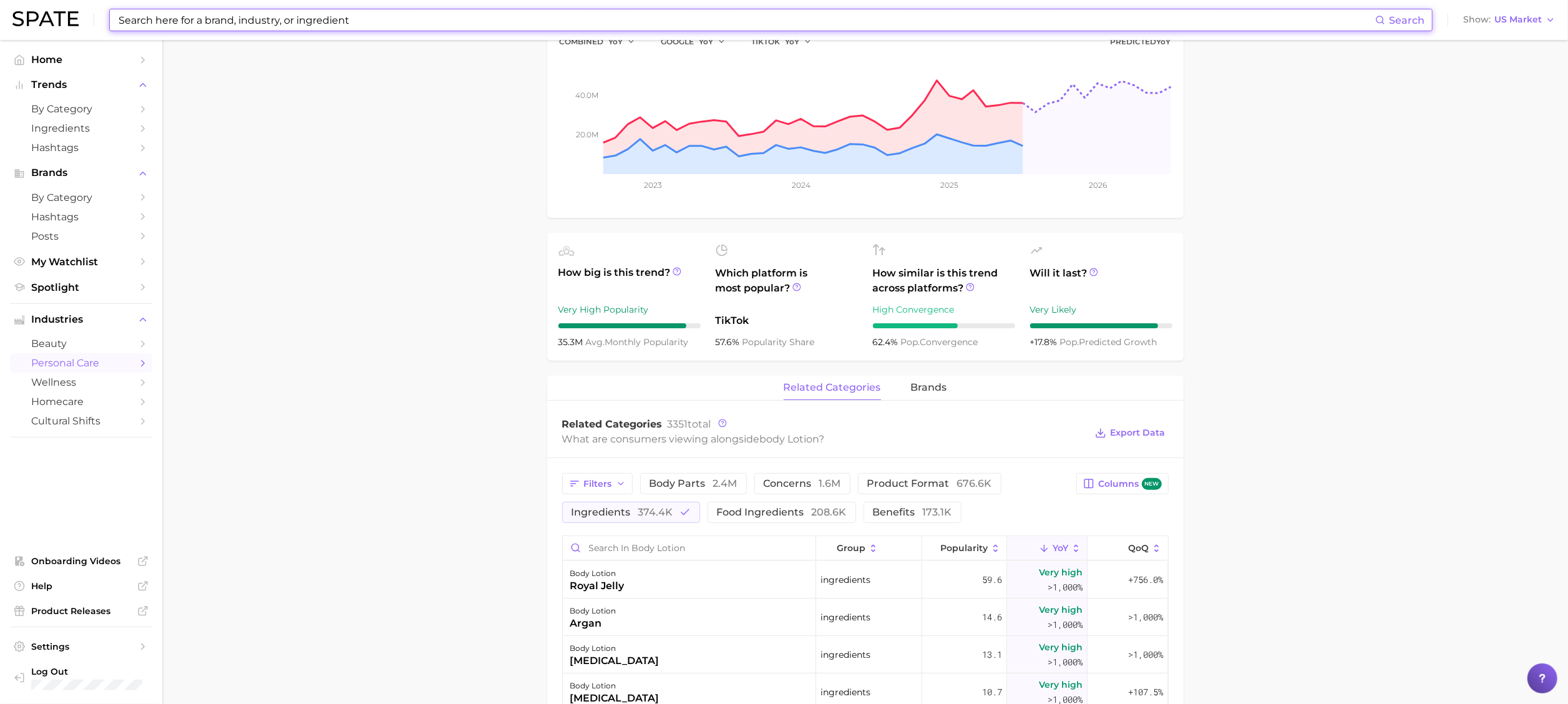
scroll to position [250, 0]
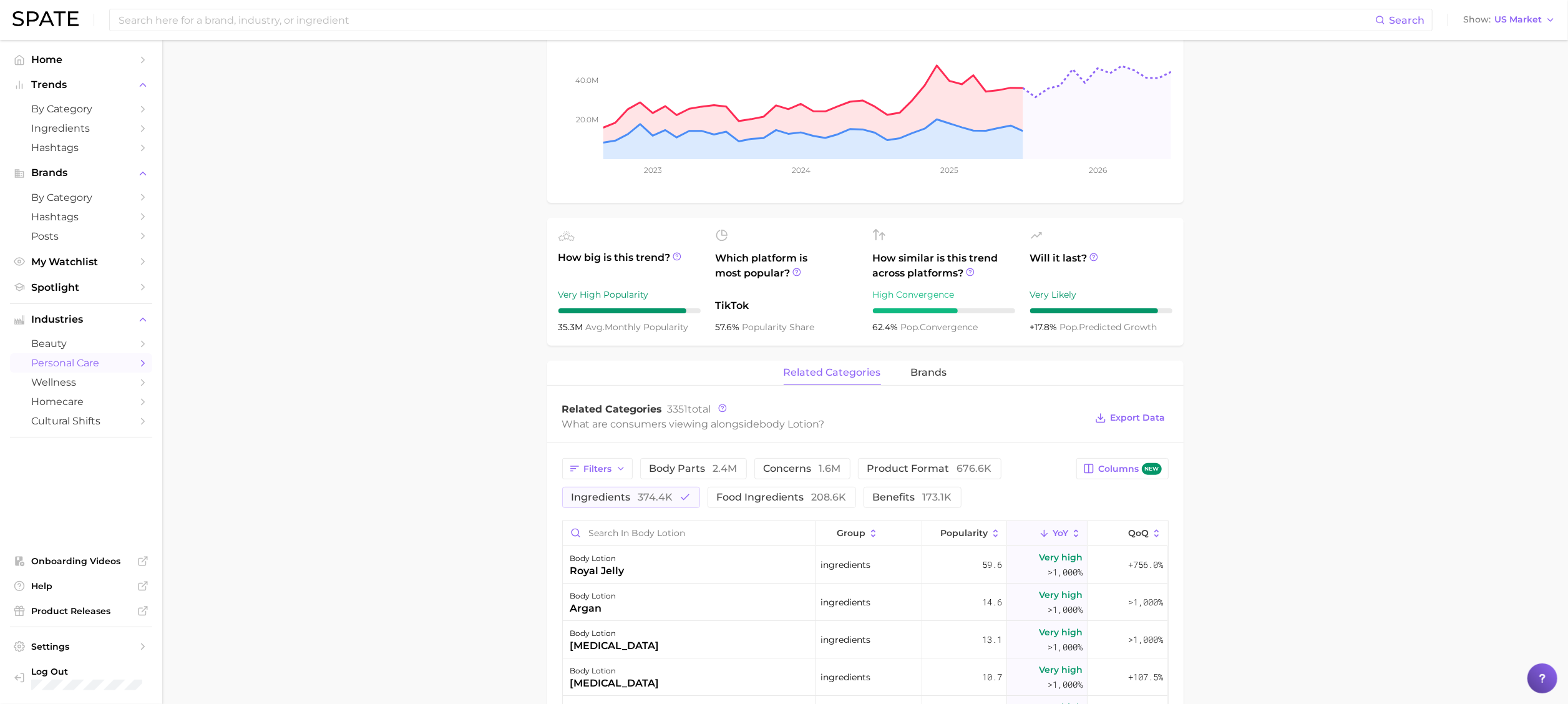
click at [624, 506] on button "ingredients 374.4k" at bounding box center [631, 498] width 138 height 21
click at [879, 495] on span "benefits 173.1k" at bounding box center [895, 497] width 79 height 10
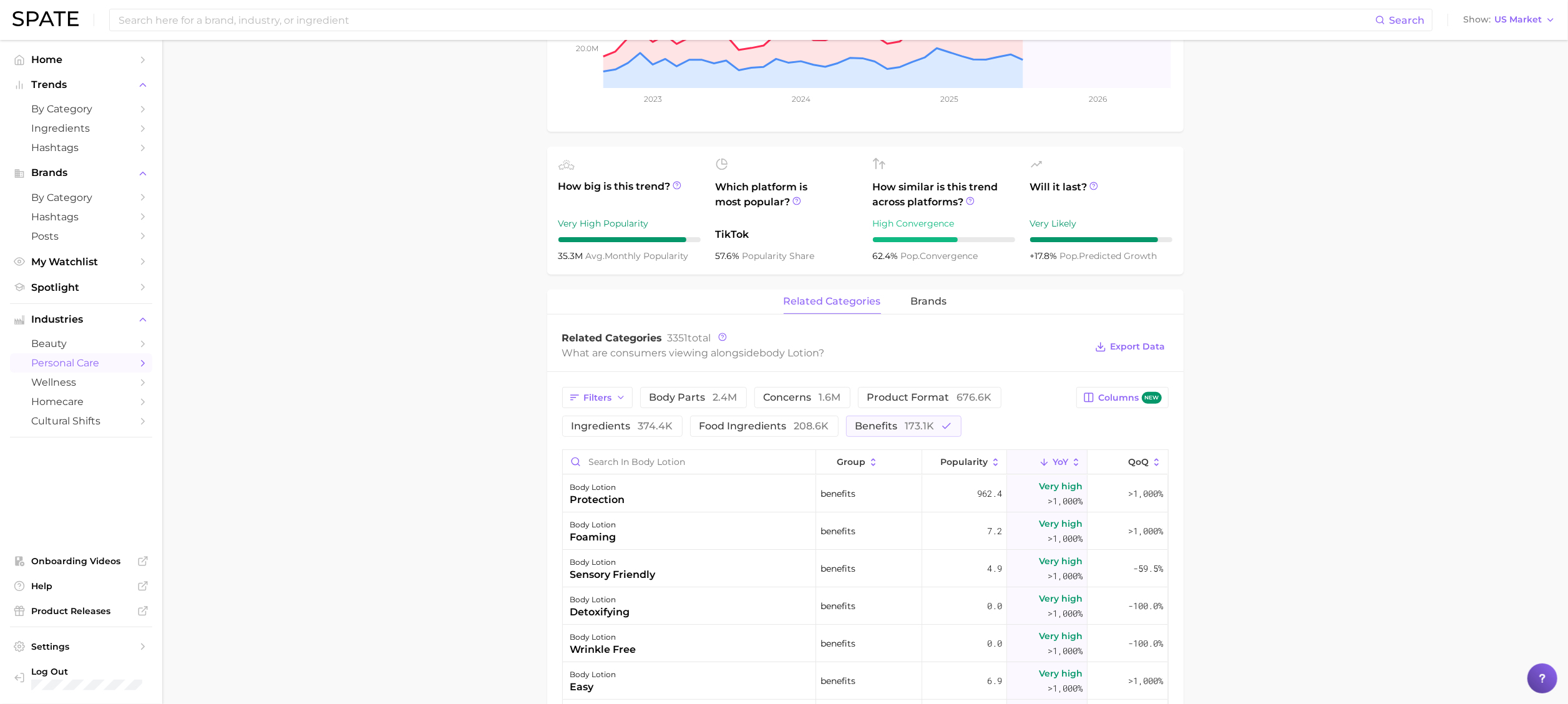
scroll to position [375, 0]
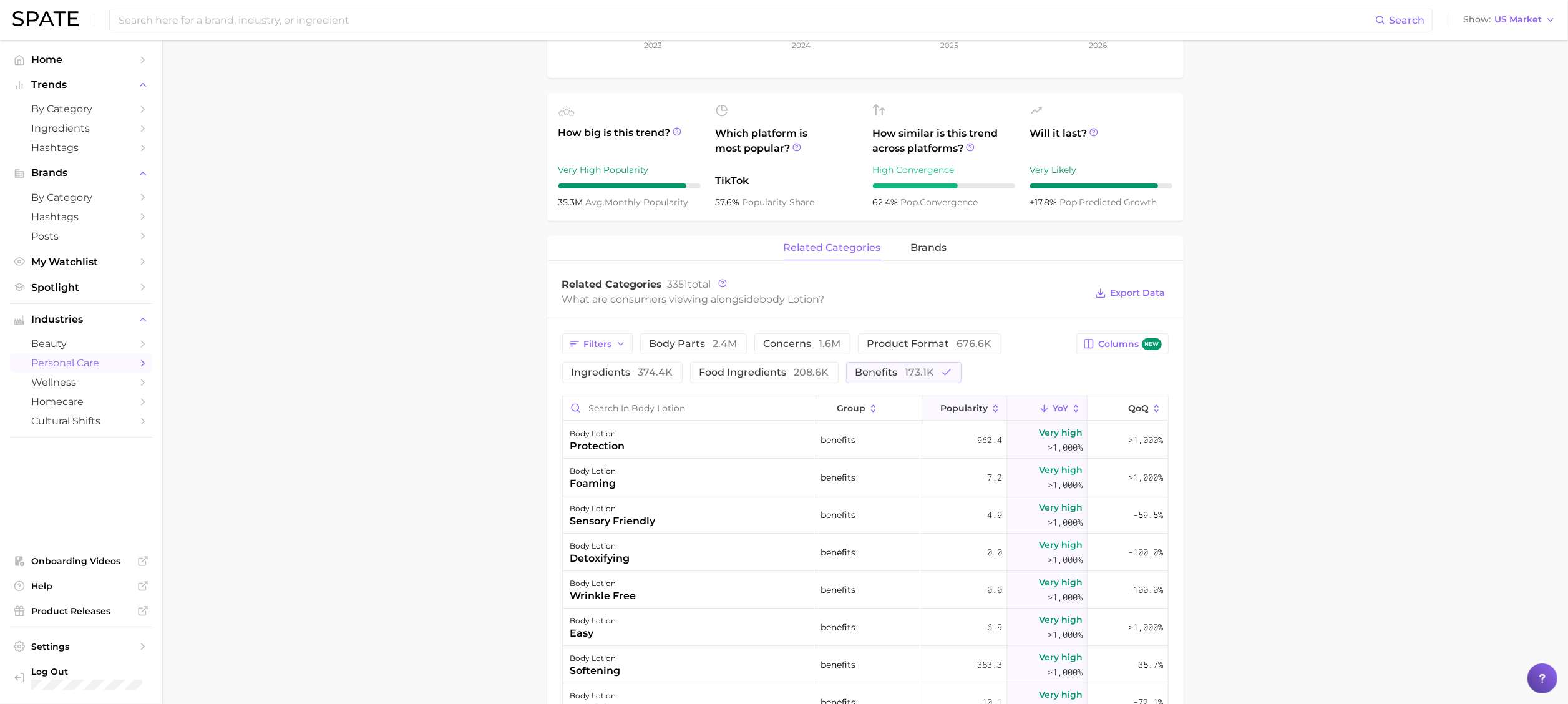
click at [950, 402] on button "Popularity" at bounding box center [965, 409] width 85 height 25
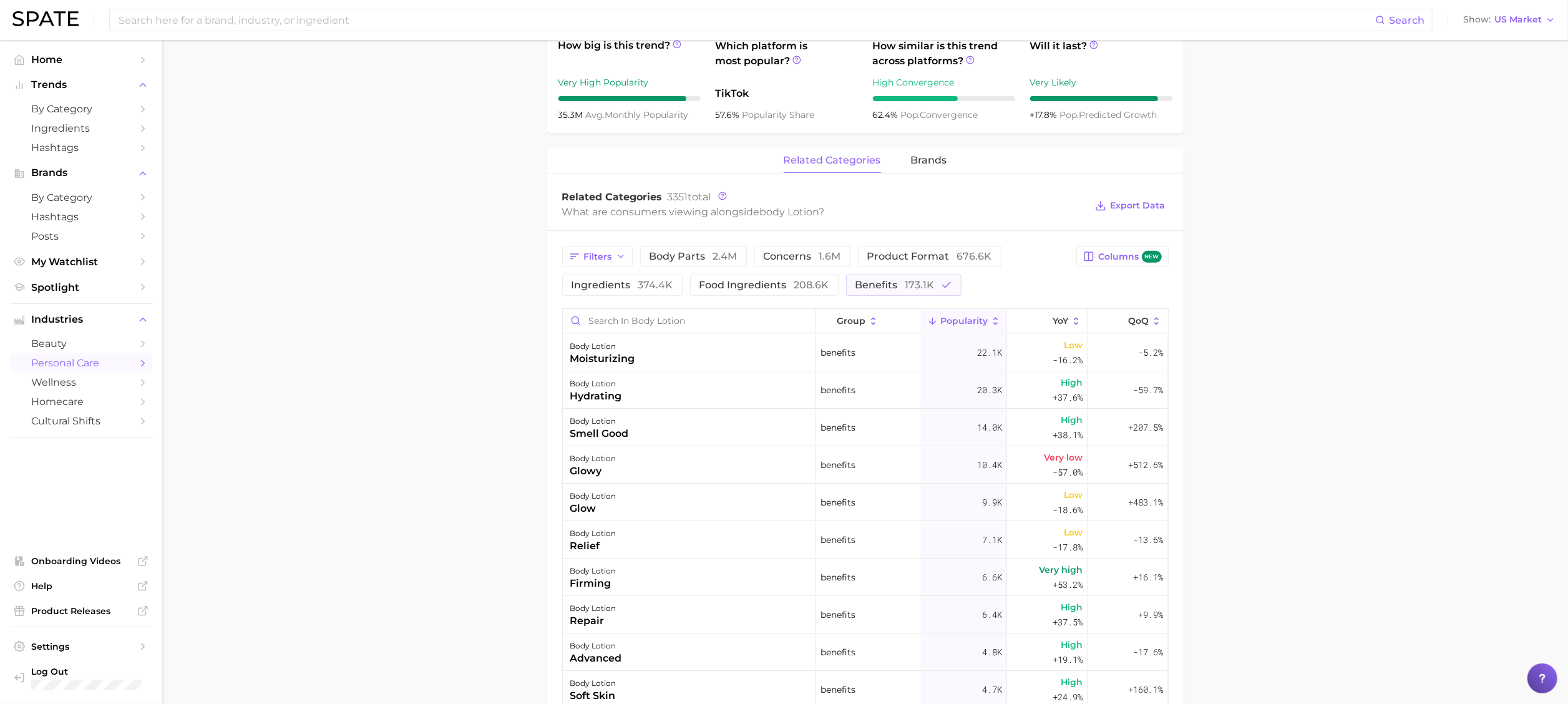
scroll to position [625, 0]
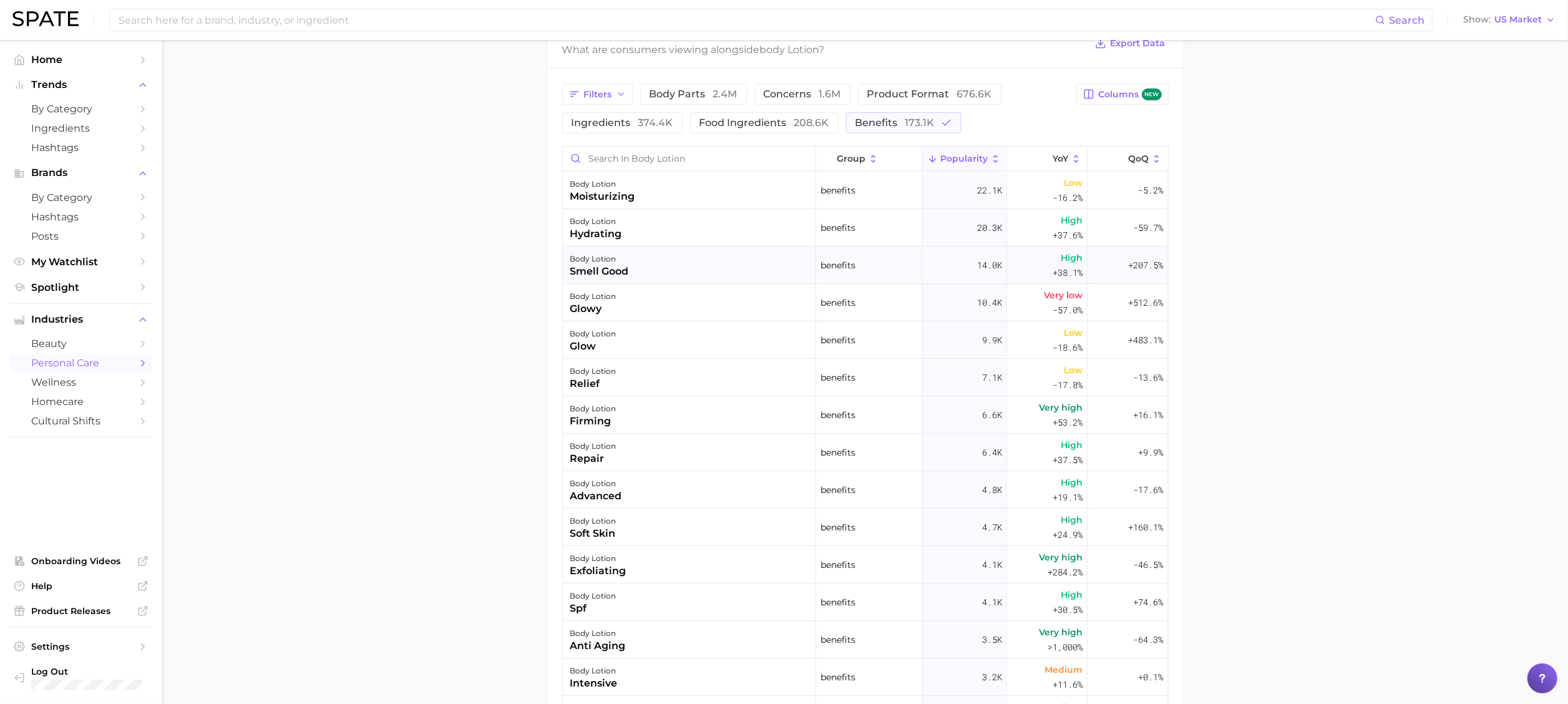
click at [923, 147] on button "Popularity" at bounding box center [965, 159] width 85 height 25
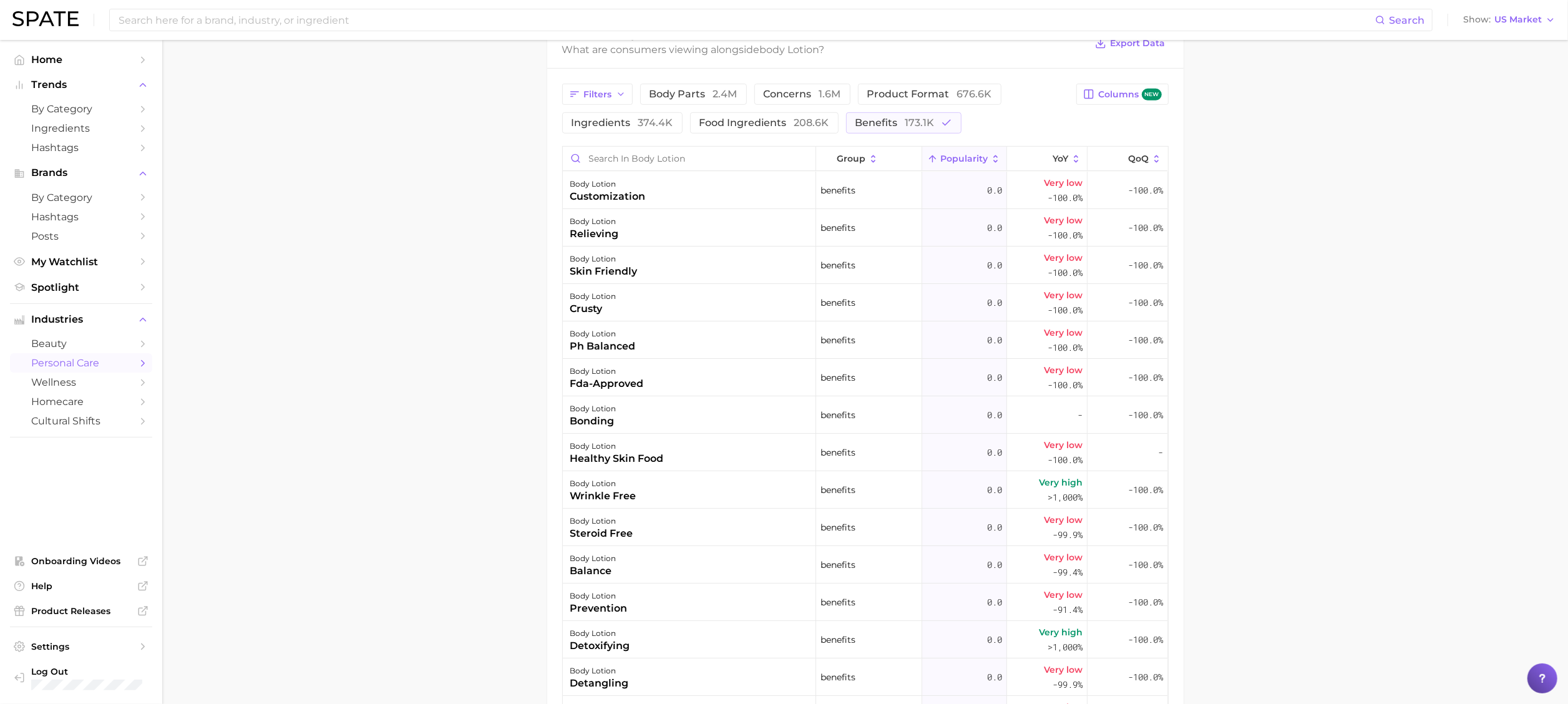
click at [940, 163] on span "Popularity" at bounding box center [964, 158] width 47 height 10
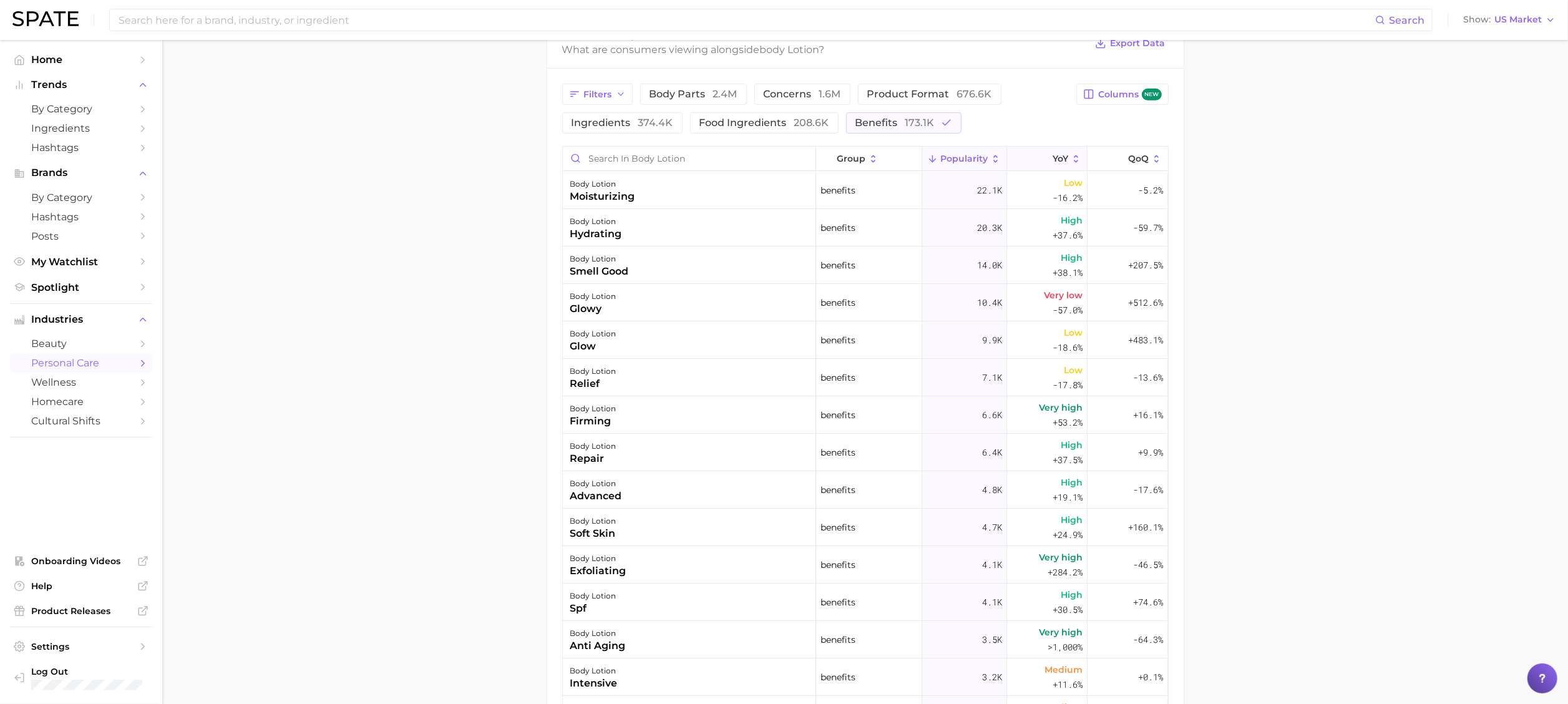
click at [1037, 170] on button "YoY" at bounding box center [1047, 159] width 81 height 25
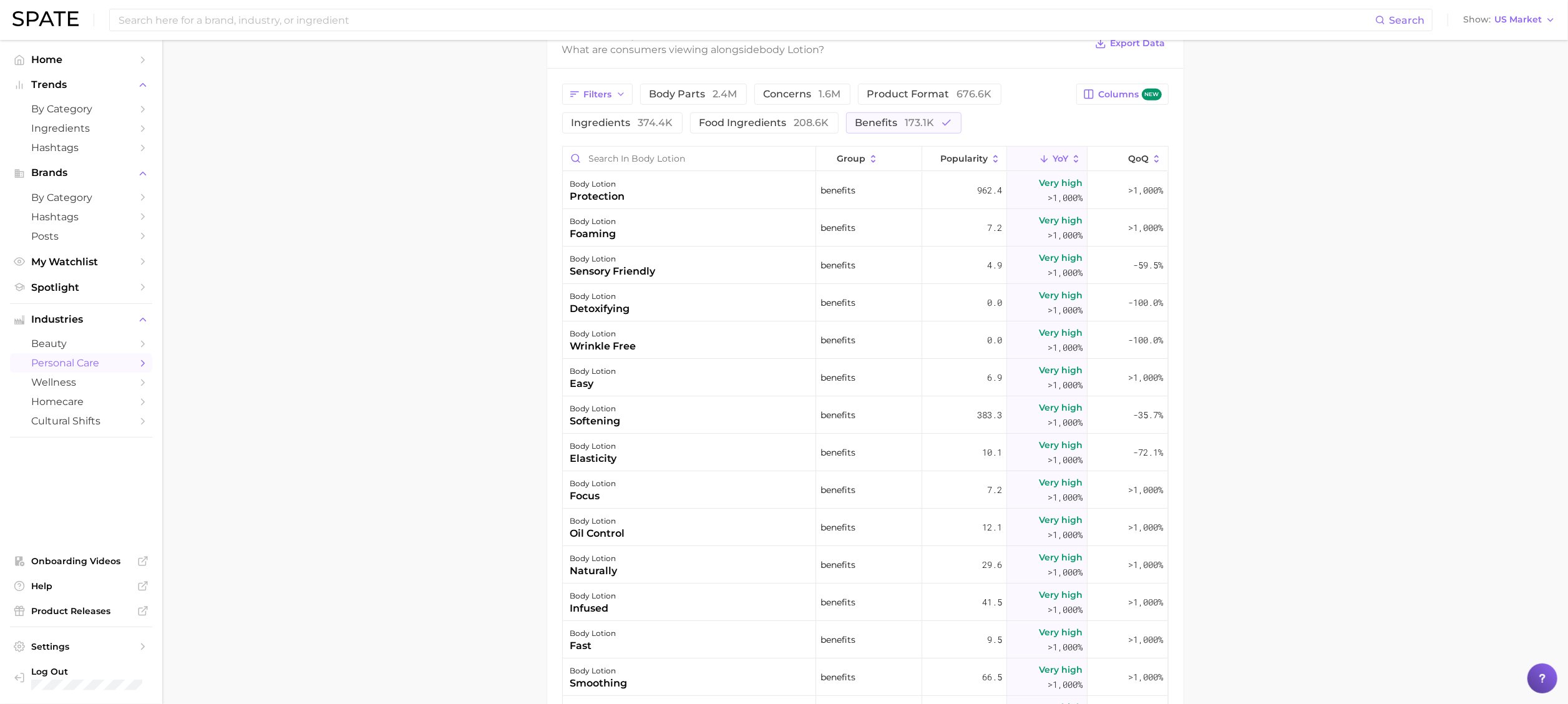
click at [310, 394] on main "1. bath & body 2. body care products 3. body moisturizing products 4. body loti…" at bounding box center [865, 172] width 1406 height 1513
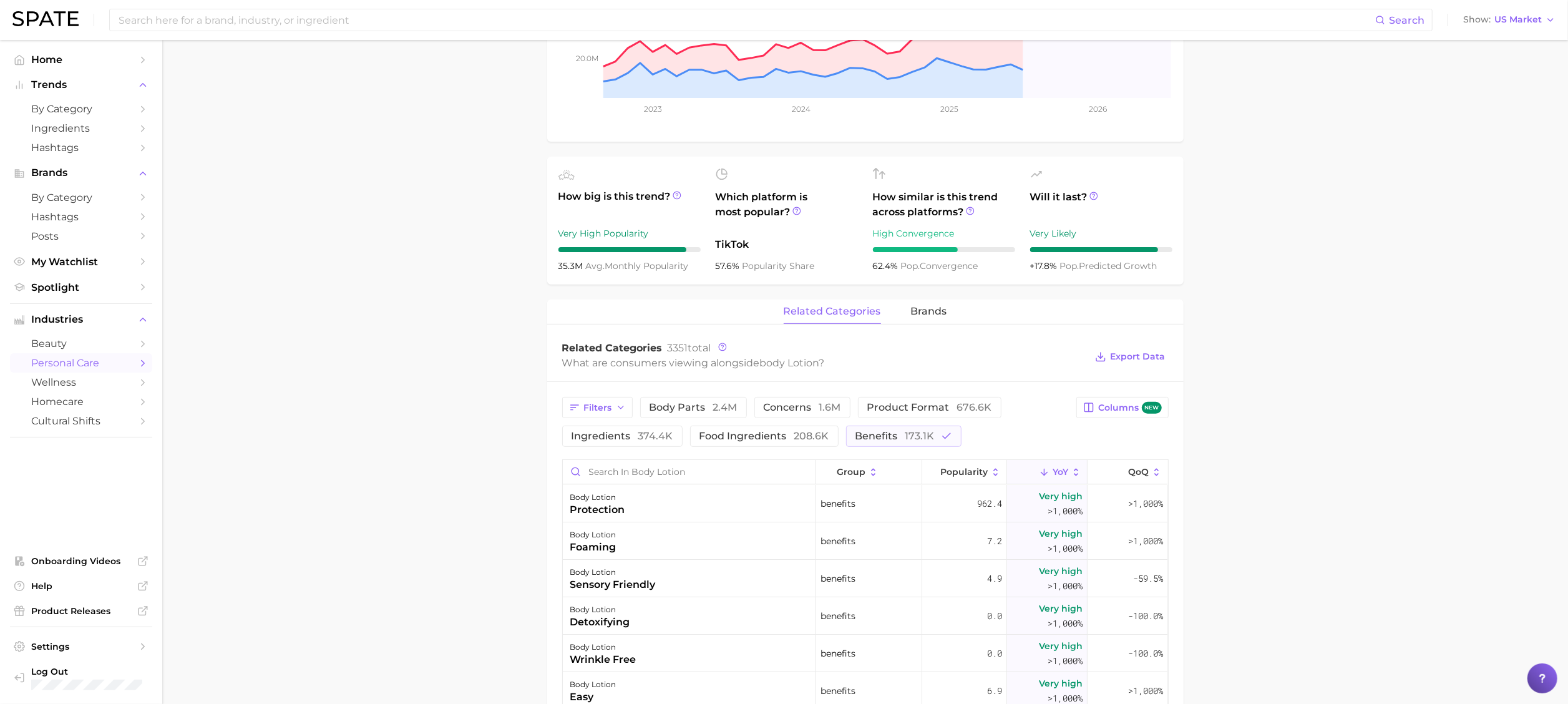
scroll to position [0, 0]
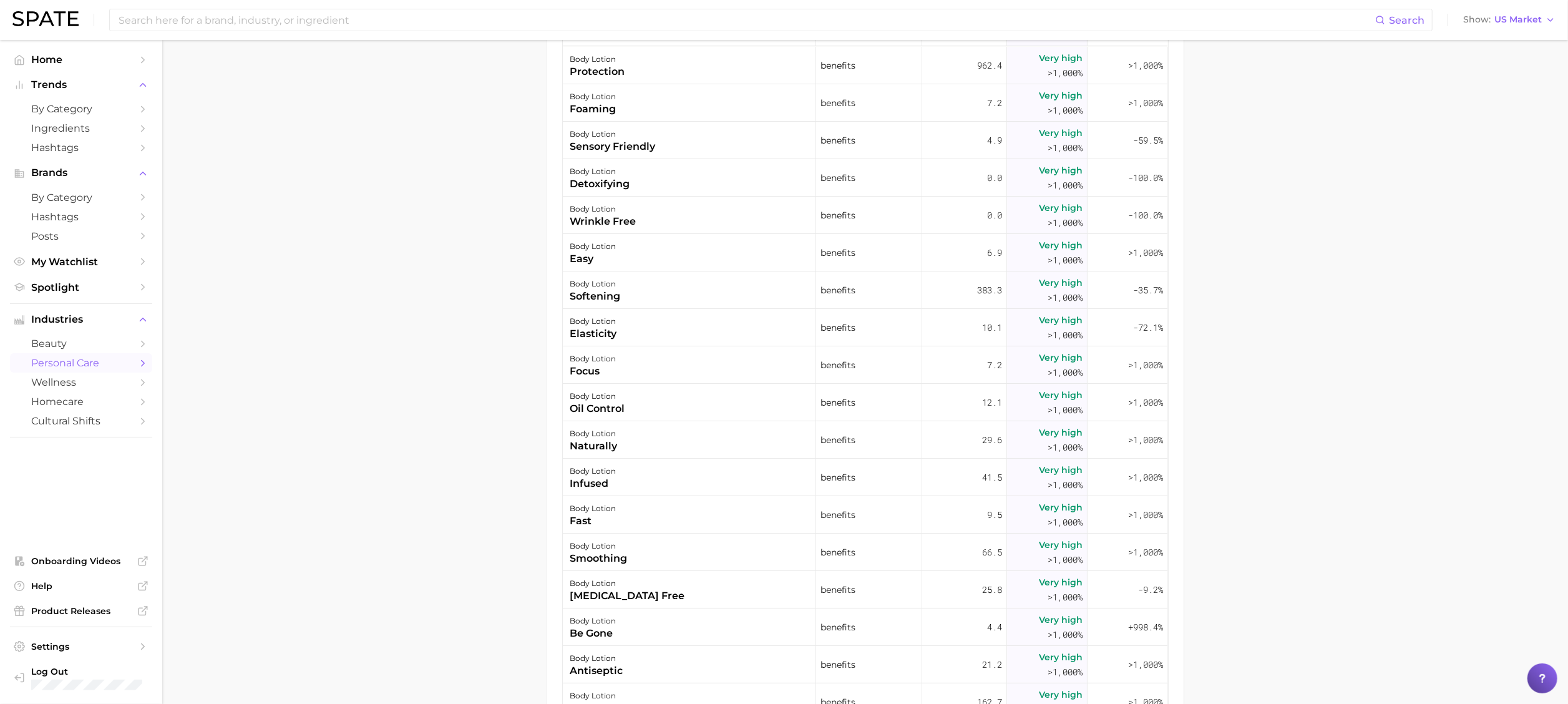
scroll to position [375, 0]
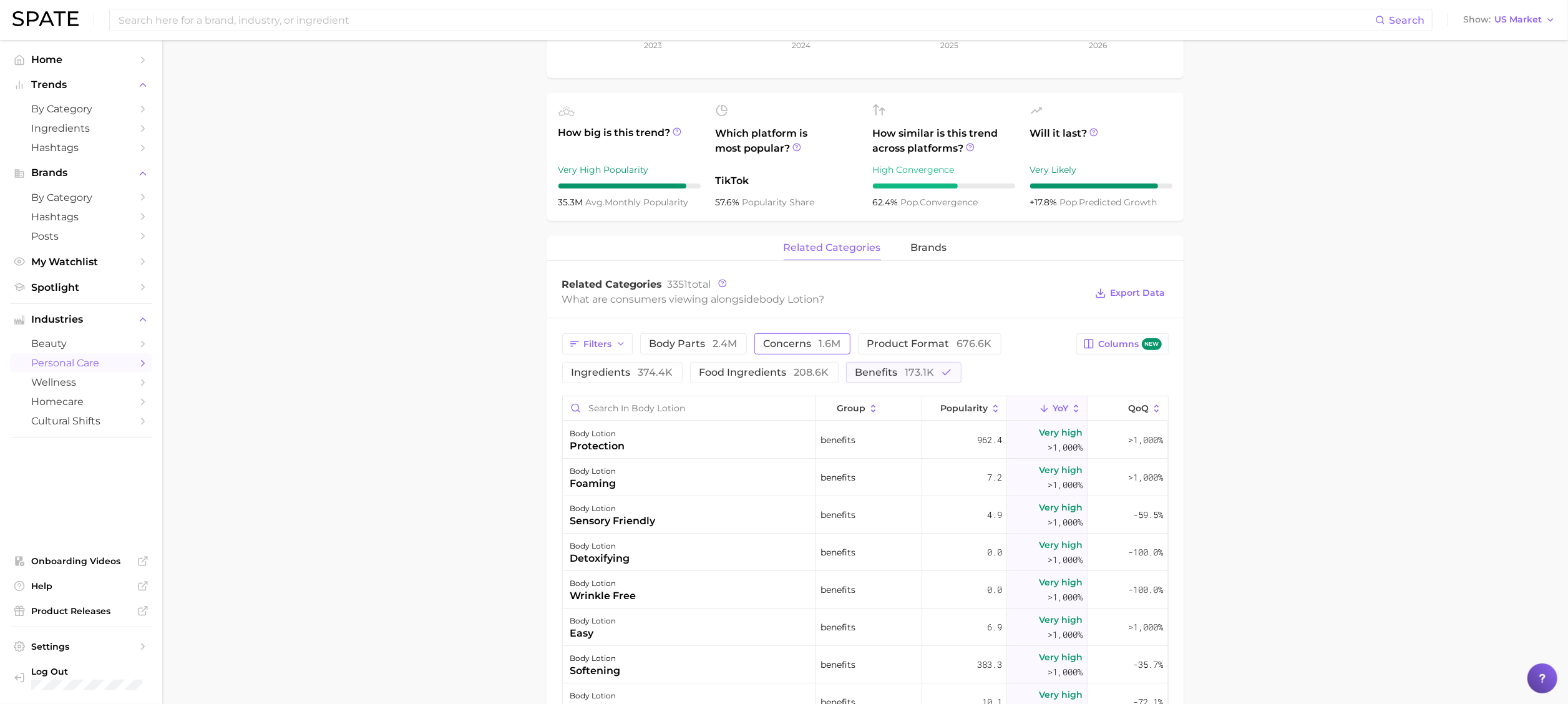
click at [775, 352] on button "concerns 1.6m" at bounding box center [802, 344] width 96 height 21
click at [902, 378] on span "benefits 173.1k" at bounding box center [895, 372] width 79 height 10
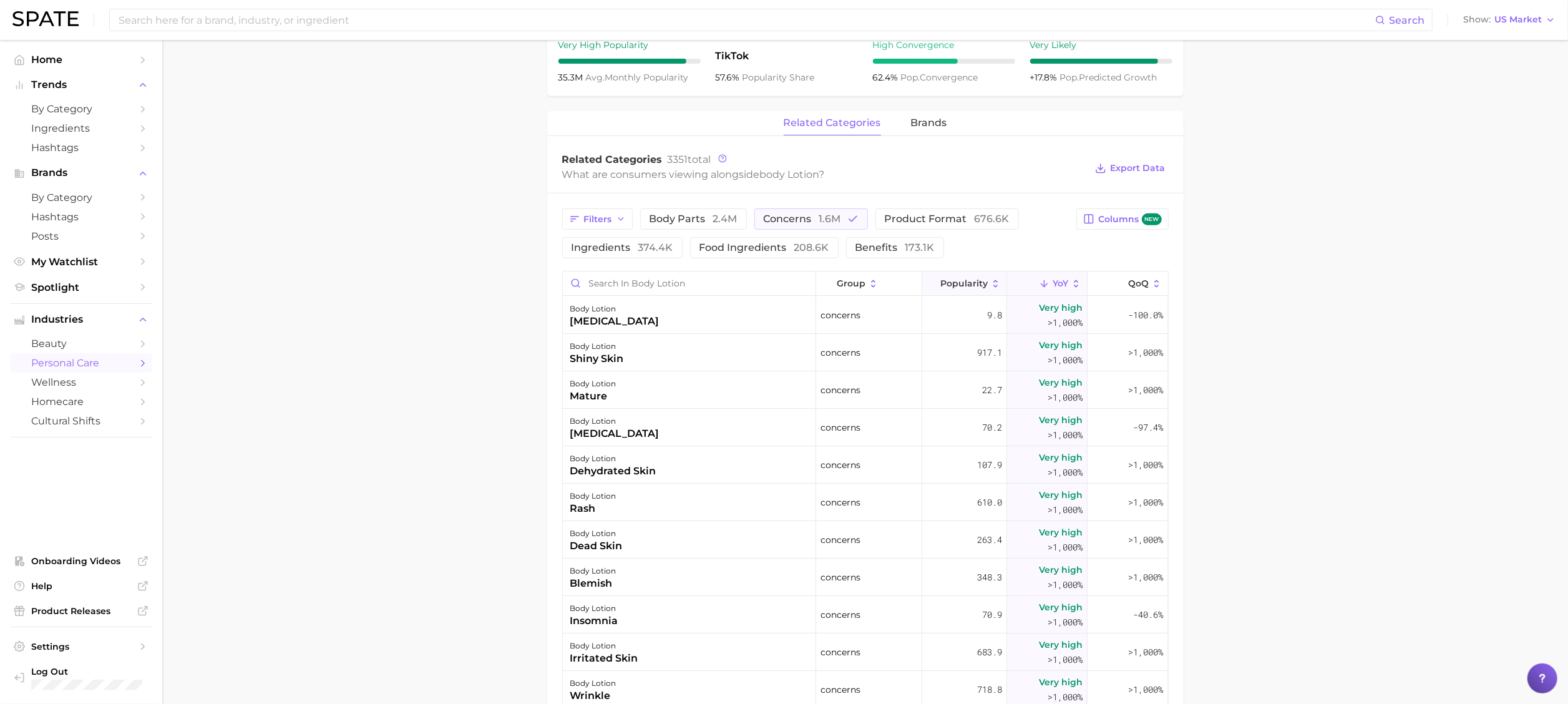
click at [990, 287] on icon at bounding box center [995, 283] width 11 height 11
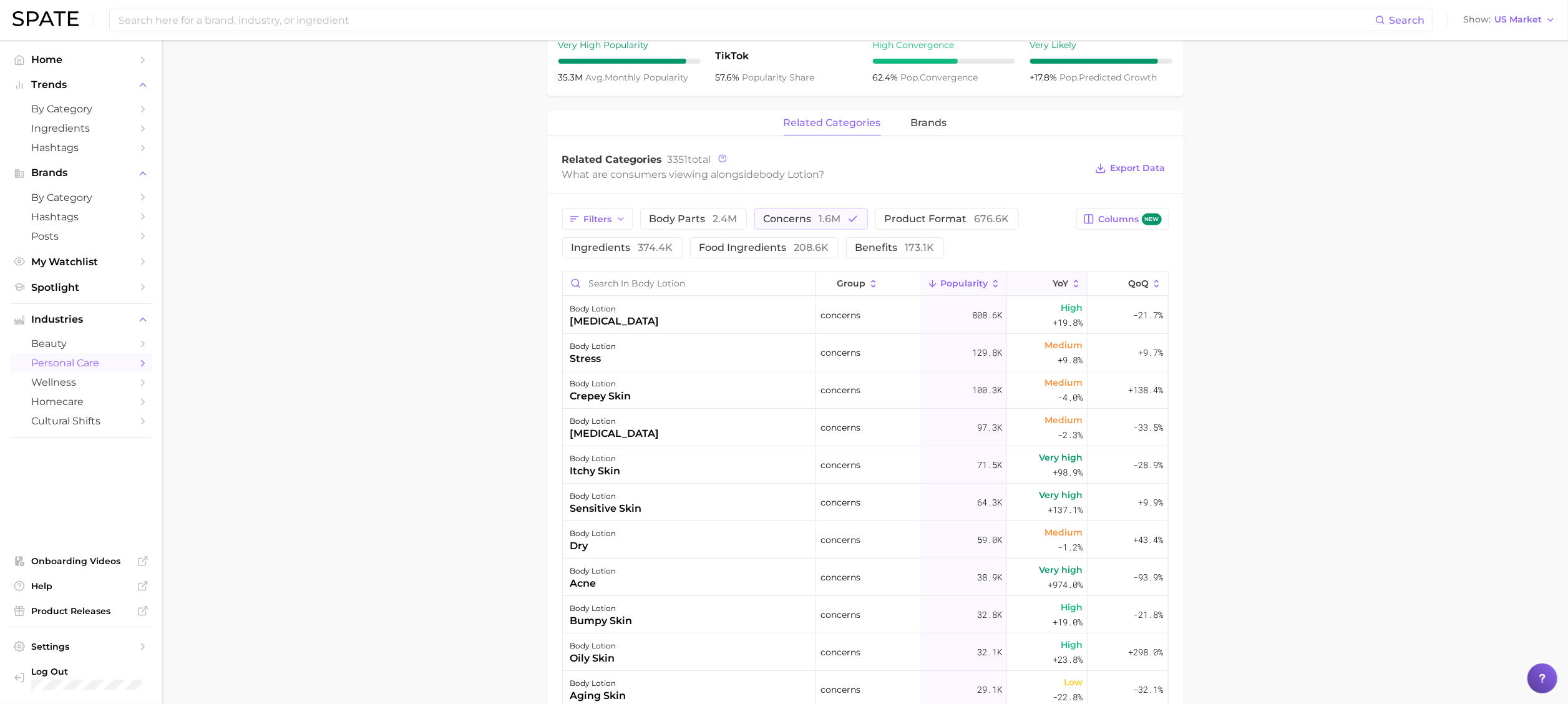
click at [1053, 281] on span "YoY" at bounding box center [1061, 282] width 16 height 10
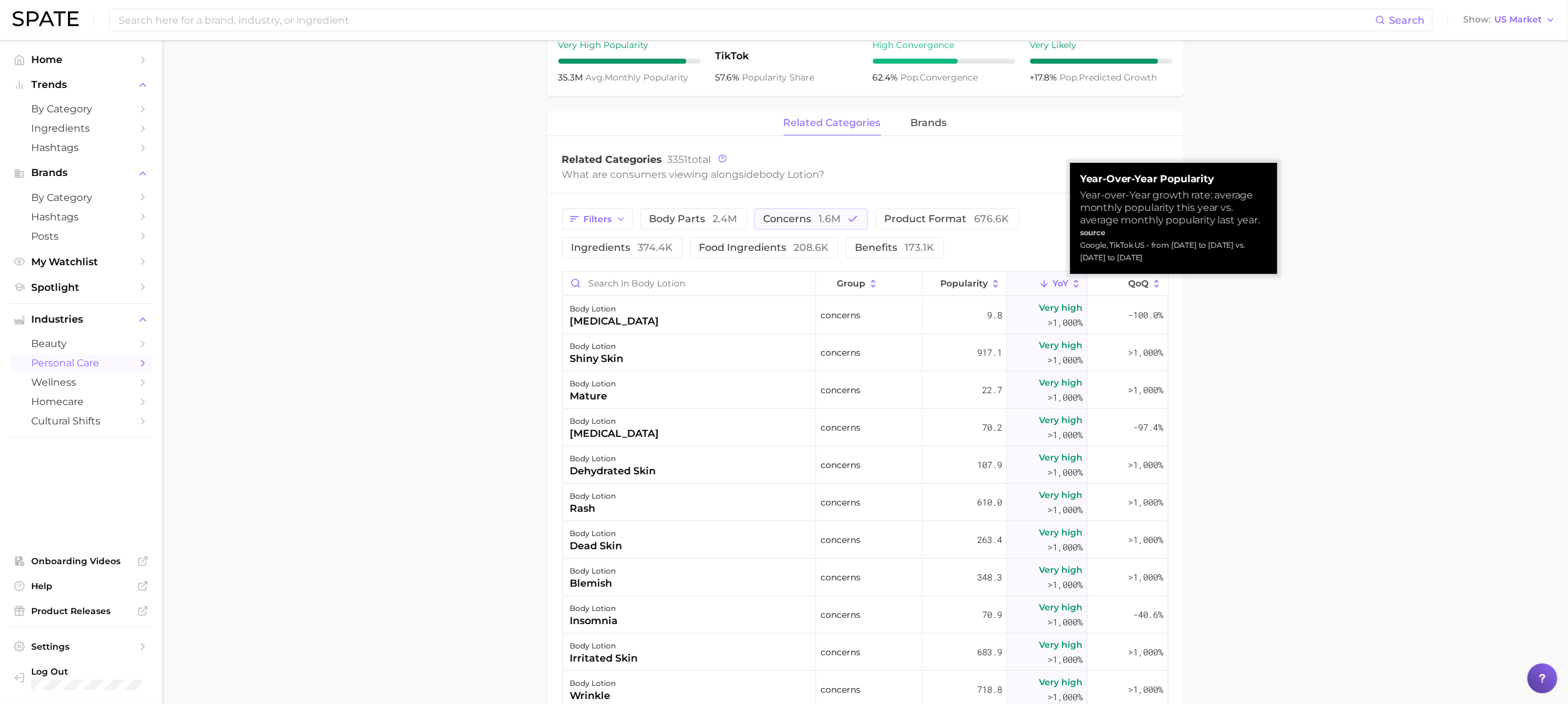
click at [1053, 281] on span "YoY" at bounding box center [1061, 282] width 16 height 10
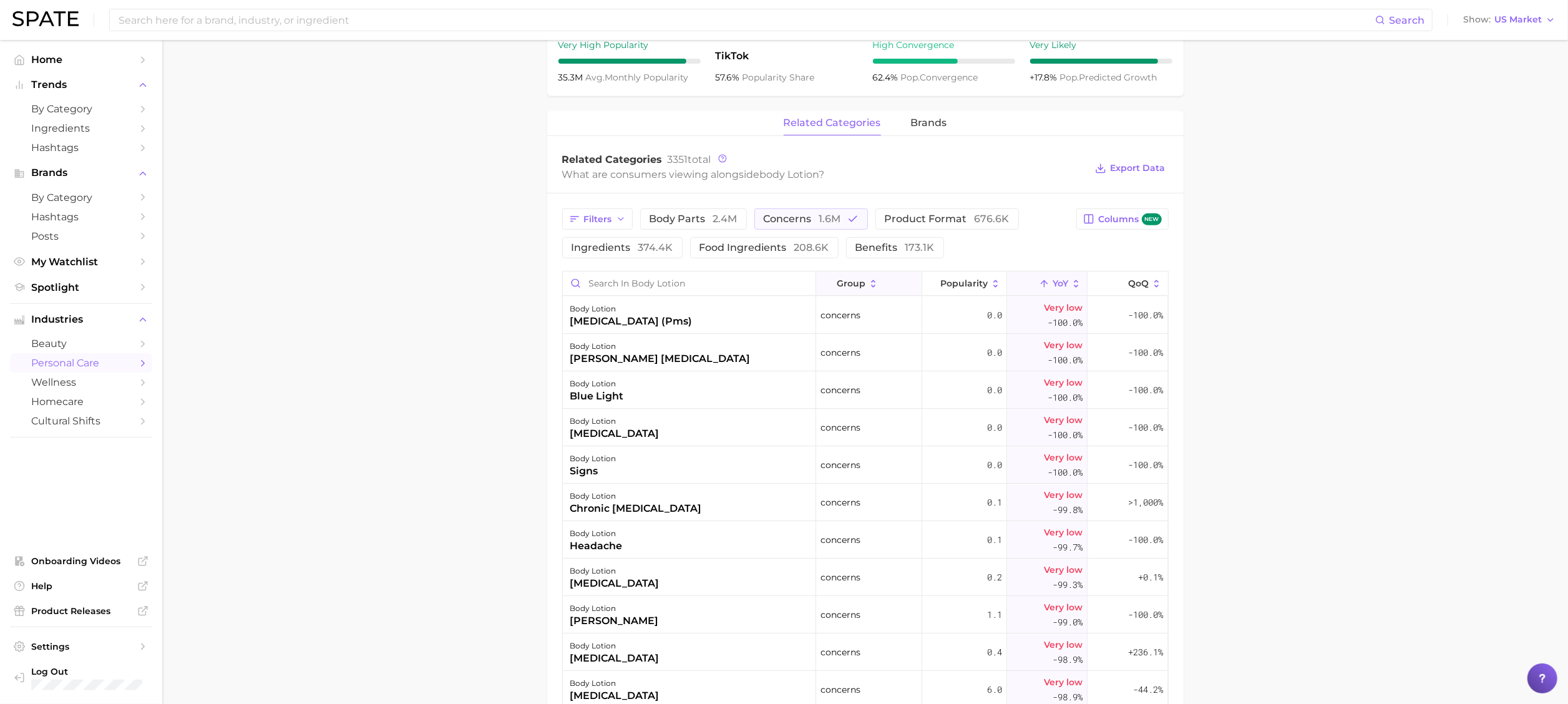
click at [868, 290] on icon at bounding box center [873, 283] width 11 height 11
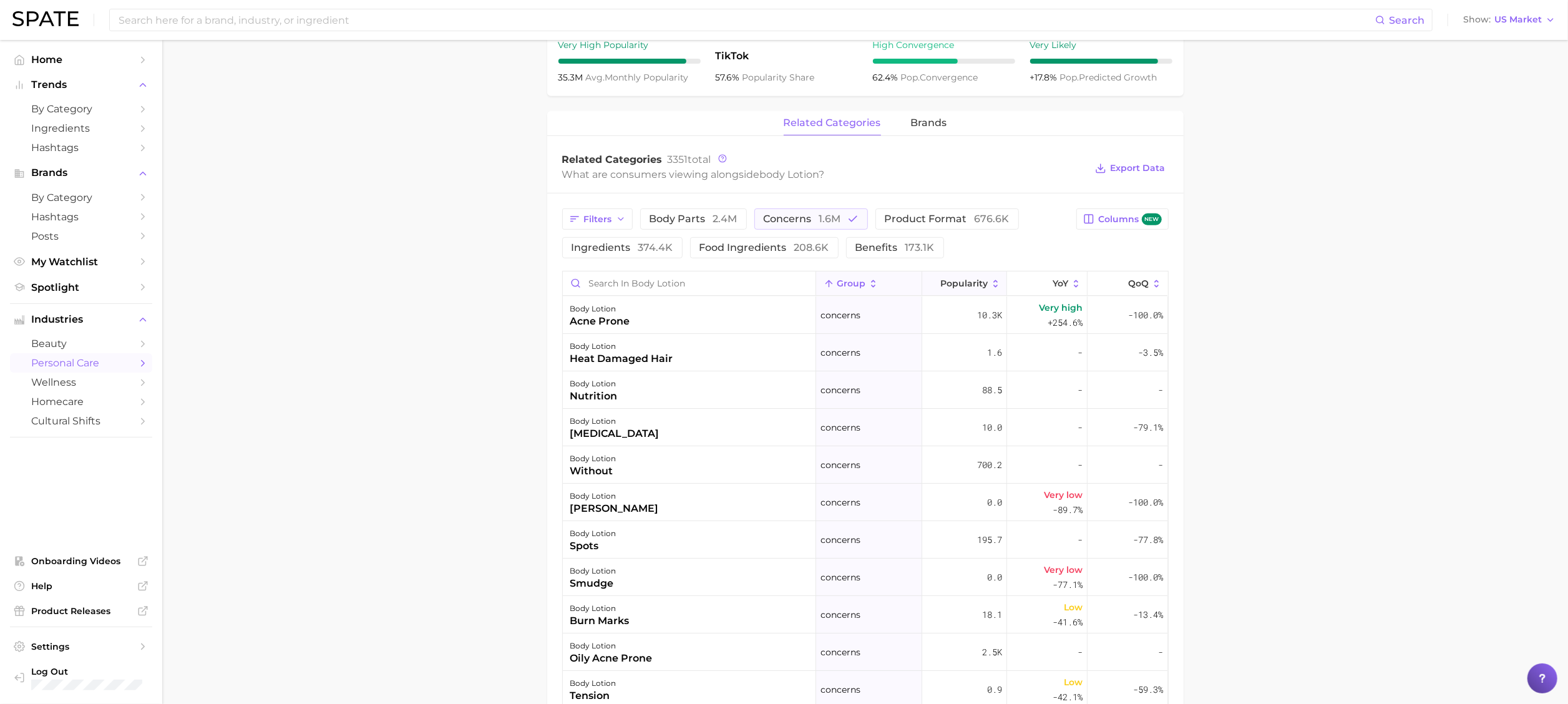
click at [940, 289] on span "Popularity" at bounding box center [964, 282] width 47 height 10
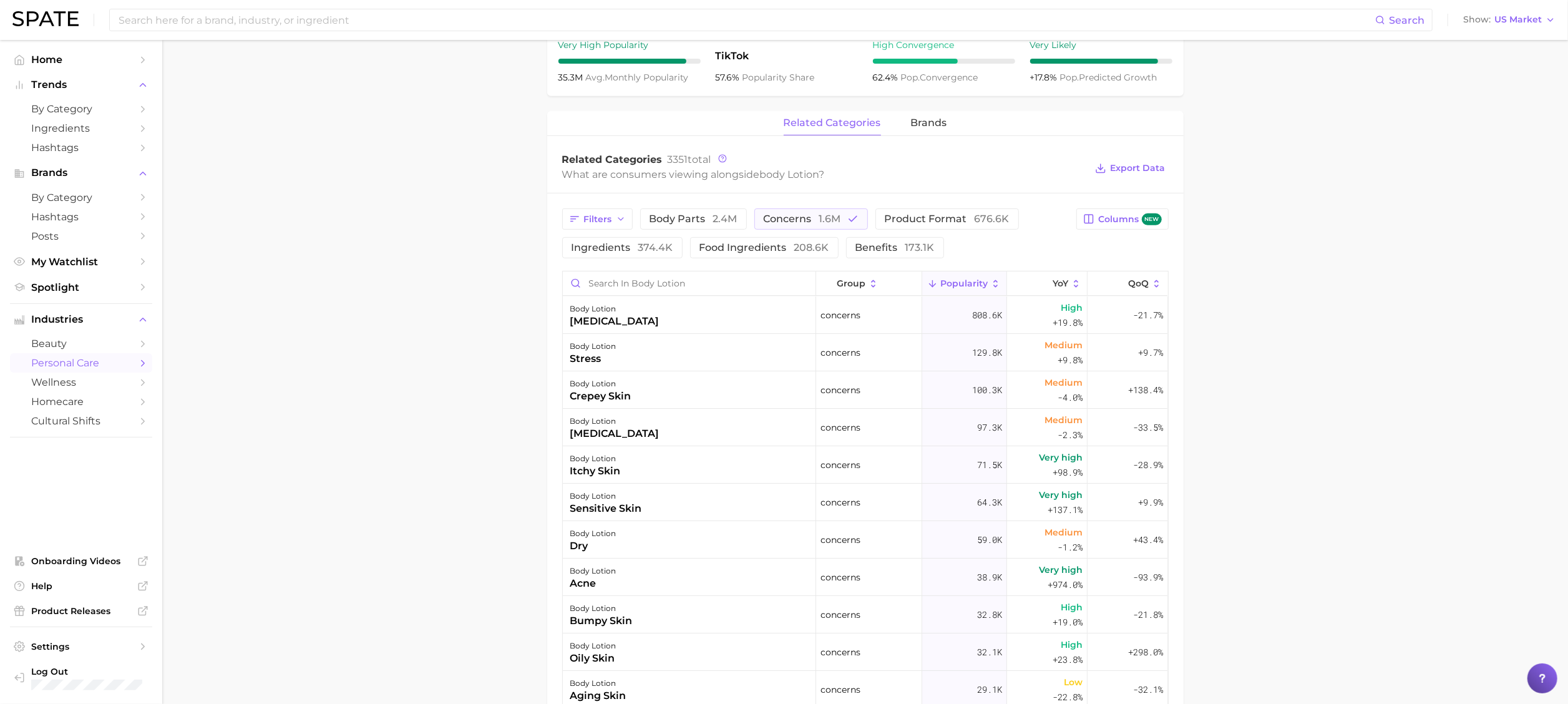
click at [1176, 248] on main "1. bath & body 2. body care products 3. body moisturizing products 4. body loti…" at bounding box center [865, 297] width 1406 height 1513
click at [1176, 246] on main "1. bath & body 2. body care products 3. body moisturizing products 4. body loti…" at bounding box center [865, 297] width 1406 height 1513
click at [492, 23] on input at bounding box center [746, 20] width 1258 height 21
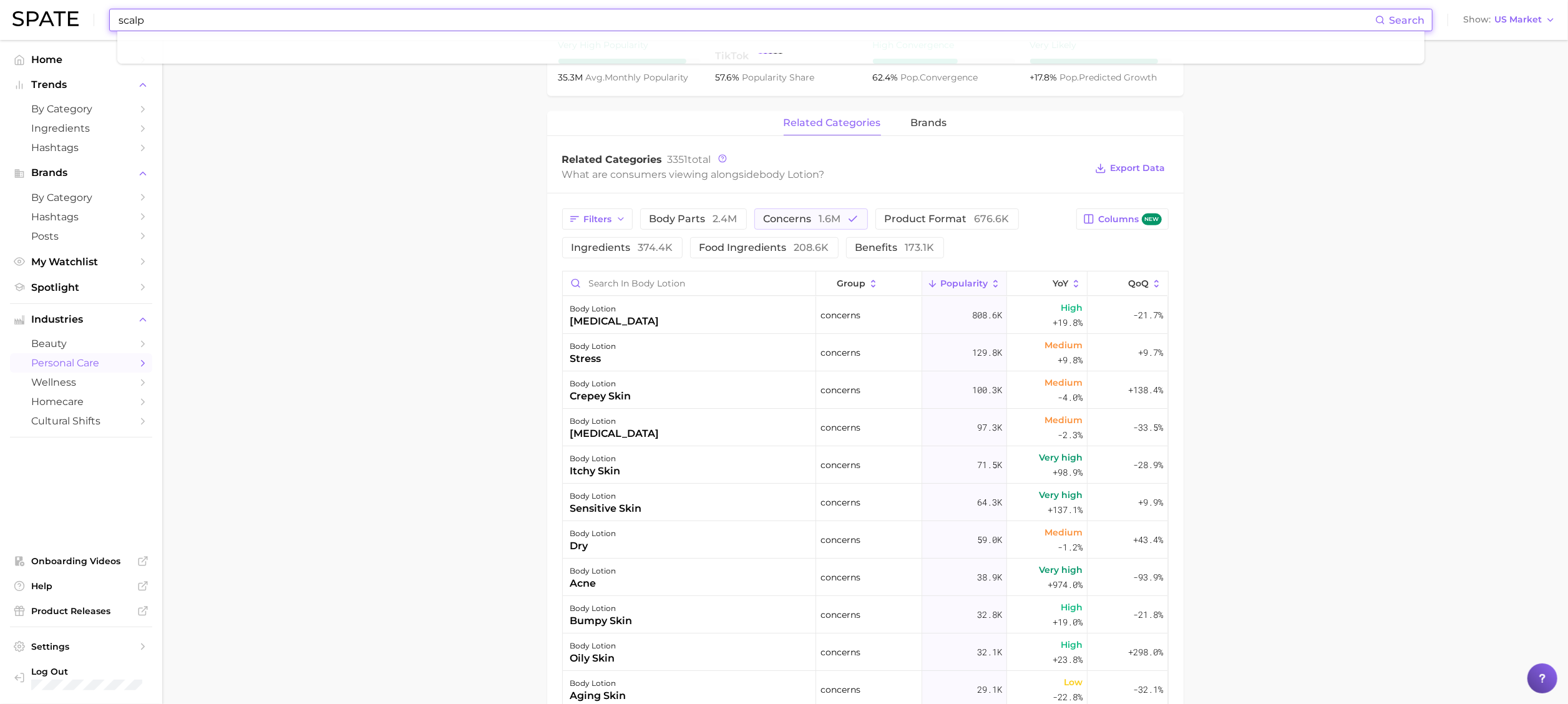
type input "scalp"
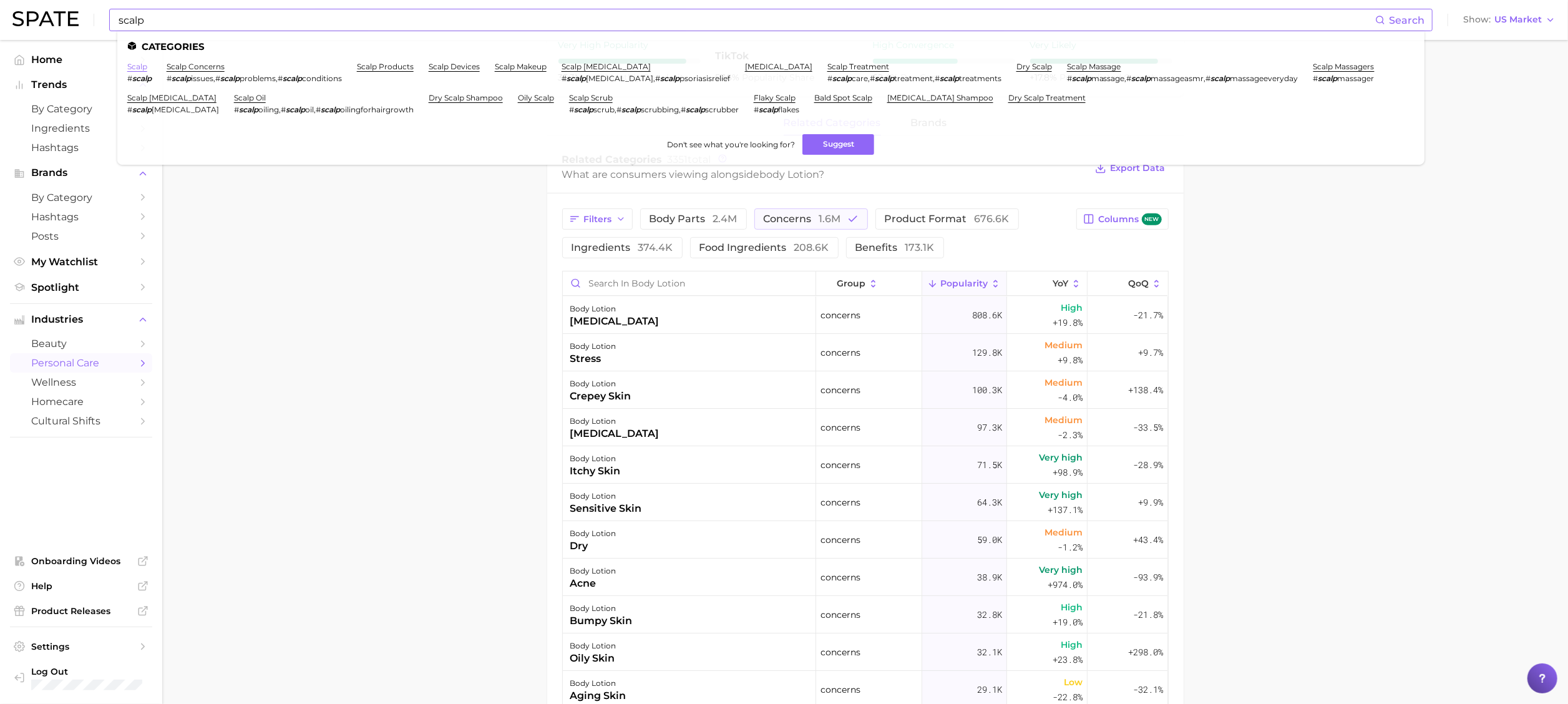
click at [136, 68] on link "scalp" at bounding box center [137, 66] width 20 height 10
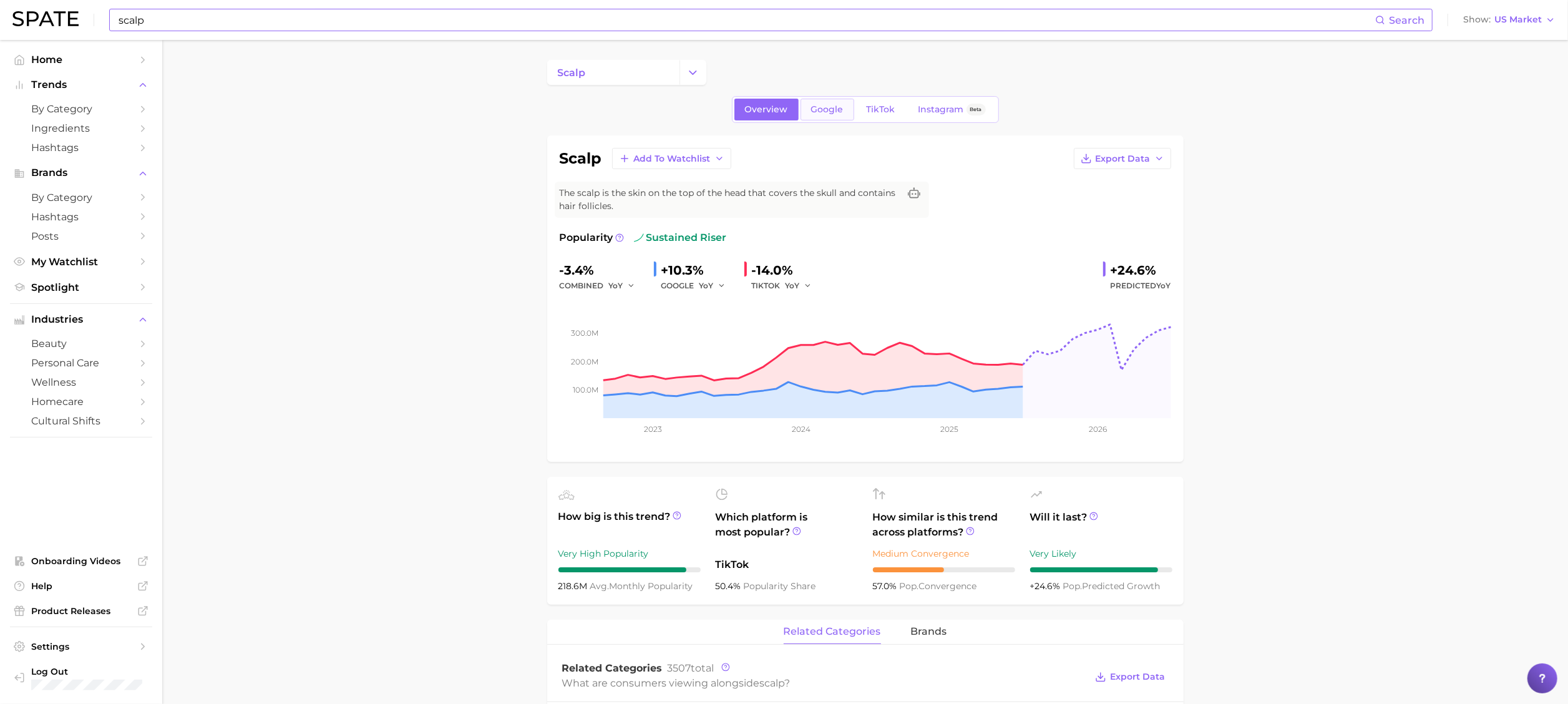
click at [814, 113] on span "Google" at bounding box center [828, 110] width 33 height 11
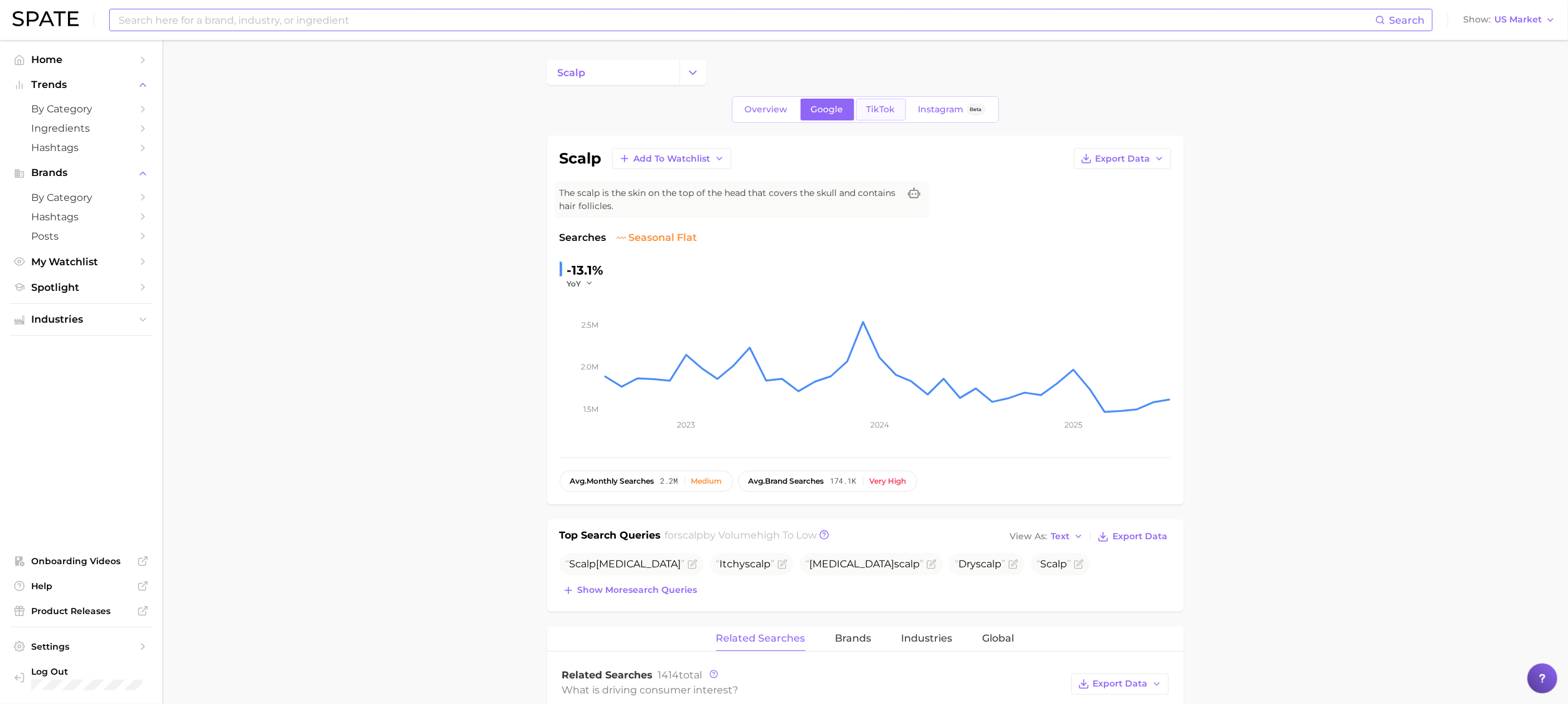
click at [885, 117] on link "TikTok" at bounding box center [881, 109] width 50 height 22
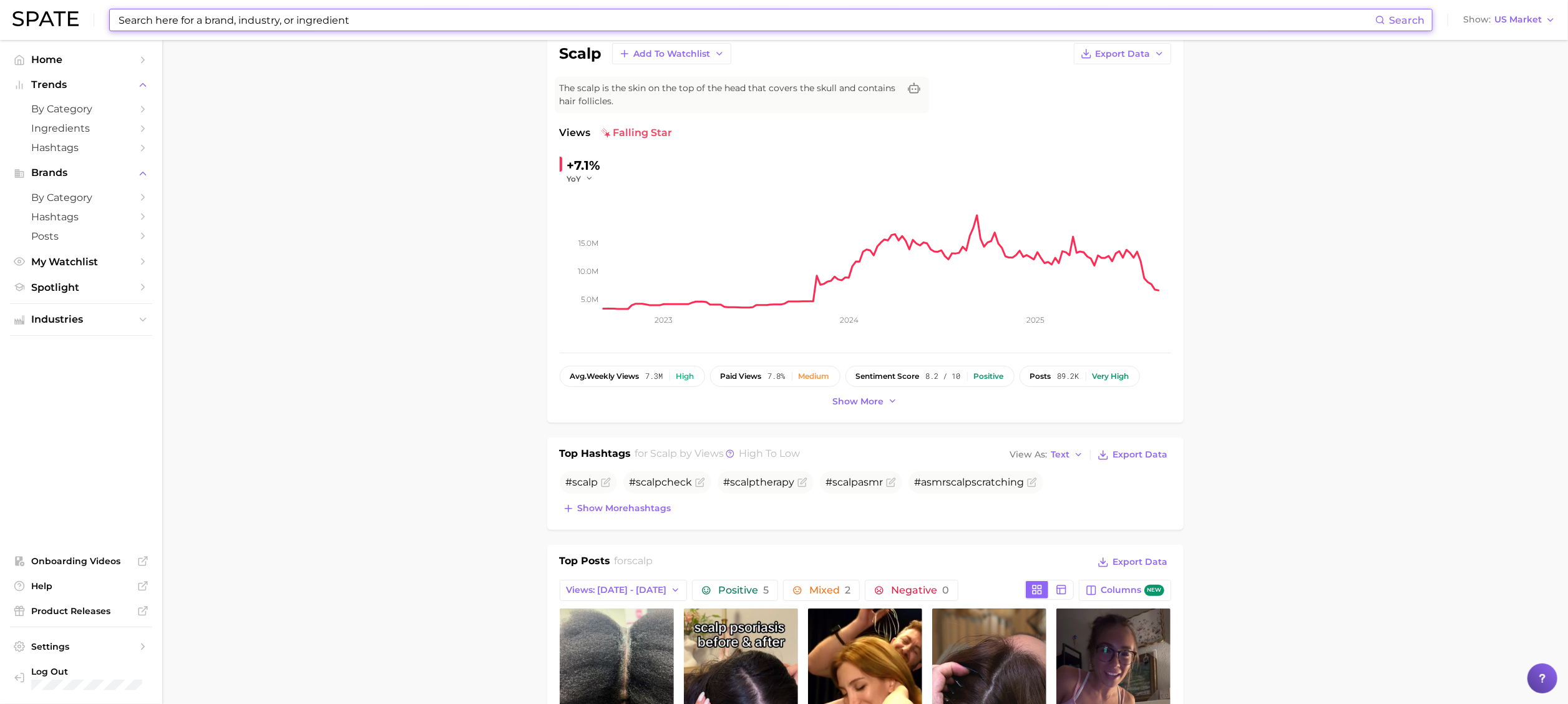
scroll to position [250, 0]
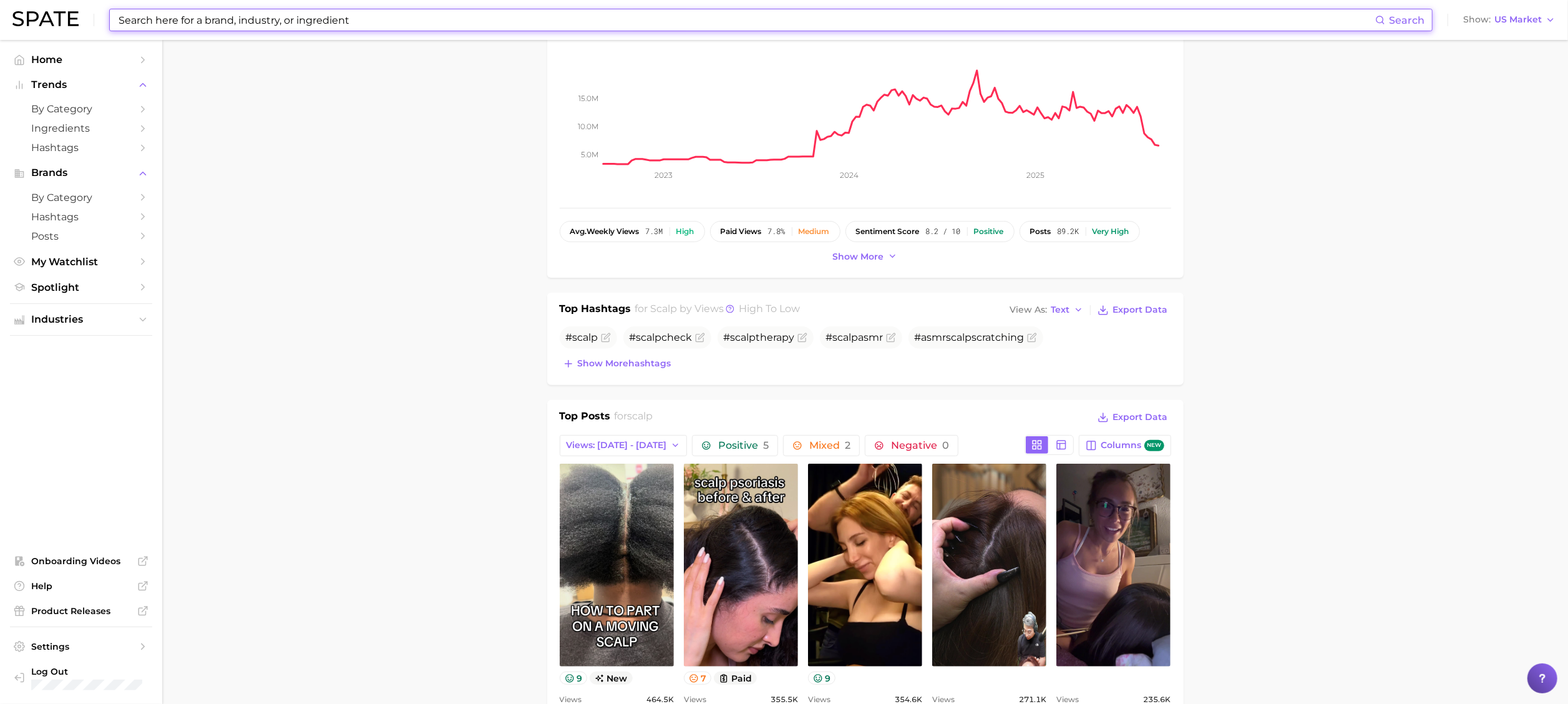
click at [572, 11] on input at bounding box center [746, 20] width 1258 height 21
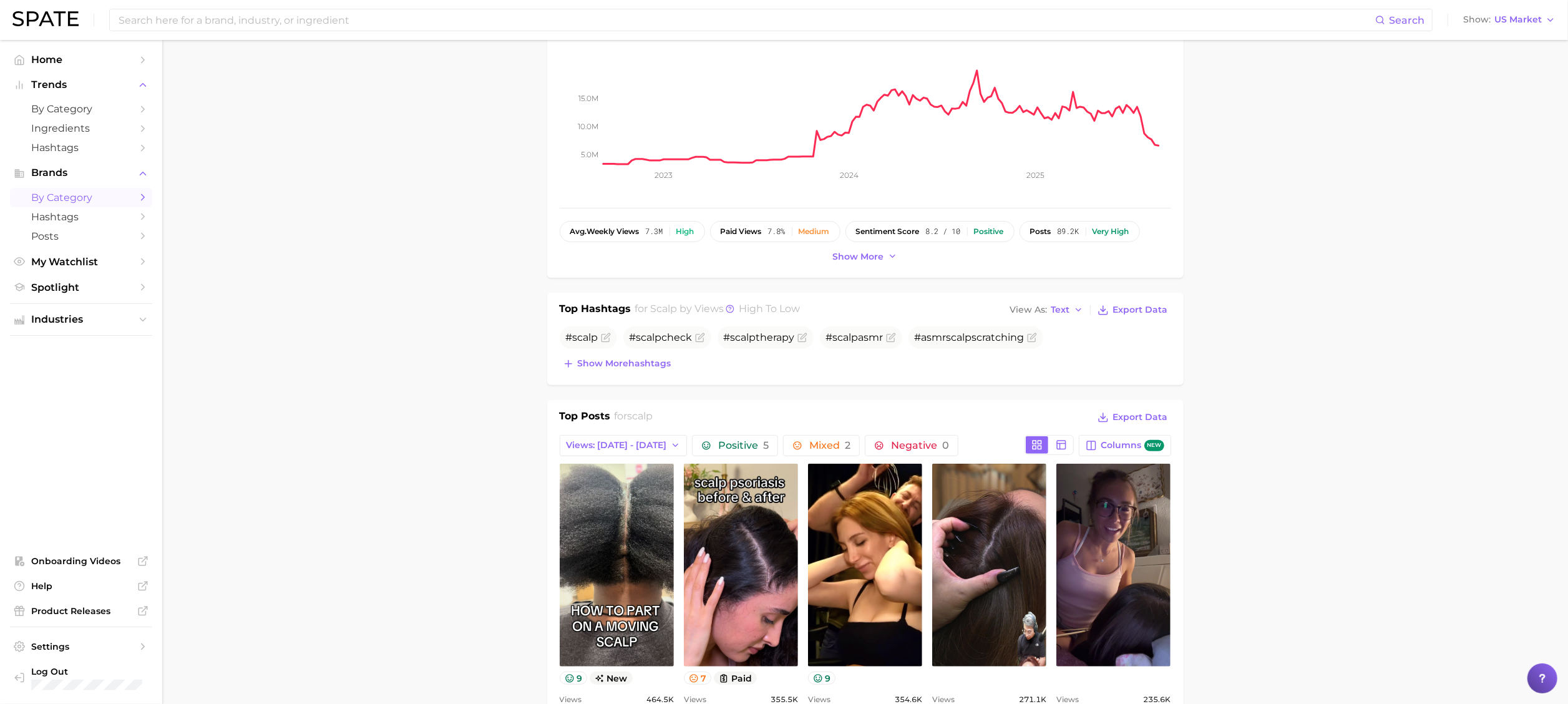
click at [71, 200] on span "by Category" at bounding box center [81, 197] width 100 height 11
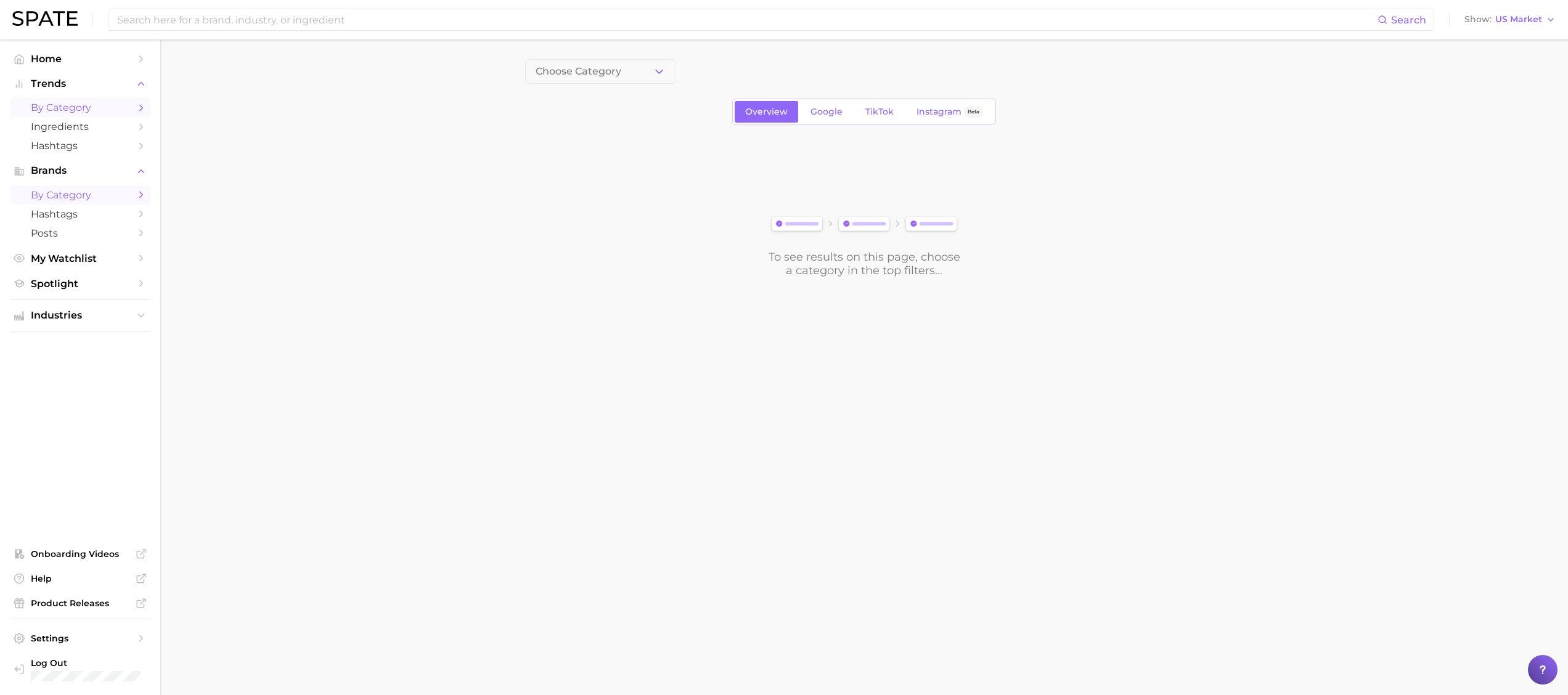
click at [100, 114] on span "by Category" at bounding box center [80, 107] width 99 height 11
click at [139, 332] on ul "Industries" at bounding box center [80, 315] width 141 height 32
click at [135, 319] on button "Industries" at bounding box center [80, 315] width 141 height 18
click at [116, 341] on span "beauty" at bounding box center [80, 339] width 99 height 11
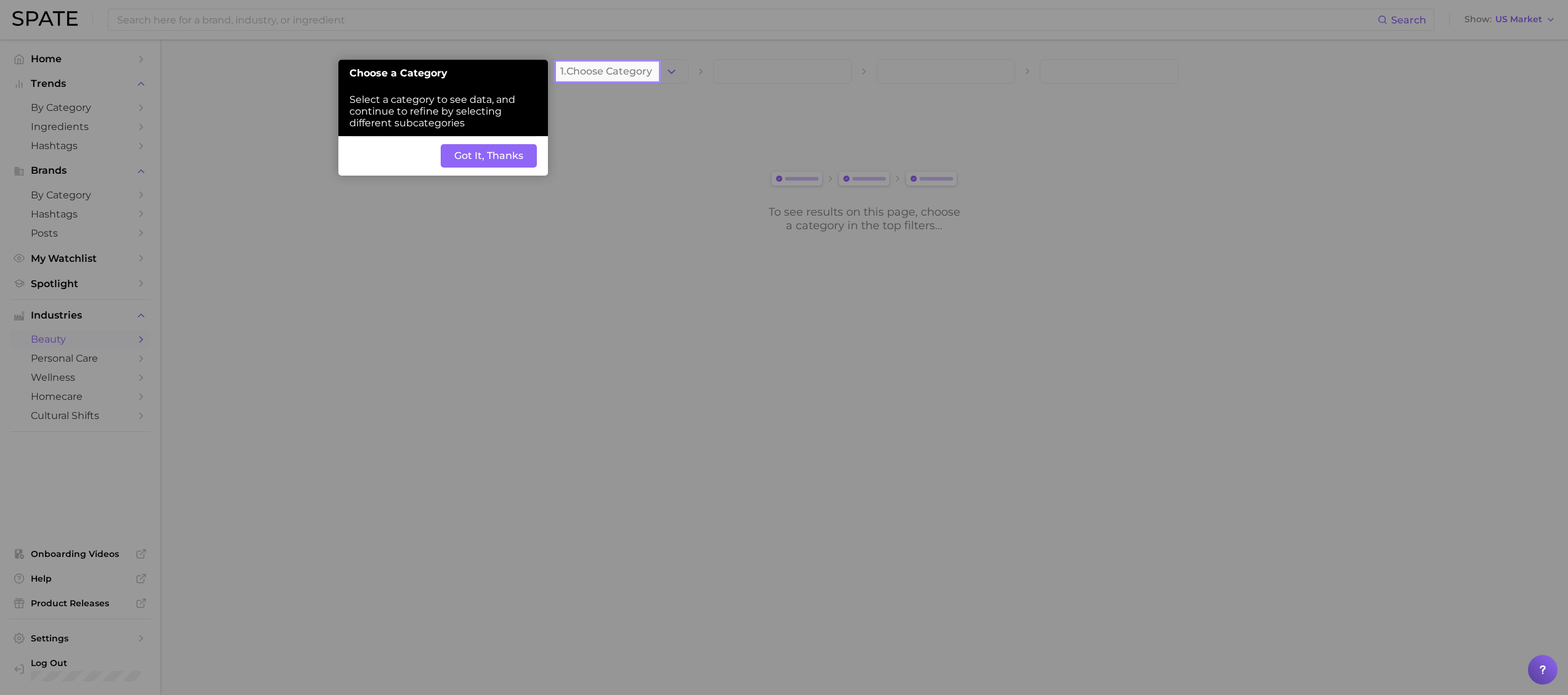
click at [477, 156] on button "Got It, Thanks" at bounding box center [488, 156] width 96 height 23
